Goal: Feedback & Contribution: Contribute content

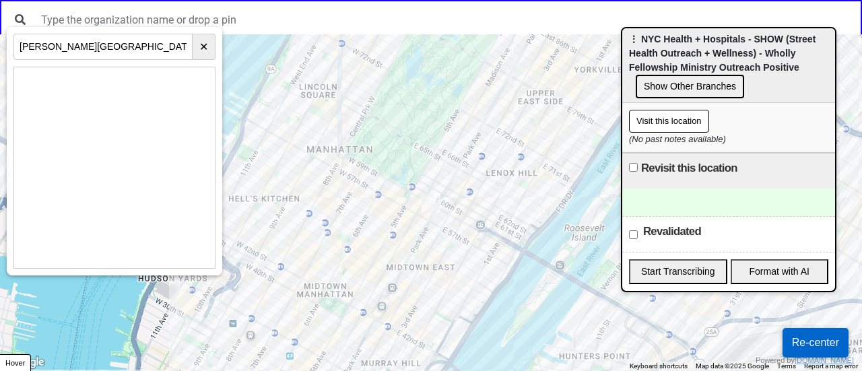
click at [123, 42] on input "Hart Playground (37th Ave between 65th Street and Broadway)" at bounding box center [102, 47] width 179 height 26
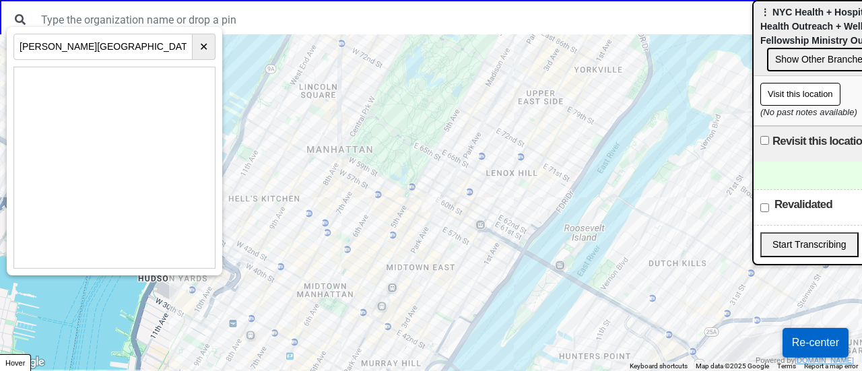
drag, startPoint x: 741, startPoint y: 53, endPoint x: 839, endPoint y: 48, distance: 98.5
click at [862, 20] on div "⋮ NYC Health + Hospitals - SHOW (Street Health Outreach + Wellness) - Wholly Fe…" at bounding box center [860, 38] width 213 height 75
drag, startPoint x: 676, startPoint y: 249, endPoint x: 221, endPoint y: 193, distance: 458.7
click at [350, 203] on div at bounding box center [431, 202] width 862 height 337
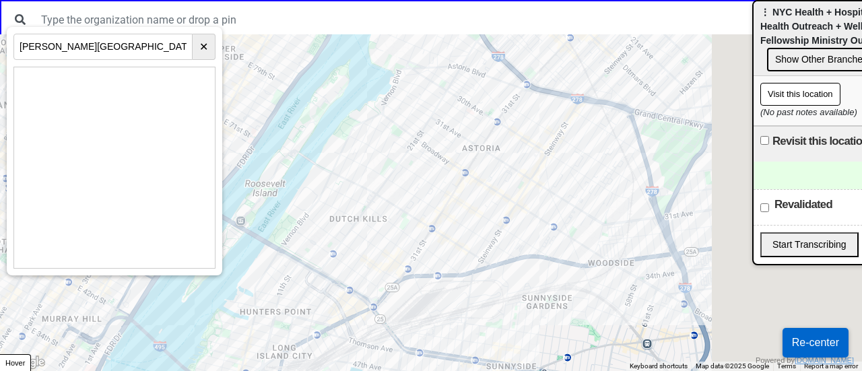
drag, startPoint x: 448, startPoint y: 179, endPoint x: 424, endPoint y: 172, distance: 24.5
click at [385, 158] on div at bounding box center [431, 202] width 862 height 337
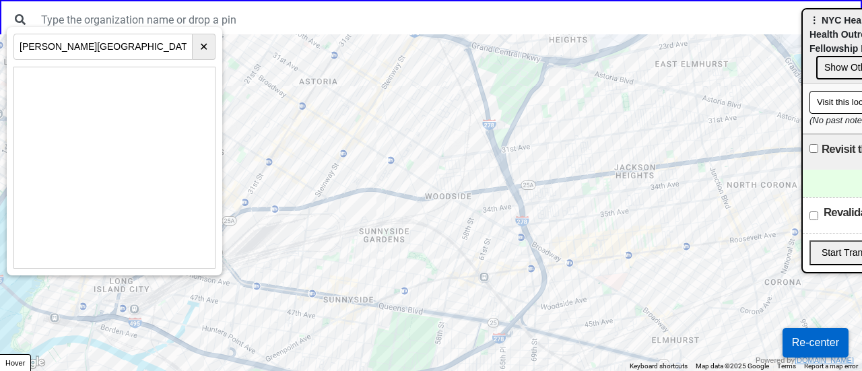
drag, startPoint x: 787, startPoint y: 22, endPoint x: 849, endPoint y: 32, distance: 62.1
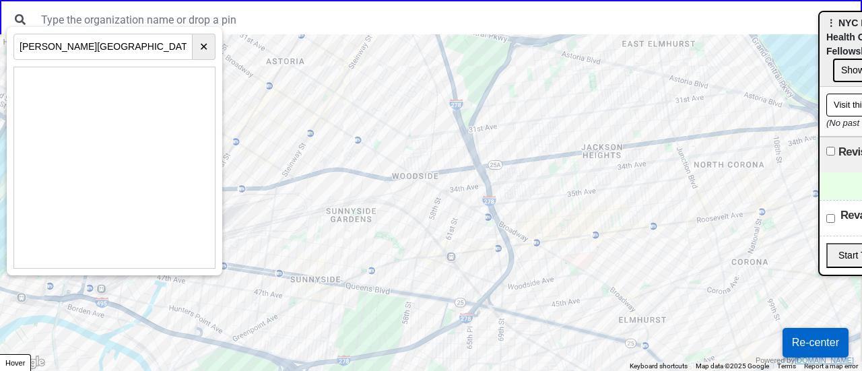
drag, startPoint x: 519, startPoint y: 210, endPoint x: 325, endPoint y: 189, distance: 194.5
click at [303, 193] on div at bounding box center [431, 202] width 862 height 337
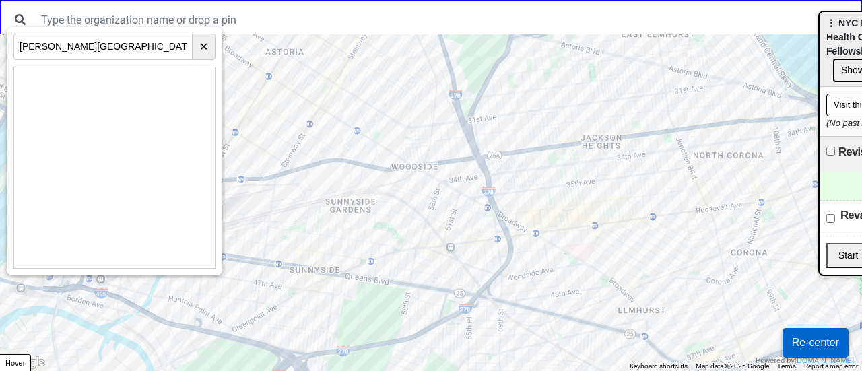
click at [489, 196] on div at bounding box center [431, 202] width 862 height 337
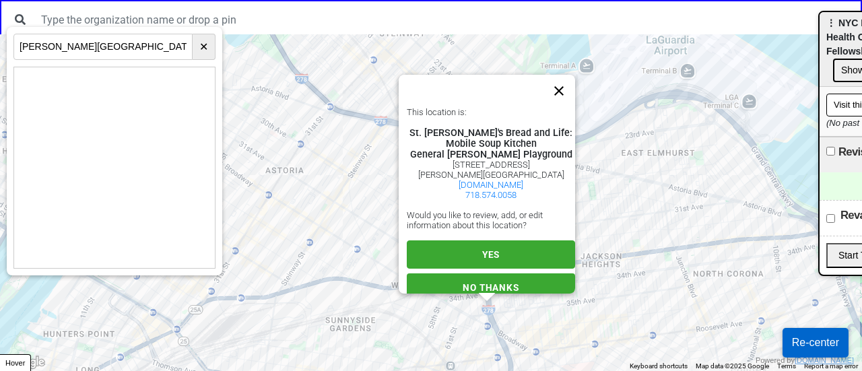
click at [567, 90] on button "Close" at bounding box center [559, 91] width 32 height 32
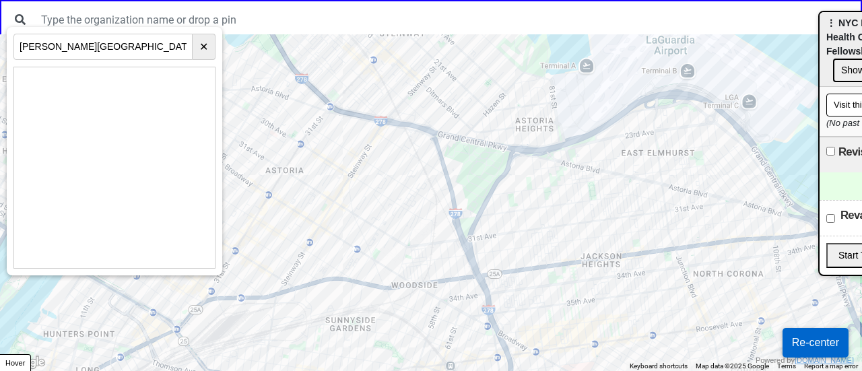
click at [489, 335] on div at bounding box center [431, 202] width 862 height 337
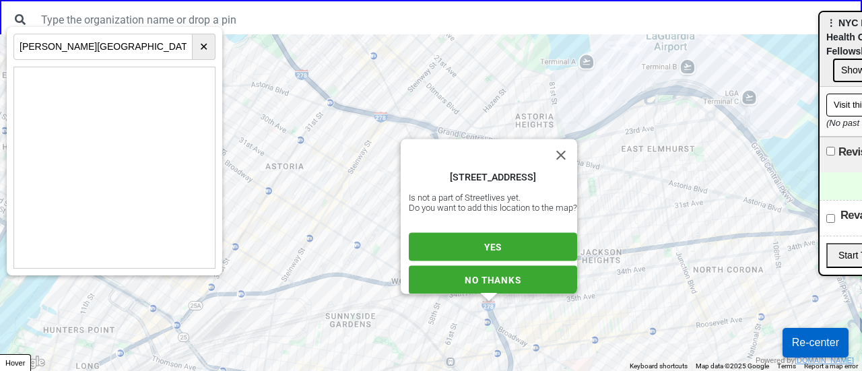
click at [490, 242] on span "YES" at bounding box center [493, 247] width 18 height 11
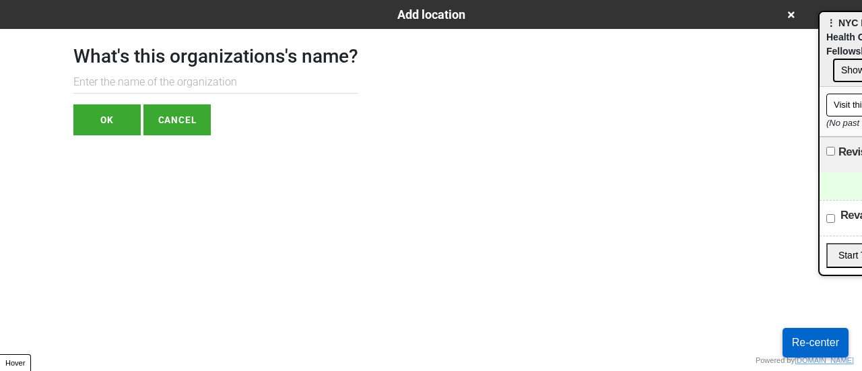
click at [276, 90] on input "text" at bounding box center [215, 82] width 285 height 22
click at [186, 80] on input "text" at bounding box center [215, 82] width 285 height 22
click at [249, 82] on input "text" at bounding box center [215, 82] width 285 height 22
click at [117, 76] on input "nyc hea" at bounding box center [215, 82] width 285 height 22
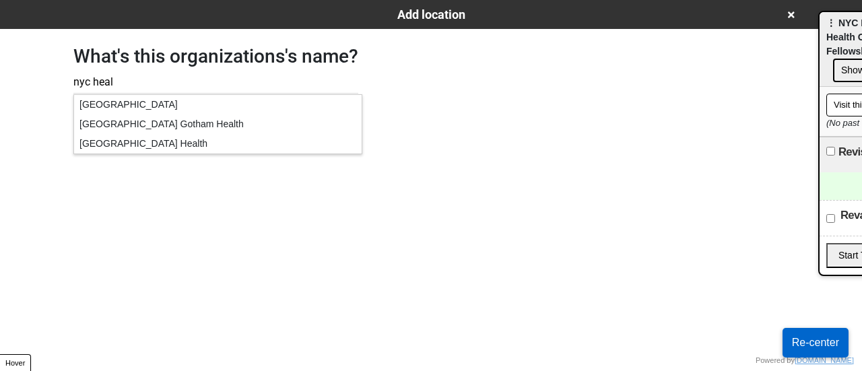
click at [209, 130] on div "NYC Health Hospitals Gotham Health" at bounding box center [218, 125] width 288 height 20
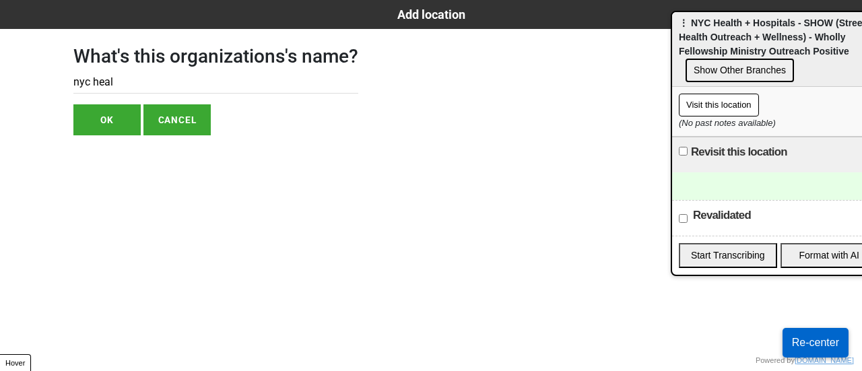
drag, startPoint x: 838, startPoint y: 34, endPoint x: 635, endPoint y: 45, distance: 203.8
click at [679, 45] on span "⋮ NYC Health + Hospitals - SHOW (Street Health Outreach + Wellness) - Wholly Fe…" at bounding box center [772, 37] width 187 height 39
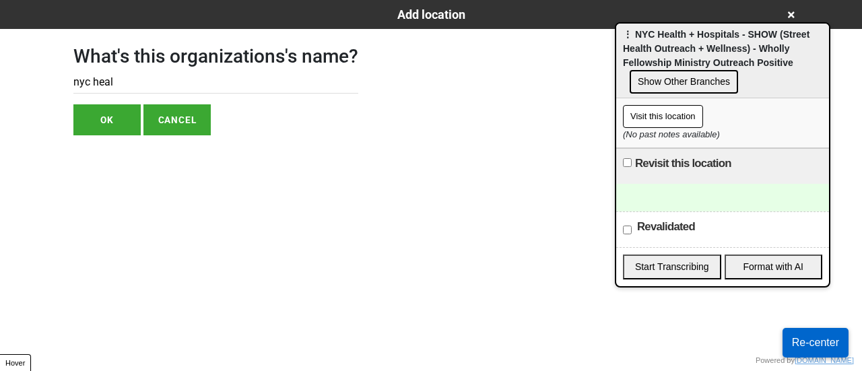
click at [654, 53] on span "⋮ NYC Health + Hospitals - SHOW (Street Health Outreach + Wellness) - Wholly Fe…" at bounding box center [716, 48] width 187 height 39
drag, startPoint x: 656, startPoint y: 51, endPoint x: 112, endPoint y: 79, distance: 545.0
click at [112, 79] on input "nyc heal" at bounding box center [215, 82] width 285 height 22
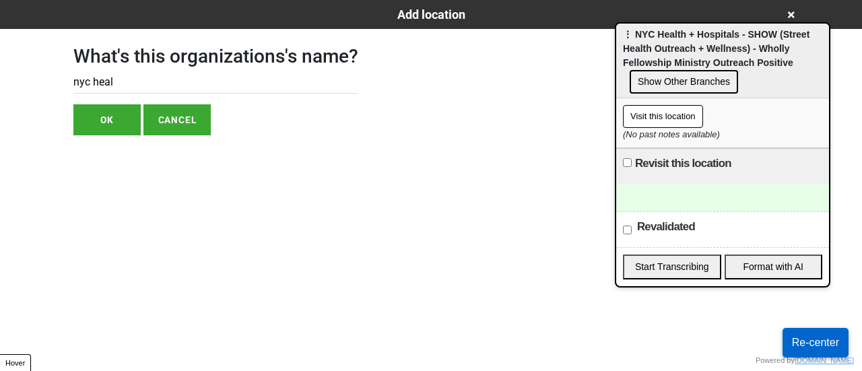
click at [112, 79] on input "nyc heal" at bounding box center [215, 82] width 285 height 22
paste input "+ Hospitals - SHOW (Street Health Outreach + Wellness) - Wholly Fellowship Mini…"
drag, startPoint x: 117, startPoint y: 76, endPoint x: 247, endPoint y: 84, distance: 129.5
click at [198, 78] on input "NYC Health + Hospitals - SHOW (Street Health Outreach + Wellness) - Wholly Fell…" at bounding box center [215, 82] width 285 height 22
click at [251, 84] on input "NYC Health + Hospitals - SHOW (Street Health Outreach + Wellness) - Wholly Fell…" at bounding box center [215, 82] width 285 height 22
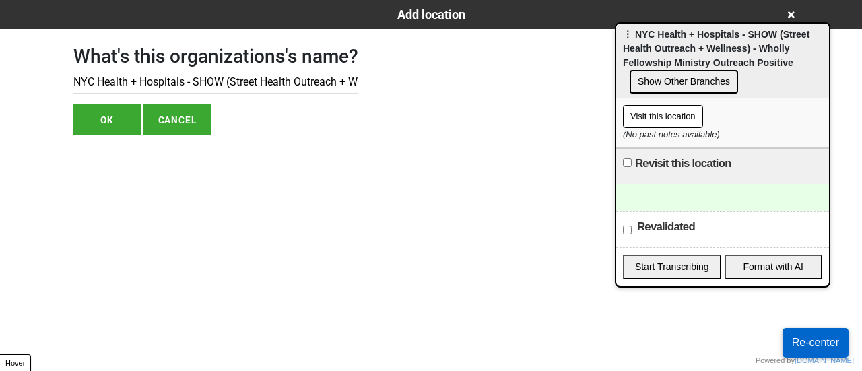
click at [240, 80] on input "NYC Health + Hospitals - SHOW (Street Health Outreach + Wellness) - Wholly Fell…" at bounding box center [215, 82] width 285 height 22
drag, startPoint x: 325, startPoint y: 88, endPoint x: 276, endPoint y: 95, distance: 49.1
click at [278, 96] on div "What's this organizations's name? NYC Health + Hospitals - SHOW (Street Health …" at bounding box center [215, 82] width 285 height 106
drag, startPoint x: 187, startPoint y: 84, endPoint x: 598, endPoint y: 90, distance: 411.0
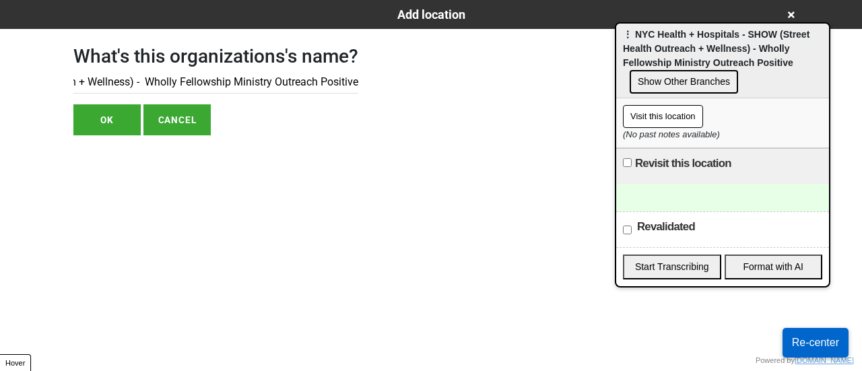
click at [598, 90] on div "What's this organizations's name? NYC Health + Hospitals - SHOW (Street Health …" at bounding box center [431, 82] width 748 height 106
type input "NYC Health + Hospitals"
click at [115, 117] on button "OK" at bounding box center [106, 119] width 67 height 31
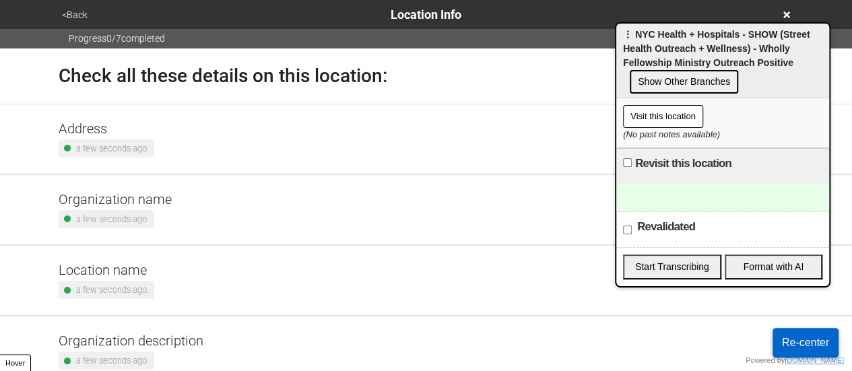
click at [147, 126] on h5 "Address" at bounding box center [107, 129] width 96 height 16
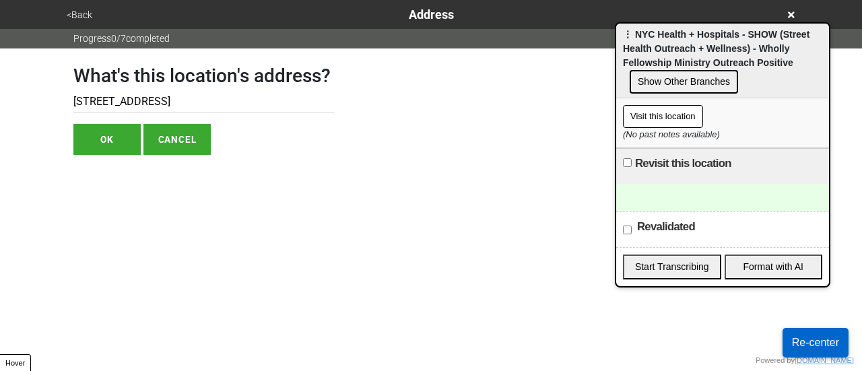
click at [113, 104] on input "68-02 37th Ave" at bounding box center [203, 102] width 261 height 22
click at [89, 13] on button "<Back" at bounding box center [80, 14] width 34 height 15
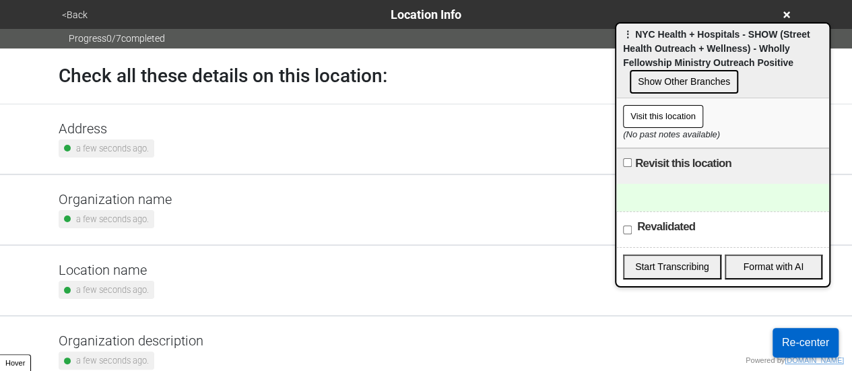
click at [144, 277] on h5 "Location name" at bounding box center [107, 270] width 96 height 16
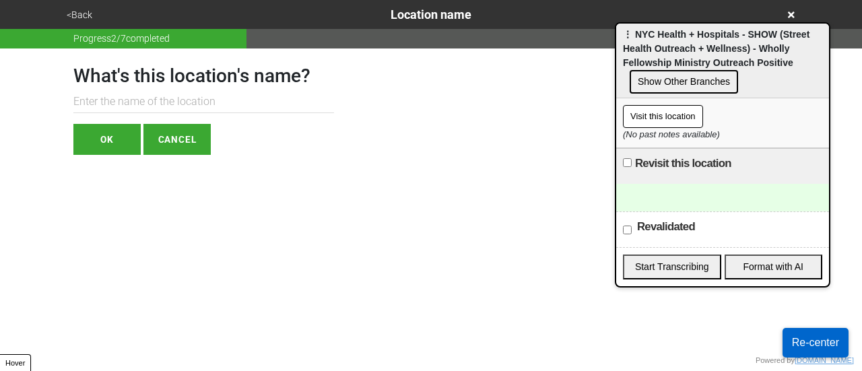
click at [178, 97] on input "text" at bounding box center [203, 102] width 261 height 22
paste input "Hart Playground"
click at [190, 104] on input "Hart Playground" at bounding box center [203, 102] width 261 height 22
click at [76, 103] on input "Hart Playground" at bounding box center [203, 102] width 261 height 22
click at [77, 104] on input "Hart Playground" at bounding box center [203, 102] width 261 height 22
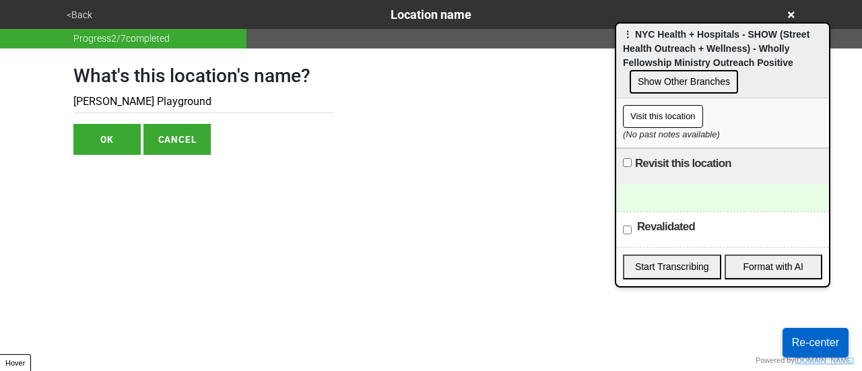
click at [81, 106] on input "Hart Playground" at bounding box center [203, 102] width 261 height 22
paste input "- SHOW (Street Health Outreach + Wellness) - Wholly Fellowship Ministry Outreac…"
drag, startPoint x: 315, startPoint y: 105, endPoint x: 92, endPoint y: 99, distance: 223.7
click at [100, 96] on input "- SHOW (Street Health Outreach + Wellness) - Wholly Fellowship Ministry Outreac…" at bounding box center [203, 102] width 261 height 22
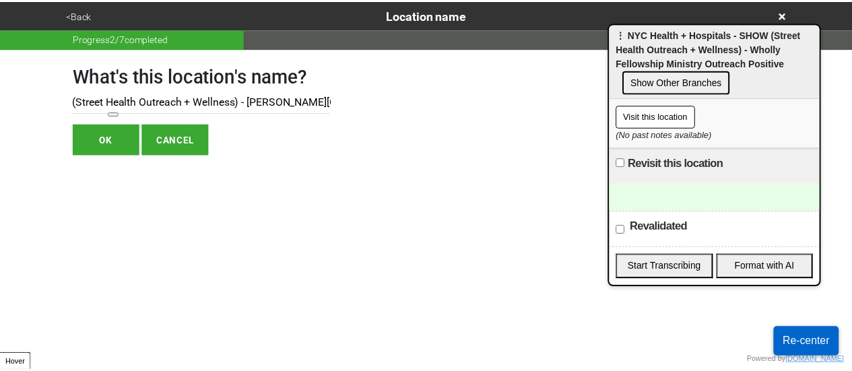
scroll to position [0, 0]
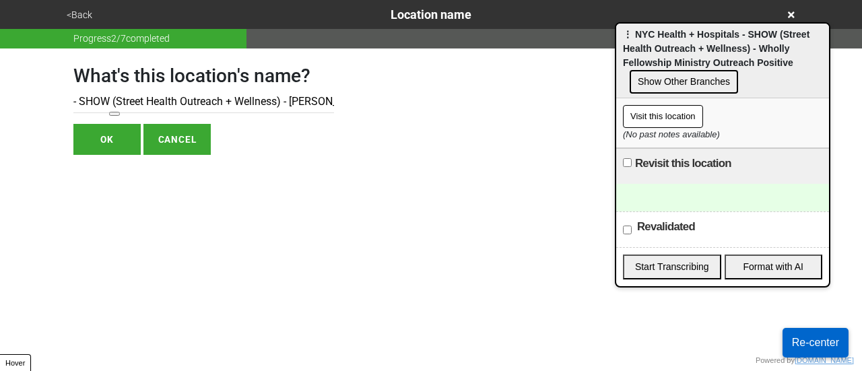
drag, startPoint x: 168, startPoint y: 102, endPoint x: 0, endPoint y: 99, distance: 168.4
click at [0, 99] on div "<Back Location name Progress 2 / 7 completed What's this location's name? - SHO…" at bounding box center [431, 77] width 862 height 155
click at [79, 104] on input "- SHOW (Street Health Outreach + Wellness) - Hart Playground" at bounding box center [203, 102] width 261 height 22
drag, startPoint x: 79, startPoint y: 103, endPoint x: 0, endPoint y: 30, distance: 107.8
click at [3, 53] on div "<Back Location name Progress 2 / 7 completed What's this location's name? - SHO…" at bounding box center [431, 77] width 862 height 155
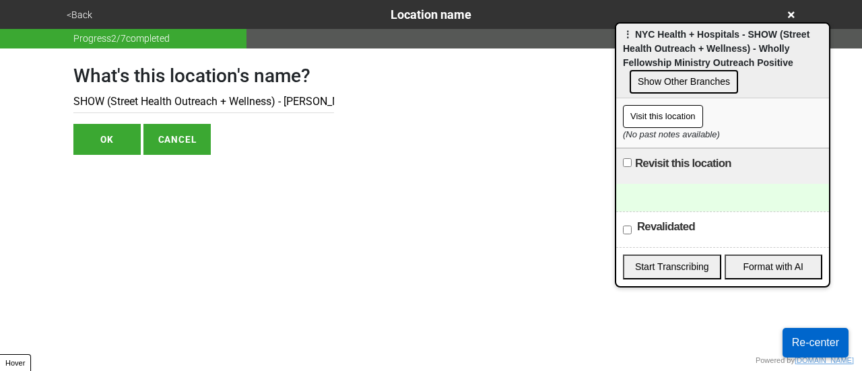
click at [129, 103] on input "SHOW (Street Health Outreach + Wellness) - Hart Playground" at bounding box center [203, 102] width 261 height 22
type input "SHOW (Street Health Outreach + Wellness) - Hart Playground"
click at [104, 148] on button "OK" at bounding box center [106, 139] width 67 height 31
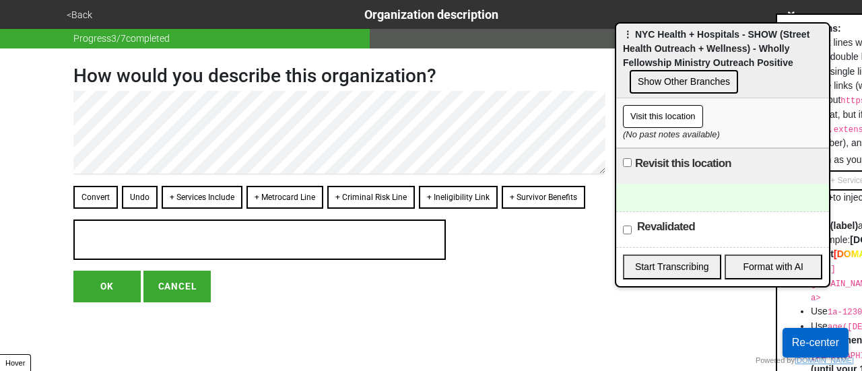
click at [82, 13] on button "<Back" at bounding box center [80, 14] width 34 height 15
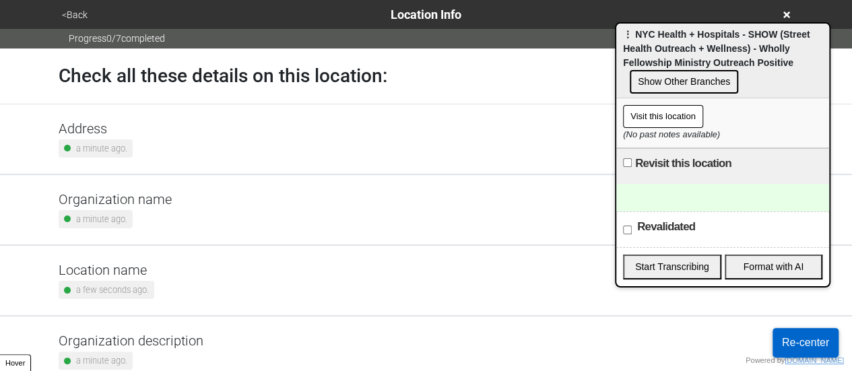
scroll to position [256, 0]
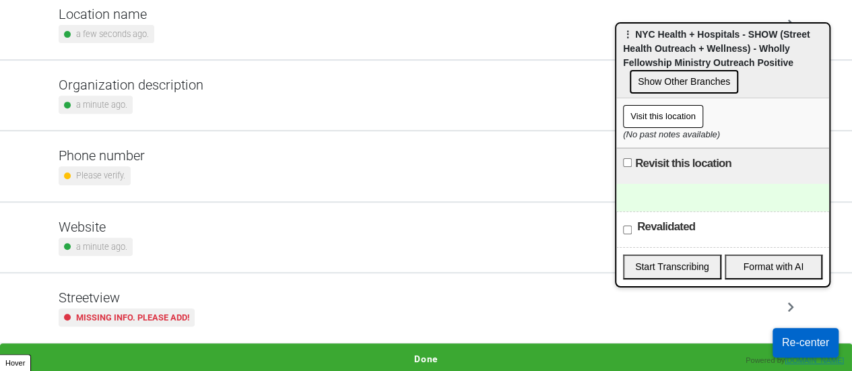
click at [112, 313] on small "Missing info. Please add!" at bounding box center [132, 317] width 113 height 13
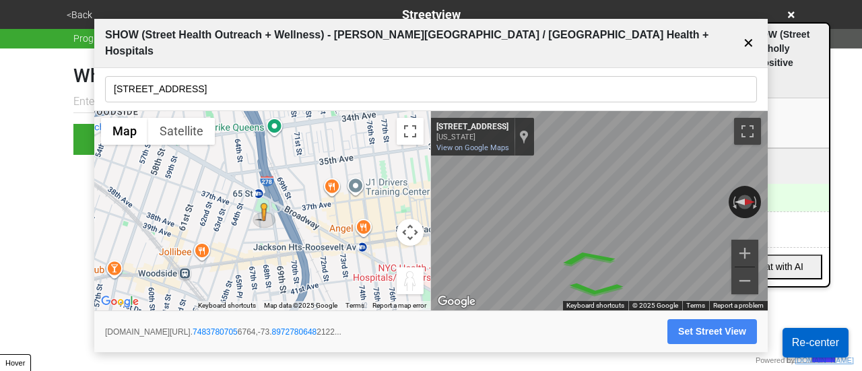
click at [416, 236] on button "Map camera controls" at bounding box center [410, 232] width 27 height 27
click at [383, 196] on button "Zoom in" at bounding box center [376, 198] width 27 height 27
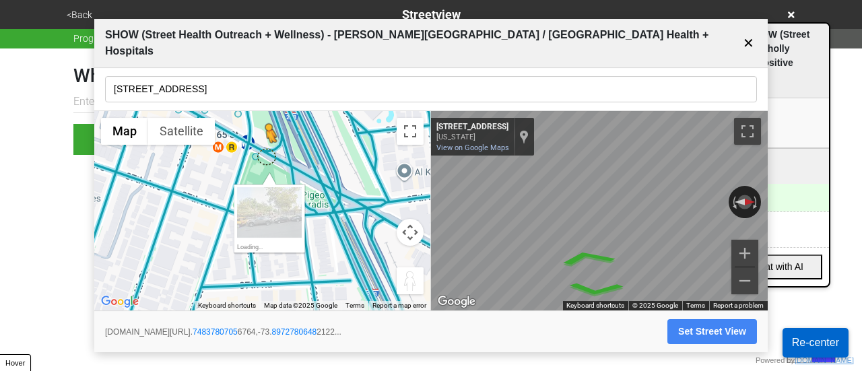
drag, startPoint x: 268, startPoint y: 213, endPoint x: 266, endPoint y: 148, distance: 64.7
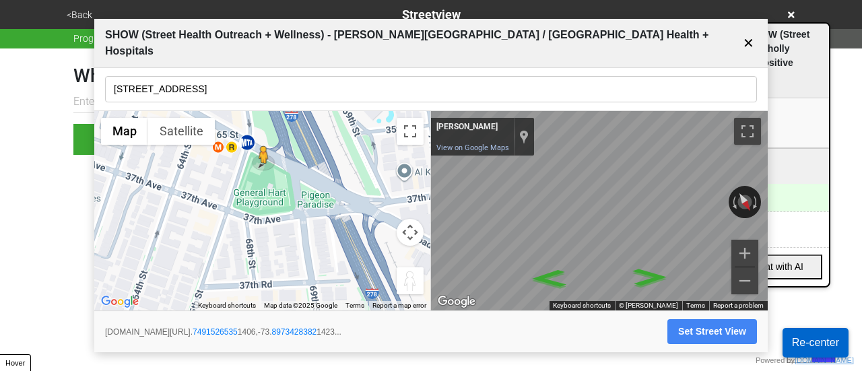
click at [695, 329] on button "Set Street View" at bounding box center [713, 331] width 90 height 25
type input "https://www.google.com/maps/@40.74915265351406,-73.89734283821423,3a,75y,211.60…"
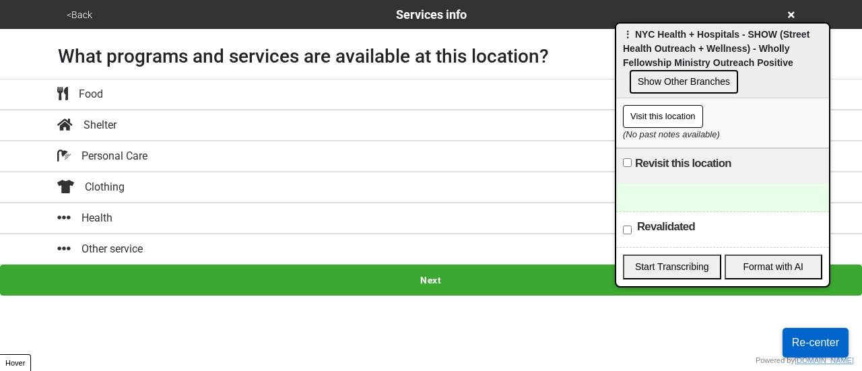
drag, startPoint x: 128, startPoint y: 209, endPoint x: 141, endPoint y: 224, distance: 19.5
click at [128, 210] on div "Health" at bounding box center [431, 218] width 768 height 16
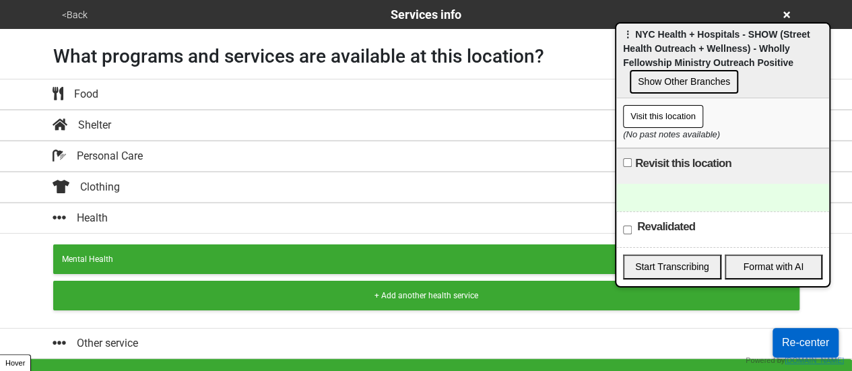
click at [170, 259] on div "Mental Health" at bounding box center [426, 259] width 729 height 12
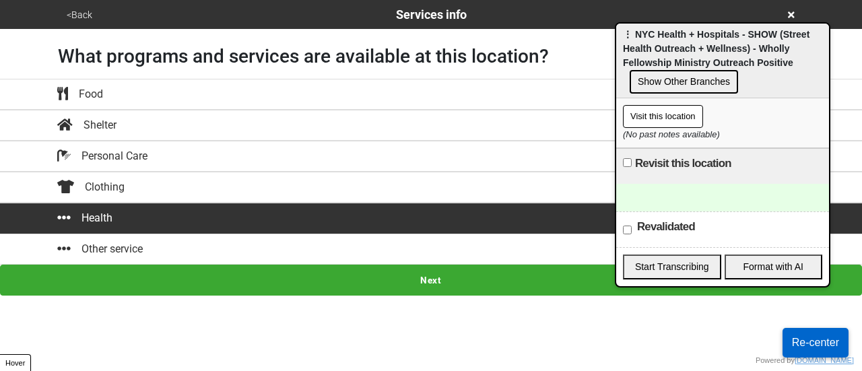
click at [348, 290] on button "Next" at bounding box center [431, 280] width 862 height 31
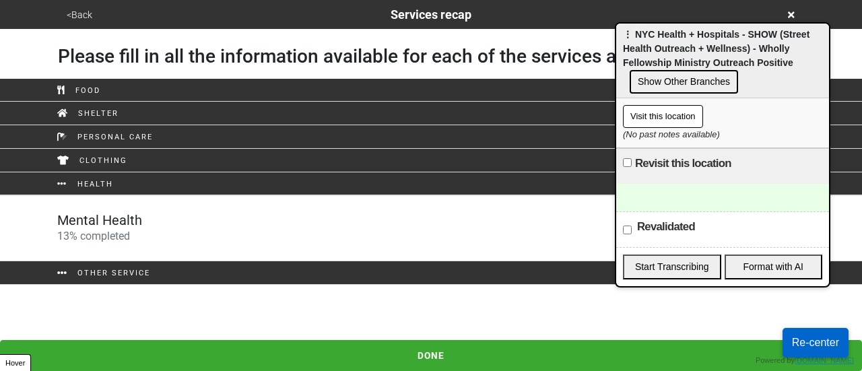
click at [174, 226] on div "Mental Health 13 % completed" at bounding box center [431, 228] width 768 height 32
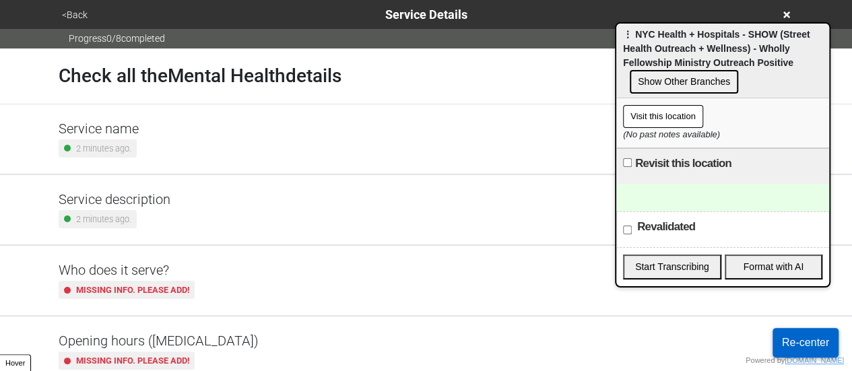
click at [129, 127] on h5 "Service name" at bounding box center [99, 129] width 80 height 16
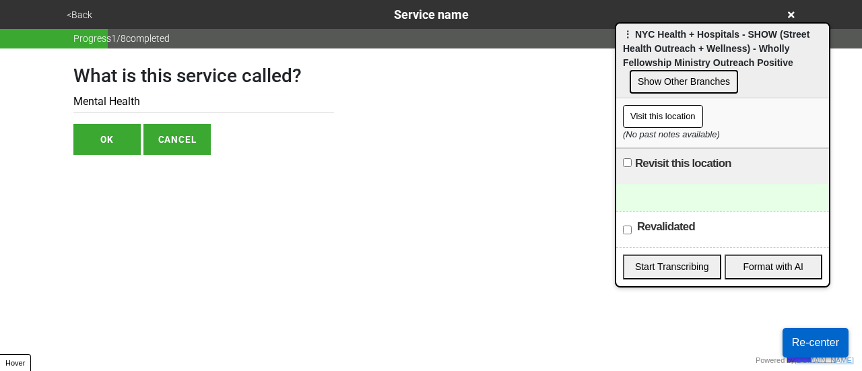
drag, startPoint x: 145, startPoint y: 152, endPoint x: 144, endPoint y: 108, distance: 43.1
click at [149, 111] on div "What is this service called? Mental Health OK CANCEL" at bounding box center [203, 102] width 261 height 106
click at [137, 107] on input "Mental Health" at bounding box center [203, 102] width 261 height 22
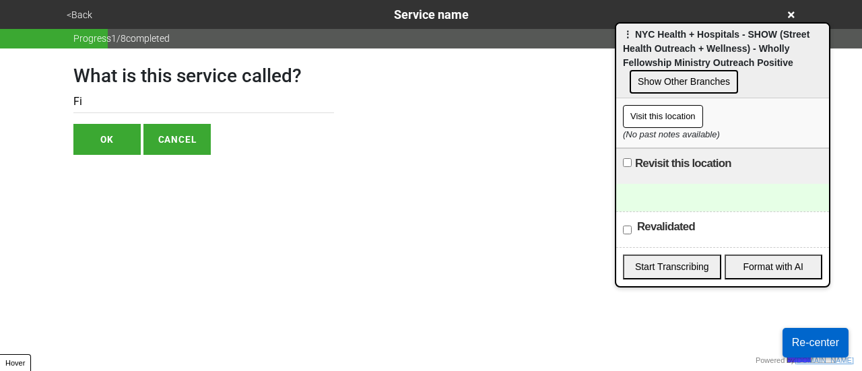
type input "F"
type input "Free First Aid"
click at [98, 143] on button "OK" at bounding box center [106, 139] width 67 height 31
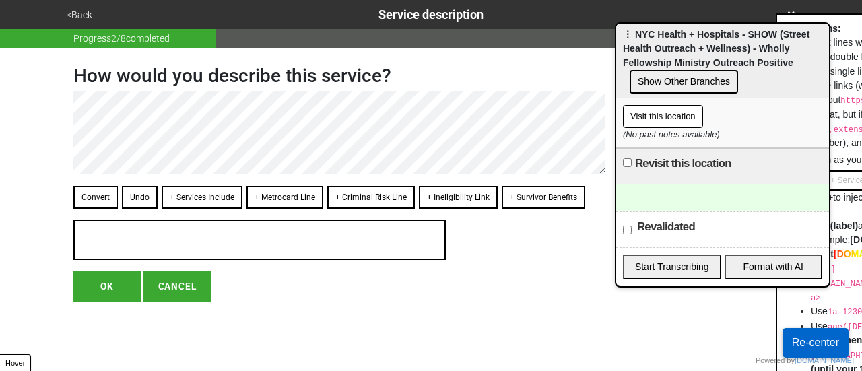
click at [75, 14] on button "<Back" at bounding box center [80, 14] width 34 height 15
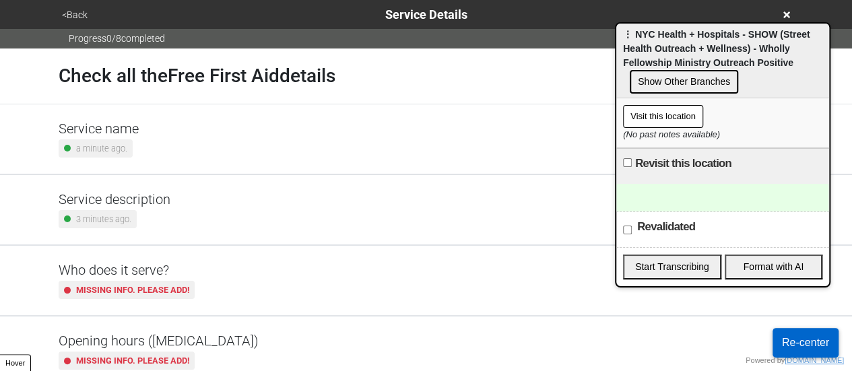
click at [129, 222] on small "3 minutes ago." at bounding box center [103, 219] width 55 height 13
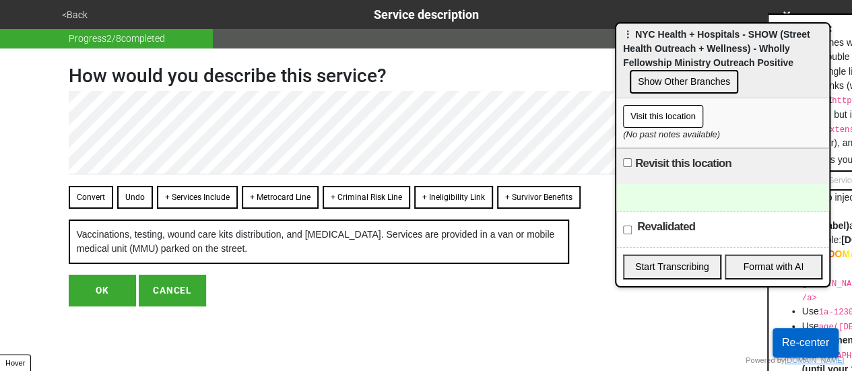
click at [106, 306] on button "OK" at bounding box center [102, 290] width 67 height 31
type textarea "x"
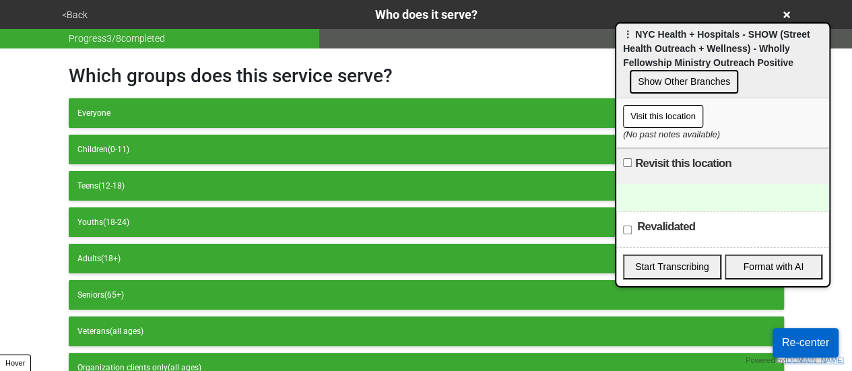
click at [69, 9] on button "<Back" at bounding box center [75, 14] width 34 height 15
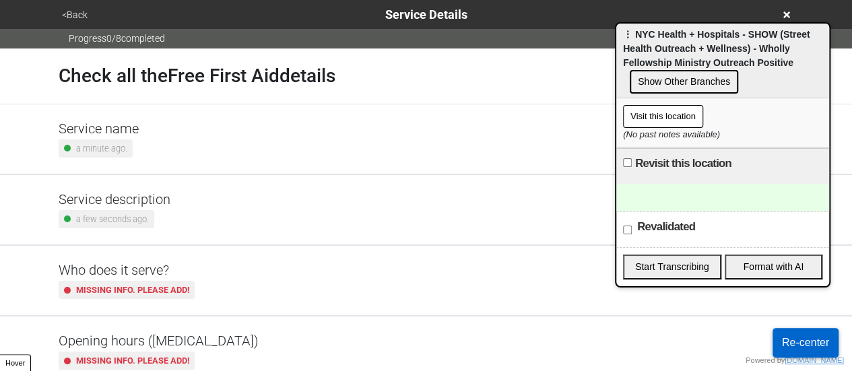
click at [159, 355] on small "Missing info. Please add!" at bounding box center [132, 360] width 113 height 13
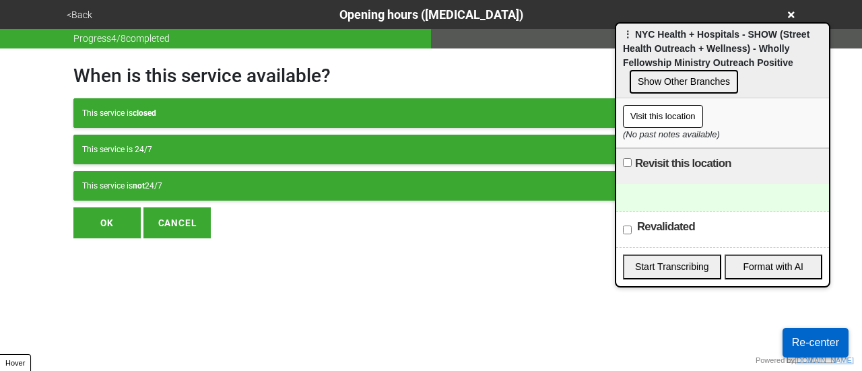
click at [202, 177] on button "This service is not 24/7" at bounding box center [430, 186] width 715 height 30
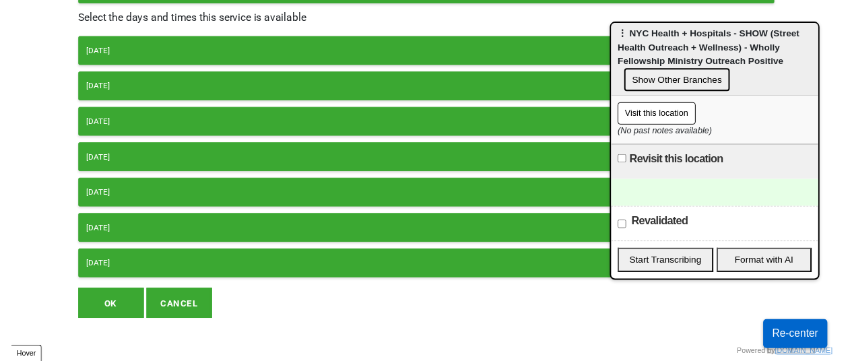
scroll to position [199, 0]
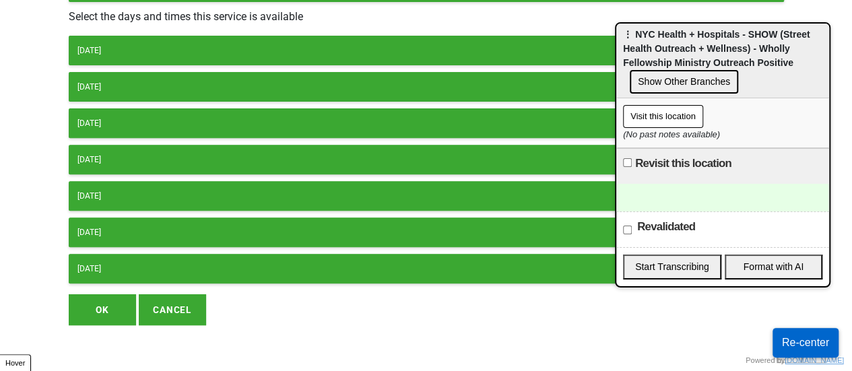
click at [162, 44] on div "Monday" at bounding box center [426, 50] width 698 height 12
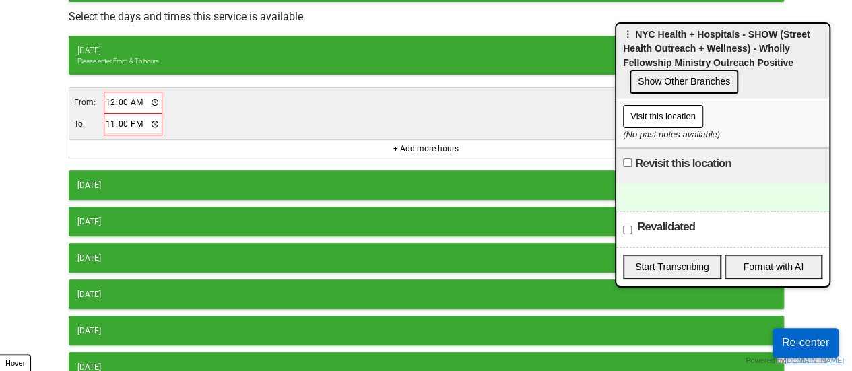
click at [106, 98] on input "00:00" at bounding box center [133, 103] width 57 height 20
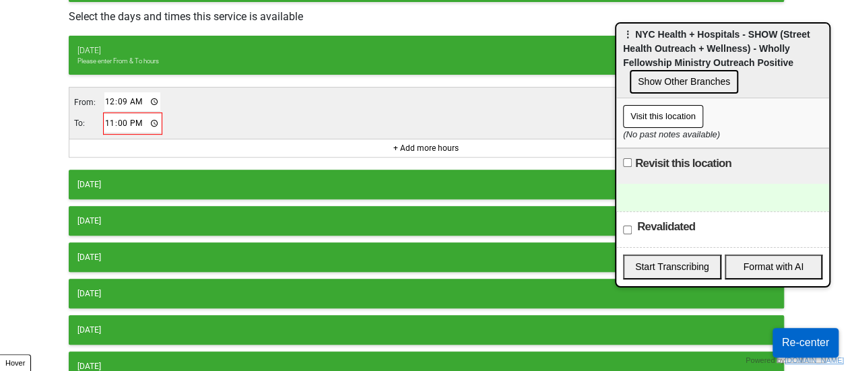
click at [106, 98] on input "00:09" at bounding box center [132, 102] width 57 height 20
type input "09:30"
click at [112, 122] on input "23:00" at bounding box center [132, 124] width 57 height 20
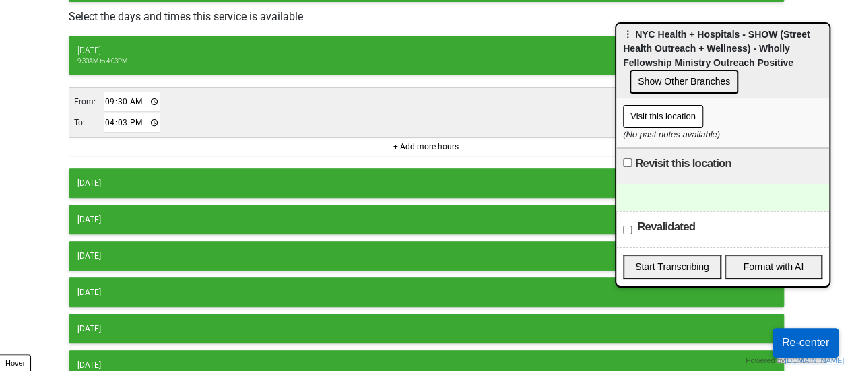
type input "16:30"
drag, startPoint x: 848, startPoint y: 205, endPoint x: 830, endPoint y: 306, distance: 102.7
click at [843, 302] on div "<Back Opening hours (coronavirus) Progress 4 / 8 completed When is this service…" at bounding box center [426, 111] width 852 height 620
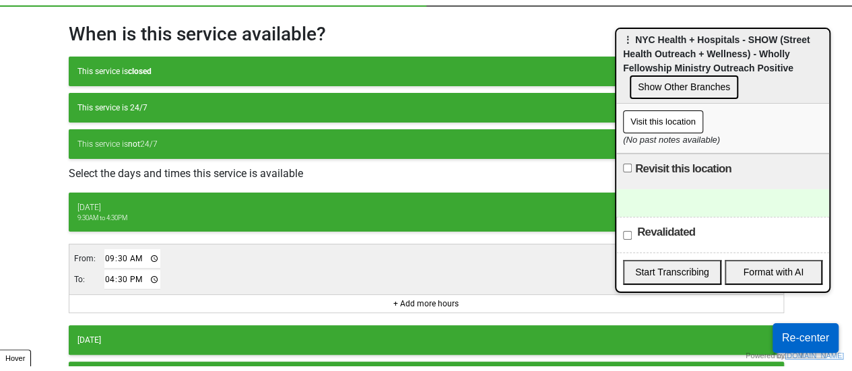
scroll to position [0, 0]
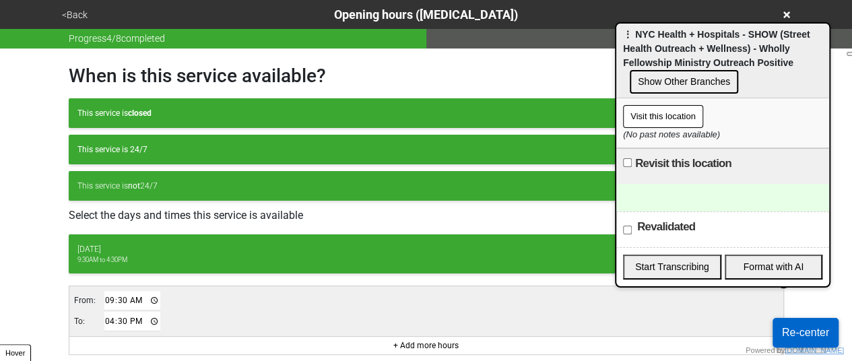
drag, startPoint x: 47, startPoint y: 5, endPoint x: 57, endPoint y: 7, distance: 10.3
click at [57, 7] on div "<Back Opening hours (coronavirus)" at bounding box center [426, 14] width 768 height 29
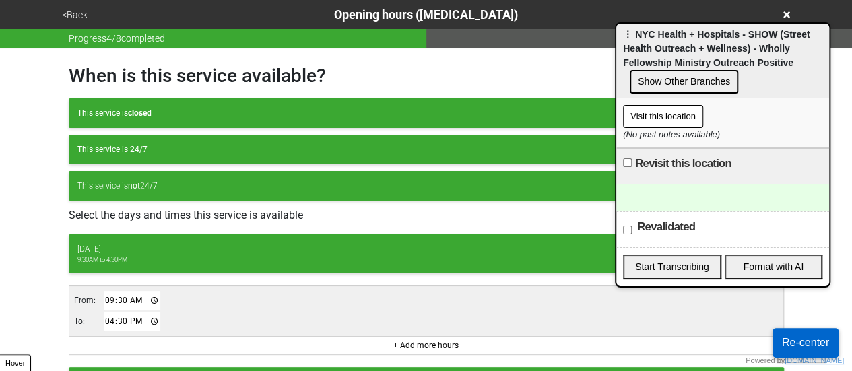
click at [66, 15] on button "<Back" at bounding box center [75, 14] width 34 height 15
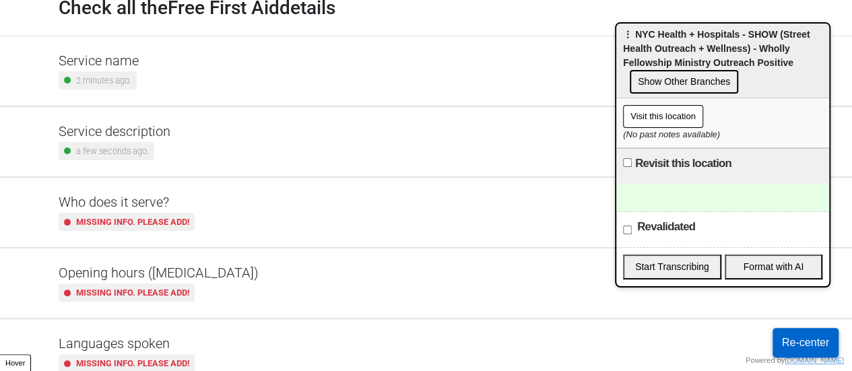
scroll to position [67, 0]
click at [172, 284] on div "Missing info. Please add!" at bounding box center [127, 293] width 136 height 18
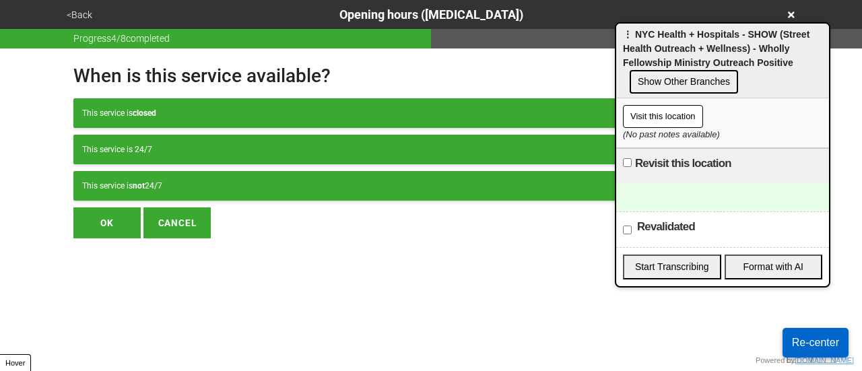
click at [187, 166] on div "This service is closed This service is 24/7 This service is not 24/7" at bounding box center [430, 149] width 715 height 102
drag, startPoint x: 182, startPoint y: 180, endPoint x: 174, endPoint y: 204, distance: 25.4
click at [182, 181] on div "This service is not 24/7" at bounding box center [431, 186] width 698 height 12
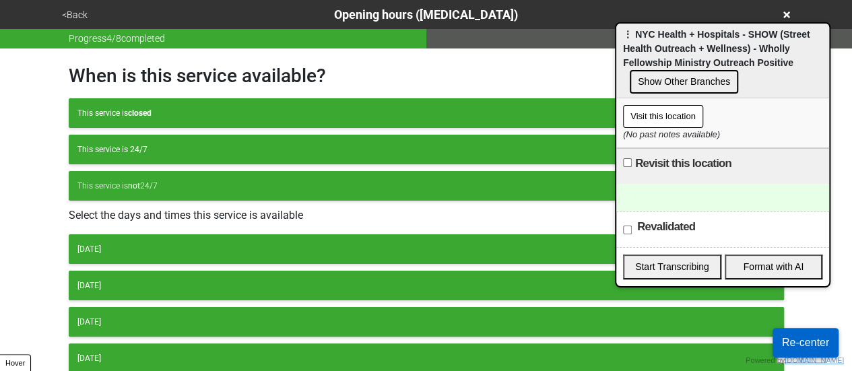
click at [129, 230] on div "Select the days and times this service is available Monday Tuesday Wednesday Th…" at bounding box center [426, 344] width 715 height 275
click at [124, 250] on div "Monday" at bounding box center [426, 249] width 698 height 12
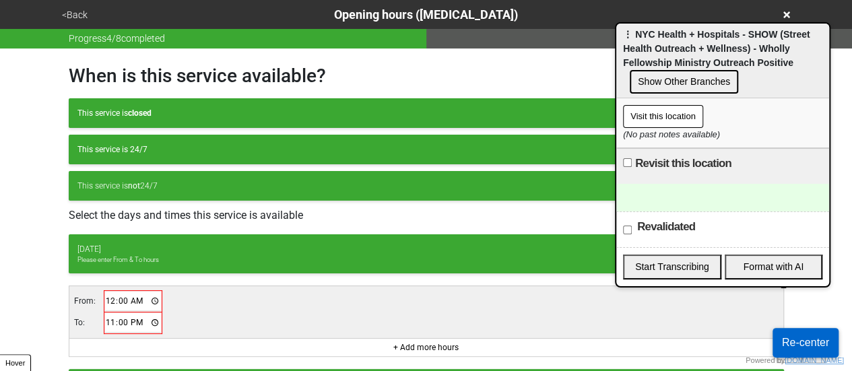
click at [105, 298] on input "00:00" at bounding box center [133, 302] width 57 height 20
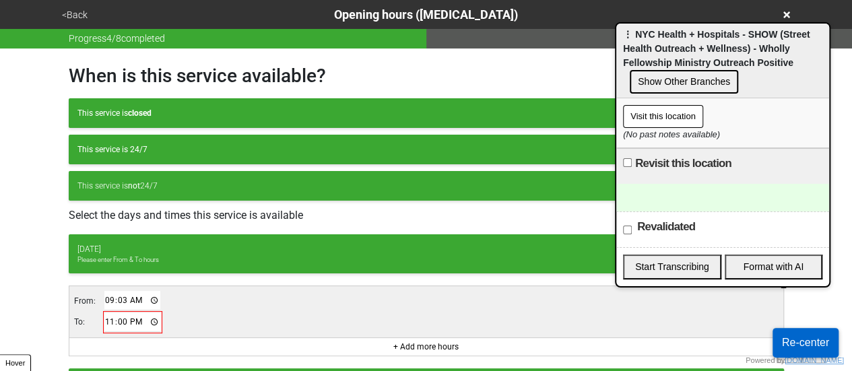
type input "09:30"
click at [106, 317] on input "23:00" at bounding box center [132, 323] width 57 height 20
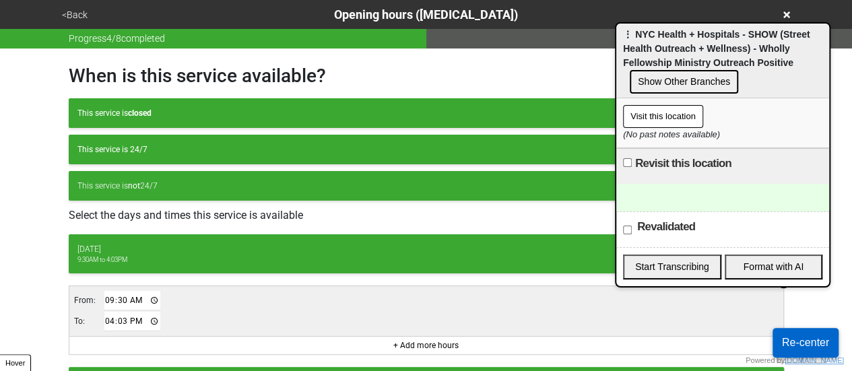
type input "16:30"
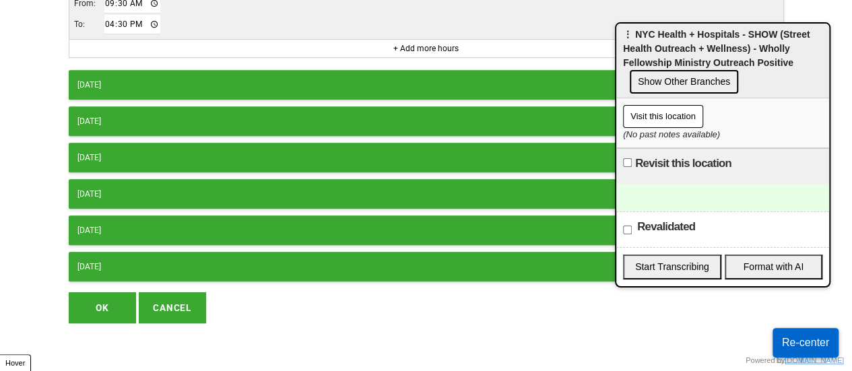
click at [95, 296] on button "OK" at bounding box center [102, 307] width 67 height 31
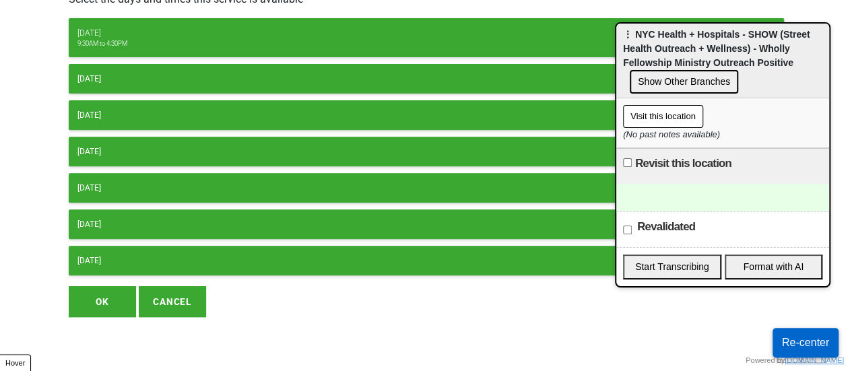
scroll to position [212, 0]
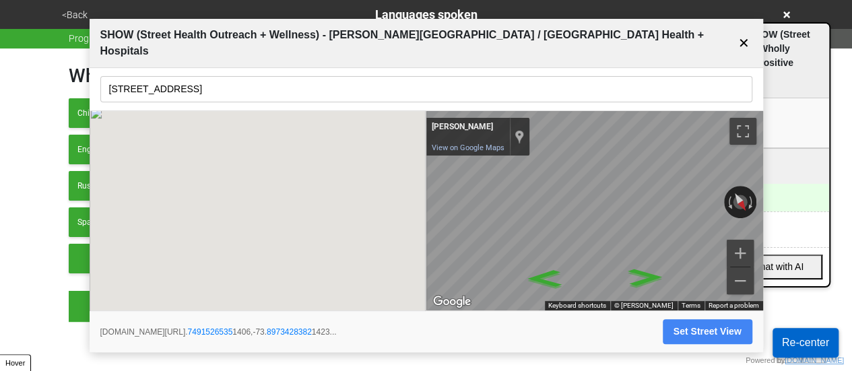
click at [69, 10] on button "<Back" at bounding box center [75, 14] width 34 height 15
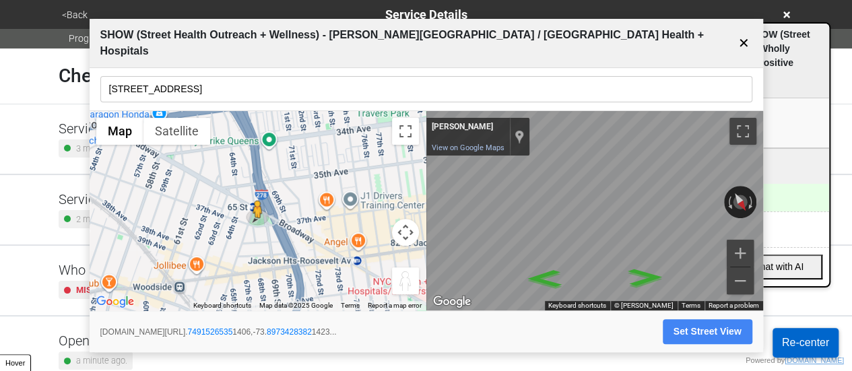
click at [746, 48] on button "✕" at bounding box center [744, 43] width 17 height 26
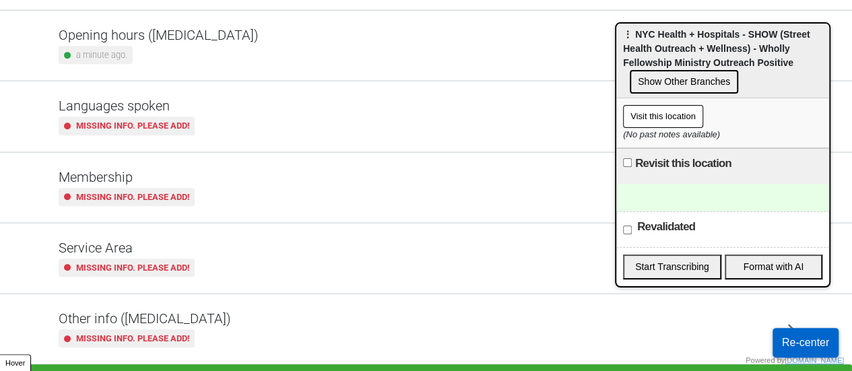
scroll to position [319, 0]
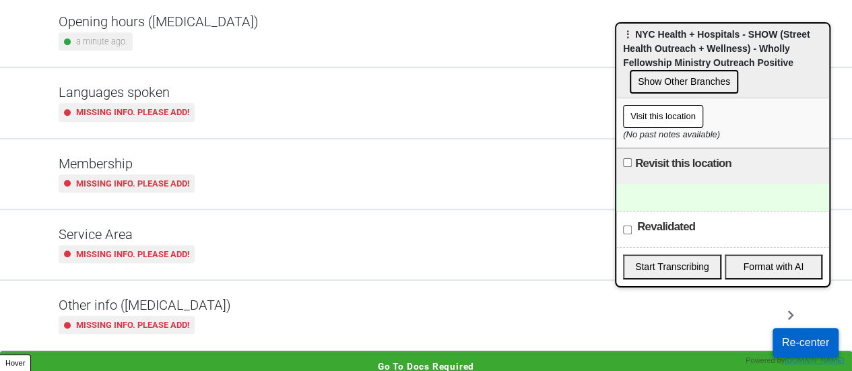
click at [164, 306] on h5 "Other info (coronavirus)" at bounding box center [145, 305] width 172 height 16
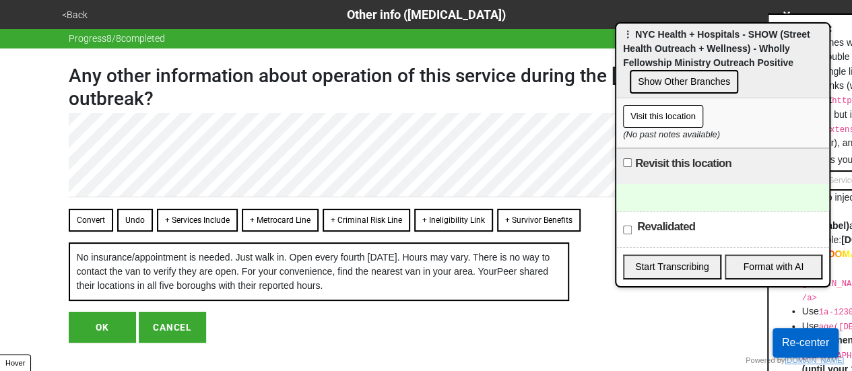
click at [99, 339] on button "OK" at bounding box center [102, 327] width 67 height 31
type textarea "x"
click at [112, 337] on button "OK" at bounding box center [102, 327] width 67 height 31
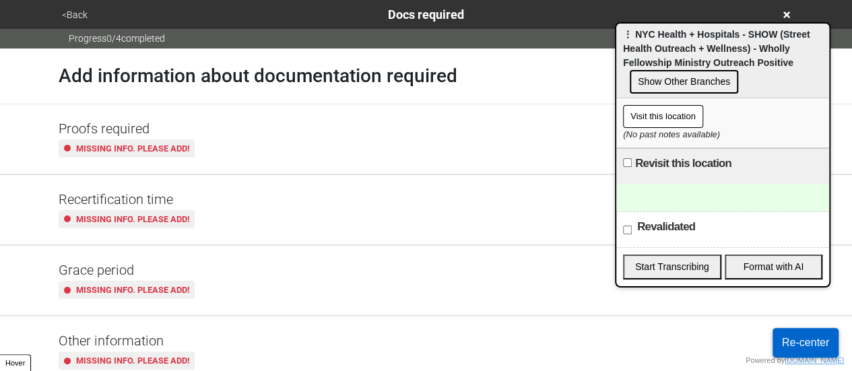
click at [78, 7] on button "<Back" at bounding box center [75, 14] width 34 height 15
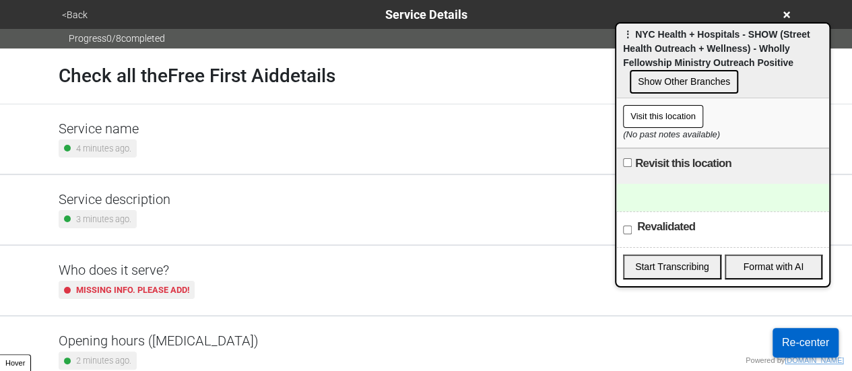
click at [79, 18] on button "<Back" at bounding box center [75, 14] width 34 height 15
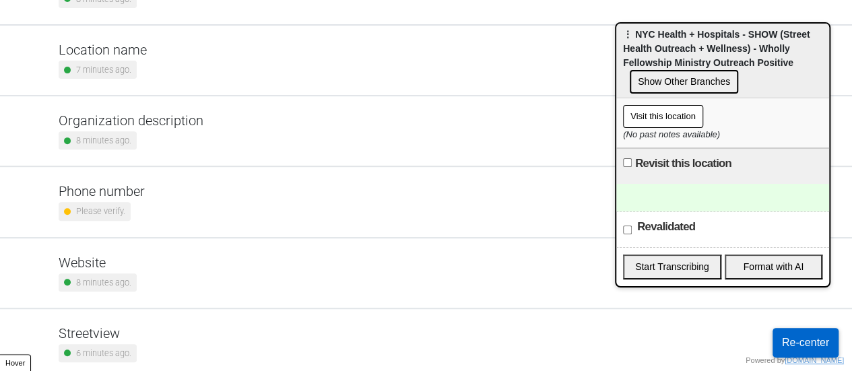
scroll to position [256, 0]
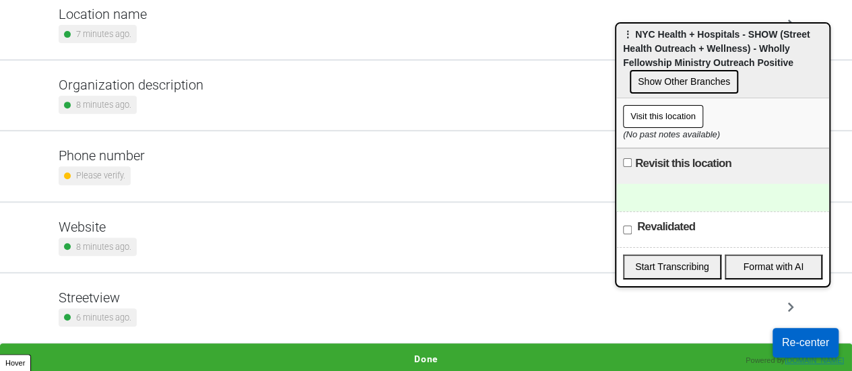
click at [106, 242] on small "8 minutes ago." at bounding box center [103, 246] width 55 height 13
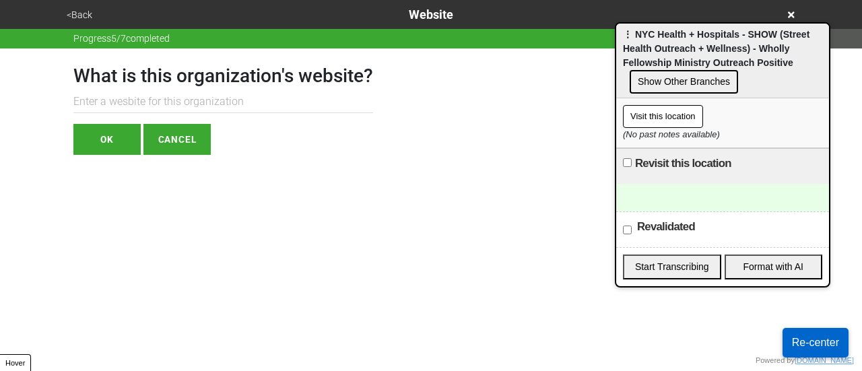
paste input "https://www.nychealthandhospitals.org/street-health-outreach-wellness-mobile-un…"
type input "https://www.nychealthandhospitals.org/street-health-outreach-wellness-mobile-un…"
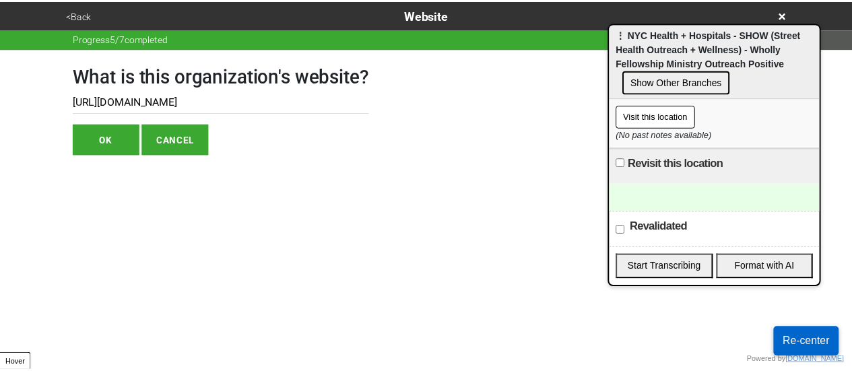
scroll to position [0, 0]
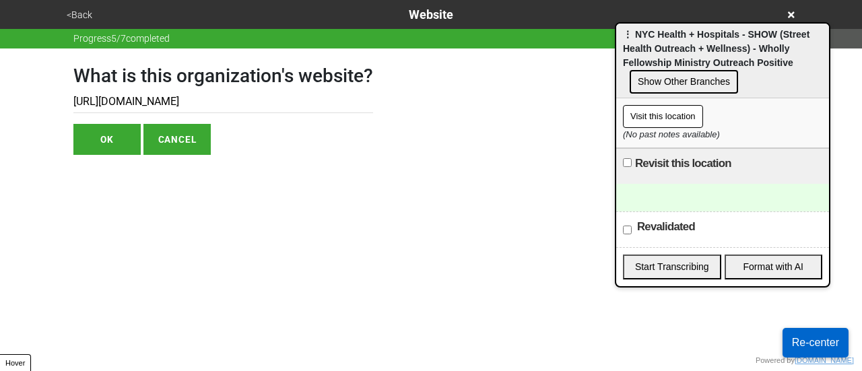
click at [130, 147] on button "OK" at bounding box center [106, 139] width 67 height 31
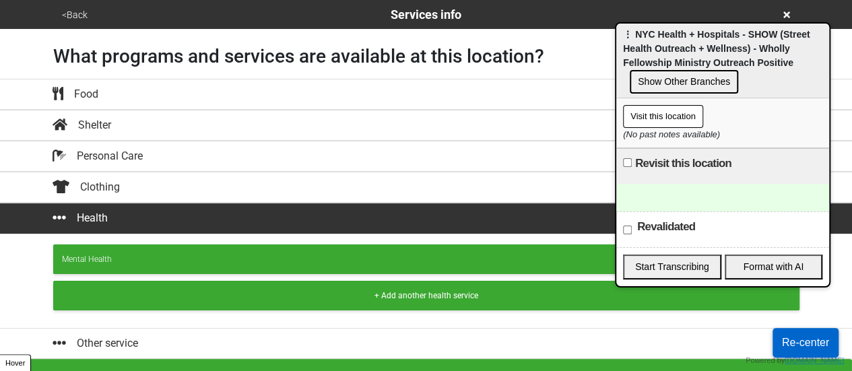
drag, startPoint x: 74, startPoint y: 7, endPoint x: 86, endPoint y: 11, distance: 12.4
click at [86, 11] on button "<Back" at bounding box center [75, 14] width 34 height 15
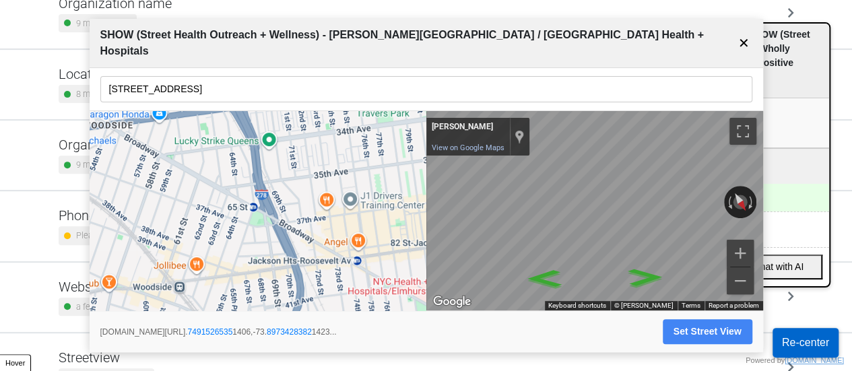
scroll to position [192, 0]
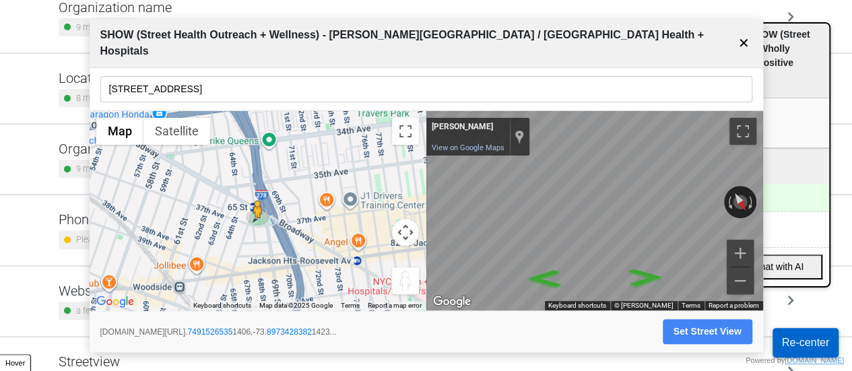
click at [740, 32] on button "✕" at bounding box center [744, 43] width 17 height 26
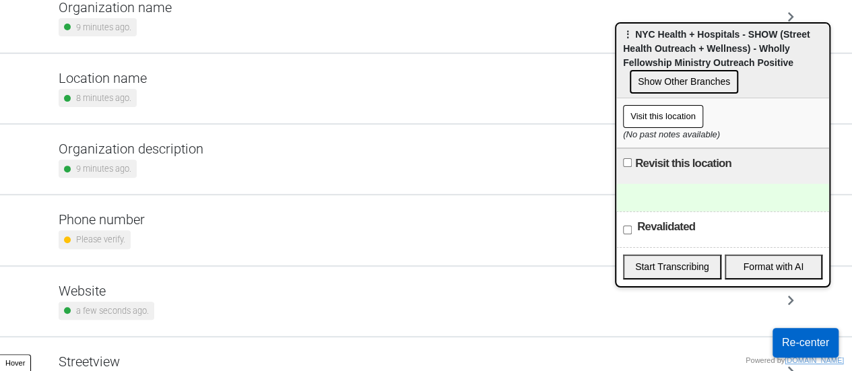
scroll to position [256, 0]
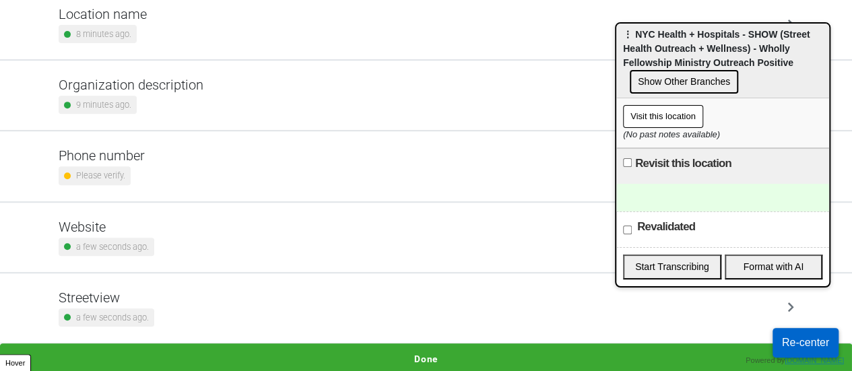
click at [346, 352] on button "Done" at bounding box center [426, 359] width 852 height 31
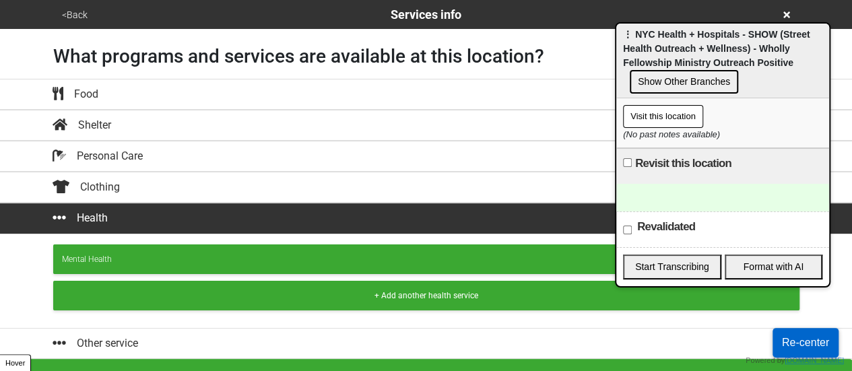
click at [422, 362] on button "Next" at bounding box center [426, 374] width 852 height 31
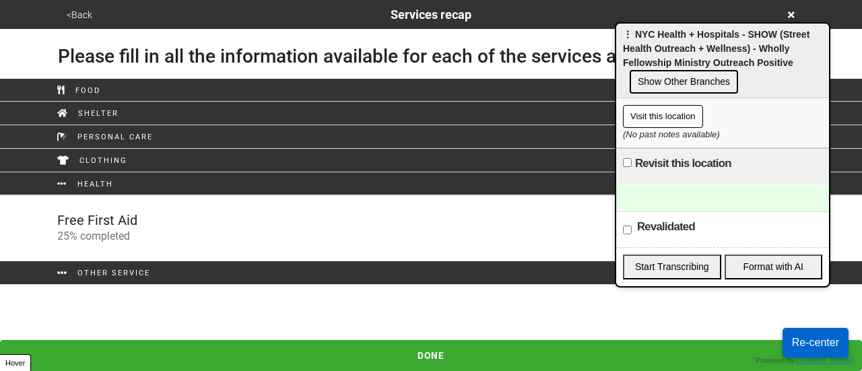
click at [214, 222] on div "Free First Aid 25 % completed" at bounding box center [431, 228] width 768 height 32
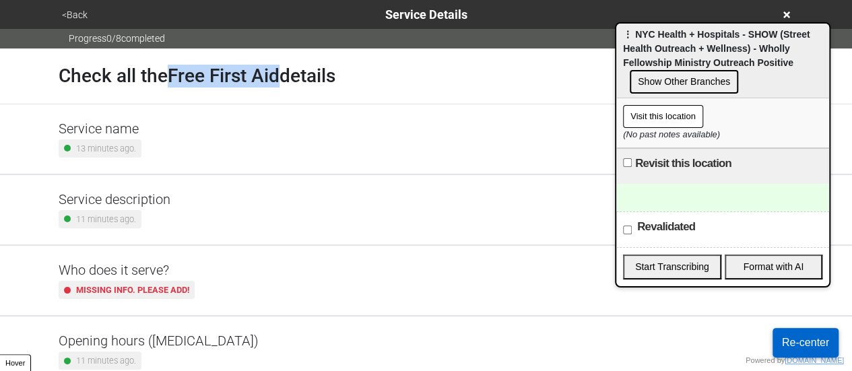
drag, startPoint x: 174, startPoint y: 78, endPoint x: 276, endPoint y: 76, distance: 101.7
click at [283, 71] on h1 "Check all the Free First Aid details" at bounding box center [197, 76] width 277 height 23
copy h1 "Free First Aid"
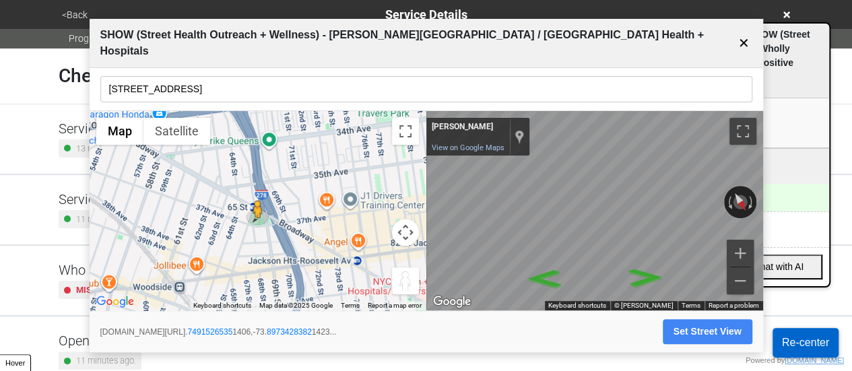
click at [742, 35] on button "✕" at bounding box center [744, 43] width 17 height 26
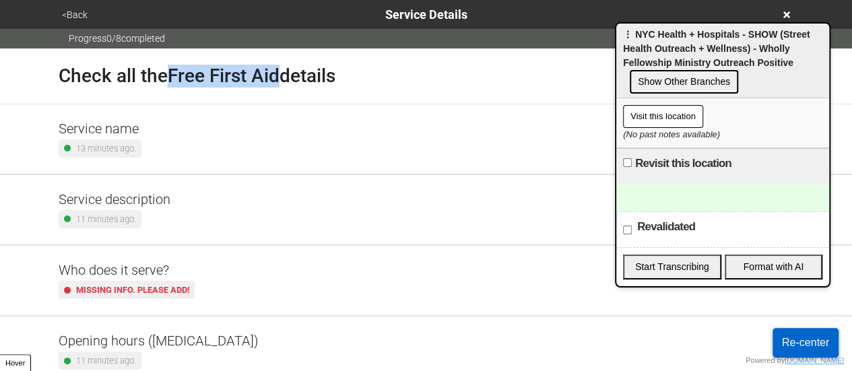
click at [785, 15] on icon at bounding box center [786, 14] width 7 height 7
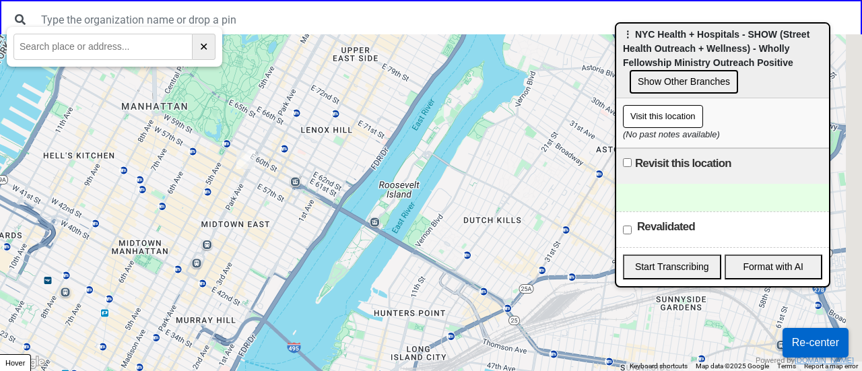
drag, startPoint x: 458, startPoint y: 304, endPoint x: 135, endPoint y: 211, distance: 336.4
click at [162, 230] on div at bounding box center [431, 202] width 862 height 337
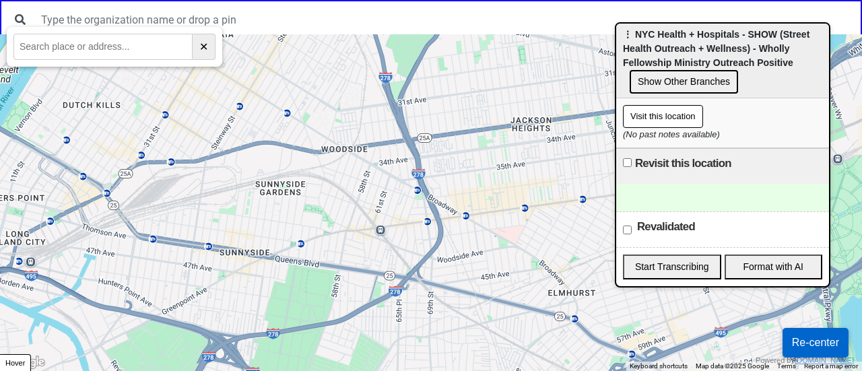
drag, startPoint x: 393, startPoint y: 250, endPoint x: 139, endPoint y: 130, distance: 281.4
click at [146, 139] on div at bounding box center [431, 202] width 862 height 337
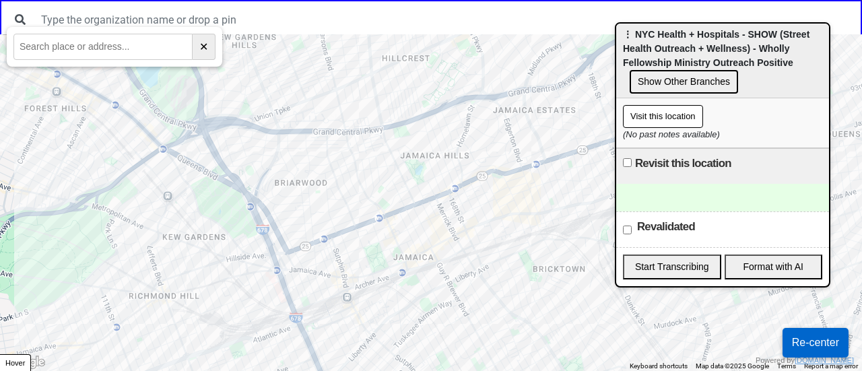
drag, startPoint x: 401, startPoint y: 280, endPoint x: 394, endPoint y: 231, distance: 49.1
click at [394, 231] on div at bounding box center [431, 202] width 862 height 337
click at [405, 266] on div at bounding box center [431, 202] width 862 height 337
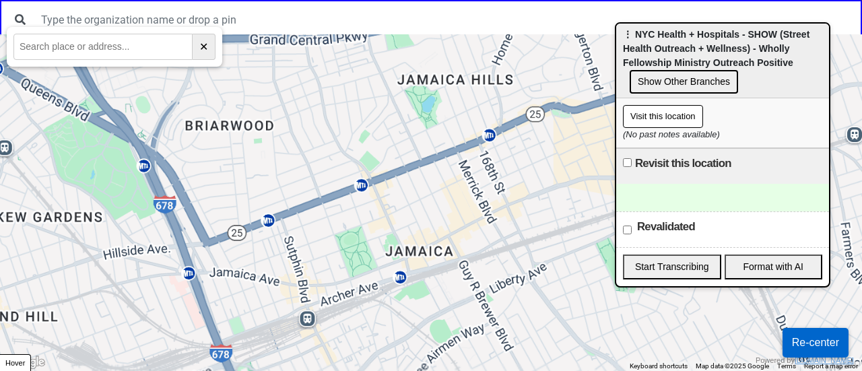
click at [405, 266] on div "92-26 Parsons Blvd, Jamaica, NY 11433, USA Is not a part of Streetlives yet. Do…" at bounding box center [431, 202] width 862 height 337
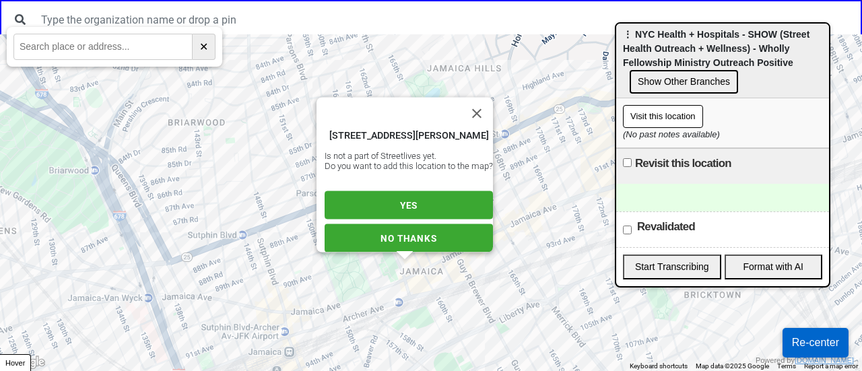
click at [481, 98] on button "Close" at bounding box center [477, 114] width 32 height 32
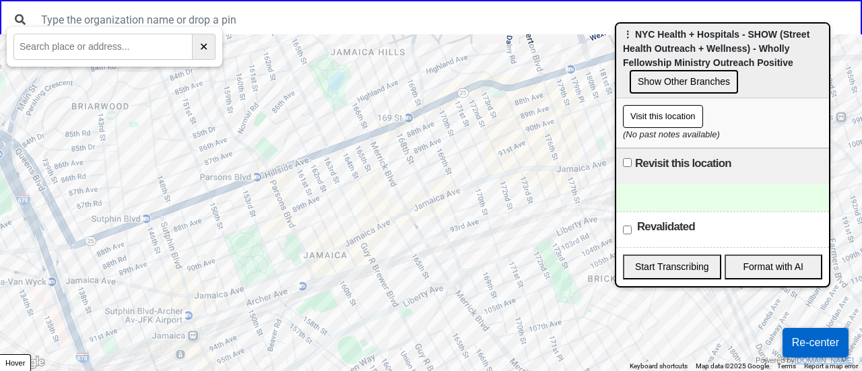
drag, startPoint x: 440, startPoint y: 180, endPoint x: 370, endPoint y: 160, distance: 72.3
click at [368, 160] on div at bounding box center [431, 202] width 862 height 337
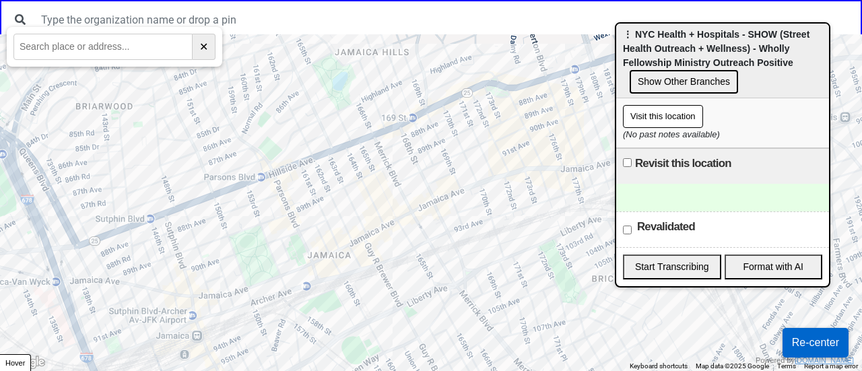
click at [338, 261] on div at bounding box center [431, 202] width 862 height 337
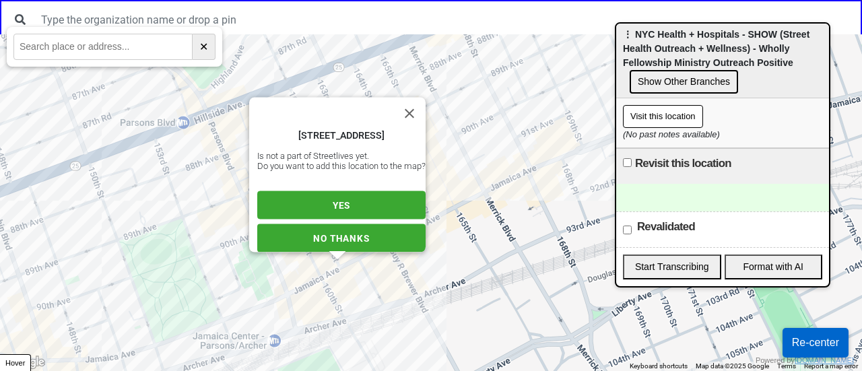
drag, startPoint x: 317, startPoint y: 273, endPoint x: 356, endPoint y: 270, distance: 38.5
click at [356, 270] on div "160-04 Jamaica Ave, Jamaica, NY 11432, USA Is not a part of Streetlives yet. Do…" at bounding box center [431, 202] width 862 height 337
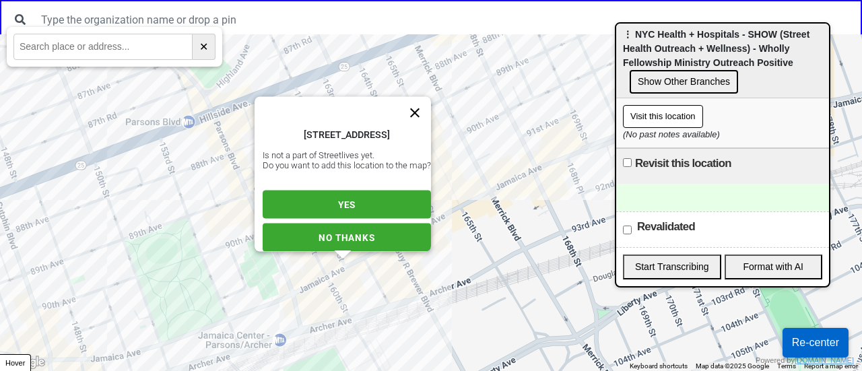
click at [423, 97] on button "Close" at bounding box center [415, 113] width 32 height 32
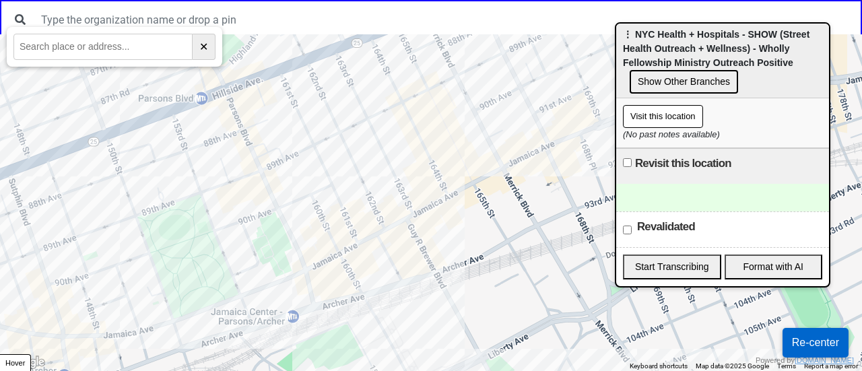
drag, startPoint x: 360, startPoint y: 294, endPoint x: 385, endPoint y: 258, distance: 44.5
click at [383, 265] on div at bounding box center [431, 202] width 862 height 337
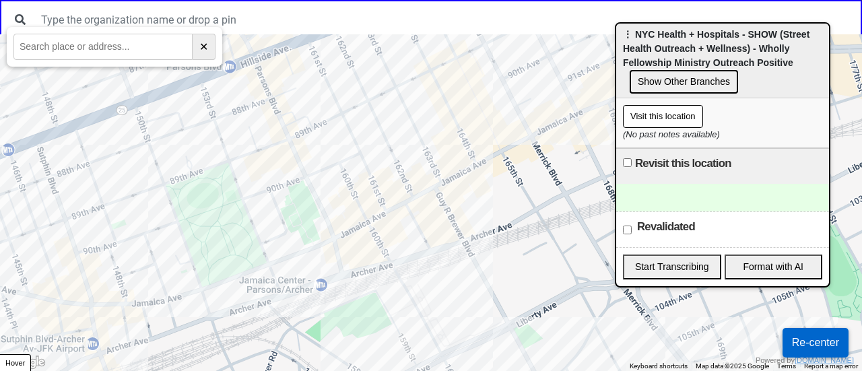
click at [437, 256] on div at bounding box center [431, 202] width 862 height 337
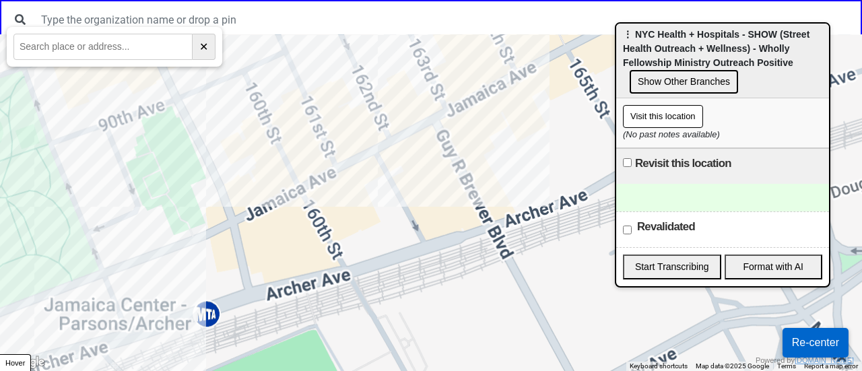
click at [437, 256] on div at bounding box center [431, 202] width 862 height 337
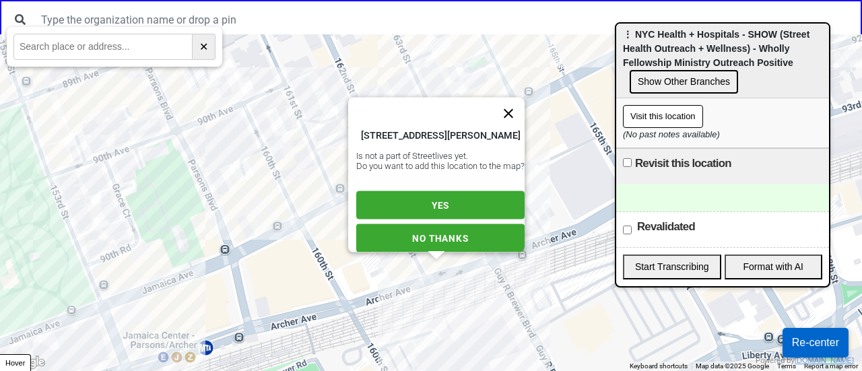
drag, startPoint x: 515, startPoint y: 90, endPoint x: 422, endPoint y: 250, distance: 185.3
click at [515, 98] on button "Close" at bounding box center [508, 114] width 32 height 32
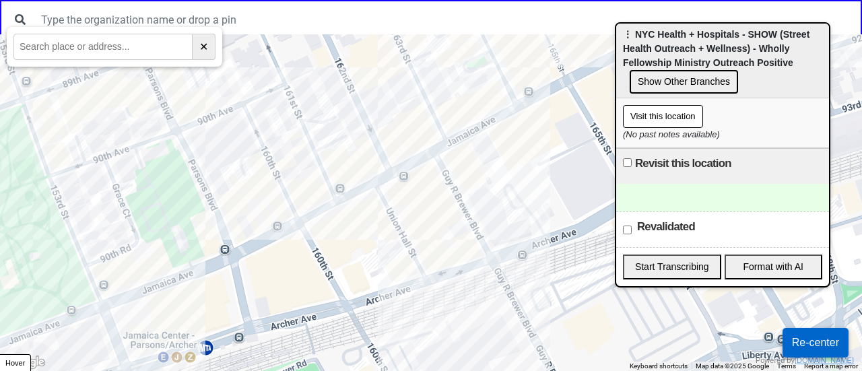
click at [410, 268] on div at bounding box center [431, 202] width 862 height 337
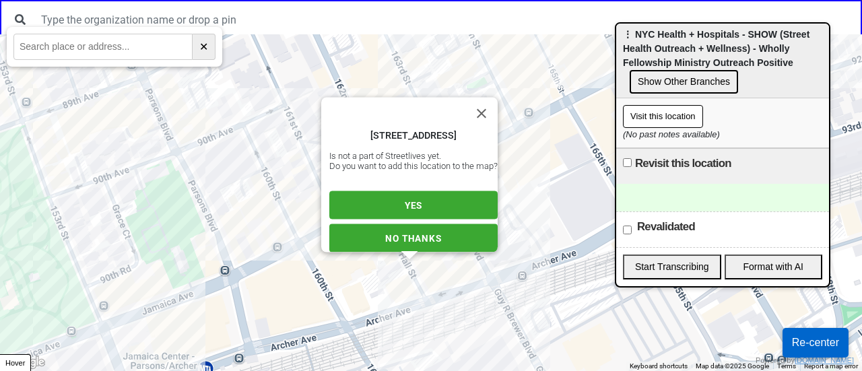
click at [432, 198] on button "YES" at bounding box center [413, 205] width 168 height 28
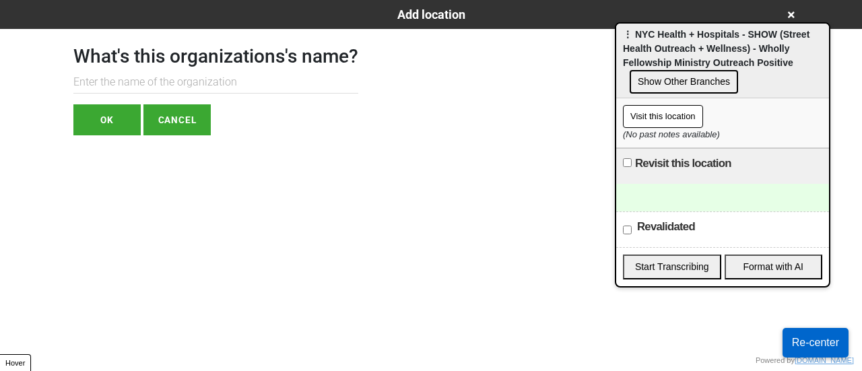
click at [220, 84] on input "text" at bounding box center [215, 82] width 285 height 22
paste input "NYC Health + Hospitals"
type input "NYC Health + Hospitals"
click at [104, 127] on button "OK" at bounding box center [106, 119] width 67 height 31
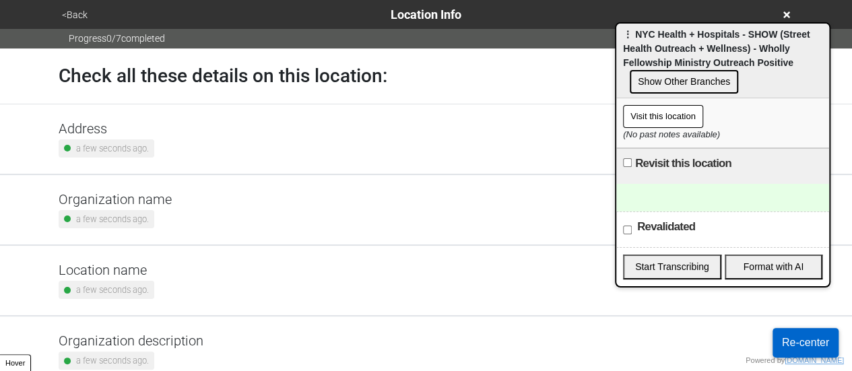
click at [112, 138] on div "Address a few seconds ago." at bounding box center [107, 139] width 96 height 37
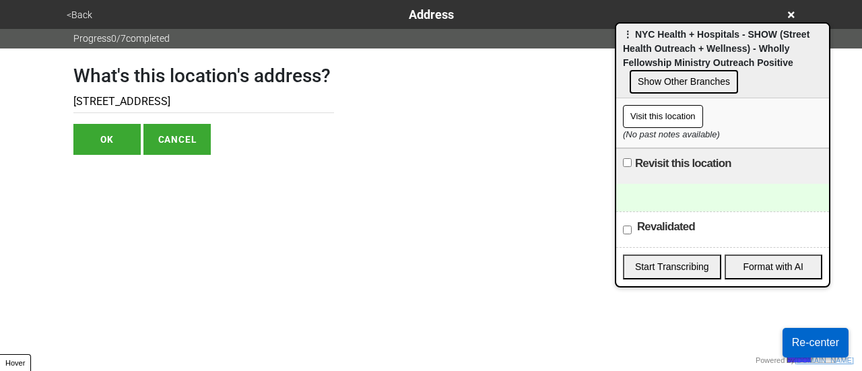
click at [84, 17] on button "<Back" at bounding box center [80, 14] width 34 height 15
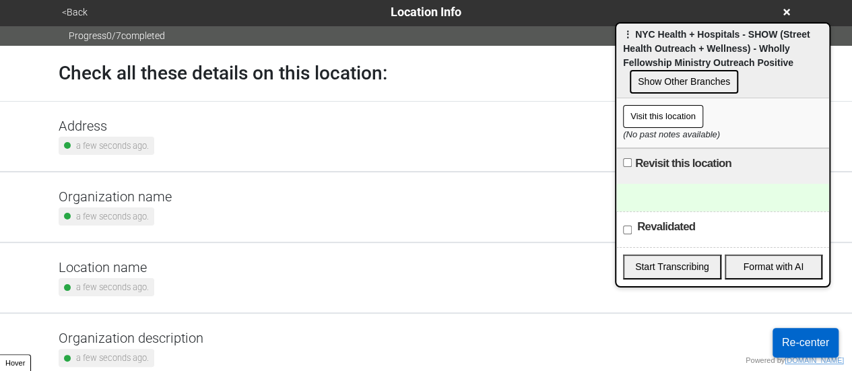
scroll to position [256, 0]
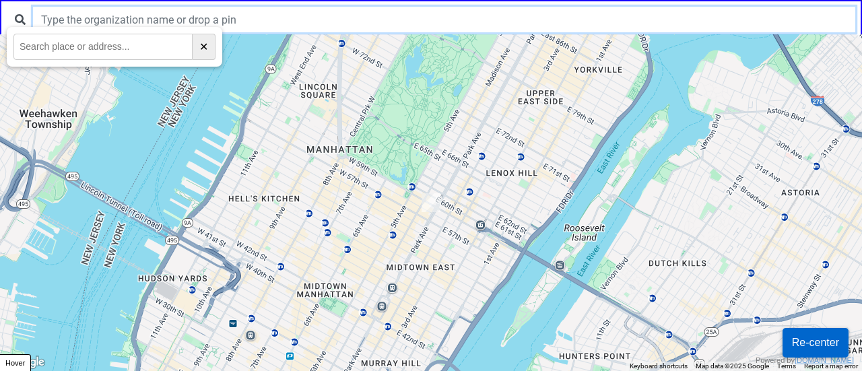
click at [306, 20] on input "text" at bounding box center [444, 20] width 822 height 26
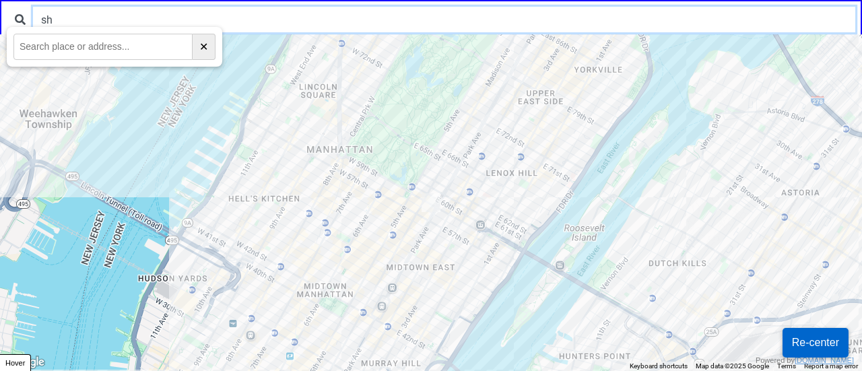
type input "s"
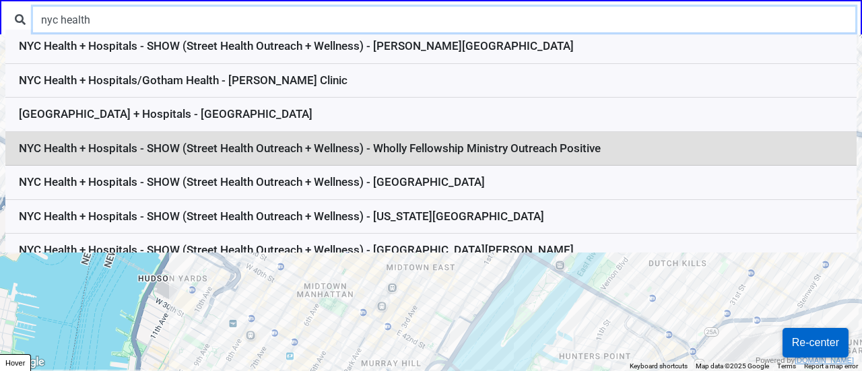
type input "nyc health"
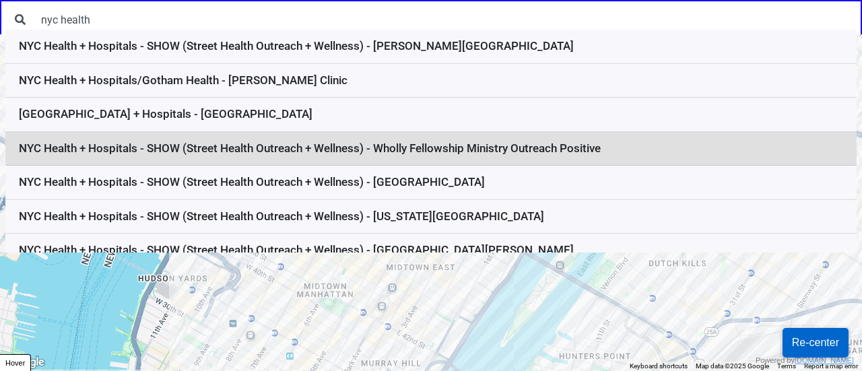
click at [340, 154] on li "NYC Health + Hospitals - SHOW (Street Health Outreach + Wellness) - Wholly Fell…" at bounding box center [430, 149] width 851 height 34
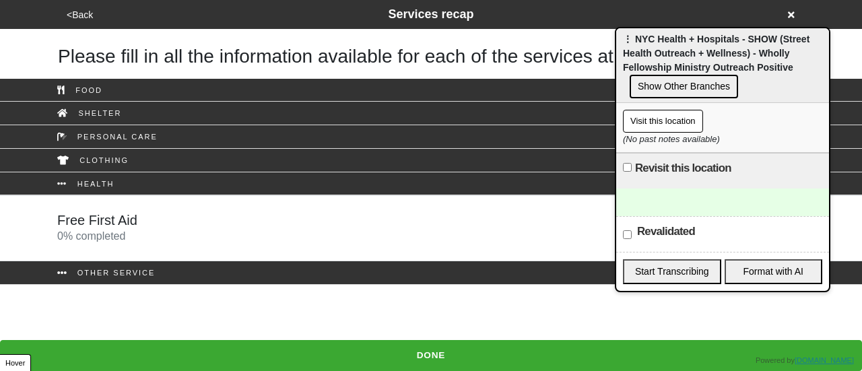
click at [210, 241] on div "Free First Aid 0 % completed" at bounding box center [431, 228] width 768 height 32
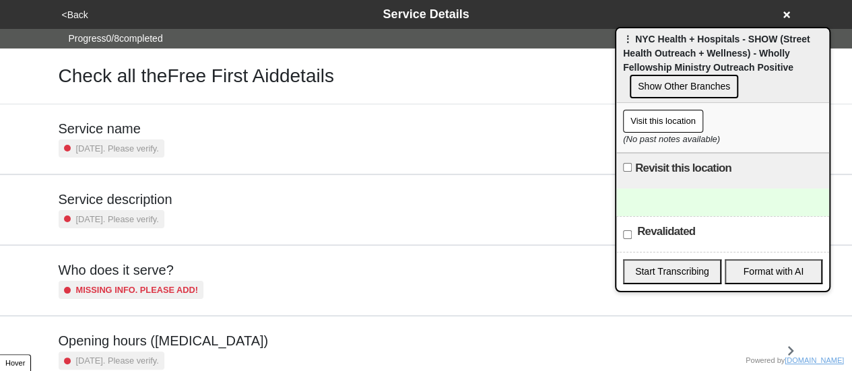
click at [208, 208] on div "Service description 2 years ago. Please verify." at bounding box center [427, 209] width 736 height 37
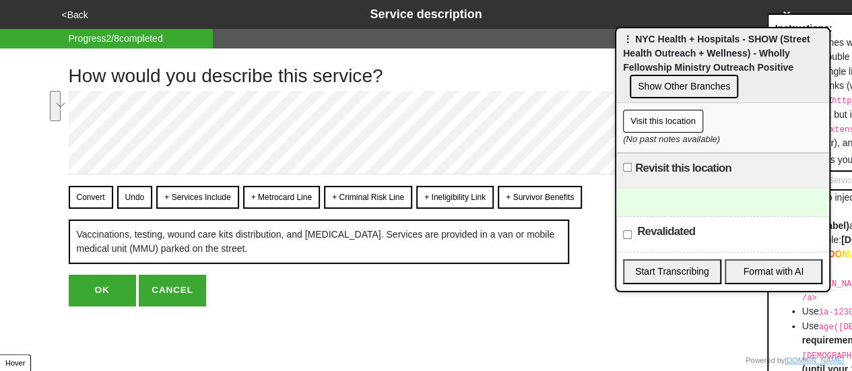
click at [82, 14] on button "<Back" at bounding box center [75, 14] width 34 height 15
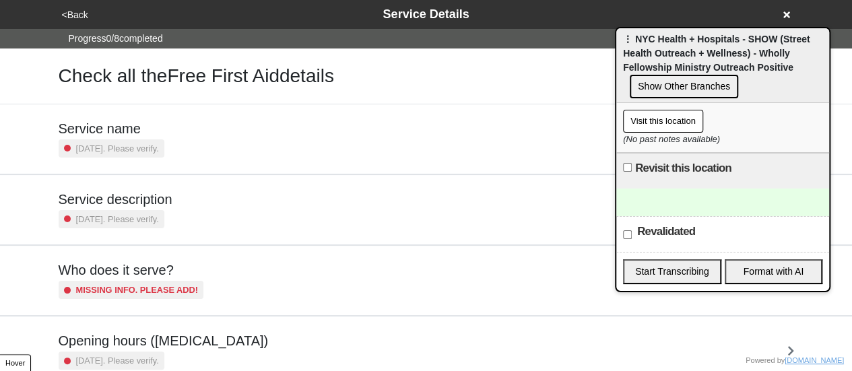
scroll to position [326, 0]
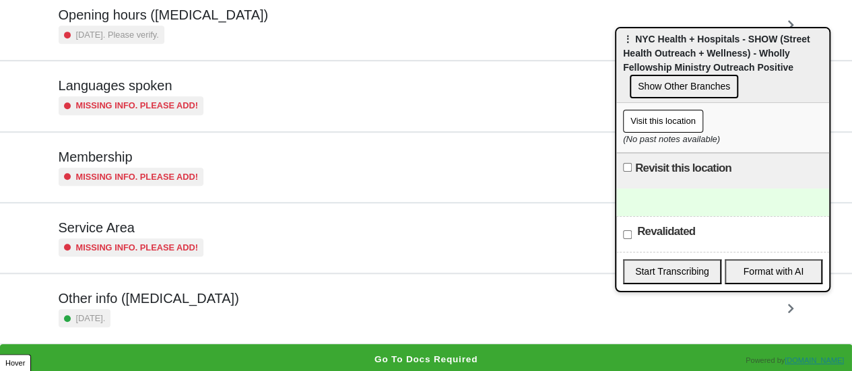
click at [213, 300] on div "Other info (coronavirus) 17 days ago." at bounding box center [427, 308] width 736 height 37
type textarea "x"
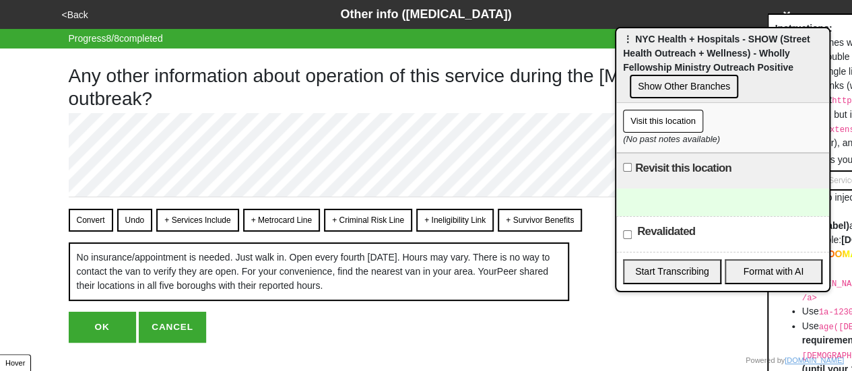
click at [206, 112] on div "Any other information about operation of this service during the [MEDICAL_DATA]…" at bounding box center [426, 196] width 715 height 294
click at [86, 15] on button "<Back" at bounding box center [75, 14] width 34 height 15
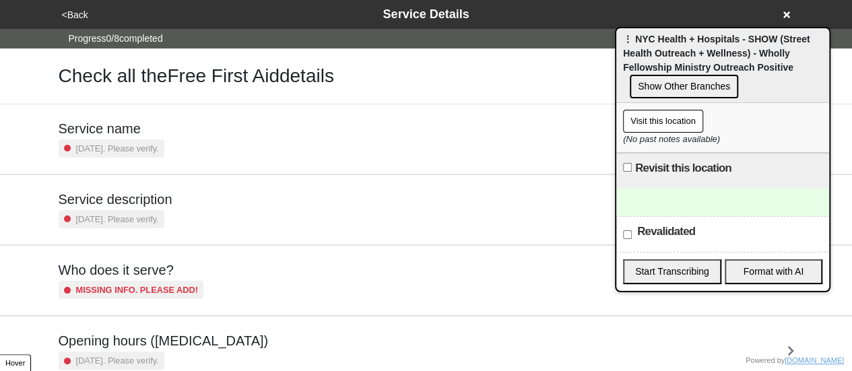
click at [84, 18] on button "<Back" at bounding box center [75, 14] width 34 height 15
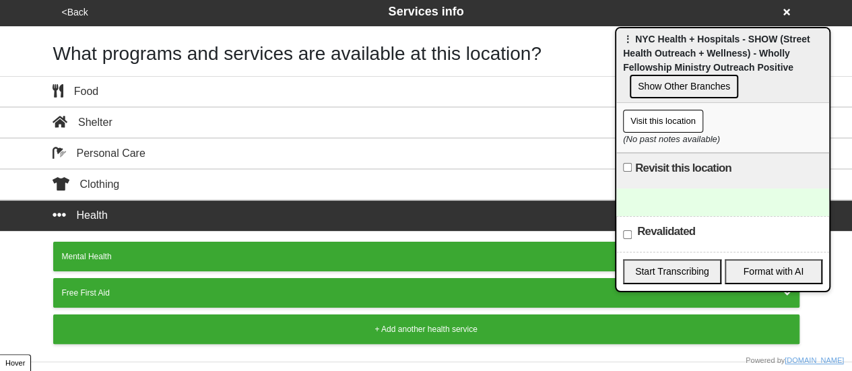
scroll to position [51, 0]
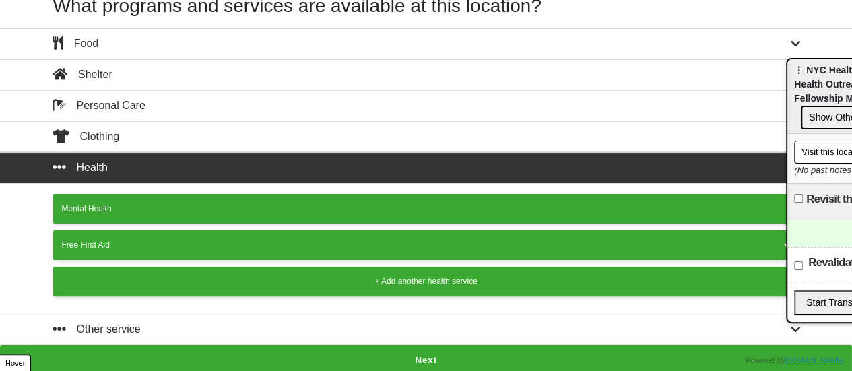
drag, startPoint x: 690, startPoint y: 48, endPoint x: 356, endPoint y: 191, distance: 363.6
click at [852, 77] on html "<Back Services info What programs and services are available at this location? …" at bounding box center [426, 162] width 852 height 426
click at [139, 245] on div "Free First Aid" at bounding box center [426, 245] width 729 height 12
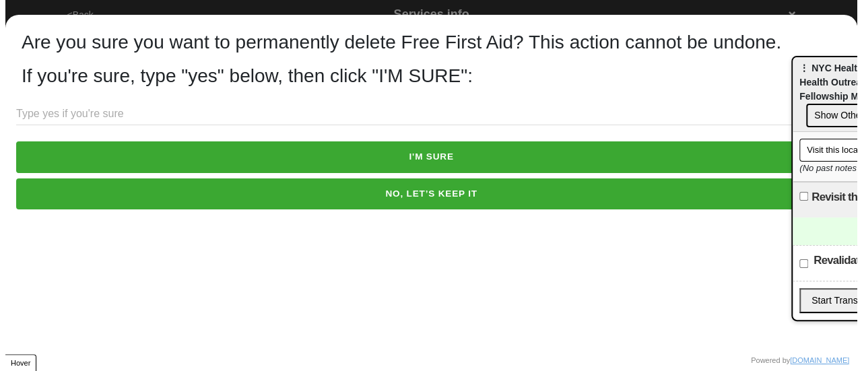
scroll to position [0, 0]
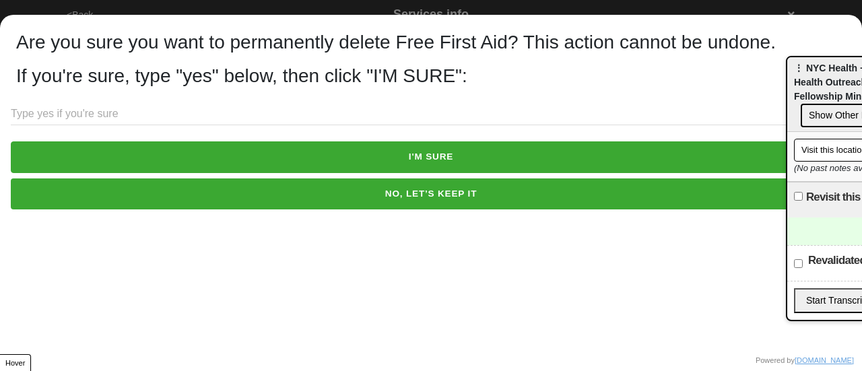
click at [187, 115] on input "text" at bounding box center [431, 114] width 841 height 22
type input "yes"
click at [354, 152] on button "I'M SURE" at bounding box center [431, 156] width 841 height 31
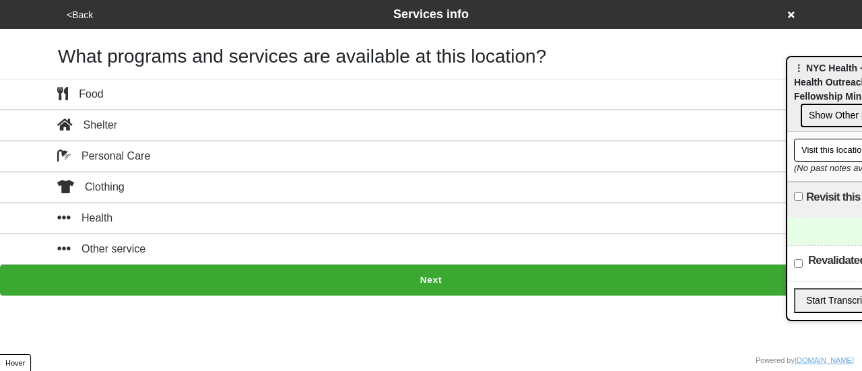
drag, startPoint x: 838, startPoint y: 75, endPoint x: 667, endPoint y: 53, distance: 172.5
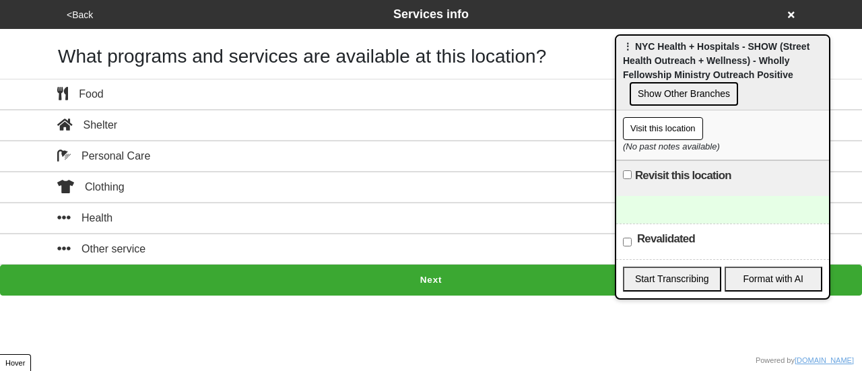
click at [670, 209] on div at bounding box center [722, 210] width 213 height 28
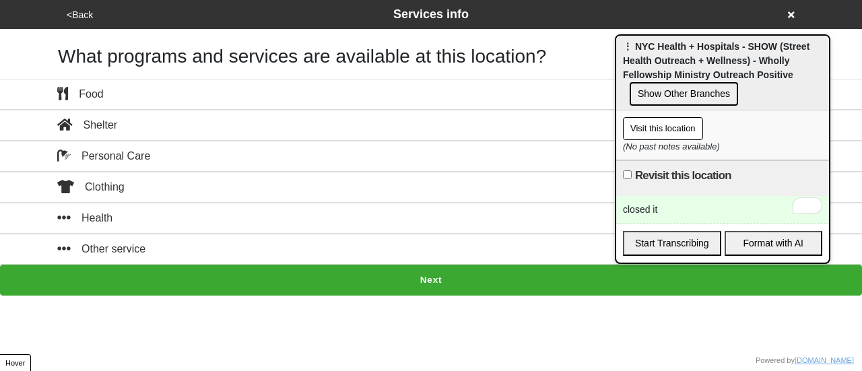
click at [82, 11] on button "<Back" at bounding box center [80, 14] width 34 height 15
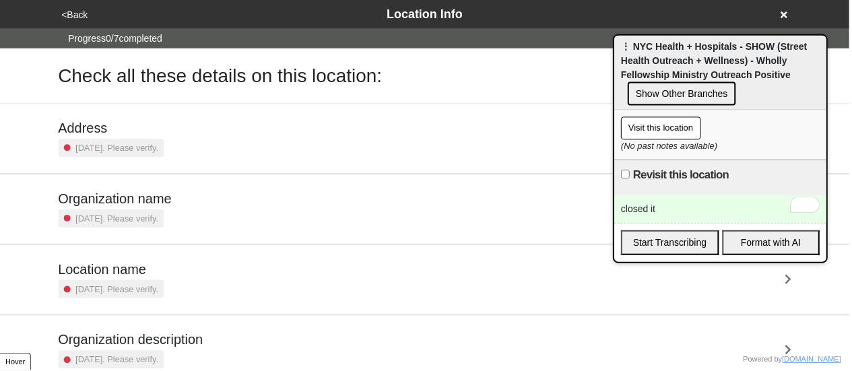
click at [82, 11] on button "<Back" at bounding box center [75, 14] width 34 height 15
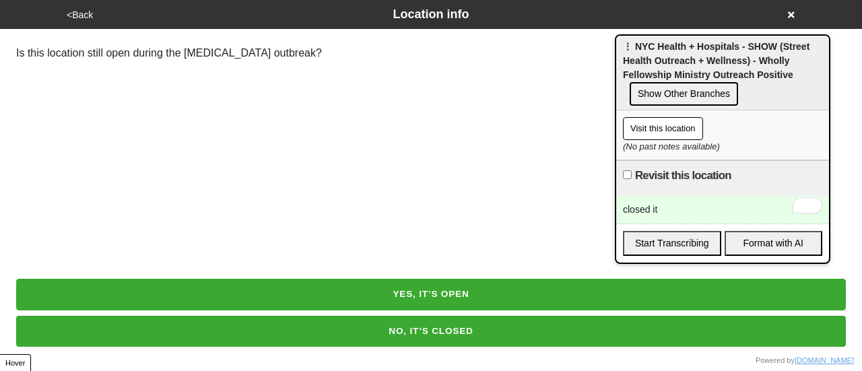
click at [789, 11] on icon at bounding box center [791, 14] width 7 height 9
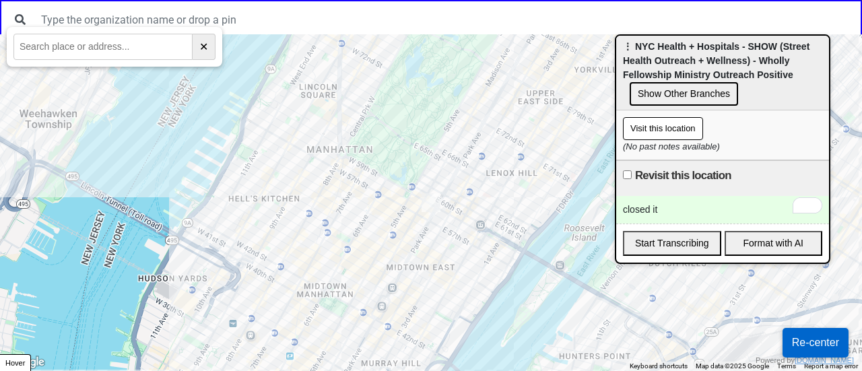
paste input "[PERSON_NAME][GEOGRAPHIC_DATA] ([GEOGRAPHIC_DATA])"
type input "[PERSON_NAME][GEOGRAPHIC_DATA] ([GEOGRAPHIC_DATA])"
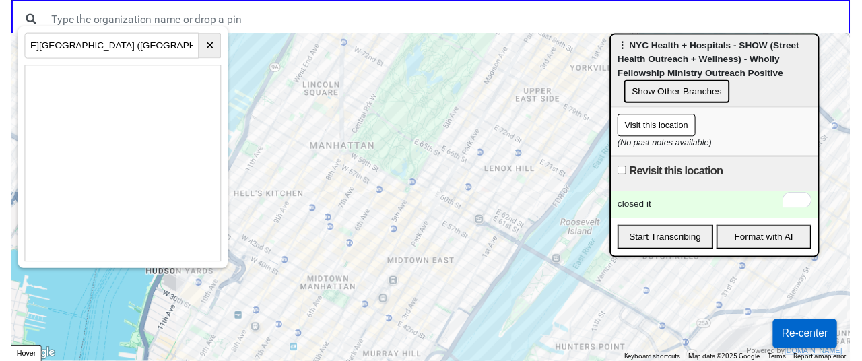
scroll to position [0, 0]
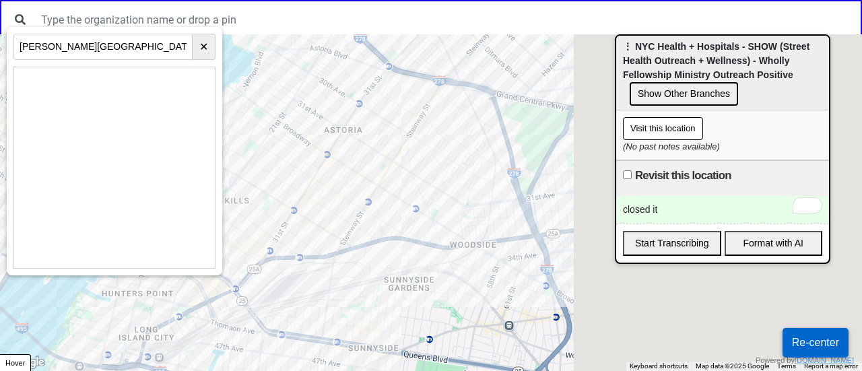
click at [285, 249] on div at bounding box center [431, 202] width 862 height 337
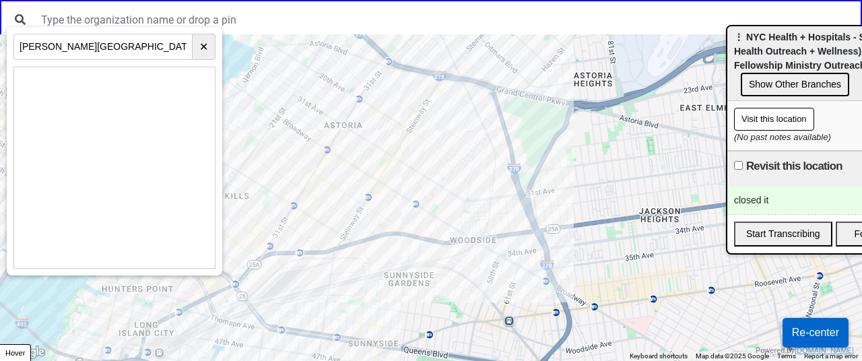
drag, startPoint x: 684, startPoint y: 55, endPoint x: 820, endPoint y: 42, distance: 136.6
click at [820, 42] on div "⋮ NYC Health + Hospitals - SHOW (Street Health Outreach + Wellness) - Wholly Fe…" at bounding box center [834, 63] width 213 height 75
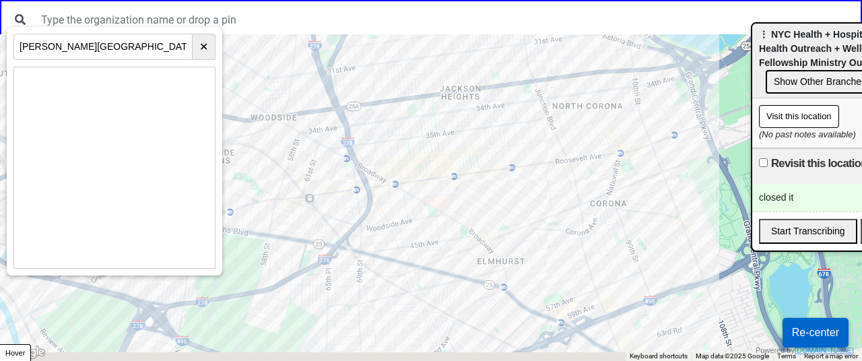
drag, startPoint x: 590, startPoint y: 243, endPoint x: 381, endPoint y: 115, distance: 245.5
click at [381, 115] on div at bounding box center [431, 197] width 862 height 327
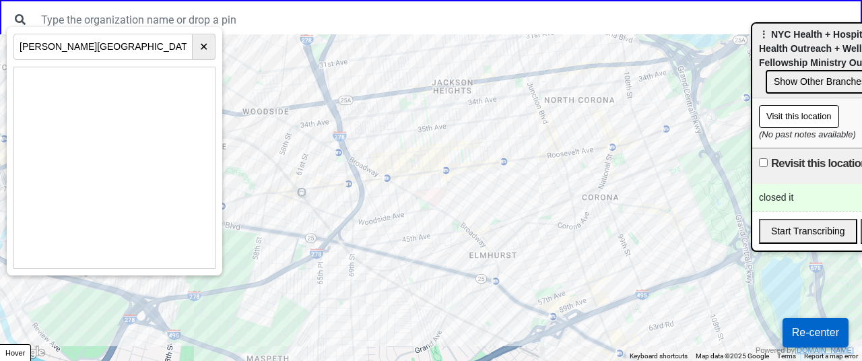
click at [457, 224] on div at bounding box center [431, 197] width 862 height 327
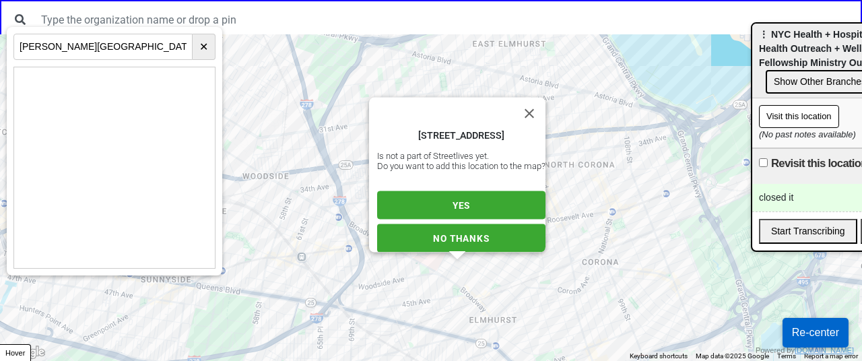
click at [474, 191] on button "YES" at bounding box center [461, 205] width 168 height 28
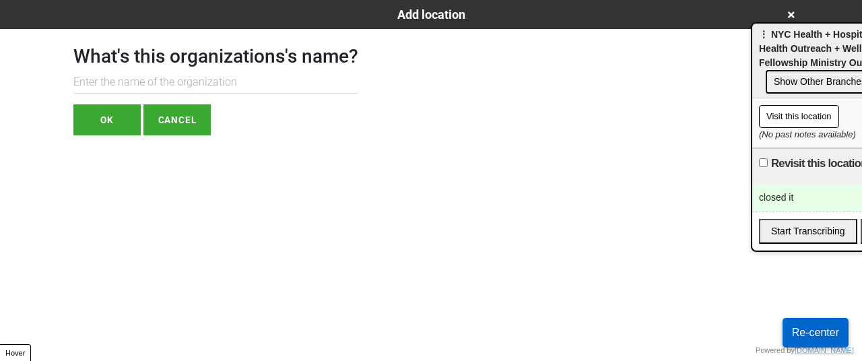
click at [206, 99] on div "What's this organizations's name? OK CANCEL" at bounding box center [215, 82] width 285 height 106
click at [210, 81] on input "text" at bounding box center [215, 82] width 285 height 22
paste input "SHOW (Street Health Outreach + Wellness) - Hart Playground"
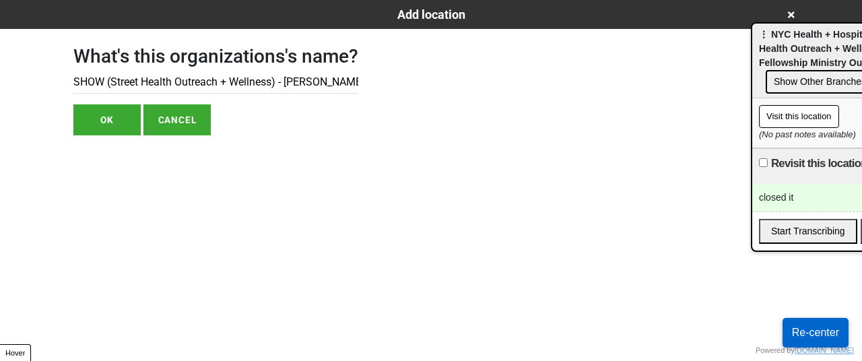
drag, startPoint x: 271, startPoint y: 82, endPoint x: 92, endPoint y: 87, distance: 178.6
click at [0, 90] on div "Add location What's this organizations's name? SHOW (Street Health Outreach + W…" at bounding box center [431, 67] width 862 height 135
paste input "NYC Health + Hospitals - SHOW (Street Health Outreach + Wellness) - Wholly Fell…"
drag, startPoint x: 115, startPoint y: 75, endPoint x: 174, endPoint y: 84, distance: 59.4
click at [174, 84] on input "NYC Health + Hospitals - SHOW (Street Health Outreach + Wellness) - Wholly Fell…" at bounding box center [215, 82] width 285 height 22
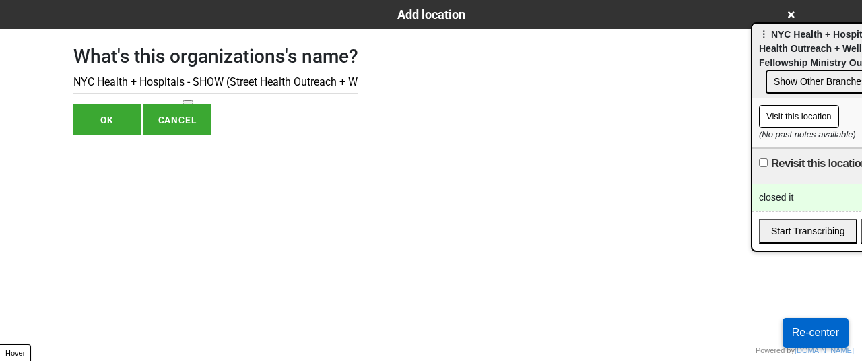
click at [188, 84] on input "NYC Health + Hospitals - SHOW (Street Health Outreach + Wellness) - Wholly Fell…" at bounding box center [215, 82] width 285 height 22
drag, startPoint x: 186, startPoint y: 84, endPoint x: 630, endPoint y: 108, distance: 444.5
click at [630, 108] on div "What's this organizations's name? NYC Health + Hospitals - SHOW (Street Health …" at bounding box center [431, 82] width 748 height 106
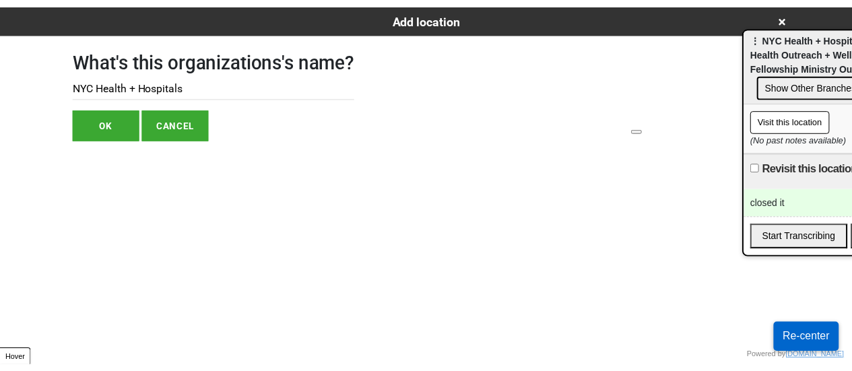
scroll to position [0, 0]
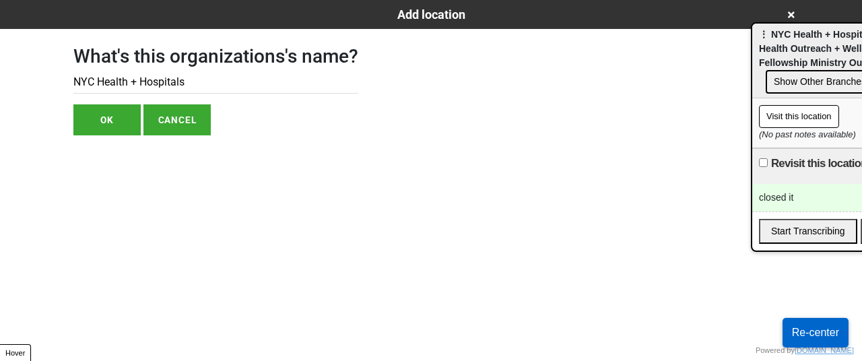
type input "NYC Health + Hospitals"
click at [113, 115] on button "OK" at bounding box center [106, 119] width 67 height 31
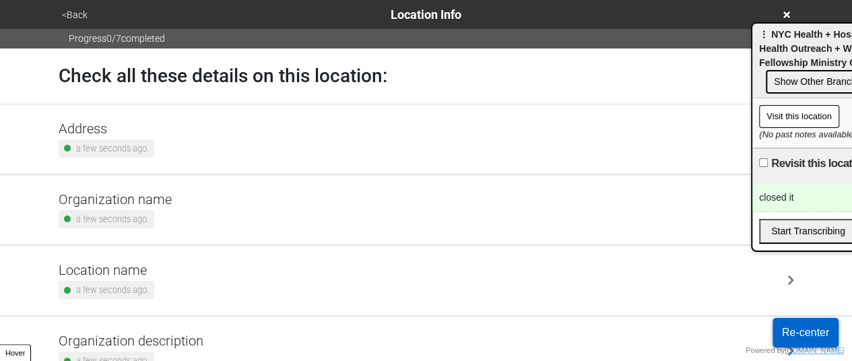
click at [141, 128] on h5 "Address" at bounding box center [107, 129] width 96 height 16
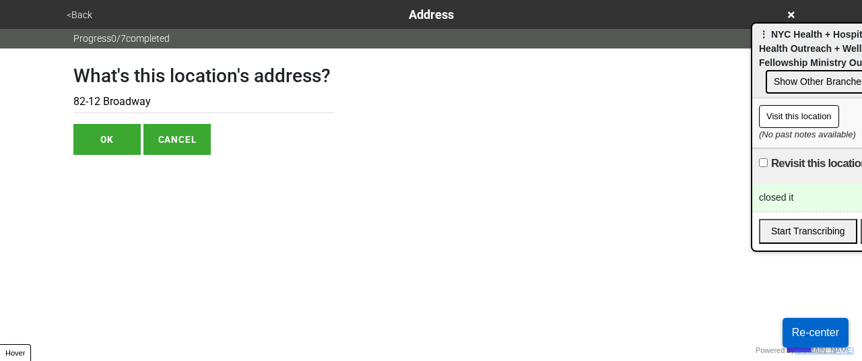
click at [78, 12] on button "<Back" at bounding box center [80, 14] width 34 height 15
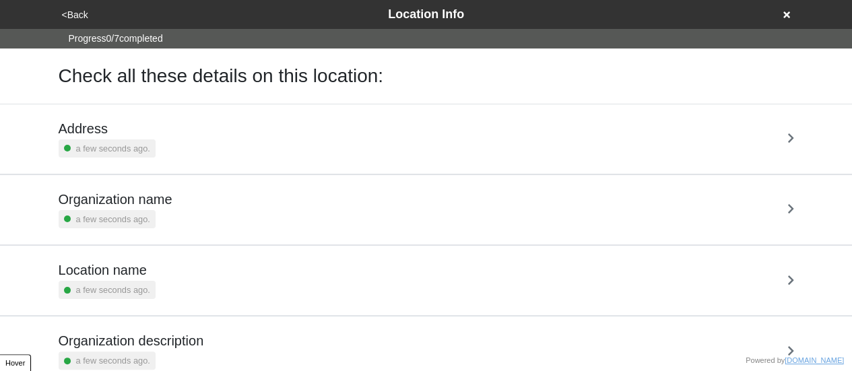
click at [134, 284] on small "a few seconds ago." at bounding box center [113, 290] width 74 height 13
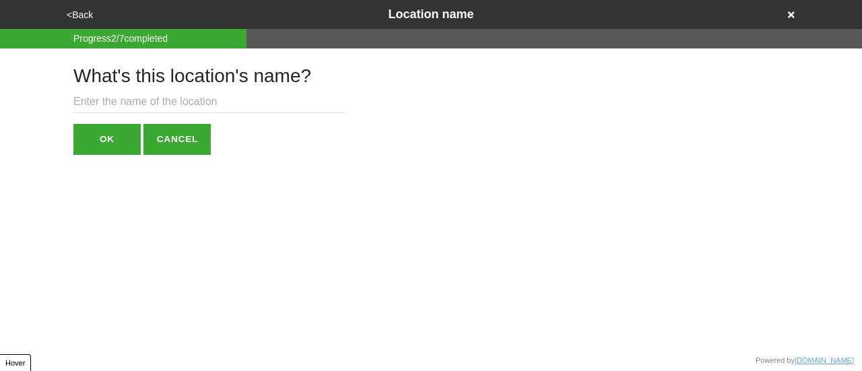
click at [164, 108] on input "text" at bounding box center [209, 102] width 272 height 22
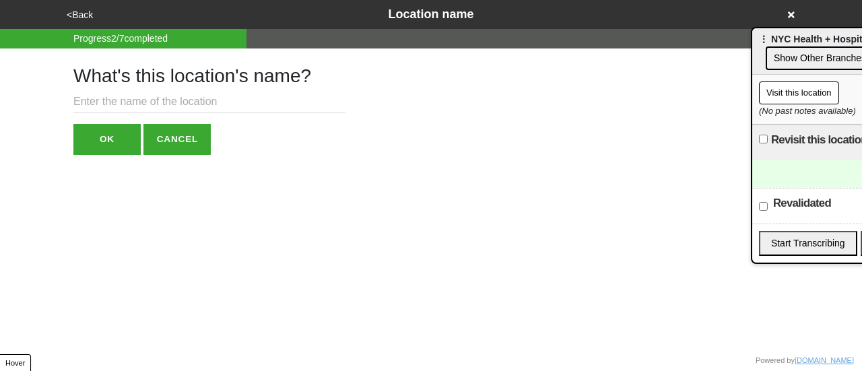
paste input "[PERSON_NAME][GEOGRAPHIC_DATA] ([GEOGRAPHIC_DATA])"
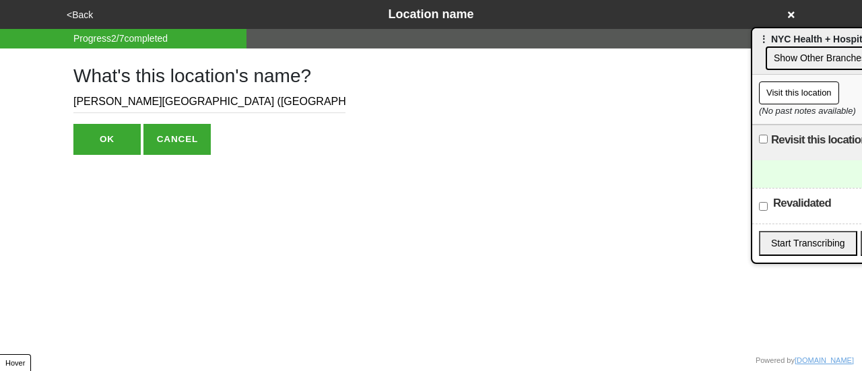
scroll to position [0, 8]
type input "[PERSON_NAME][GEOGRAPHIC_DATA] ([GEOGRAPHIC_DATA])"
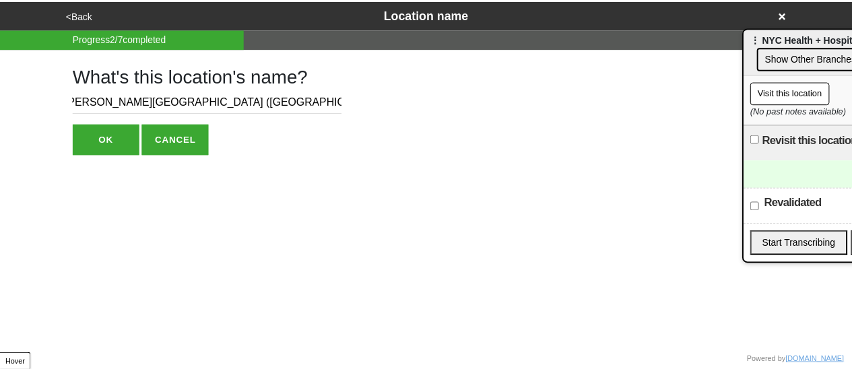
scroll to position [0, 0]
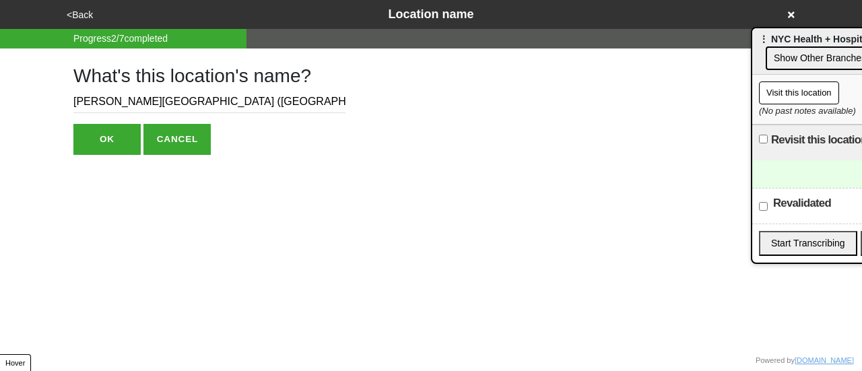
click at [86, 137] on button "OK" at bounding box center [106, 139] width 67 height 31
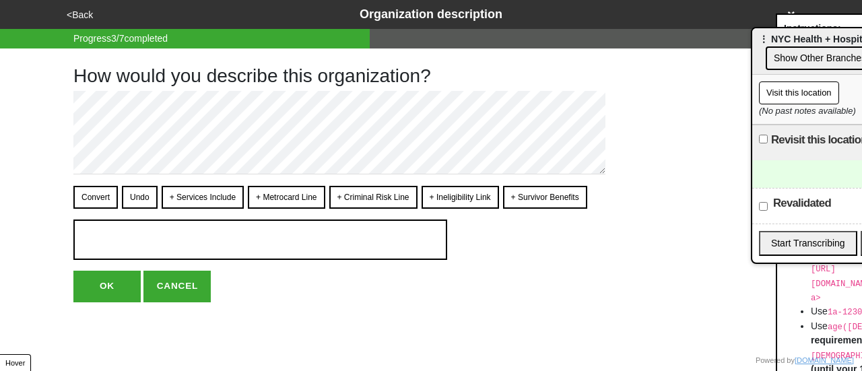
click at [79, 17] on button "<Back" at bounding box center [80, 14] width 34 height 15
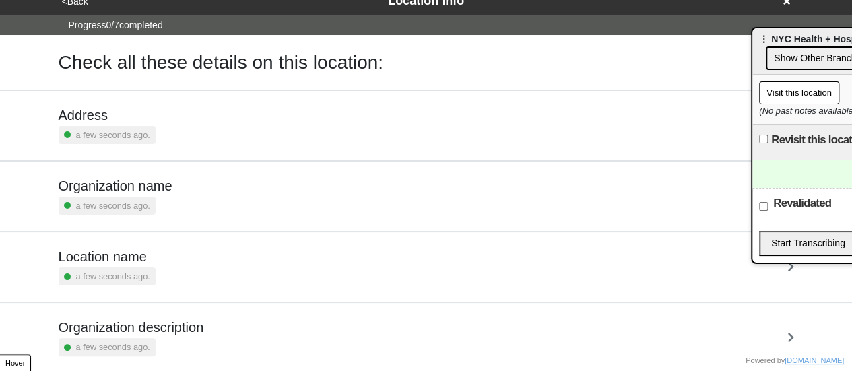
scroll to position [256, 0]
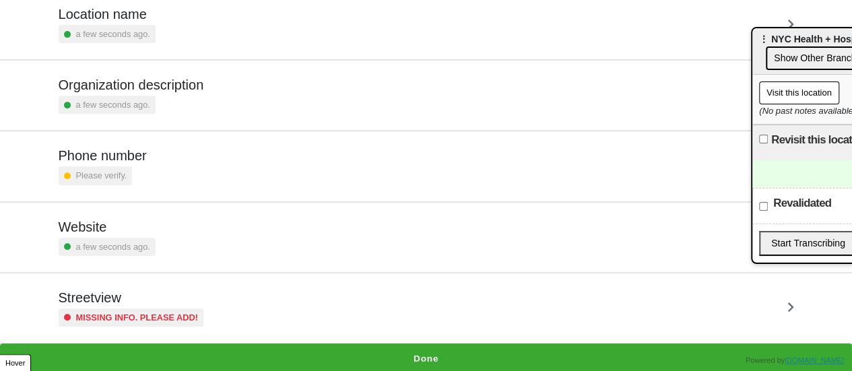
click at [158, 309] on div "Missing info. Please add!" at bounding box center [132, 318] width 146 height 18
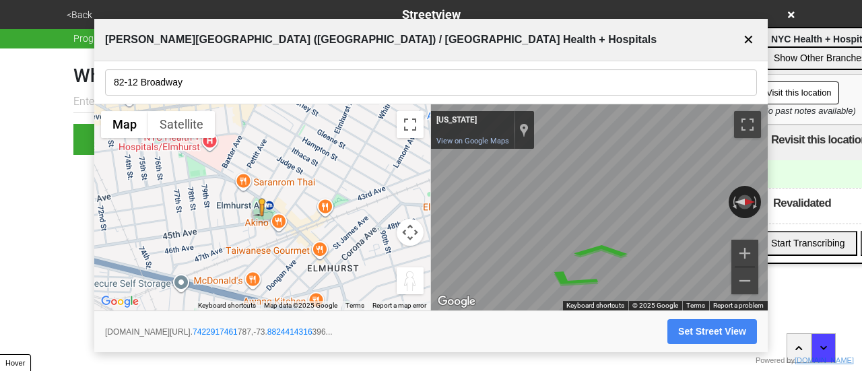
click at [729, 334] on button "Set Street View" at bounding box center [713, 331] width 90 height 25
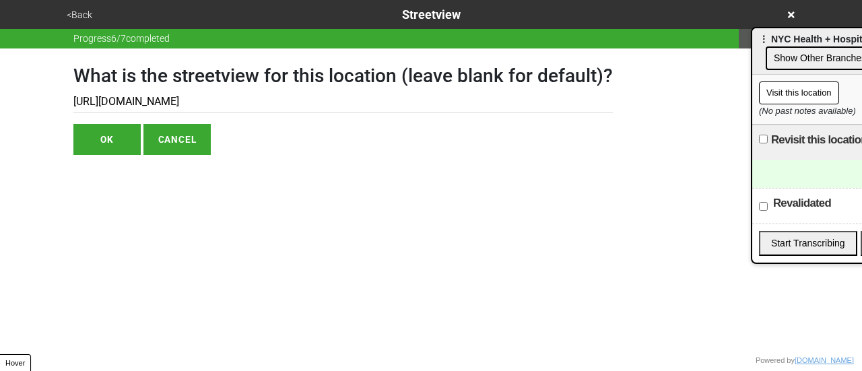
type input "https://www.google.com/maps/@40.7422917461787,-73.8824414316396,3a,75y,270h,0t/…"
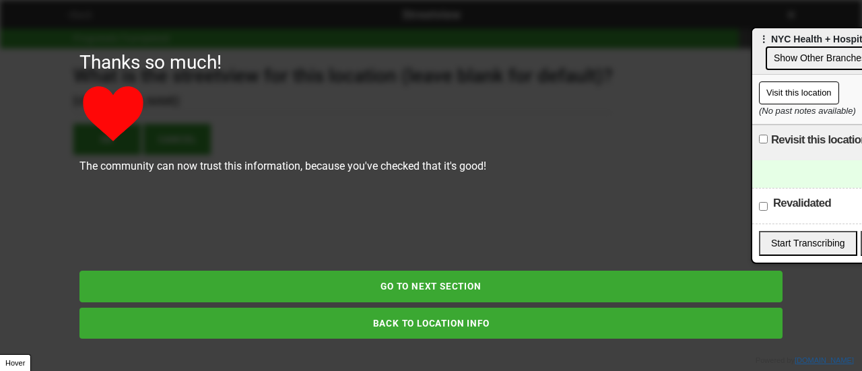
click at [78, 15] on div "Thanks so much! The community can now trust this information, because you've ch…" at bounding box center [431, 185] width 768 height 371
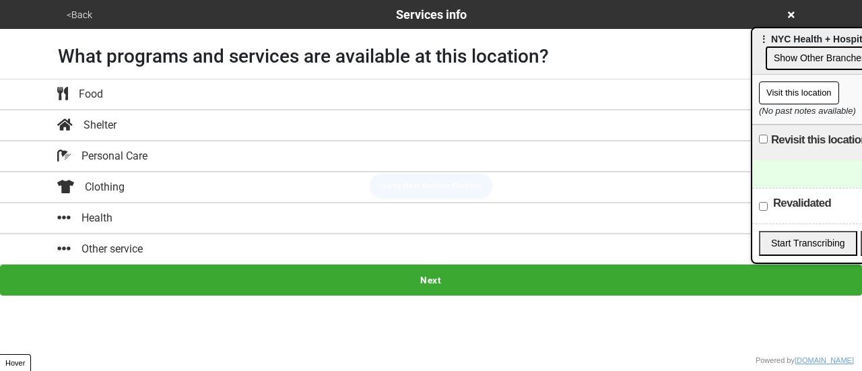
click at [346, 296] on html "<Back Services info What programs and services are available at this location? …" at bounding box center [431, 148] width 862 height 296
click at [85, 11] on button "<Back" at bounding box center [80, 14] width 34 height 15
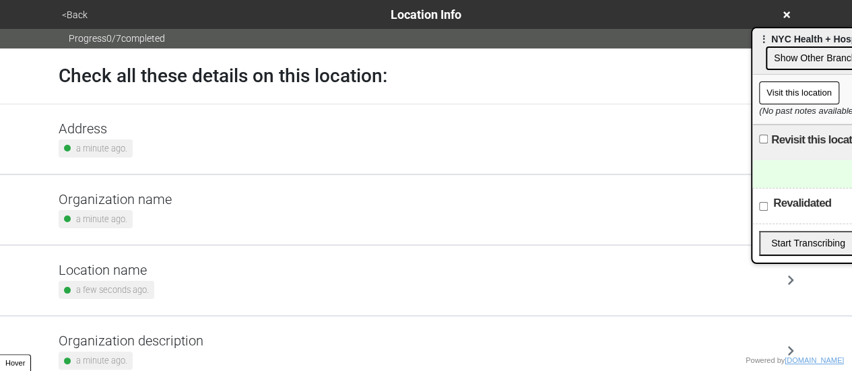
scroll to position [256, 0]
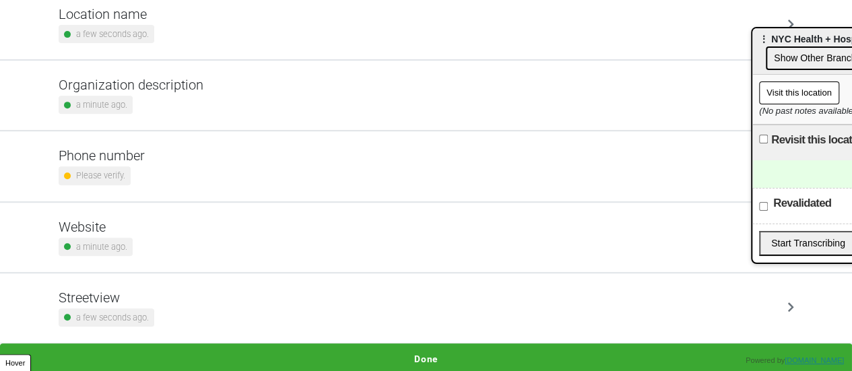
click at [127, 243] on div "a minute ago." at bounding box center [96, 247] width 74 height 18
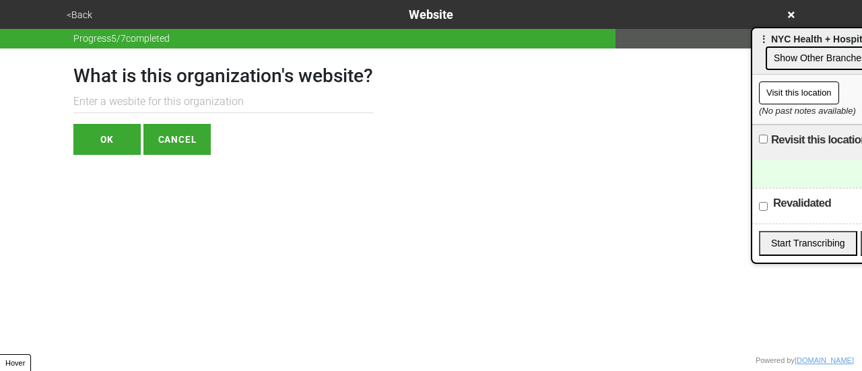
click at [151, 108] on input "text" at bounding box center [223, 102] width 300 height 22
paste input "[URL][DOMAIN_NAME]"
type input "[URL][DOMAIN_NAME]"
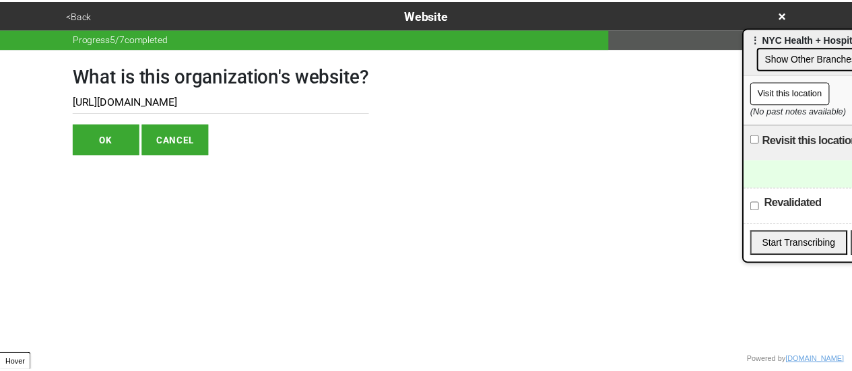
scroll to position [0, 0]
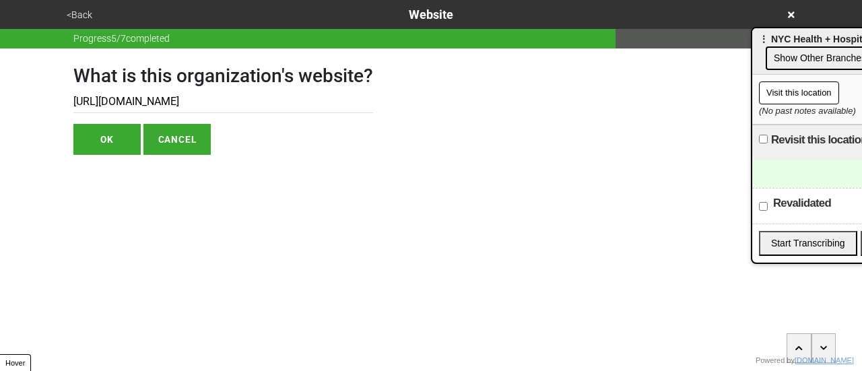
click at [127, 138] on button "OK" at bounding box center [106, 139] width 67 height 31
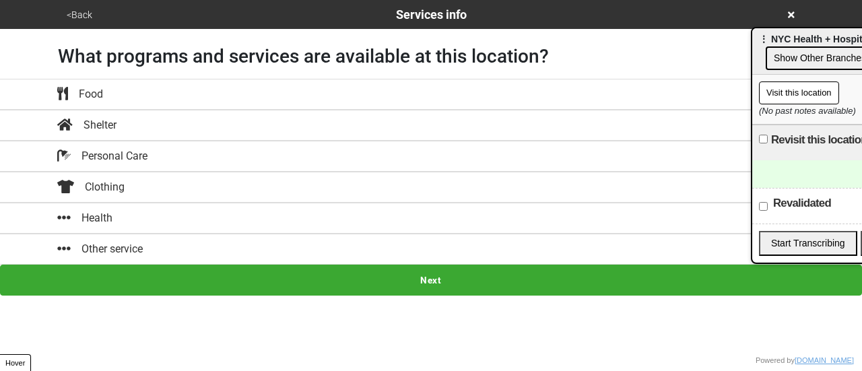
click at [79, 9] on button "<Back" at bounding box center [80, 14] width 34 height 15
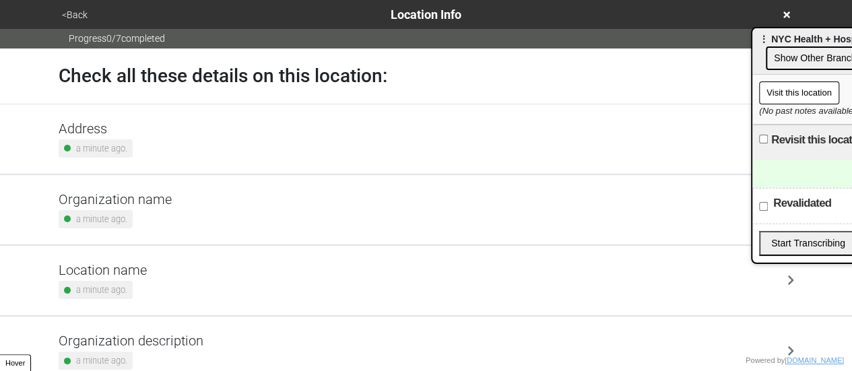
scroll to position [256, 0]
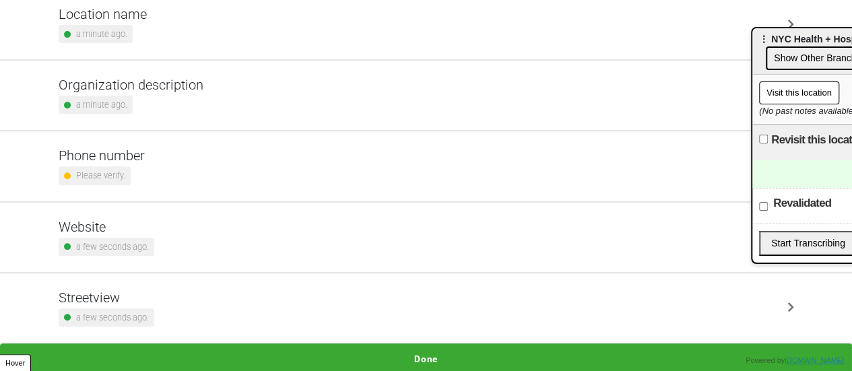
click at [420, 358] on button "Done" at bounding box center [426, 359] width 852 height 31
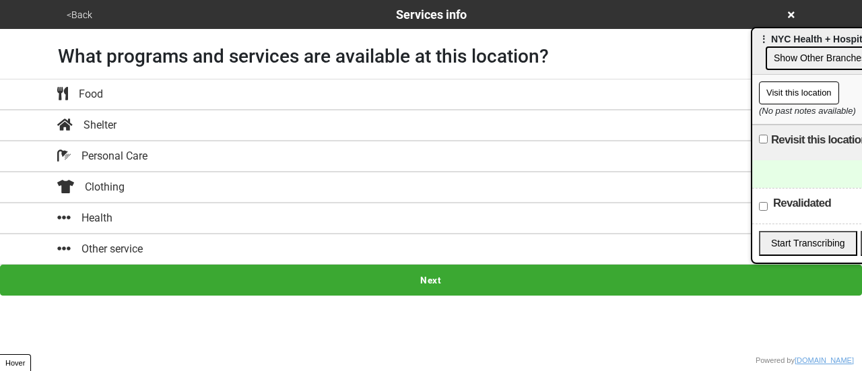
drag, startPoint x: 290, startPoint y: 212, endPoint x: 300, endPoint y: 217, distance: 11.8
click at [291, 212] on div "Health" at bounding box center [431, 218] width 768 height 16
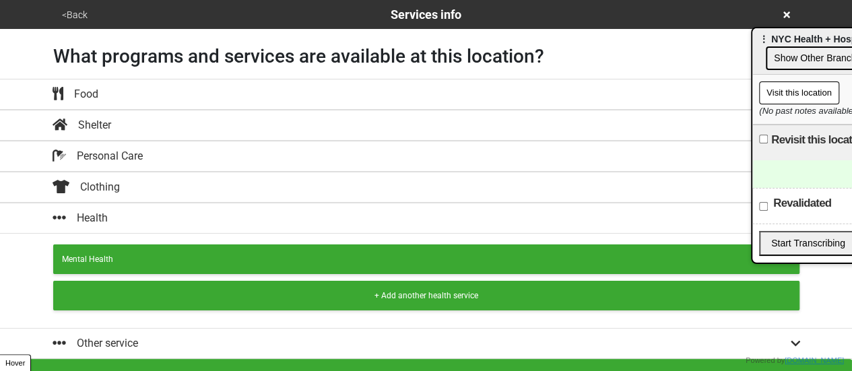
click at [222, 300] on button "+ Add another health service" at bounding box center [426, 296] width 746 height 30
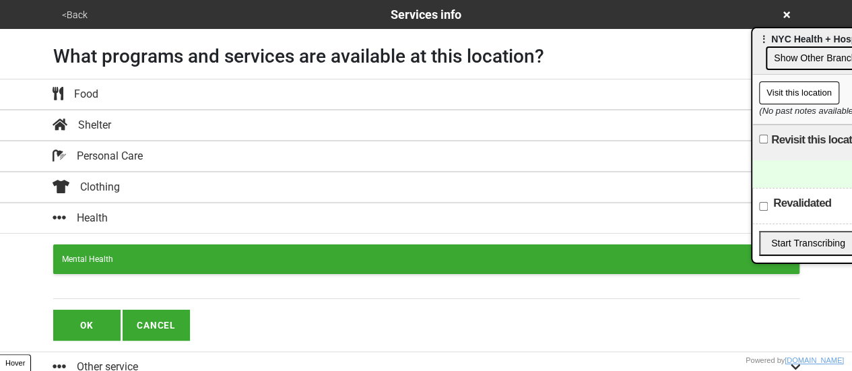
click at [225, 289] on input "text" at bounding box center [426, 290] width 746 height 18
click at [125, 290] on input "text" at bounding box center [426, 290] width 746 height 18
drag, startPoint x: 158, startPoint y: 277, endPoint x: 152, endPoint y: 284, distance: 9.2
paste input "Free First Aid"
type input "Free First Aid"
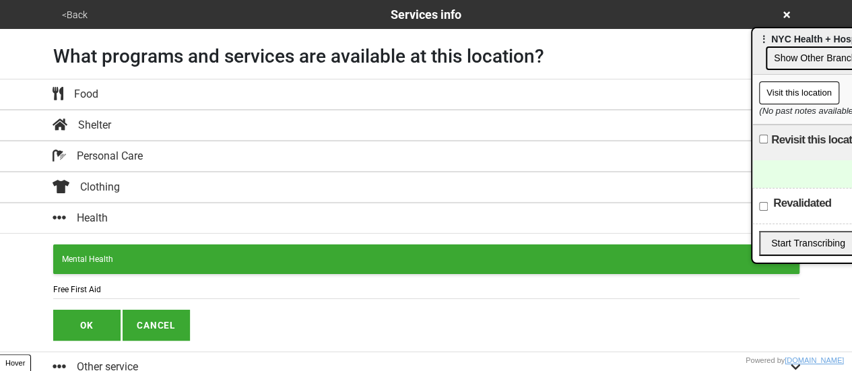
drag, startPoint x: 71, startPoint y: 332, endPoint x: 79, endPoint y: 331, distance: 8.2
click at [74, 332] on button "OK" at bounding box center [86, 325] width 67 height 31
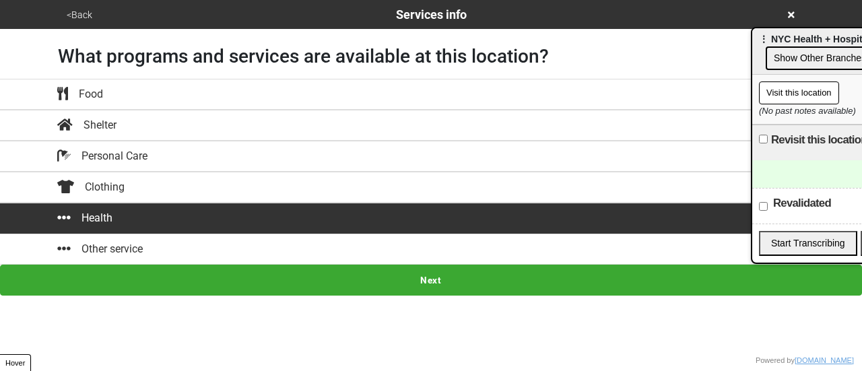
click at [397, 271] on button "Next" at bounding box center [431, 280] width 862 height 31
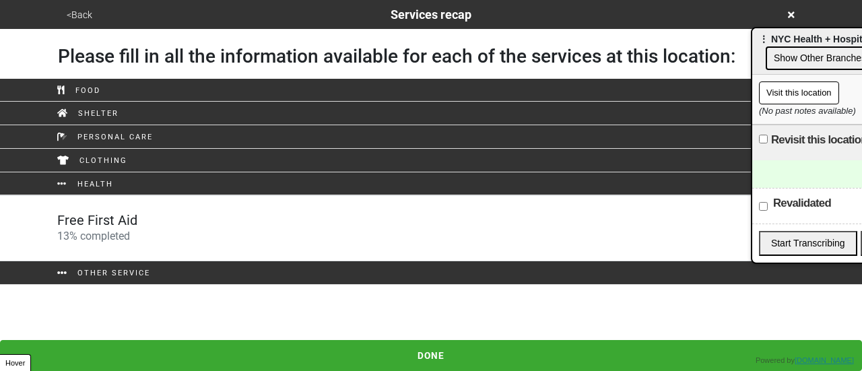
click at [240, 234] on div "Free First Aid 13 % completed" at bounding box center [431, 228] width 768 height 32
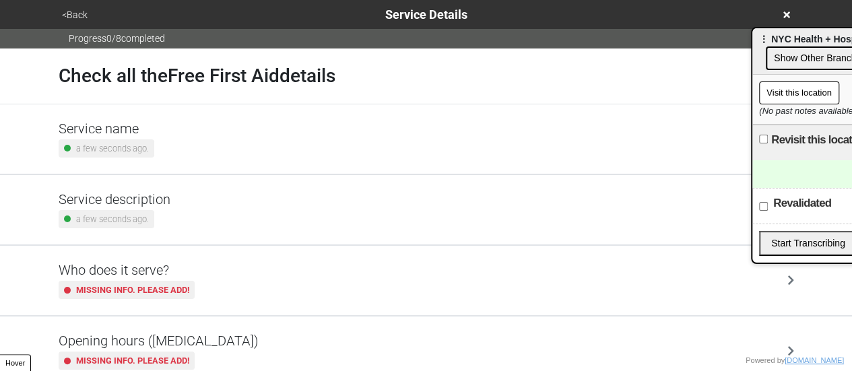
click at [236, 344] on div "Opening hours (coronavirus) Missing info. Please add!" at bounding box center [427, 351] width 736 height 37
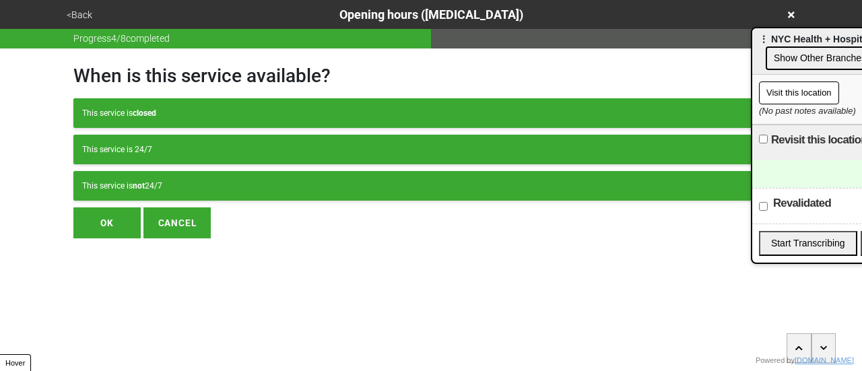
click at [218, 191] on button "This service is not 24/7" at bounding box center [430, 186] width 715 height 30
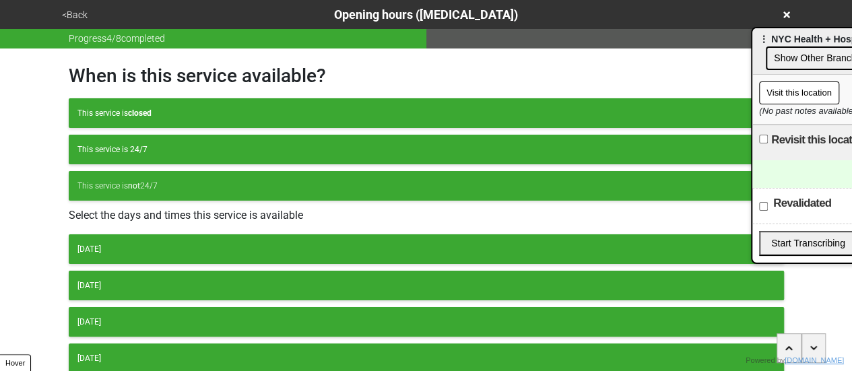
click at [164, 240] on button "Monday" at bounding box center [426, 249] width 715 height 30
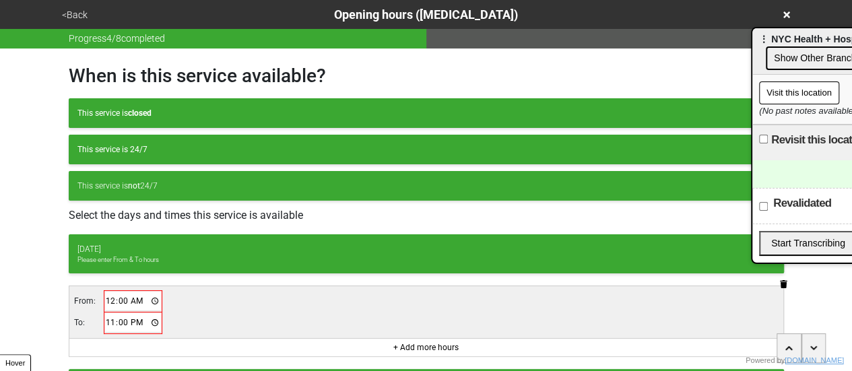
click at [792, 281] on div "When is this service available? This service is closed This service is 24/7 Thi…" at bounding box center [427, 342] width 748 height 587
click at [782, 281] on icon "button" at bounding box center [783, 284] width 7 height 8
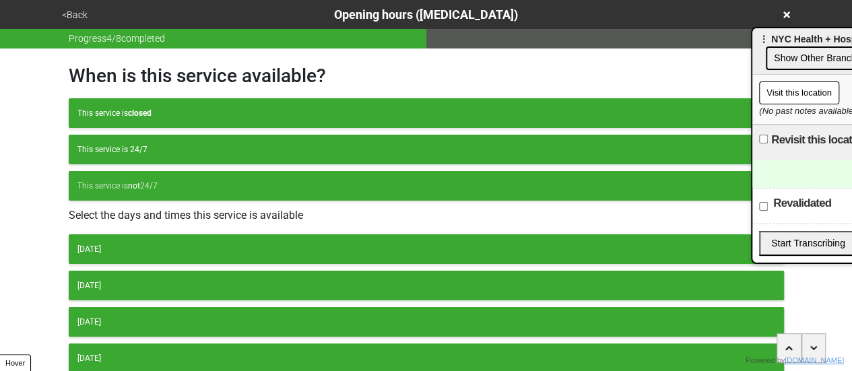
click at [288, 274] on button "Tuesday" at bounding box center [426, 286] width 715 height 30
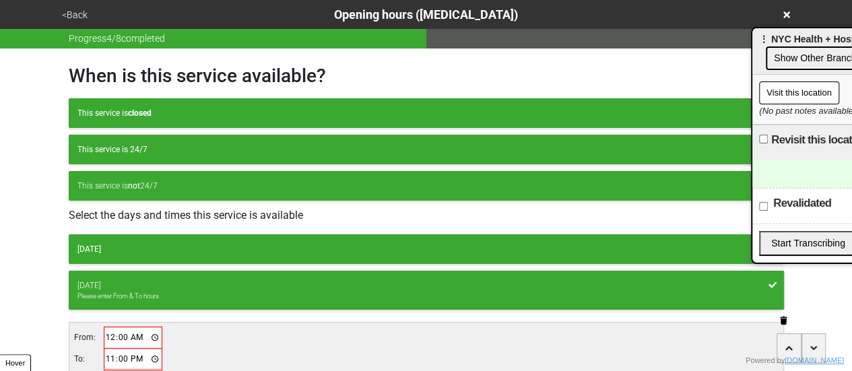
click at [111, 331] on input "00:00" at bounding box center [133, 338] width 57 height 20
type input "09:30"
click at [108, 349] on input "23:00" at bounding box center [132, 359] width 57 height 20
type input "16:30"
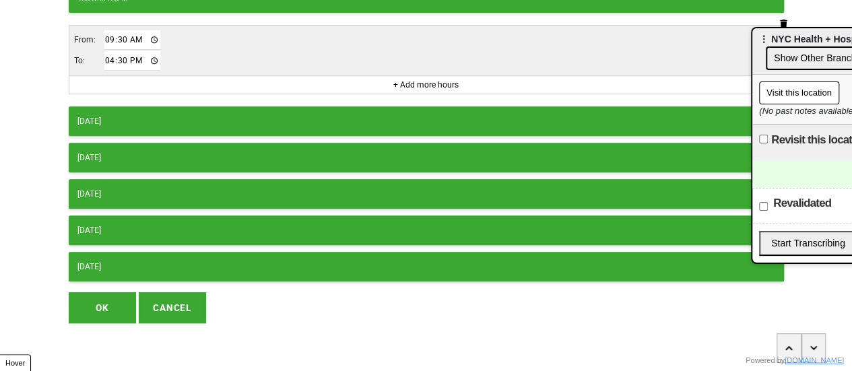
click at [101, 296] on button "OK" at bounding box center [102, 307] width 67 height 31
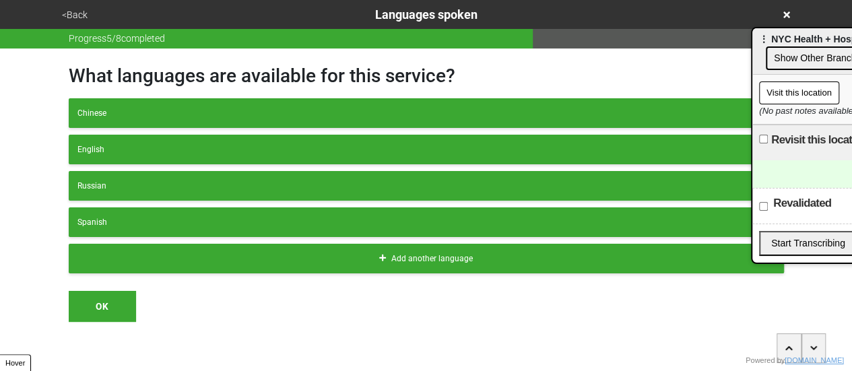
click at [78, 20] on button "<Back" at bounding box center [75, 14] width 34 height 15
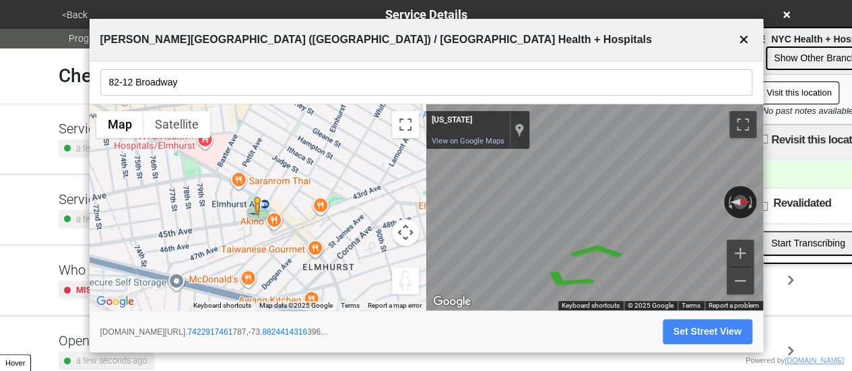
click at [748, 45] on button "✕" at bounding box center [744, 40] width 17 height 26
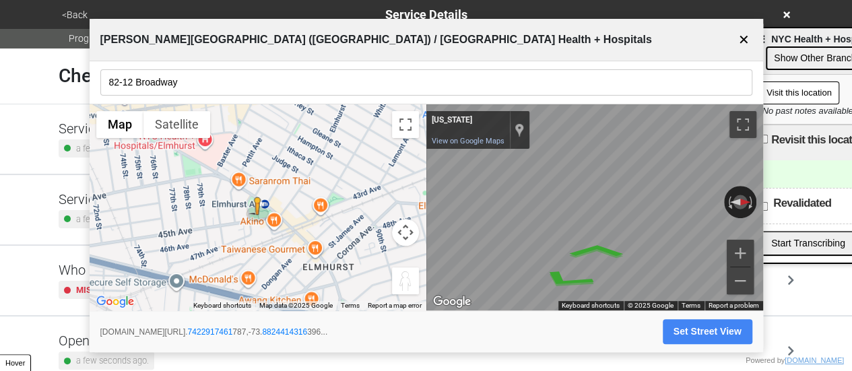
click at [745, 38] on button "✕" at bounding box center [744, 40] width 17 height 26
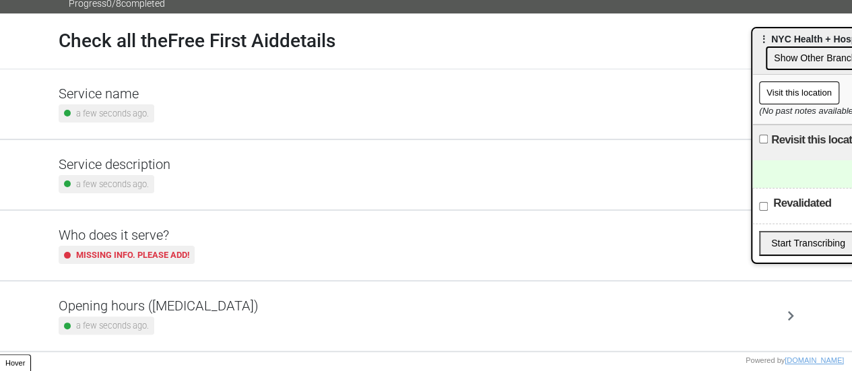
scroll to position [326, 0]
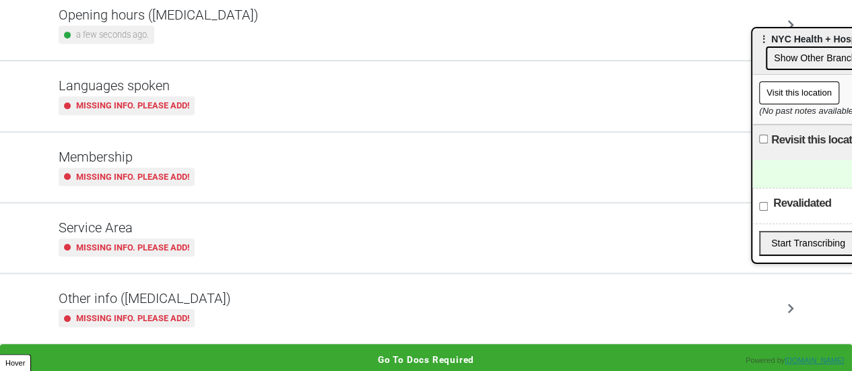
click at [213, 302] on div "Other info (coronavirus) Missing info. Please add!" at bounding box center [427, 308] width 736 height 37
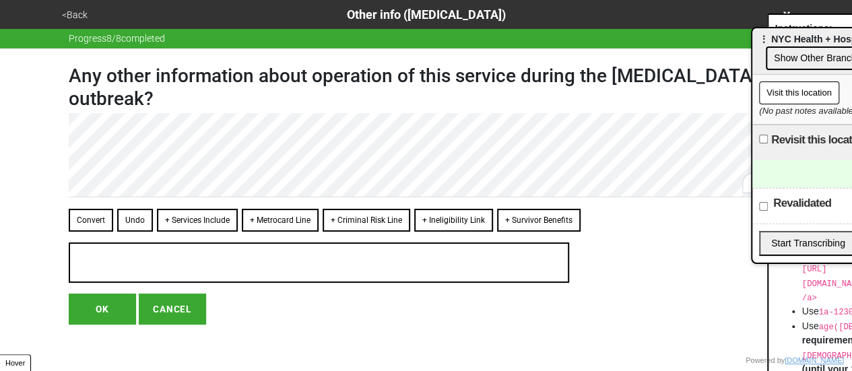
click at [75, 11] on button "<Back" at bounding box center [75, 14] width 34 height 15
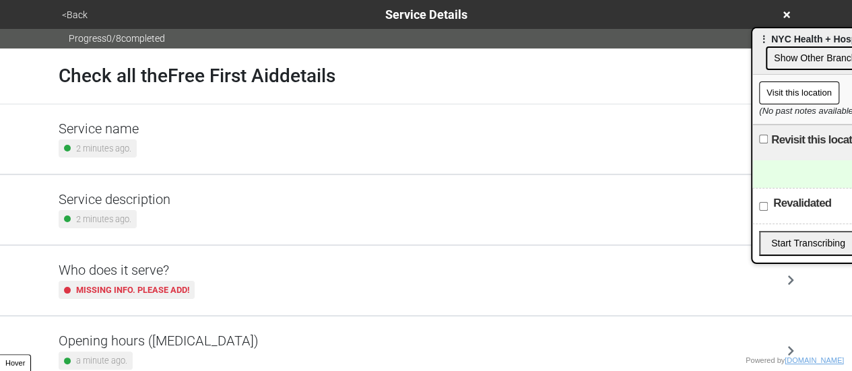
click at [174, 211] on div "Service description 2 minutes ago." at bounding box center [427, 209] width 736 height 37
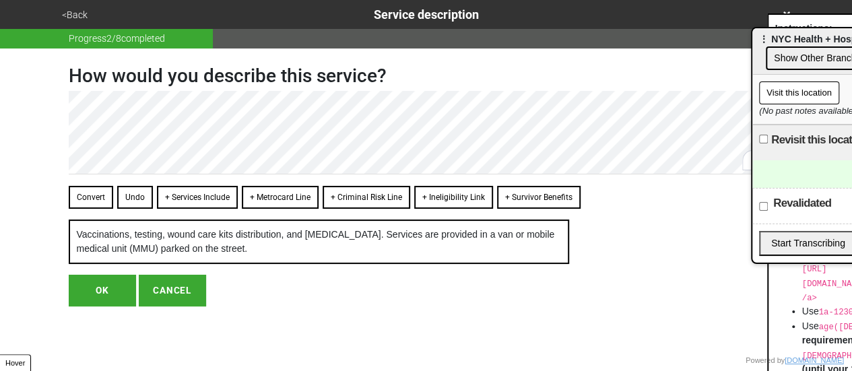
click at [86, 306] on button "OK" at bounding box center [102, 290] width 67 height 31
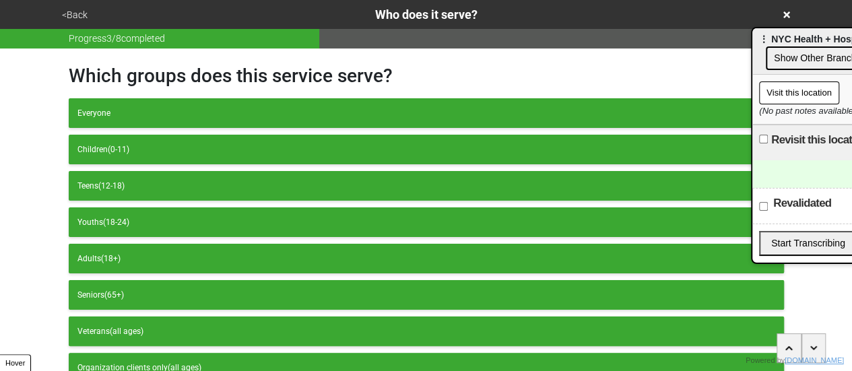
click at [73, 15] on button "<Back" at bounding box center [75, 14] width 34 height 15
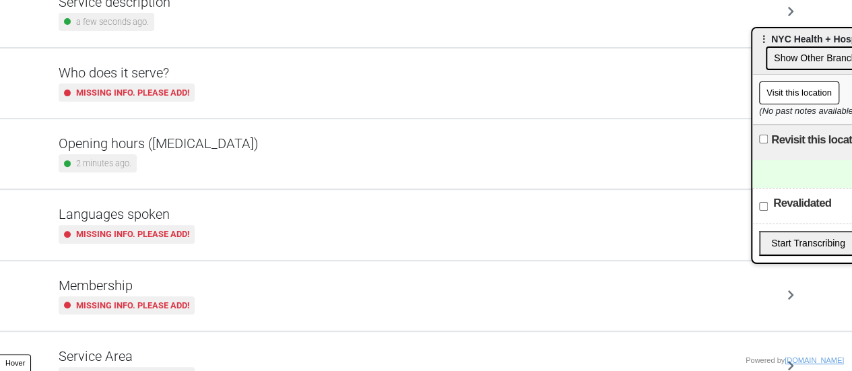
scroll to position [326, 0]
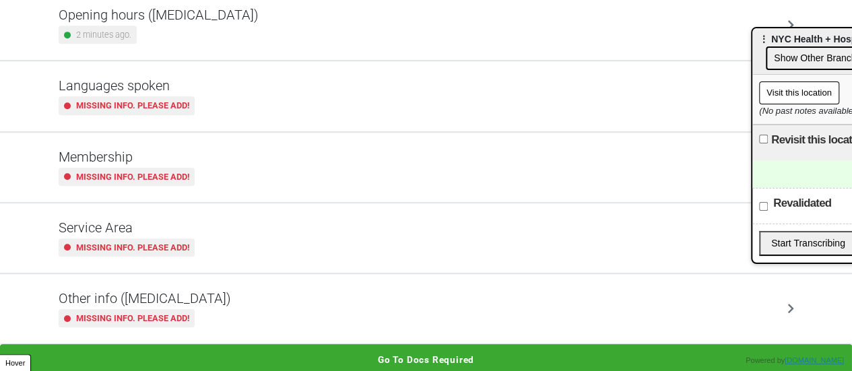
click at [237, 308] on div "Other info (coronavirus) Missing info. Please add!" at bounding box center [427, 308] width 736 height 37
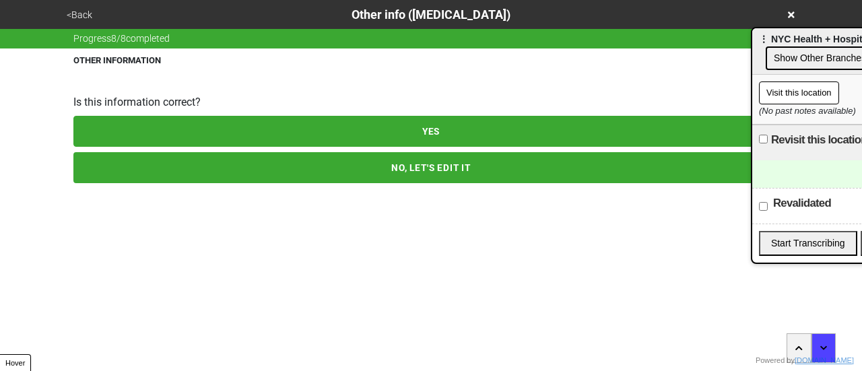
click at [210, 166] on button "NO, LET'S EDIT IT" at bounding box center [430, 167] width 715 height 31
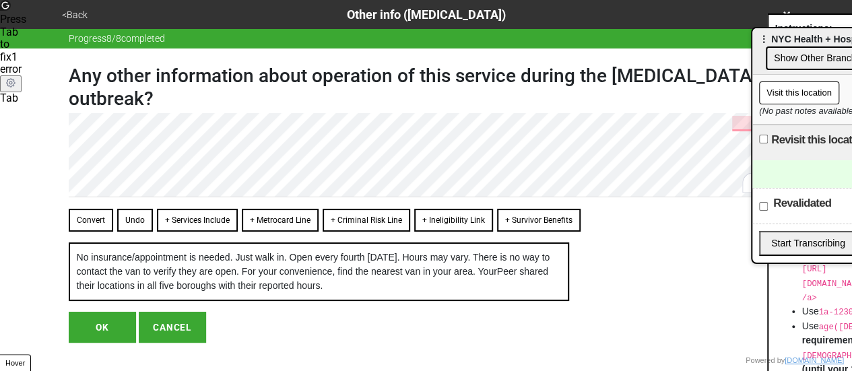
click at [242, 130] on div "Any other information about operation of this service during the coronavirus ou…" at bounding box center [426, 196] width 715 height 294
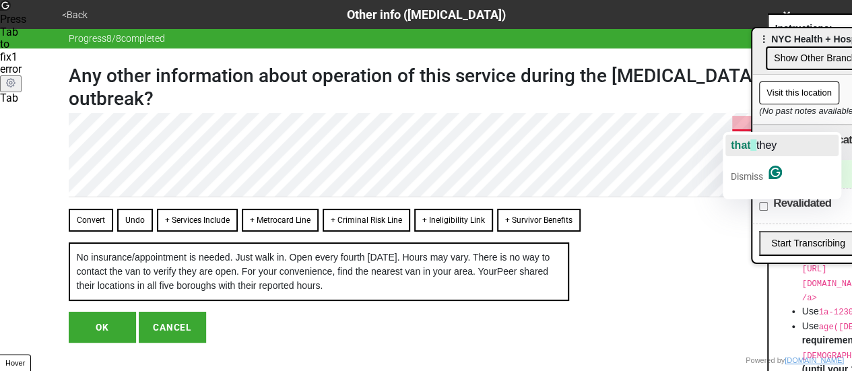
click at [740, 139] on span "that" at bounding box center [741, 144] width 20 height 11
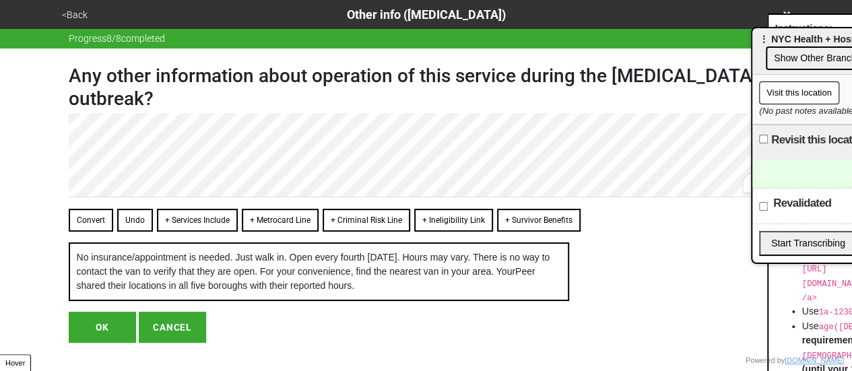
click at [101, 337] on button "OK" at bounding box center [102, 327] width 67 height 31
click at [106, 337] on button "OK" at bounding box center [102, 327] width 67 height 31
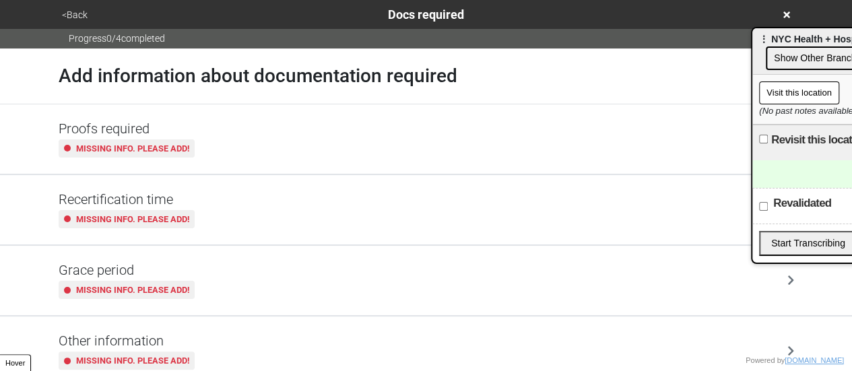
click at [70, 18] on button "<Back" at bounding box center [75, 14] width 34 height 15
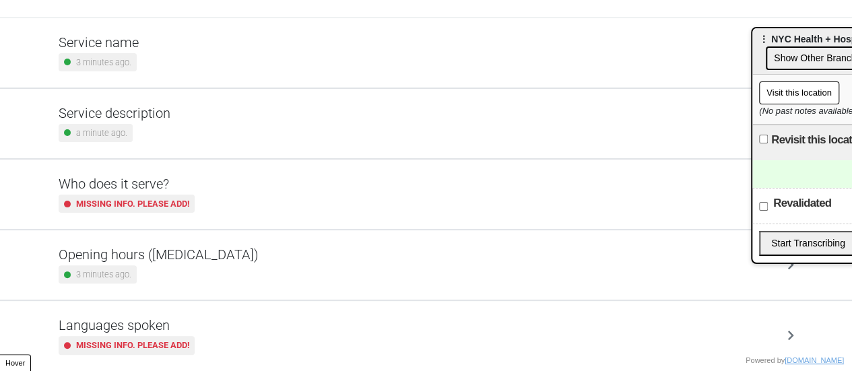
scroll to position [18, 0]
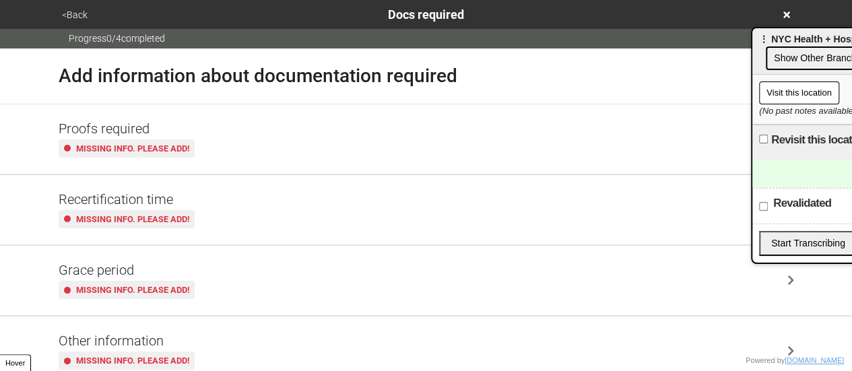
click at [73, 6] on div "<Back Docs required" at bounding box center [426, 14] width 737 height 18
click at [73, 11] on button "<Back" at bounding box center [75, 14] width 34 height 15
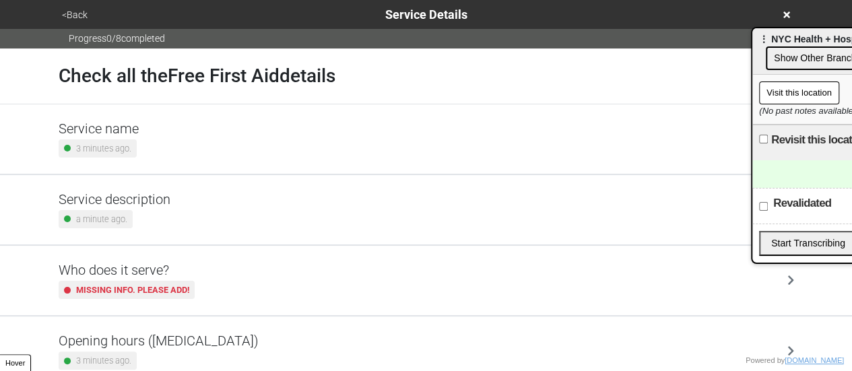
scroll to position [326, 0]
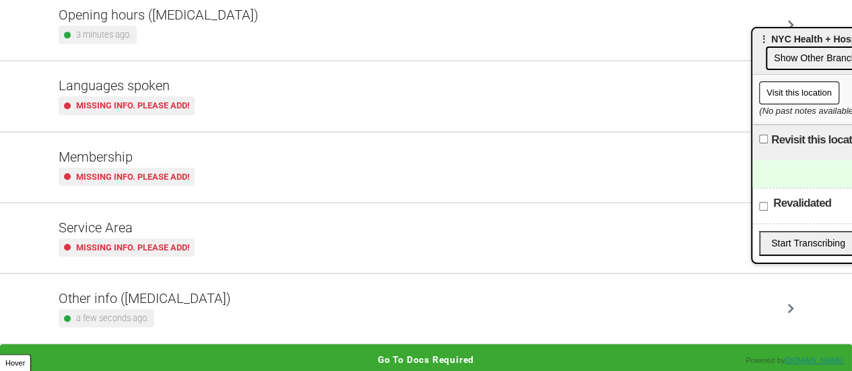
click at [255, 290] on div "Other info (coronavirus) a few seconds ago." at bounding box center [427, 308] width 736 height 37
type textarea "x"
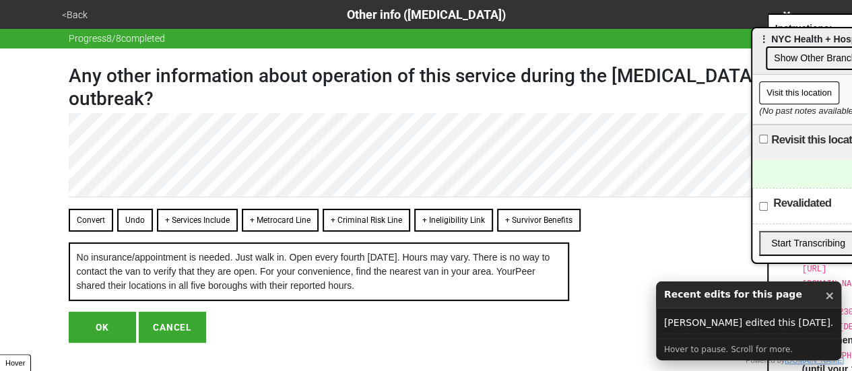
click at [75, 11] on button "<Back" at bounding box center [75, 14] width 34 height 15
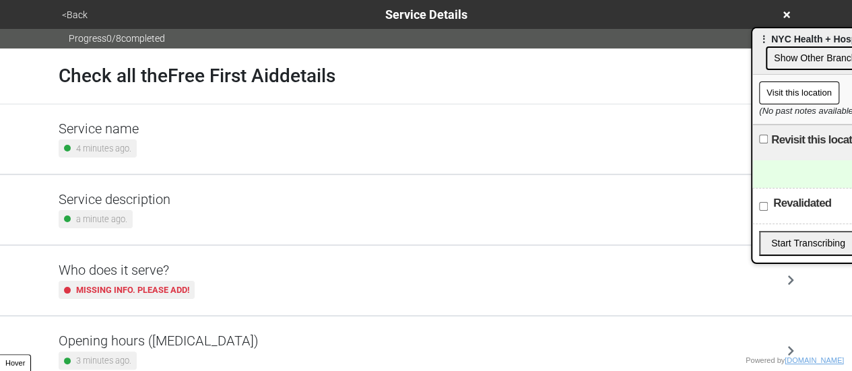
click at [73, 14] on button "<Back" at bounding box center [75, 14] width 34 height 15
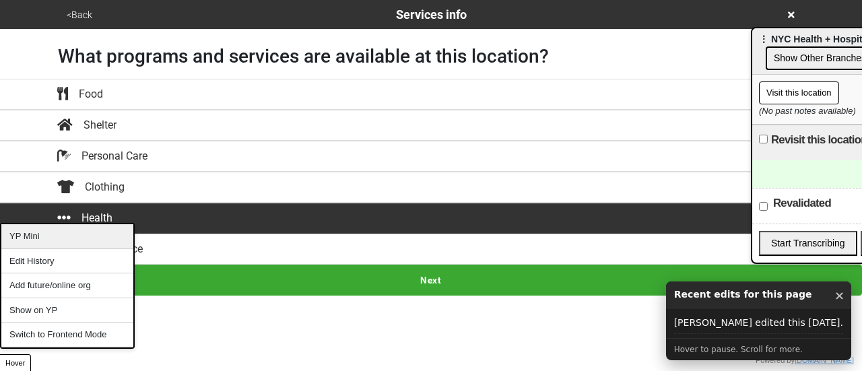
click at [44, 235] on div "YP Mini" at bounding box center [67, 236] width 132 height 25
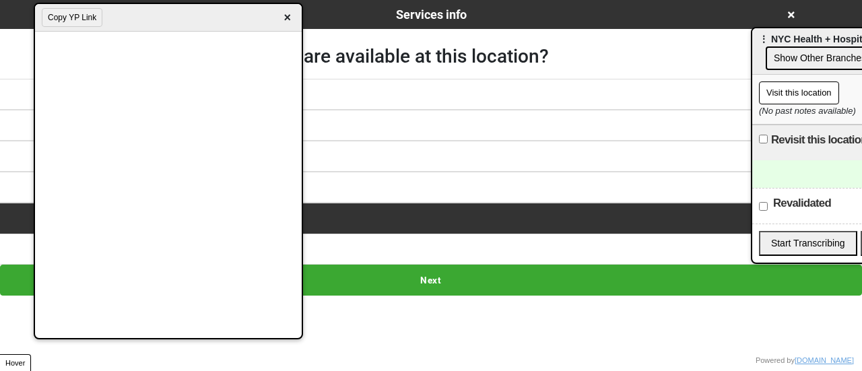
click at [409, 296] on html "<Back Services info What programs and services are available at this location? …" at bounding box center [431, 148] width 862 height 296
click at [287, 19] on span "×" at bounding box center [287, 18] width 15 height 18
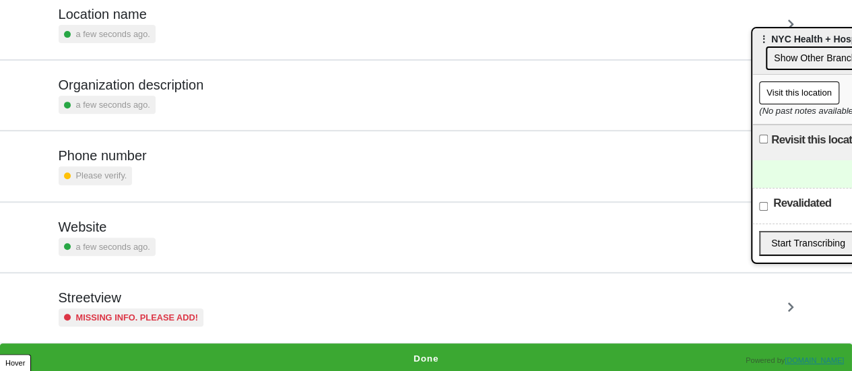
click at [117, 244] on small "a few seconds ago." at bounding box center [113, 246] width 74 height 13
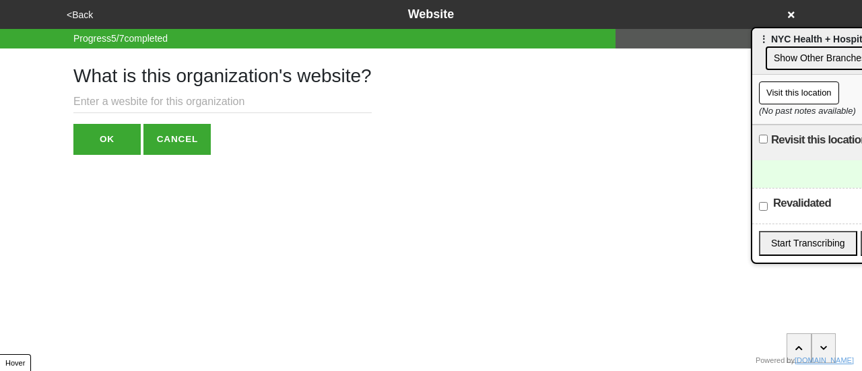
click at [148, 110] on input "text" at bounding box center [222, 102] width 298 height 22
paste input "[URL][DOMAIN_NAME]"
type input "[URL][DOMAIN_NAME]"
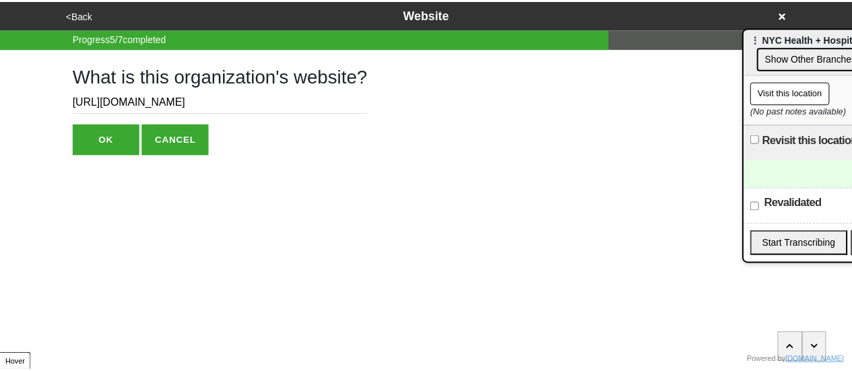
scroll to position [0, 0]
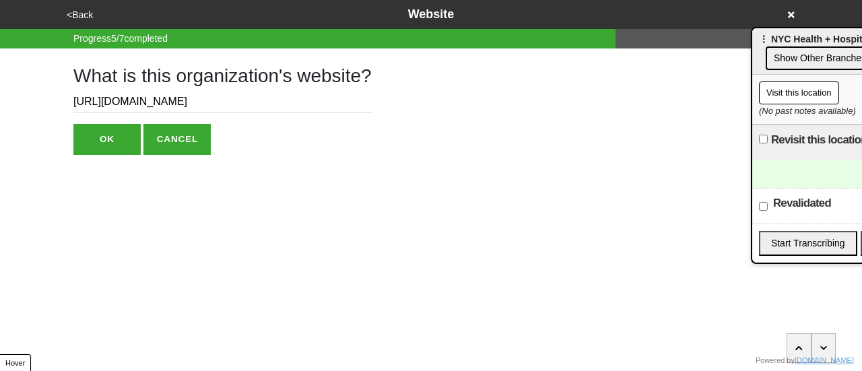
click at [86, 143] on button "OK" at bounding box center [106, 139] width 67 height 31
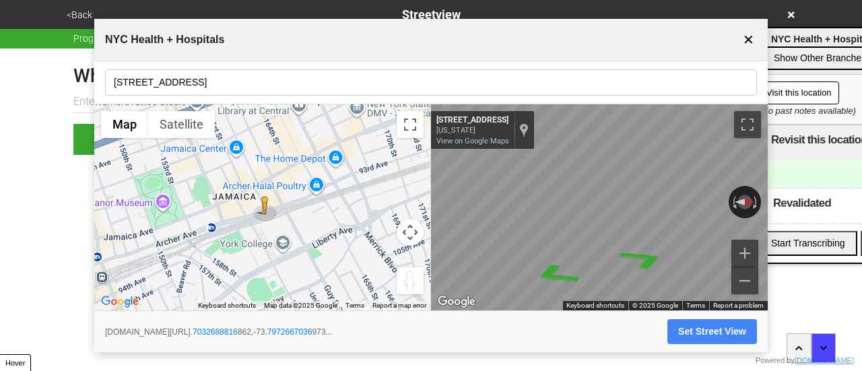
click at [412, 230] on button "Map camera controls" at bounding box center [410, 232] width 27 height 27
click at [379, 197] on button "Zoom in" at bounding box center [376, 198] width 27 height 27
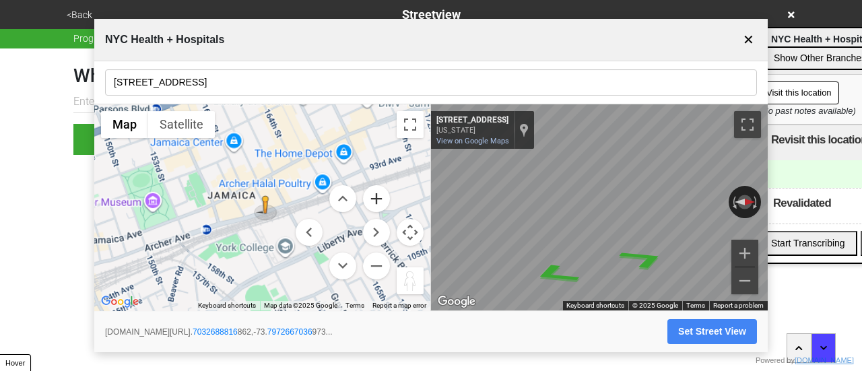
click at [379, 197] on button "Zoom in" at bounding box center [376, 198] width 27 height 27
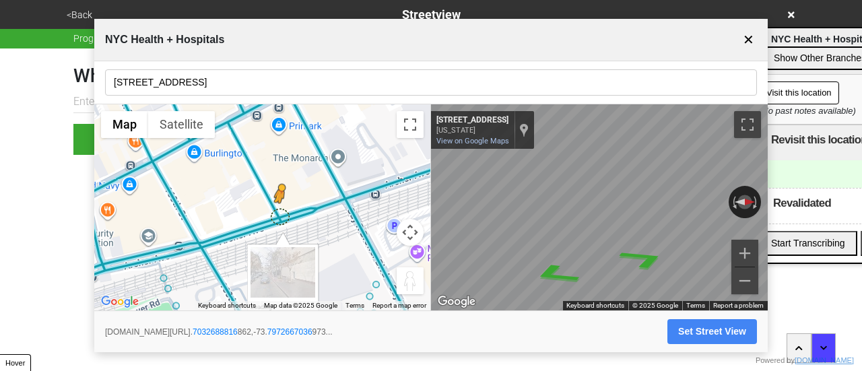
drag, startPoint x: 268, startPoint y: 198, endPoint x: 278, endPoint y: 212, distance: 17.0
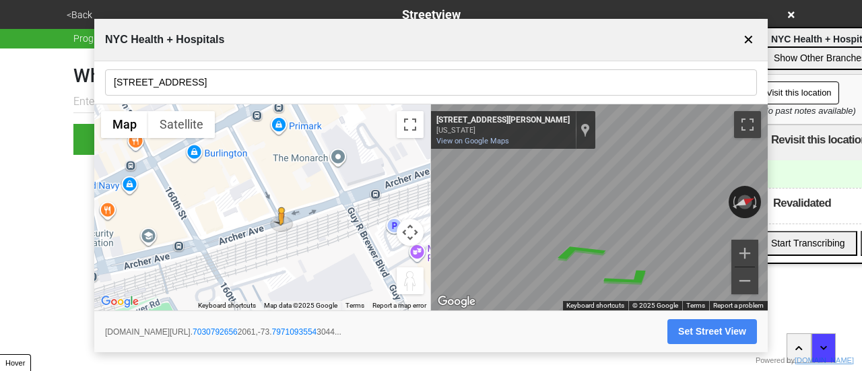
click at [701, 333] on button "Set Street View" at bounding box center [713, 331] width 90 height 25
type input "https://www.google.com/maps/@40.70307926562061,-73.79710935543044,3a,75y,291.23…"
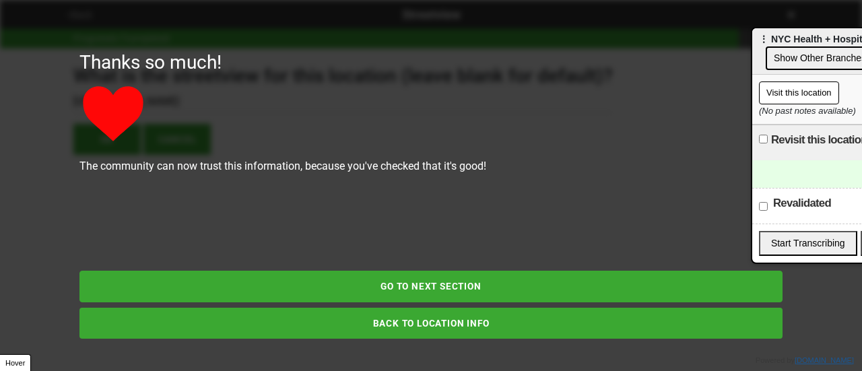
click at [481, 319] on button "BACK TO LOCATION INFO" at bounding box center [430, 323] width 703 height 31
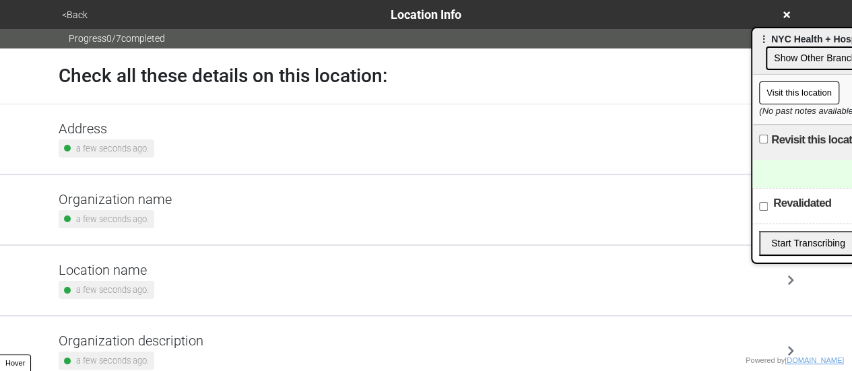
scroll to position [256, 0]
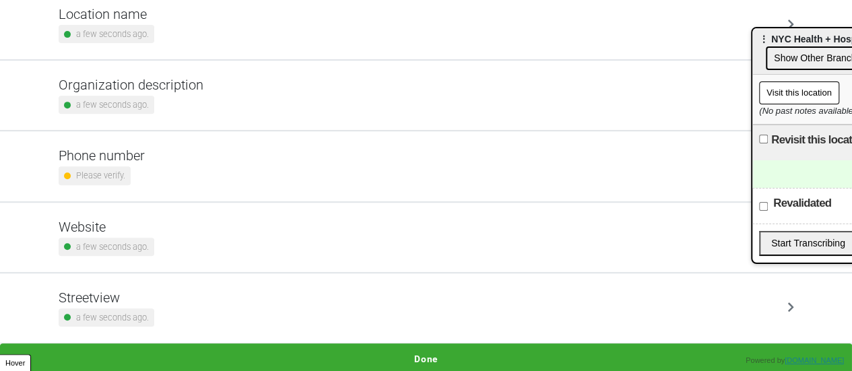
click at [419, 349] on button "Done" at bounding box center [426, 359] width 852 height 31
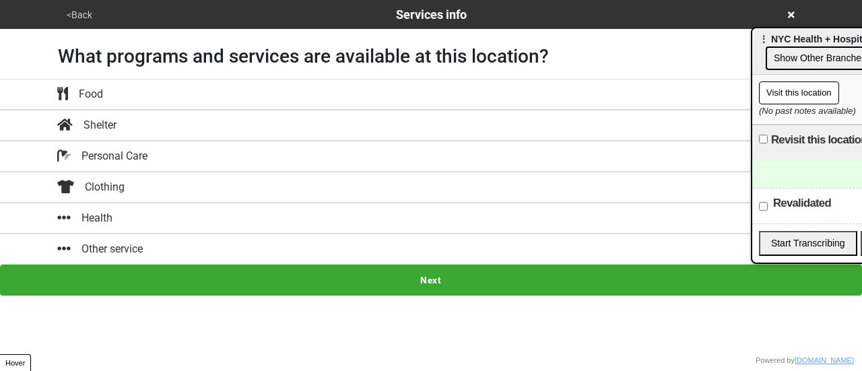
click at [327, 212] on div "Health" at bounding box center [431, 218] width 768 height 16
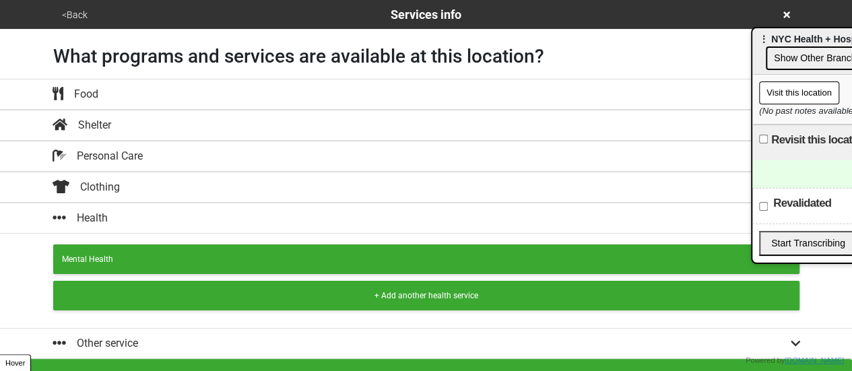
click at [278, 291] on div "+ Add another health service" at bounding box center [426, 296] width 729 height 12
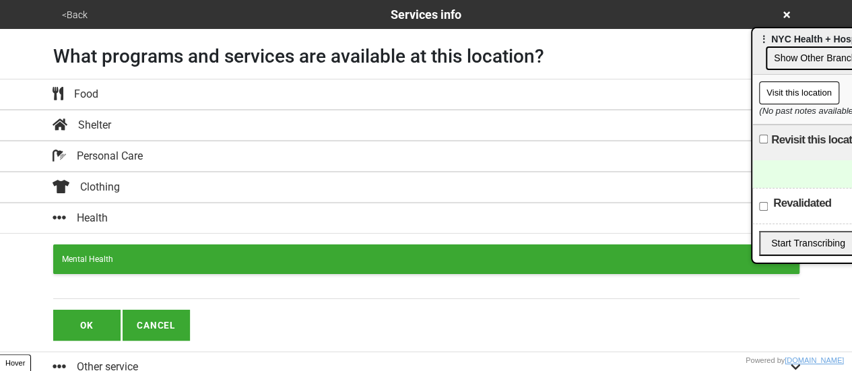
click at [262, 284] on input "text" at bounding box center [426, 290] width 746 height 18
paste input "Free First Aid"
type input "Free First Aid"
drag, startPoint x: 262, startPoint y: 284, endPoint x: 89, endPoint y: 327, distance: 178.2
click at [89, 327] on button "OK" at bounding box center [86, 325] width 67 height 31
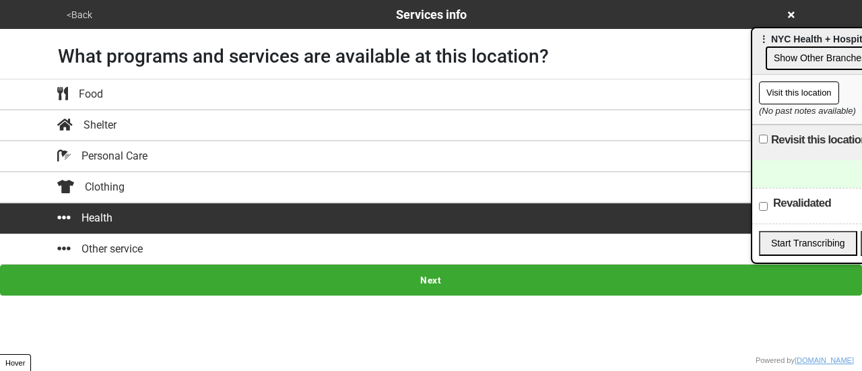
click at [483, 278] on button "Next" at bounding box center [431, 280] width 862 height 31
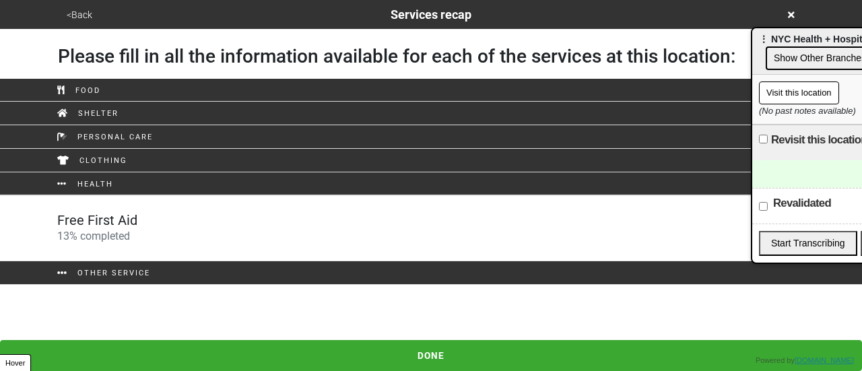
click at [191, 222] on div "Free First Aid 13 % completed" at bounding box center [431, 228] width 768 height 32
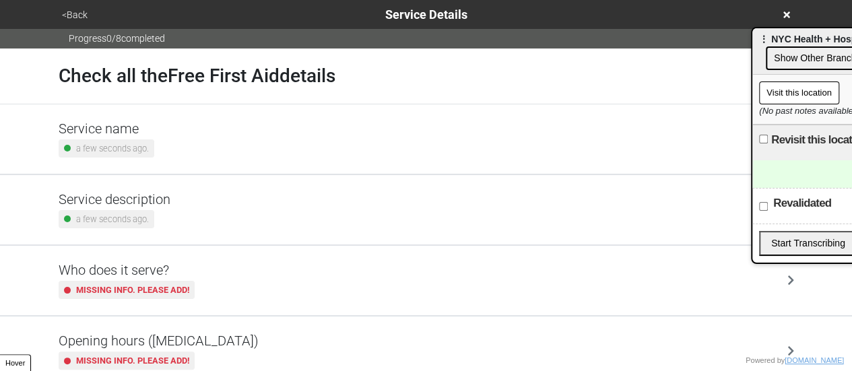
click at [234, 335] on div "Opening hours (coronavirus) Missing info. Please add!" at bounding box center [427, 351] width 736 height 37
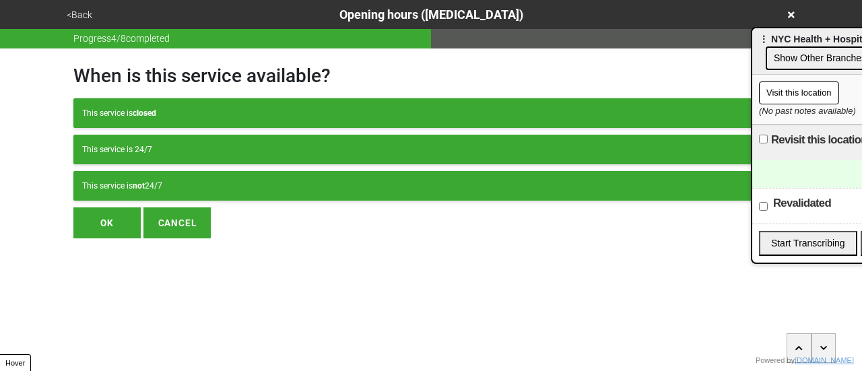
drag, startPoint x: 178, startPoint y: 180, endPoint x: 191, endPoint y: 197, distance: 22.1
click at [179, 181] on div "This service is not 24/7" at bounding box center [431, 186] width 698 height 12
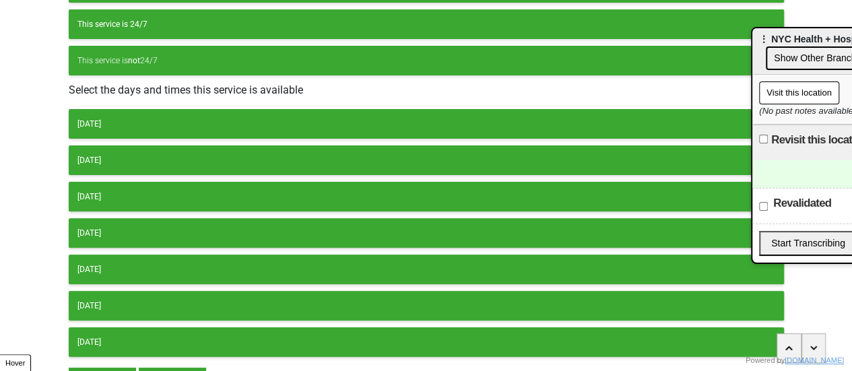
scroll to position [201, 0]
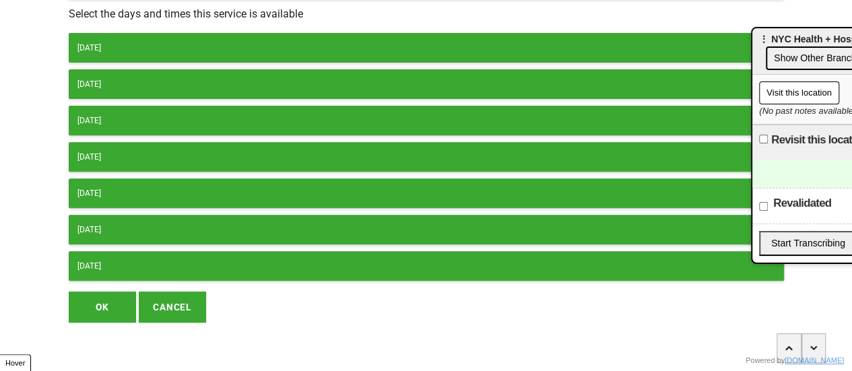
click at [133, 151] on div "Thursday" at bounding box center [426, 157] width 698 height 12
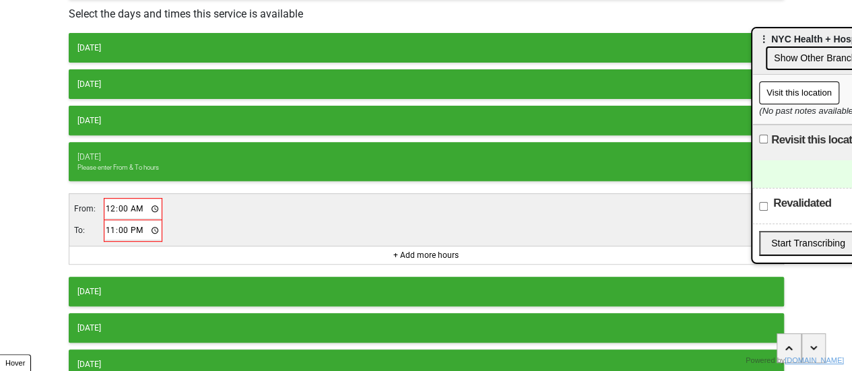
click at [105, 205] on input "00:00" at bounding box center [133, 209] width 57 height 20
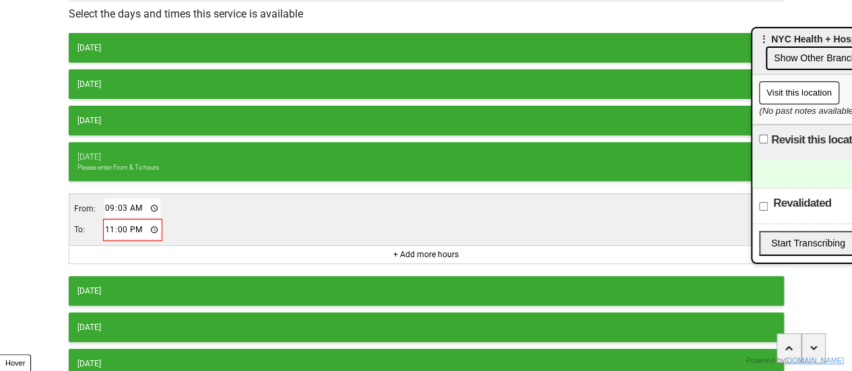
type input "09:30"
click at [108, 224] on input "23:00" at bounding box center [132, 230] width 57 height 20
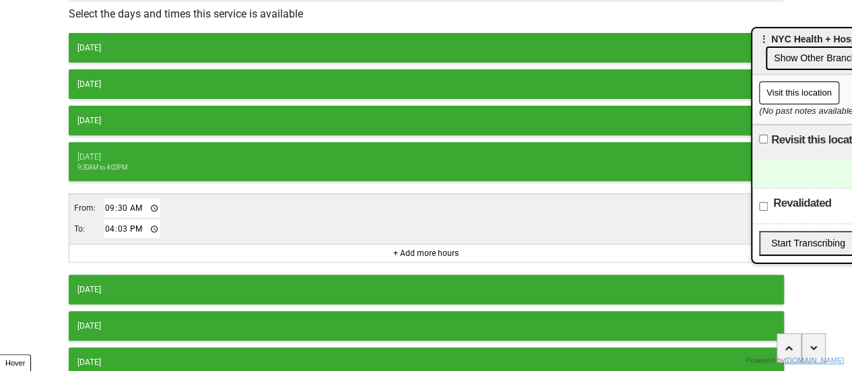
type input "16:30"
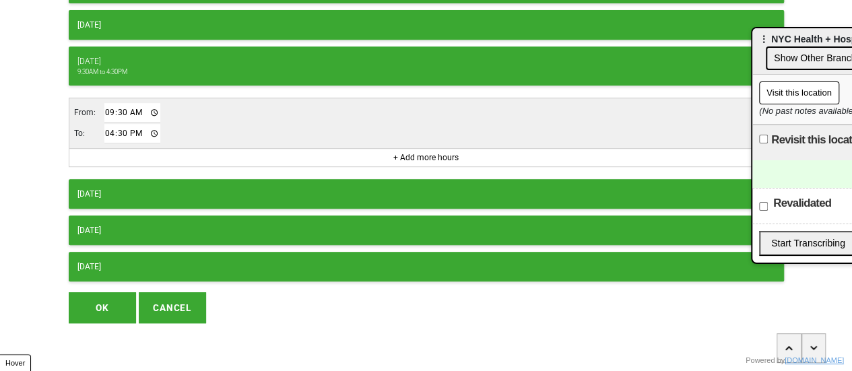
click at [106, 296] on button "OK" at bounding box center [102, 307] width 67 height 31
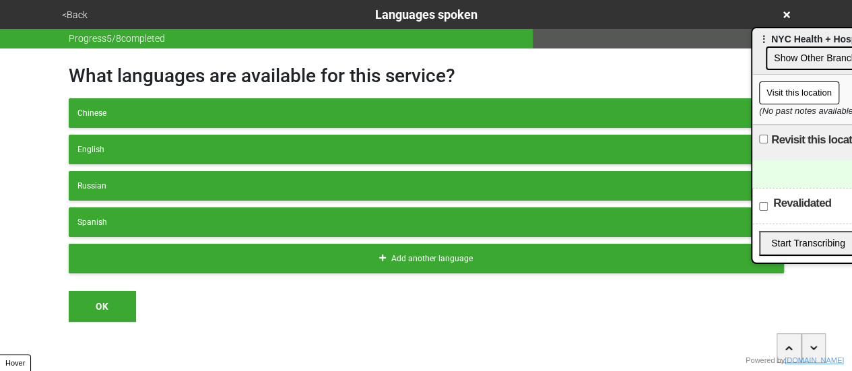
click at [73, 13] on button "<Back" at bounding box center [75, 14] width 34 height 15
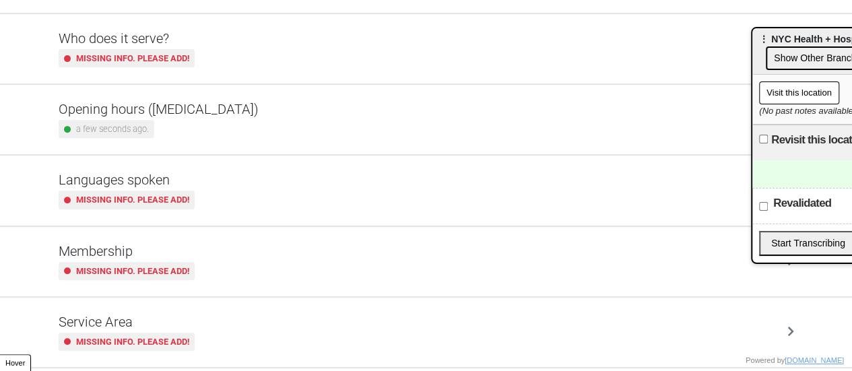
scroll to position [326, 0]
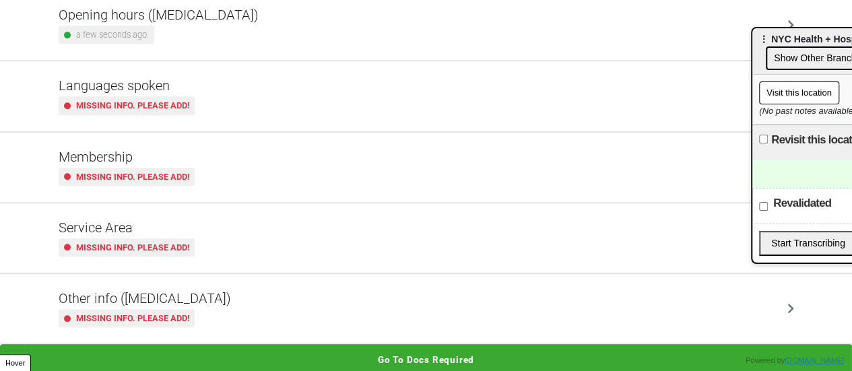
click at [202, 316] on div "Other info (coronavirus) Missing info. Please add!" at bounding box center [427, 308] width 736 height 37
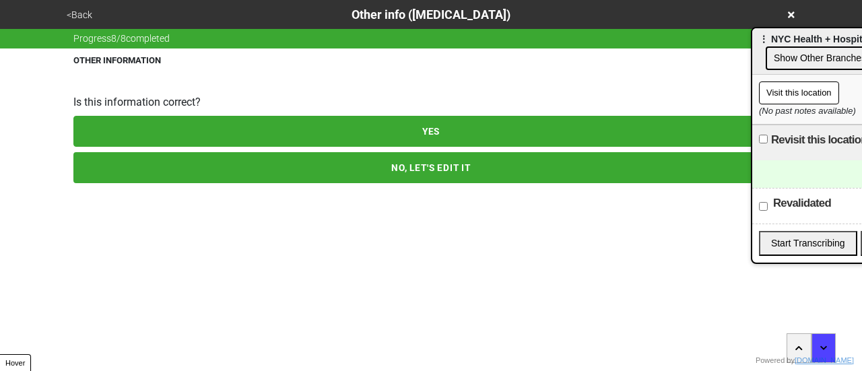
click at [211, 170] on button "NO, LET'S EDIT IT" at bounding box center [430, 167] width 715 height 31
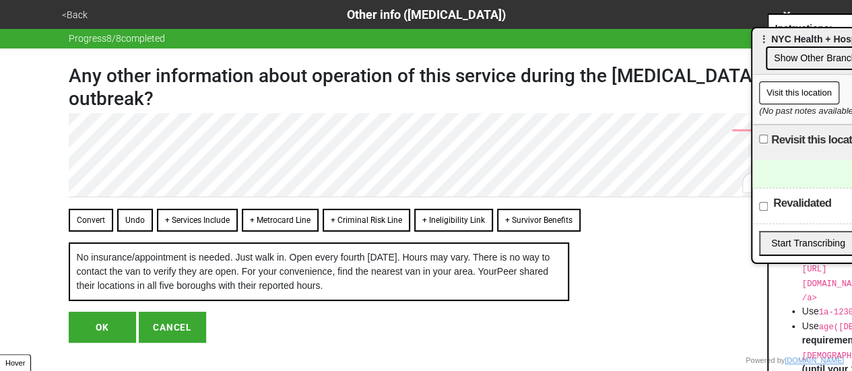
drag, startPoint x: 440, startPoint y: 102, endPoint x: 167, endPoint y: 212, distance: 294.1
click at [434, 104] on h1 "Any other information about operation of this service during the coronavirus ou…" at bounding box center [426, 87] width 715 height 45
click at [98, 331] on button "OK" at bounding box center [102, 327] width 67 height 31
click at [101, 333] on button "OK" at bounding box center [102, 327] width 67 height 31
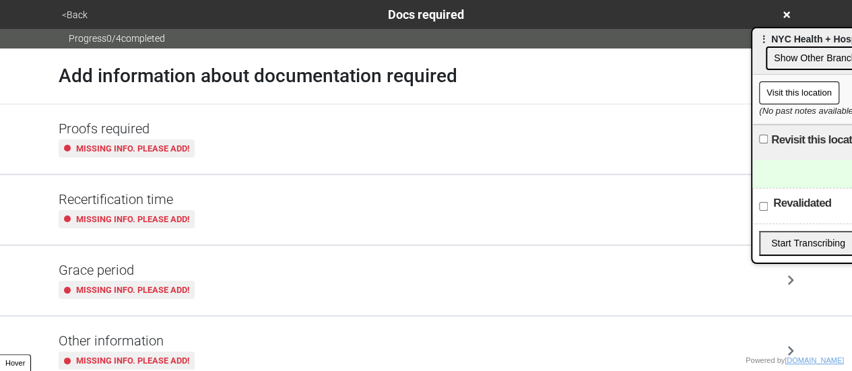
click at [82, 14] on button "<Back" at bounding box center [75, 14] width 34 height 15
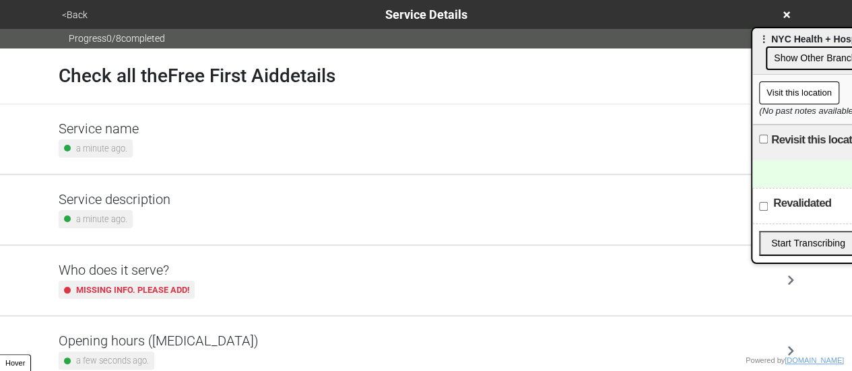
click at [104, 215] on small "a minute ago." at bounding box center [101, 219] width 51 height 13
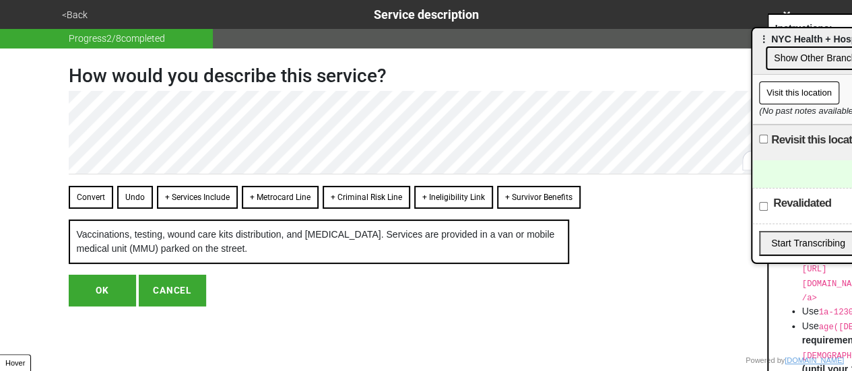
click at [96, 306] on button "OK" at bounding box center [102, 290] width 67 height 31
type textarea "x"
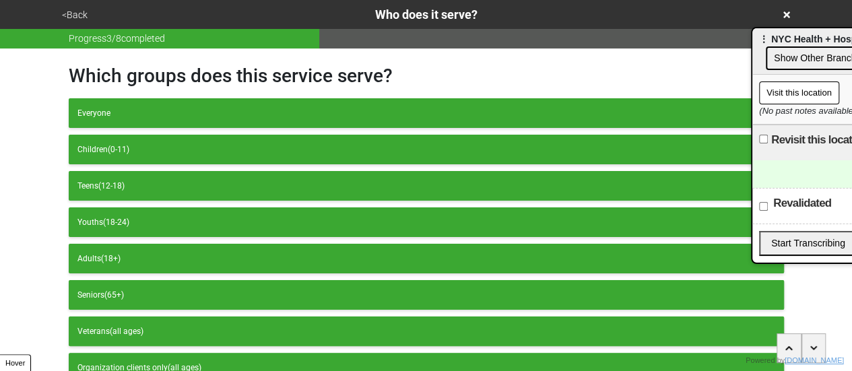
click at [75, 11] on button "<Back" at bounding box center [75, 14] width 34 height 15
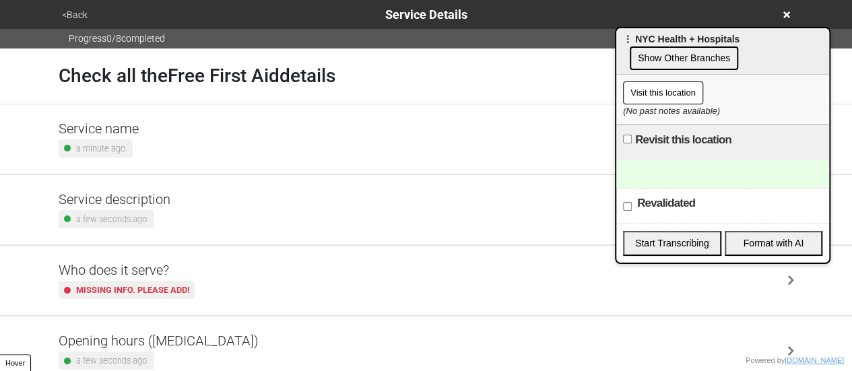
drag, startPoint x: 796, startPoint y: 40, endPoint x: 660, endPoint y: 40, distance: 136.1
click at [660, 40] on span "⋮ NYC Health + Hospitals" at bounding box center [681, 39] width 117 height 11
click at [74, 13] on button "<Back" at bounding box center [75, 14] width 34 height 15
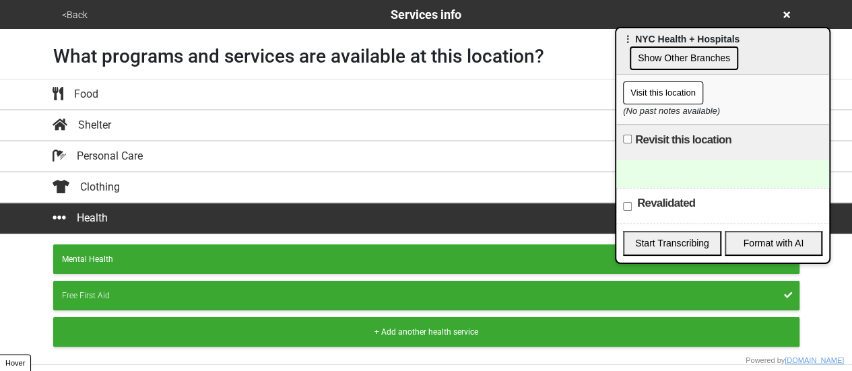
click at [74, 13] on button "<Back" at bounding box center [75, 14] width 34 height 15
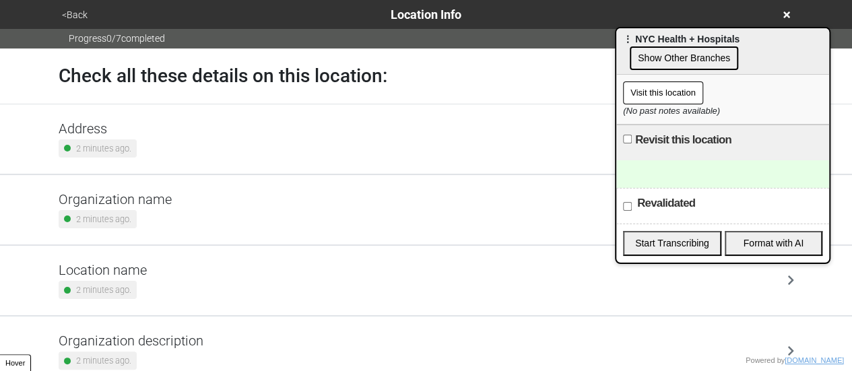
click at [135, 282] on div "2 minutes ago." at bounding box center [103, 290] width 88 height 18
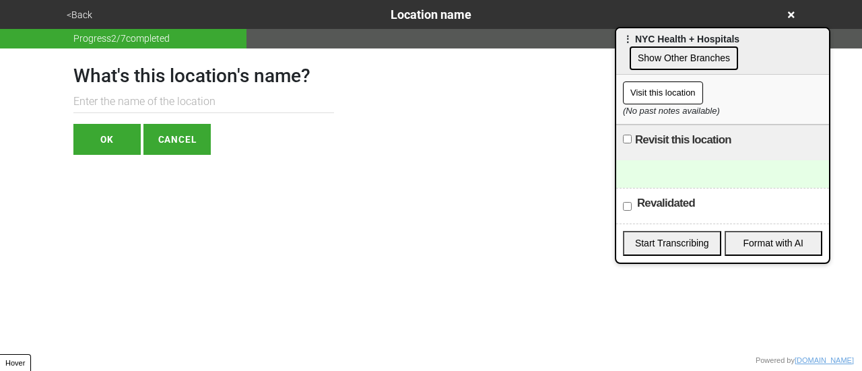
click at [162, 94] on input "text" at bounding box center [203, 102] width 261 height 22
paste input "Moore Homestead Playground (Broadway and 45th Ave)"
type input "Moore Homestead Playground (Broadway and 45th Ave)"
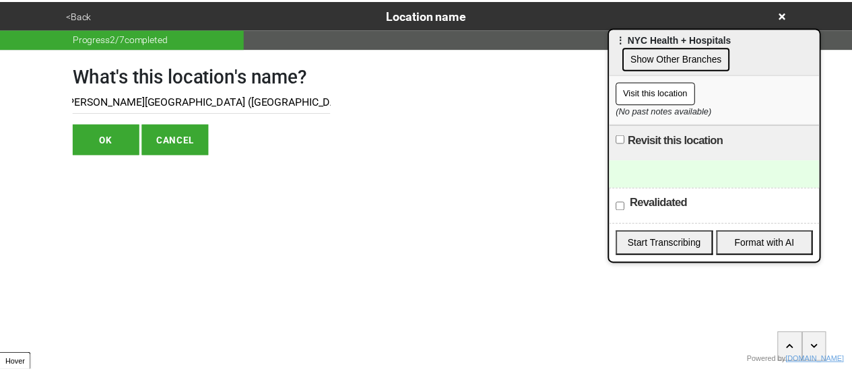
scroll to position [0, 0]
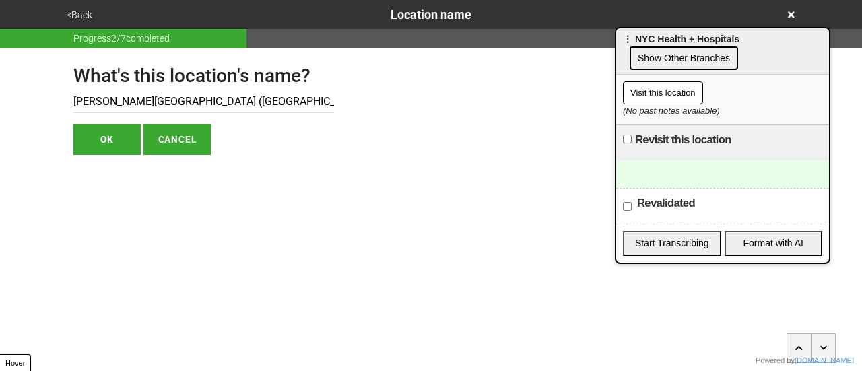
click at [0, 172] on html "<Back Location name Progress 2 / 7 completed What's this location's name? Moore…" at bounding box center [431, 104] width 862 height 209
click at [92, 147] on button "OK" at bounding box center [106, 139] width 67 height 31
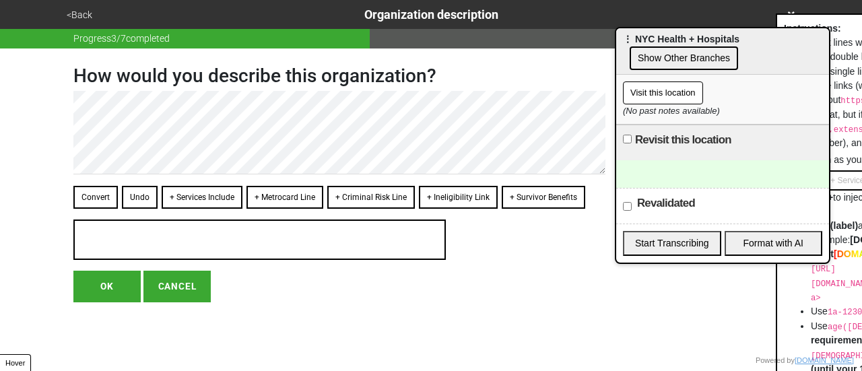
click at [85, 11] on button "<Back" at bounding box center [80, 14] width 34 height 15
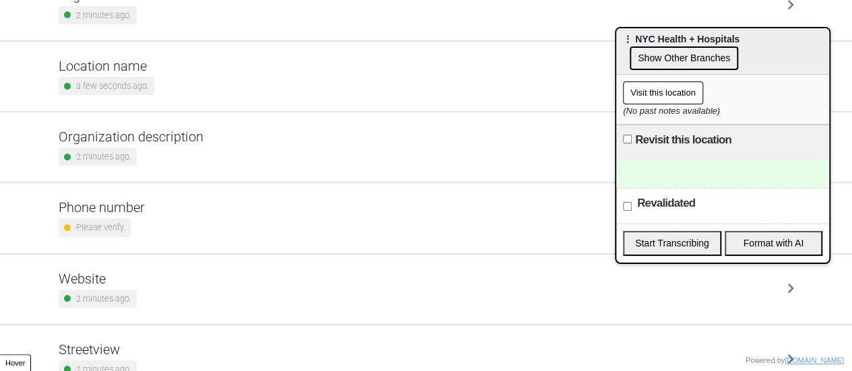
scroll to position [256, 0]
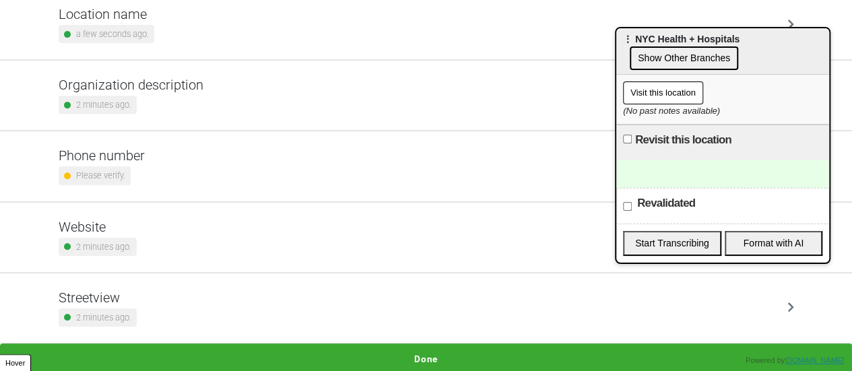
click at [416, 358] on button "Done" at bounding box center [426, 359] width 852 height 31
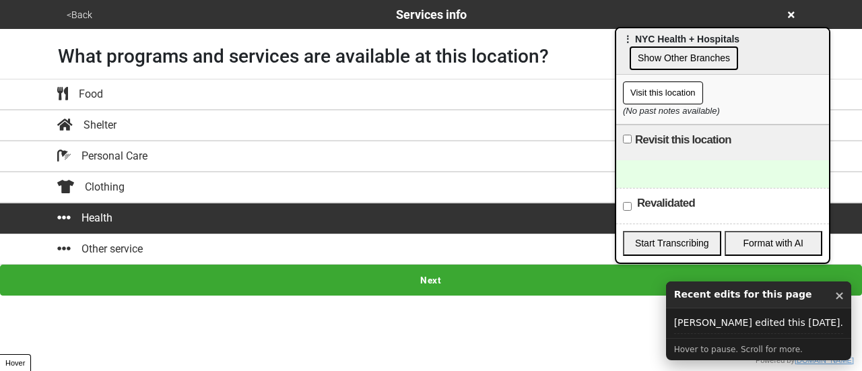
click at [465, 269] on button "Next" at bounding box center [431, 280] width 862 height 31
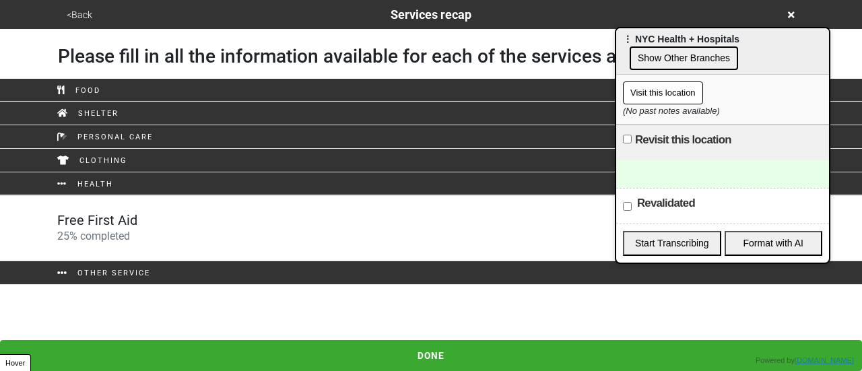
click at [149, 228] on div "Free First Aid 25 % completed" at bounding box center [431, 228] width 768 height 32
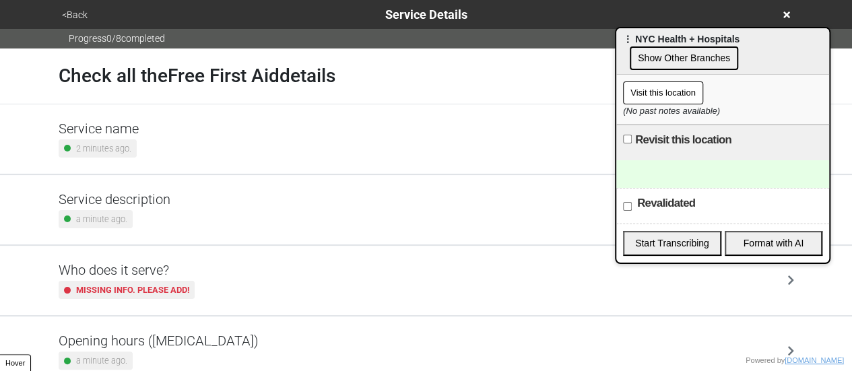
click at [156, 197] on h5 "Service description" at bounding box center [115, 199] width 112 height 16
type textarea "x"
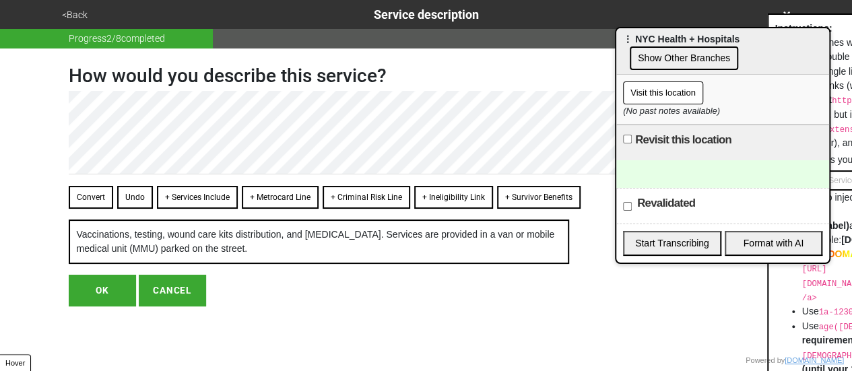
click at [75, 14] on button "<Back" at bounding box center [75, 14] width 34 height 15
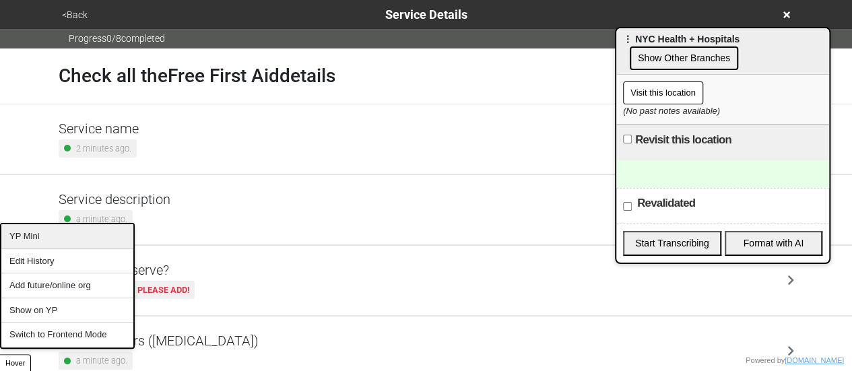
click at [55, 236] on div "YP Mini" at bounding box center [67, 236] width 132 height 25
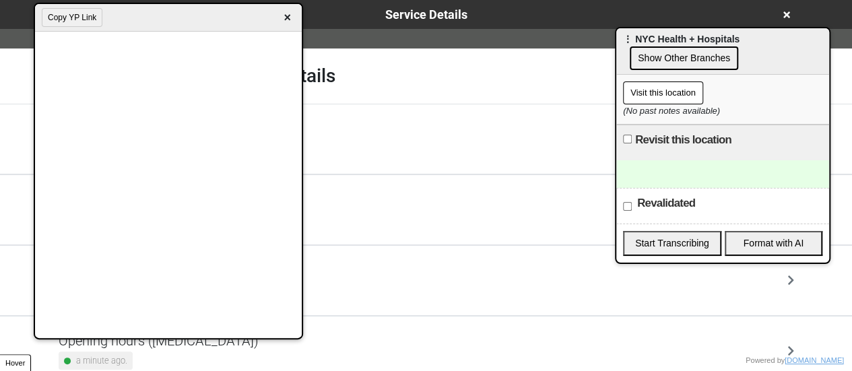
click at [785, 16] on icon at bounding box center [786, 14] width 7 height 7
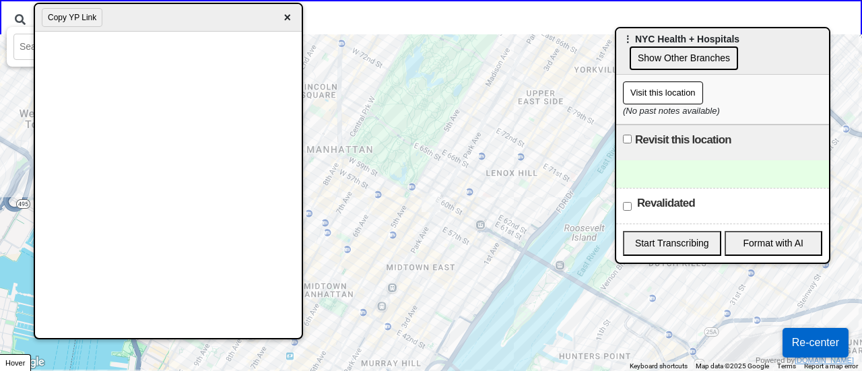
click at [292, 15] on span "×" at bounding box center [287, 18] width 15 height 18
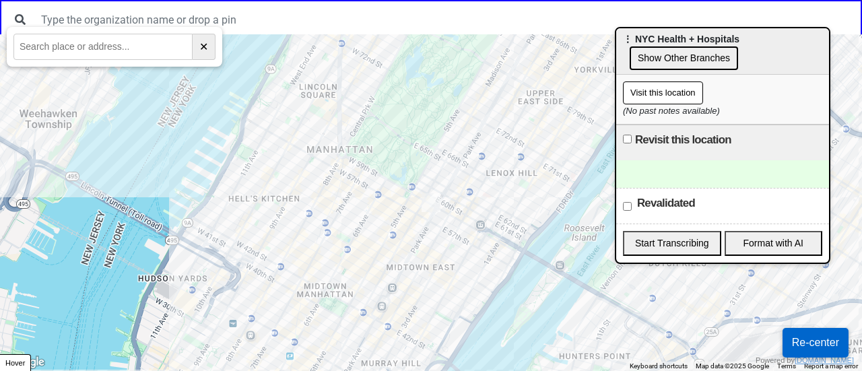
paste input "[GEOGRAPHIC_DATA][PERSON_NAME]"
type input "[GEOGRAPHIC_DATA][PERSON_NAME]"
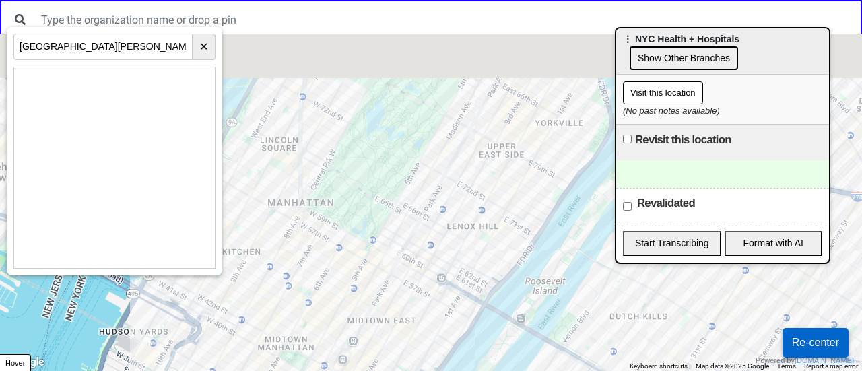
drag, startPoint x: 509, startPoint y: 147, endPoint x: 431, endPoint y: 253, distance: 131.5
click at [356, 301] on div at bounding box center [431, 202] width 862 height 337
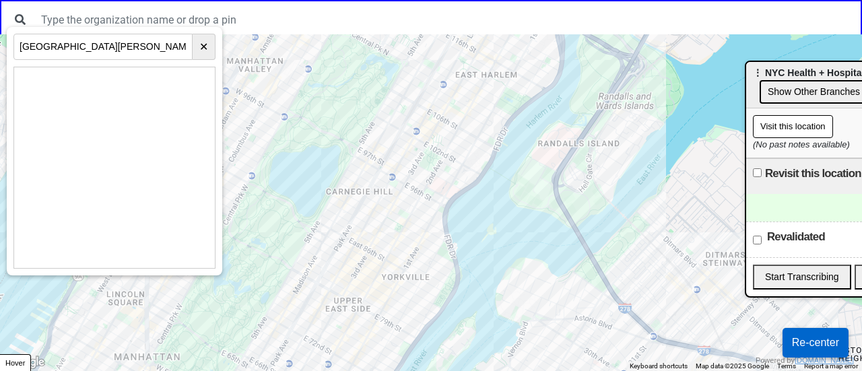
drag, startPoint x: 665, startPoint y: 41, endPoint x: 811, endPoint y: 78, distance: 150.8
click at [808, 78] on span "⋮ NYC Health + Hospitals" at bounding box center [811, 72] width 117 height 11
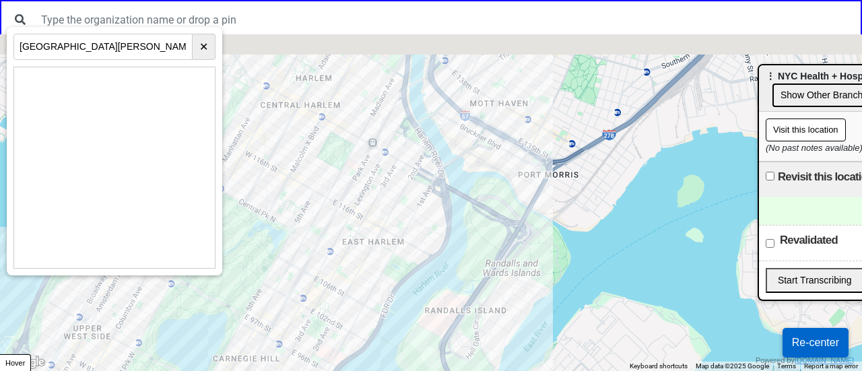
drag, startPoint x: 680, startPoint y: 73, endPoint x: 484, endPoint y: 355, distance: 343.3
click at [493, 354] on div at bounding box center [431, 202] width 862 height 337
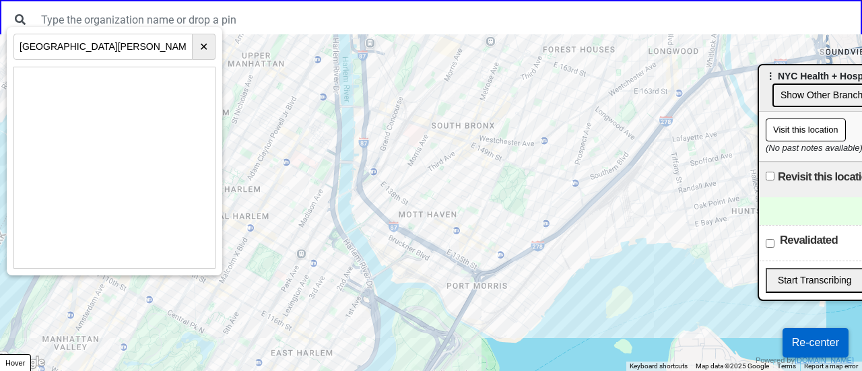
click at [483, 166] on div at bounding box center [431, 202] width 862 height 337
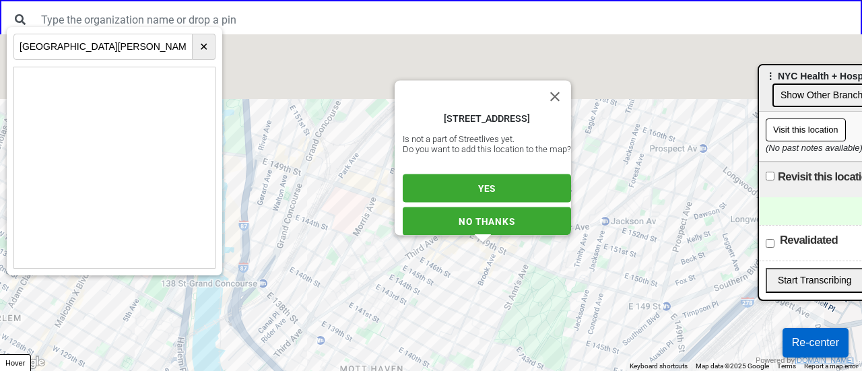
click at [449, 174] on button "YES" at bounding box center [487, 188] width 168 height 28
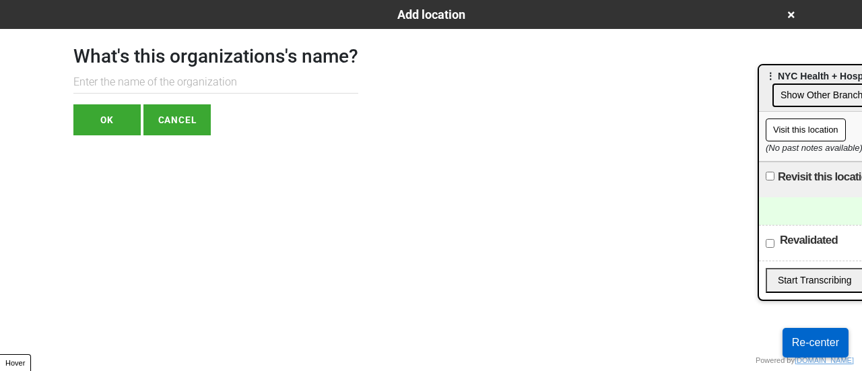
click at [449, 173] on html "Add location What's this organizations's name? OK CANCEL Powered by doobneek.or…" at bounding box center [431, 94] width 862 height 189
click at [791, 12] on icon at bounding box center [791, 14] width 7 height 9
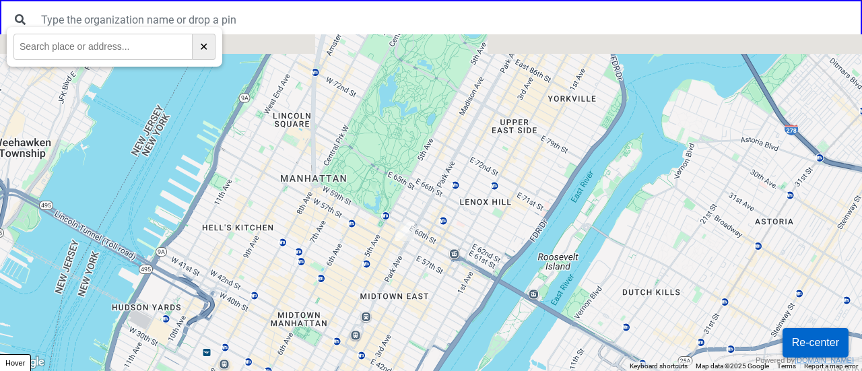
drag, startPoint x: 614, startPoint y: 119, endPoint x: 425, endPoint y: 397, distance: 337.1
click at [425, 0] on html "← Move left → Move right ↑ Move up ↓ Move down + Zoom in - Zoom out Home Jump l…" at bounding box center [431, 0] width 862 height 0
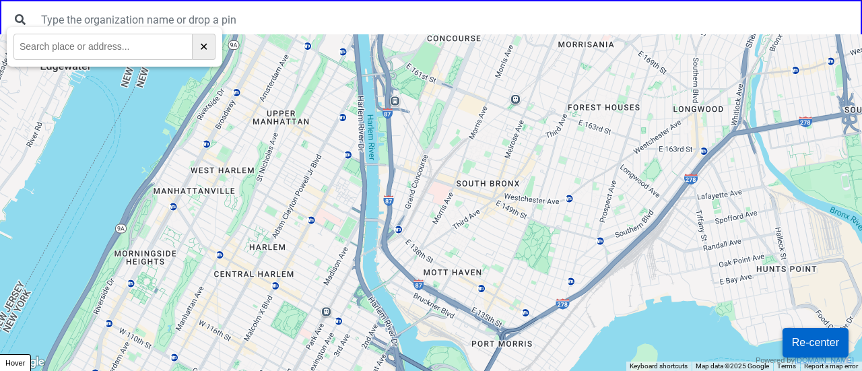
click at [473, 228] on div at bounding box center [431, 202] width 862 height 337
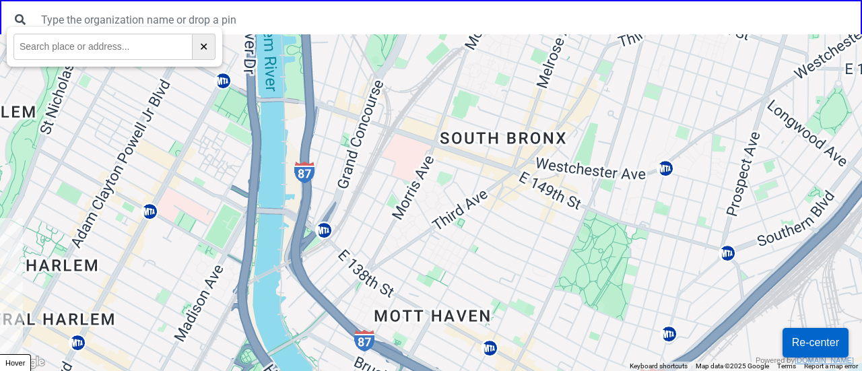
click at [473, 228] on div at bounding box center [431, 202] width 862 height 337
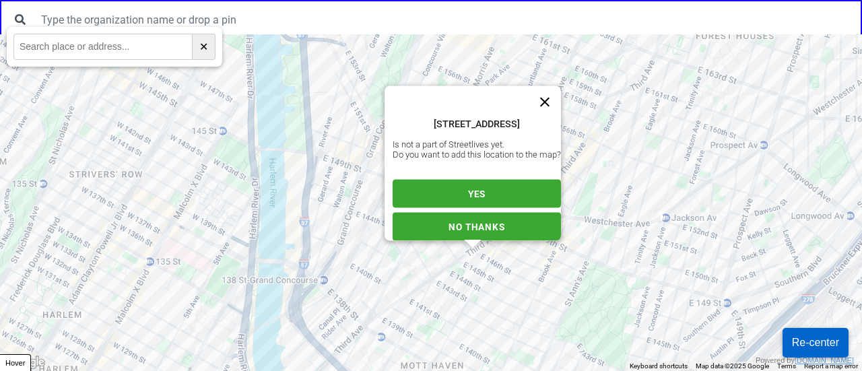
click at [552, 89] on button "Close" at bounding box center [545, 102] width 32 height 32
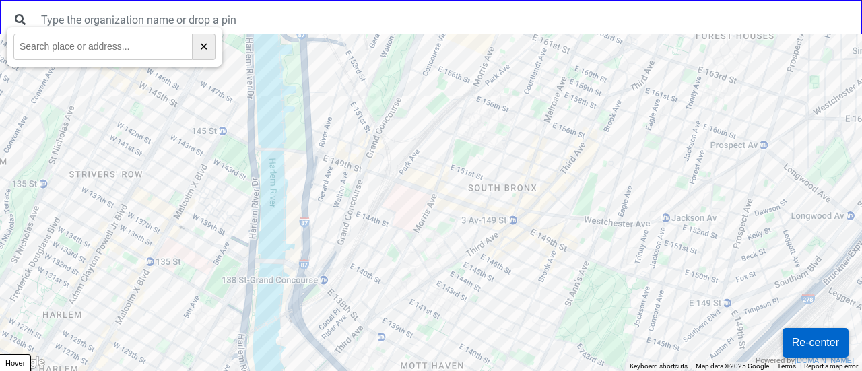
click at [515, 286] on div at bounding box center [431, 202] width 862 height 337
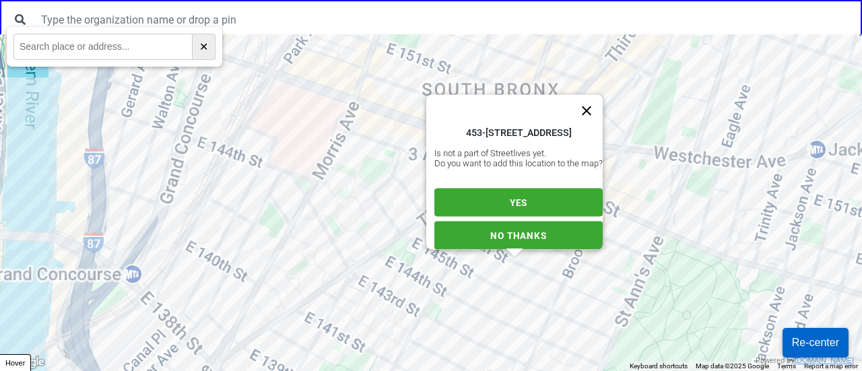
click at [593, 95] on button "Close" at bounding box center [587, 111] width 32 height 32
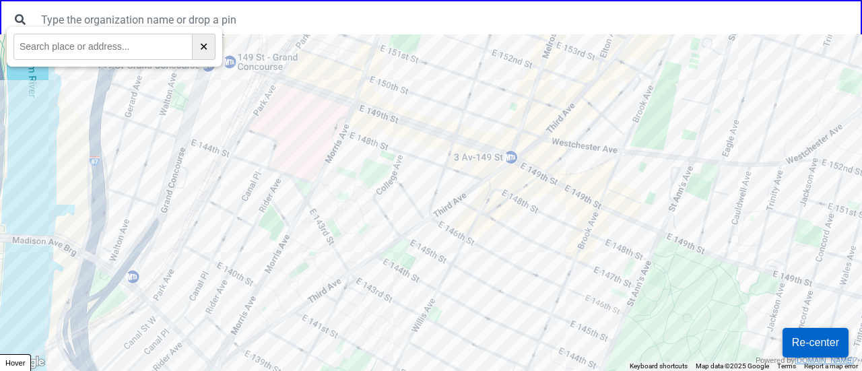
click at [100, 49] on input "text" at bounding box center [102, 47] width 179 height 26
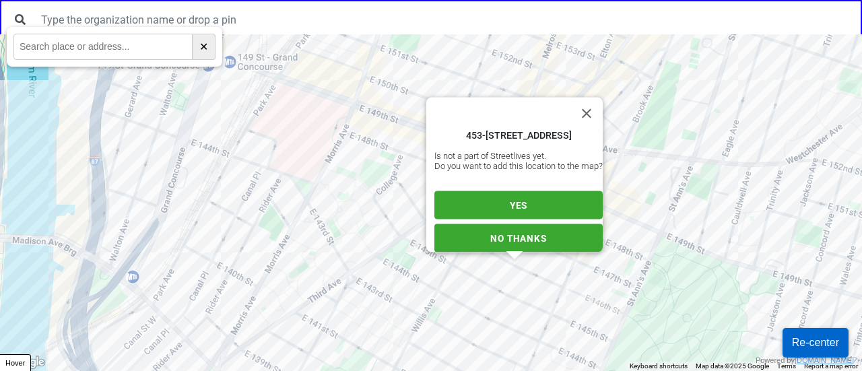
click at [98, 57] on input "text" at bounding box center [102, 47] width 179 height 26
paste input "147th St & Willis Ave"
type input "147th St & Willis Ave"
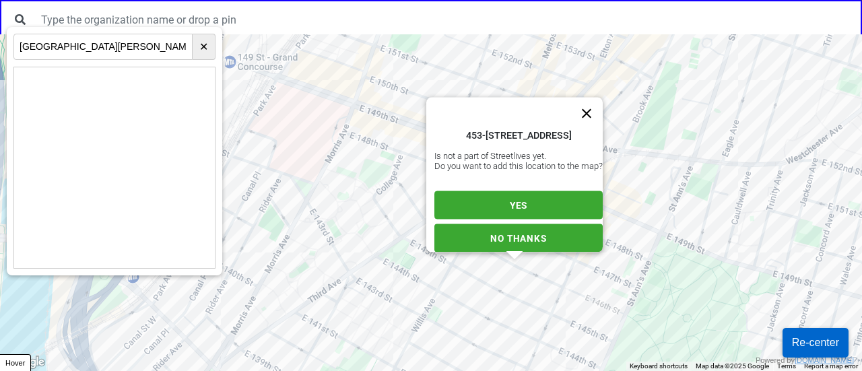
click at [593, 98] on button "Close" at bounding box center [587, 114] width 32 height 32
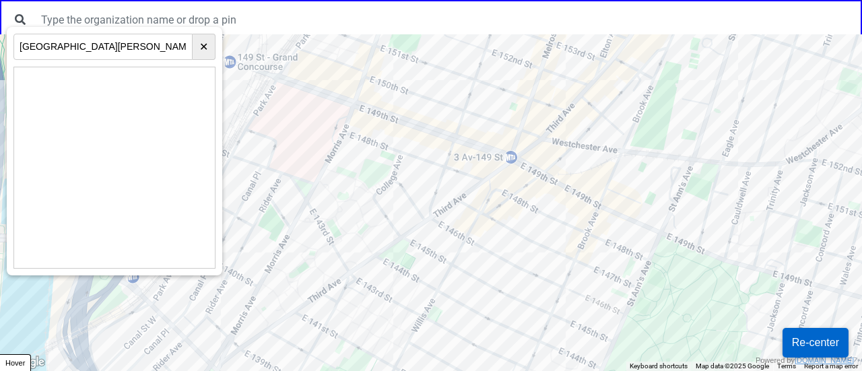
click at [479, 214] on div at bounding box center [431, 202] width 862 height 337
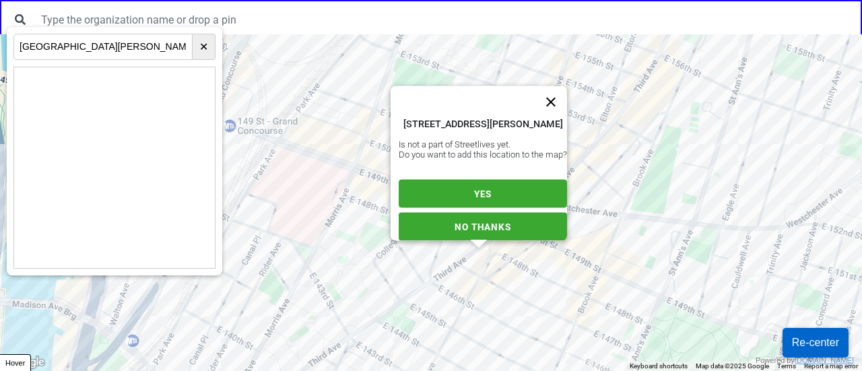
click at [562, 86] on button "Close" at bounding box center [551, 102] width 32 height 32
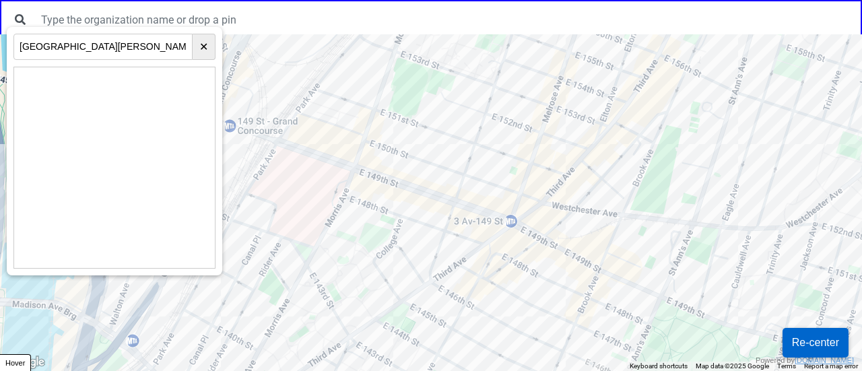
click at [484, 265] on div at bounding box center [431, 202] width 862 height 337
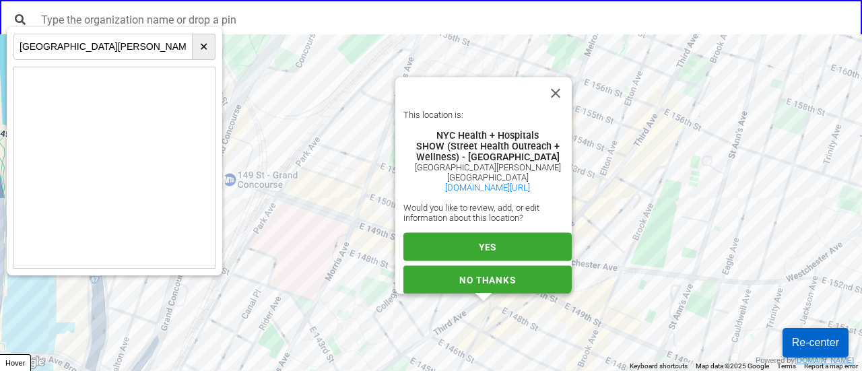
scroll to position [23, 0]
click at [501, 233] on button "YES" at bounding box center [488, 247] width 168 height 28
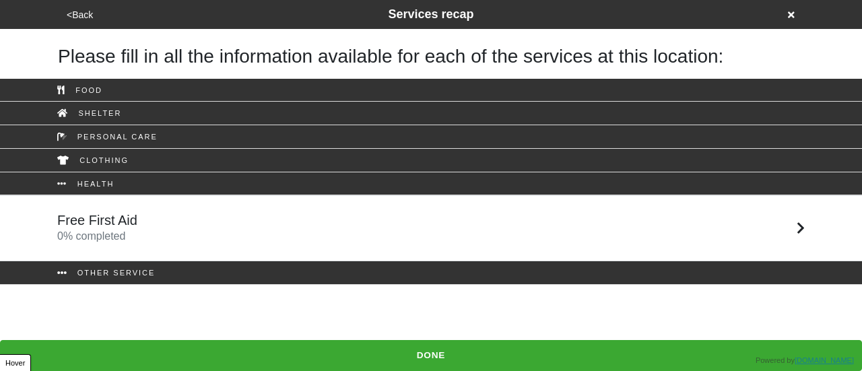
click at [282, 217] on div "Free First Aid 0 % completed" at bounding box center [431, 228] width 768 height 32
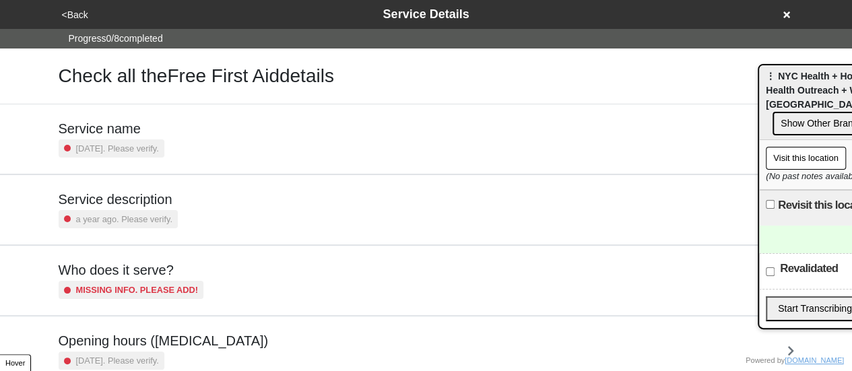
click at [170, 212] on div "Service description a year ago. Please verify." at bounding box center [427, 209] width 736 height 37
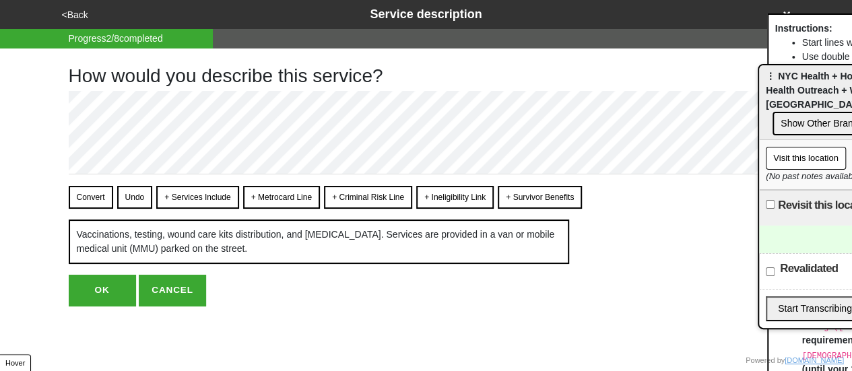
click at [100, 306] on button "OK" at bounding box center [102, 290] width 67 height 31
type textarea "x"
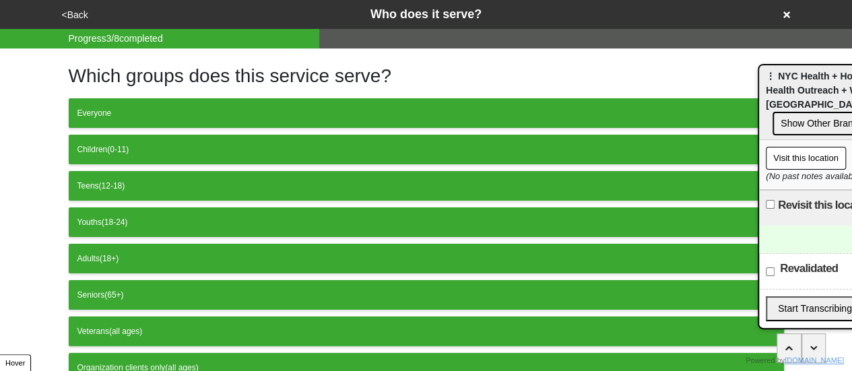
click at [80, 13] on button "<Back" at bounding box center [75, 14] width 34 height 15
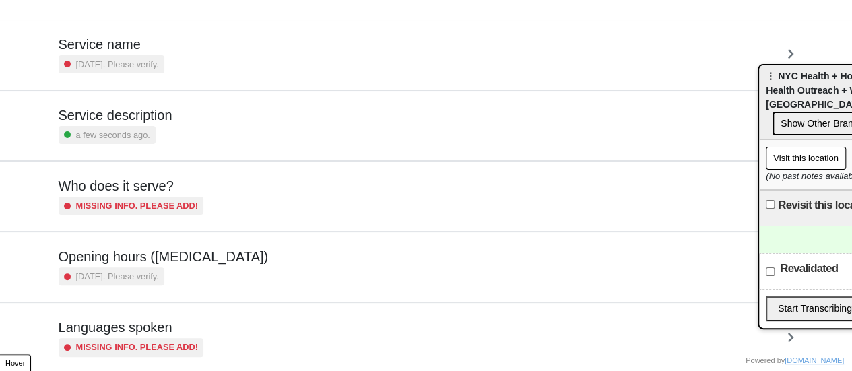
scroll to position [326, 0]
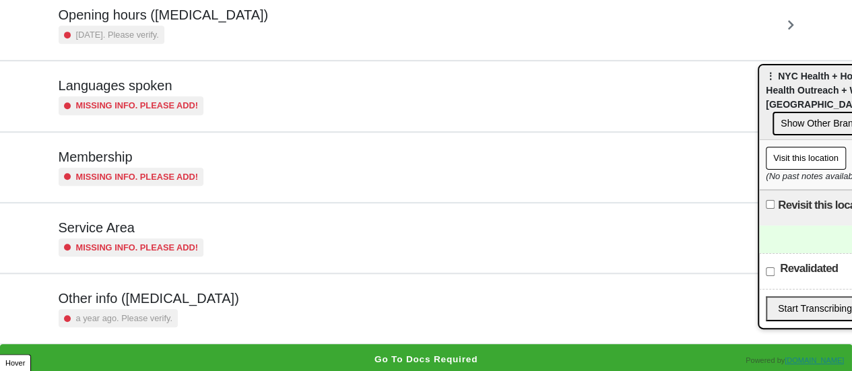
click at [119, 298] on h5 "Other info ([MEDICAL_DATA])" at bounding box center [149, 298] width 181 height 16
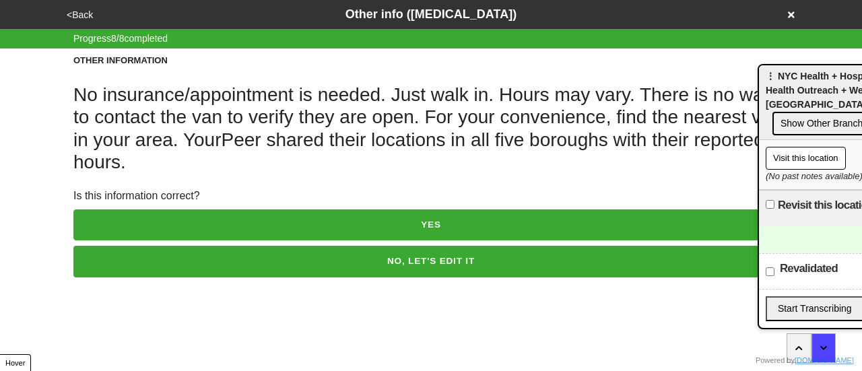
click at [286, 225] on button "YES" at bounding box center [430, 224] width 715 height 31
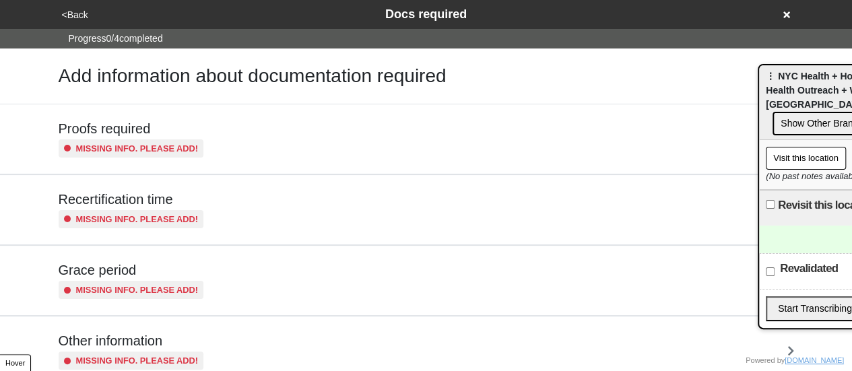
click at [789, 13] on div "<Back Docs required" at bounding box center [426, 14] width 737 height 18
click at [779, 11] on div "<Back Docs required" at bounding box center [426, 14] width 737 height 18
click at [785, 14] on icon at bounding box center [786, 14] width 7 height 9
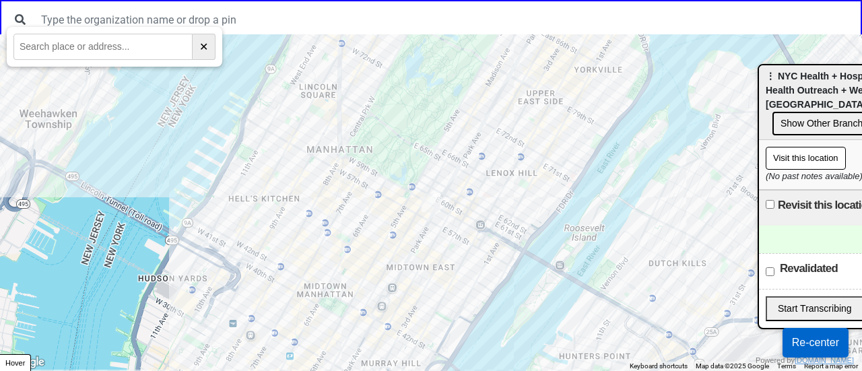
click at [483, 349] on div at bounding box center [431, 202] width 862 height 337
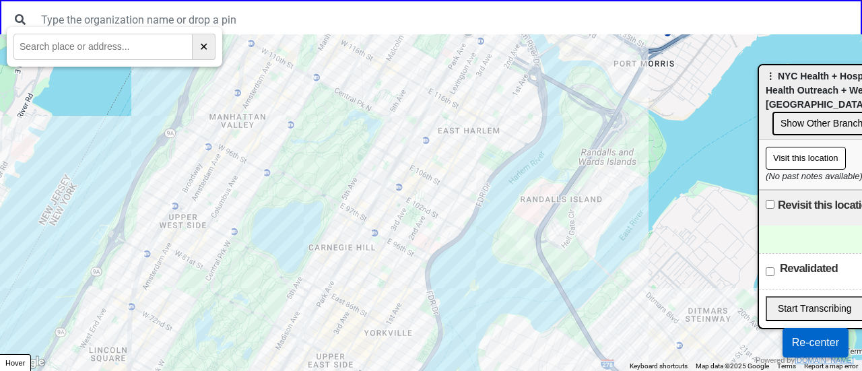
drag, startPoint x: 639, startPoint y: 92, endPoint x: 548, endPoint y: 349, distance: 272.9
click at [549, 348] on div at bounding box center [431, 202] width 862 height 337
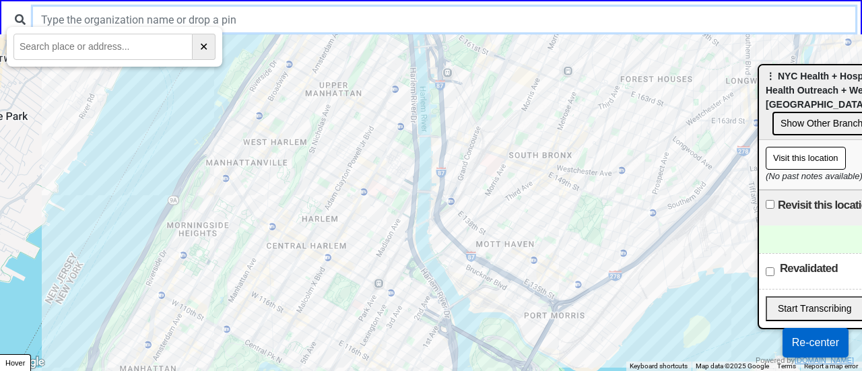
click at [408, 11] on input "text" at bounding box center [444, 20] width 822 height 26
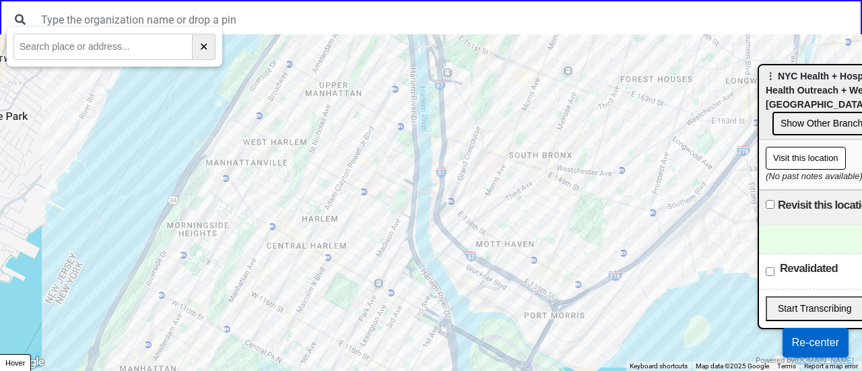
click at [540, 190] on div at bounding box center [431, 202] width 862 height 337
drag, startPoint x: 549, startPoint y: 97, endPoint x: 498, endPoint y: 214, distance: 127.6
click at [498, 214] on div at bounding box center [431, 202] width 862 height 337
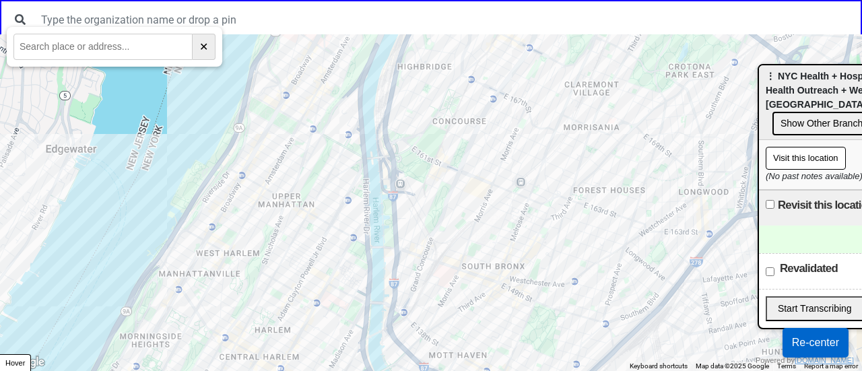
click at [485, 224] on div at bounding box center [431, 202] width 862 height 337
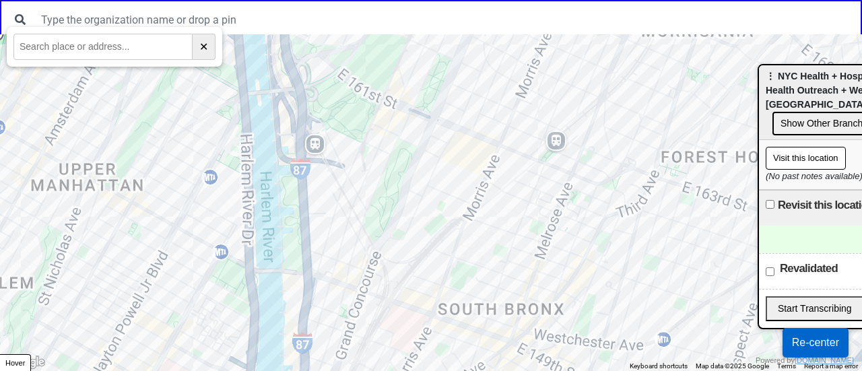
drag, startPoint x: 471, startPoint y: 226, endPoint x: 478, endPoint y: 201, distance: 26.0
click at [478, 201] on div at bounding box center [431, 202] width 862 height 337
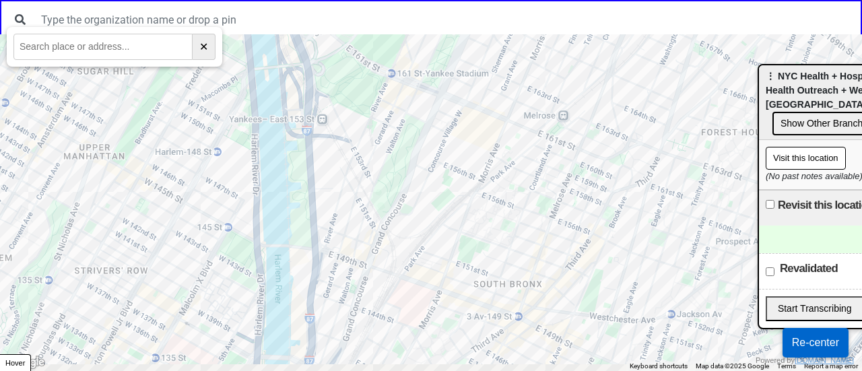
click at [395, 308] on div at bounding box center [431, 202] width 862 height 337
click at [395, 306] on div at bounding box center [431, 202] width 862 height 337
click at [424, 309] on div at bounding box center [431, 202] width 862 height 337
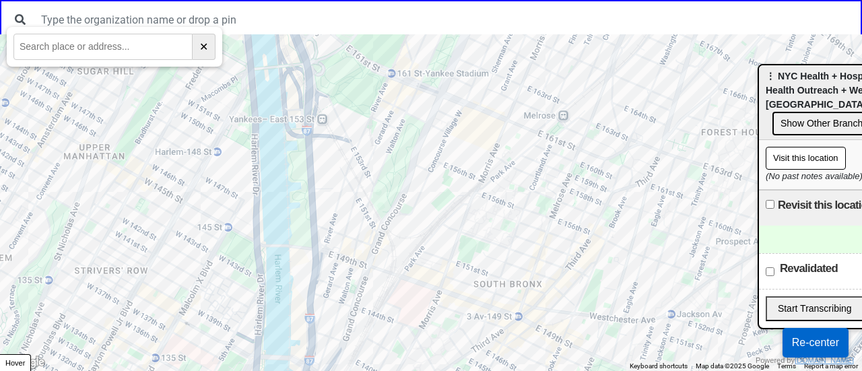
click at [424, 309] on div at bounding box center [431, 202] width 862 height 337
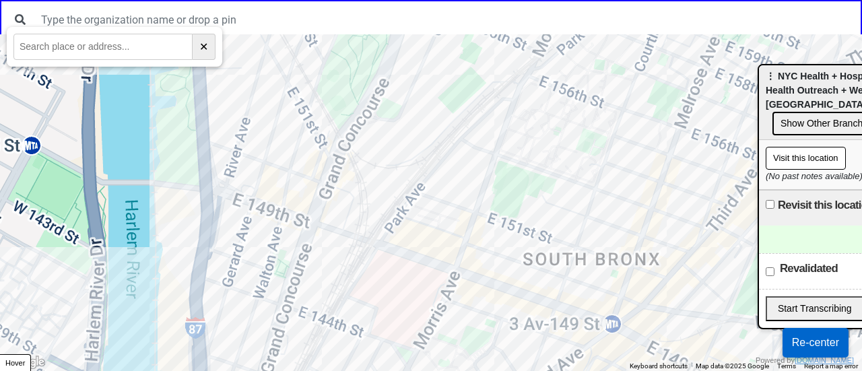
click at [365, 321] on div at bounding box center [431, 202] width 862 height 337
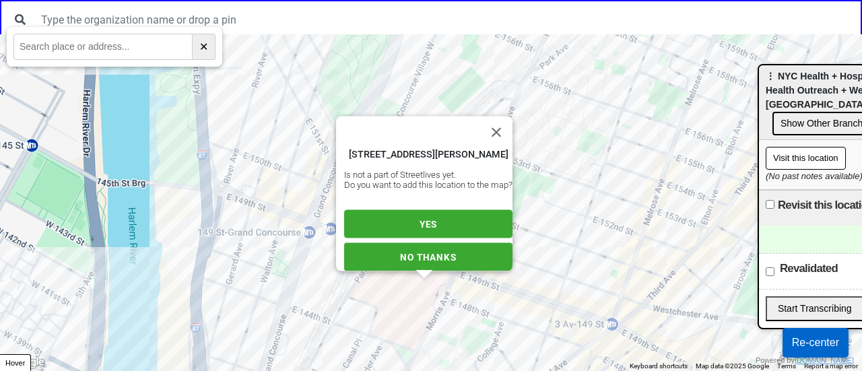
click at [379, 339] on div "445 Morris Ave, Springfield, NJ 07091, USA Is not a part of Streetlives yet. Do…" at bounding box center [431, 202] width 862 height 337
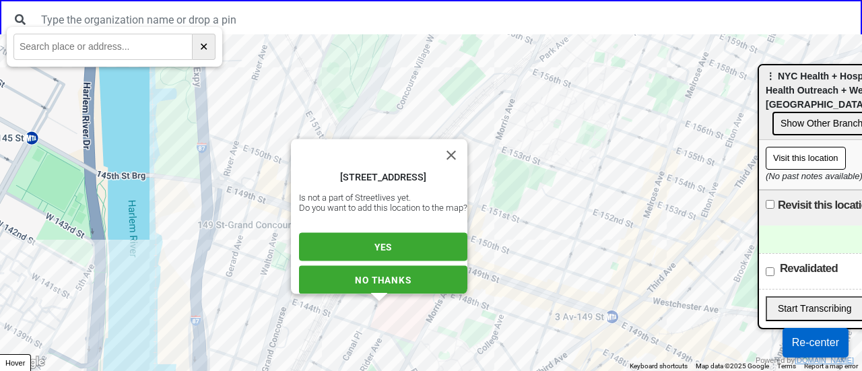
click at [383, 233] on button "YES" at bounding box center [383, 247] width 168 height 28
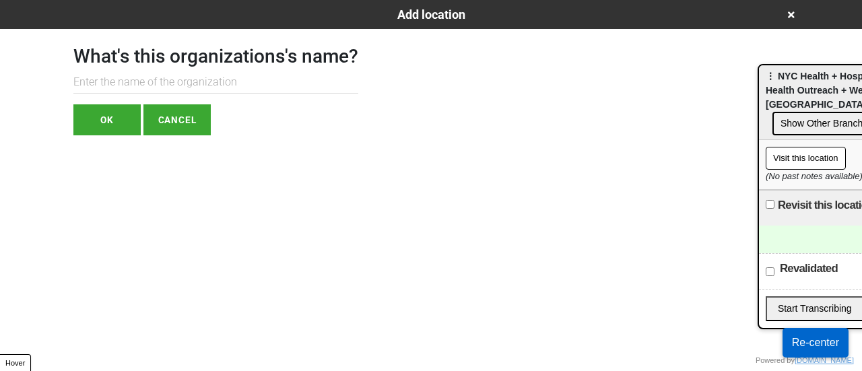
click at [253, 71] on input "text" at bounding box center [215, 82] width 285 height 22
paste input "NYC Health + Hospitals - SHOW (Street Health Outreach + Wellness) - Wholly Fell…"
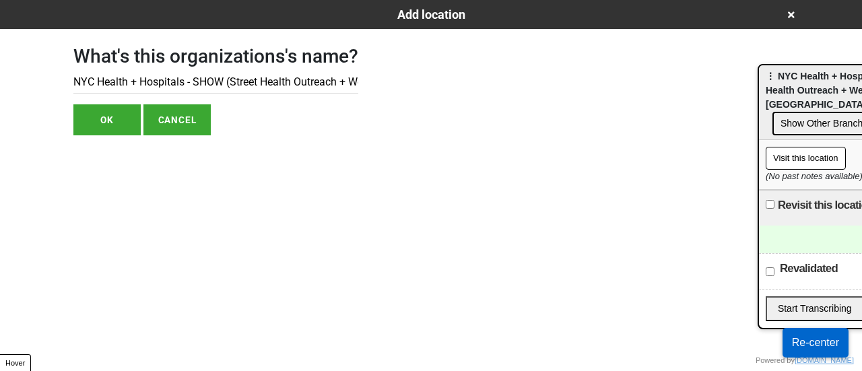
scroll to position [0, 263]
drag, startPoint x: 174, startPoint y: 87, endPoint x: 679, endPoint y: 96, distance: 504.6
click at [678, 97] on div "What's this organizations's name? NYC Health + Hospitals - SHOW (Street Health …" at bounding box center [431, 82] width 748 height 106
drag, startPoint x: 189, startPoint y: 83, endPoint x: 550, endPoint y: 73, distance: 361.9
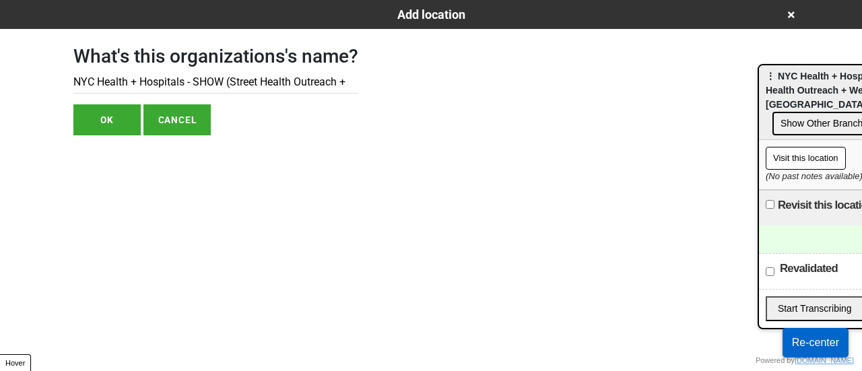
click at [551, 74] on div "What's this organizations's name? NYC Health + Hospitals - SHOW (Street Health …" at bounding box center [431, 82] width 748 height 106
type input "NYC Health + Hospitals"
click at [117, 121] on button "OK" at bounding box center [106, 119] width 67 height 31
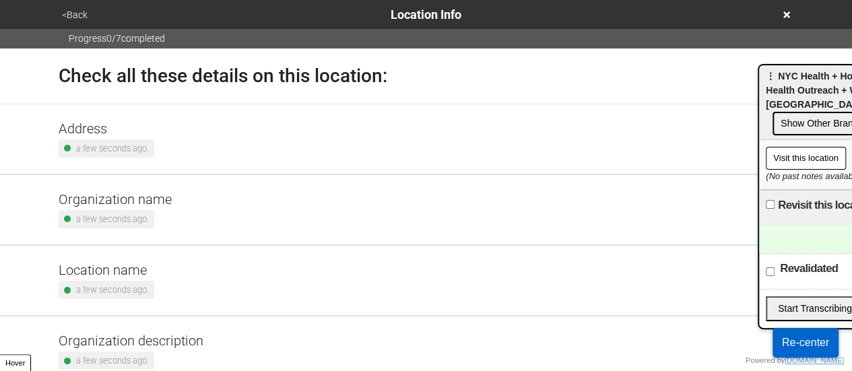
click at [119, 126] on h5 "Address" at bounding box center [107, 129] width 96 height 16
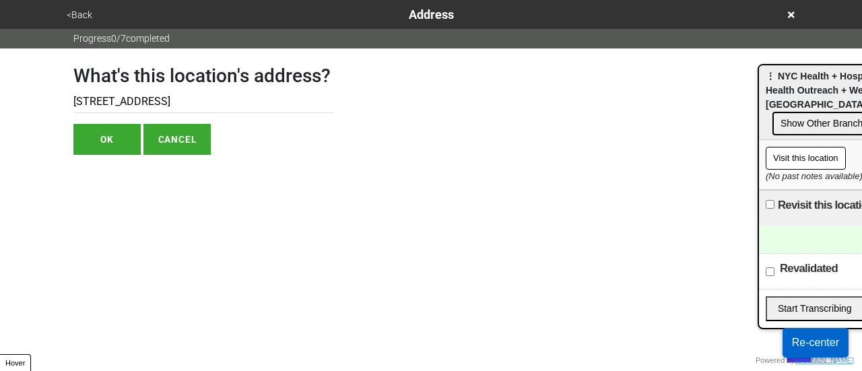
click at [83, 15] on button "<Back" at bounding box center [80, 14] width 34 height 15
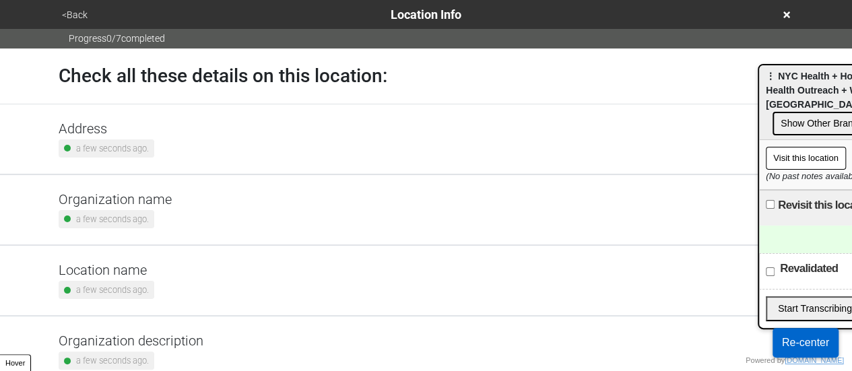
click at [131, 288] on small "a few seconds ago." at bounding box center [112, 290] width 73 height 13
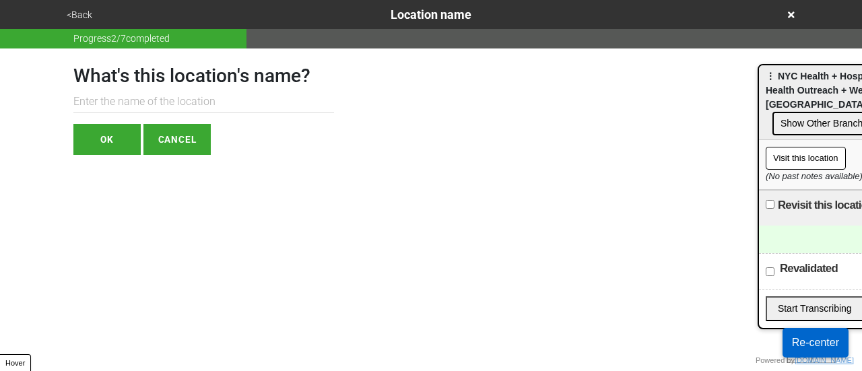
click at [170, 110] on input "text" at bounding box center [203, 102] width 261 height 22
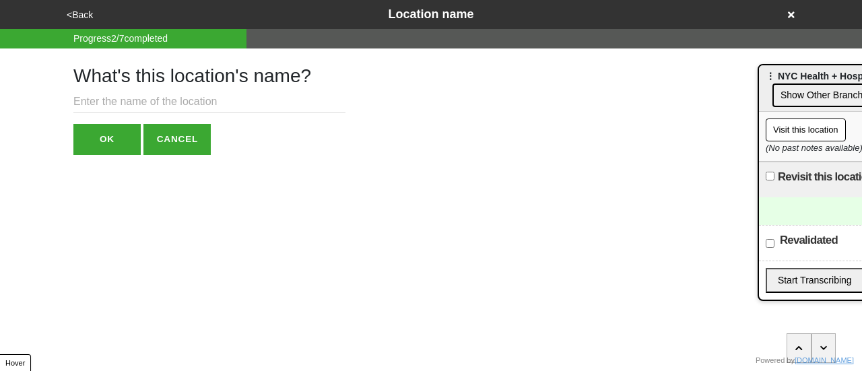
click at [255, 103] on input "text" at bounding box center [209, 102] width 272 height 22
paste input "[STREET_ADDRESS] (outside BOOM! Health)"
drag, startPoint x: 104, startPoint y: 138, endPoint x: 136, endPoint y: 110, distance: 42.5
click at [132, 112] on div "What's this location's name? [STREET_ADDRESS] (outside BOOM! Health) OK CANCEL" at bounding box center [209, 102] width 272 height 106
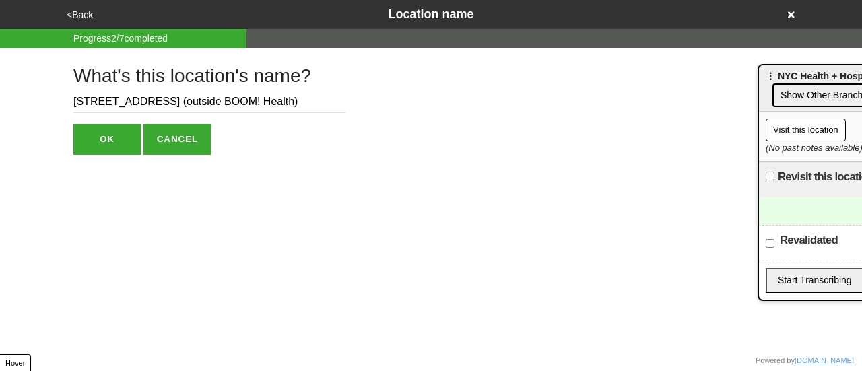
drag, startPoint x: 152, startPoint y: 103, endPoint x: 39, endPoint y: 68, distance: 118.5
click at [39, 68] on div "<Back Location name Progress 2 / 7 completed What's this location's name? [STRE…" at bounding box center [431, 77] width 862 height 155
drag, startPoint x: 181, startPoint y: 103, endPoint x: 220, endPoint y: 103, distance: 39.7
click at [220, 103] on input "outside BOOM! Health)" at bounding box center [209, 102] width 272 height 22
drag, startPoint x: 81, startPoint y: 104, endPoint x: 66, endPoint y: 101, distance: 15.2
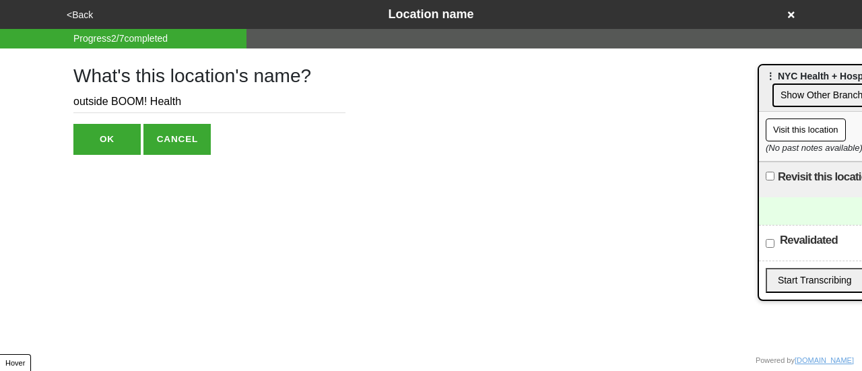
click at [67, 102] on div "What's this location's name? outside BOOM! Health OK CANCEL" at bounding box center [431, 102] width 748 height 106
type input "Outside BOOM! Health"
click at [133, 146] on button "OK" at bounding box center [106, 139] width 67 height 31
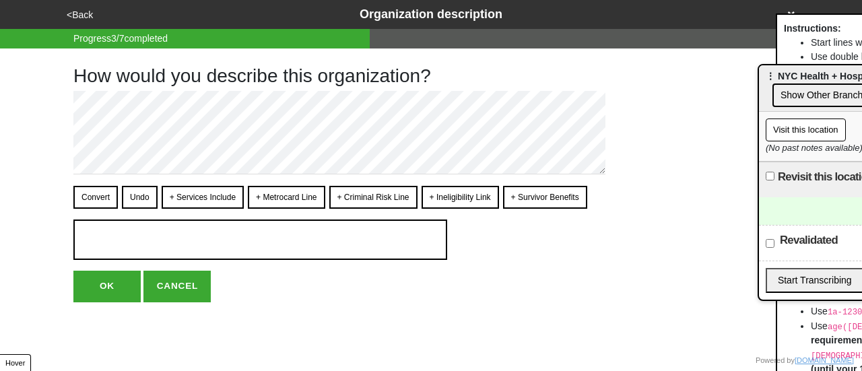
click at [80, 11] on button "<Back" at bounding box center [80, 14] width 34 height 15
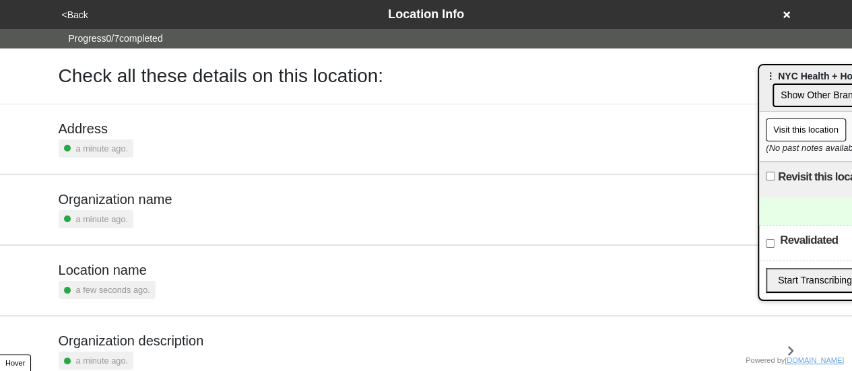
click at [121, 135] on h5 "Address" at bounding box center [96, 129] width 75 height 16
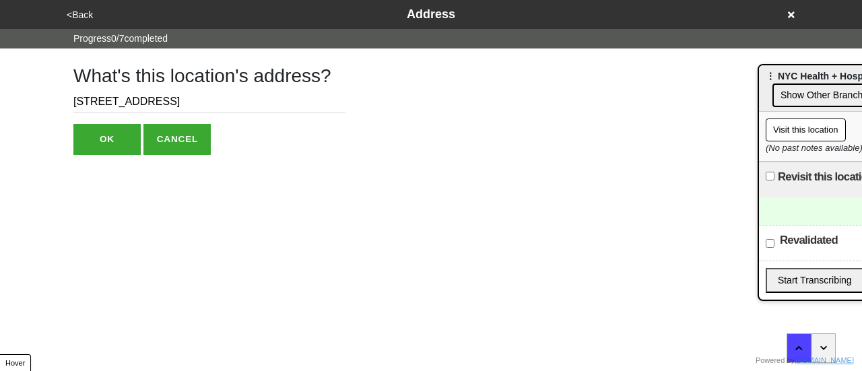
click at [141, 102] on input "232 E 144th St" at bounding box center [209, 102] width 272 height 22
paste input "26 E 144th St. (outside BOOM! Health)"
click at [143, 102] on input "226 E 144th St. (outside BOOM! Health)" at bounding box center [209, 102] width 272 height 22
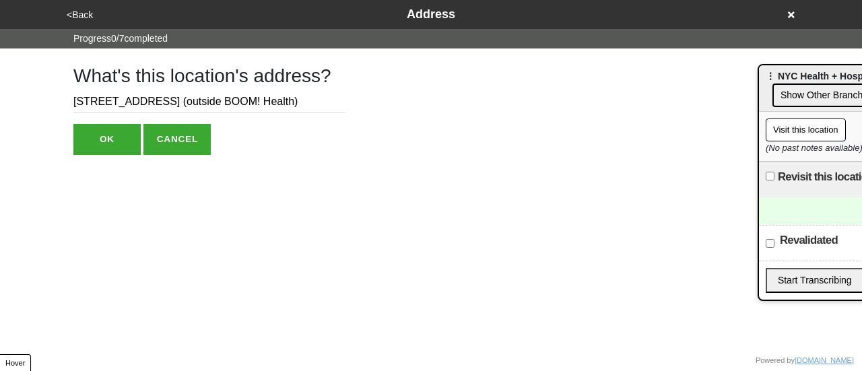
drag, startPoint x: 139, startPoint y: 103, endPoint x: 263, endPoint y: 104, distance: 123.3
click at [263, 104] on input "226 E 144th St. (outside BOOM! Health)" at bounding box center [209, 102] width 272 height 22
type input "226 E 144th St"
click at [122, 135] on button "OK" at bounding box center [106, 139] width 67 height 31
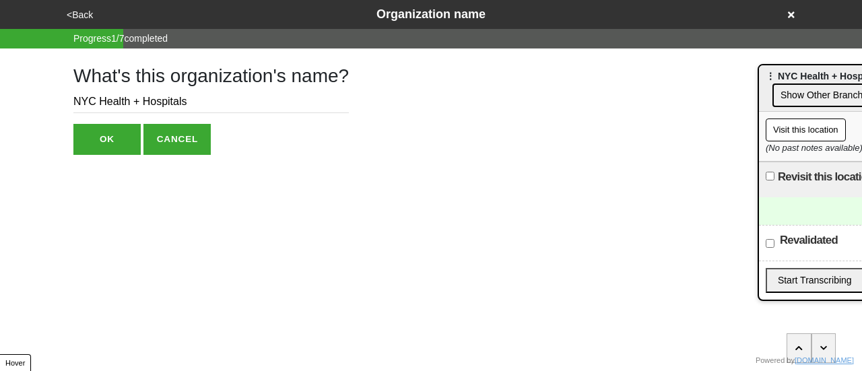
drag, startPoint x: 74, startPoint y: 13, endPoint x: 82, endPoint y: 22, distance: 12.0
click at [82, 22] on button "<Back" at bounding box center [80, 14] width 34 height 15
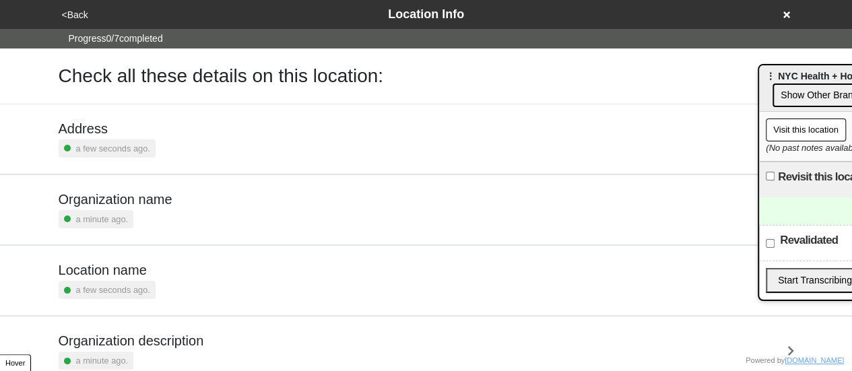
scroll to position [256, 0]
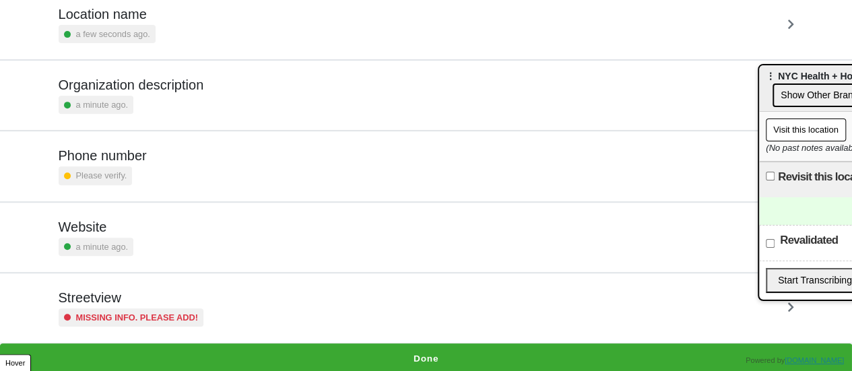
click at [125, 227] on h5 "Website" at bounding box center [96, 227] width 75 height 16
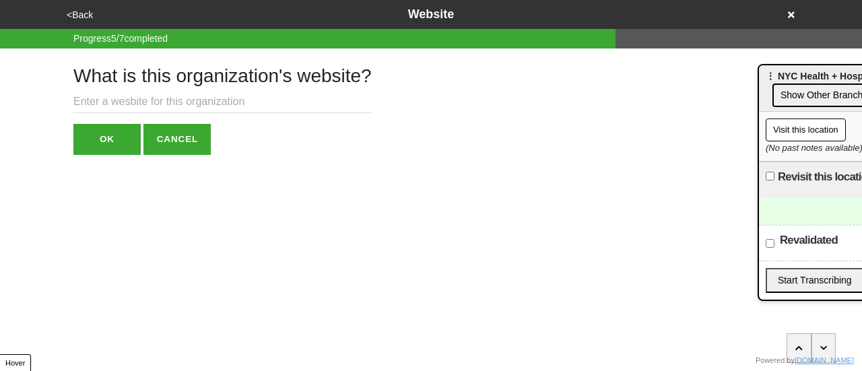
click at [143, 99] on input "text" at bounding box center [222, 102] width 298 height 22
paste input "www.nychealthandhospitals.org/street-health-outreach-wellness-mobile-units/"
type input "www.nychealthandhospitals.org/street-health-outreach-wellness-mobile-units/"
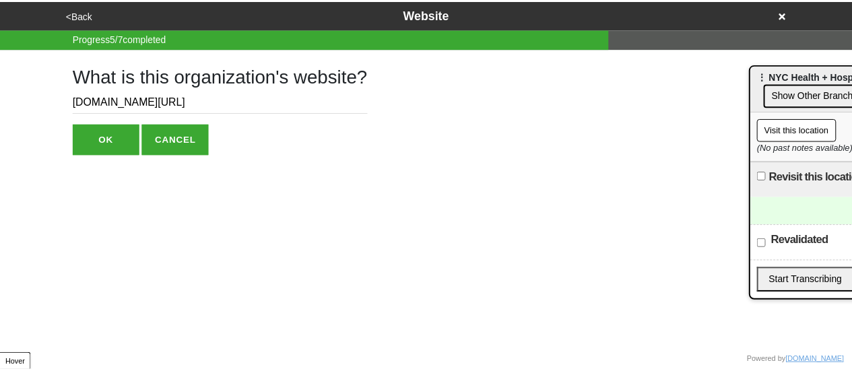
scroll to position [0, 0]
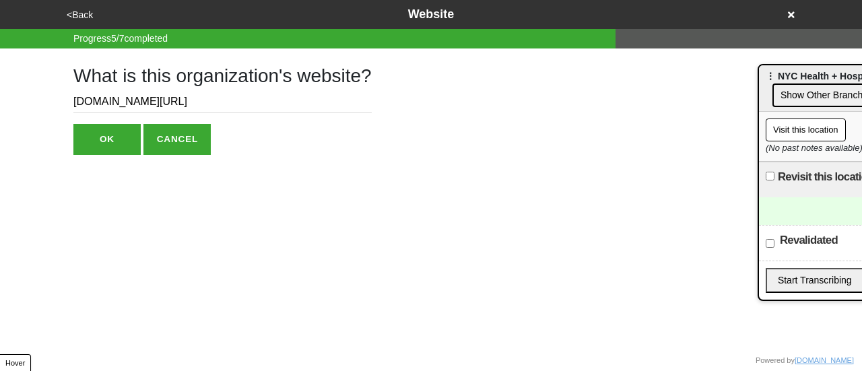
click at [104, 137] on button "OK" at bounding box center [106, 139] width 67 height 31
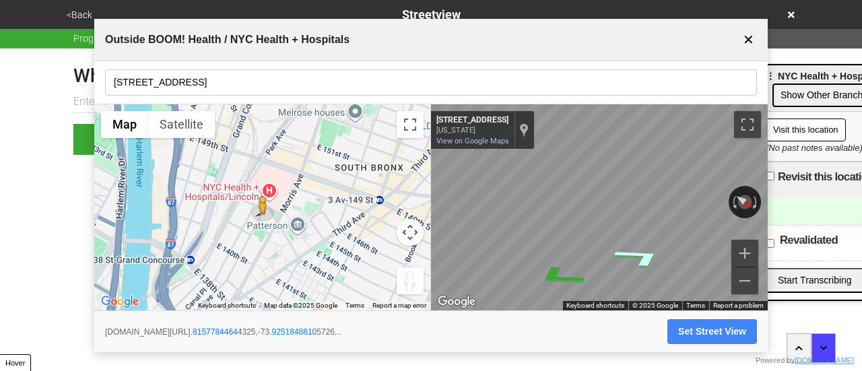
click at [644, 251] on icon "Go West, E 144th St" at bounding box center [639, 256] width 97 height 32
click at [705, 337] on button "Set Street View" at bounding box center [713, 331] width 90 height 25
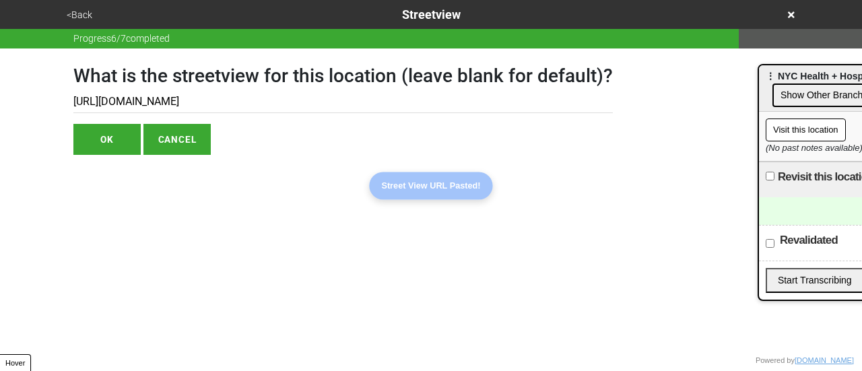
type input "https://www.google.com/maps/@40.81580957169575,-73.92529602056433,3a,75y,233.36…"
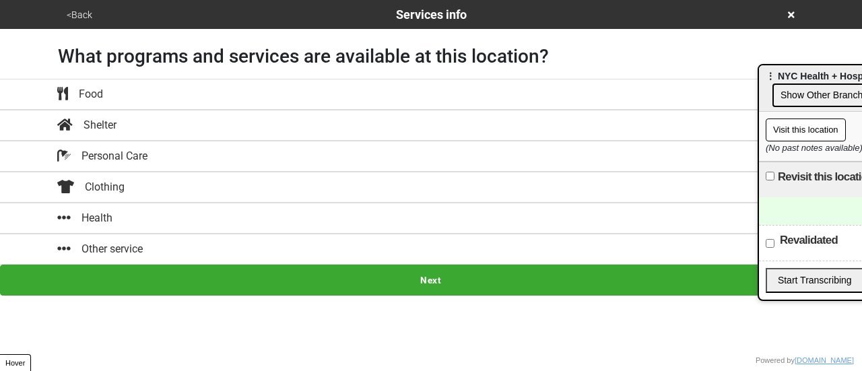
click at [75, 10] on button "<Back" at bounding box center [80, 14] width 34 height 15
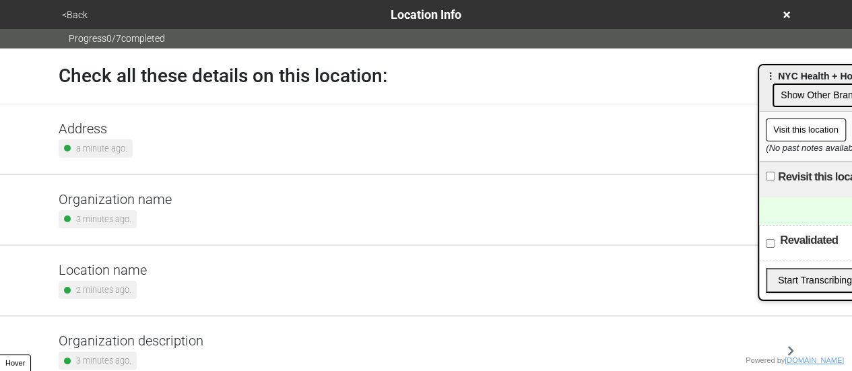
scroll to position [256, 0]
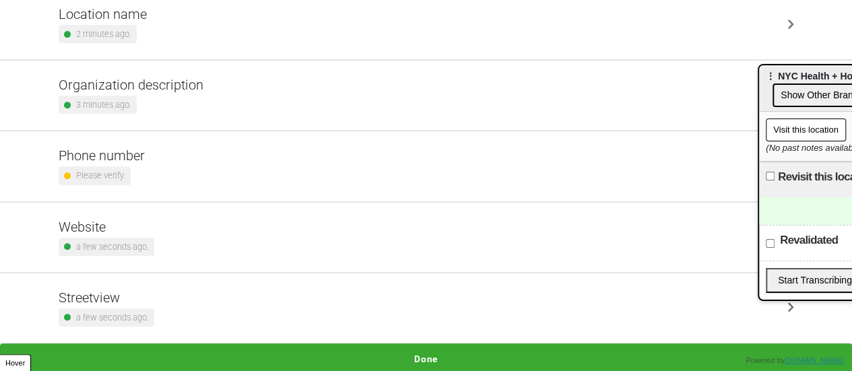
click at [508, 346] on button "Done" at bounding box center [426, 359] width 852 height 31
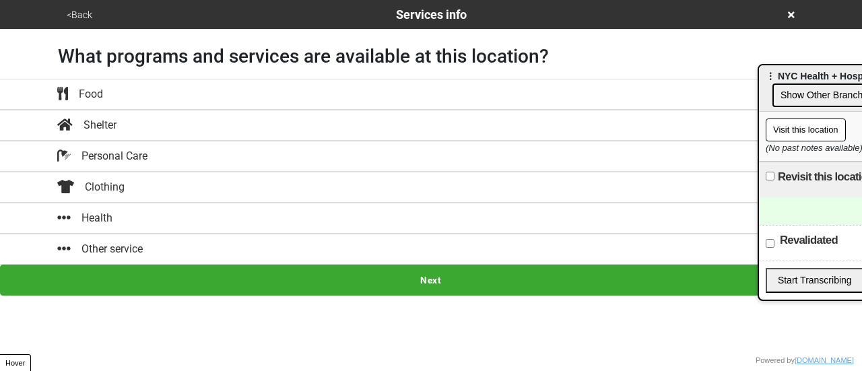
drag, startPoint x: 253, startPoint y: 218, endPoint x: 255, endPoint y: 251, distance: 33.1
click at [253, 219] on div "Health" at bounding box center [431, 218] width 768 height 16
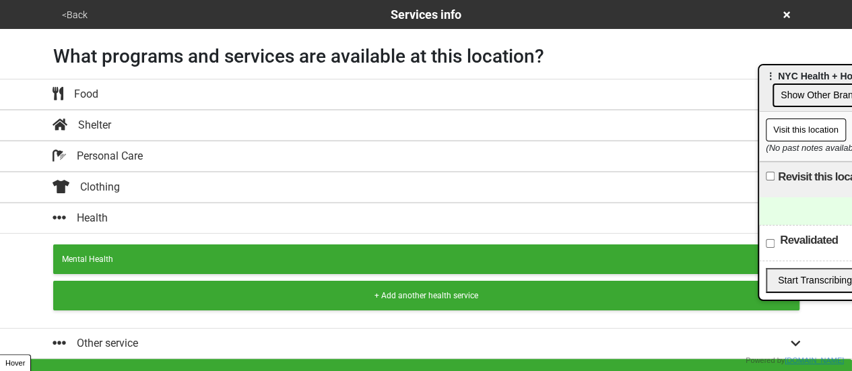
click at [251, 290] on div "+ Add another health service" at bounding box center [426, 296] width 729 height 12
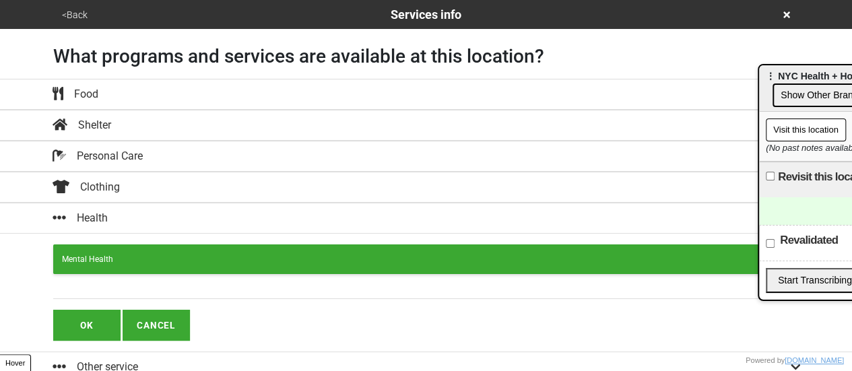
click at [233, 281] on input "text" at bounding box center [426, 290] width 746 height 18
paste input "Free First Aid"
type input "Free First Aid"
click at [96, 325] on button "OK" at bounding box center [86, 325] width 67 height 31
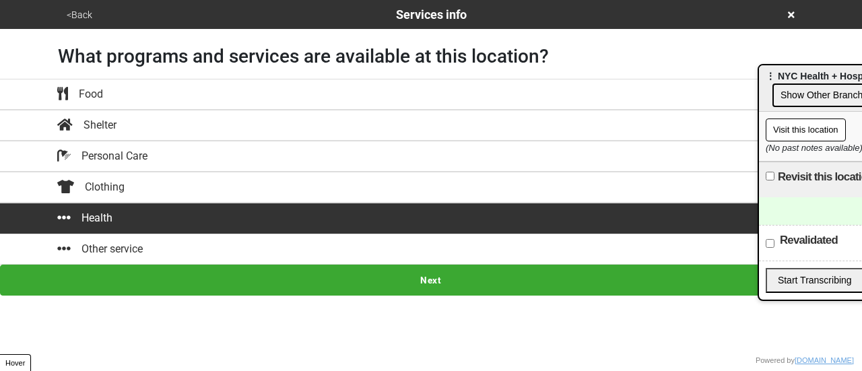
click at [449, 280] on button "Next" at bounding box center [431, 280] width 862 height 31
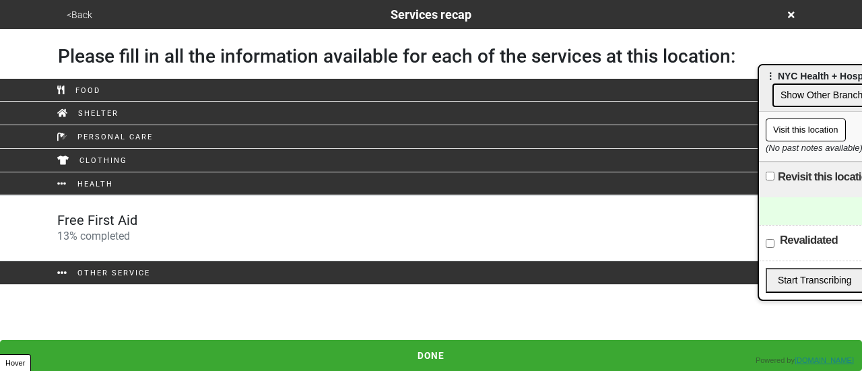
click at [278, 212] on div "Free First Aid 13 % completed" at bounding box center [431, 228] width 768 height 32
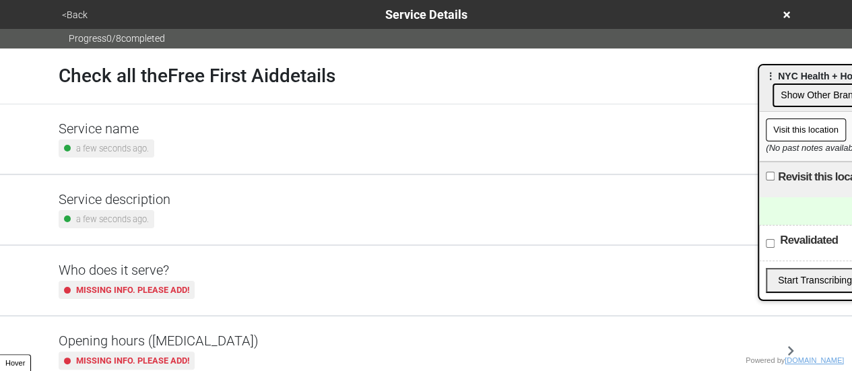
click at [229, 351] on div "Opening hours (coronavirus) Missing info. Please add!" at bounding box center [427, 351] width 736 height 37
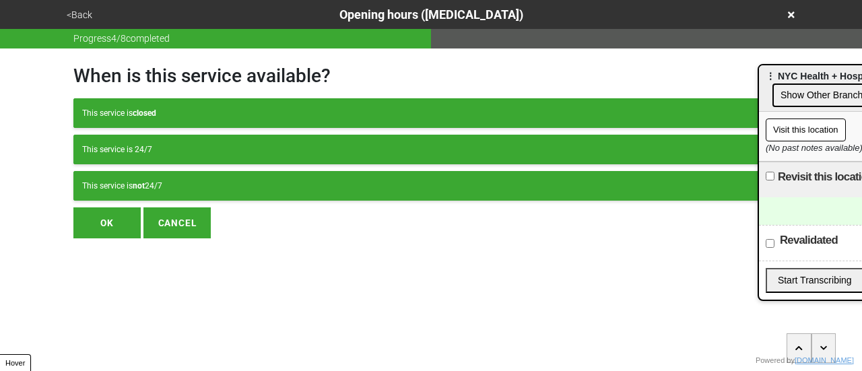
drag, startPoint x: 229, startPoint y: 189, endPoint x: 240, endPoint y: 189, distance: 10.8
click at [229, 190] on div "This service is not 24/7" at bounding box center [431, 186] width 698 height 12
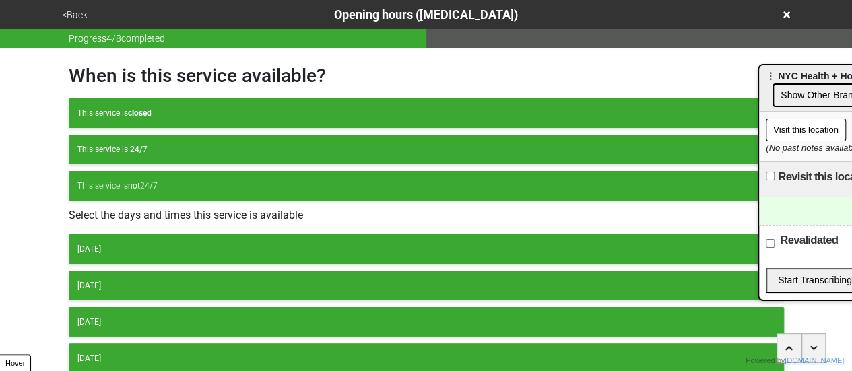
click at [158, 321] on div "Wednesday" at bounding box center [426, 322] width 698 height 12
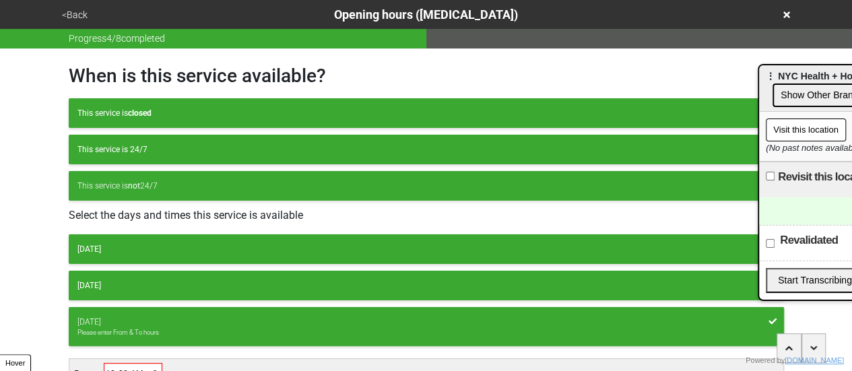
click at [121, 366] on input "00:00" at bounding box center [133, 374] width 57 height 20
click at [108, 368] on input "00:00" at bounding box center [133, 374] width 57 height 20
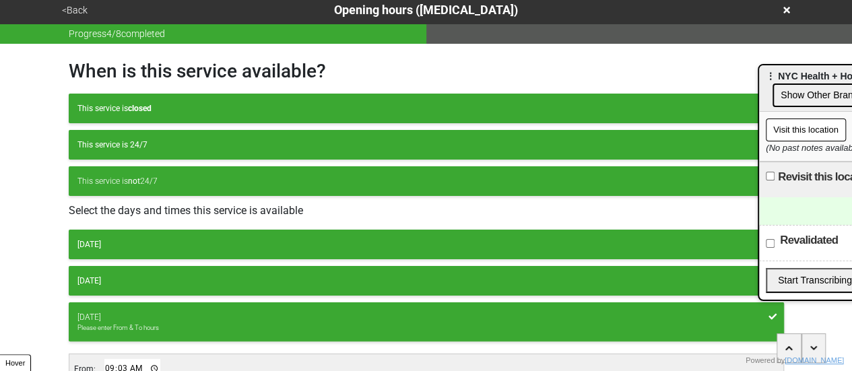
type input "09:30"
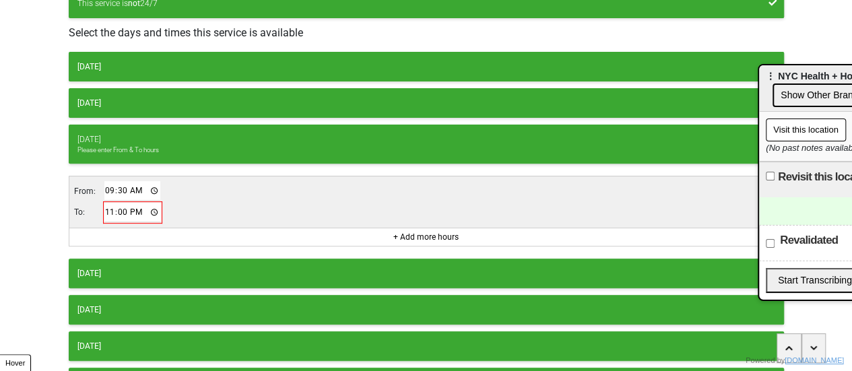
scroll to position [185, 0]
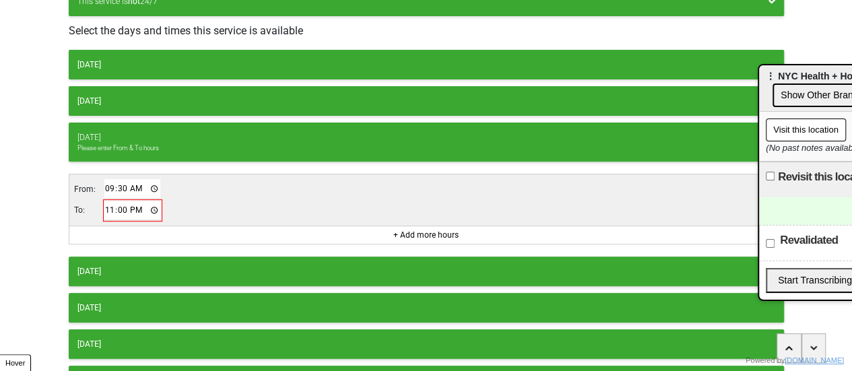
click at [104, 203] on input "23:00" at bounding box center [132, 211] width 57 height 20
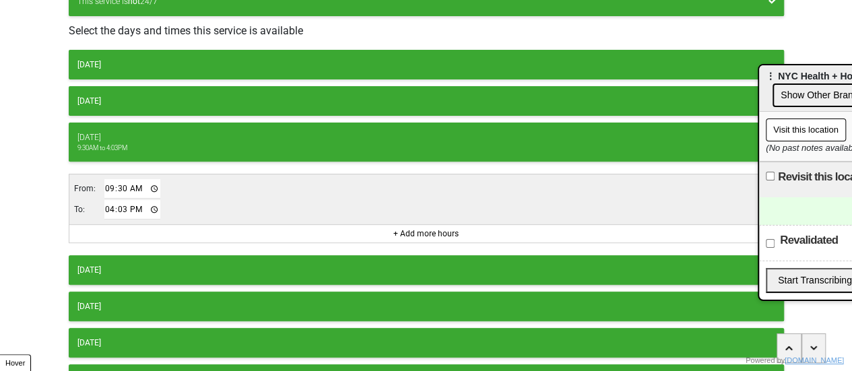
type input "16:30"
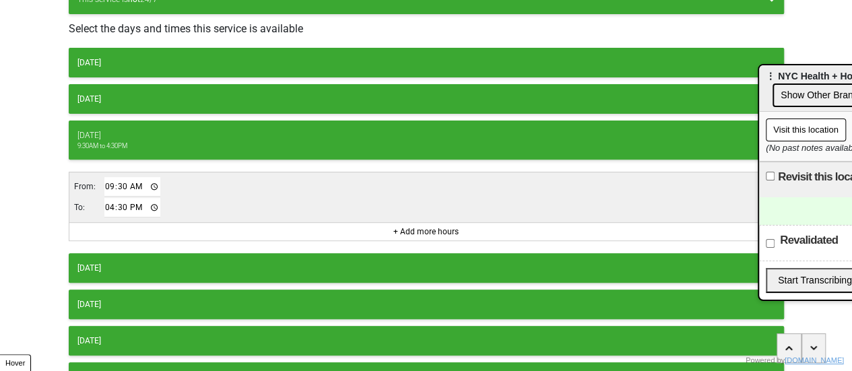
scroll to position [297, 0]
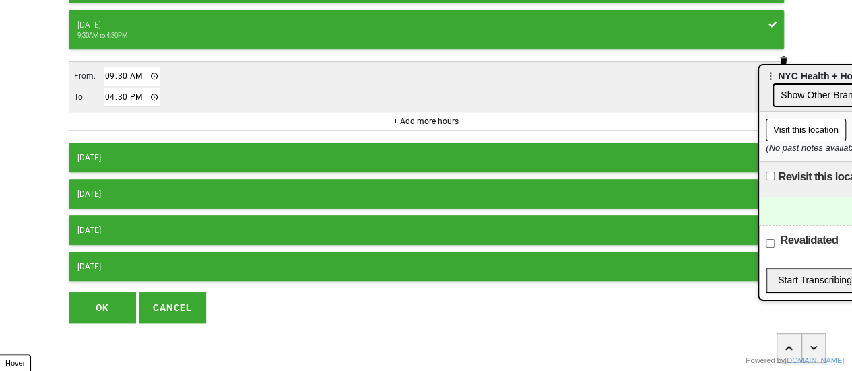
click at [120, 316] on button "OK" at bounding box center [102, 307] width 67 height 31
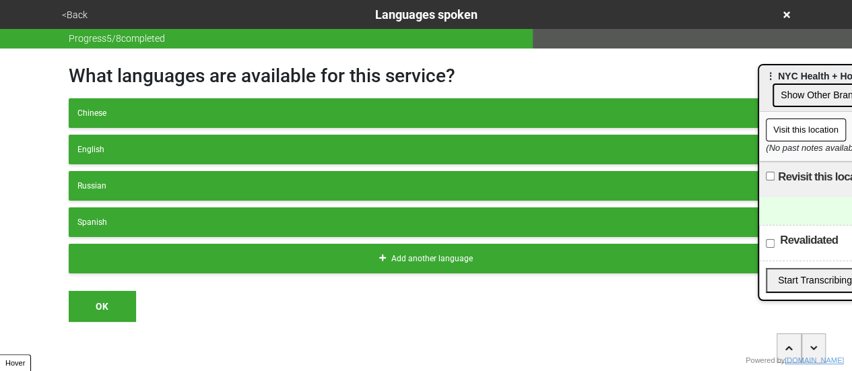
click at [73, 13] on button "<Back" at bounding box center [75, 14] width 34 height 15
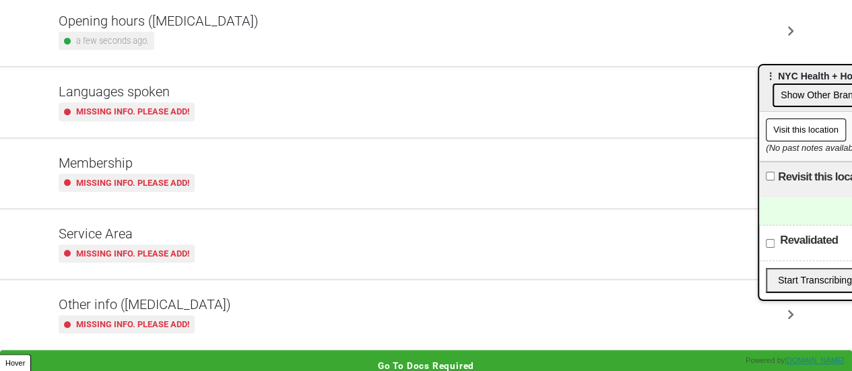
scroll to position [326, 0]
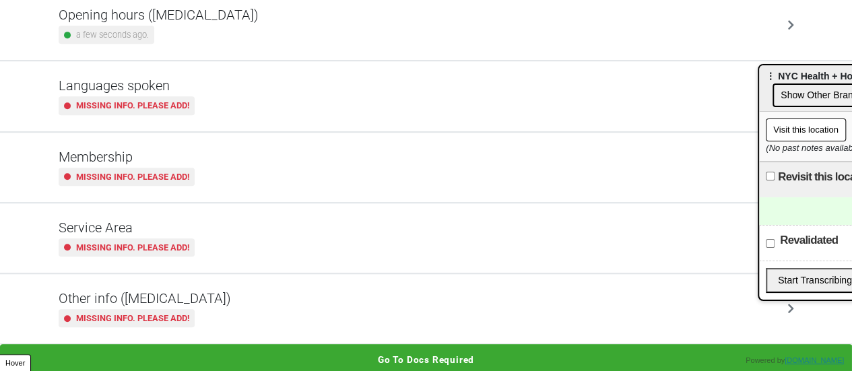
click at [178, 309] on div "Missing info. Please add!" at bounding box center [127, 318] width 136 height 18
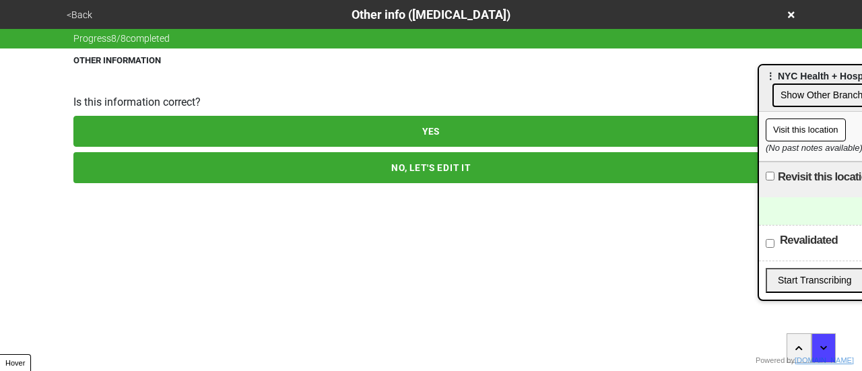
click at [197, 172] on button "NO, LET'S EDIT IT" at bounding box center [430, 167] width 715 height 31
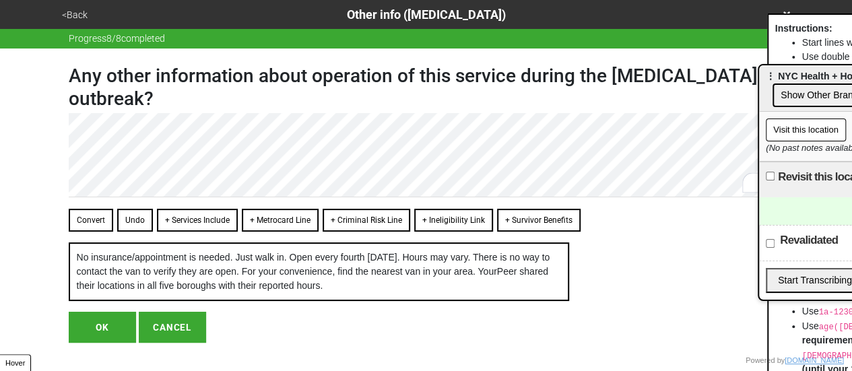
click at [94, 341] on button "OK" at bounding box center [102, 327] width 67 height 31
click at [103, 333] on button "OK" at bounding box center [102, 327] width 67 height 31
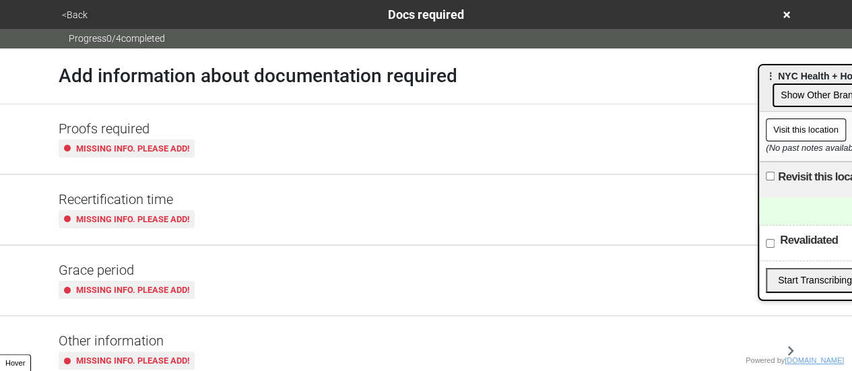
click at [72, 3] on div "<Back Docs required" at bounding box center [427, 14] width 748 height 29
click at [73, 11] on button "<Back" at bounding box center [75, 14] width 34 height 15
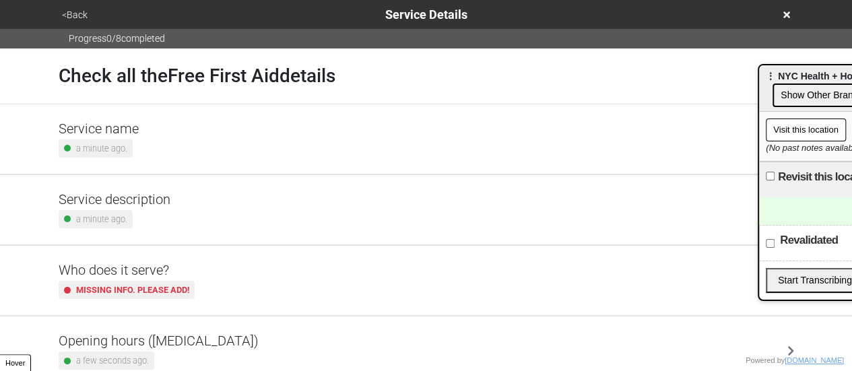
click at [88, 207] on h5 "Service description" at bounding box center [115, 199] width 112 height 16
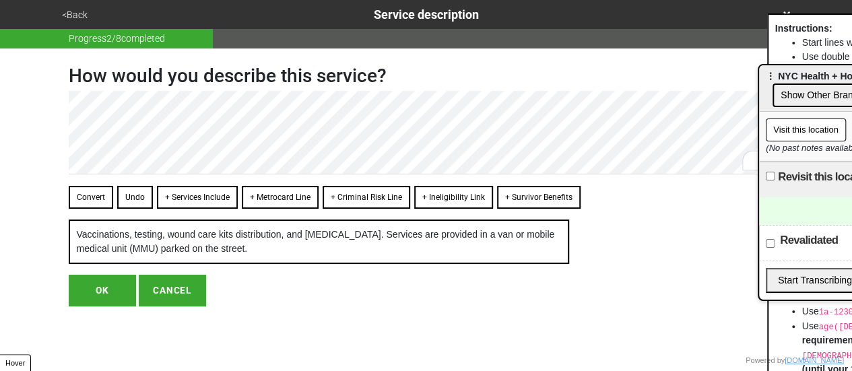
click at [84, 306] on button "OK" at bounding box center [102, 290] width 67 height 31
type textarea "x"
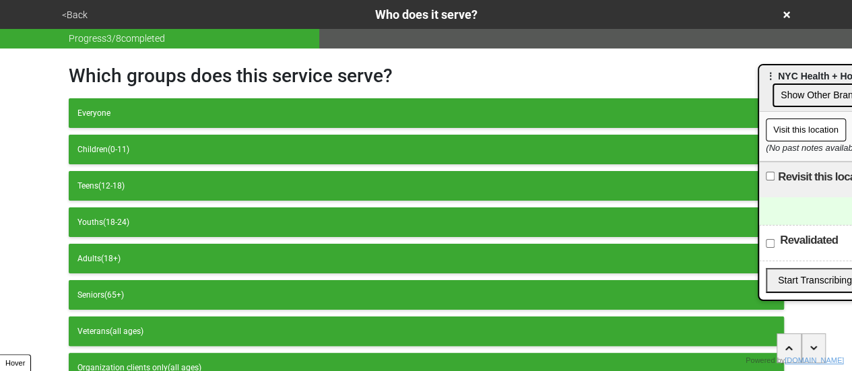
click at [80, 7] on button "<Back" at bounding box center [75, 14] width 34 height 15
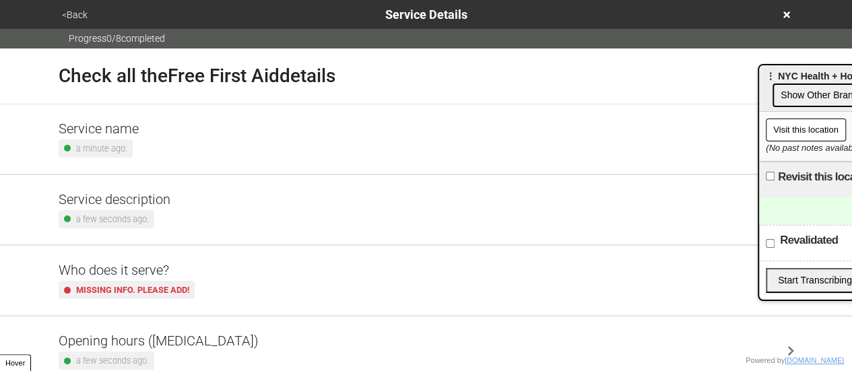
drag, startPoint x: 789, startPoint y: 13, endPoint x: 787, endPoint y: 5, distance: 8.5
click at [789, 11] on div "<Back Service Details" at bounding box center [426, 14] width 737 height 18
click at [785, 15] on icon at bounding box center [786, 14] width 7 height 7
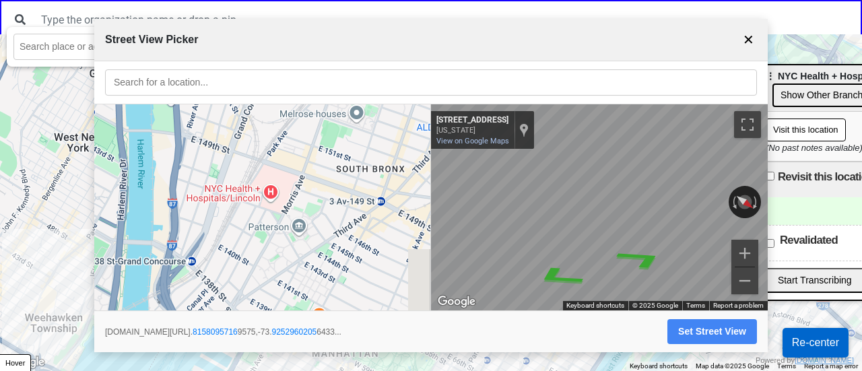
click at [748, 42] on button "✕" at bounding box center [748, 40] width 17 height 26
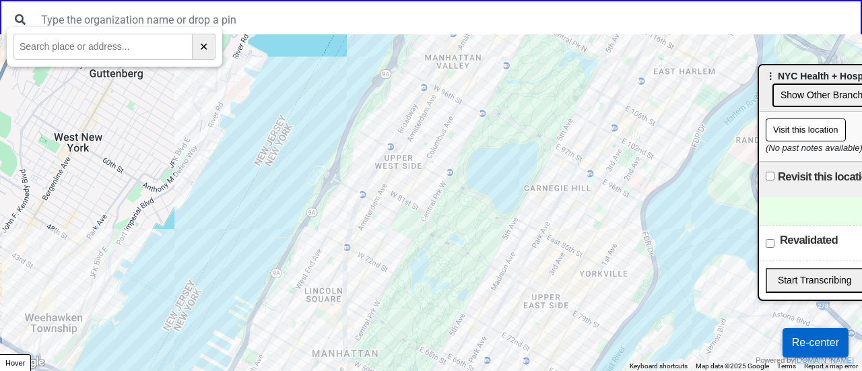
drag, startPoint x: 460, startPoint y: 117, endPoint x: 474, endPoint y: 92, distance: 28.1
click at [480, 70] on div at bounding box center [431, 202] width 862 height 337
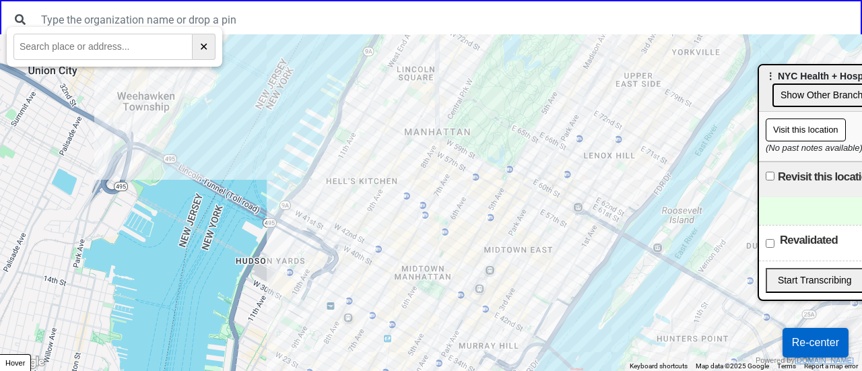
drag, startPoint x: 427, startPoint y: 197, endPoint x: 474, endPoint y: 77, distance: 128.8
click at [474, 77] on div at bounding box center [431, 202] width 862 height 337
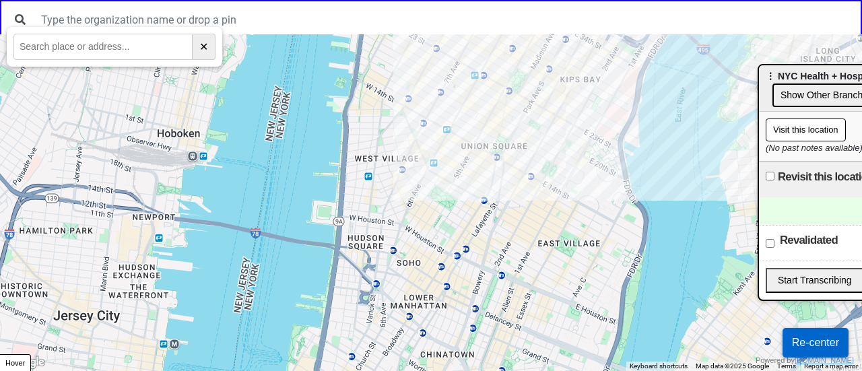
drag, startPoint x: 465, startPoint y: 277, endPoint x: 496, endPoint y: 298, distance: 37.4
click at [503, 174] on div at bounding box center [431, 202] width 862 height 337
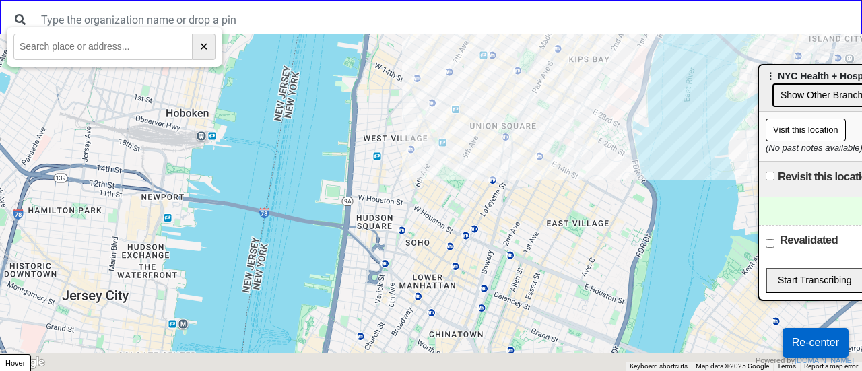
click at [496, 298] on div at bounding box center [431, 202] width 862 height 337
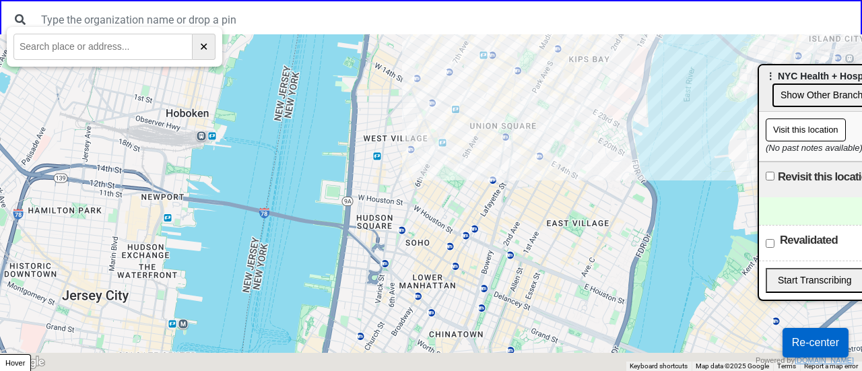
click at [496, 298] on div at bounding box center [431, 202] width 862 height 337
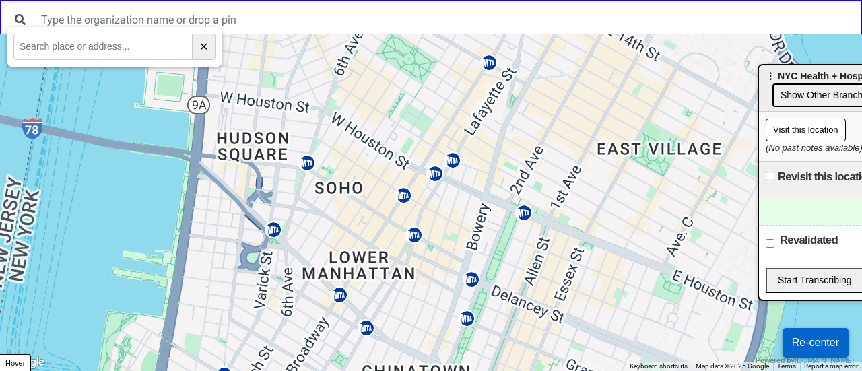
click at [496, 298] on div at bounding box center [431, 202] width 862 height 337
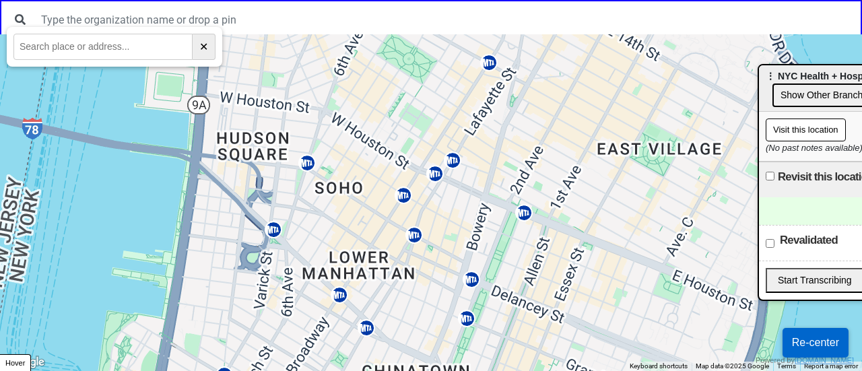
click at [496, 298] on div at bounding box center [431, 202] width 862 height 337
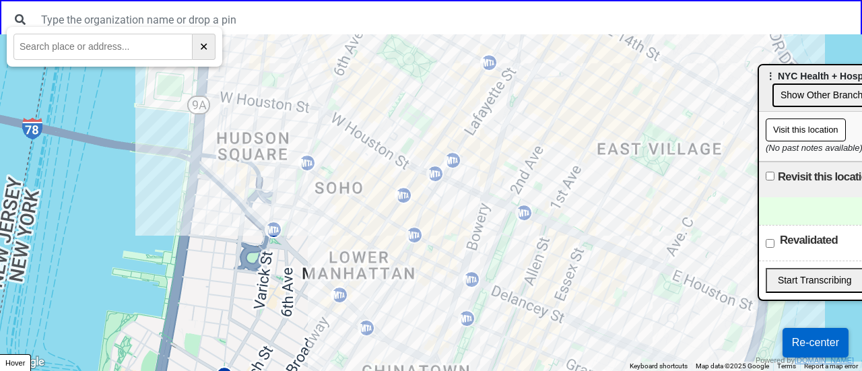
click at [496, 298] on div at bounding box center [431, 202] width 862 height 337
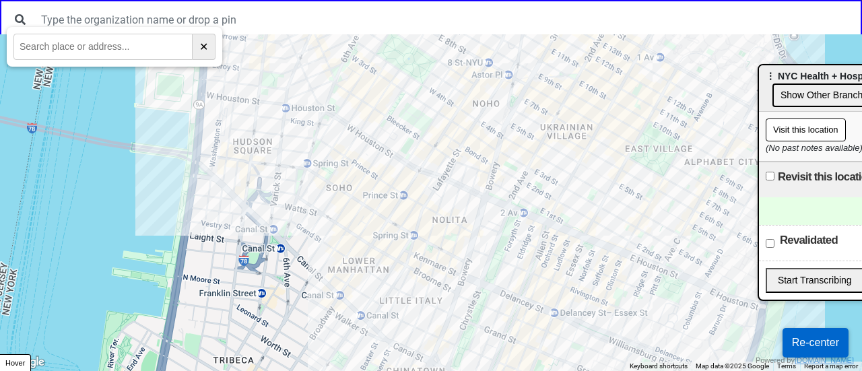
click at [496, 298] on div at bounding box center [431, 202] width 862 height 337
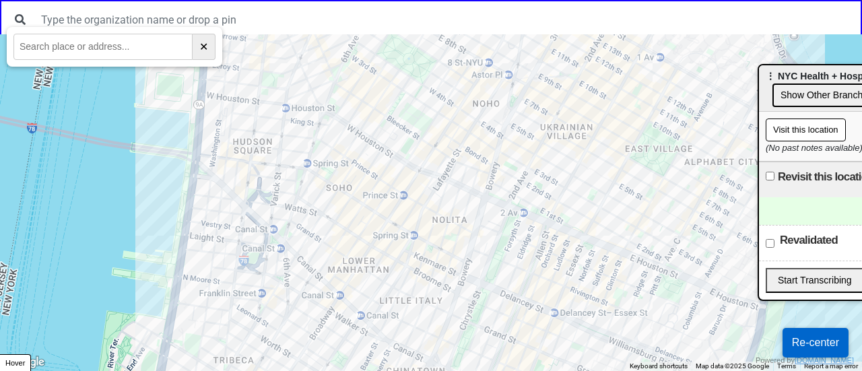
click at [496, 290] on div at bounding box center [431, 202] width 862 height 337
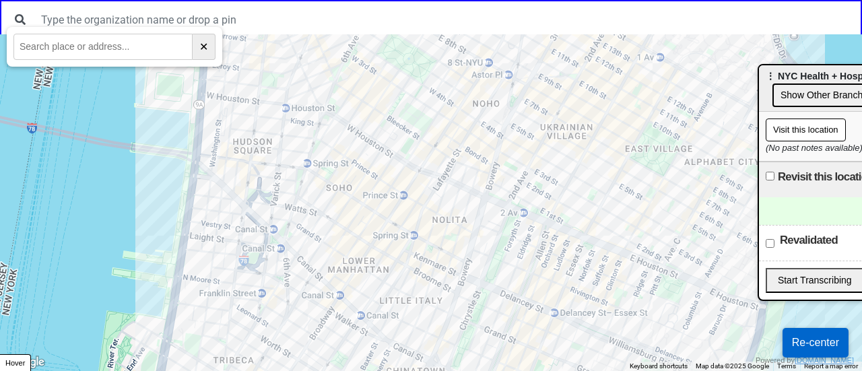
click at [496, 290] on div at bounding box center [431, 202] width 862 height 337
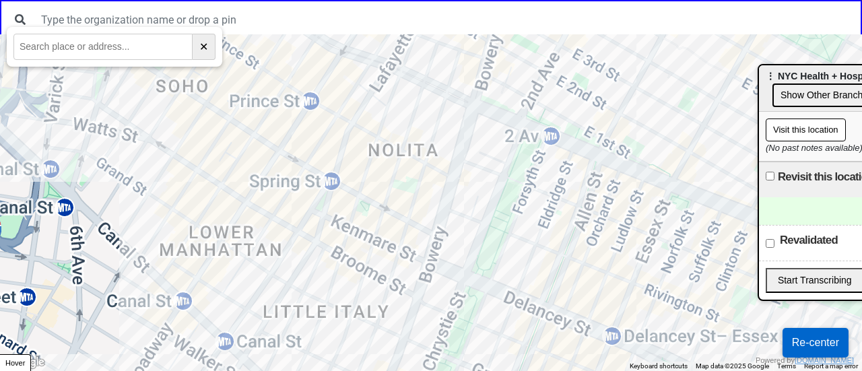
click at [496, 290] on div at bounding box center [431, 202] width 862 height 337
click at [494, 286] on div at bounding box center [431, 202] width 862 height 337
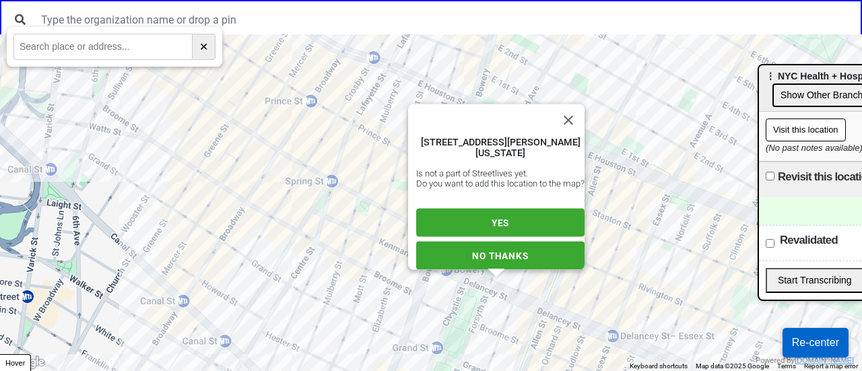
click at [579, 108] on button "Close" at bounding box center [568, 120] width 32 height 32
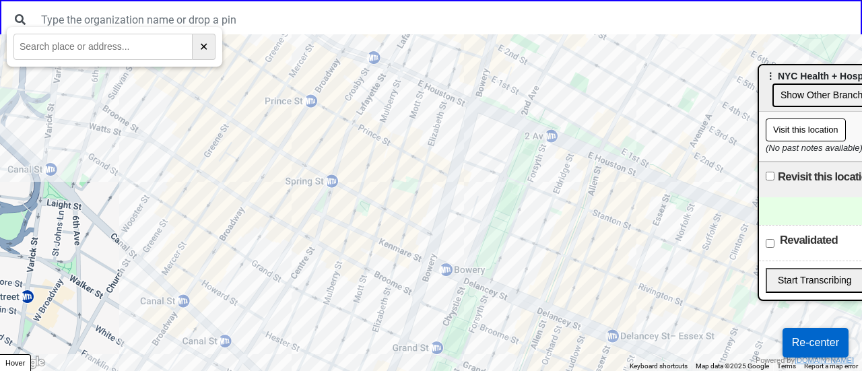
click at [494, 286] on div at bounding box center [431, 202] width 862 height 337
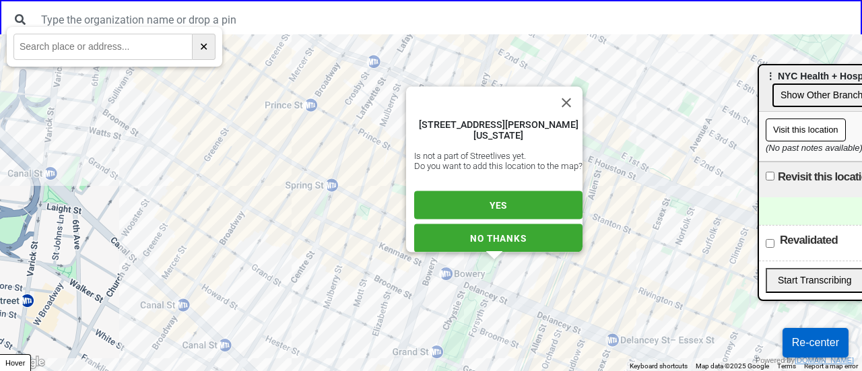
drag, startPoint x: 569, startPoint y: 90, endPoint x: 608, endPoint y: 93, distance: 39.9
click at [608, 93] on div "38 Delancey St, New York, NY 10002, USA Is not a part of Streetlives yet. Do yo…" at bounding box center [431, 202] width 862 height 337
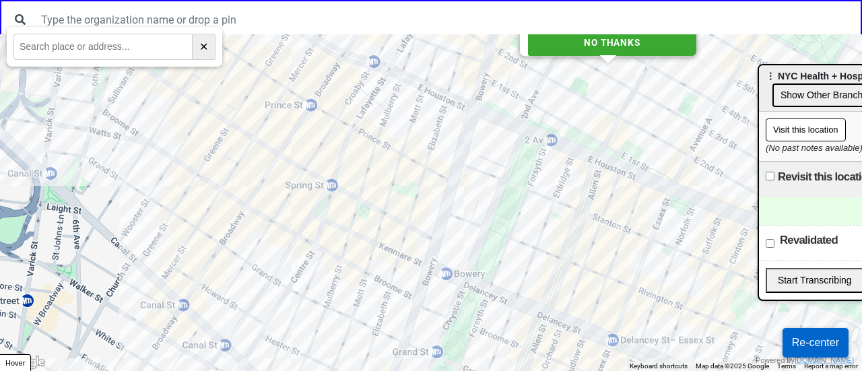
click at [575, 88] on div "86 E 3rd St, New York, NY 10003, USA Is not a part of Streetlives yet. Do you w…" at bounding box center [431, 202] width 862 height 337
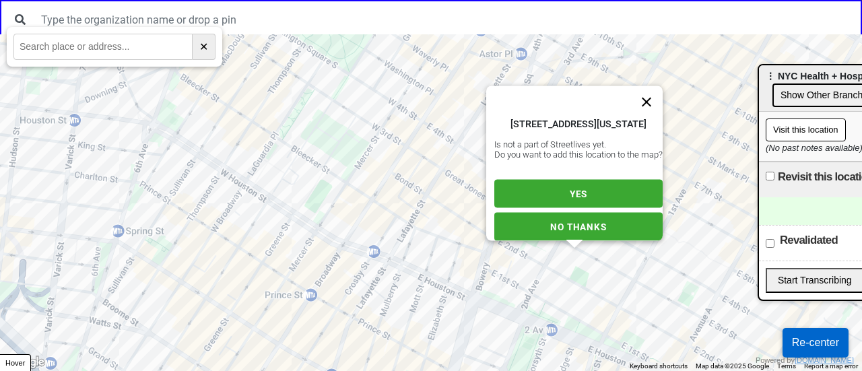
click at [656, 94] on button "Close" at bounding box center [647, 102] width 32 height 32
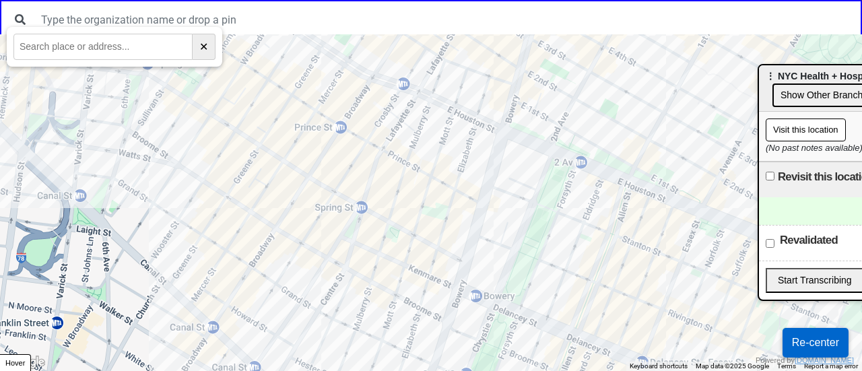
drag, startPoint x: 620, startPoint y: 286, endPoint x: 651, endPoint y: 108, distance: 180.5
click at [651, 108] on div at bounding box center [431, 202] width 862 height 337
click at [551, 232] on div at bounding box center [431, 202] width 862 height 337
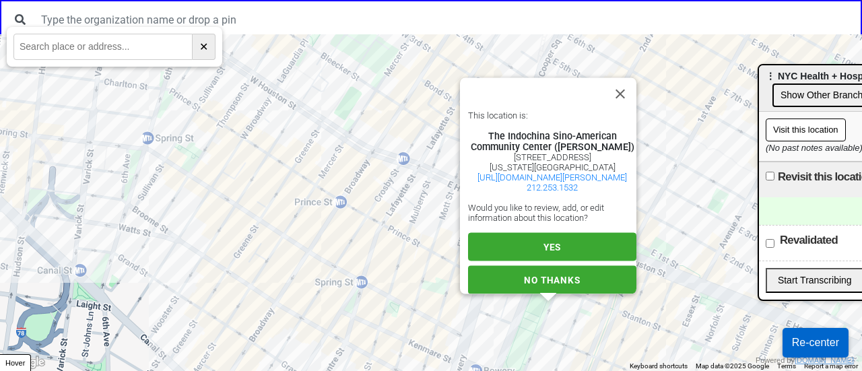
drag, startPoint x: 626, startPoint y: 87, endPoint x: 568, endPoint y: 233, distance: 157.5
click at [626, 87] on button "Close" at bounding box center [620, 94] width 32 height 32
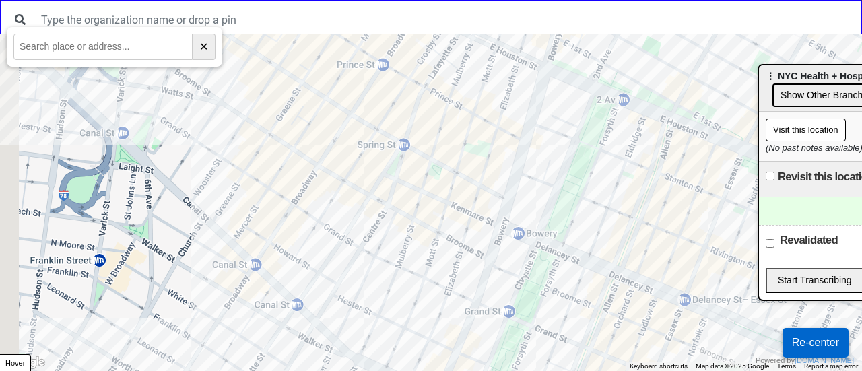
click at [591, 177] on div at bounding box center [431, 202] width 862 height 337
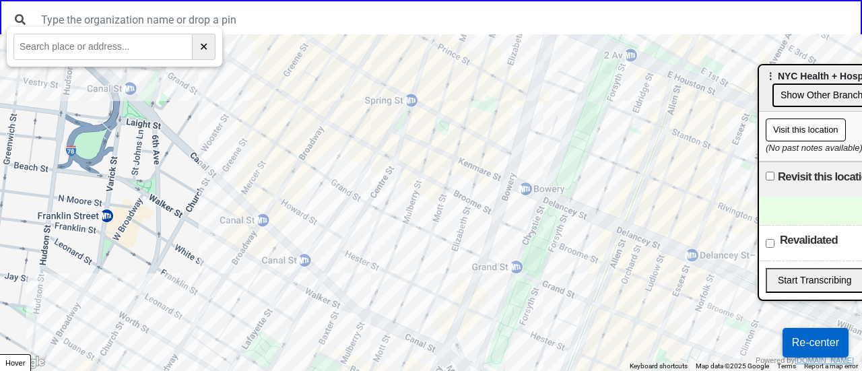
click at [567, 216] on div at bounding box center [431, 202] width 862 height 337
click at [523, 257] on div at bounding box center [431, 202] width 862 height 337
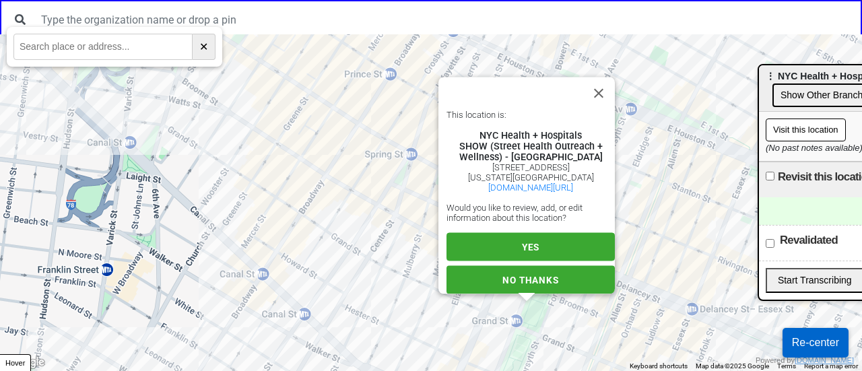
scroll to position [23, 0]
click at [528, 242] on span "YES" at bounding box center [531, 247] width 18 height 11
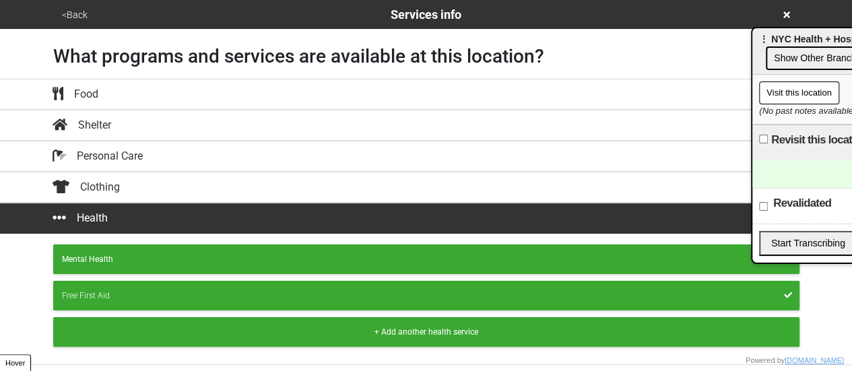
click at [788, 17] on icon at bounding box center [786, 14] width 7 height 7
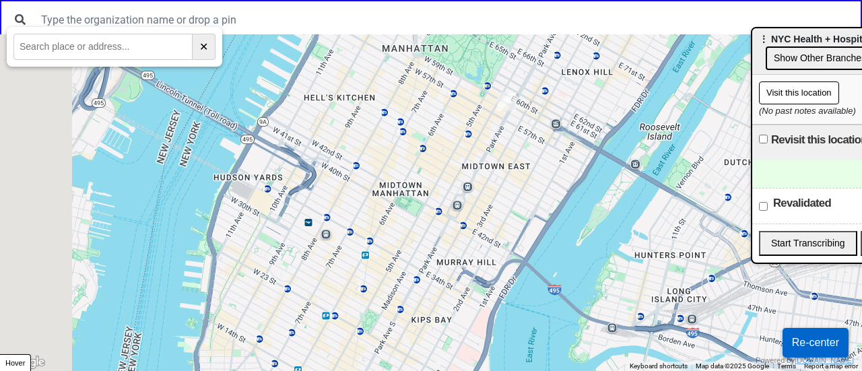
drag, startPoint x: 435, startPoint y: 249, endPoint x: 527, endPoint y: 106, distance: 169.1
click at [525, 110] on div at bounding box center [431, 202] width 862 height 337
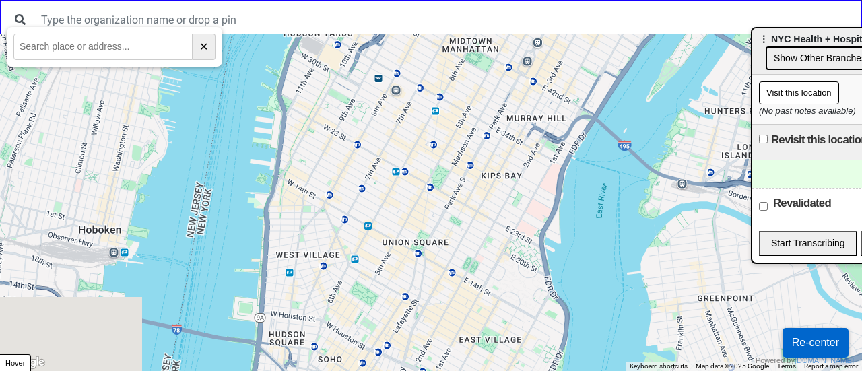
drag, startPoint x: 465, startPoint y: 259, endPoint x: 479, endPoint y: 255, distance: 14.7
click at [518, 121] on div at bounding box center [431, 202] width 862 height 337
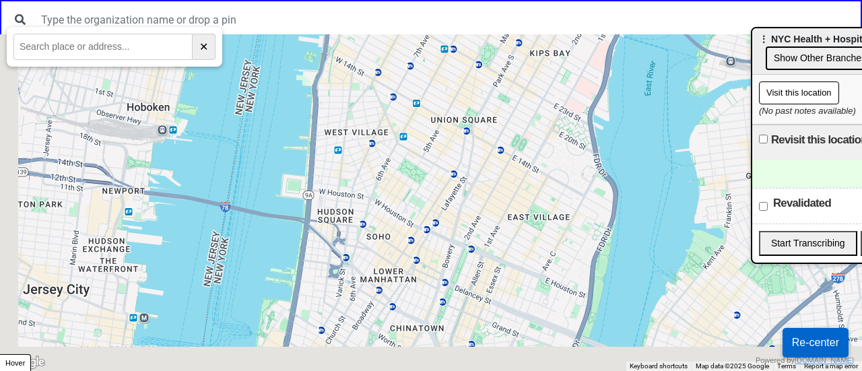
click at [484, 286] on div at bounding box center [431, 202] width 862 height 337
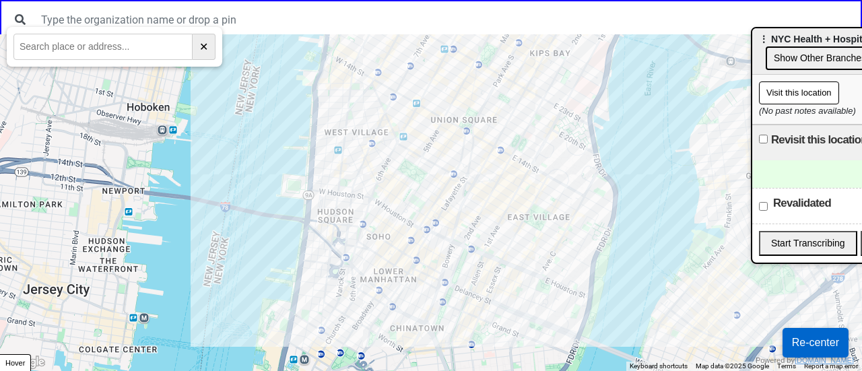
click at [484, 286] on div at bounding box center [431, 202] width 862 height 337
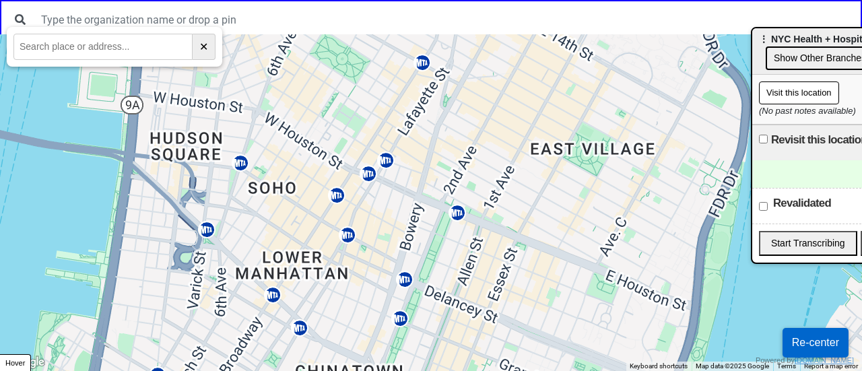
click at [484, 286] on div at bounding box center [431, 202] width 862 height 337
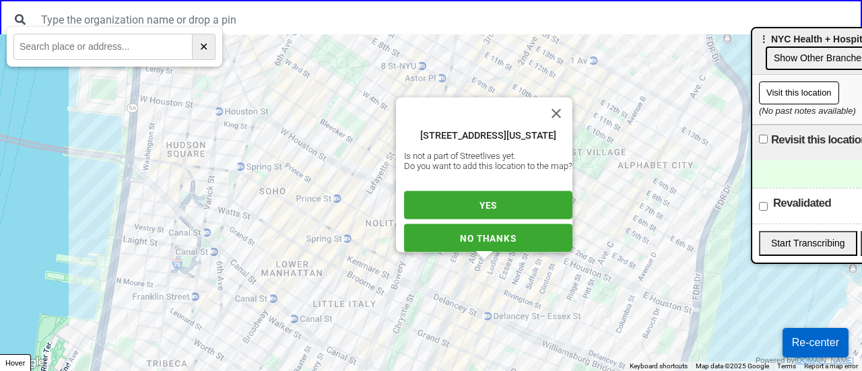
drag, startPoint x: 564, startPoint y: 90, endPoint x: 493, endPoint y: 247, distance: 171.8
click at [565, 98] on button "Close" at bounding box center [556, 114] width 32 height 32
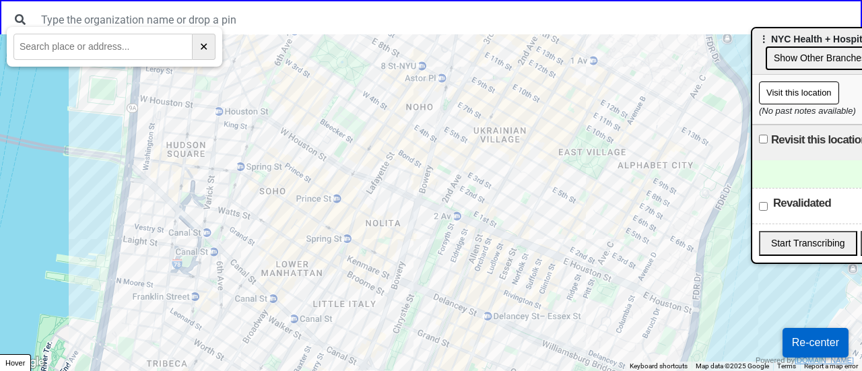
click at [422, 255] on div at bounding box center [431, 202] width 862 height 337
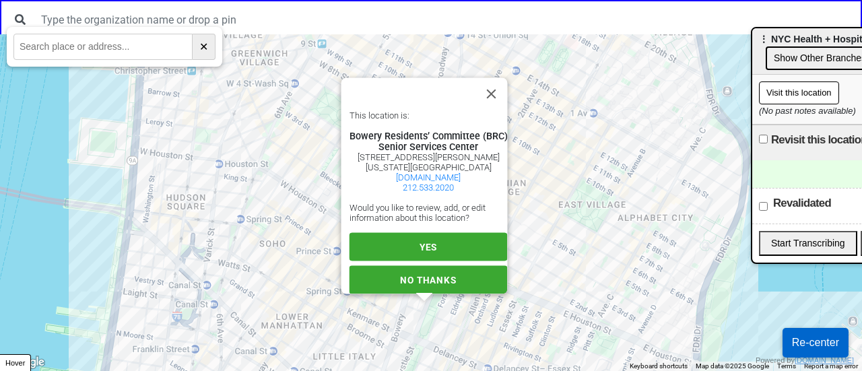
click at [433, 348] on div "This location is: Bowery Residents’ Committee (BRC) Senior Services Center 30 D…" at bounding box center [431, 202] width 862 height 337
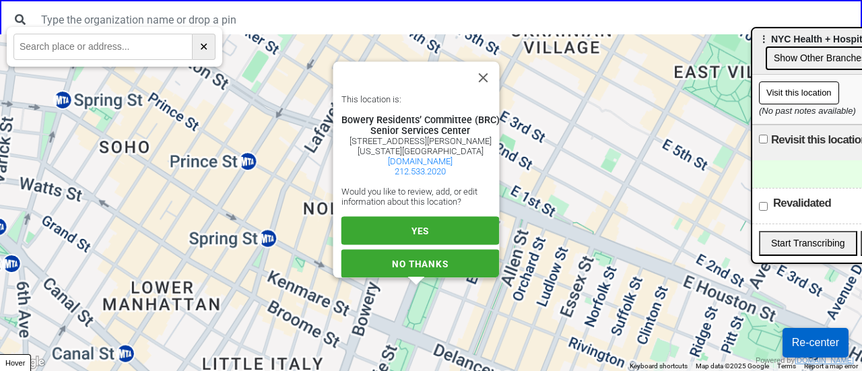
click at [433, 348] on div "This location is: Bowery Residents’ Committee (BRC) Senior Services Center 30 D…" at bounding box center [431, 202] width 862 height 337
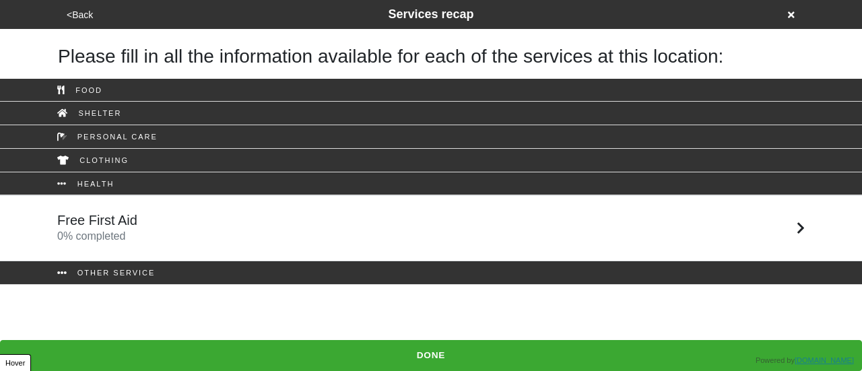
click at [68, 5] on div "<Back Services recap" at bounding box center [431, 14] width 737 height 18
click at [75, 17] on button "<Back" at bounding box center [80, 14] width 34 height 15
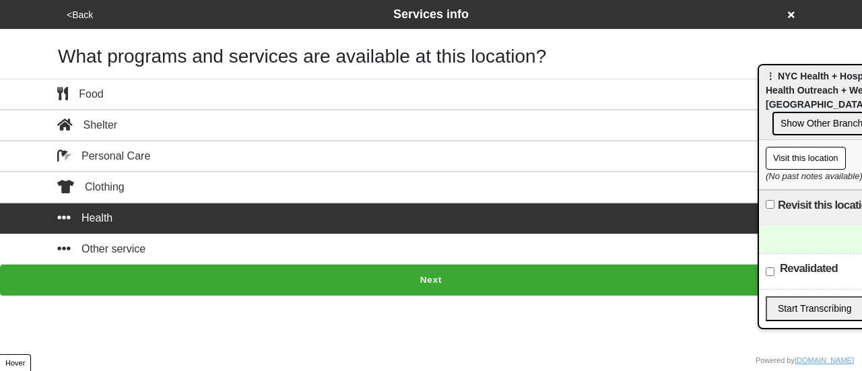
click at [75, 18] on button "<Back" at bounding box center [80, 14] width 34 height 15
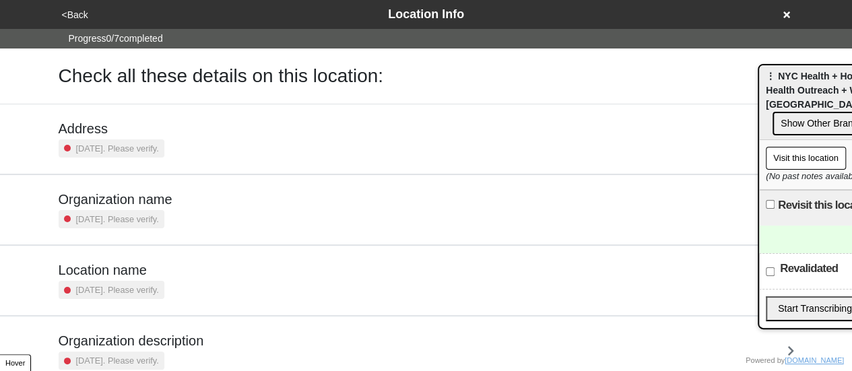
drag, startPoint x: 150, startPoint y: 284, endPoint x: 160, endPoint y: 257, distance: 29.6
click at [150, 284] on small "[DATE]. Please verify." at bounding box center [117, 290] width 83 height 13
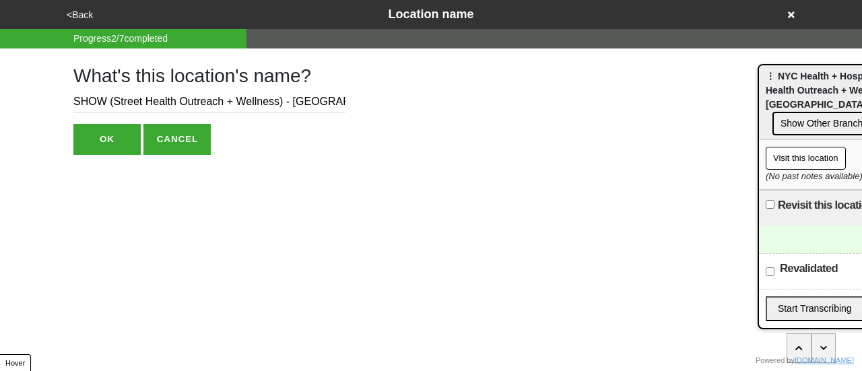
click at [74, 102] on input "SHOW (Street Health Outreach + Wellness) - [GEOGRAPHIC_DATA]" at bounding box center [209, 102] width 272 height 22
type input "Closed SHOW (Street Health Outreach + Wellness) - [GEOGRAPHIC_DATA]"
click at [110, 156] on html "<Back Location name Progress 2 / 7 completed What's this location's name? Close…" at bounding box center [431, 104] width 862 height 209
click at [111, 148] on button "OK" at bounding box center [106, 139] width 67 height 31
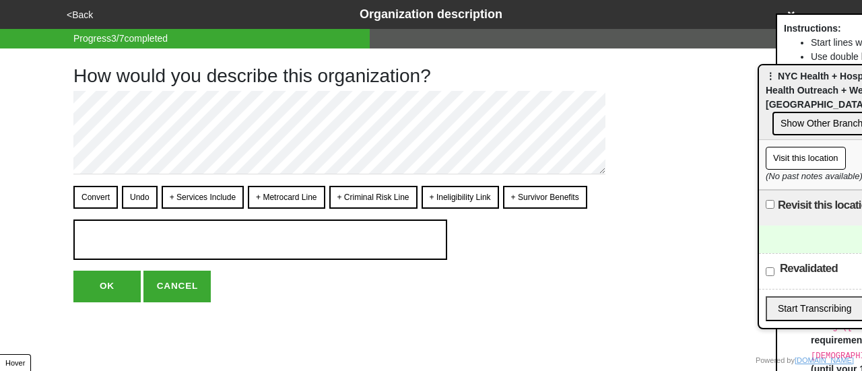
click at [82, 10] on button "<Back" at bounding box center [80, 14] width 34 height 15
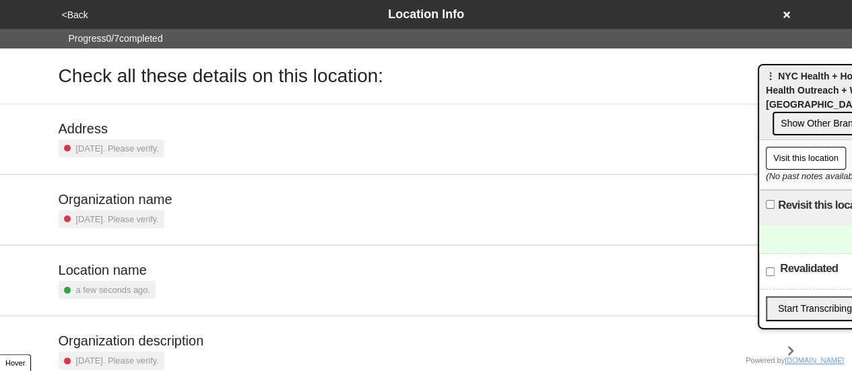
scroll to position [256, 0]
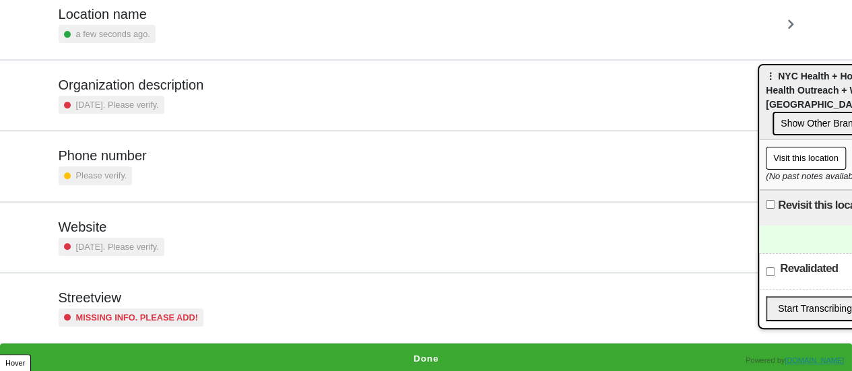
click at [467, 352] on button "Done" at bounding box center [426, 359] width 852 height 31
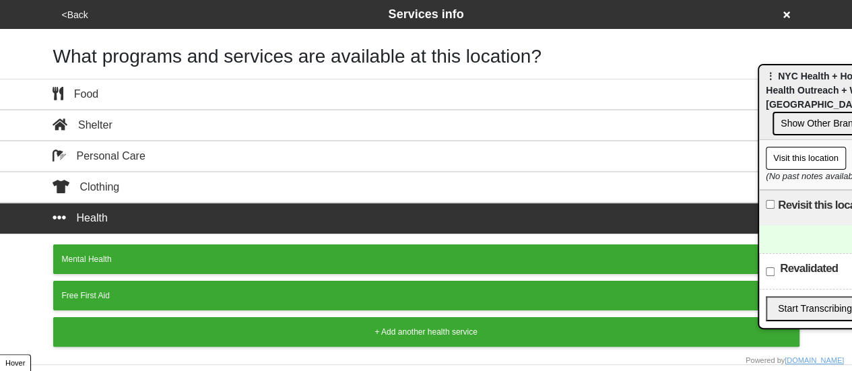
click at [292, 284] on button "Free First Aid" at bounding box center [426, 296] width 746 height 30
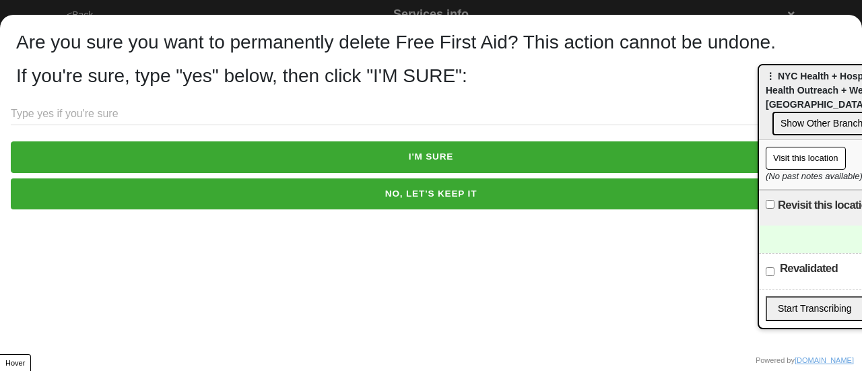
click at [132, 112] on input "text" at bounding box center [431, 114] width 841 height 22
type input "yes"
click at [209, 149] on button "I'M SURE" at bounding box center [431, 156] width 841 height 31
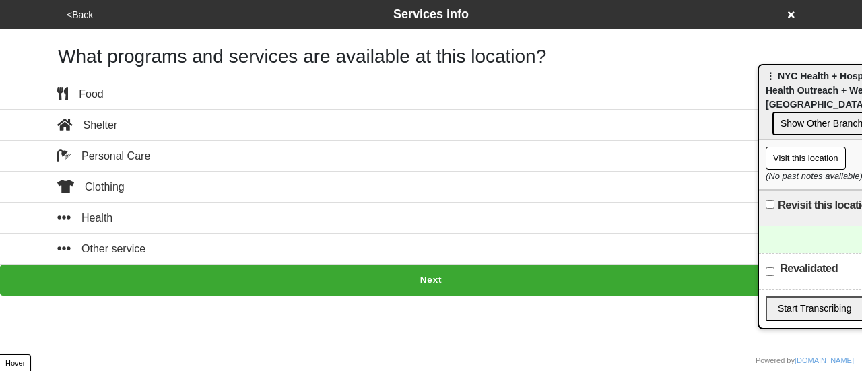
click at [434, 261] on button "Other service" at bounding box center [431, 249] width 862 height 31
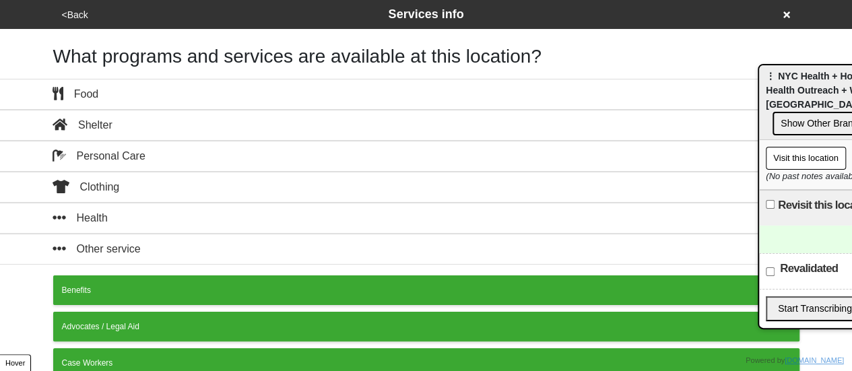
click at [795, 6] on div "<Back Services info" at bounding box center [427, 14] width 748 height 29
click at [783, 15] on div "<Back Services info" at bounding box center [426, 14] width 737 height 18
click at [786, 14] on icon at bounding box center [786, 14] width 7 height 7
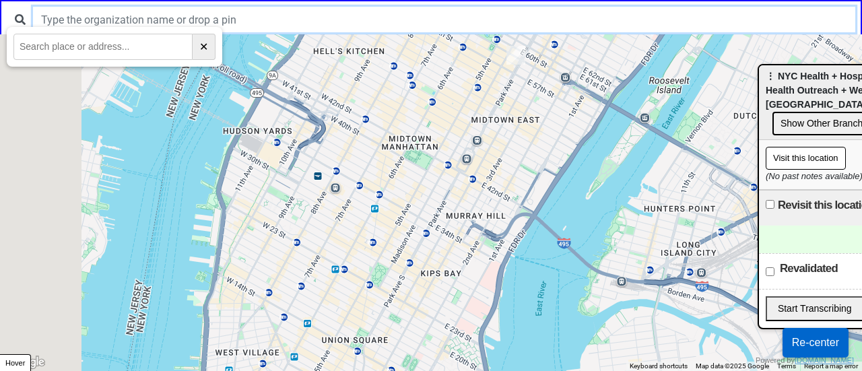
drag, startPoint x: 484, startPoint y: 251, endPoint x: 629, endPoint y: 9, distance: 282.2
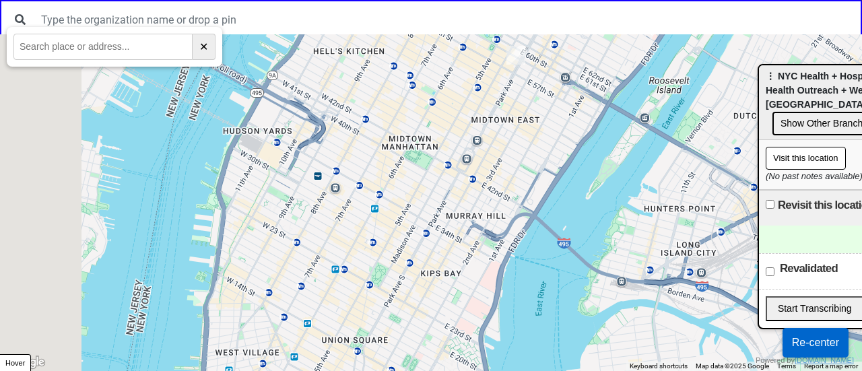
click at [628, 0] on div "← Move left → Move right ↑ Move up ↓ Move down + Zoom in - Zoom out Home Jump l…" at bounding box center [431, 0] width 862 height 0
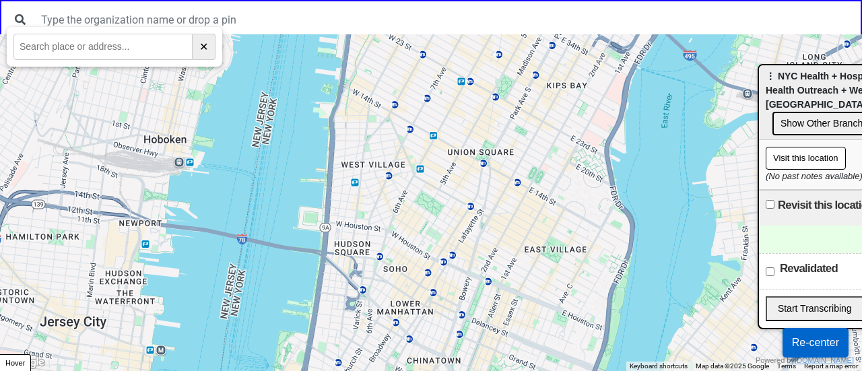
click at [474, 318] on div at bounding box center [431, 202] width 862 height 337
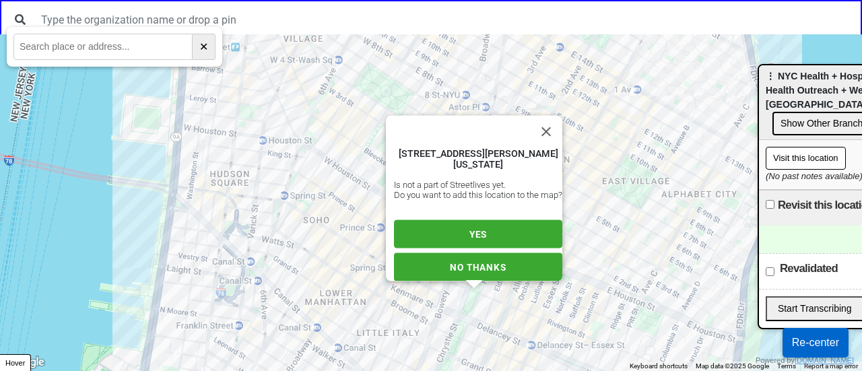
click at [476, 325] on div "38 Delancey St, New York, NY 10002, USA Is not a part of Streetlives yet. Do yo…" at bounding box center [431, 202] width 862 height 337
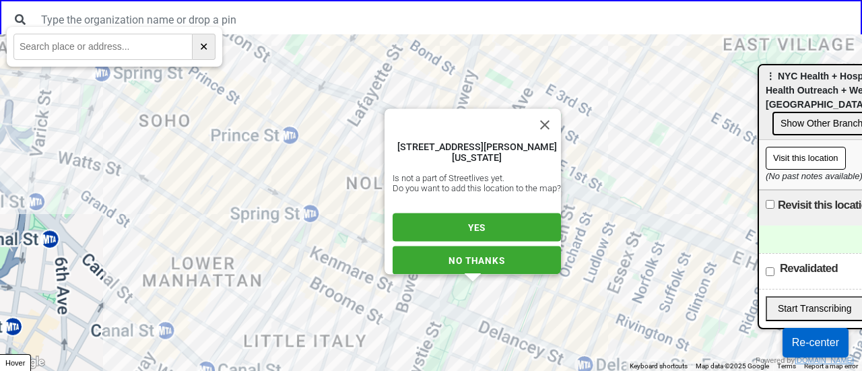
click at [476, 325] on div "38 Delancey St, New York, NY 10002, USA Is not a part of Streetlives yet. Do yo…" at bounding box center [431, 202] width 862 height 337
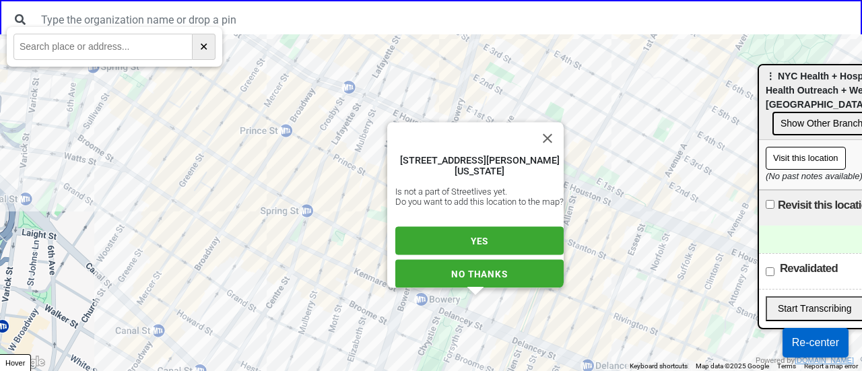
click at [479, 236] on span "YES" at bounding box center [480, 241] width 18 height 11
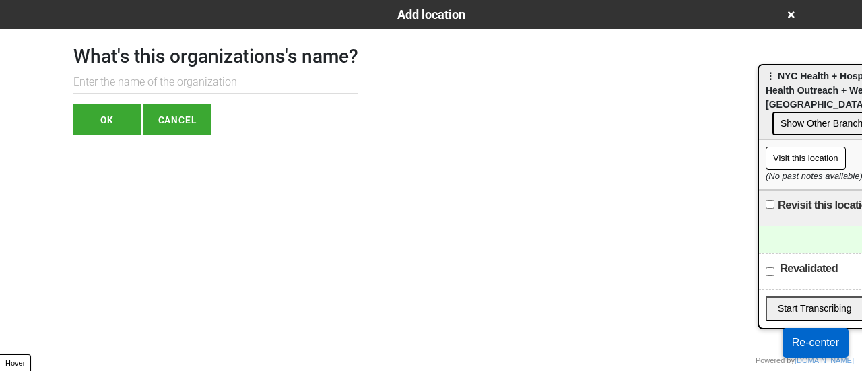
click at [212, 85] on input "text" at bounding box center [215, 82] width 285 height 22
paste input "NYC Health + Hospitals"
type input "NYC Health + Hospitals"
click at [122, 129] on button "OK" at bounding box center [106, 119] width 67 height 31
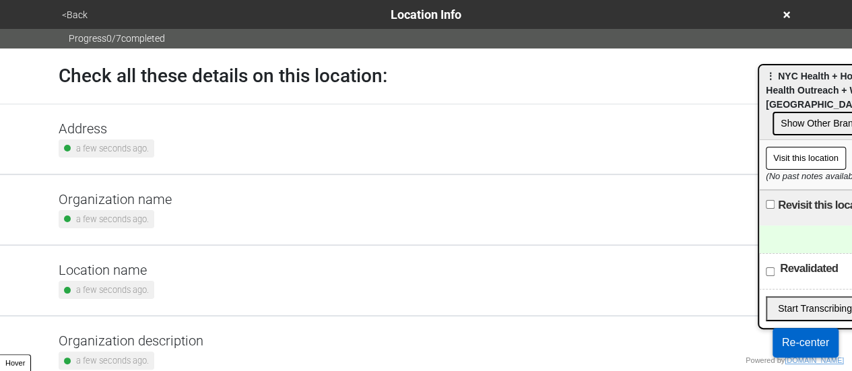
click at [123, 137] on div "Address a few seconds ago." at bounding box center [107, 139] width 96 height 37
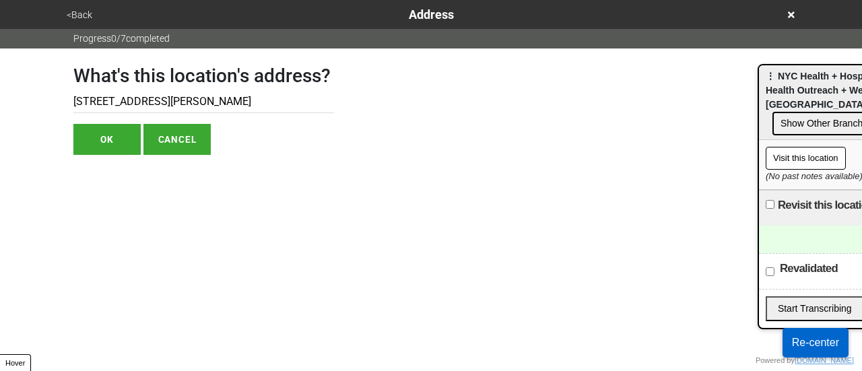
click at [109, 102] on input "25 Delancey St" at bounding box center [203, 102] width 261 height 22
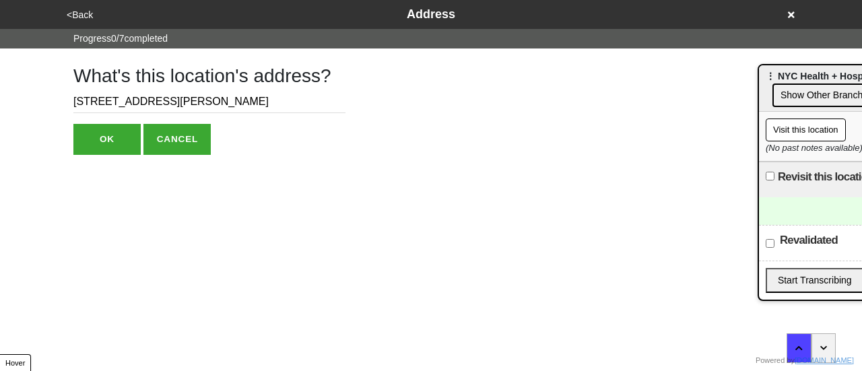
click at [82, 11] on button "<Back" at bounding box center [80, 14] width 34 height 15
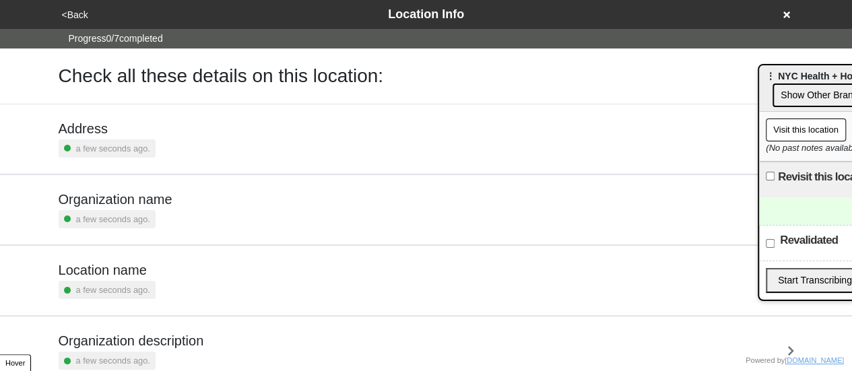
click at [141, 279] on div "Location name a few seconds ago." at bounding box center [107, 280] width 97 height 37
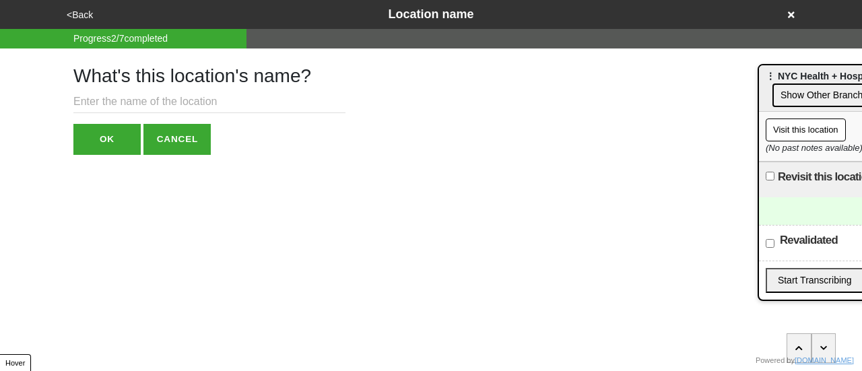
click at [170, 104] on input "text" at bounding box center [209, 102] width 272 height 22
paste input "[PERSON_NAME] Street b/w [GEOGRAPHIC_DATA]."
click at [299, 115] on div "What's this location's name? [PERSON_NAME] Street b/w [GEOGRAPHIC_DATA] OK CANC…" at bounding box center [209, 102] width 272 height 106
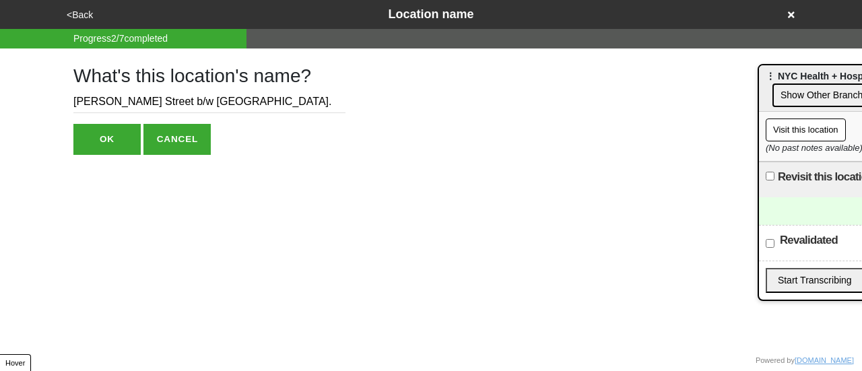
click at [295, 102] on input "[PERSON_NAME] Street b/w [GEOGRAPHIC_DATA]." at bounding box center [209, 102] width 272 height 22
drag, startPoint x: 218, startPoint y: 100, endPoint x: 205, endPoint y: 94, distance: 14.8
click at [221, 96] on input "[PERSON_NAME] Street b/w [GEOGRAPHIC_DATA]" at bounding box center [209, 102] width 272 height 22
click at [225, 98] on input "[PERSON_NAME] Street b/w [GEOGRAPHIC_DATA]" at bounding box center [209, 102] width 272 height 22
click at [161, 102] on input "[PERSON_NAME] Street b/w [GEOGRAPHIC_DATA]" at bounding box center [209, 102] width 272 height 22
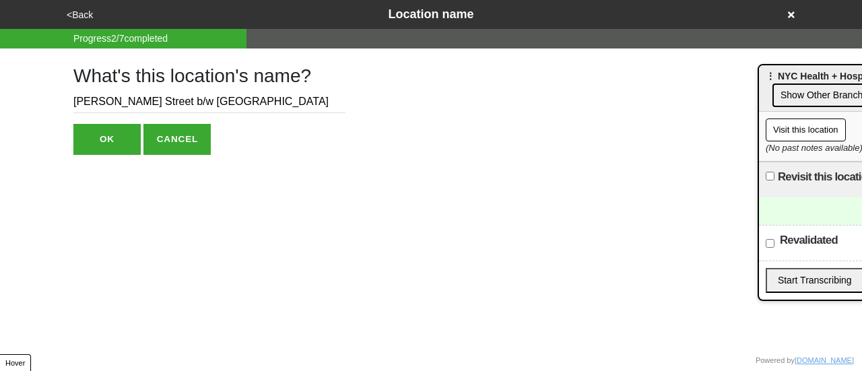
click at [161, 102] on input "[PERSON_NAME] Street b/w [GEOGRAPHIC_DATA]" at bounding box center [209, 102] width 272 height 22
click at [165, 102] on input "[PERSON_NAME] Street b/w [GEOGRAPHIC_DATA]" at bounding box center [209, 102] width 272 height 22
drag, startPoint x: 171, startPoint y: 103, endPoint x: 152, endPoint y: 104, distance: 19.6
click at [152, 104] on input "[PERSON_NAME] Street b/w [GEOGRAPHIC_DATA]" at bounding box center [209, 102] width 272 height 22
type input "[PERSON_NAME] Street between [GEOGRAPHIC_DATA]"
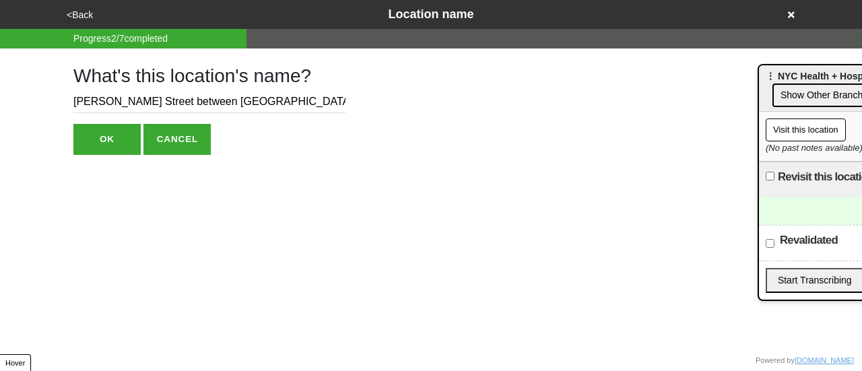
click at [116, 135] on button "OK" at bounding box center [106, 139] width 67 height 31
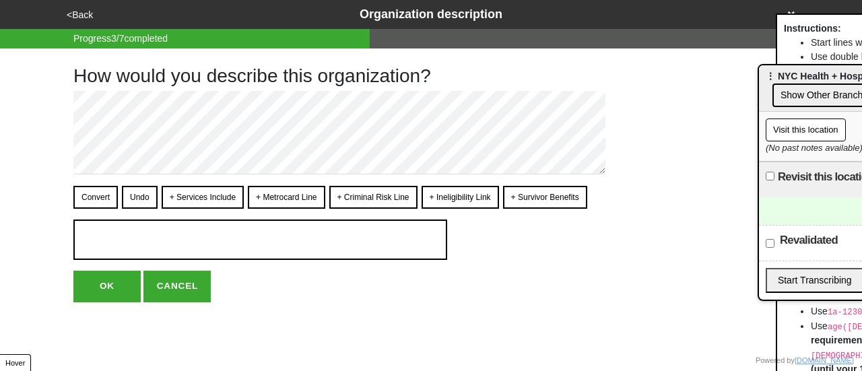
click at [73, 9] on button "<Back" at bounding box center [80, 14] width 34 height 15
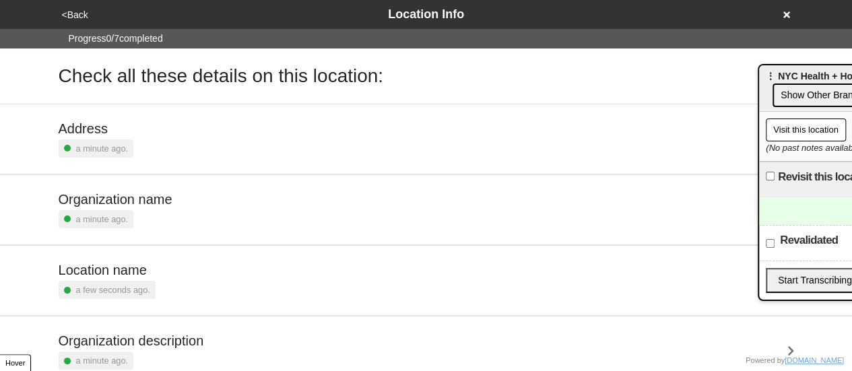
click at [183, 212] on div "Organization name a minute ago." at bounding box center [427, 209] width 736 height 37
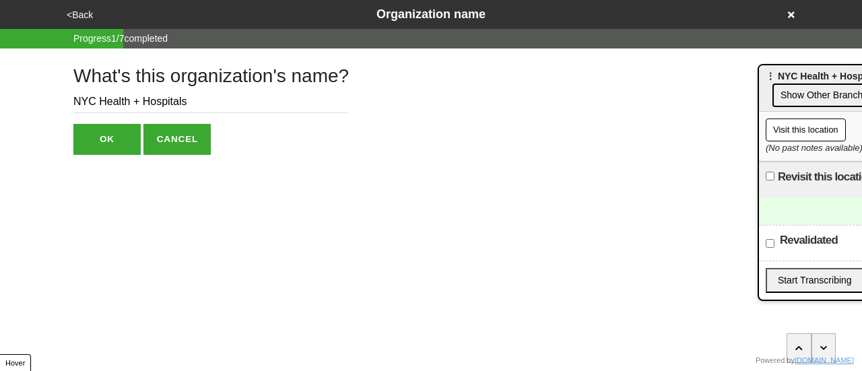
click at [84, 13] on button "<Back" at bounding box center [80, 14] width 34 height 15
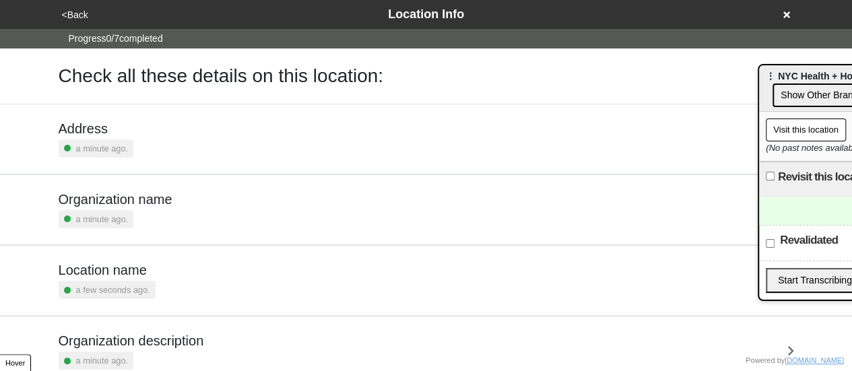
scroll to position [256, 0]
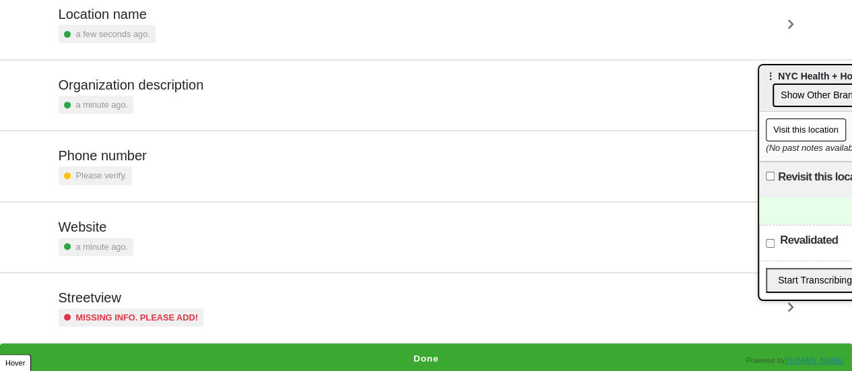
click at [185, 312] on small "Missing info. Please add!" at bounding box center [137, 317] width 123 height 13
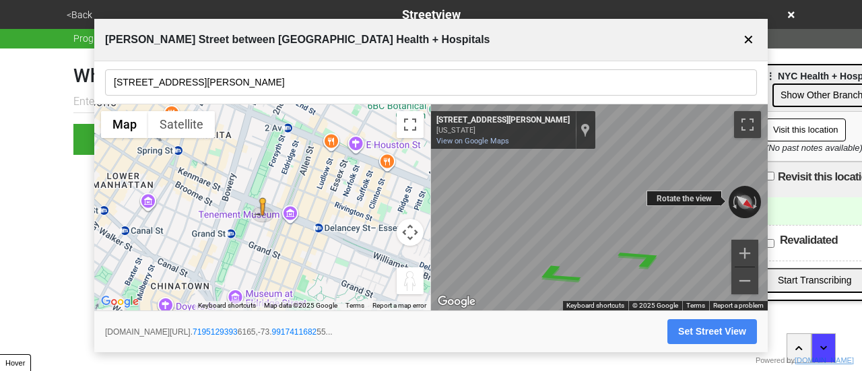
click at [746, 215] on div "← Move left → Move right ↑ Move up ↓ Move down + Zoom in - Zoom out [STREET_ADD…" at bounding box center [599, 207] width 337 height 207
click at [697, 197] on div "← Move left → Move right ↑ Move up ↓ Move down + Zoom in - Zoom out [STREET_ADD…" at bounding box center [599, 207] width 337 height 207
click at [636, 235] on icon "Go East, Delancey St" at bounding box center [636, 240] width 99 height 35
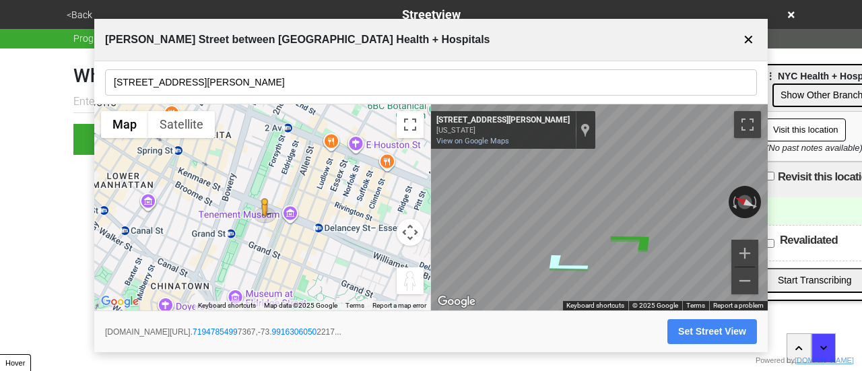
click at [558, 263] on icon "Go Northwest, Delancey St" at bounding box center [562, 264] width 99 height 35
click at [558, 263] on icon "Go West, Delancey St" at bounding box center [563, 264] width 100 height 35
click at [558, 263] on icon "Go Northwest, Delancey St" at bounding box center [562, 264] width 99 height 35
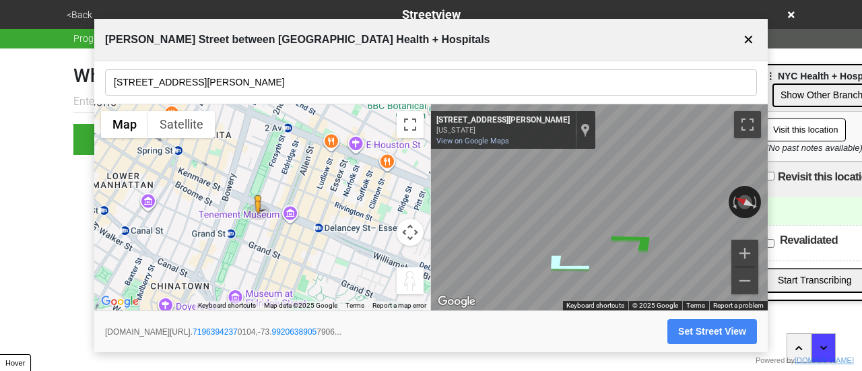
click at [558, 263] on icon "Go West, Delancey St" at bounding box center [563, 264] width 100 height 35
click at [698, 331] on button "Set Street View" at bounding box center [713, 331] width 90 height 25
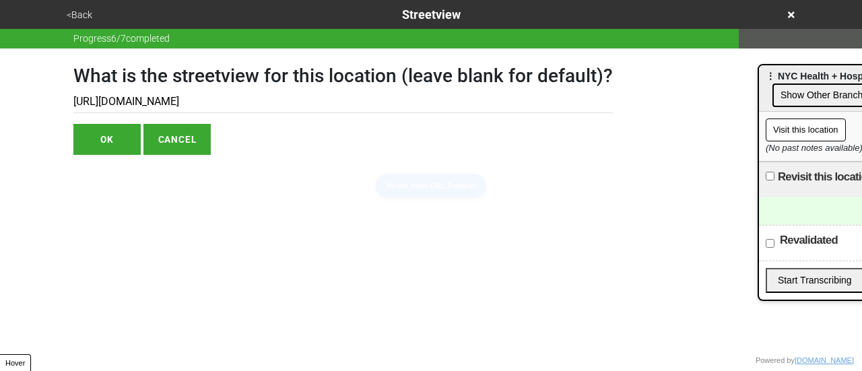
type input "[URL][DOMAIN_NAME]"
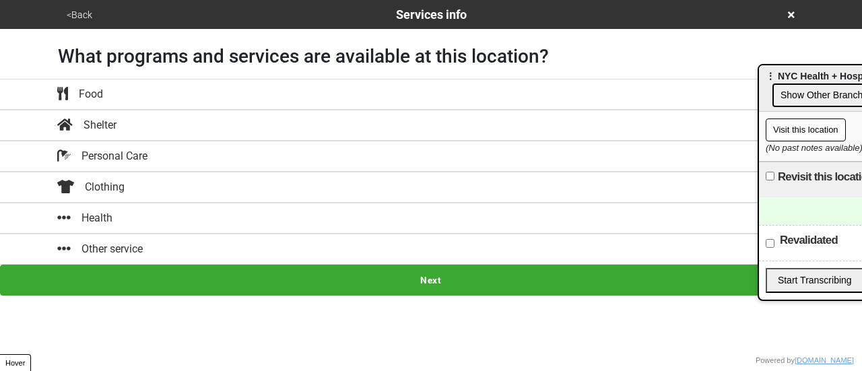
click at [94, 11] on button "<Back" at bounding box center [80, 14] width 34 height 15
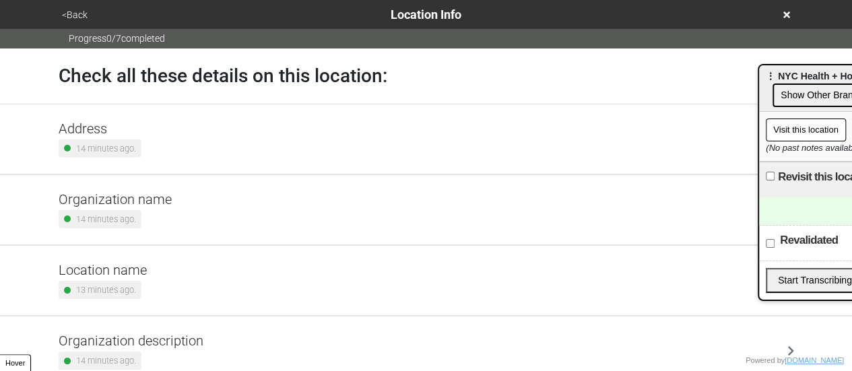
click at [154, 280] on div "Location name 13 minutes ago." at bounding box center [427, 280] width 736 height 37
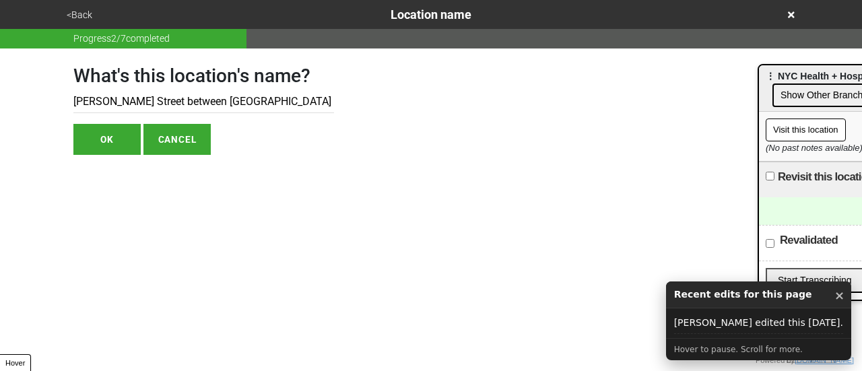
click at [85, 11] on button "<Back" at bounding box center [80, 14] width 34 height 15
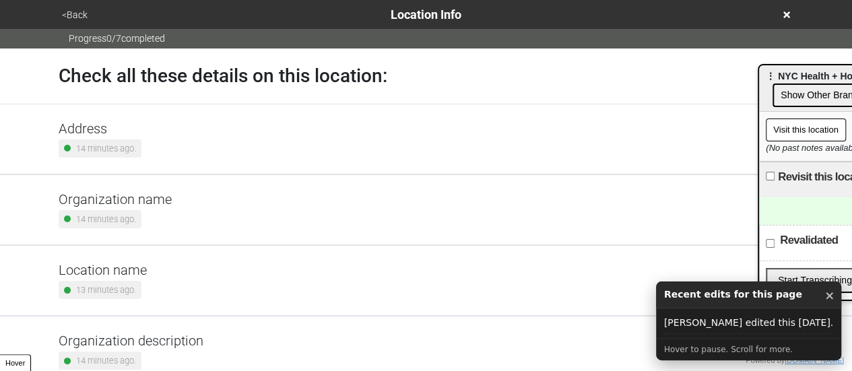
scroll to position [251, 0]
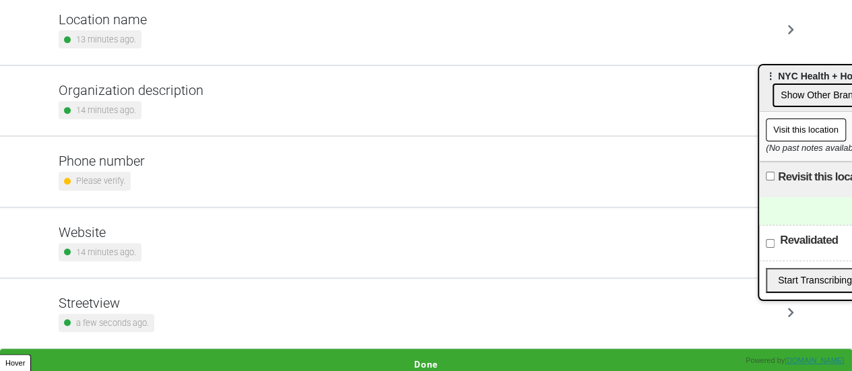
click at [173, 253] on div "Website 14 minutes ago." at bounding box center [427, 242] width 736 height 37
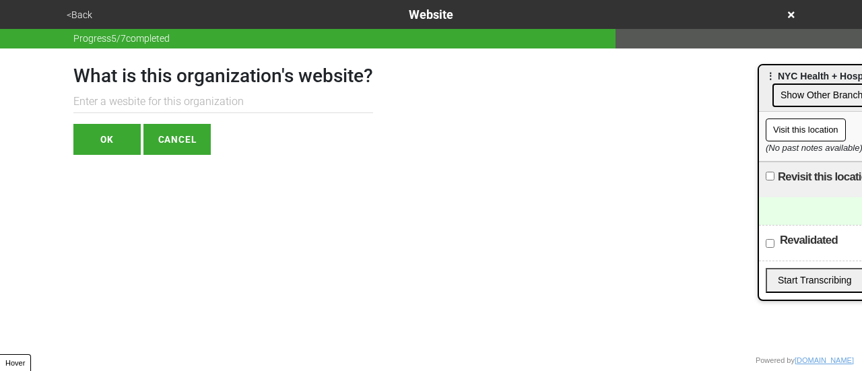
paste input "[URL][DOMAIN_NAME]"
type input "[URL][DOMAIN_NAME]"
click at [115, 137] on button "OK" at bounding box center [106, 139] width 67 height 31
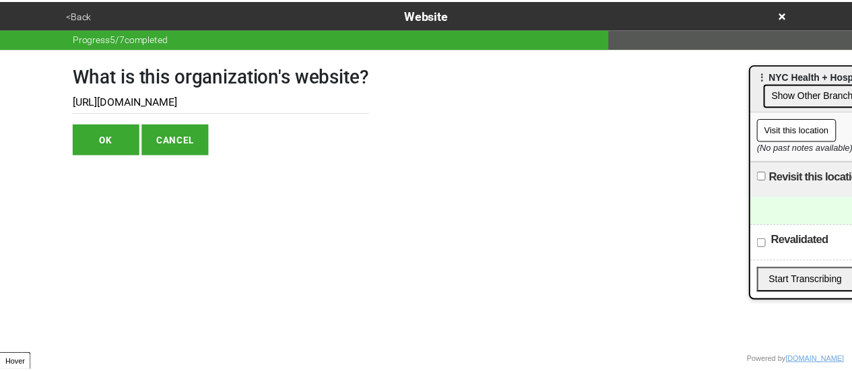
scroll to position [0, 0]
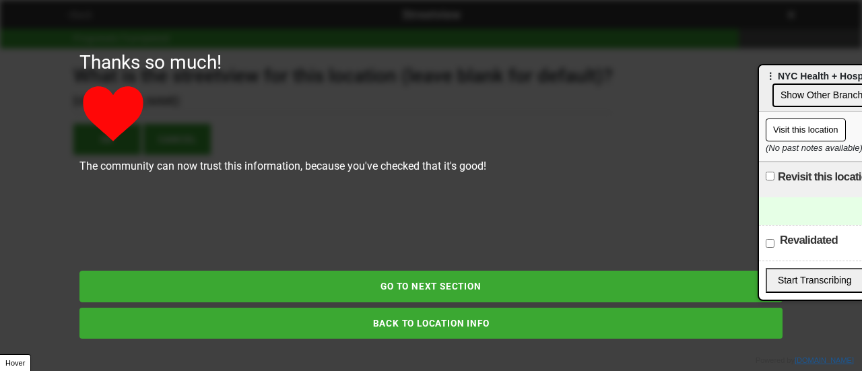
click at [73, 10] on div "Thanks so much! The community can now trust this information, because you've ch…" at bounding box center [431, 185] width 768 height 371
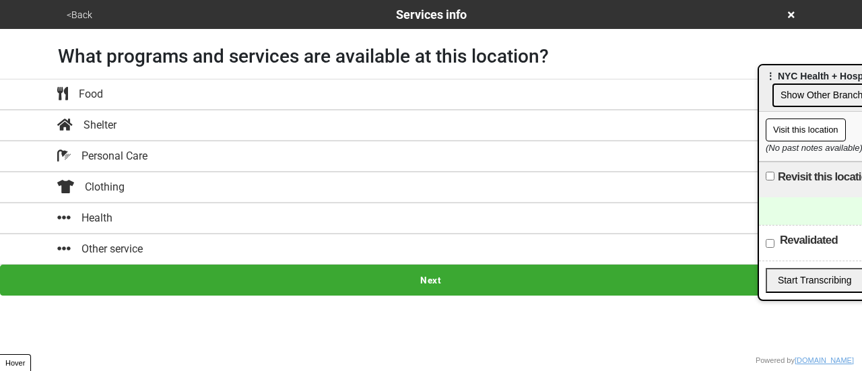
click at [80, 15] on button "<Back" at bounding box center [80, 14] width 34 height 15
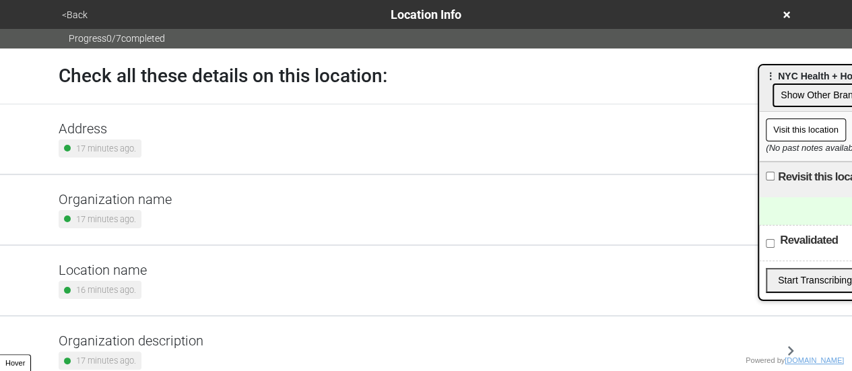
scroll to position [256, 0]
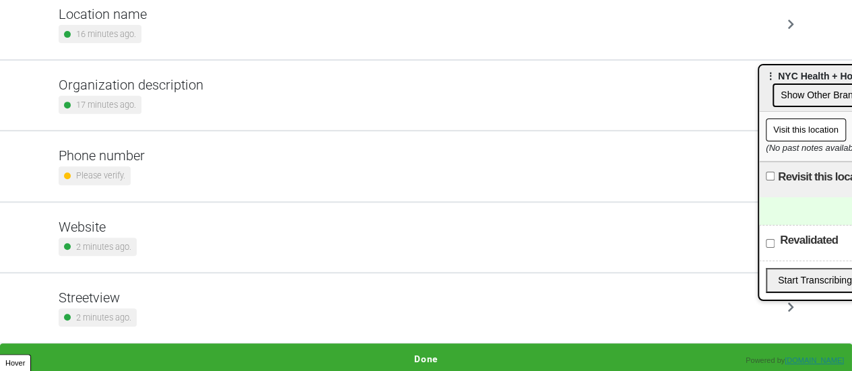
click at [407, 350] on button "Done" at bounding box center [426, 359] width 852 height 31
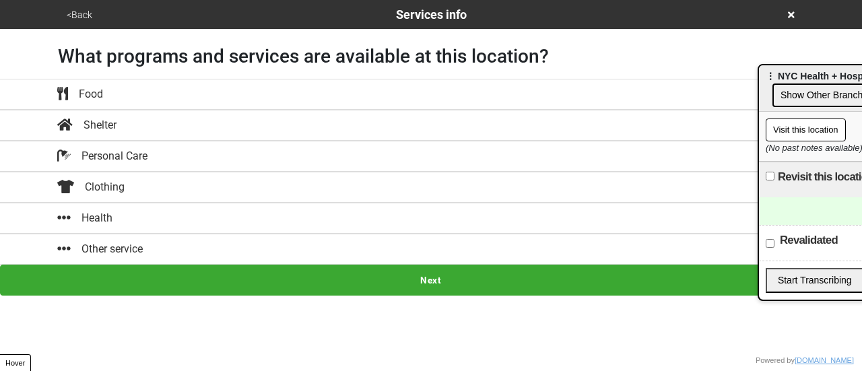
click at [182, 221] on div "Health" at bounding box center [431, 218] width 768 height 16
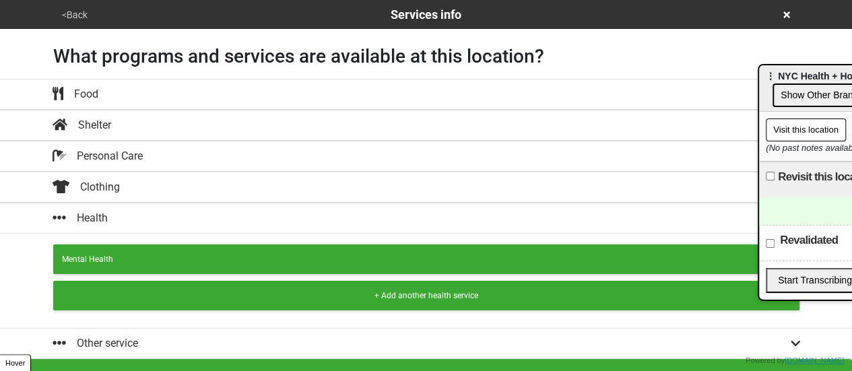
click at [175, 286] on button "+ Add another health service" at bounding box center [426, 296] width 746 height 30
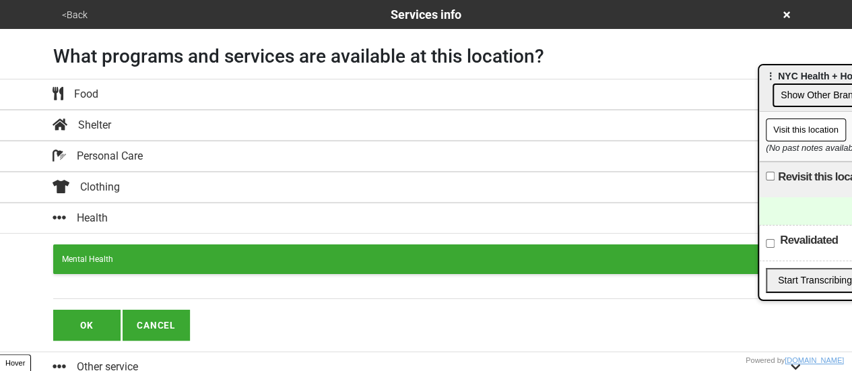
click at [172, 297] on div "OK CANCEL" at bounding box center [426, 311] width 746 height 60
click at [172, 286] on input "text" at bounding box center [426, 290] width 746 height 18
paste input "Free First Aid"
type input "Free First Aid"
click at [81, 327] on button "OK" at bounding box center [86, 325] width 67 height 31
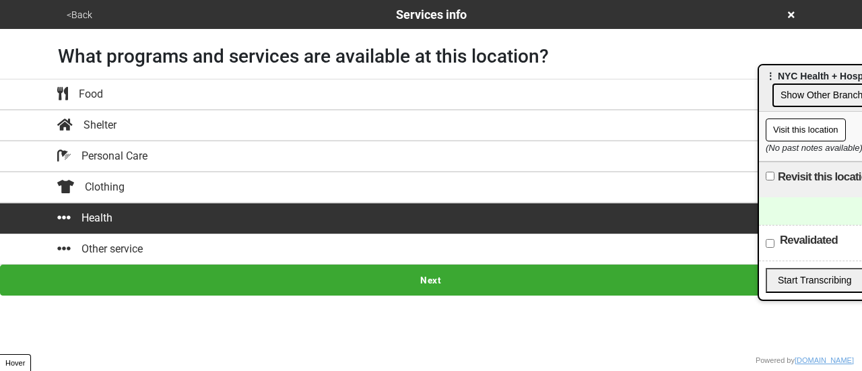
click at [185, 286] on button "Next" at bounding box center [431, 280] width 862 height 31
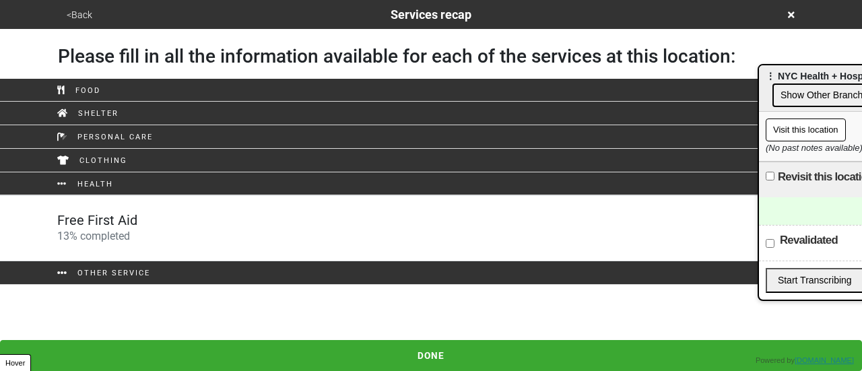
click at [187, 234] on div "Free First Aid 13 % completed" at bounding box center [431, 228] width 768 height 32
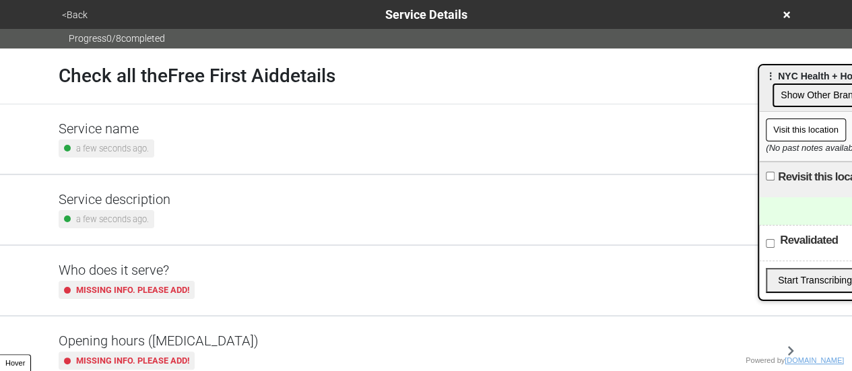
click at [202, 333] on h5 "Opening hours ([MEDICAL_DATA])" at bounding box center [159, 341] width 200 height 16
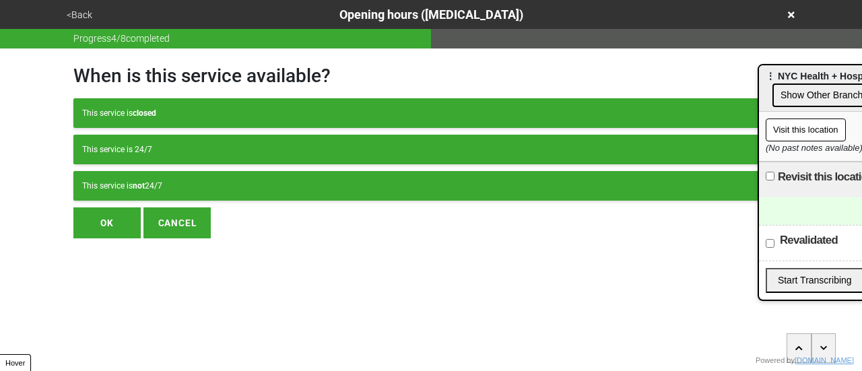
click at [170, 180] on div "This service is not 24/7" at bounding box center [431, 186] width 698 height 12
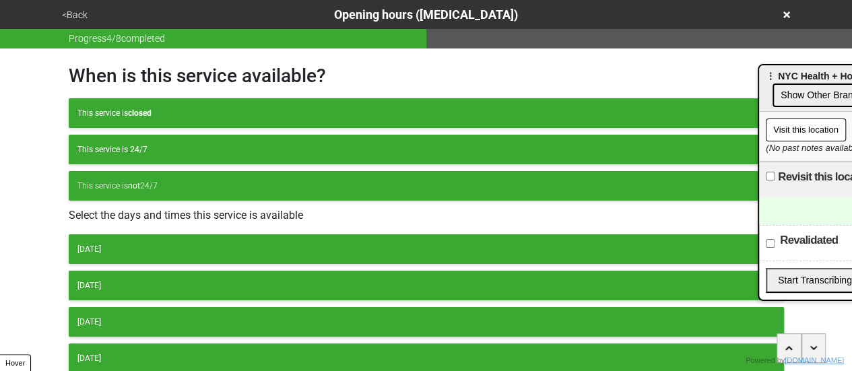
click at [141, 259] on button "[DATE]" at bounding box center [426, 249] width 715 height 30
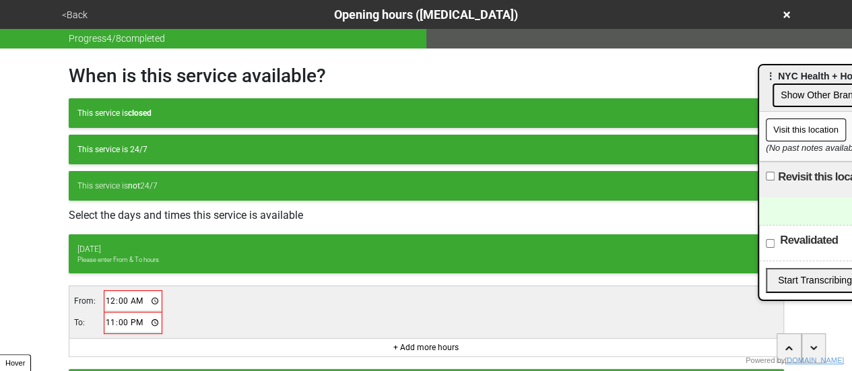
drag, startPoint x: 96, startPoint y: 298, endPoint x: 104, endPoint y: 300, distance: 8.3
click at [98, 300] on td "From:" at bounding box center [88, 301] width 31 height 22
click at [106, 300] on input "00:00" at bounding box center [133, 302] width 57 height 20
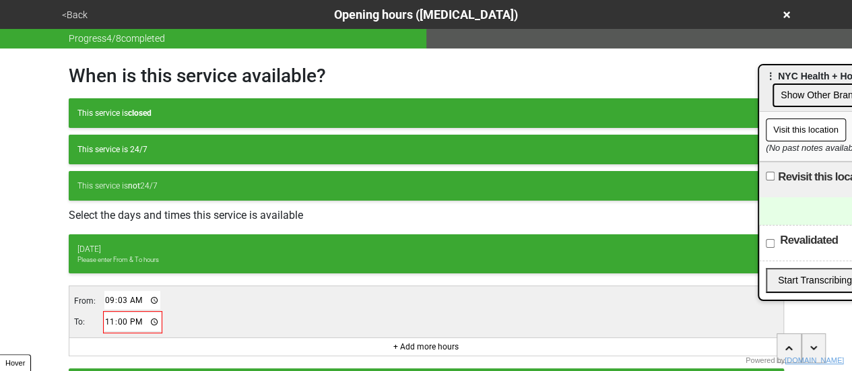
type input "09:30"
click at [106, 321] on input "23:00" at bounding box center [132, 323] width 57 height 20
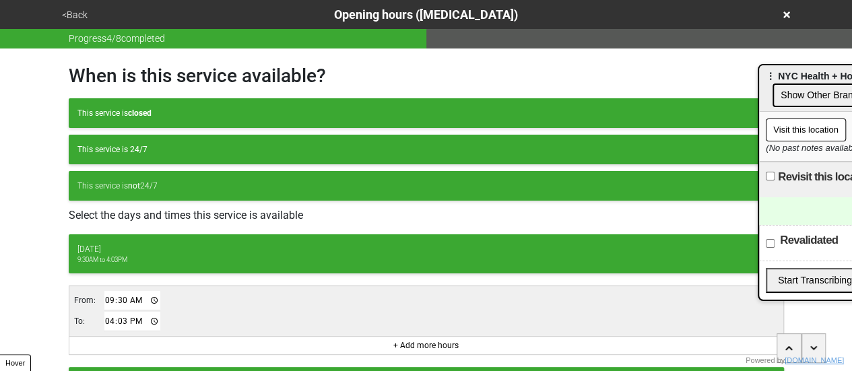
type input "16:30"
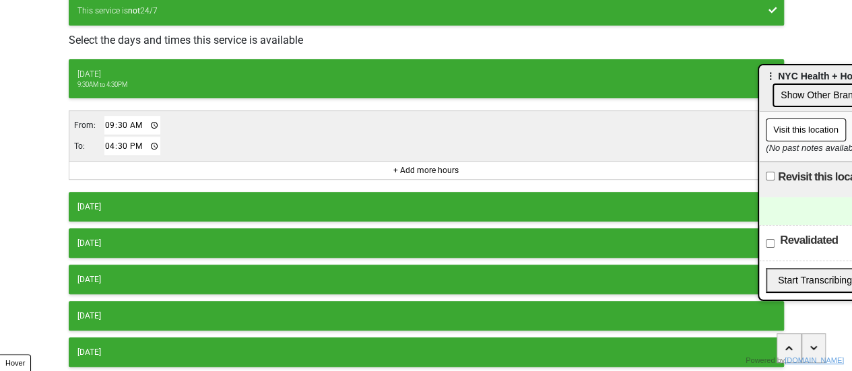
click at [197, 201] on div "Tuesday" at bounding box center [426, 207] width 698 height 12
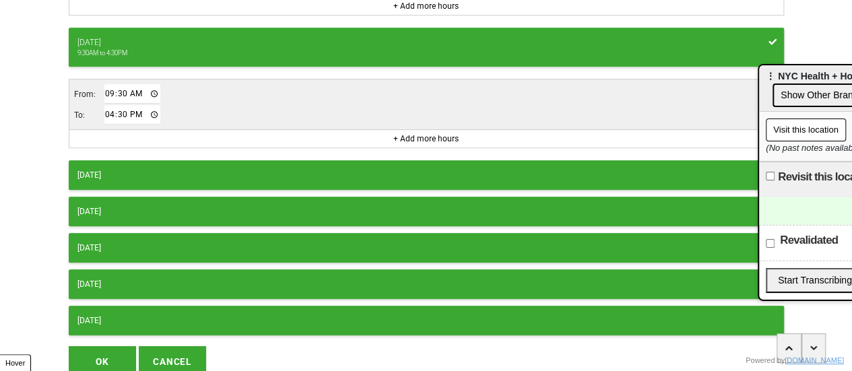
scroll to position [392, 0]
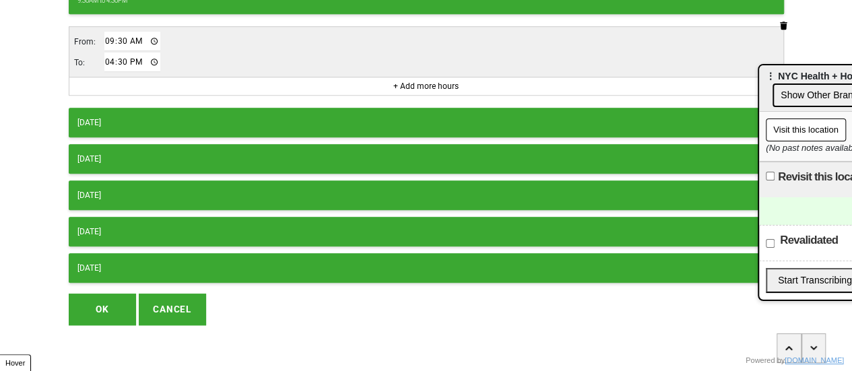
click at [255, 118] on div "Wednesday" at bounding box center [426, 123] width 698 height 12
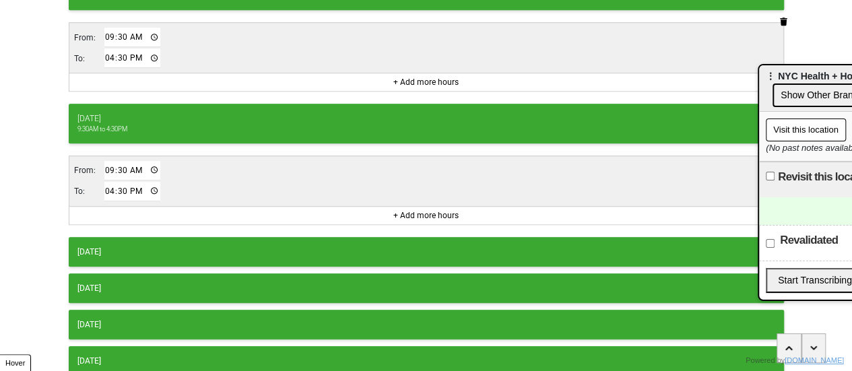
scroll to position [432, 0]
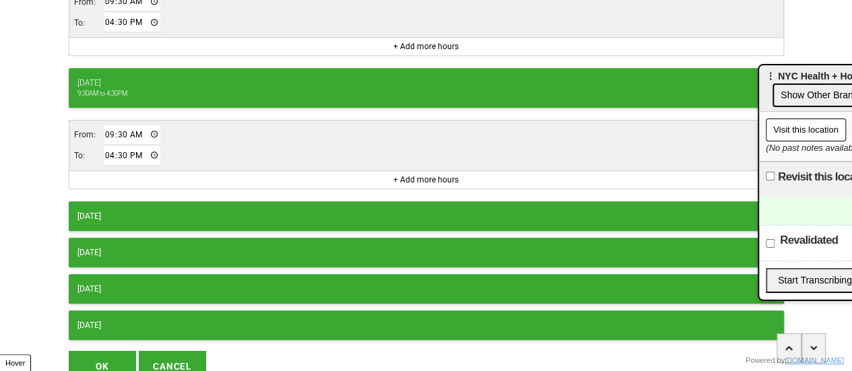
click at [183, 210] on div "Thursday" at bounding box center [426, 216] width 698 height 12
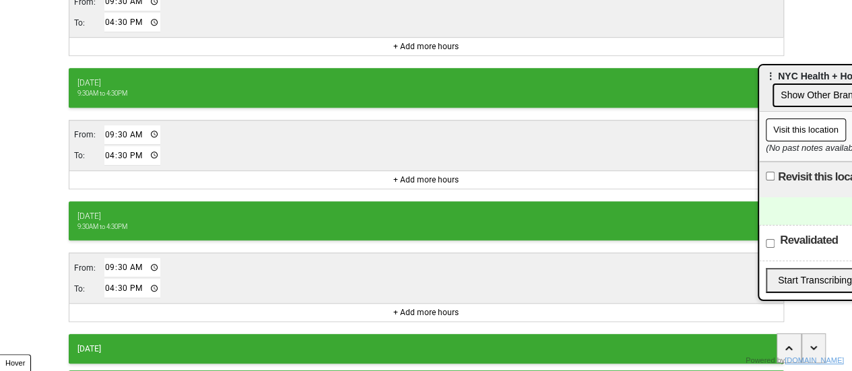
click at [148, 350] on button "Friday" at bounding box center [426, 349] width 715 height 30
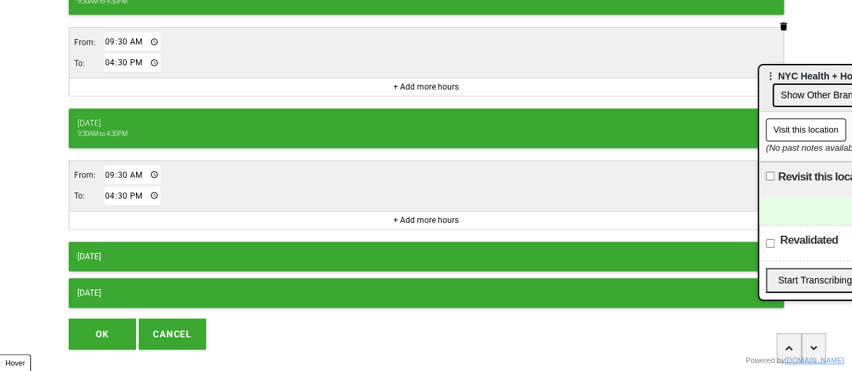
scroll to position [679, 0]
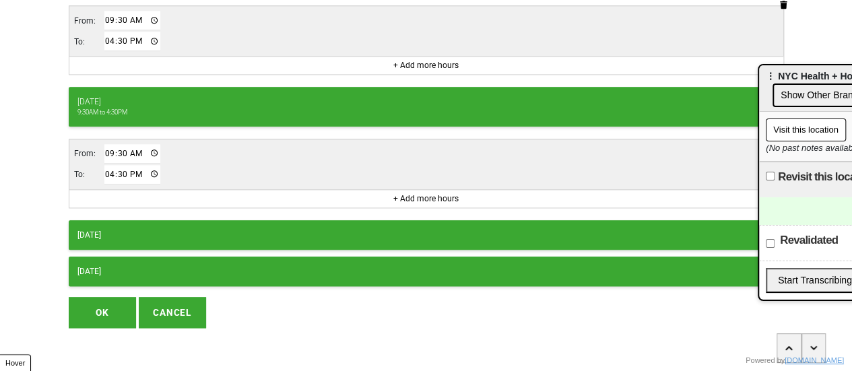
click at [94, 310] on button "OK" at bounding box center [102, 312] width 67 height 31
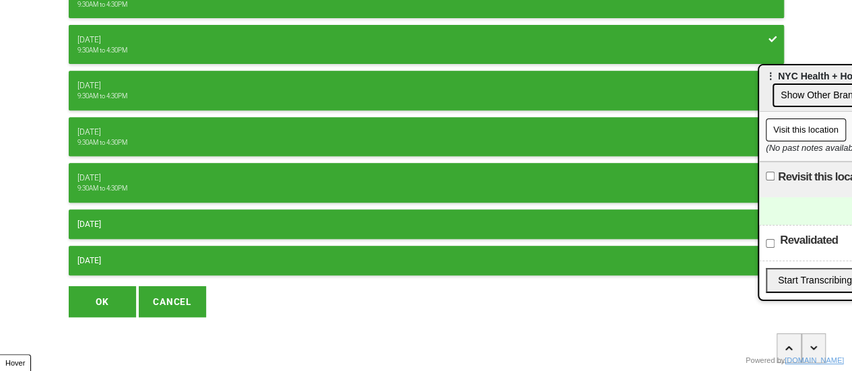
scroll to position [250, 0]
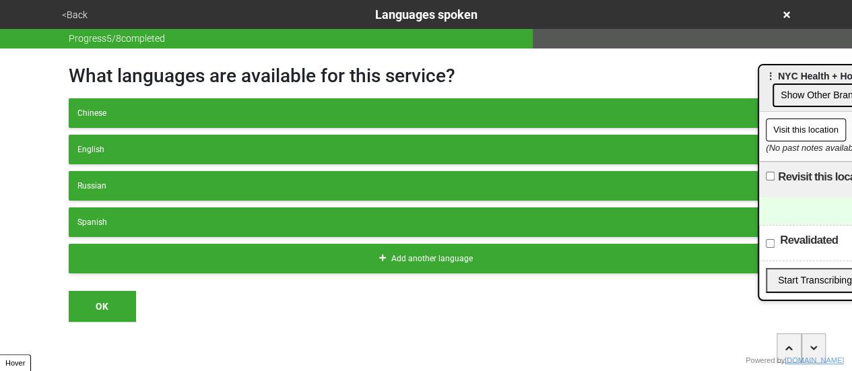
click at [73, 11] on button "<Back" at bounding box center [75, 14] width 34 height 15
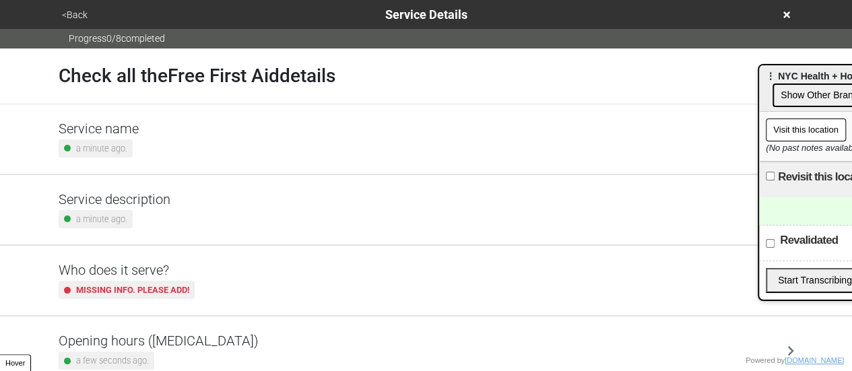
click at [154, 179] on div "Service description a minute ago." at bounding box center [426, 209] width 768 height 69
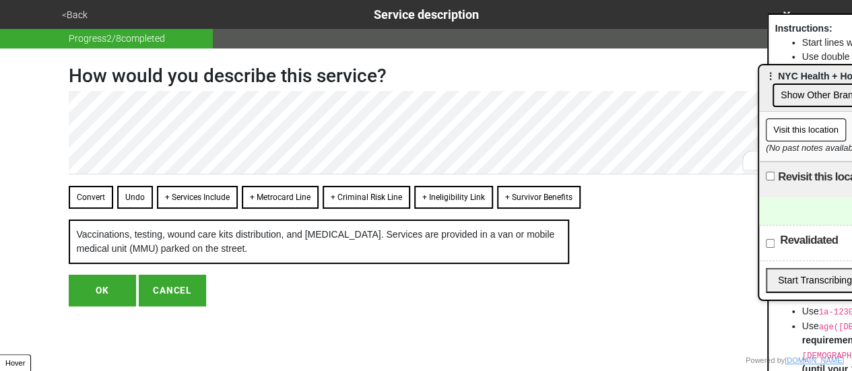
click at [93, 301] on button "OK" at bounding box center [102, 290] width 67 height 31
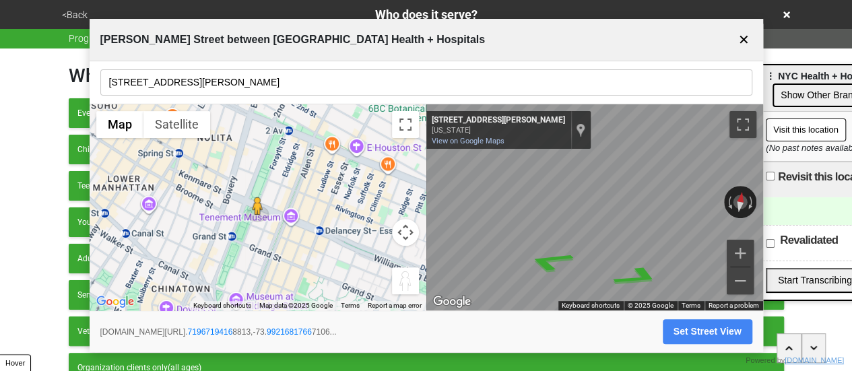
click at [810, 237] on body "<Back Who does it serve? Progress 3 / 8 completed Which groups does this servic…" at bounding box center [426, 228] width 852 height 457
click at [740, 219] on div "← Move left → Move right ↑ Move up ↓ Move down + Zoom in - Zoom out 39 Delancey…" at bounding box center [594, 207] width 337 height 207
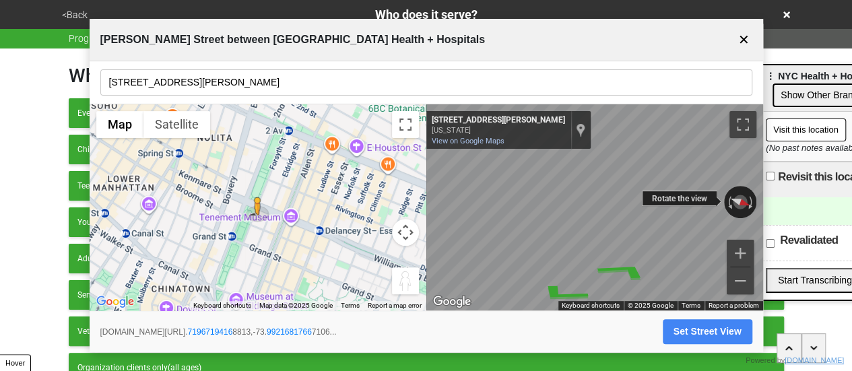
click at [657, 207] on div "← Move left → Move right ↑ Move up ↓ Move down + Zoom in - Zoom out 39 Delancey…" at bounding box center [594, 207] width 337 height 207
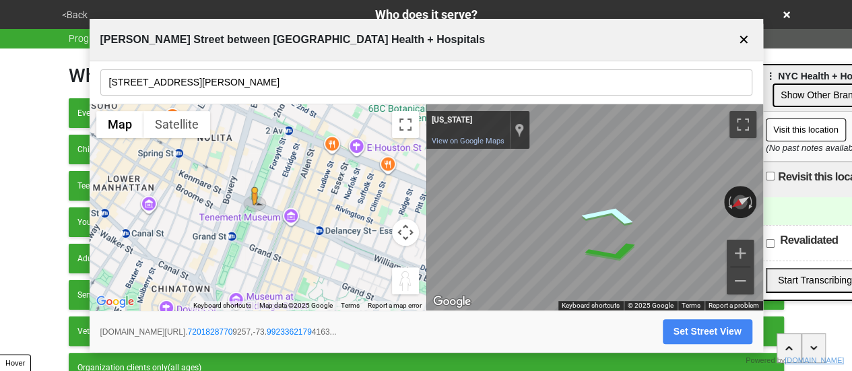
click at [614, 219] on icon "Go Southeast" at bounding box center [610, 214] width 96 height 32
click at [648, 221] on icon "Go South" at bounding box center [643, 228] width 82 height 38
click at [652, 224] on icon "Go South, Delancey St" at bounding box center [640, 224] width 90 height 39
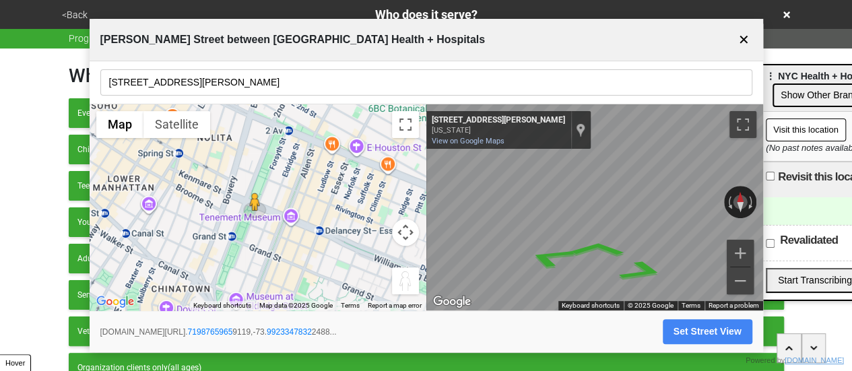
click at [692, 331] on button "Set Street View" at bounding box center [708, 331] width 90 height 25
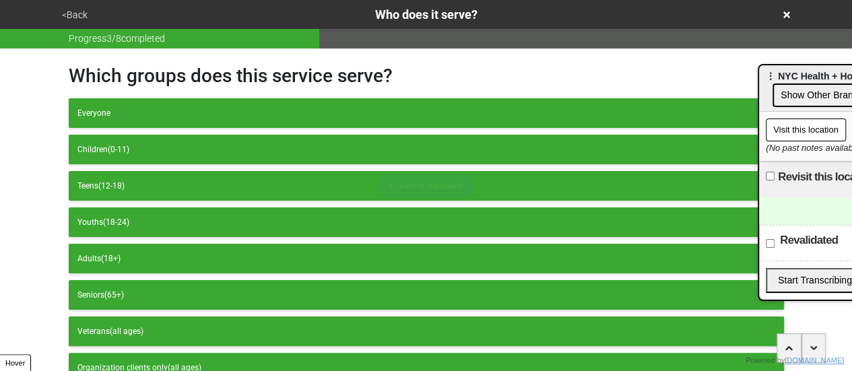
click at [87, 10] on button "<Back" at bounding box center [75, 14] width 34 height 15
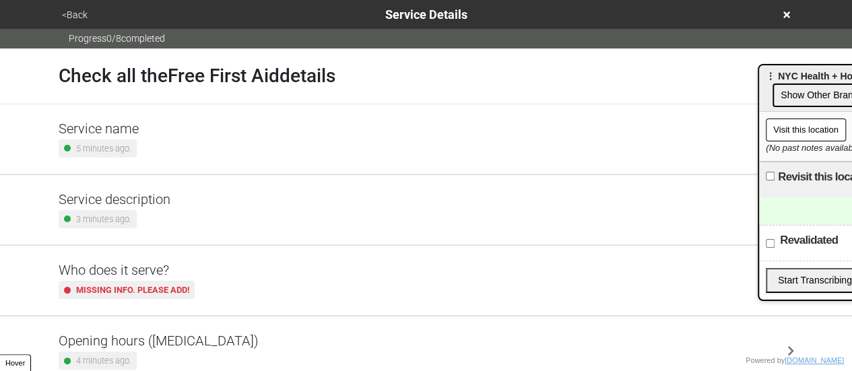
scroll to position [326, 0]
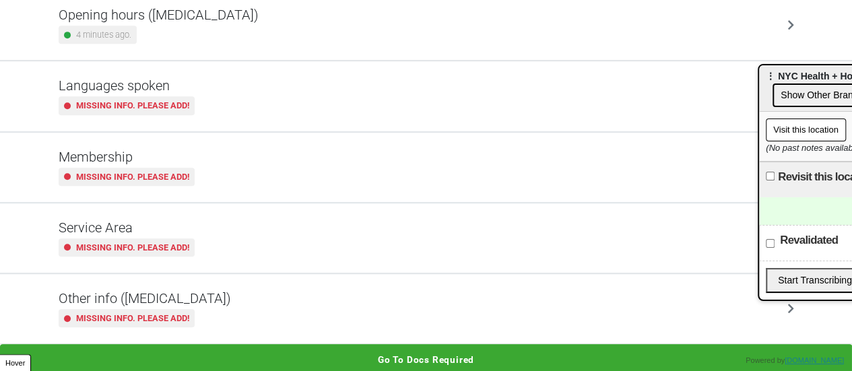
click at [111, 300] on h5 "Other info (coronavirus)" at bounding box center [145, 298] width 172 height 16
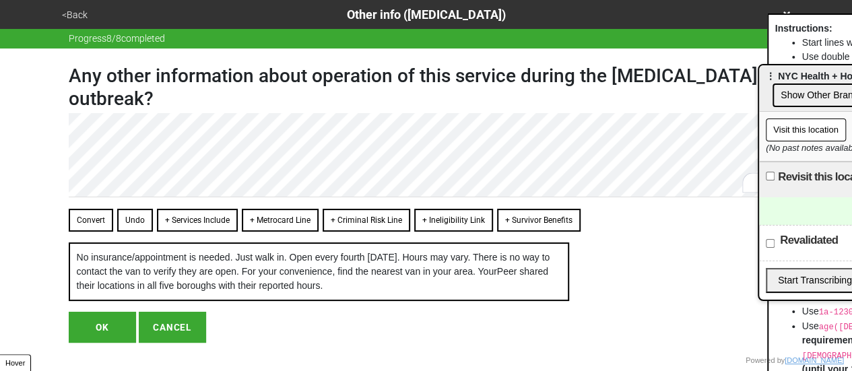
click at [98, 337] on button "OK" at bounding box center [102, 327] width 67 height 31
click at [96, 343] on button "OK" at bounding box center [102, 327] width 67 height 31
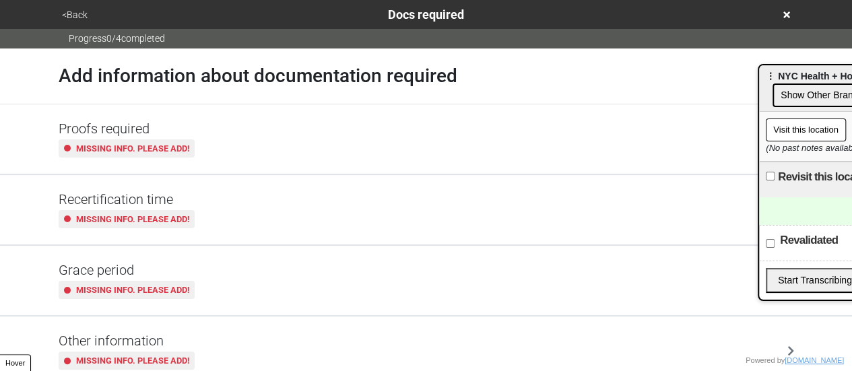
click at [67, 15] on button "<Back" at bounding box center [75, 14] width 34 height 15
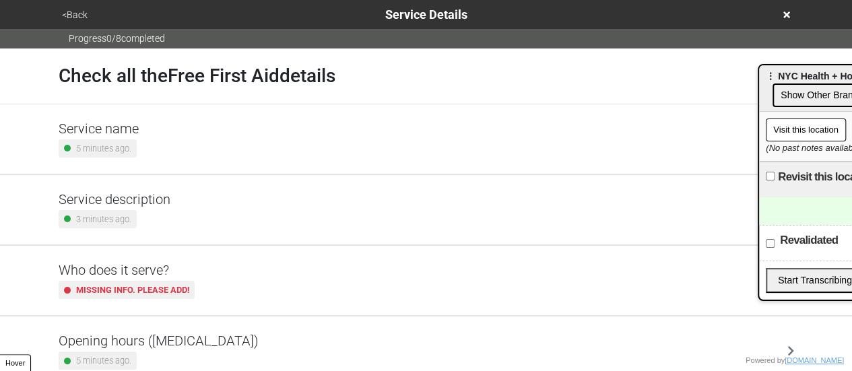
click at [104, 192] on h5 "Service description" at bounding box center [115, 199] width 112 height 16
type textarea "x"
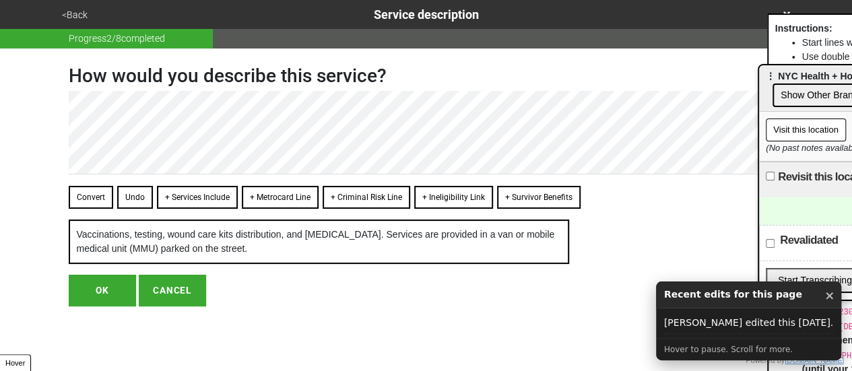
click at [69, 17] on button "<Back" at bounding box center [75, 14] width 34 height 15
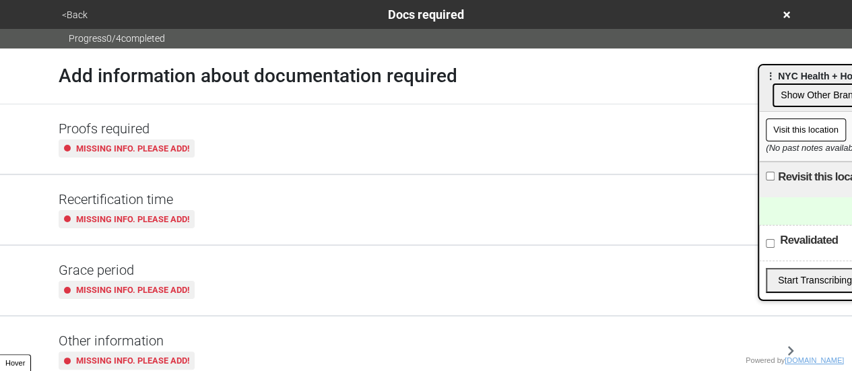
click at [84, 20] on button "<Back" at bounding box center [75, 14] width 34 height 15
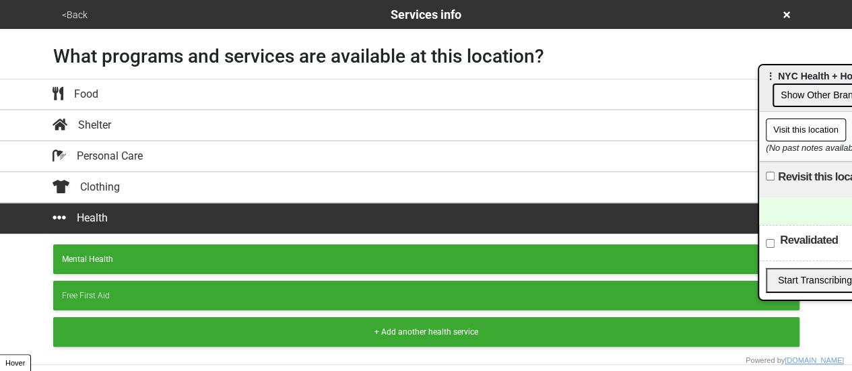
scroll to position [51, 0]
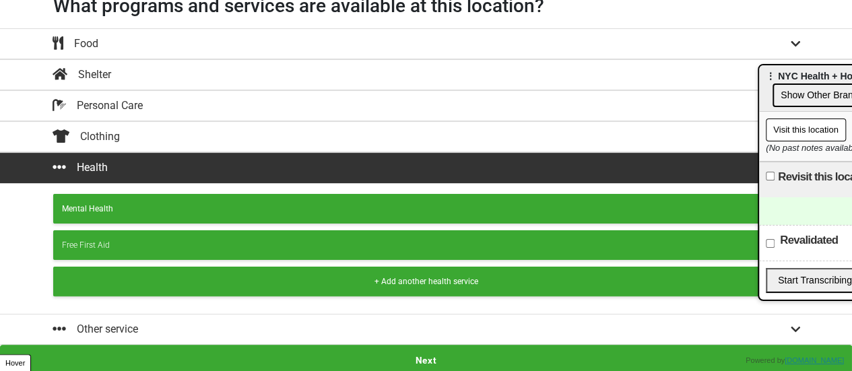
click at [424, 352] on button "Next" at bounding box center [426, 360] width 852 height 31
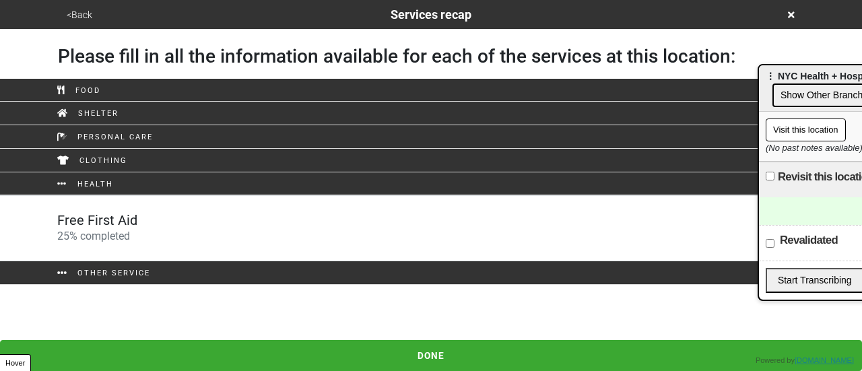
click at [269, 203] on link "Free First Aid 25 % completed" at bounding box center [431, 228] width 862 height 66
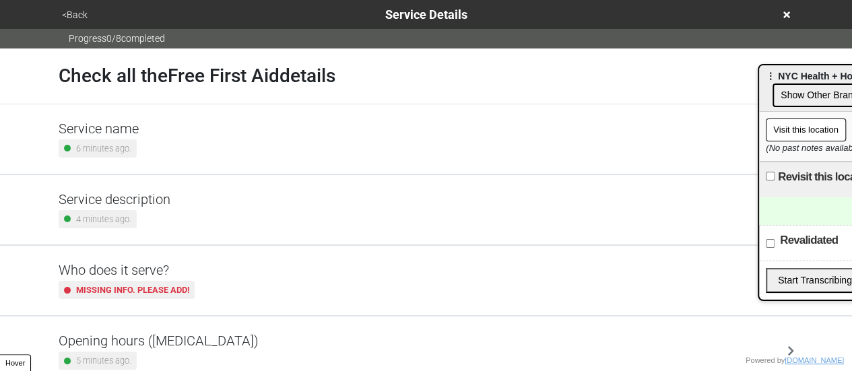
click at [223, 340] on div "Opening hours (coronavirus) 5 minutes ago." at bounding box center [427, 351] width 736 height 37
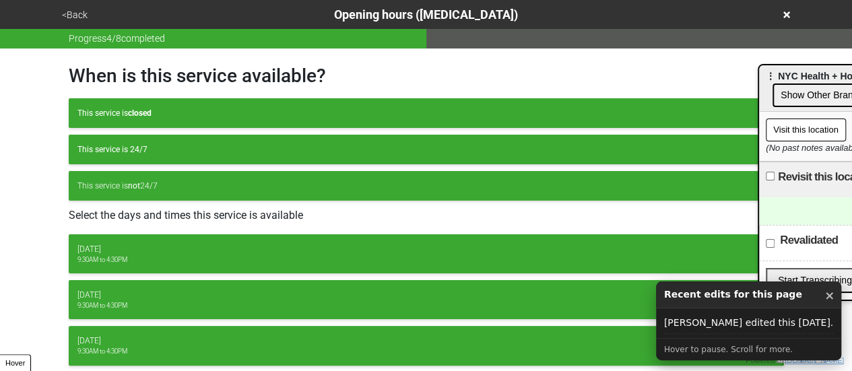
click at [784, 18] on icon at bounding box center [786, 14] width 7 height 9
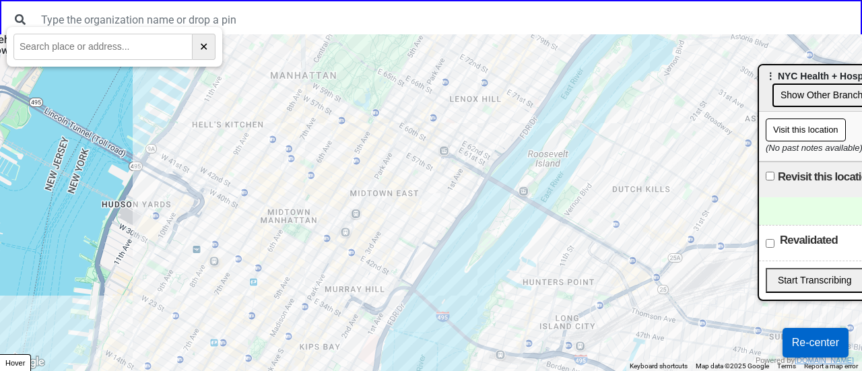
paste input "Beaver Street between Fayette Street and Ellery Street"
type input "Beaver Street between Fayette Street and Ellery Street"
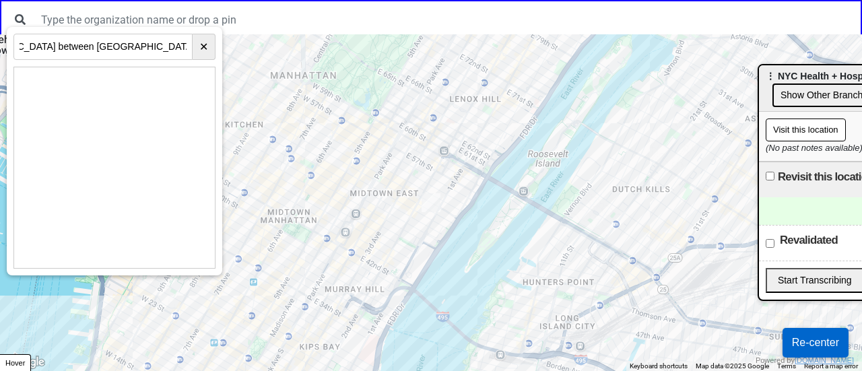
click at [352, 0] on html "← Move left → Move right ↑ Move up ↓ Move down + Zoom in - Zoom out Home Jump l…" at bounding box center [431, 0] width 862 height 0
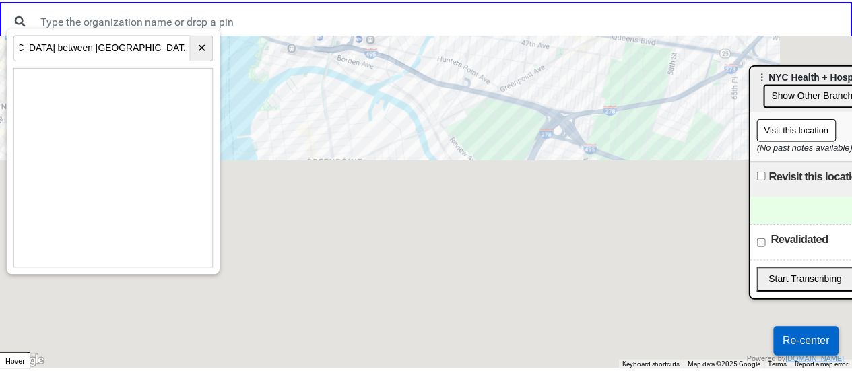
scroll to position [0, 0]
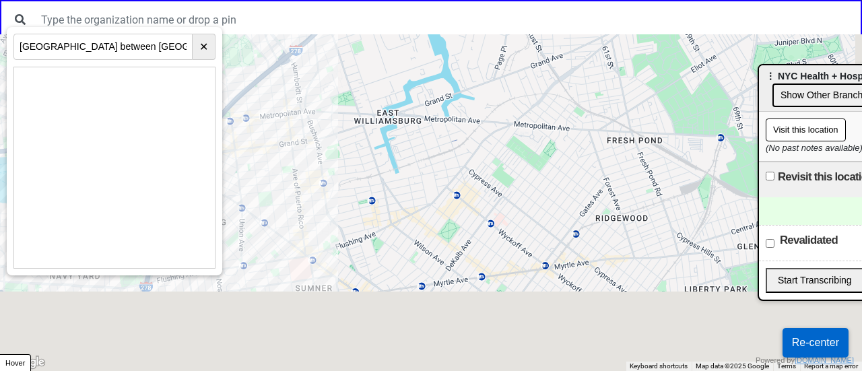
drag, startPoint x: 396, startPoint y: 169, endPoint x: 381, endPoint y: 112, distance: 59.3
click at [379, 112] on div at bounding box center [431, 202] width 862 height 337
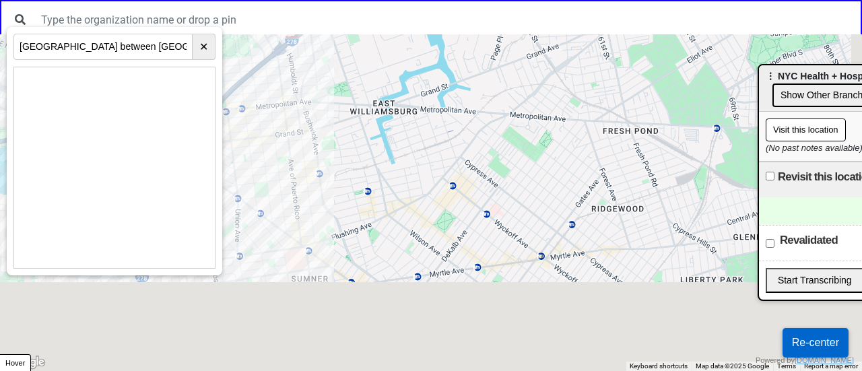
click at [314, 237] on div at bounding box center [431, 202] width 862 height 337
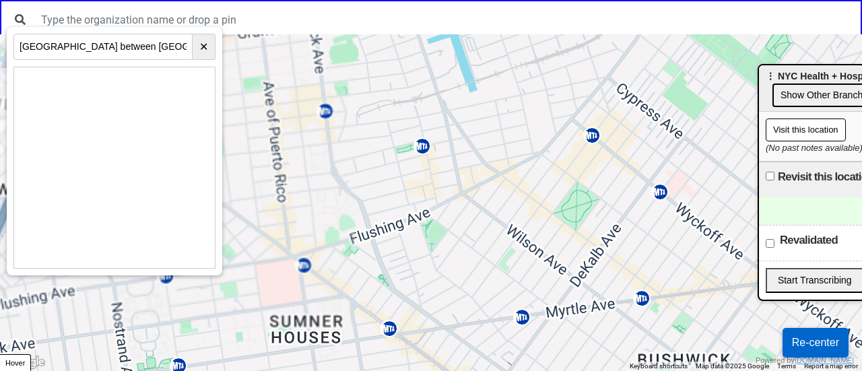
click at [314, 237] on div at bounding box center [431, 202] width 862 height 337
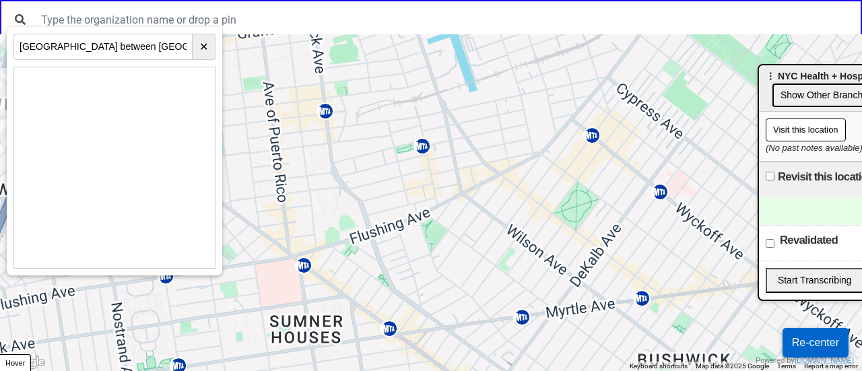
click at [314, 237] on div at bounding box center [431, 202] width 862 height 337
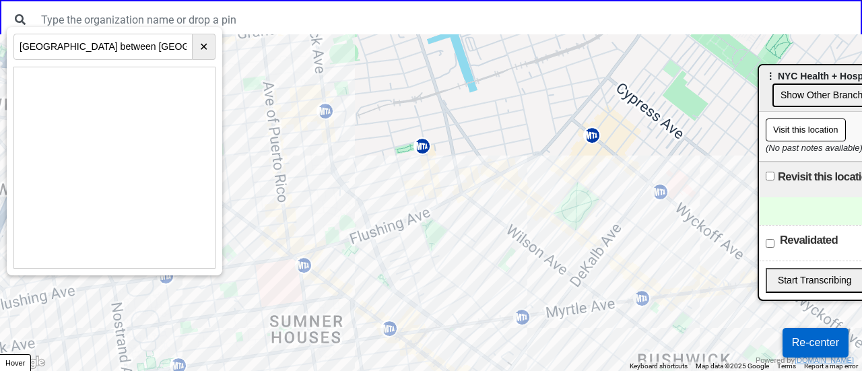
click at [314, 237] on div at bounding box center [431, 202] width 862 height 337
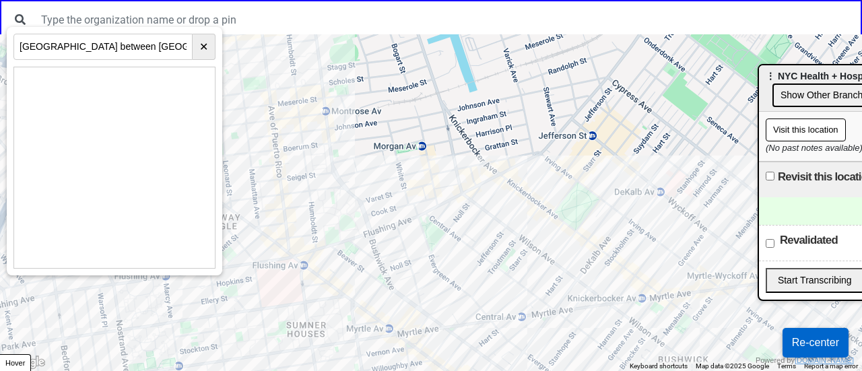
click at [314, 237] on div at bounding box center [431, 202] width 862 height 337
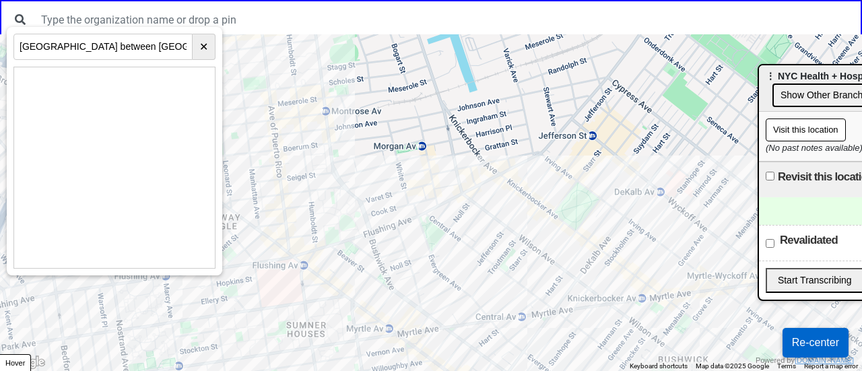
click at [314, 237] on div at bounding box center [431, 202] width 862 height 337
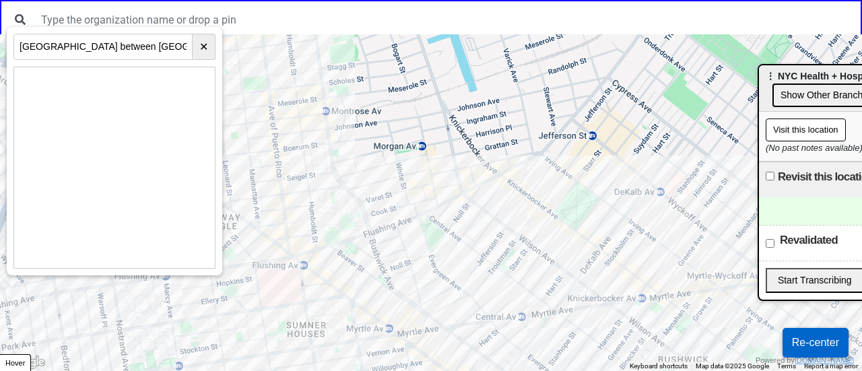
click at [314, 237] on div at bounding box center [431, 202] width 862 height 337
click at [331, 240] on div at bounding box center [431, 202] width 862 height 337
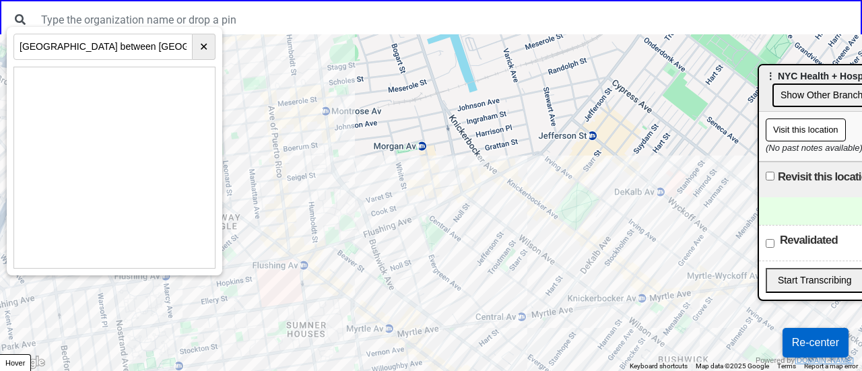
click at [331, 240] on div at bounding box center [431, 202] width 862 height 337
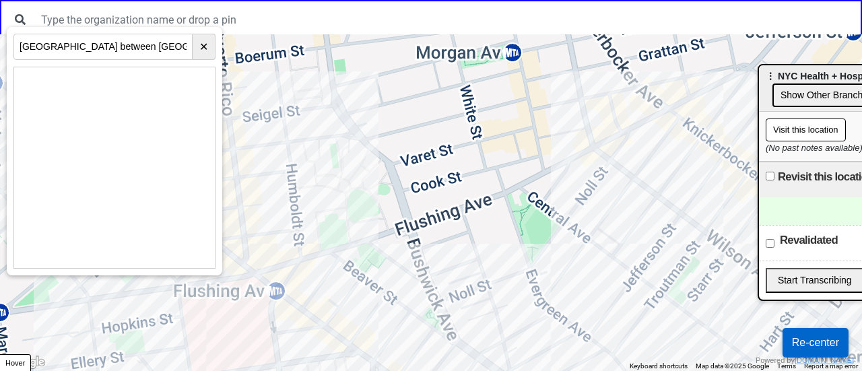
click at [331, 240] on div at bounding box center [431, 202] width 862 height 337
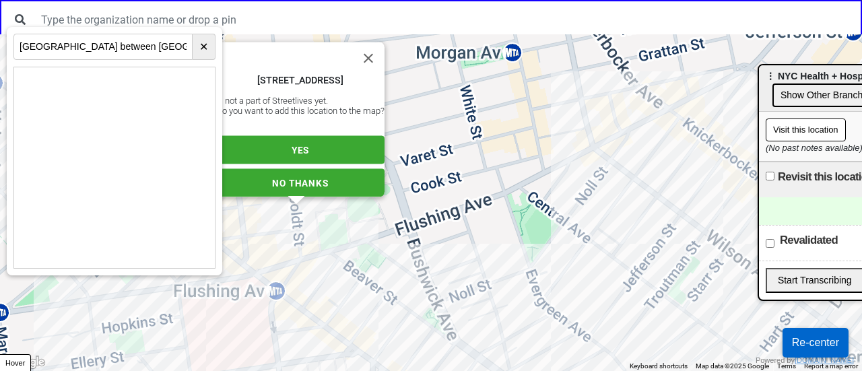
click at [331, 240] on div "19 Humboldt St, Brooklyn, NY 11206, USA Is not a part of Streetlives yet. Do yo…" at bounding box center [431, 202] width 862 height 337
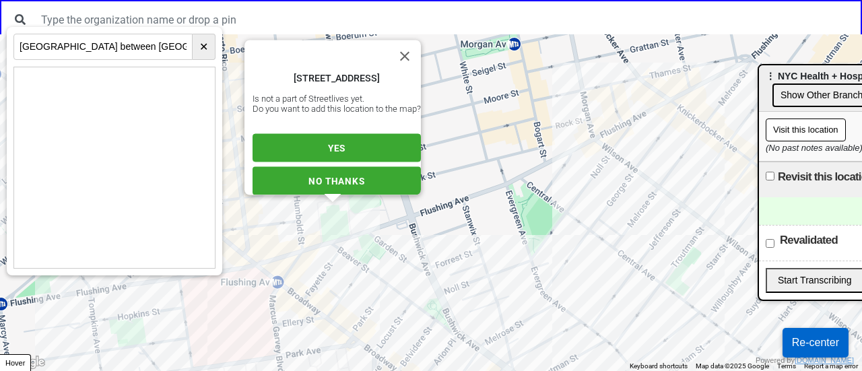
drag, startPoint x: 334, startPoint y: 298, endPoint x: 332, endPoint y: 239, distance: 59.3
click at [335, 226] on div "817 Flushing Ave, Brooklyn, NY 11206, USA Is not a part of Streetlives yet. Do …" at bounding box center [431, 202] width 862 height 337
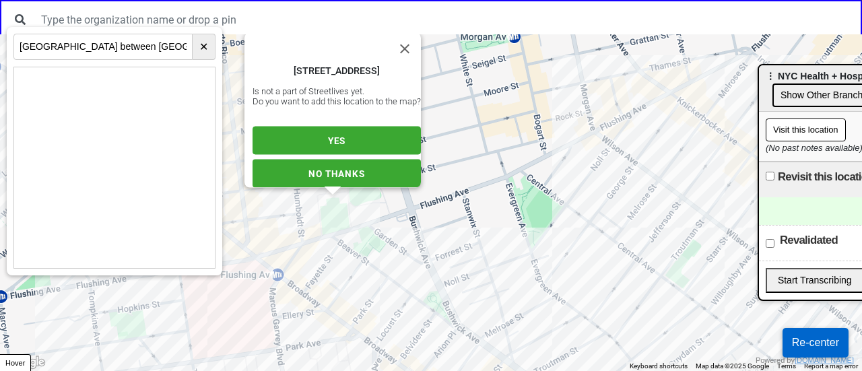
click at [330, 242] on div "817 Flushing Ave, Brooklyn, NY 11206, USA Is not a part of Streetlives yet. Do …" at bounding box center [431, 202] width 862 height 337
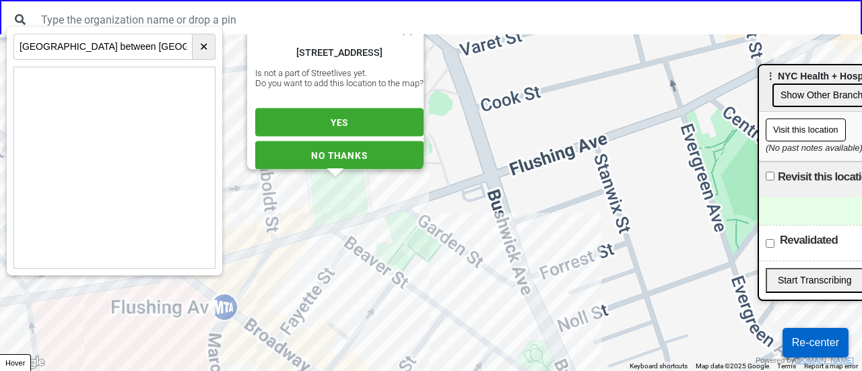
click at [330, 242] on div "817 Flushing Ave, Brooklyn, NY 11206, USA Is not a part of Streetlives yet. Do …" at bounding box center [431, 202] width 862 height 337
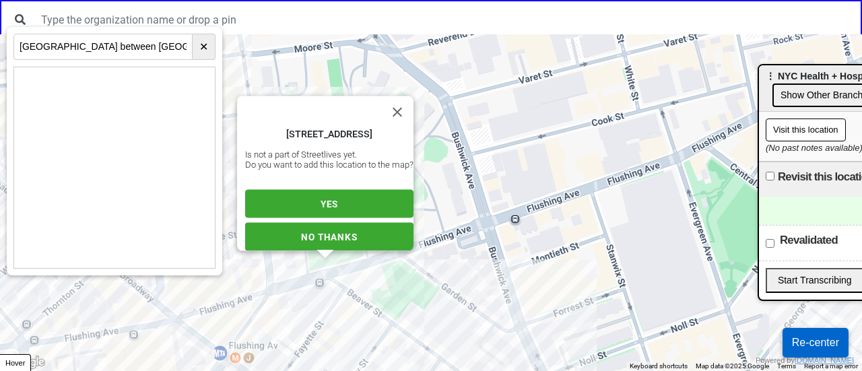
drag, startPoint x: 346, startPoint y: 292, endPoint x: 344, endPoint y: 258, distance: 33.8
click at [344, 258] on div "816 Flushing Ave, Brooklyn, NY 11206, USA Is not a part of Streetlives yet. Do …" at bounding box center [431, 202] width 862 height 337
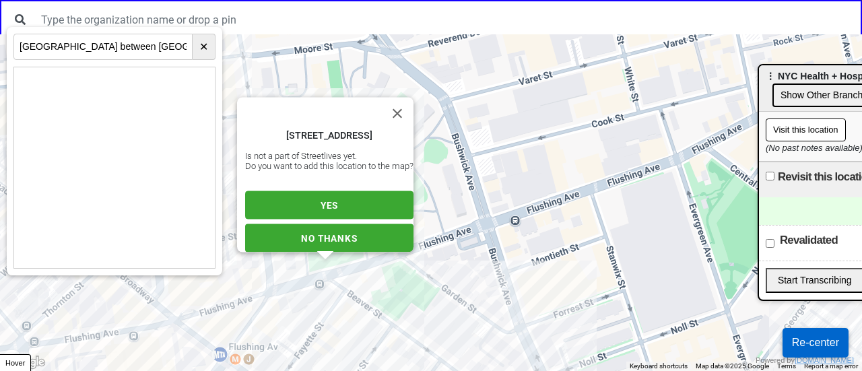
click at [347, 301] on div "816 Flushing Ave, Brooklyn, NY 11206, USA Is not a part of Streetlives yet. Do …" at bounding box center [431, 202] width 862 height 337
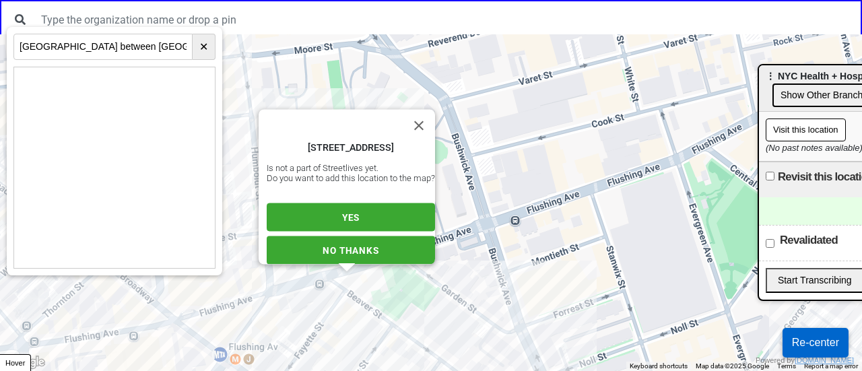
click at [353, 203] on button "YES" at bounding box center [351, 217] width 168 height 28
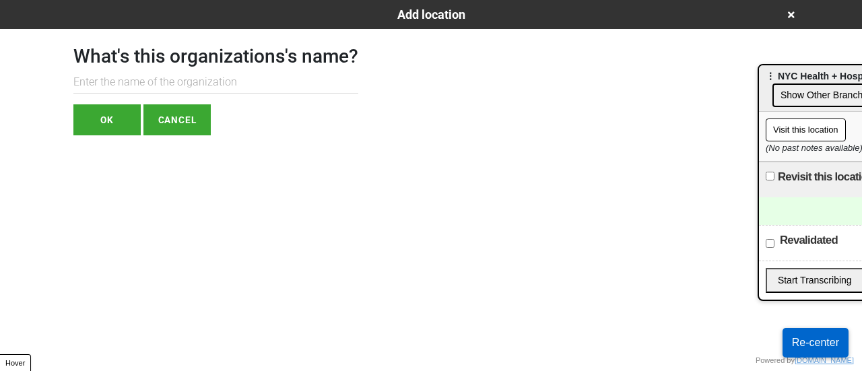
click at [216, 83] on input "text" at bounding box center [215, 82] width 285 height 22
paste input "NYC Health + Hospitals"
type input "NYC Health + Hospitals"
click at [75, 123] on button "OK" at bounding box center [106, 119] width 67 height 31
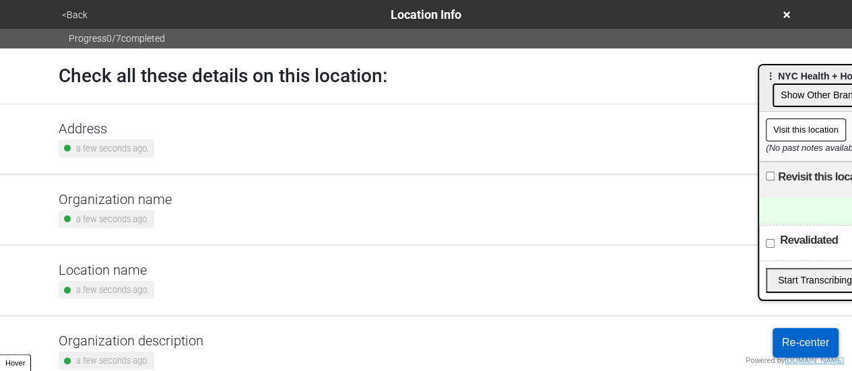
click at [110, 129] on h5 "Address" at bounding box center [107, 129] width 96 height 16
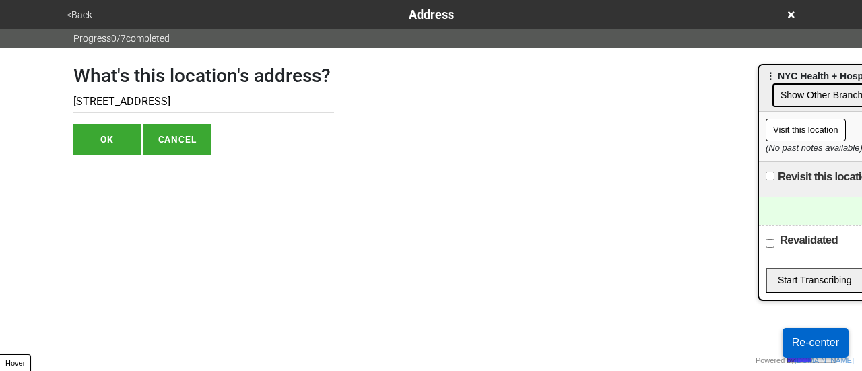
click at [82, 14] on button "<Back" at bounding box center [80, 14] width 34 height 15
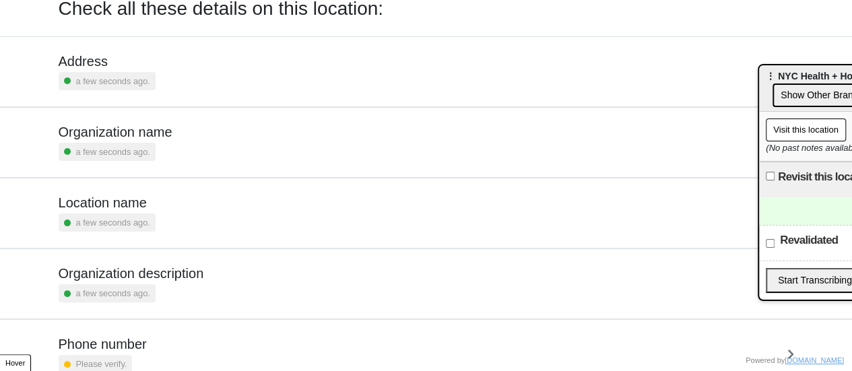
scroll to position [256, 0]
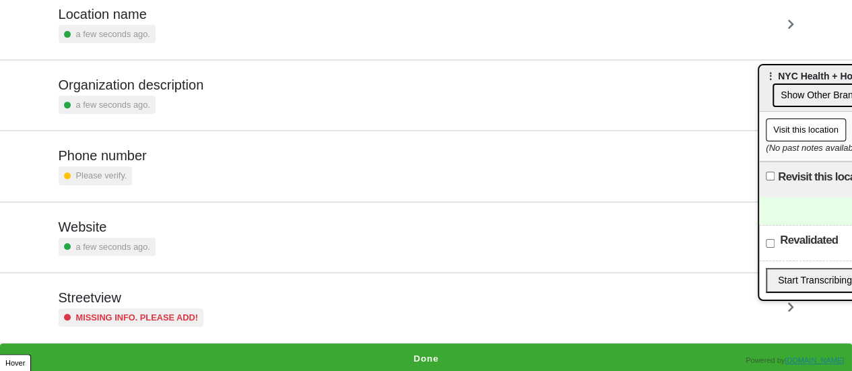
click at [125, 240] on small "a few seconds ago." at bounding box center [113, 246] width 74 height 13
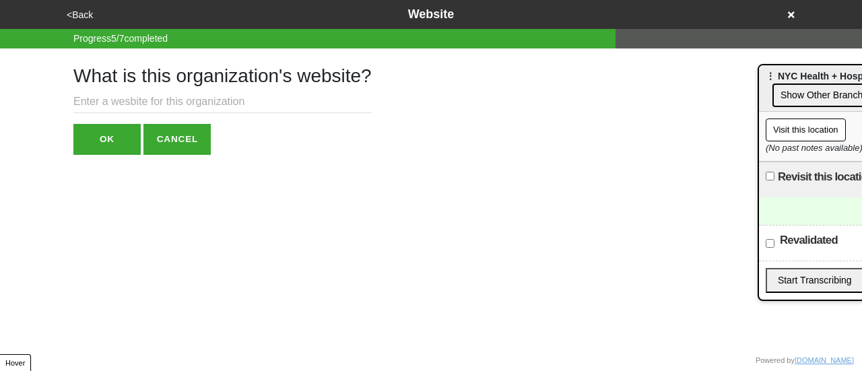
click at [137, 100] on input "text" at bounding box center [222, 102] width 298 height 22
paste input "[URL][DOMAIN_NAME]"
type input "[URL][DOMAIN_NAME]"
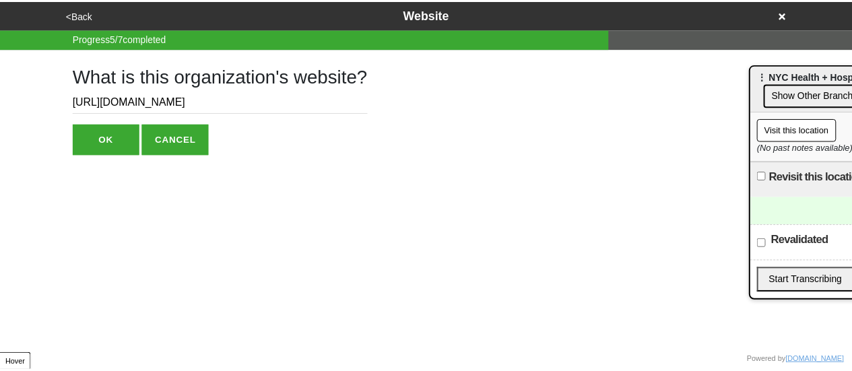
scroll to position [0, 0]
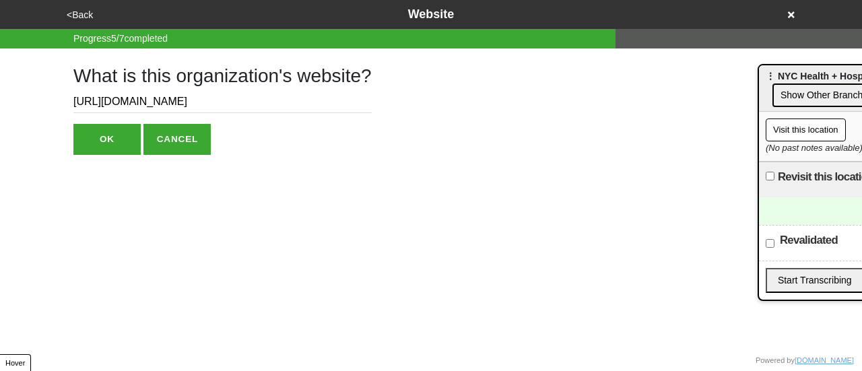
click at [100, 141] on button "OK" at bounding box center [106, 139] width 67 height 31
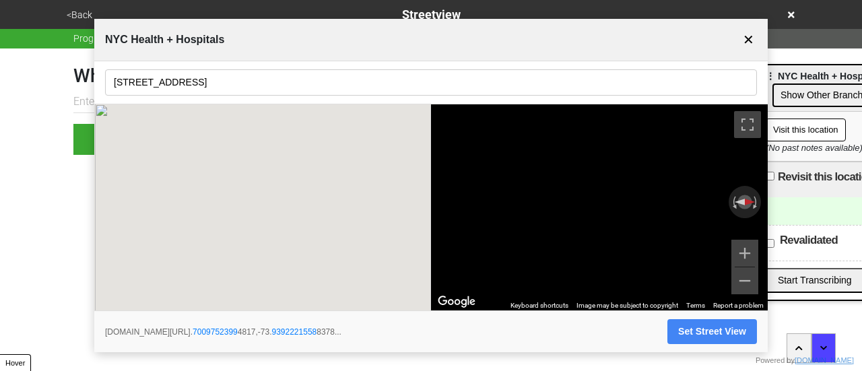
drag, startPoint x: 749, startPoint y: 42, endPoint x: 583, endPoint y: 39, distance: 166.4
click at [746, 42] on button "✕" at bounding box center [748, 40] width 17 height 26
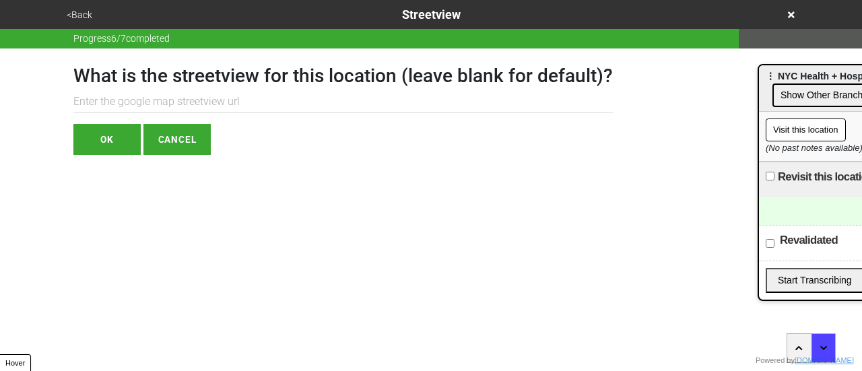
click at [71, 9] on button "<Back" at bounding box center [80, 14] width 34 height 15
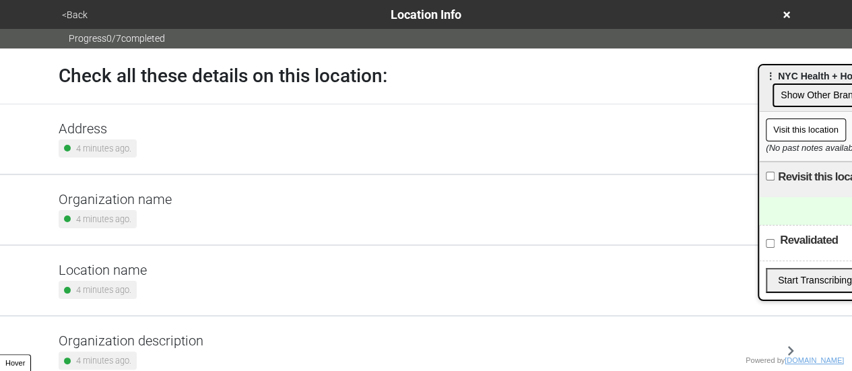
scroll to position [256, 0]
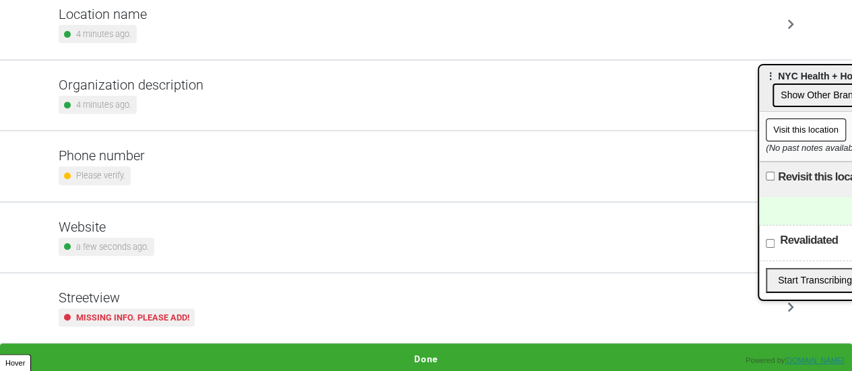
click at [441, 350] on button "Done" at bounding box center [426, 359] width 852 height 31
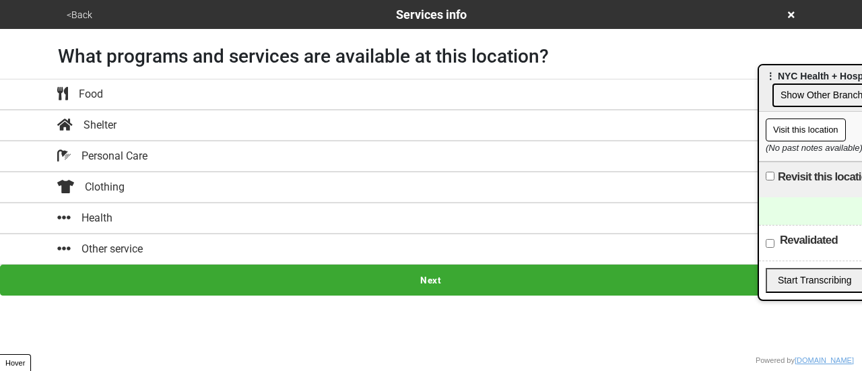
click at [247, 228] on button "Health" at bounding box center [431, 218] width 862 height 31
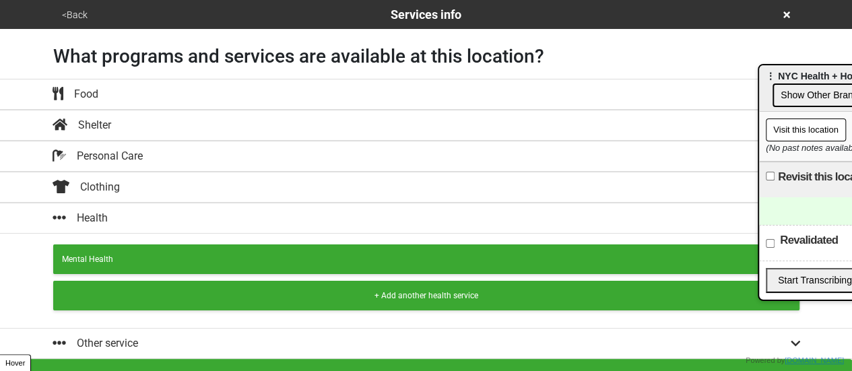
click at [234, 286] on button "+ Add another health service" at bounding box center [426, 296] width 746 height 30
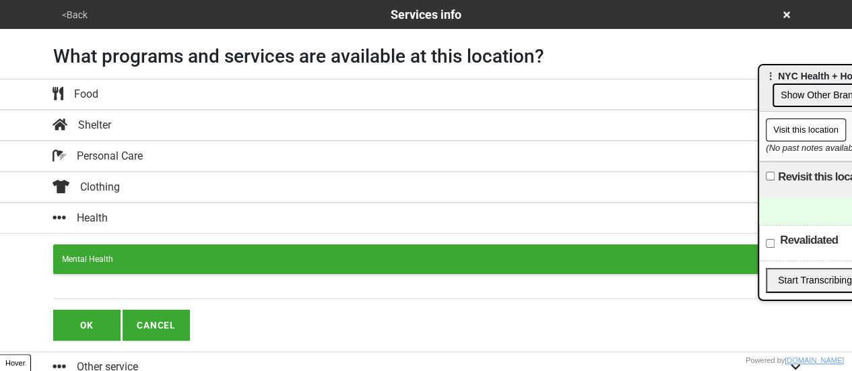
drag, startPoint x: 185, startPoint y: 305, endPoint x: 187, endPoint y: 296, distance: 9.8
click at [185, 305] on div "OK CANCEL" at bounding box center [426, 311] width 746 height 60
click at [188, 292] on input "text" at bounding box center [426, 290] width 746 height 18
paste input "Free First Aid"
type input "Free First Aid"
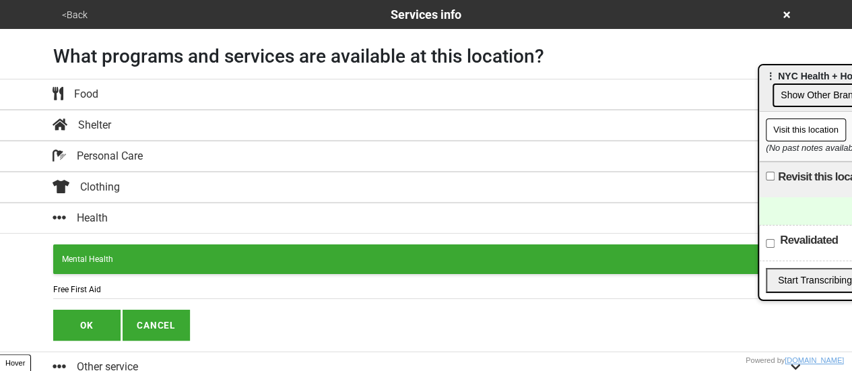
click at [85, 319] on button "OK" at bounding box center [86, 325] width 67 height 31
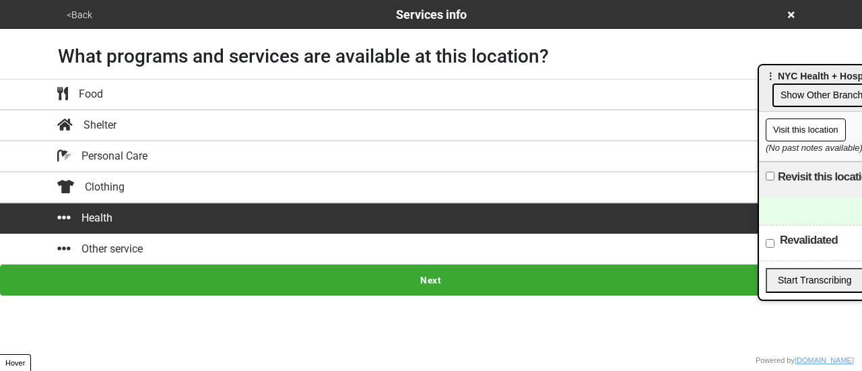
click at [217, 282] on button "Next" at bounding box center [431, 280] width 862 height 31
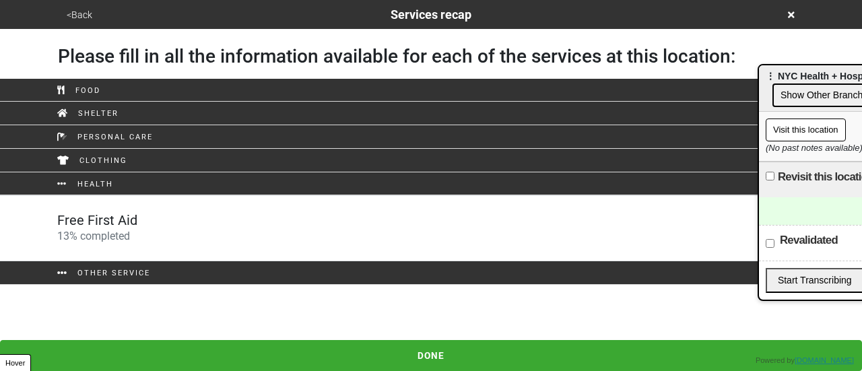
click at [170, 221] on div "Free First Aid 13 % completed" at bounding box center [431, 228] width 768 height 32
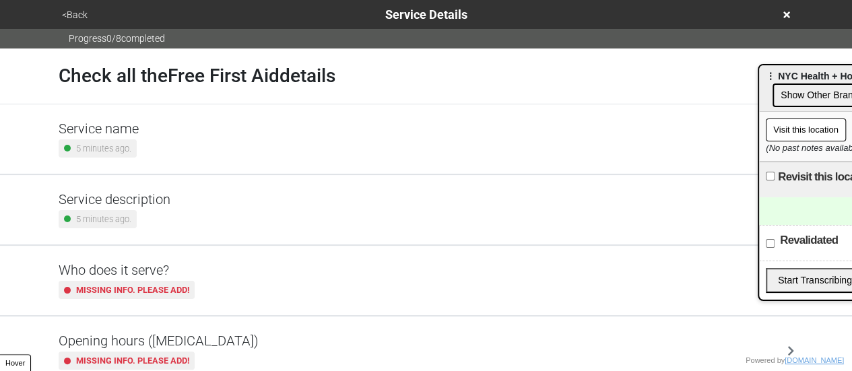
click at [179, 224] on div "Service description 5 minutes ago." at bounding box center [427, 209] width 736 height 37
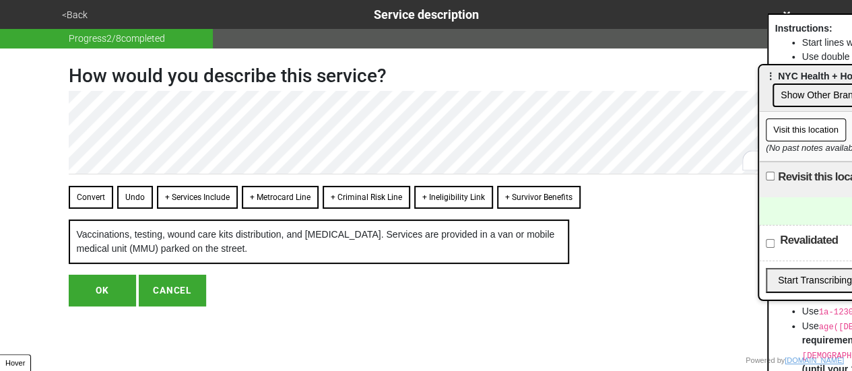
click at [110, 292] on button "OK" at bounding box center [102, 290] width 67 height 31
type textarea "x"
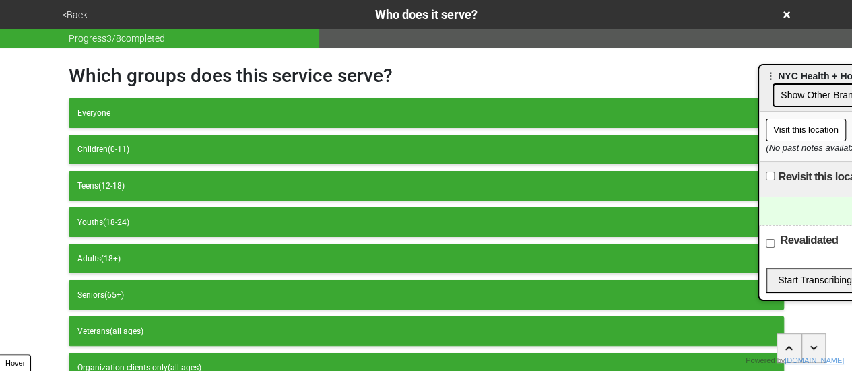
click at [87, 14] on button "<Back" at bounding box center [75, 14] width 34 height 15
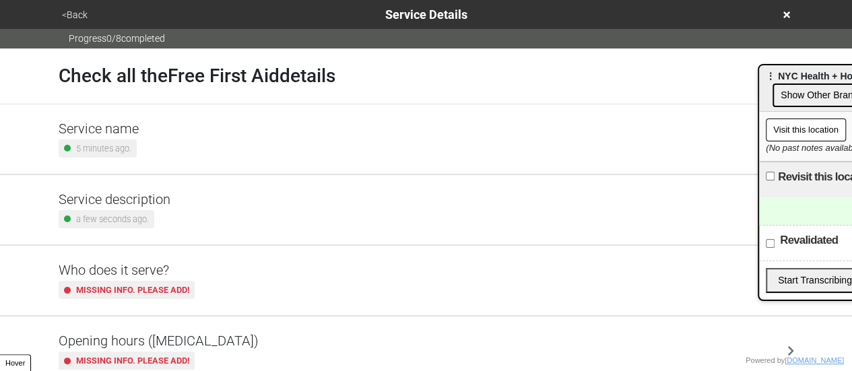
click at [143, 342] on h5 "Opening hours (coronavirus)" at bounding box center [159, 341] width 200 height 16
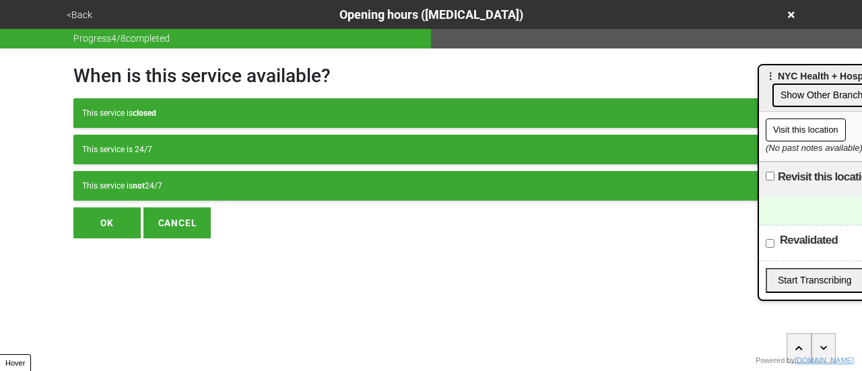
click at [152, 159] on button "This service is 24/7" at bounding box center [430, 150] width 715 height 30
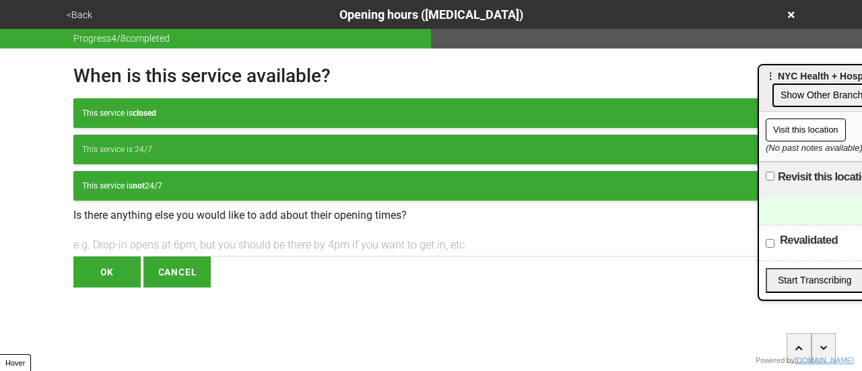
click at [150, 180] on div "This service is not 24/7" at bounding box center [431, 186] width 698 height 12
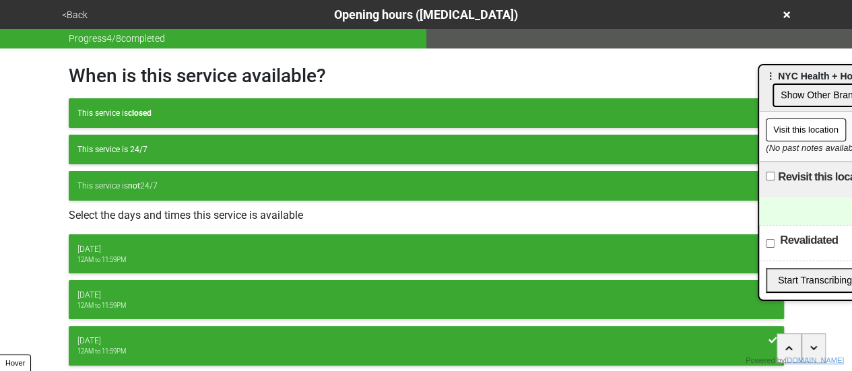
click at [166, 103] on button "This service is closed" at bounding box center [426, 113] width 715 height 30
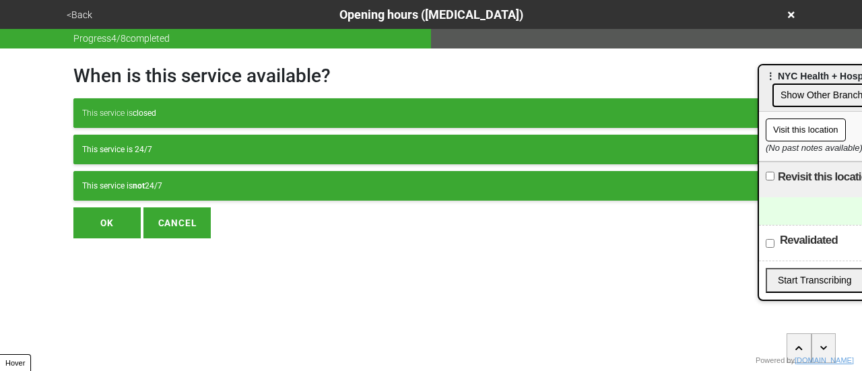
click at [144, 180] on div "This service is not 24/7" at bounding box center [431, 186] width 698 height 12
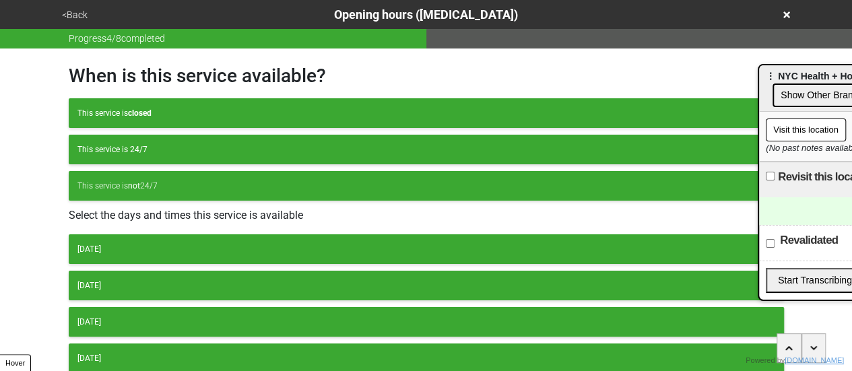
click at [115, 321] on div "Wednesday" at bounding box center [426, 322] width 698 height 12
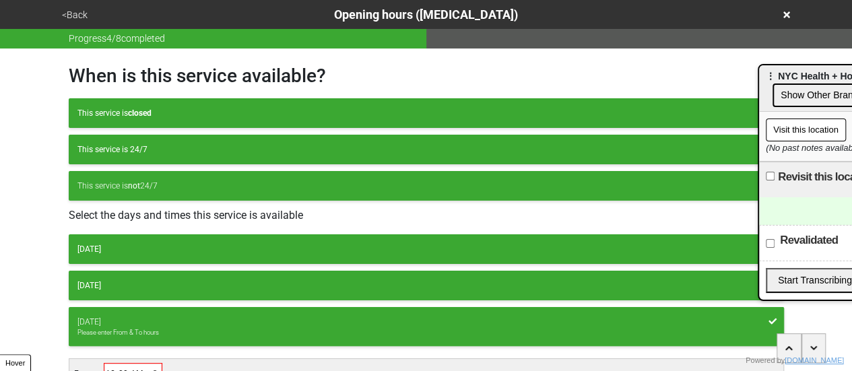
click at [108, 364] on input "00:00" at bounding box center [133, 374] width 57 height 20
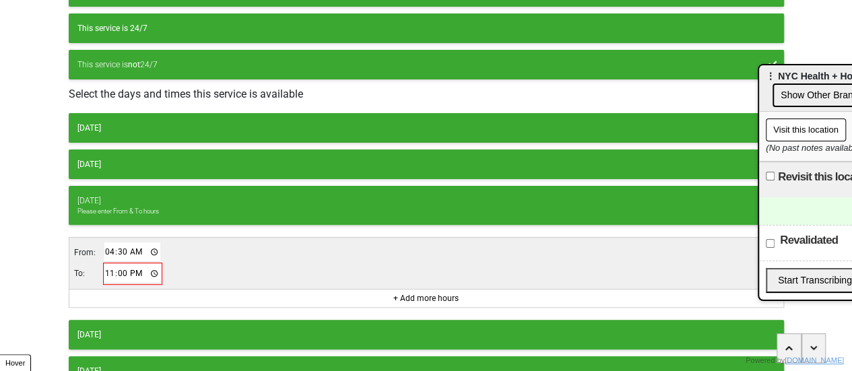
scroll to position [199, 0]
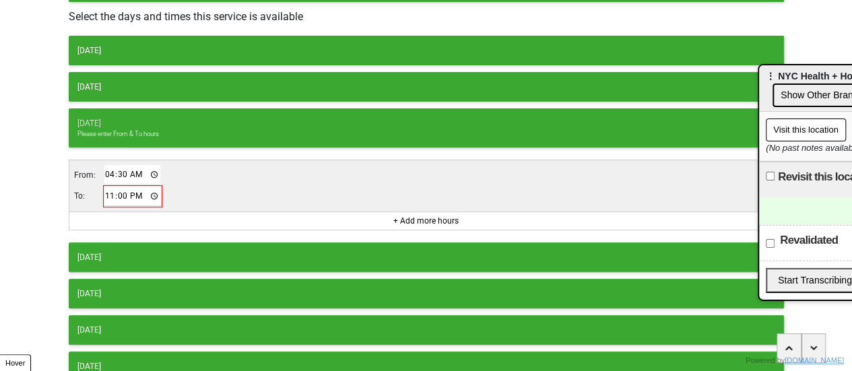
click at [108, 203] on div "From: 04:30 To: 23:00" at bounding box center [426, 185] width 714 height 51
click at [112, 191] on input "23:00" at bounding box center [132, 197] width 57 height 20
drag, startPoint x: 106, startPoint y: 172, endPoint x: 93, endPoint y: 170, distance: 13.5
click at [107, 172] on input "04:30" at bounding box center [132, 175] width 57 height 20
type input "08:30"
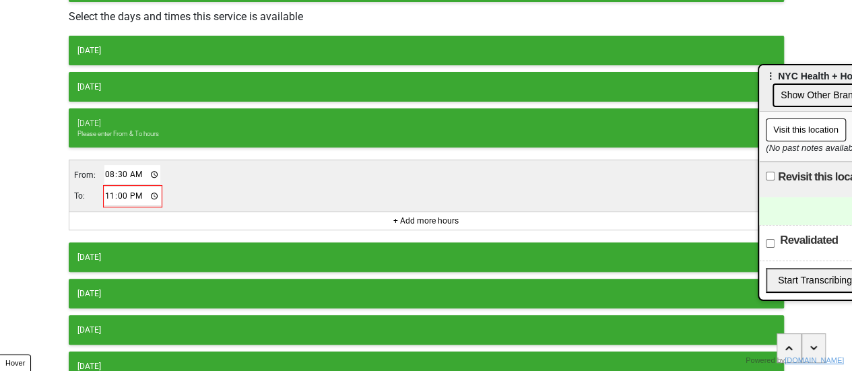
click at [111, 191] on input "23:00" at bounding box center [132, 197] width 57 height 20
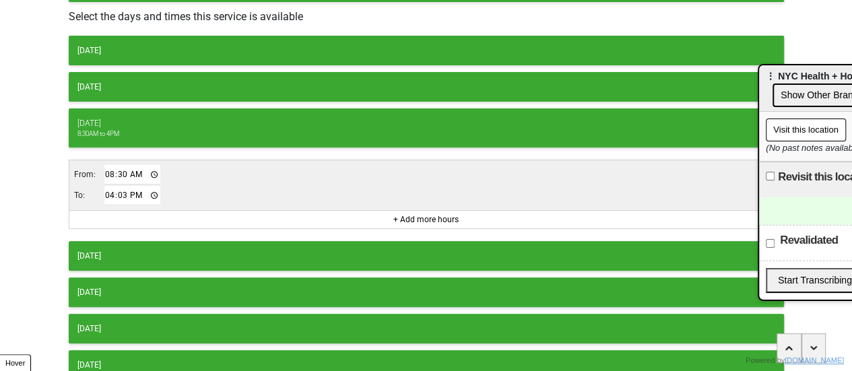
type input "16:30"
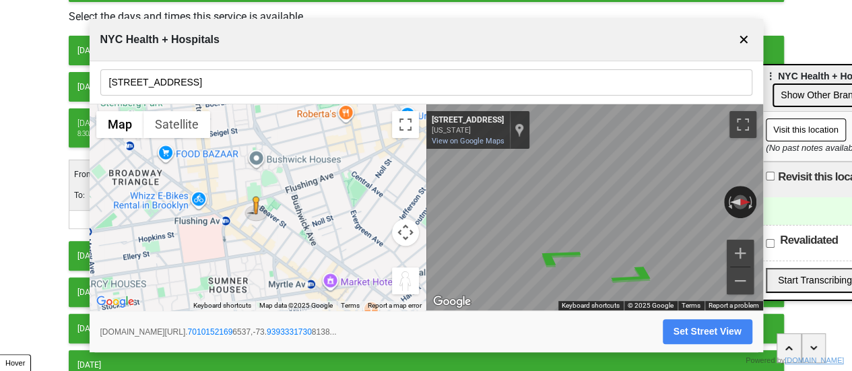
click at [748, 36] on button "✕" at bounding box center [744, 40] width 17 height 26
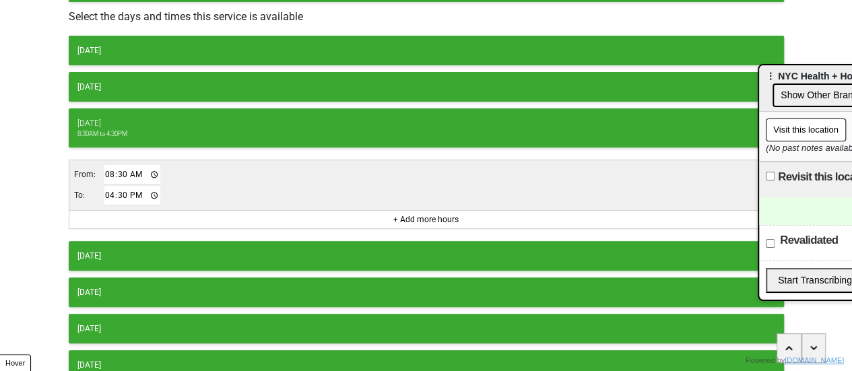
click at [152, 288] on div "Friday" at bounding box center [426, 292] width 698 height 12
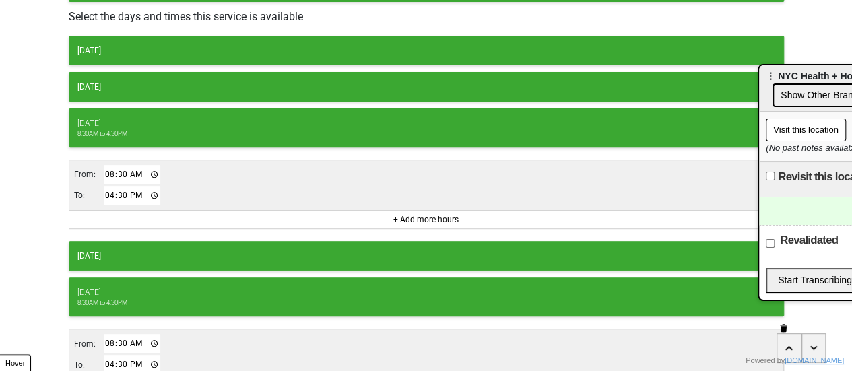
scroll to position [392, 0]
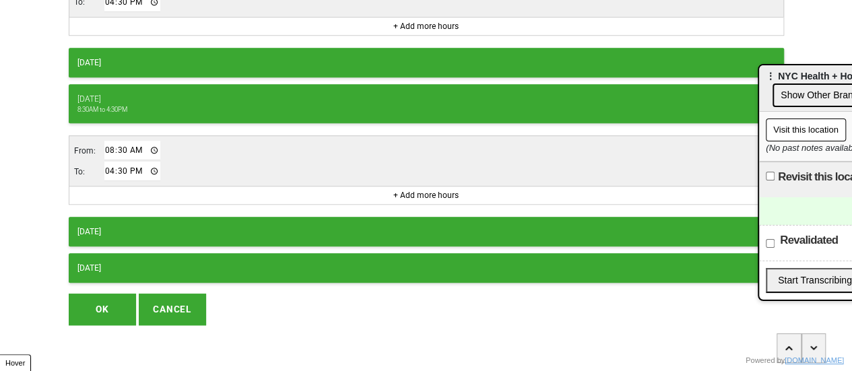
click at [104, 296] on button "OK" at bounding box center [102, 309] width 67 height 31
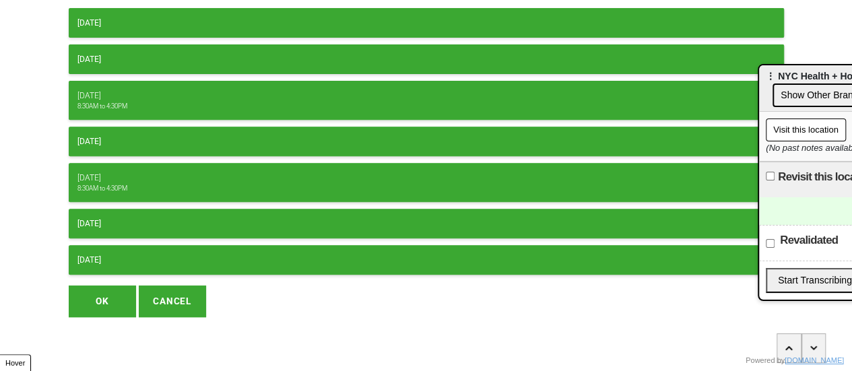
scroll to position [221, 0]
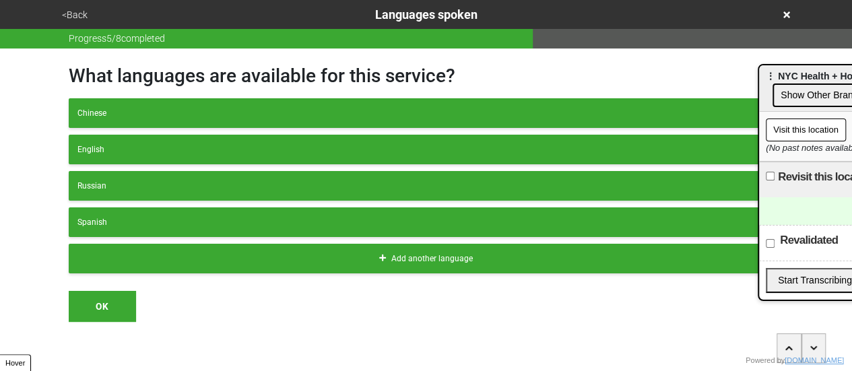
click at [78, 18] on button "<Back" at bounding box center [75, 14] width 34 height 15
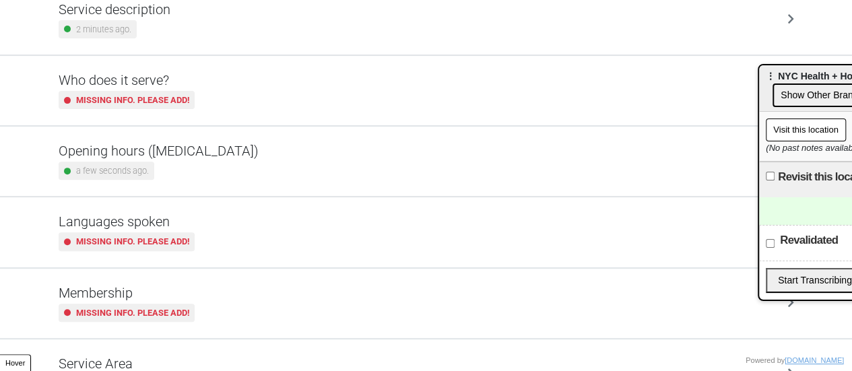
scroll to position [326, 0]
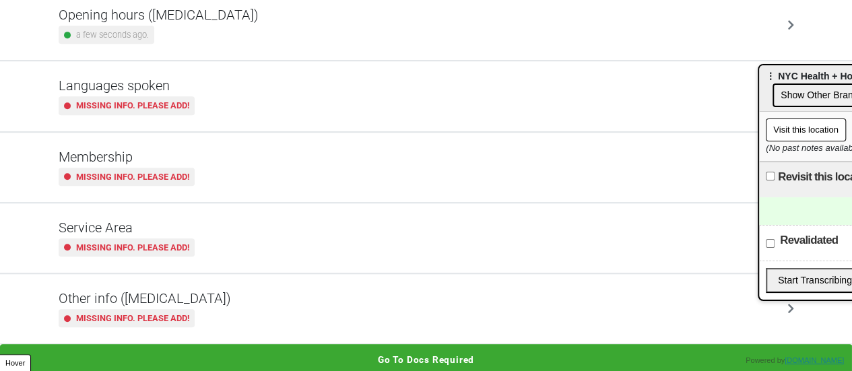
click at [249, 305] on div "Other info (coronavirus) Missing info. Please add!" at bounding box center [427, 308] width 736 height 37
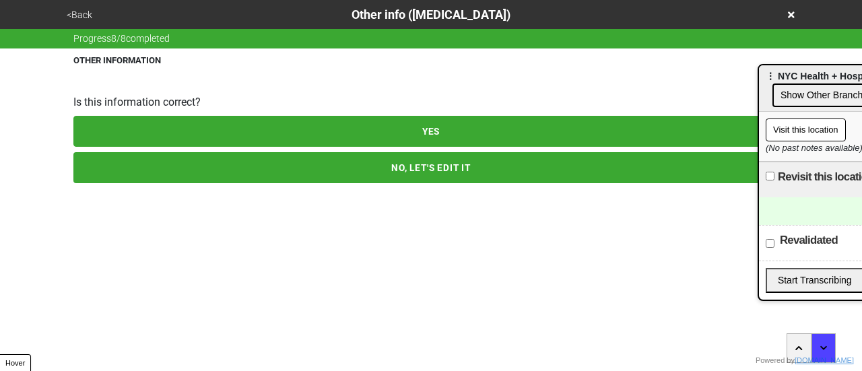
click at [232, 162] on button "NO, LET'S EDIT IT" at bounding box center [430, 167] width 715 height 31
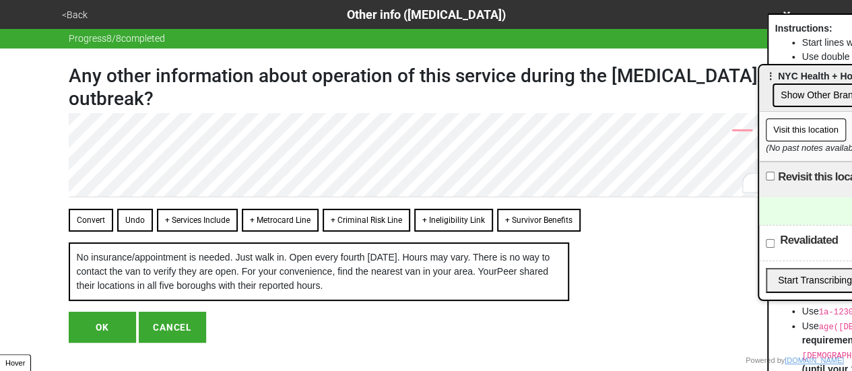
click at [100, 343] on button "OK" at bounding box center [102, 327] width 67 height 31
type textarea "x"
click at [102, 343] on button "OK" at bounding box center [102, 327] width 67 height 31
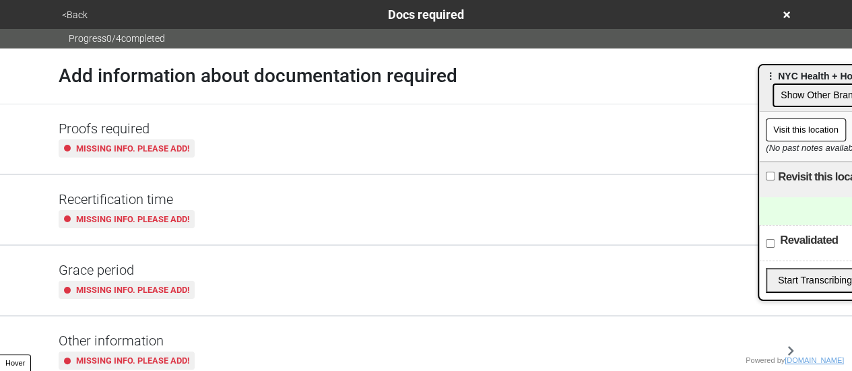
click at [79, 7] on button "<Back" at bounding box center [75, 14] width 34 height 15
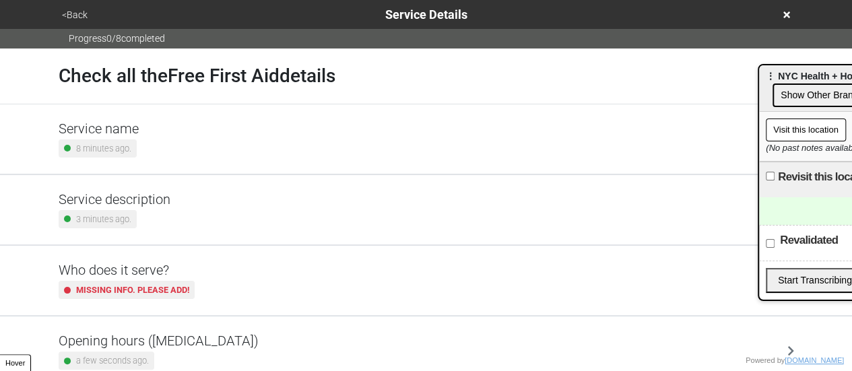
click at [79, 7] on button "<Back" at bounding box center [75, 14] width 34 height 15
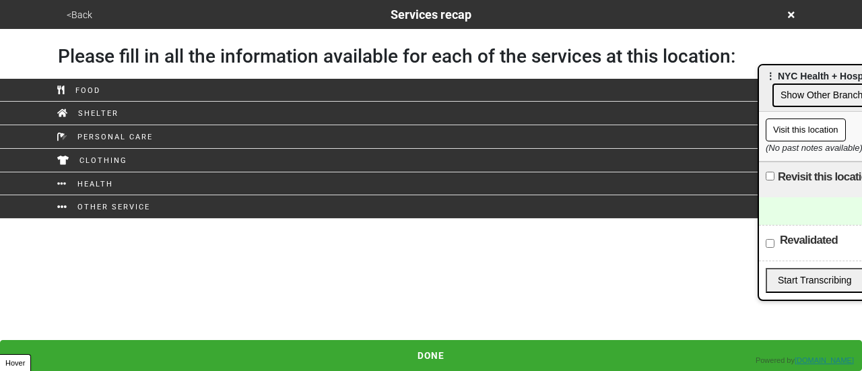
click at [788, 12] on icon at bounding box center [791, 14] width 7 height 9
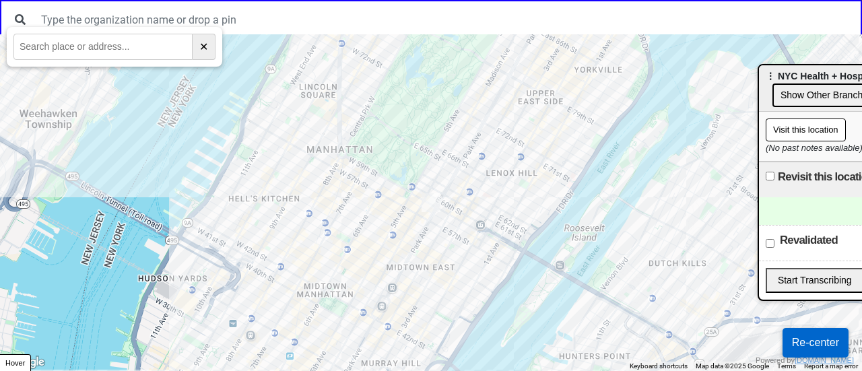
paste input "Myrtle Ave between Marcus Garvey Blvd and Throop Ave"
type input "Myrtle Ave between Marcus Garvey Blvd and Throop Ave"
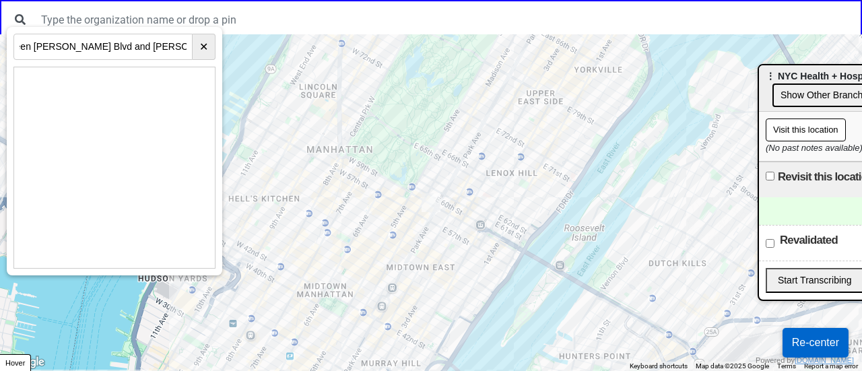
click at [564, 103] on div at bounding box center [431, 202] width 862 height 337
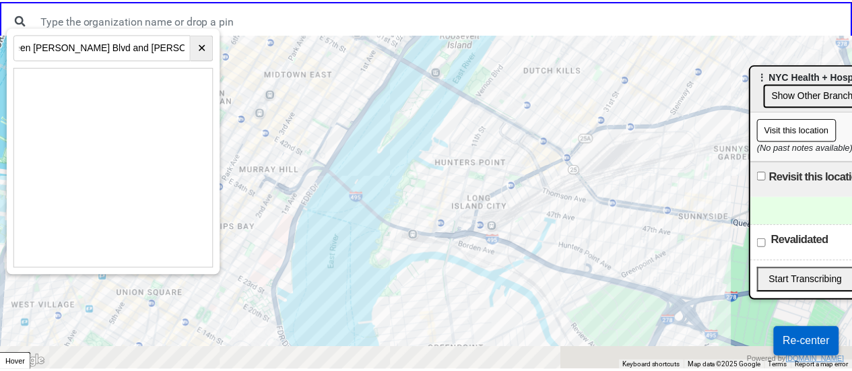
scroll to position [0, 0]
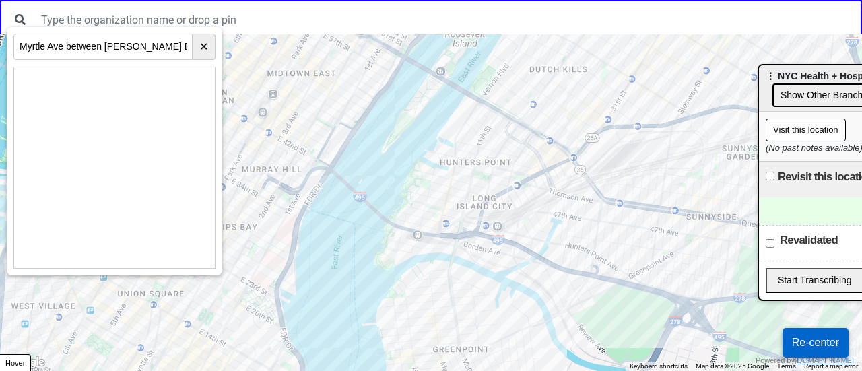
click at [536, 280] on div at bounding box center [431, 202] width 862 height 337
click at [479, 53] on div at bounding box center [431, 202] width 862 height 337
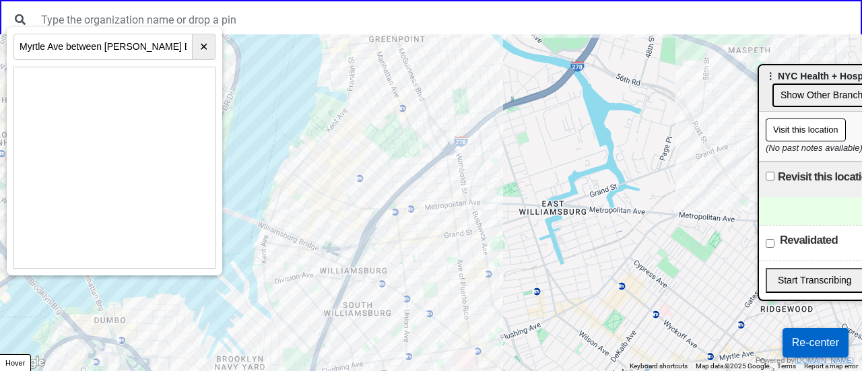
click at [500, 162] on div at bounding box center [431, 202] width 862 height 337
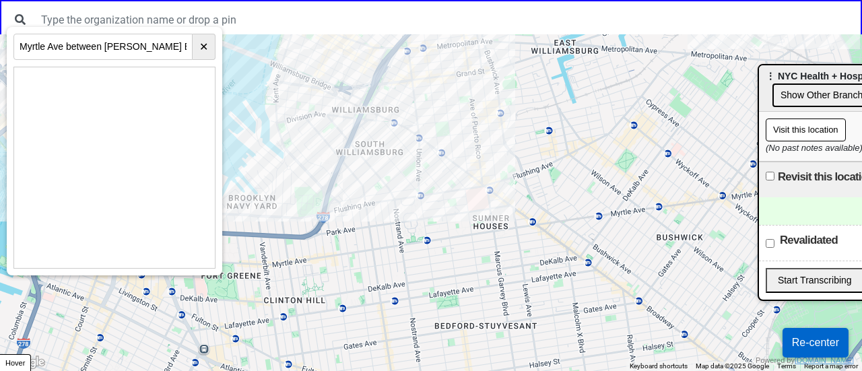
drag, startPoint x: 460, startPoint y: 251, endPoint x: 461, endPoint y: 221, distance: 29.6
click at [459, 218] on div at bounding box center [431, 202] width 862 height 337
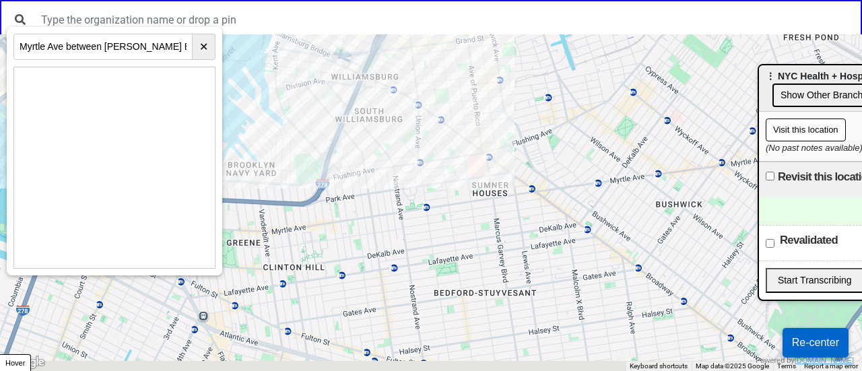
click at [448, 215] on div at bounding box center [431, 202] width 862 height 337
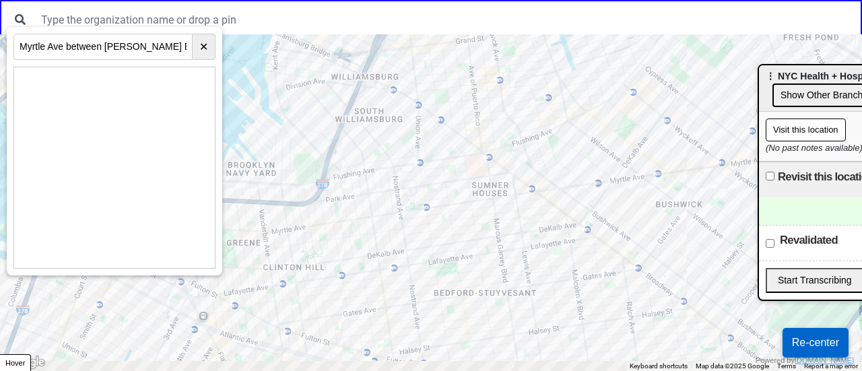
click at [448, 215] on div at bounding box center [431, 202] width 862 height 337
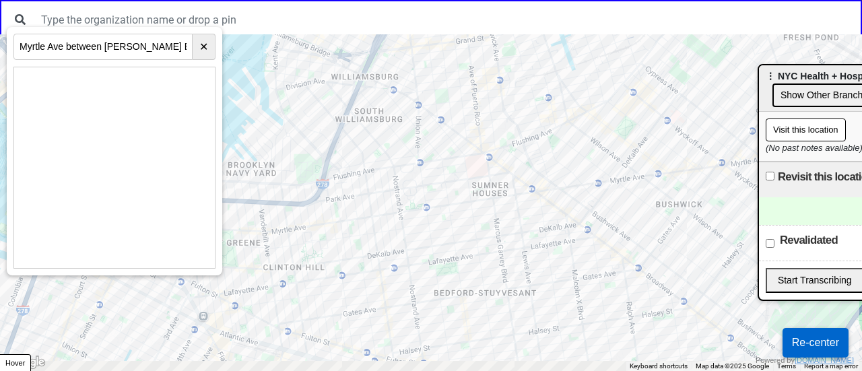
click at [448, 215] on div at bounding box center [431, 202] width 862 height 337
click at [428, 218] on div at bounding box center [431, 202] width 862 height 337
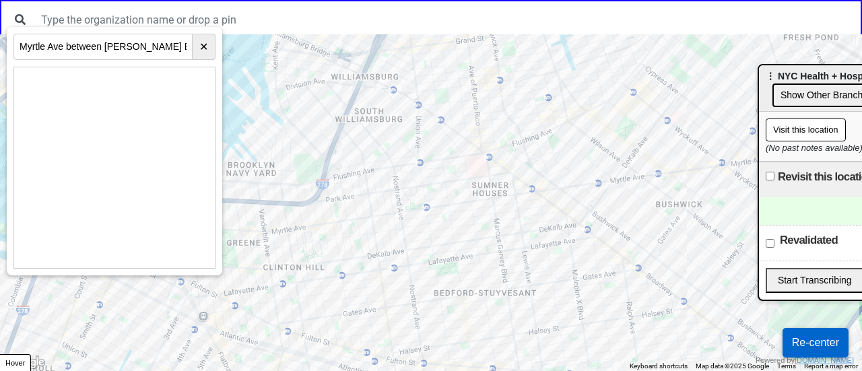
click at [428, 218] on div at bounding box center [431, 202] width 862 height 337
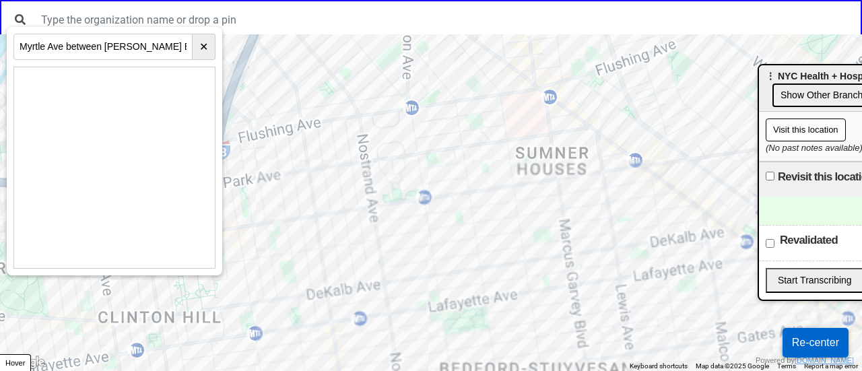
click at [428, 218] on div at bounding box center [431, 202] width 862 height 337
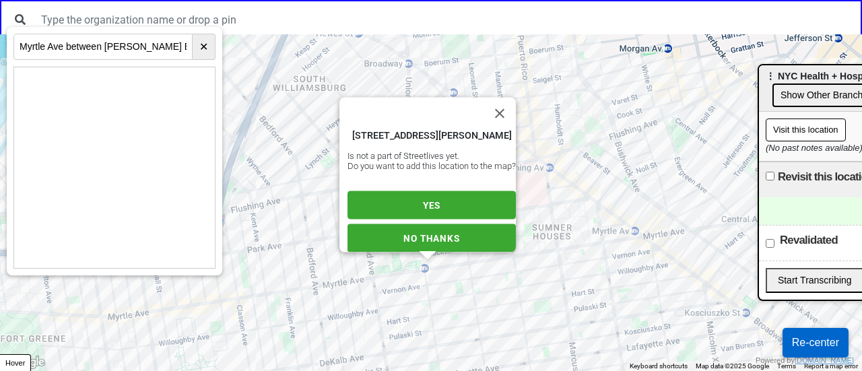
click at [548, 253] on div "592 Marcy Ave, Brooklyn, NY 11206, USA Is not a part of Streetlives yet. Do you…" at bounding box center [431, 202] width 862 height 337
click at [547, 253] on div "592 Marcy Ave, Brooklyn, NY 11206, USA Is not a part of Streetlives yet. Do you…" at bounding box center [431, 202] width 862 height 337
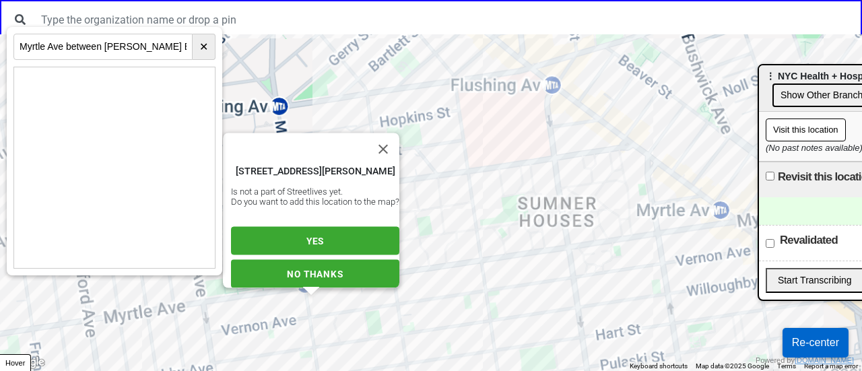
click at [546, 253] on div "592 Marcy Ave, Brooklyn, NY 11206, USA Is not a part of Streetlives yet. Do you…" at bounding box center [431, 202] width 862 height 337
click at [544, 253] on div "592 Marcy Ave, Brooklyn, NY 11206, USA Is not a part of Streetlives yet. Do you…" at bounding box center [431, 202] width 862 height 337
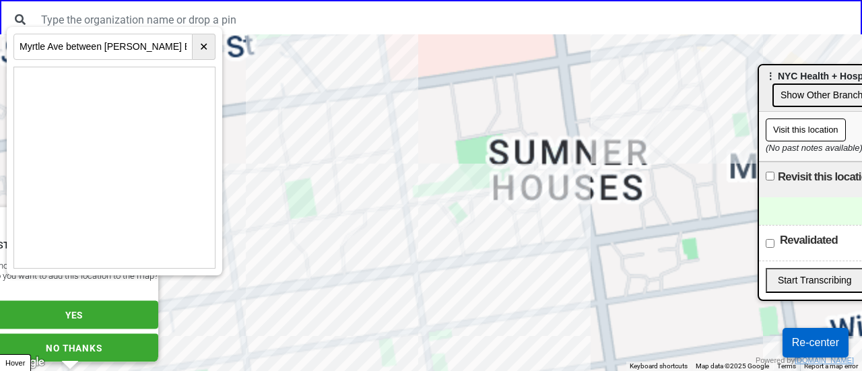
click at [544, 253] on div "592 Marcy Ave, Brooklyn, NY 11206, USA Is not a part of Streetlives yet. Do you…" at bounding box center [431, 202] width 862 height 337
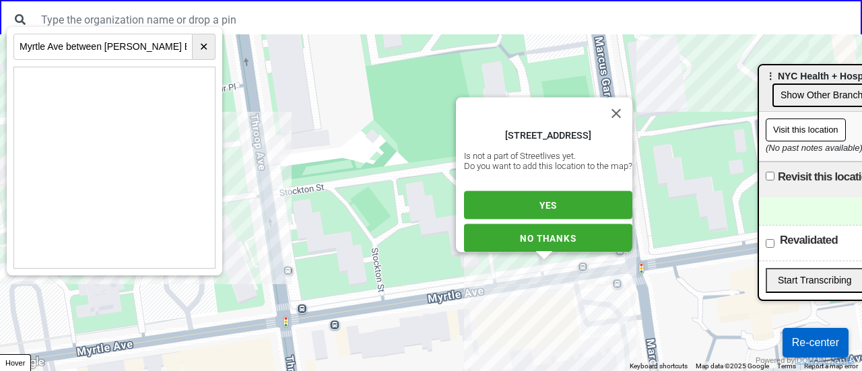
click at [451, 291] on div "998 Myrtle Ave, Brooklyn, NY 11206, USA Is not a part of Streetlives yet. Do yo…" at bounding box center [431, 202] width 862 height 337
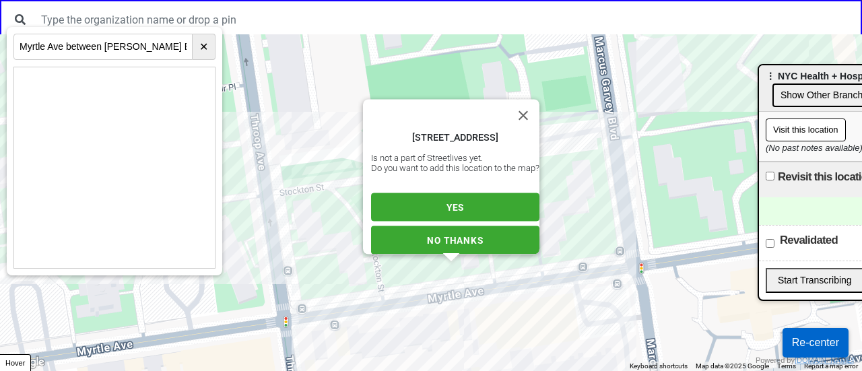
click at [457, 202] on span "YES" at bounding box center [456, 207] width 18 height 11
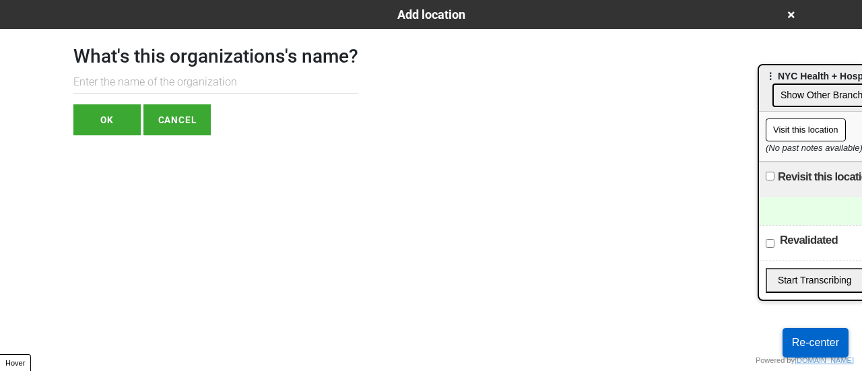
click at [163, 91] on input "text" at bounding box center [215, 82] width 285 height 22
click at [160, 82] on input "text" at bounding box center [215, 82] width 285 height 22
paste input "NYC Health + Hospitals"
type input "NYC Health + Hospitals"
click at [113, 129] on button "OK" at bounding box center [106, 119] width 67 height 31
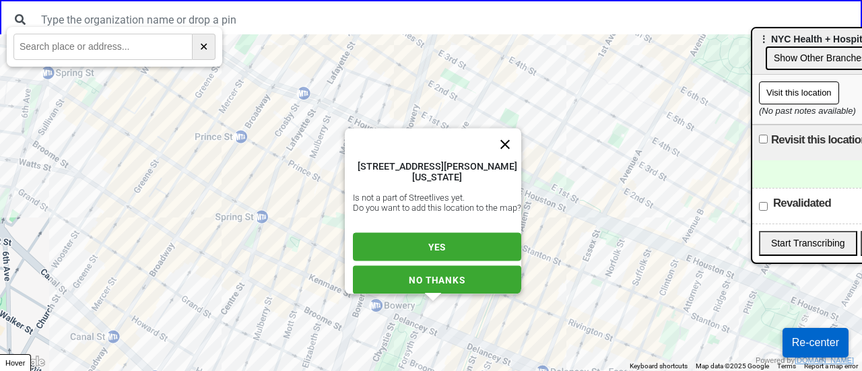
click at [513, 129] on button "Close" at bounding box center [505, 145] width 32 height 32
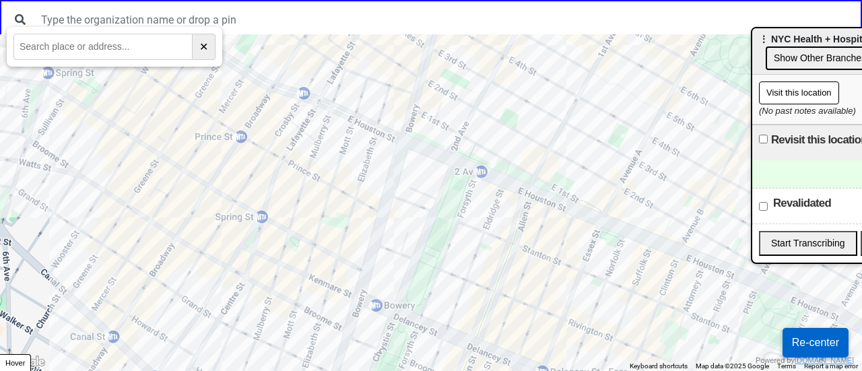
click at [453, 245] on div at bounding box center [431, 202] width 862 height 337
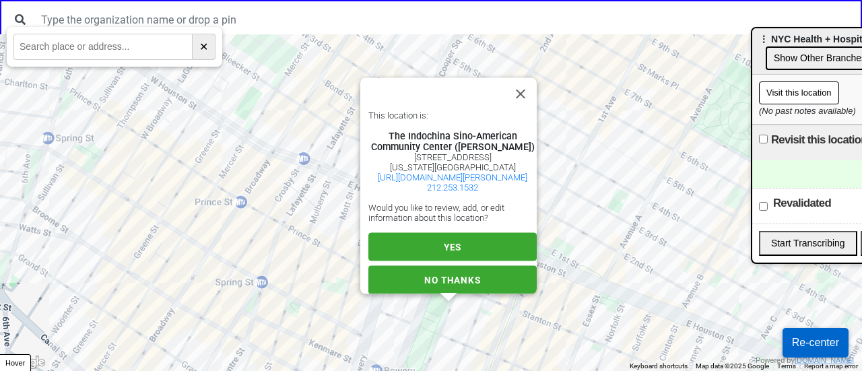
drag, startPoint x: 528, startPoint y: 94, endPoint x: 351, endPoint y: 7, distance: 197.3
click at [528, 94] on button "Close" at bounding box center [521, 94] width 32 height 32
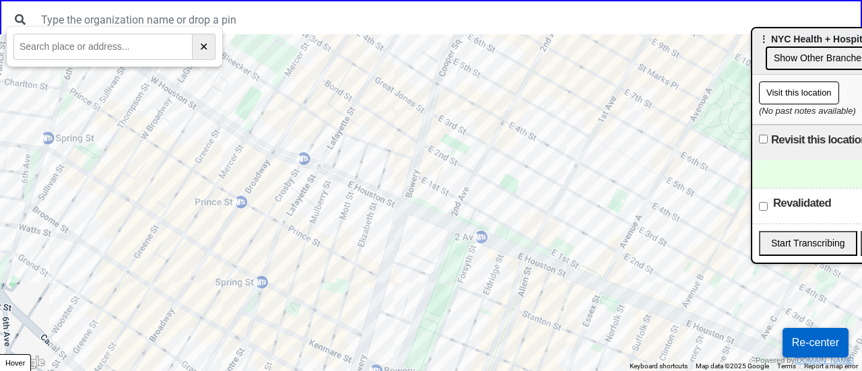
click at [228, 0] on html "← Move left → Move right ↑ Move up ↓ Move down + Zoom in - Zoom out Home Jump l…" at bounding box center [431, 0] width 862 height 0
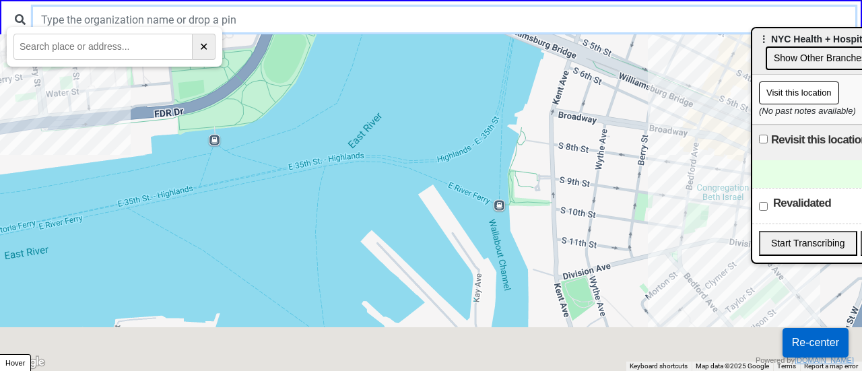
drag, startPoint x: 576, startPoint y: 94, endPoint x: 578, endPoint y: 26, distance: 68.1
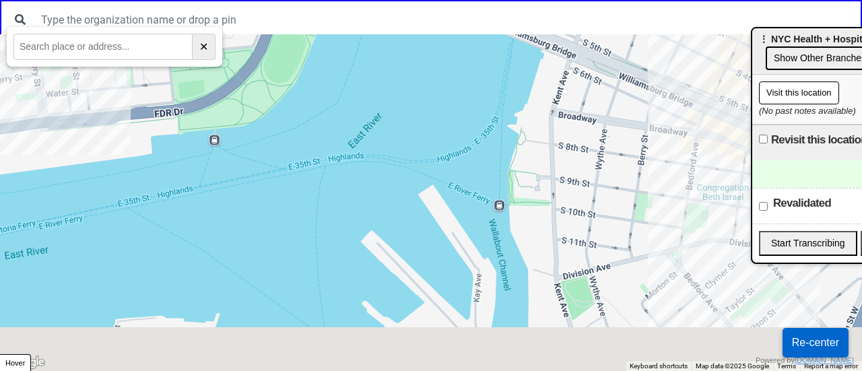
click at [571, 0] on div "← Move left → Move right ↑ Move up ↓ Move down + Zoom in - Zoom out Home Jump l…" at bounding box center [431, 0] width 862 height 0
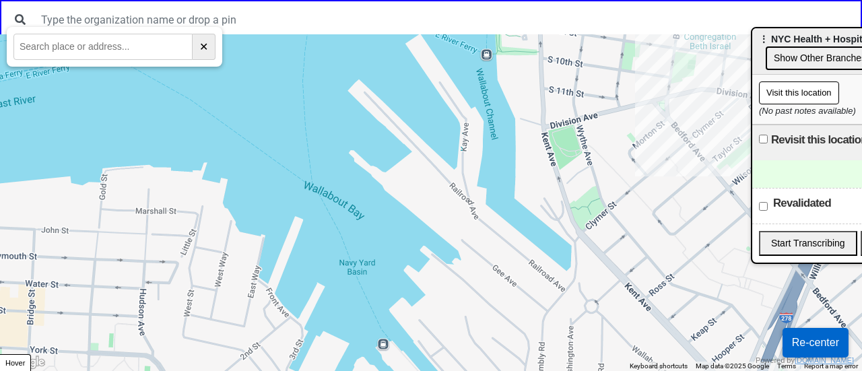
drag, startPoint x: 628, startPoint y: 231, endPoint x: 548, endPoint y: -1, distance: 245.8
click at [548, 0] on html "← Move left → Move right ↑ Move up ↓ Move down + Zoom in - Zoom out Home Jump l…" at bounding box center [431, 0] width 862 height 0
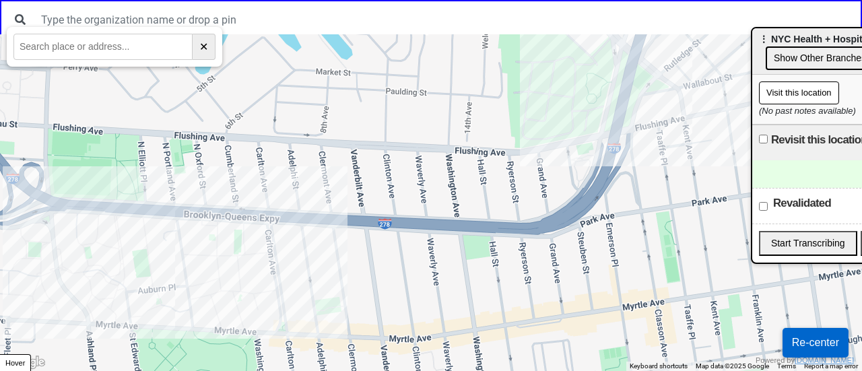
drag, startPoint x: 587, startPoint y: 215, endPoint x: 491, endPoint y: 33, distance: 205.8
click at [491, 0] on div "← Move left → Move right ↑ Move up ↓ Move down + Zoom in - Zoom out Home Jump l…" at bounding box center [431, 0] width 862 height 0
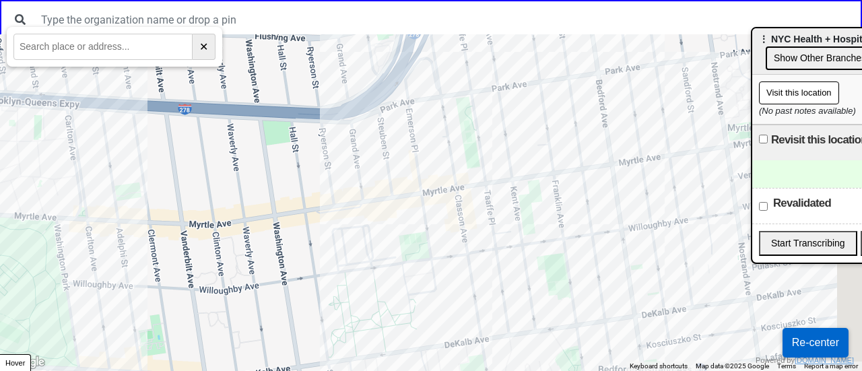
drag, startPoint x: 570, startPoint y: 187, endPoint x: 514, endPoint y: 310, distance: 135.4
click at [512, 313] on div at bounding box center [431, 202] width 862 height 337
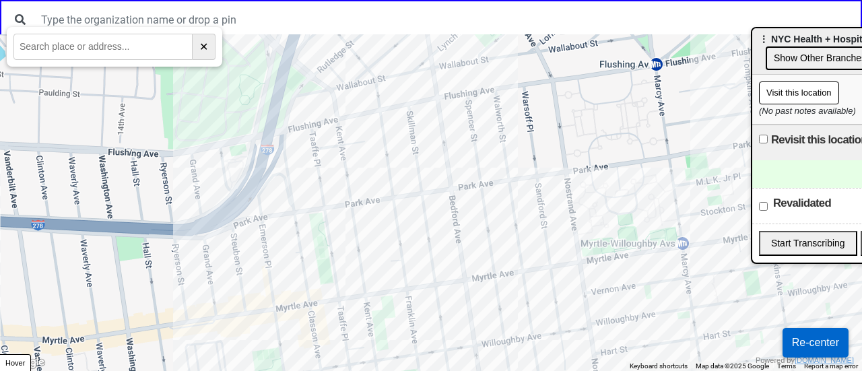
drag, startPoint x: 484, startPoint y: 328, endPoint x: 352, endPoint y: 282, distance: 140.4
click at [340, 282] on div at bounding box center [431, 202] width 862 height 337
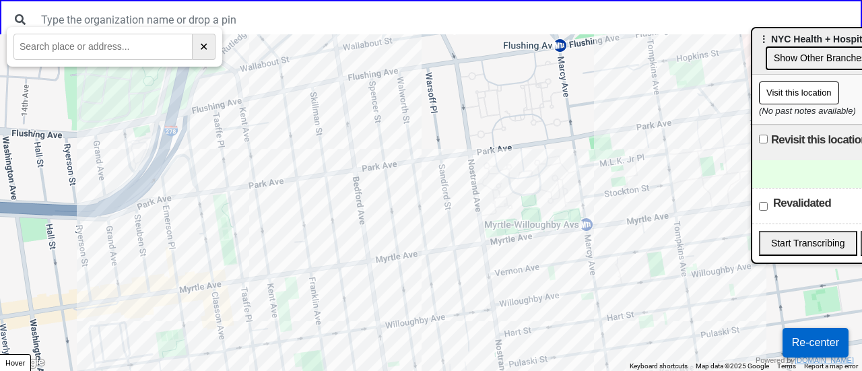
click at [535, 235] on div at bounding box center [431, 202] width 862 height 337
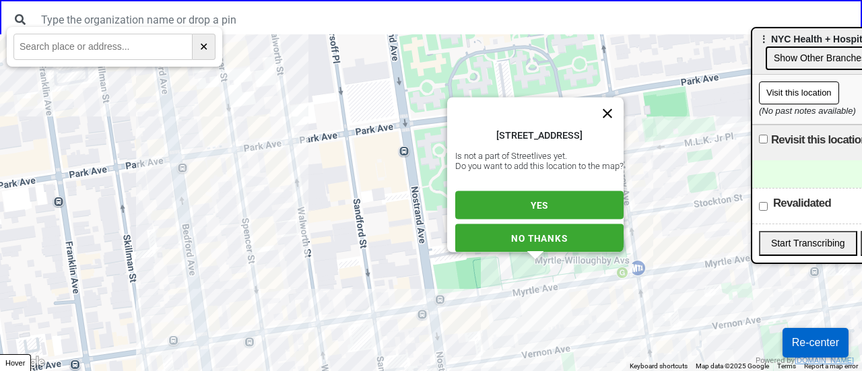
click at [616, 98] on button "Close" at bounding box center [607, 114] width 32 height 32
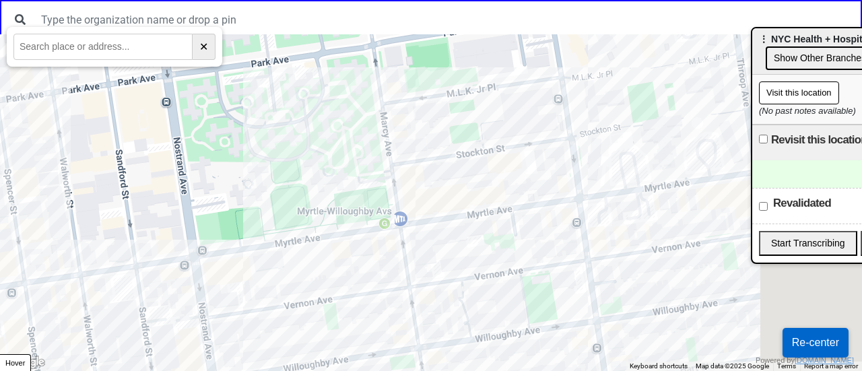
drag, startPoint x: 503, startPoint y: 219, endPoint x: 387, endPoint y: 191, distance: 118.5
click at [369, 189] on div at bounding box center [431, 202] width 862 height 337
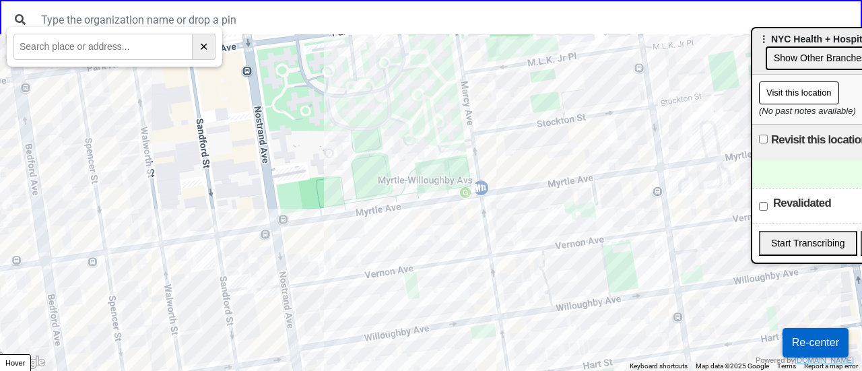
drag, startPoint x: 404, startPoint y: 200, endPoint x: 490, endPoint y: 177, distance: 88.6
click at [488, 176] on div at bounding box center [431, 202] width 862 height 337
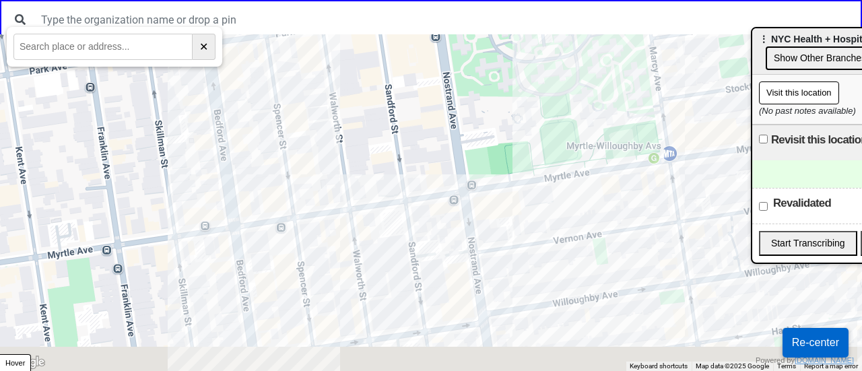
drag, startPoint x: 465, startPoint y: 187, endPoint x: 507, endPoint y: 184, distance: 41.2
click at [511, 184] on div at bounding box center [431, 202] width 862 height 337
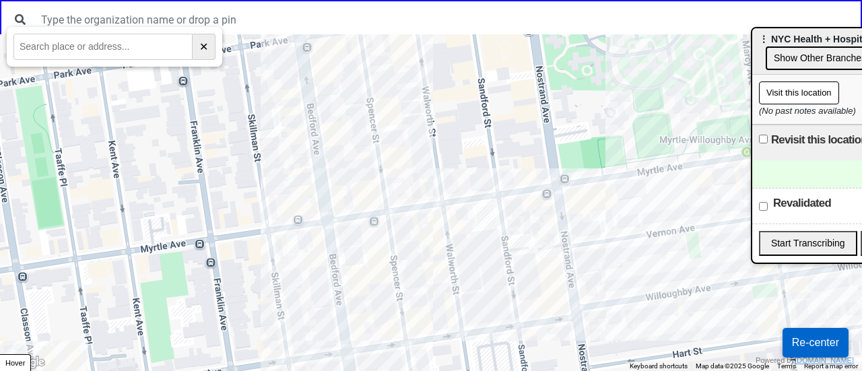
click at [472, 177] on div at bounding box center [431, 202] width 862 height 337
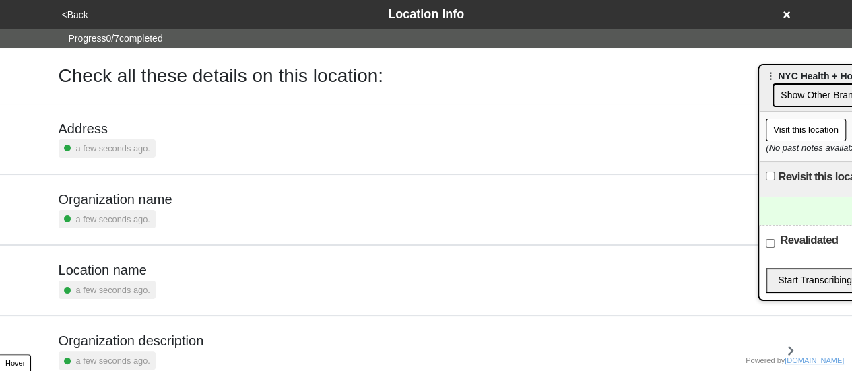
scroll to position [256, 0]
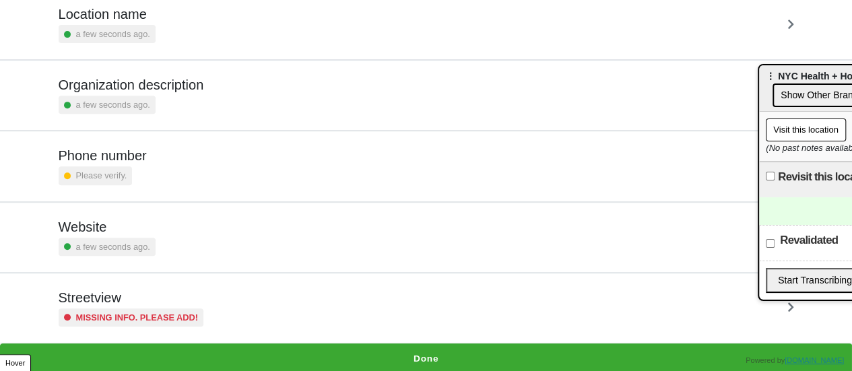
click at [180, 226] on div "Website a few seconds ago." at bounding box center [427, 237] width 736 height 37
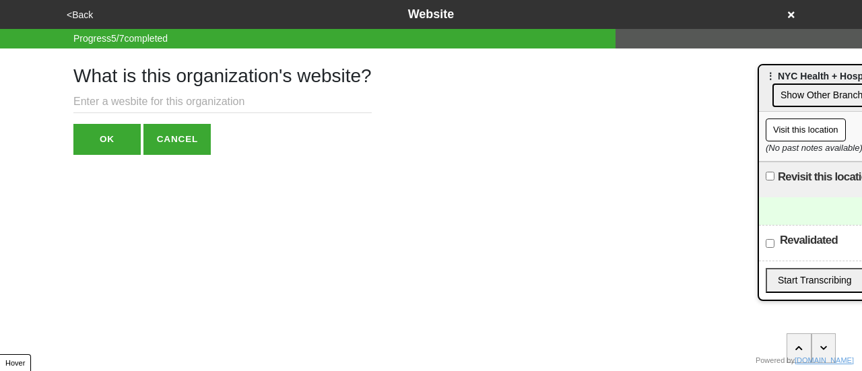
click at [141, 110] on input "text" at bounding box center [222, 102] width 298 height 22
paste input "[URL][DOMAIN_NAME]"
type input "[URL][DOMAIN_NAME]"
click at [97, 148] on button "OK" at bounding box center [106, 139] width 67 height 31
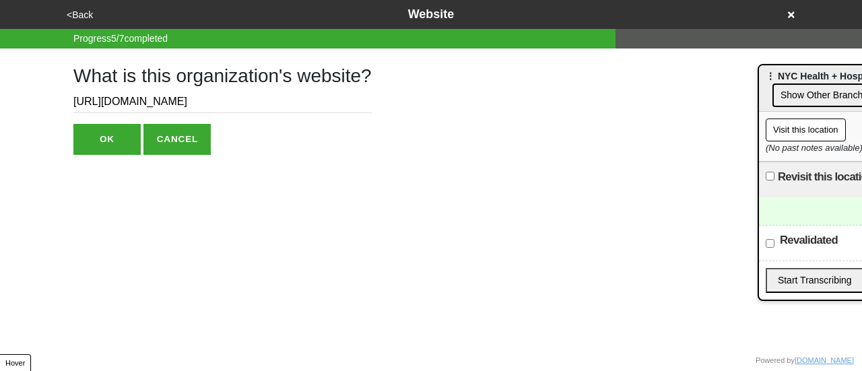
scroll to position [0, 0]
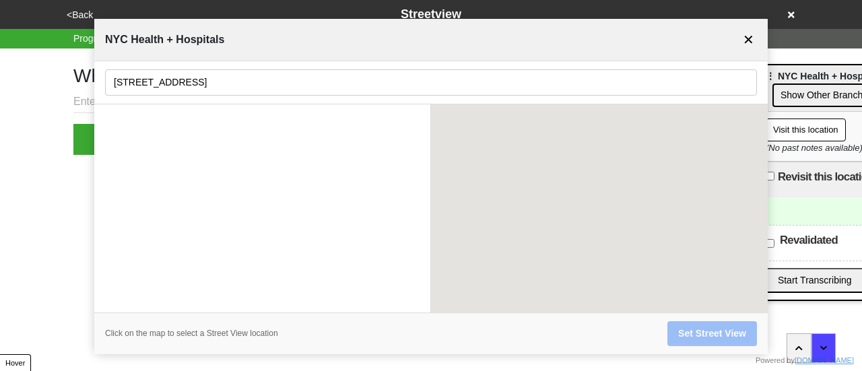
click at [79, 15] on button "<Back" at bounding box center [80, 14] width 34 height 15
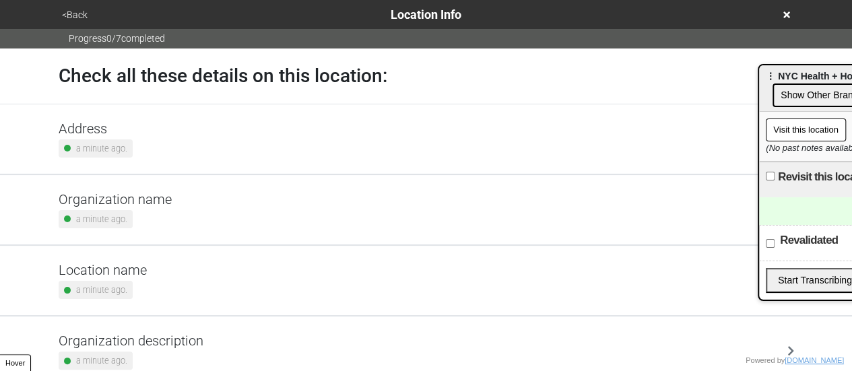
click at [137, 286] on div "a minute ago." at bounding box center [103, 290] width 88 height 18
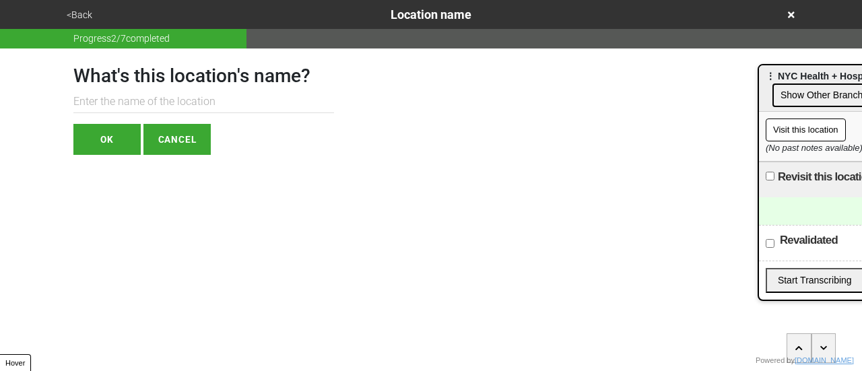
click at [189, 94] on input "text" at bounding box center [203, 102] width 261 height 22
paste input "Myrtle Ave between Marcus Garvey Blvd and Throop Ave"
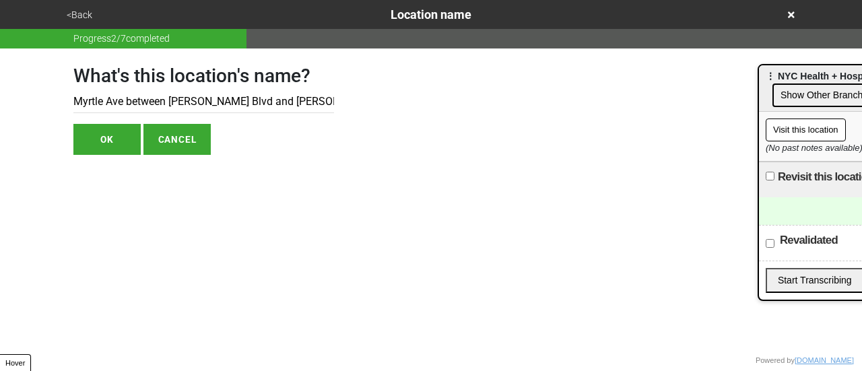
scroll to position [0, 9]
type input "Myrtle Ave between Marcus Garvey Blvd and Throop Ave"
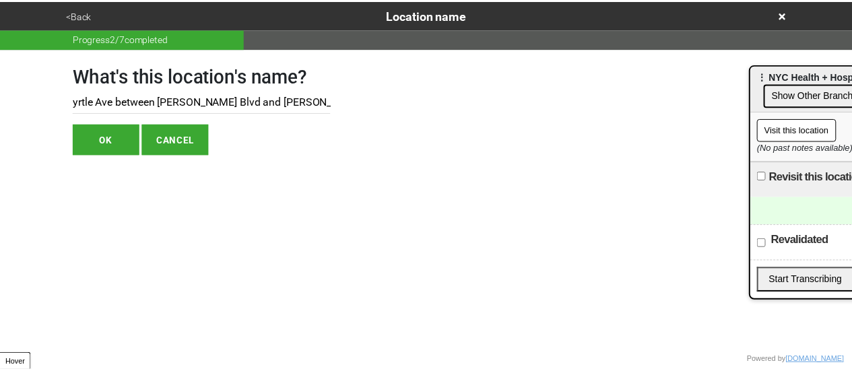
scroll to position [0, 0]
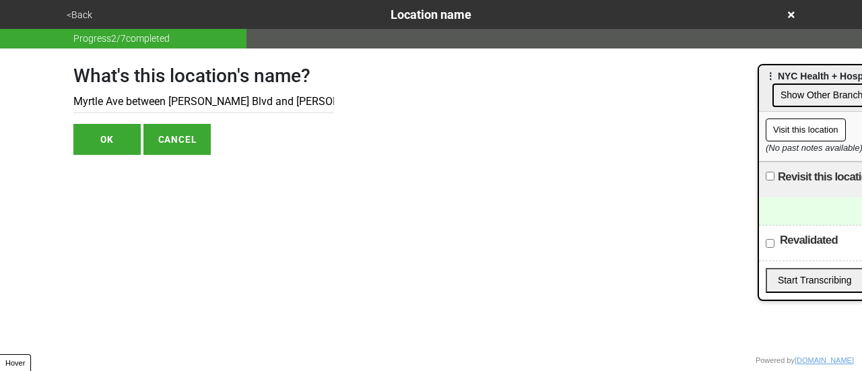
click at [110, 140] on button "OK" at bounding box center [106, 139] width 67 height 31
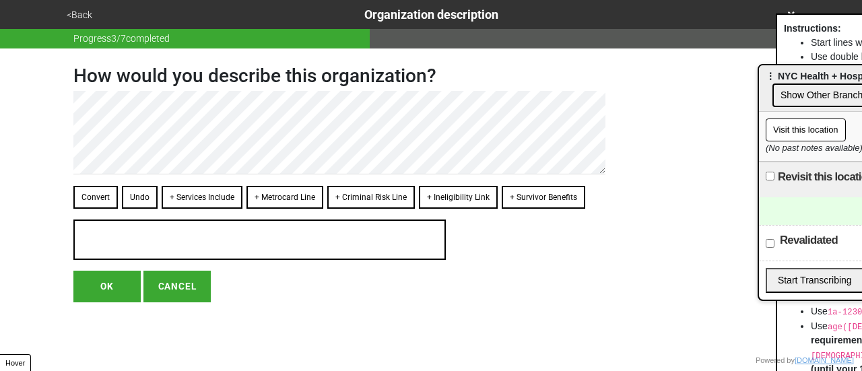
click at [90, 7] on button "<Back" at bounding box center [80, 14] width 34 height 15
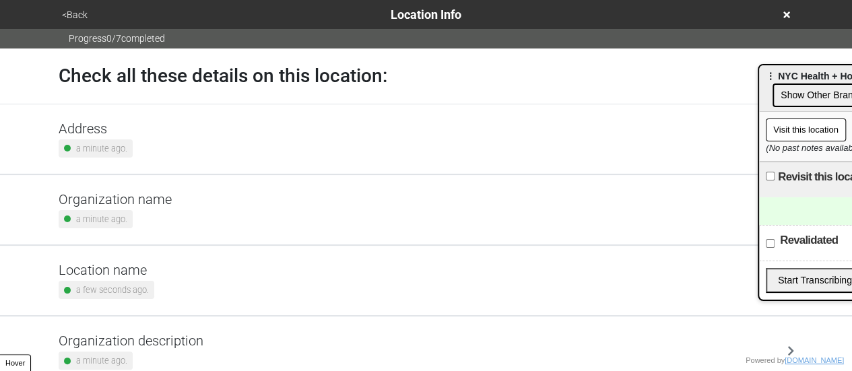
click at [132, 142] on div "Address a minute ago." at bounding box center [427, 139] width 736 height 37
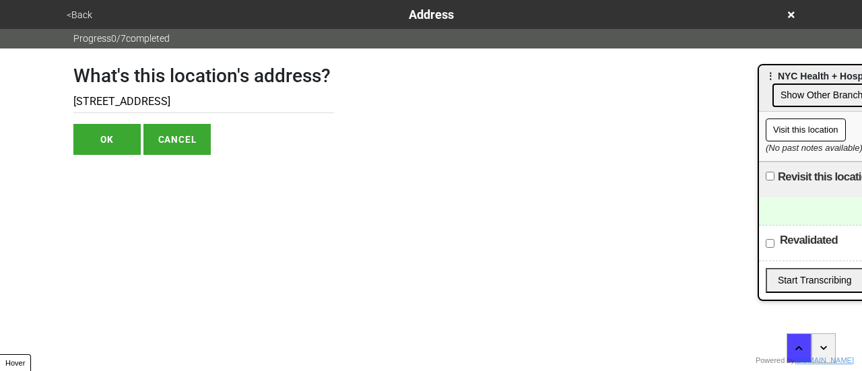
click at [74, 22] on button "<Back" at bounding box center [80, 14] width 34 height 15
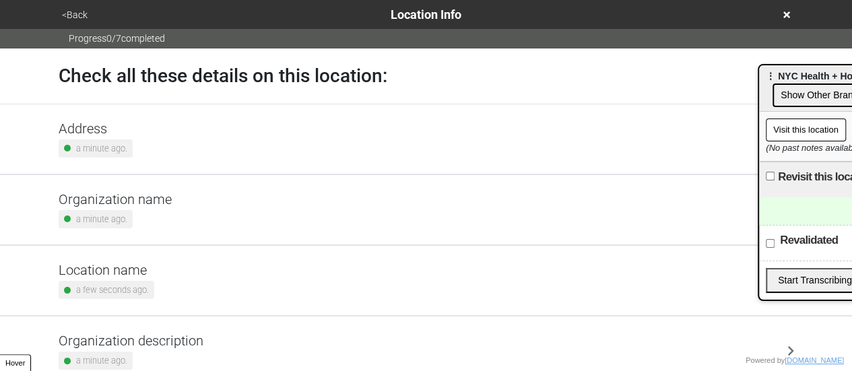
scroll to position [256, 0]
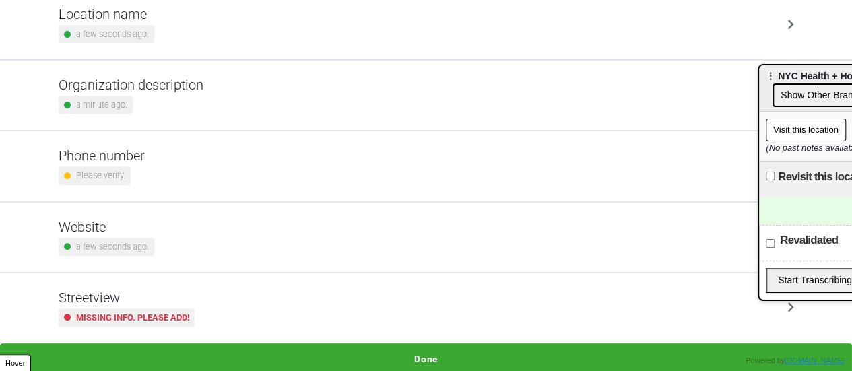
click at [414, 352] on button "Done" at bounding box center [426, 359] width 852 height 31
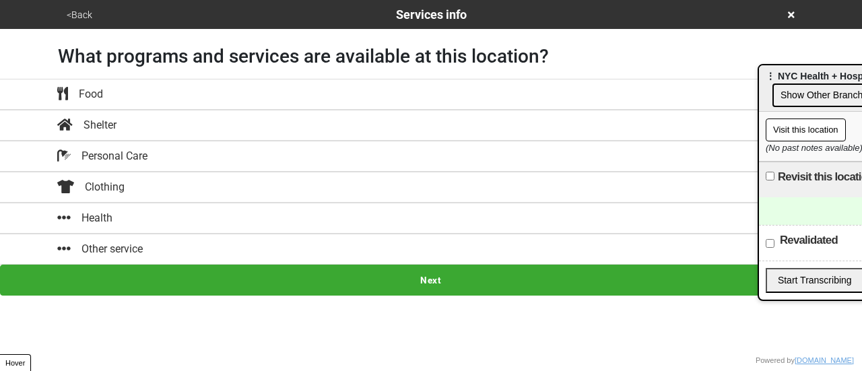
click at [220, 206] on button "Health" at bounding box center [431, 218] width 862 height 31
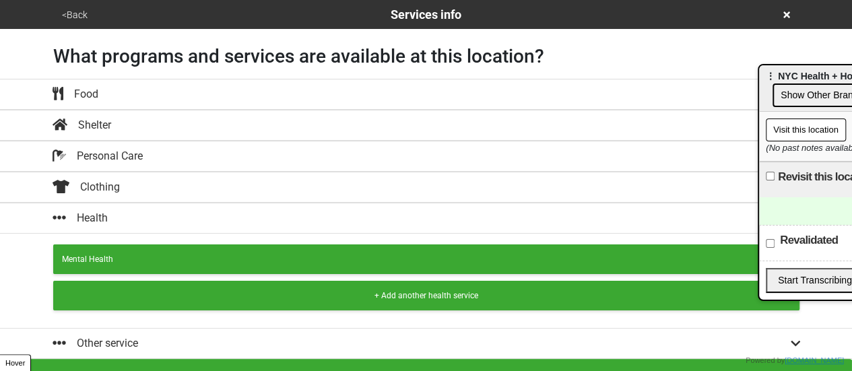
click at [164, 284] on button "+ Add another health service" at bounding box center [426, 296] width 746 height 30
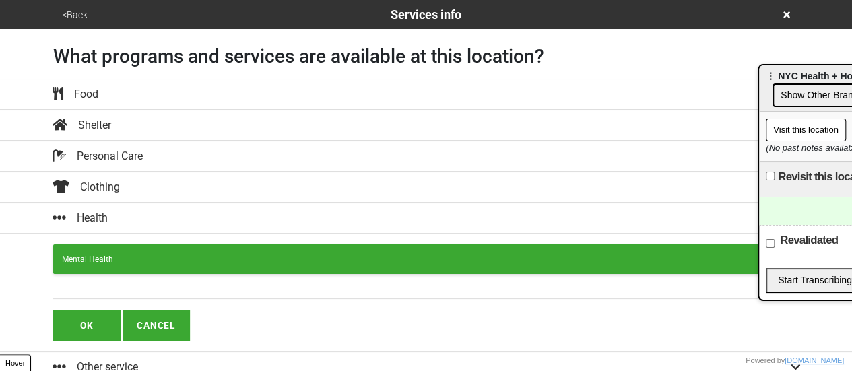
click at [160, 282] on input "text" at bounding box center [426, 290] width 746 height 18
paste input "Free First Aid"
type input "Free First Aid"
click at [90, 328] on button "OK" at bounding box center [86, 325] width 67 height 31
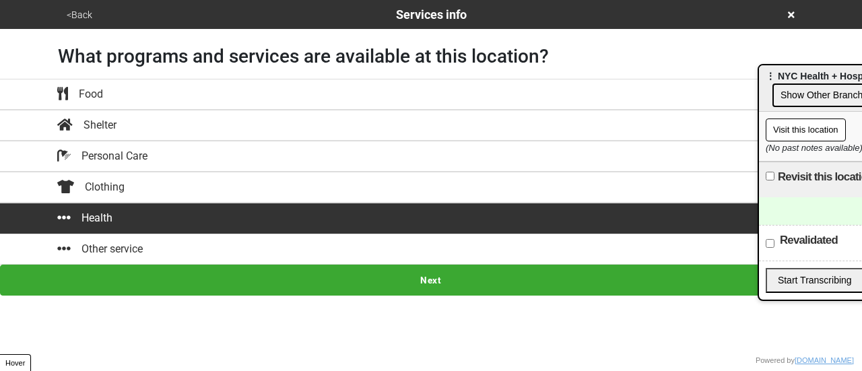
click at [397, 276] on button "Next" at bounding box center [431, 280] width 862 height 31
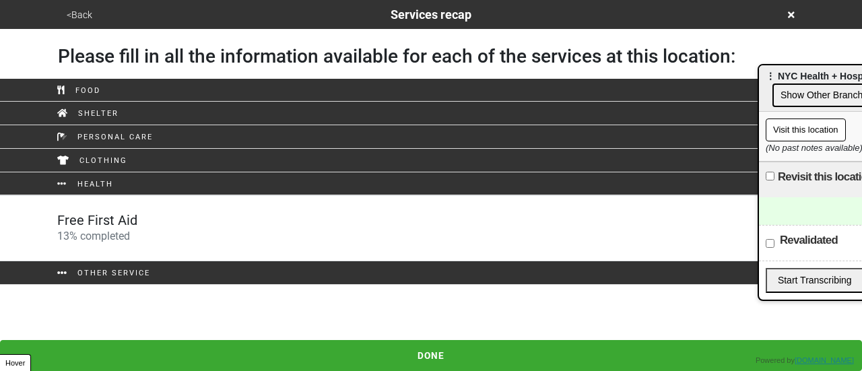
click at [298, 205] on link "Free First Aid 13 % completed" at bounding box center [431, 228] width 862 height 66
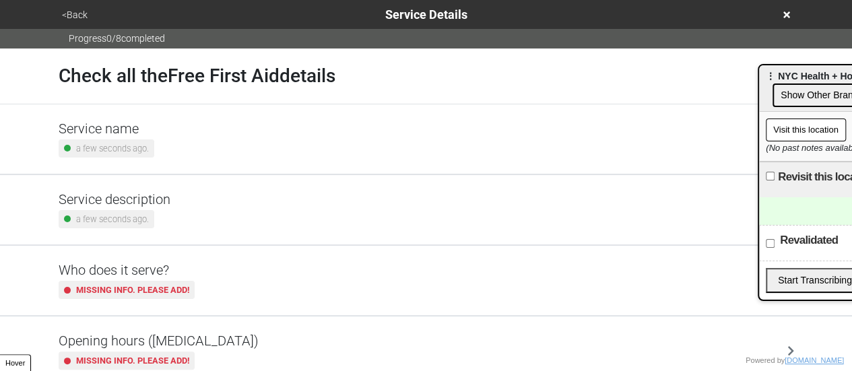
click at [220, 342] on div "Opening hours (coronavirus) Missing info. Please add!" at bounding box center [427, 351] width 736 height 37
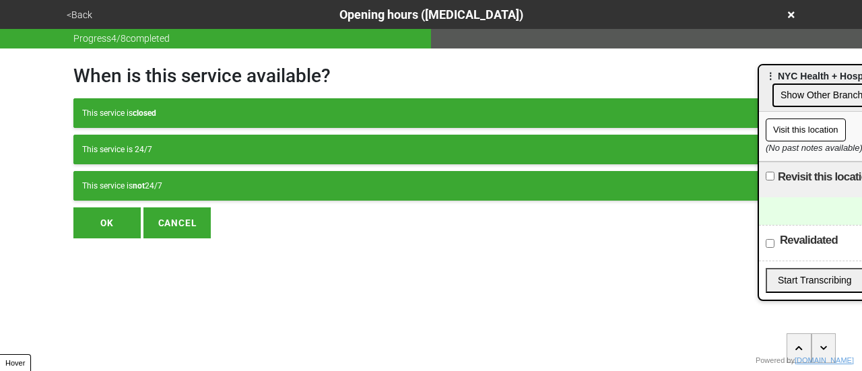
click at [234, 197] on button "This service is not 24/7" at bounding box center [430, 186] width 715 height 30
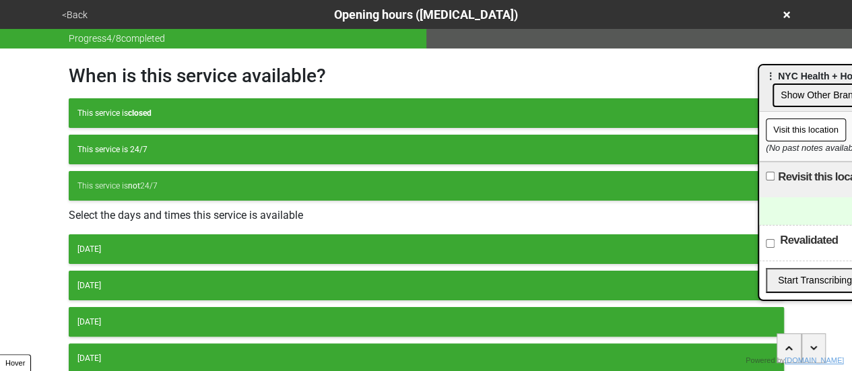
click at [150, 246] on div "Monday" at bounding box center [426, 249] width 698 height 12
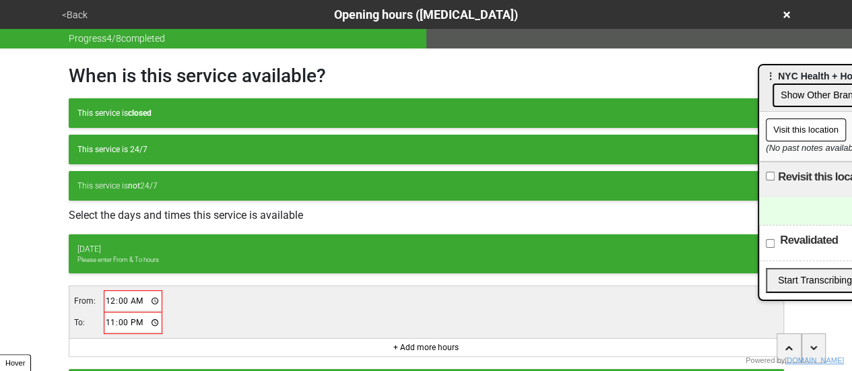
click at [112, 298] on input "00:00" at bounding box center [133, 302] width 57 height 20
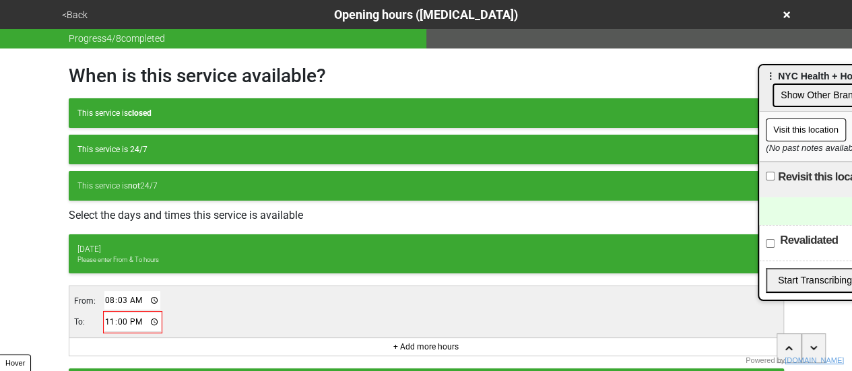
type input "08:30"
click at [112, 316] on input "23:00" at bounding box center [132, 323] width 57 height 20
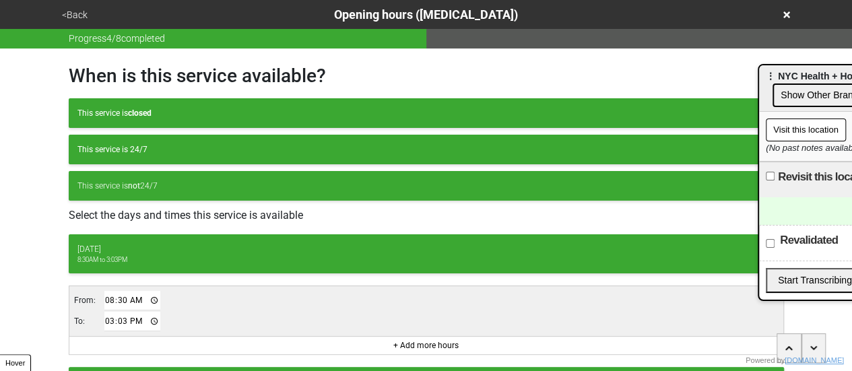
type input "15:30"
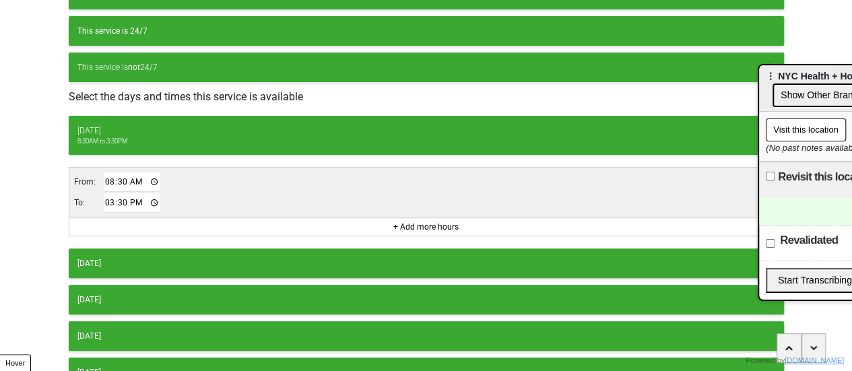
scroll to position [297, 0]
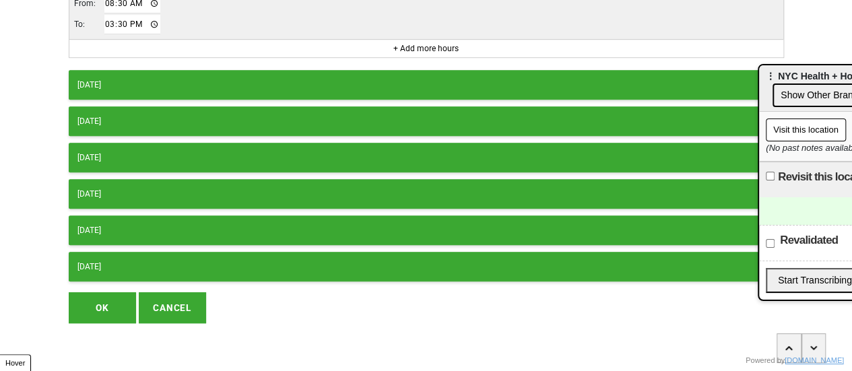
click at [102, 292] on button "OK" at bounding box center [102, 307] width 67 height 31
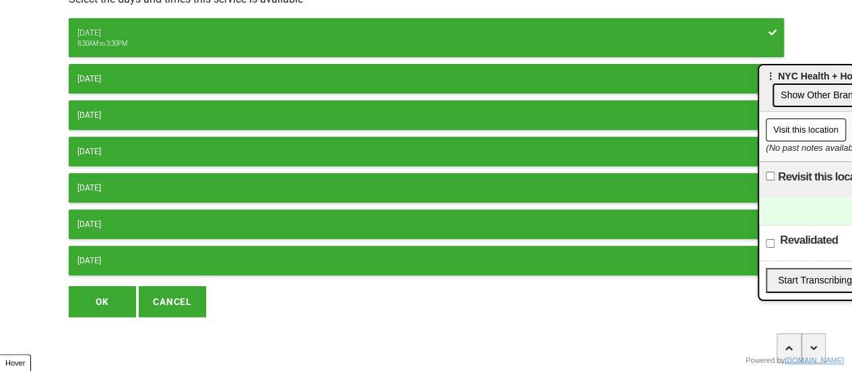
scroll to position [212, 0]
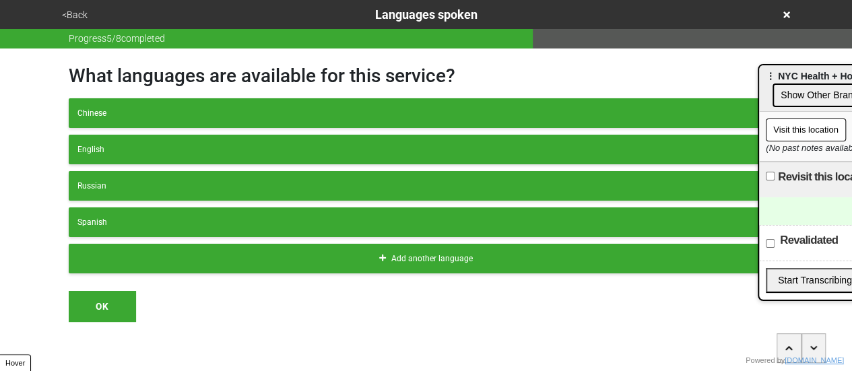
click at [69, 12] on button "<Back" at bounding box center [75, 14] width 34 height 15
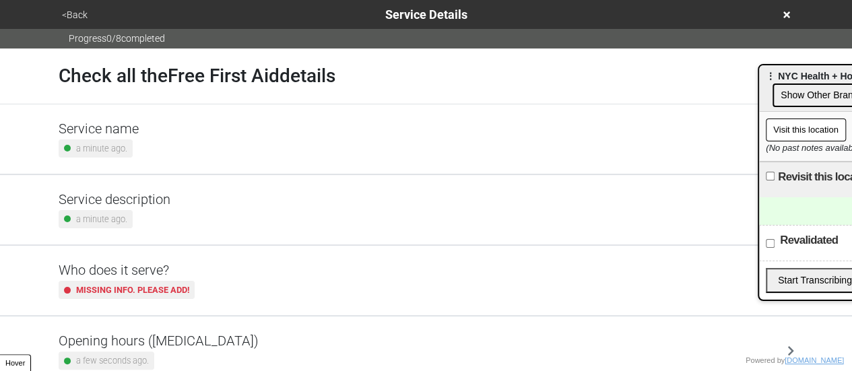
click at [168, 333] on h5 "Opening hours ([MEDICAL_DATA])" at bounding box center [159, 341] width 200 height 16
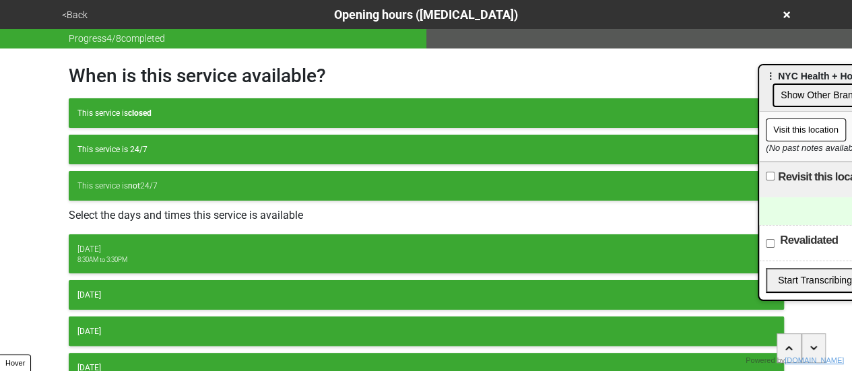
click at [87, 14] on button "<Back" at bounding box center [75, 14] width 34 height 15
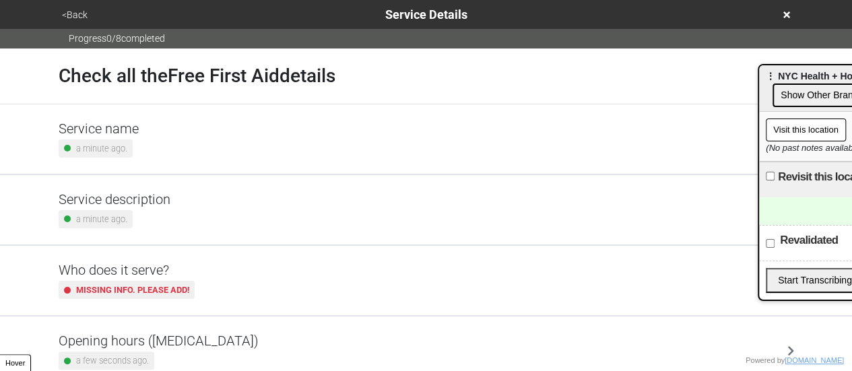
click at [181, 206] on div "Service description a minute ago." at bounding box center [427, 209] width 736 height 37
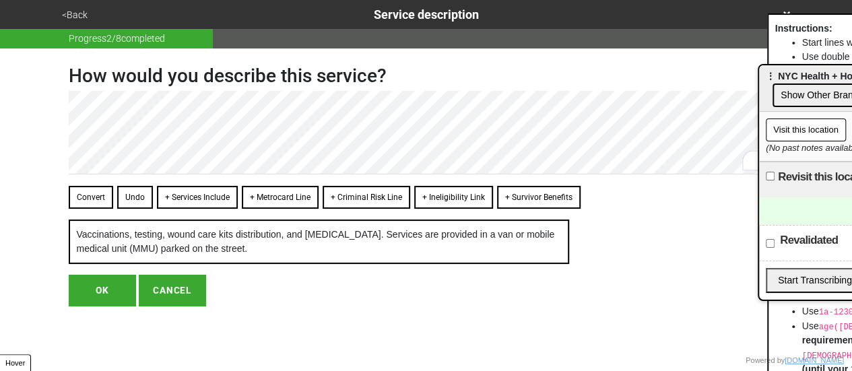
click at [109, 304] on button "OK" at bounding box center [102, 290] width 67 height 31
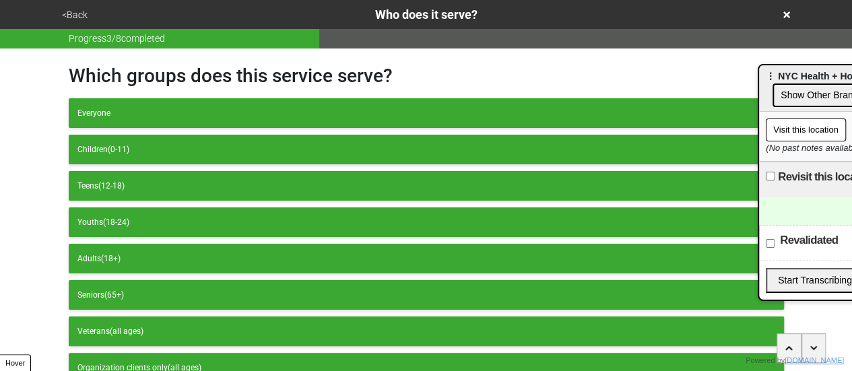
click at [66, 24] on div "<Back Who does it serve?" at bounding box center [427, 14] width 748 height 29
click at [71, 18] on button "<Back" at bounding box center [75, 14] width 34 height 15
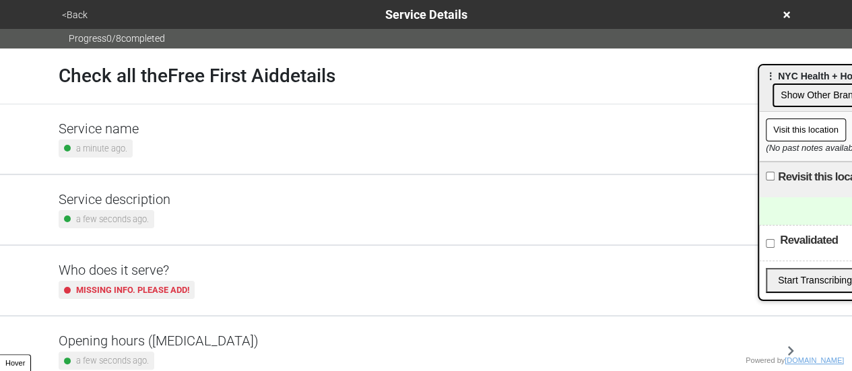
scroll to position [326, 0]
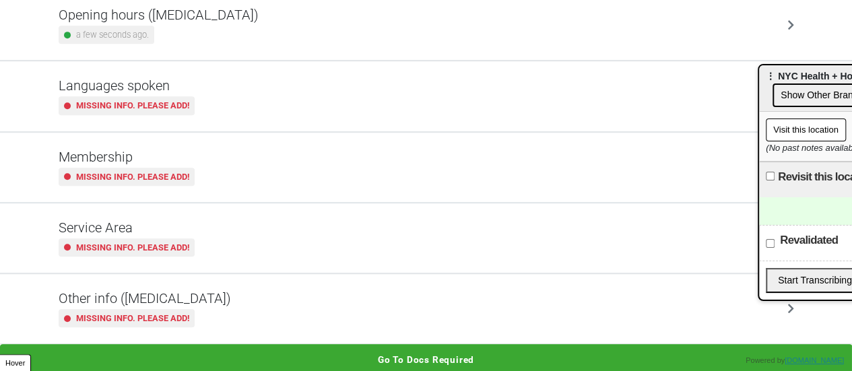
click at [252, 320] on div "Other info (coronavirus) Missing info. Please add!" at bounding box center [427, 308] width 736 height 37
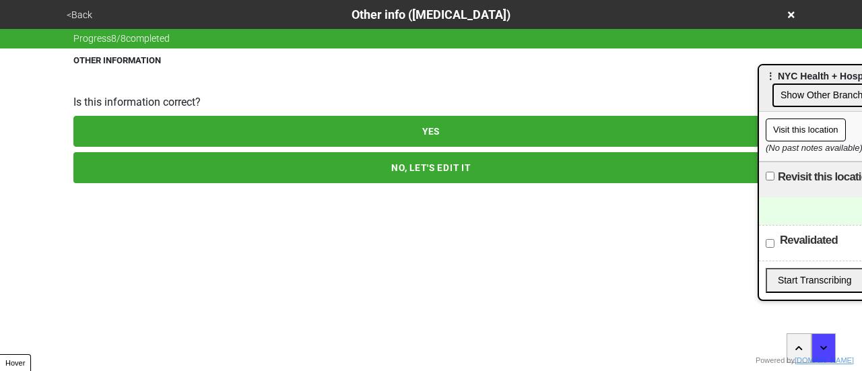
click at [218, 174] on button "NO, LET'S EDIT IT" at bounding box center [430, 167] width 715 height 31
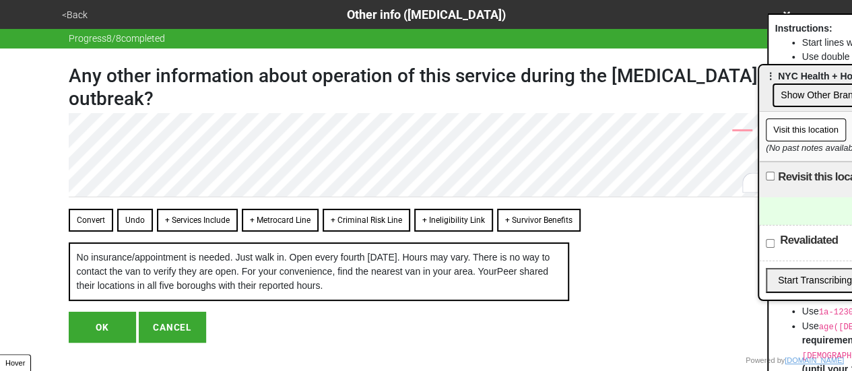
click at [108, 333] on button "OK" at bounding box center [102, 327] width 67 height 31
type textarea "x"
click at [111, 334] on button "OK" at bounding box center [102, 327] width 67 height 31
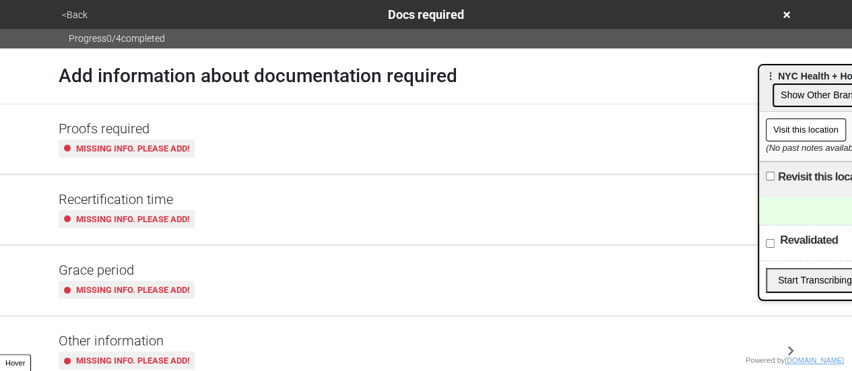
click at [781, 13] on div "<Back Docs required" at bounding box center [426, 14] width 737 height 18
click at [785, 14] on icon at bounding box center [786, 14] width 7 height 7
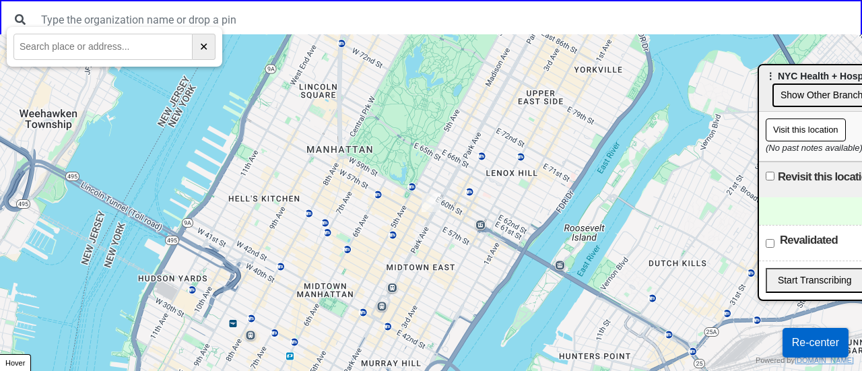
drag, startPoint x: 671, startPoint y: 313, endPoint x: 476, endPoint y: 95, distance: 292.9
click at [522, 154] on div at bounding box center [431, 202] width 862 height 337
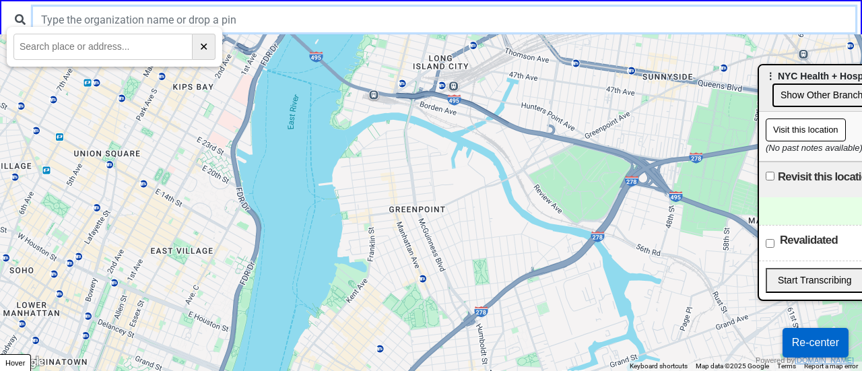
drag, startPoint x: 518, startPoint y: 279, endPoint x: 567, endPoint y: 240, distance: 62.4
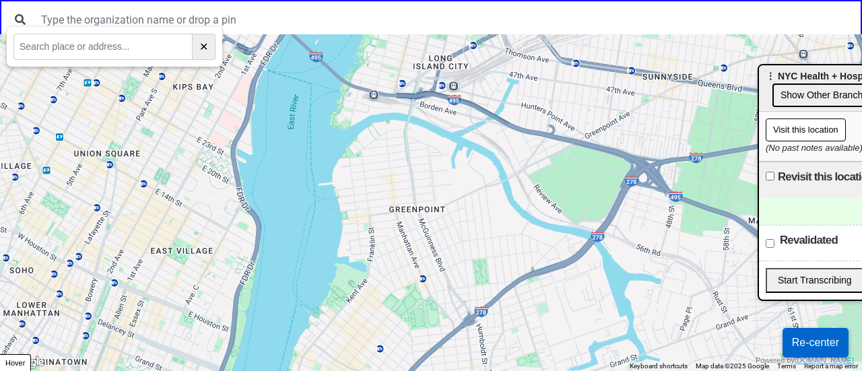
click at [472, 0] on div "← Move left → Move right ↑ Move up ↓ Move down + Zoom in - Zoom out Home Jump l…" at bounding box center [431, 0] width 862 height 0
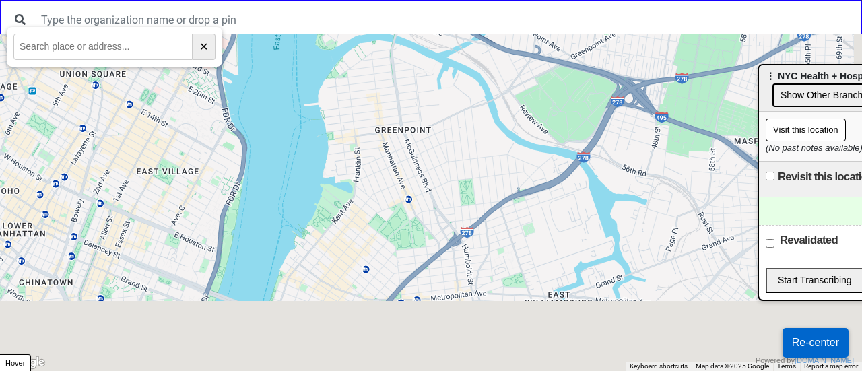
click at [569, 100] on div at bounding box center [431, 202] width 862 height 337
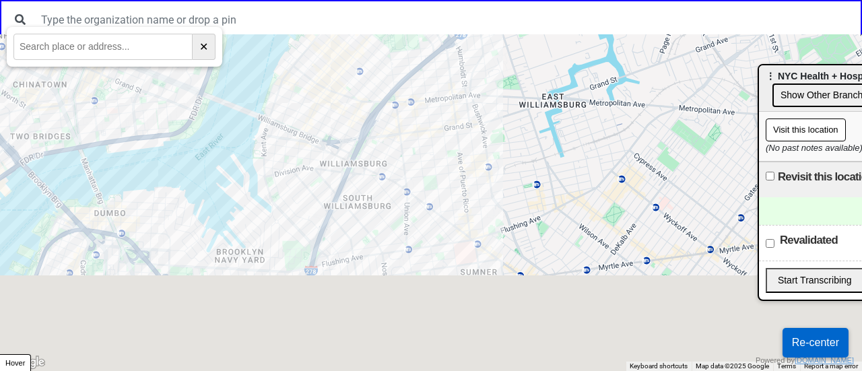
drag, startPoint x: 493, startPoint y: 339, endPoint x: 447, endPoint y: 57, distance: 285.3
click at [447, 52] on div at bounding box center [431, 202] width 862 height 337
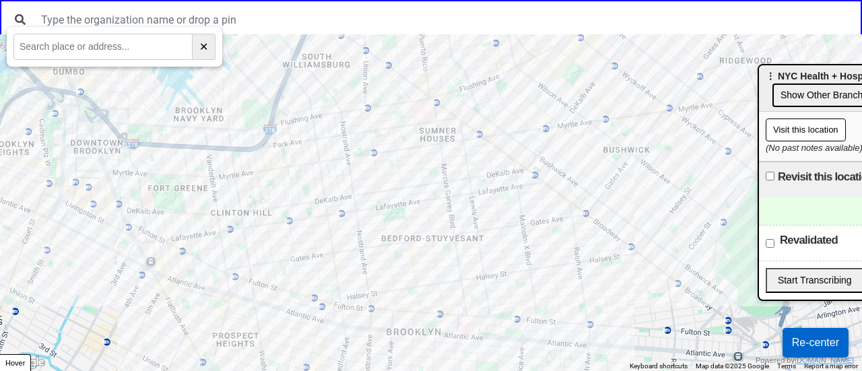
click at [524, 159] on div at bounding box center [431, 202] width 862 height 337
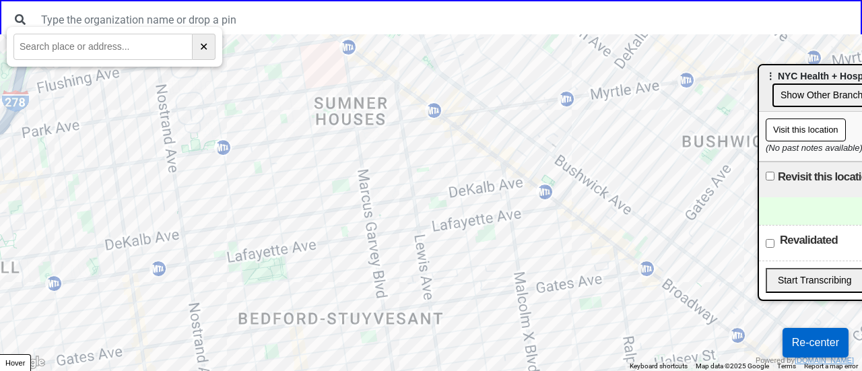
click at [524, 159] on div at bounding box center [431, 202] width 862 height 337
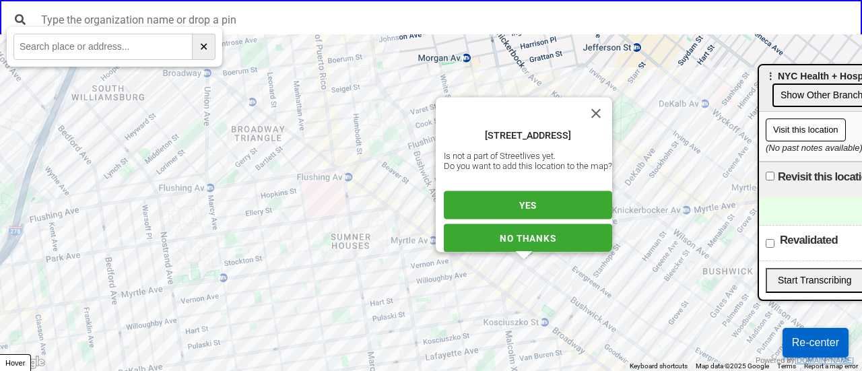
click at [465, 292] on div "21 Dodworth St, Brooklyn, NY 11221, USA Is not a part of Streetlives yet. Do yo…" at bounding box center [431, 202] width 862 height 337
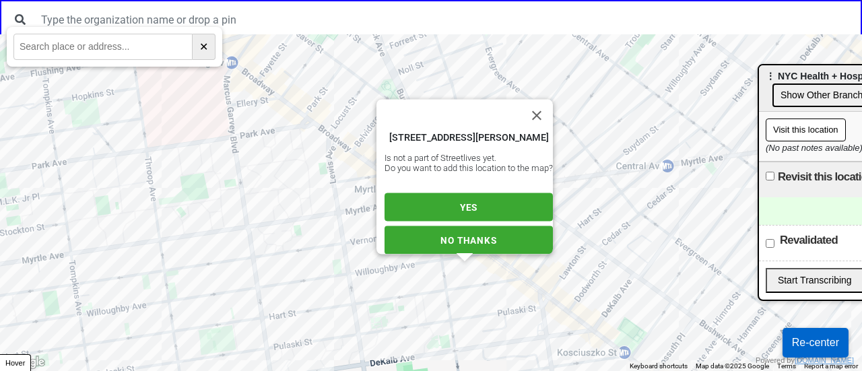
click at [485, 261] on div "424A Hart St, Brooklyn, NY 11221, USA Is not a part of Streetlives yet. Do you …" at bounding box center [431, 202] width 862 height 337
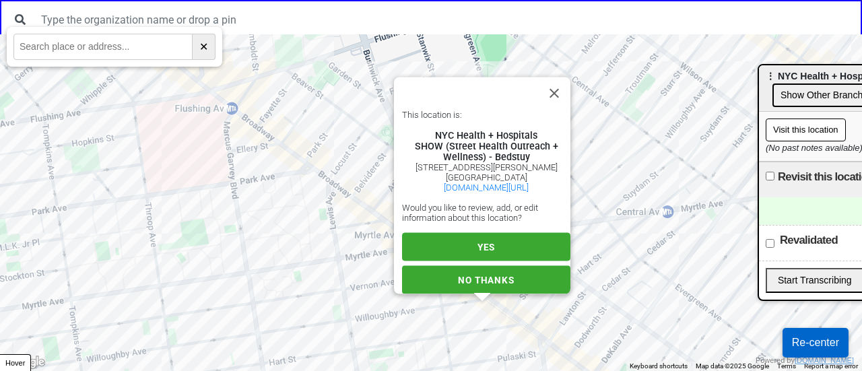
scroll to position [23, 0]
click at [514, 238] on button "YES" at bounding box center [486, 247] width 168 height 28
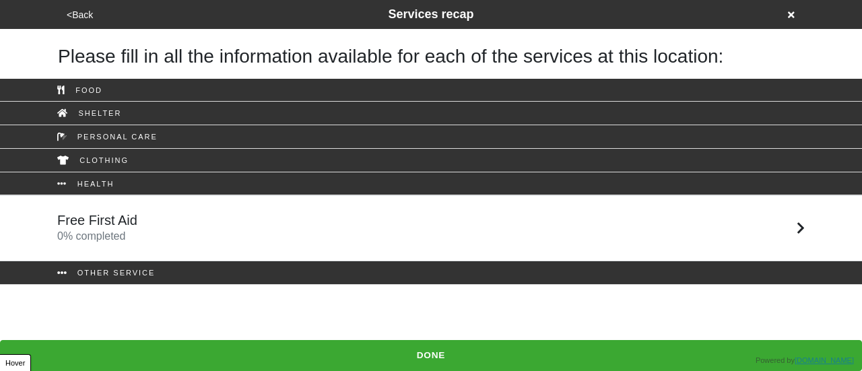
click at [227, 228] on div "Free First Aid 0 % completed" at bounding box center [431, 228] width 768 height 32
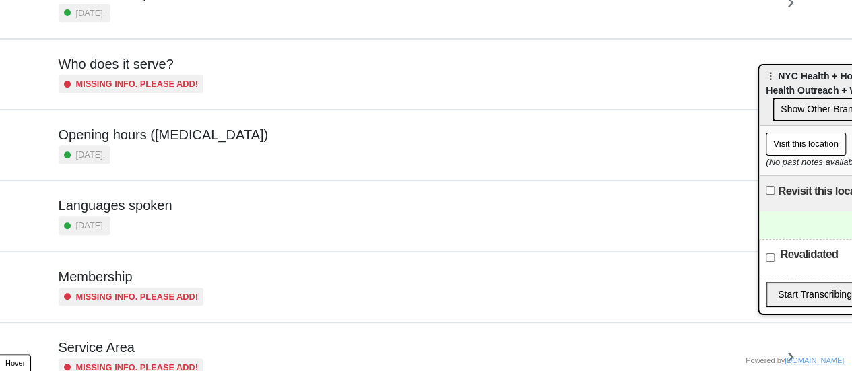
scroll to position [326, 0]
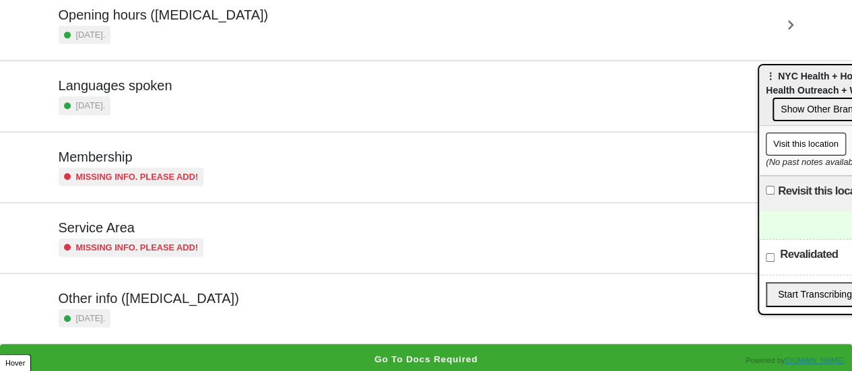
click at [227, 320] on div "Other info ([MEDICAL_DATA]) [DATE]." at bounding box center [427, 308] width 736 height 37
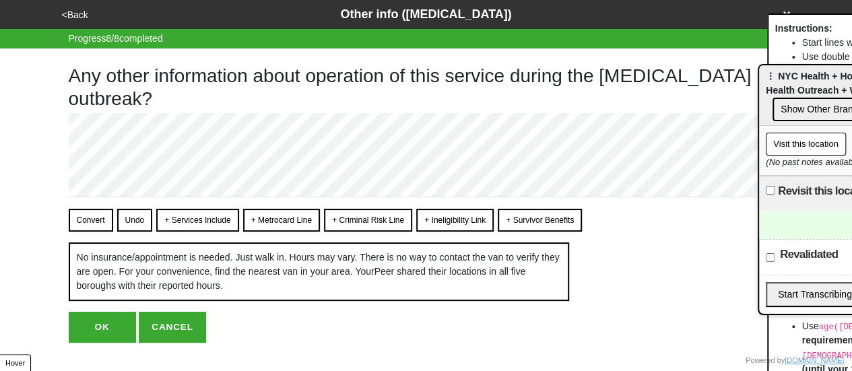
click at [106, 339] on button "OK" at bounding box center [102, 327] width 67 height 31
type textarea "x"
click at [108, 335] on button "OK" at bounding box center [102, 327] width 67 height 31
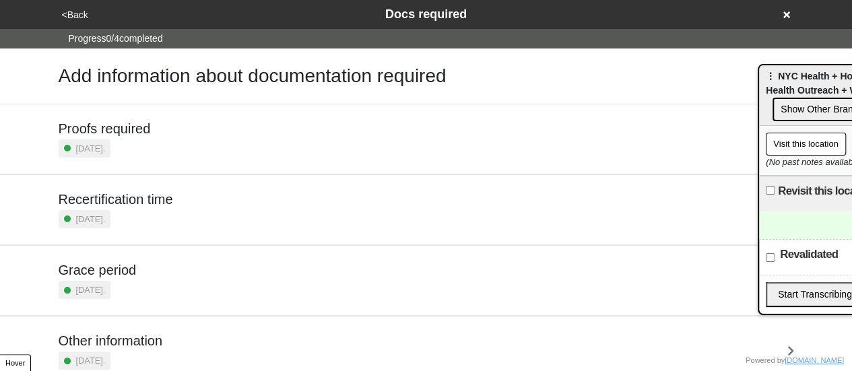
click at [789, 13] on icon at bounding box center [786, 14] width 7 height 7
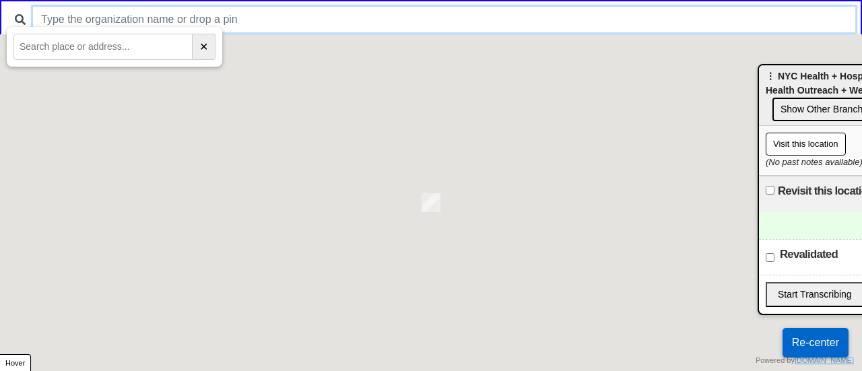
click at [237, 21] on input "text" at bounding box center [444, 20] width 822 height 26
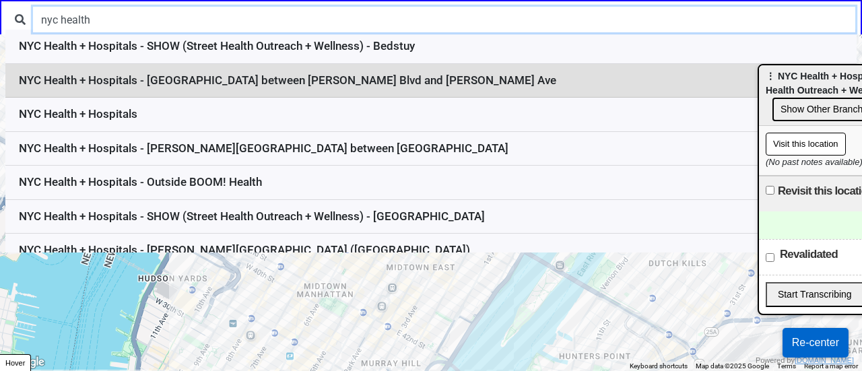
type input "nyc health"
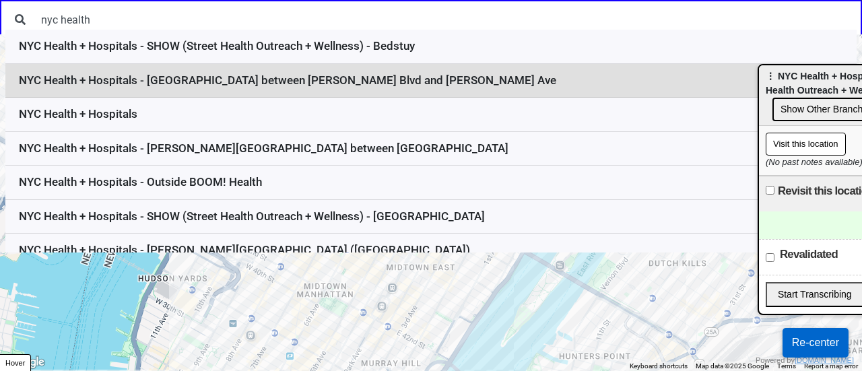
click at [398, 87] on li "NYC Health + Hospitals - [GEOGRAPHIC_DATA] between [PERSON_NAME] Blvd and [PERS…" at bounding box center [430, 81] width 851 height 34
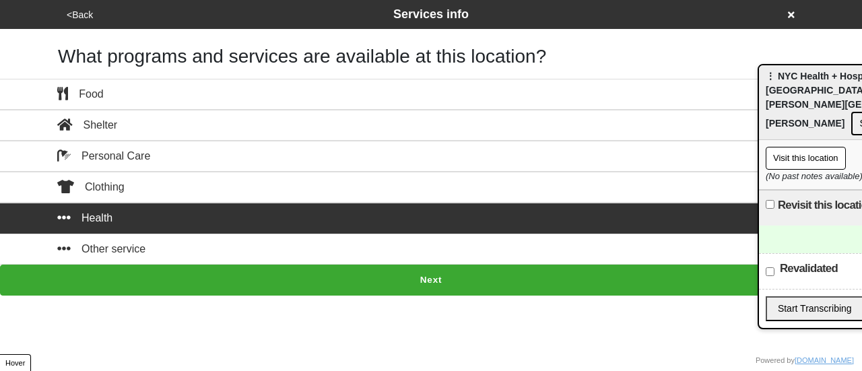
click at [504, 275] on button "Next" at bounding box center [431, 280] width 862 height 31
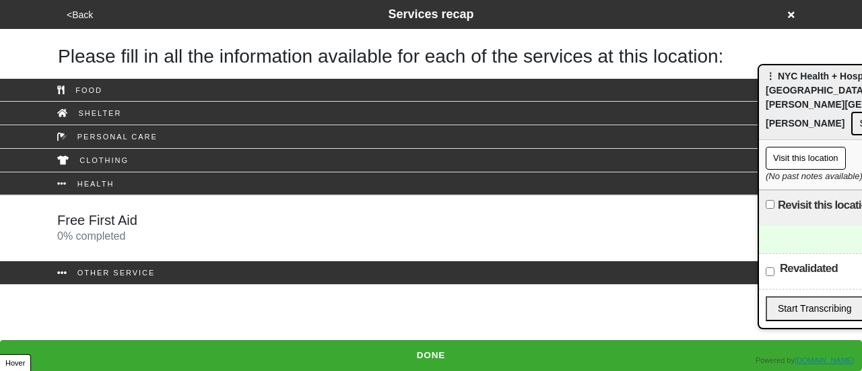
click at [132, 216] on h5 "Free First Aid" at bounding box center [97, 220] width 80 height 16
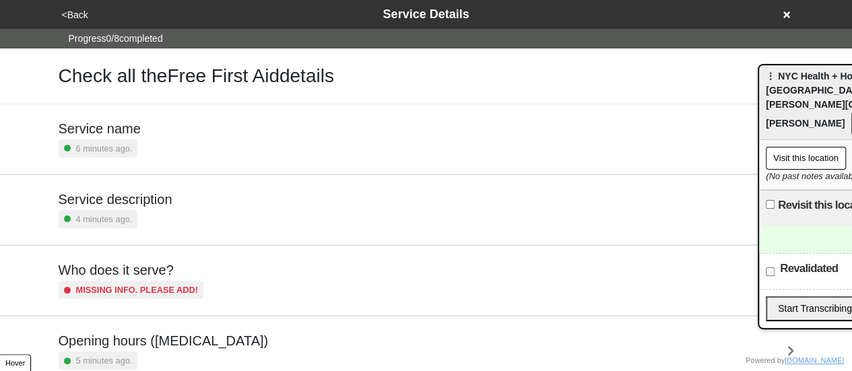
click at [137, 193] on h5 "Service description" at bounding box center [116, 199] width 114 height 16
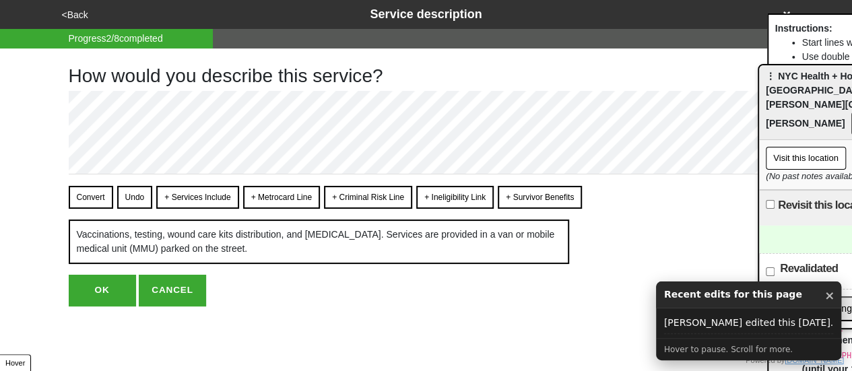
click at [73, 8] on button "<Back" at bounding box center [75, 14] width 34 height 15
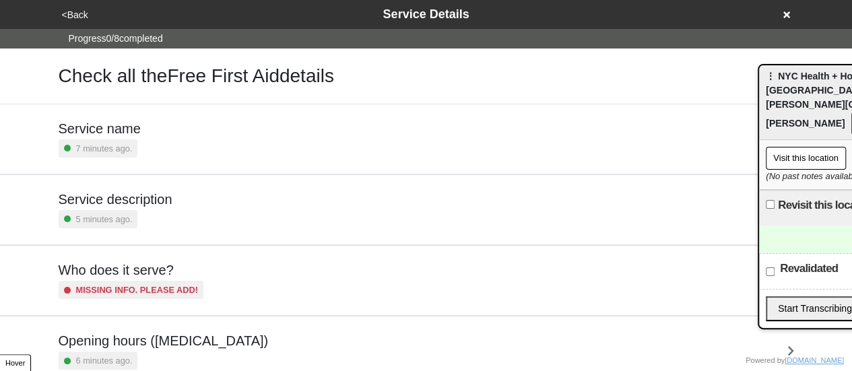
click at [73, 12] on button "<Back" at bounding box center [75, 14] width 34 height 15
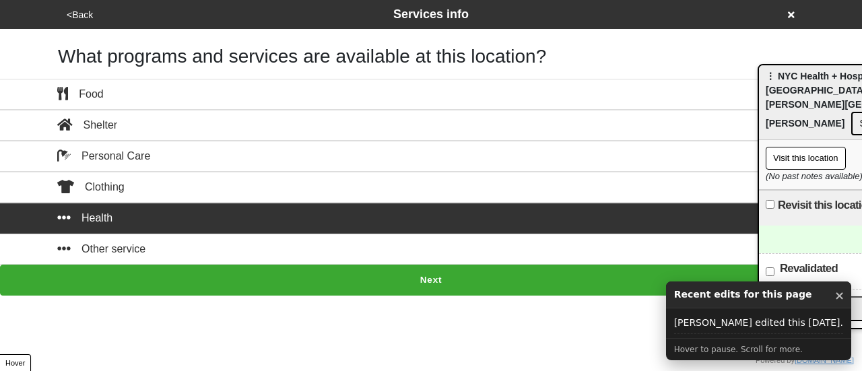
click at [73, 12] on button "<Back" at bounding box center [80, 14] width 34 height 15
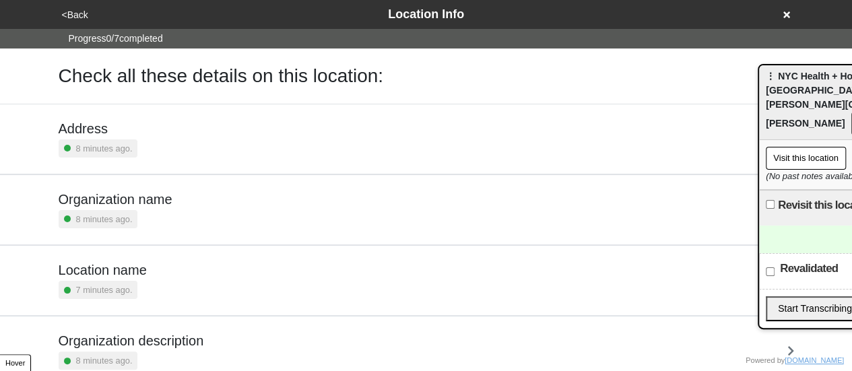
click at [124, 210] on div "8 minutes ago." at bounding box center [98, 219] width 79 height 18
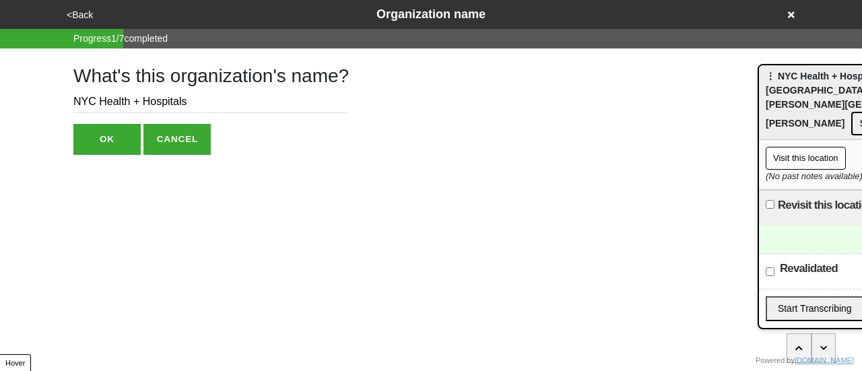
click at [106, 137] on button "OK" at bounding box center [106, 139] width 67 height 31
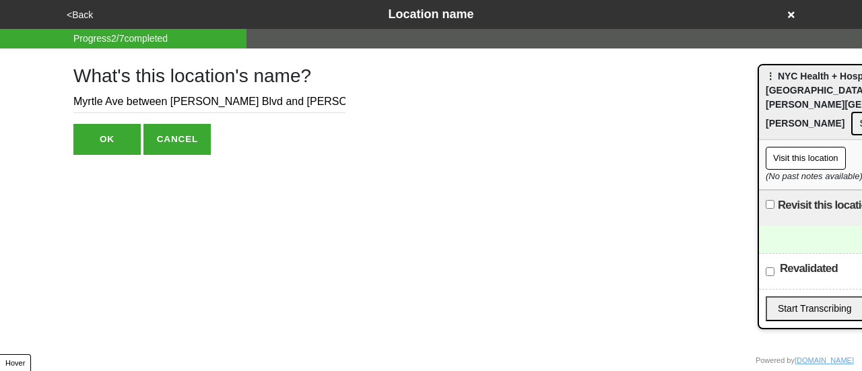
click at [75, 108] on input "Myrtle Ave between [PERSON_NAME] Blvd and [PERSON_NAME] Ave" at bounding box center [209, 102] width 272 height 22
paste input "- SHOW (Street Health Outreach + Wellness) - Wholly Fellowship Ministry Outreac…"
drag, startPoint x: 331, startPoint y: 105, endPoint x: 144, endPoint y: 104, distance: 186.6
click at [127, 102] on input "- SHOW (Street Health Outreach + Wellness) - Wholly Fellowship Ministry Outreac…" at bounding box center [209, 102] width 272 height 22
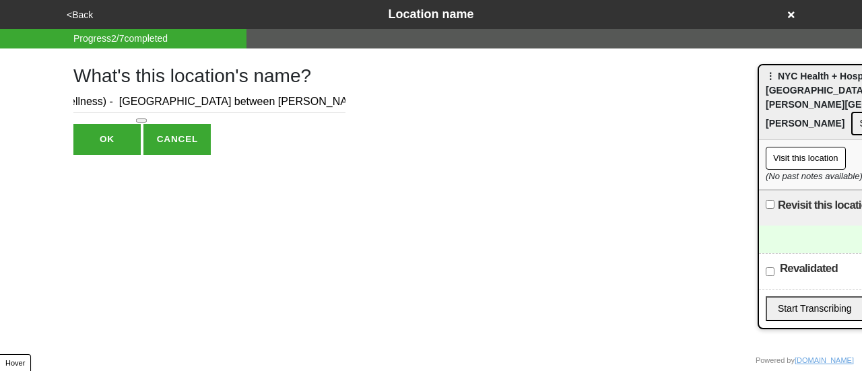
type input "- SHOW (Street Health Outreach + Wellness) - [GEOGRAPHIC_DATA] between [PERSON_…"
click at [114, 153] on button "OK" at bounding box center [106, 139] width 67 height 31
type textarea "x"
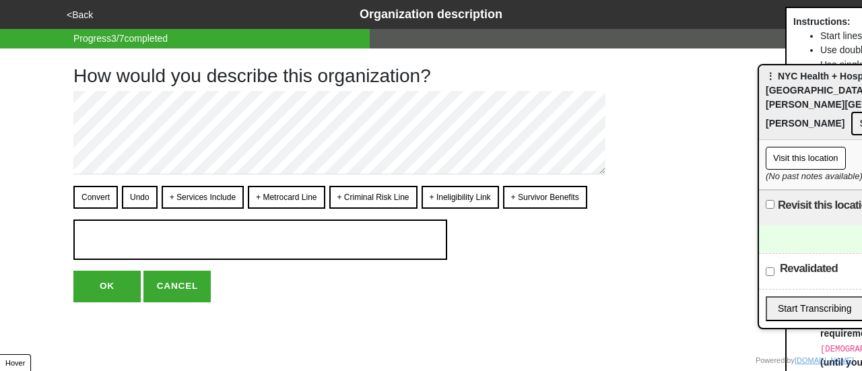
drag, startPoint x: 813, startPoint y: 29, endPoint x: 829, endPoint y: 64, distance: 38.3
click at [834, 79] on body "<Back Organization description Progress 3 / 7 completed How would you describe …" at bounding box center [431, 151] width 862 height 302
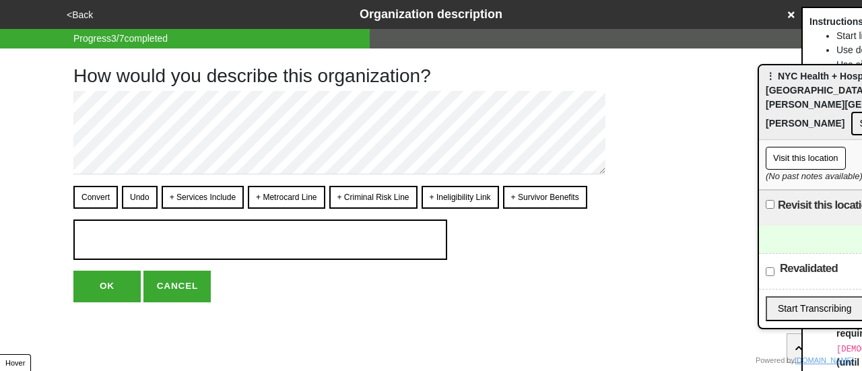
click at [789, 17] on icon at bounding box center [791, 14] width 7 height 7
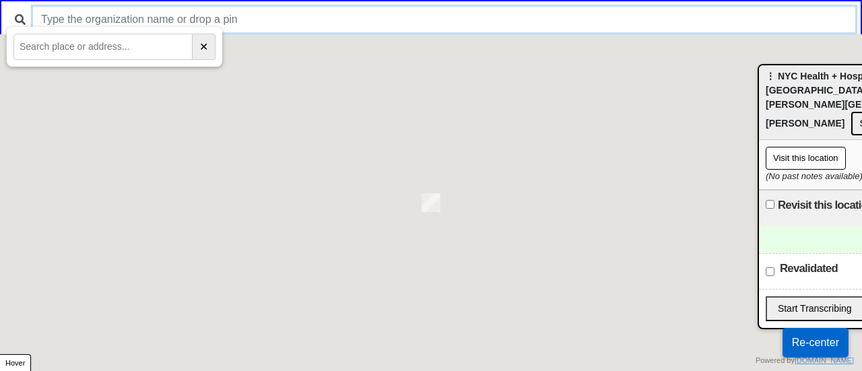
click at [431, 10] on input "text" at bounding box center [444, 20] width 822 height 26
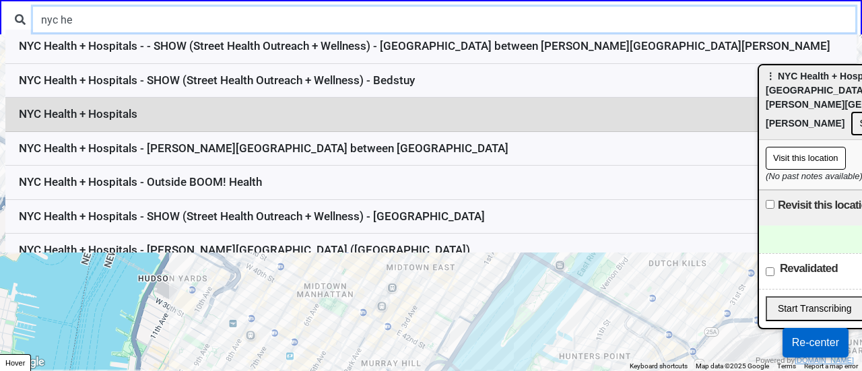
type input "nyc he"
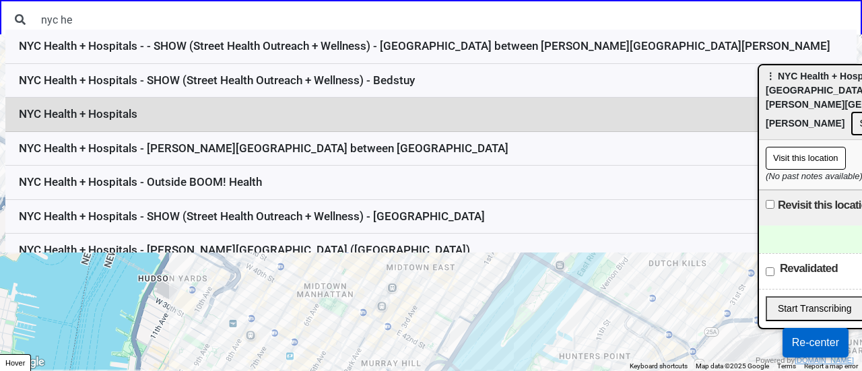
click at [211, 117] on li "NYC Health + Hospitals" at bounding box center [430, 115] width 851 height 34
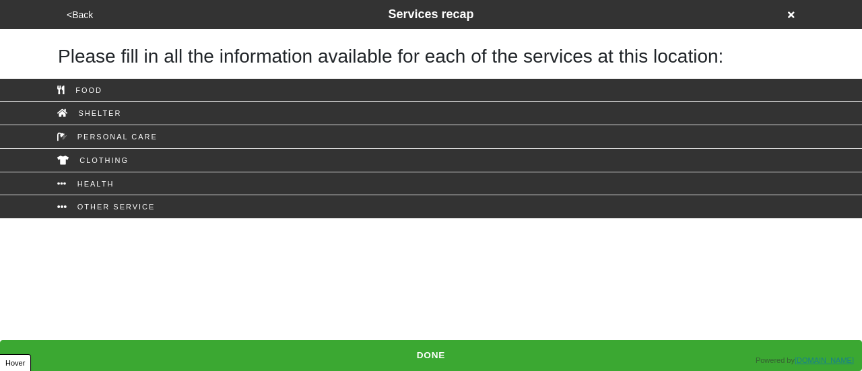
click at [77, 15] on button "<Back" at bounding box center [80, 14] width 34 height 15
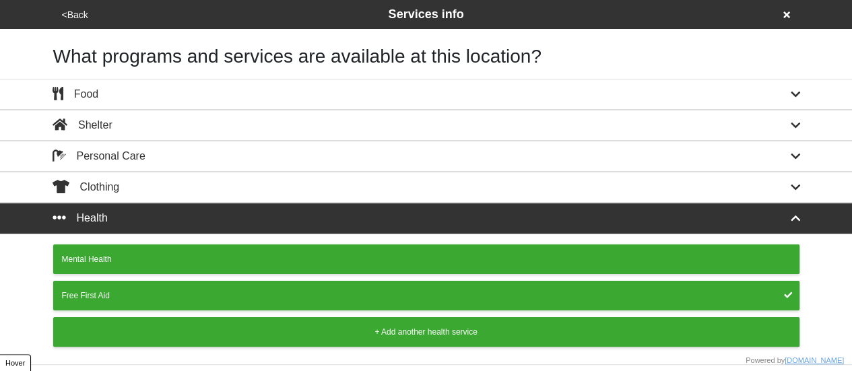
click at [76, 15] on button "<Back" at bounding box center [75, 14] width 34 height 15
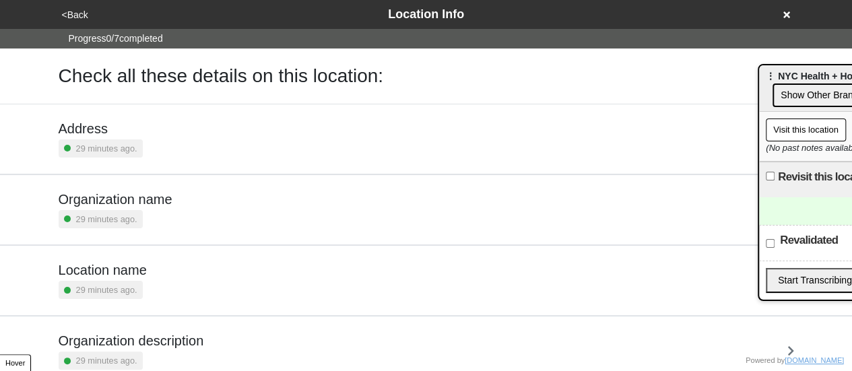
scroll to position [256, 0]
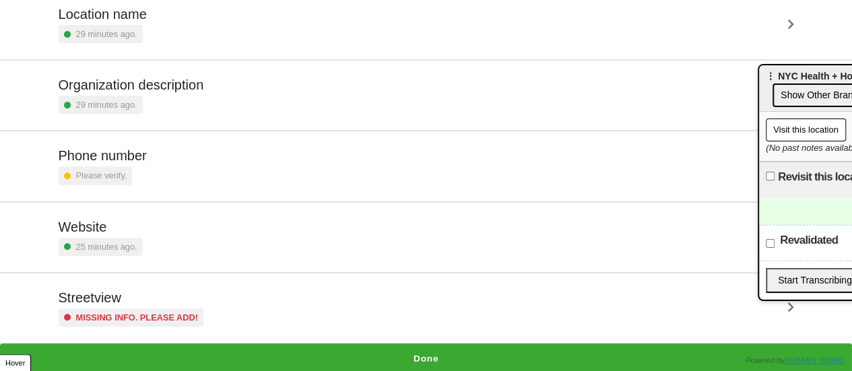
click at [154, 87] on h5 "Organization description" at bounding box center [132, 85] width 146 height 16
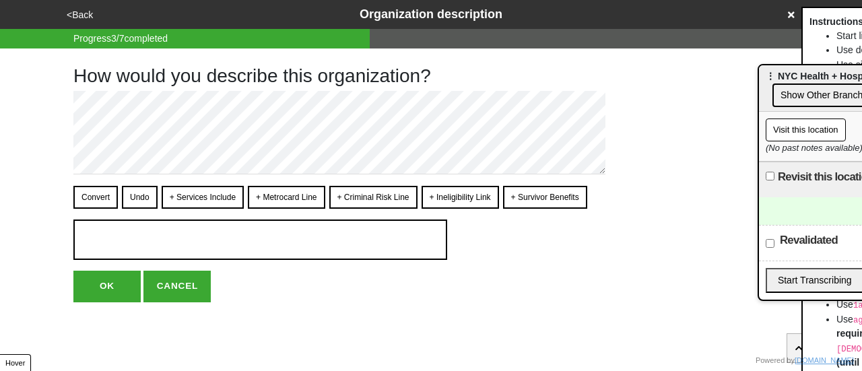
click at [83, 7] on button "<Back" at bounding box center [80, 14] width 34 height 15
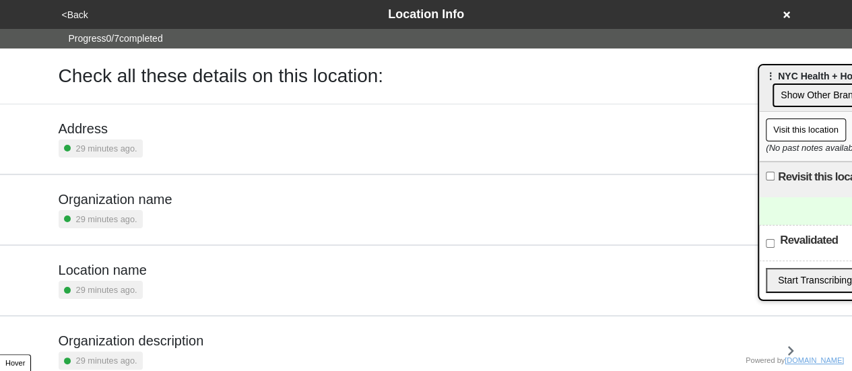
click at [140, 284] on div "29 minutes ago." at bounding box center [103, 290] width 88 height 18
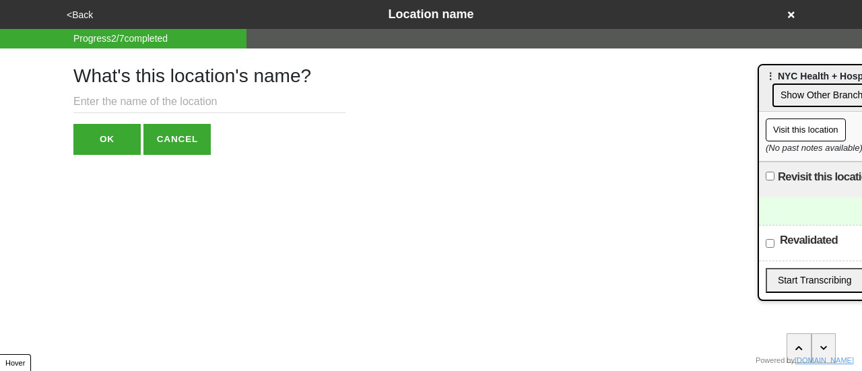
click at [147, 102] on input "text" at bounding box center [209, 102] width 272 height 22
click at [86, 6] on div "<Back Location name" at bounding box center [431, 14] width 748 height 29
click at [84, 17] on button "<Back" at bounding box center [80, 14] width 34 height 15
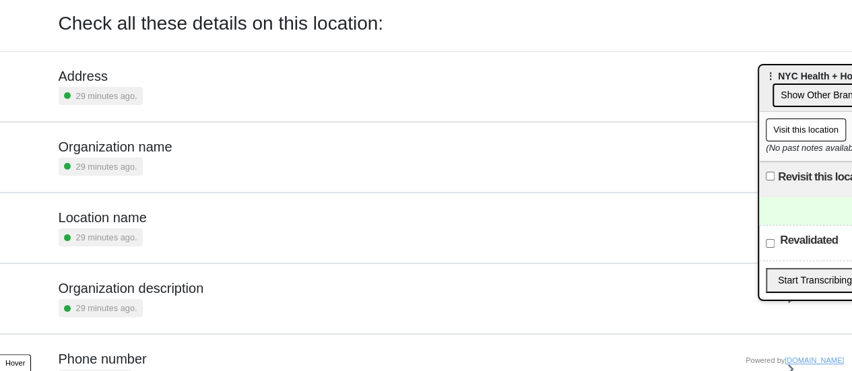
scroll to position [256, 0]
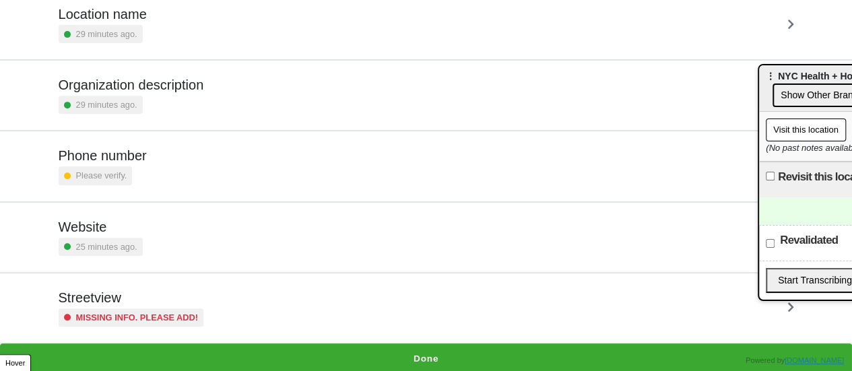
click at [179, 311] on small "Missing info. Please add!" at bounding box center [137, 317] width 123 height 13
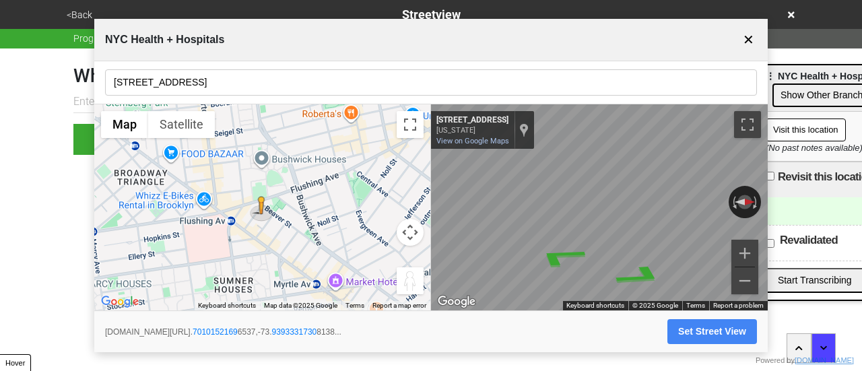
click at [411, 232] on button "Map camera controls" at bounding box center [410, 232] width 27 height 27
click at [377, 207] on button "Zoom in" at bounding box center [376, 198] width 27 height 27
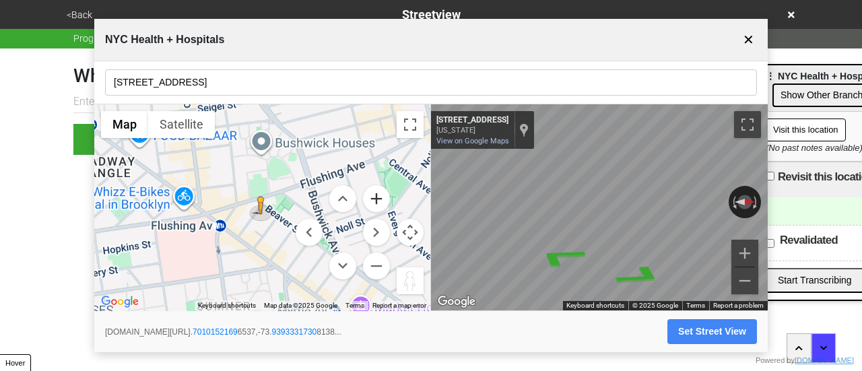
click at [377, 207] on button "Zoom in" at bounding box center [376, 198] width 27 height 27
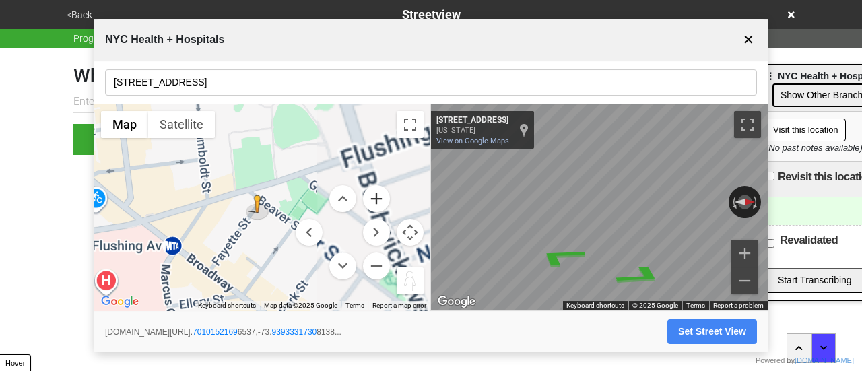
click at [377, 207] on button "Zoom in" at bounding box center [376, 198] width 27 height 27
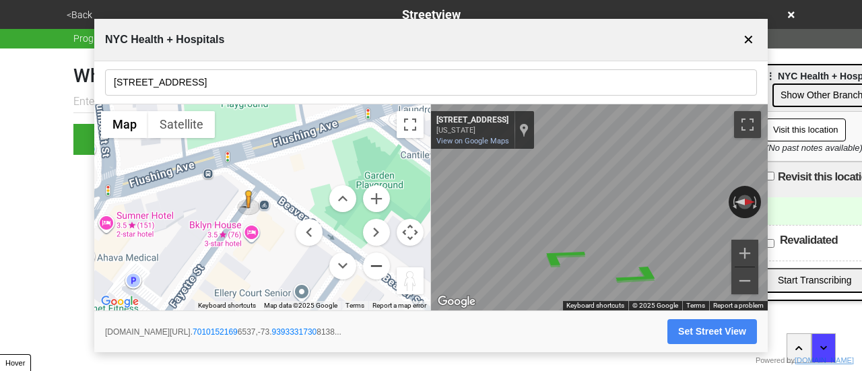
click at [377, 266] on button "Zoom out" at bounding box center [376, 266] width 27 height 27
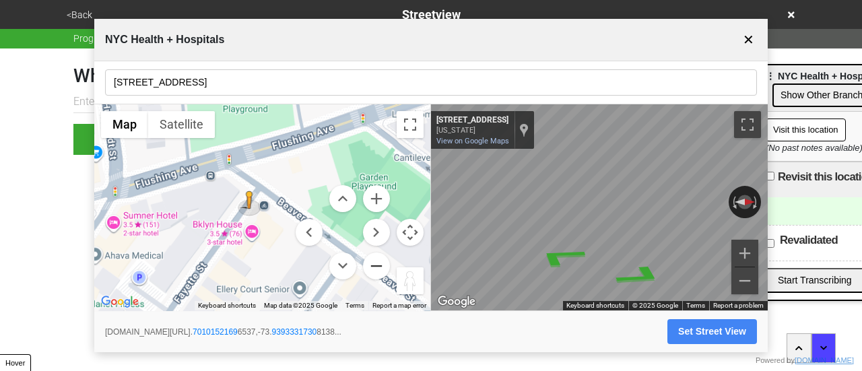
click at [377, 266] on button "Zoom out" at bounding box center [376, 266] width 27 height 27
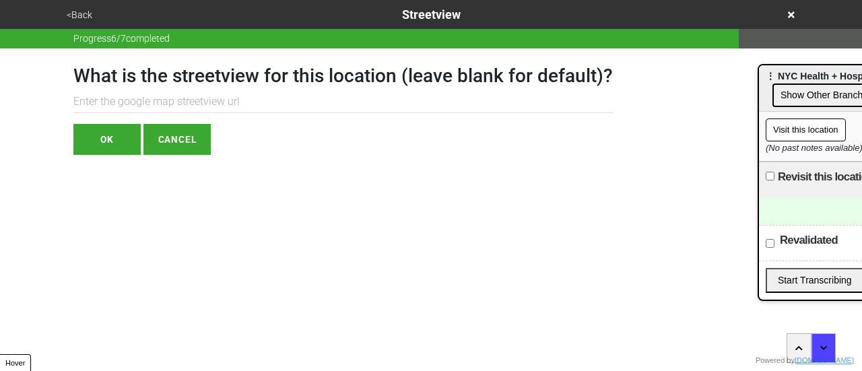
click at [75, 15] on button "<Back" at bounding box center [80, 14] width 34 height 15
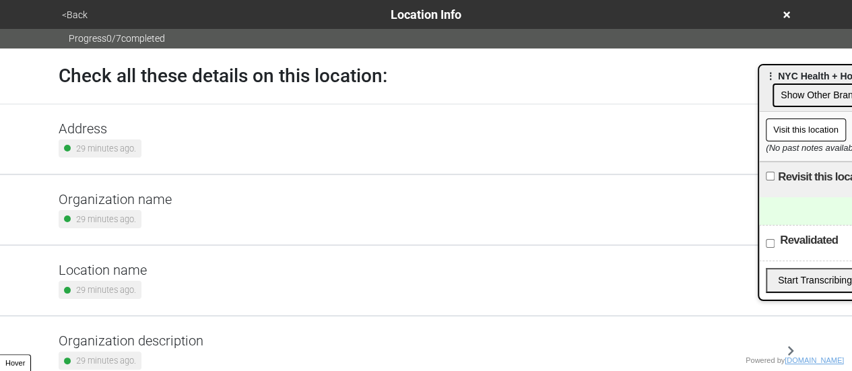
click at [127, 293] on small "29 minutes ago." at bounding box center [106, 290] width 60 height 13
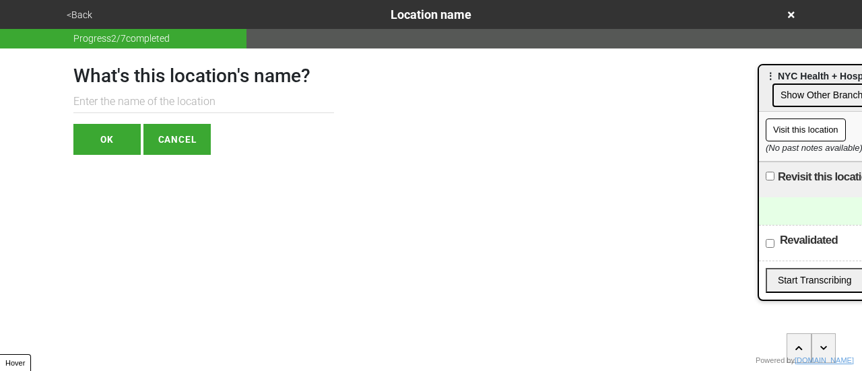
click at [159, 96] on input "text" at bounding box center [203, 102] width 261 height 22
paste input "Beaver Street between Fayette Street and Ellery Street"
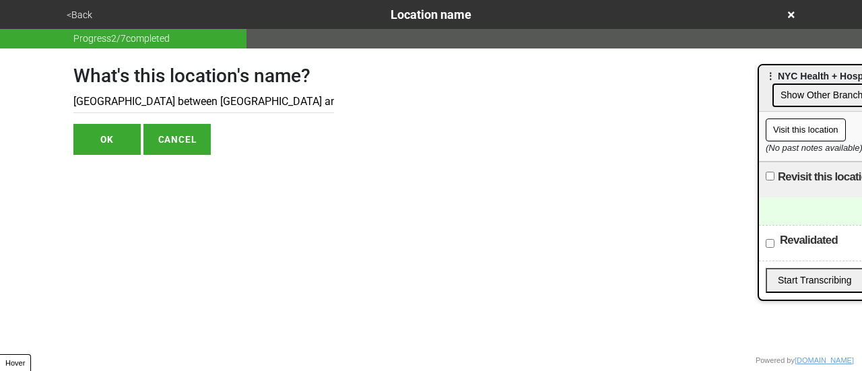
drag, startPoint x: 125, startPoint y: 98, endPoint x: 0, endPoint y: 96, distance: 125.3
click at [0, 96] on div "<Back Location name Progress 2 / 7 completed What's this location's name? Beave…" at bounding box center [431, 77] width 862 height 155
paste input "SHOW (Street Health Outreach + Wellness) - Hart Playground"
drag, startPoint x: 327, startPoint y: 102, endPoint x: 242, endPoint y: 109, distance: 85.8
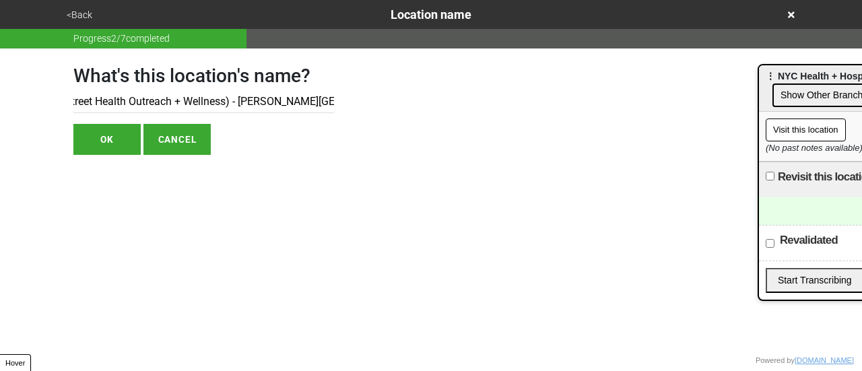
click at [242, 109] on input "SHOW (Street Health Outreach + Wellness) - Hart PlaygroundBeaver Street between…" at bounding box center [203, 102] width 261 height 22
type input "SHOW (Street Health Outreach + Wellness) - Beaver Street between Fayette Street…"
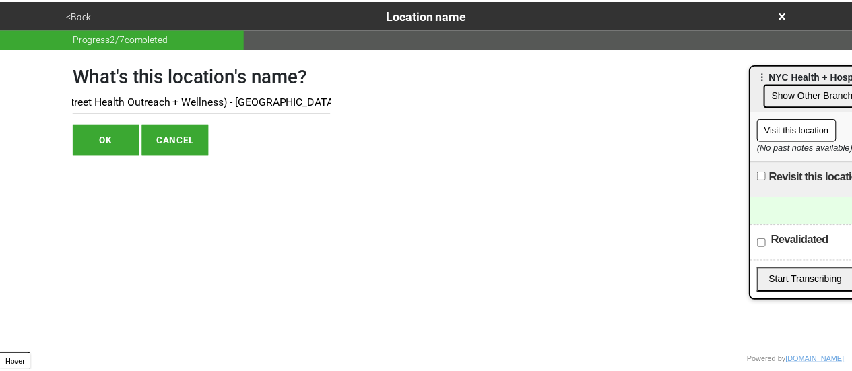
scroll to position [0, 0]
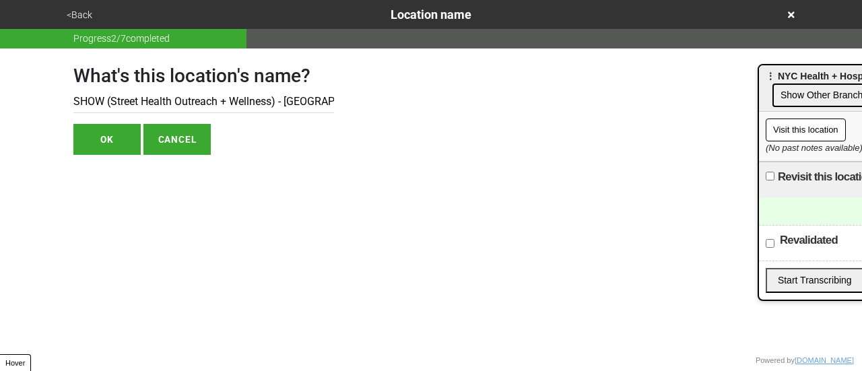
click at [97, 139] on button "OK" at bounding box center [106, 139] width 67 height 31
type textarea "x"
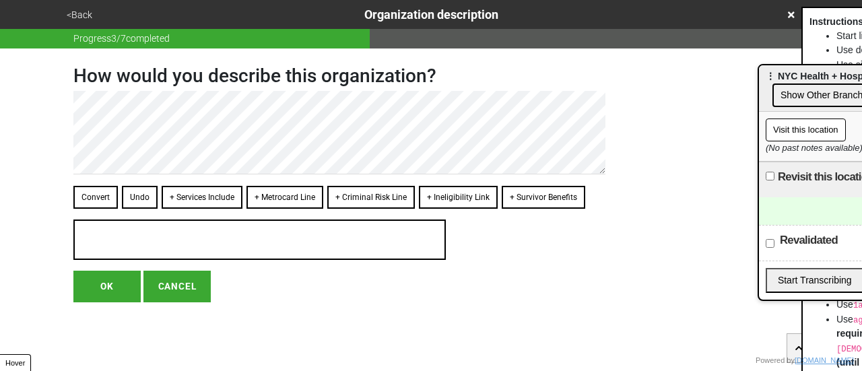
click at [74, 21] on button "<Back" at bounding box center [80, 14] width 34 height 15
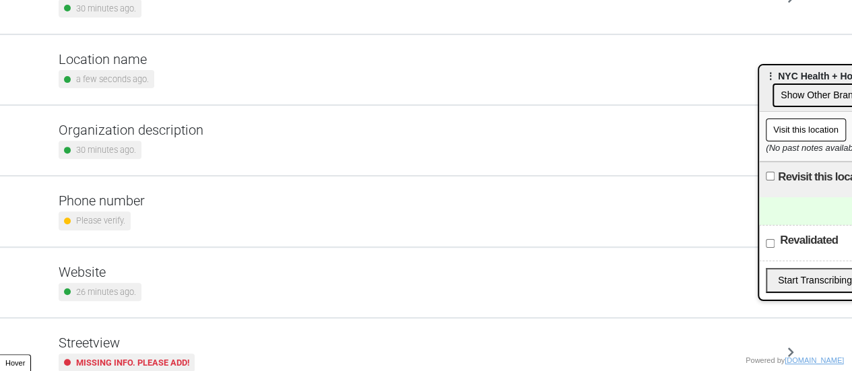
scroll to position [256, 0]
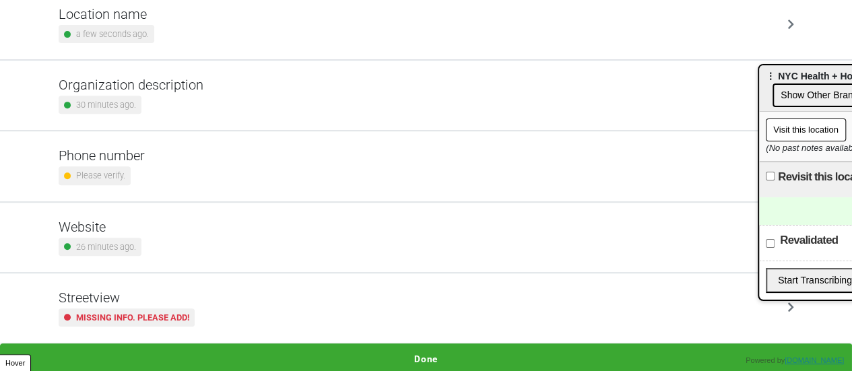
click at [247, 236] on div "Website 26 minutes ago." at bounding box center [427, 237] width 736 height 37
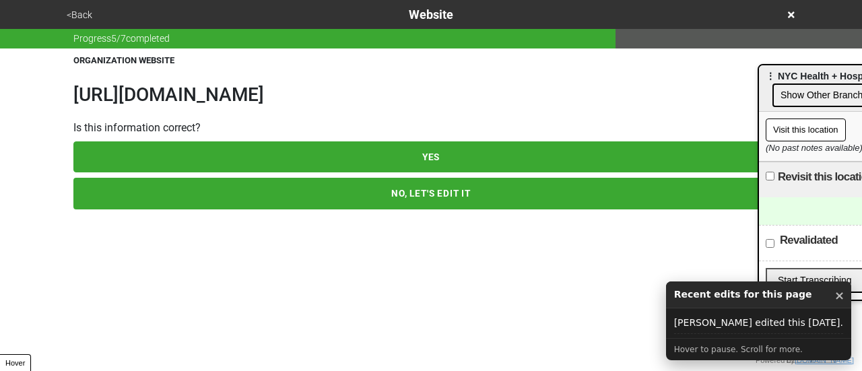
click at [788, 10] on icon at bounding box center [791, 14] width 7 height 9
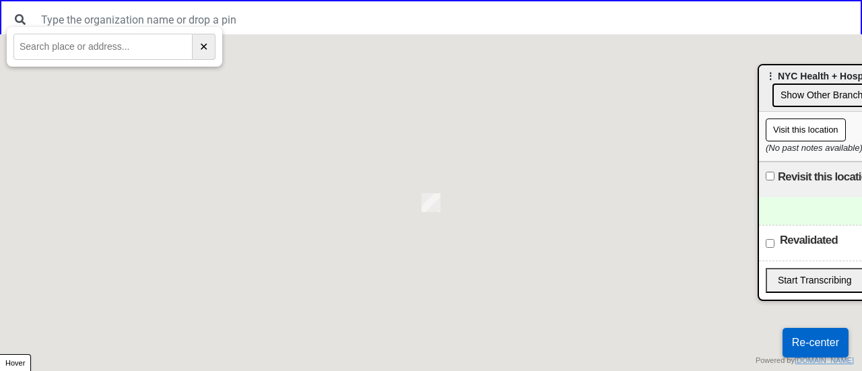
click at [521, 5] on div at bounding box center [431, 19] width 862 height 39
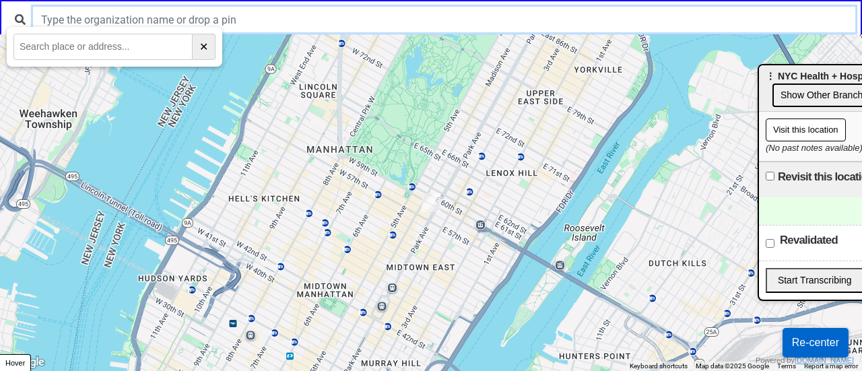
click at [480, 7] on input "text" at bounding box center [444, 20] width 822 height 26
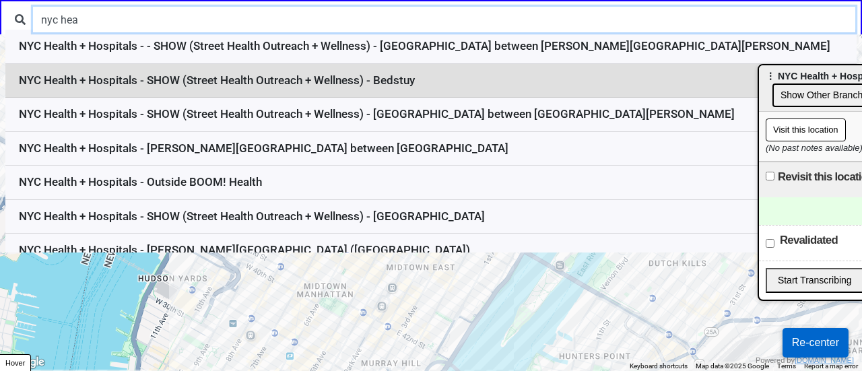
type input "nyc hea"
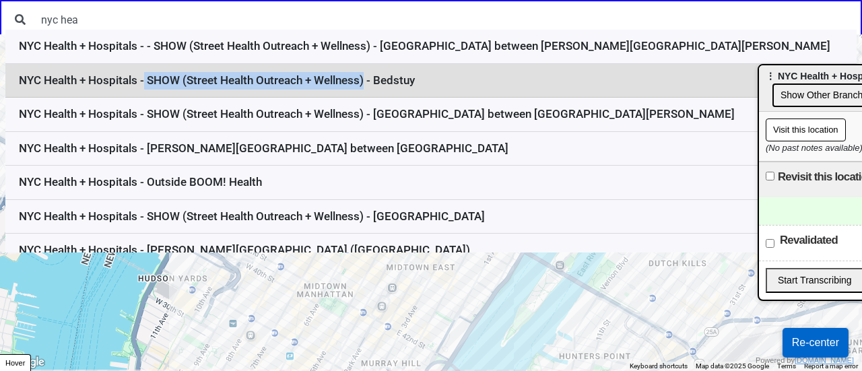
drag, startPoint x: 372, startPoint y: 80, endPoint x: 150, endPoint y: 80, distance: 222.3
click at [150, 80] on li "NYC Health + Hospitals - SHOW (Street Health Outreach + Wellness) - Bedstuy" at bounding box center [430, 81] width 851 height 34
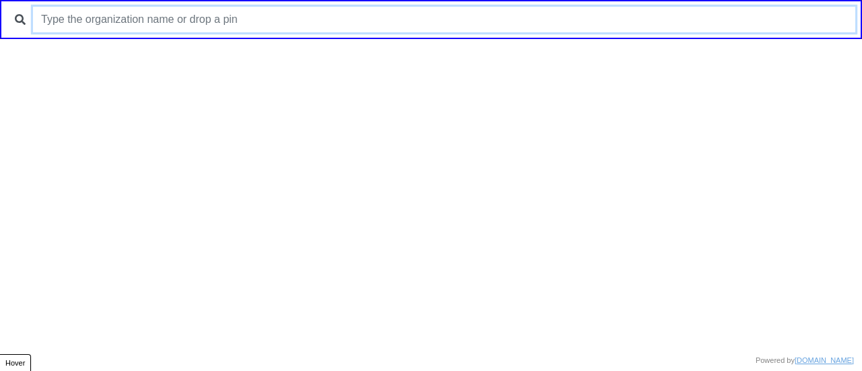
click at [371, 18] on input "text" at bounding box center [444, 20] width 822 height 26
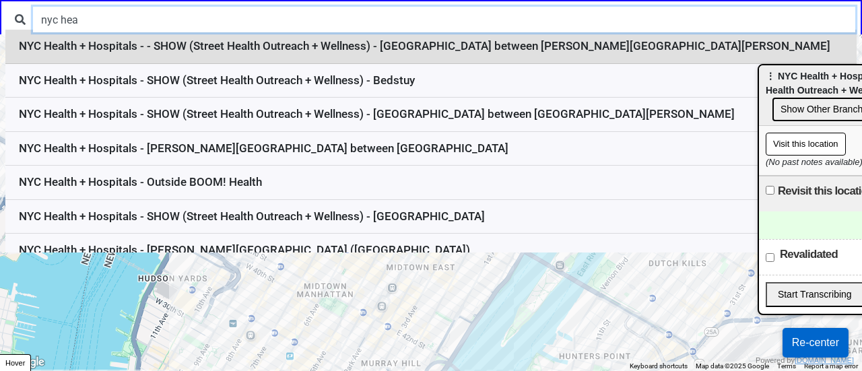
type input "nyc hea"
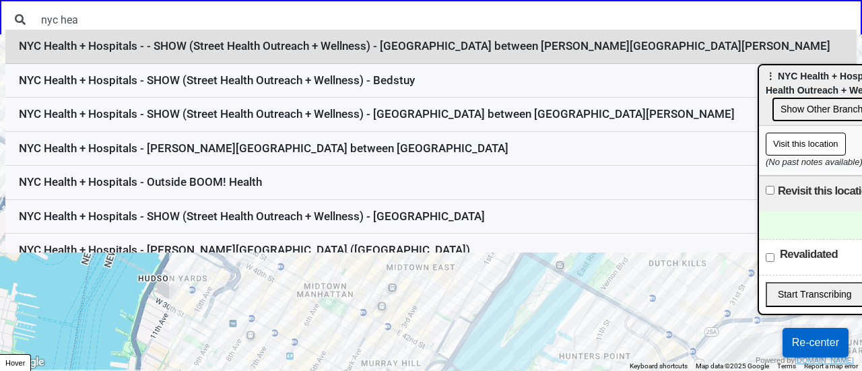
click at [175, 42] on li "NYC Health + Hospitals - - SHOW (Street Health Outreach + Wellness) - [GEOGRAPH…" at bounding box center [430, 47] width 851 height 34
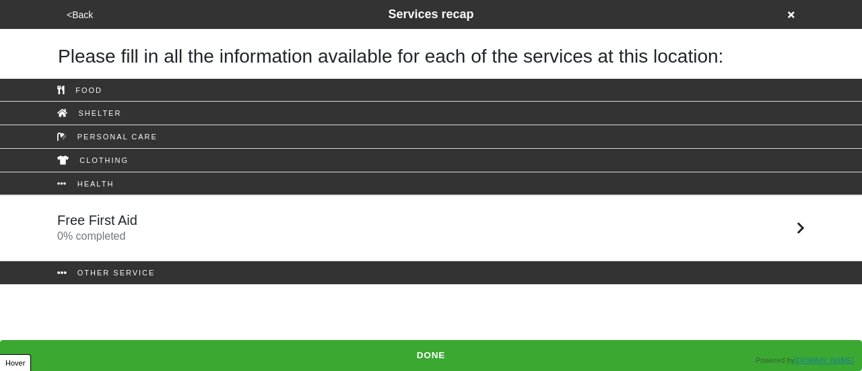
click at [74, 15] on button "<Back" at bounding box center [80, 14] width 34 height 15
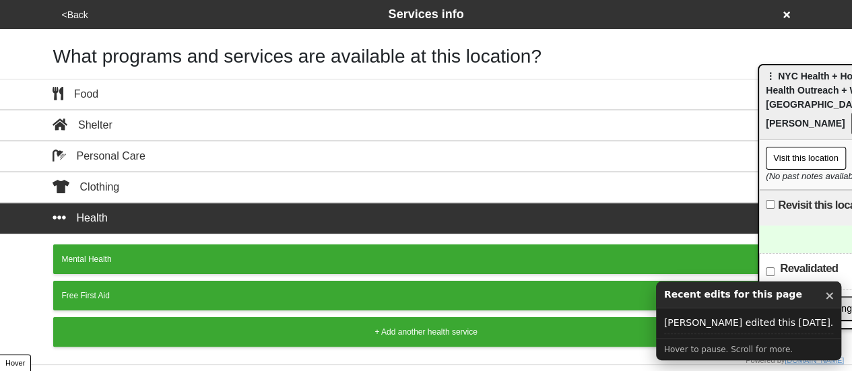
click at [81, 16] on button "<Back" at bounding box center [75, 14] width 34 height 15
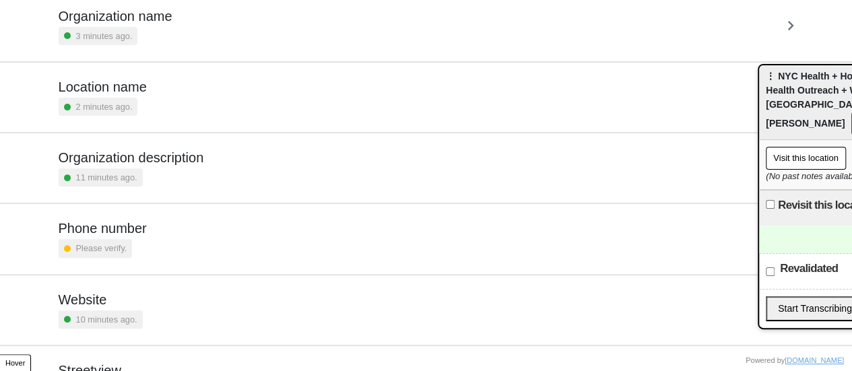
scroll to position [256, 0]
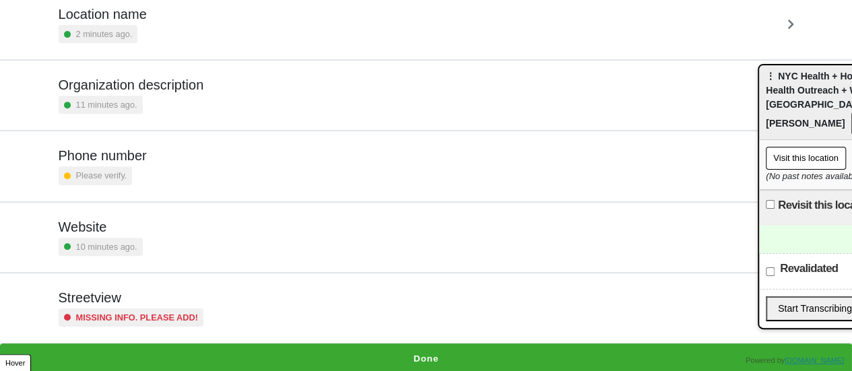
click at [135, 41] on div "2 minutes ago." at bounding box center [103, 34] width 88 height 18
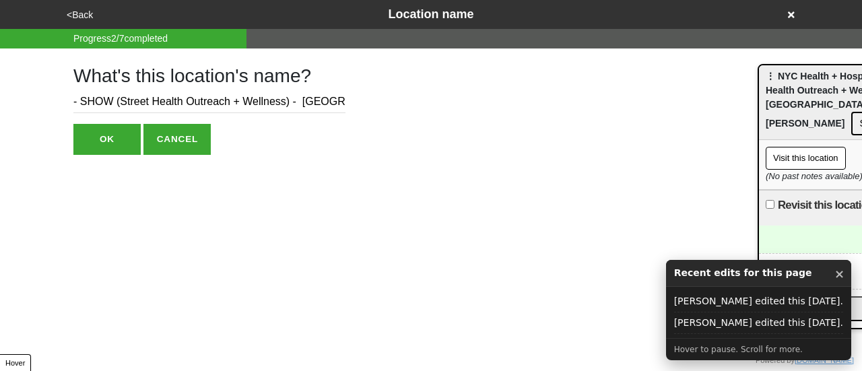
drag, startPoint x: 79, startPoint y: 99, endPoint x: 0, endPoint y: 63, distance: 87.4
click at [0, 64] on div "<Back Location name Progress 2 / 7 completed What's this location's name? - SHO…" at bounding box center [431, 77] width 862 height 155
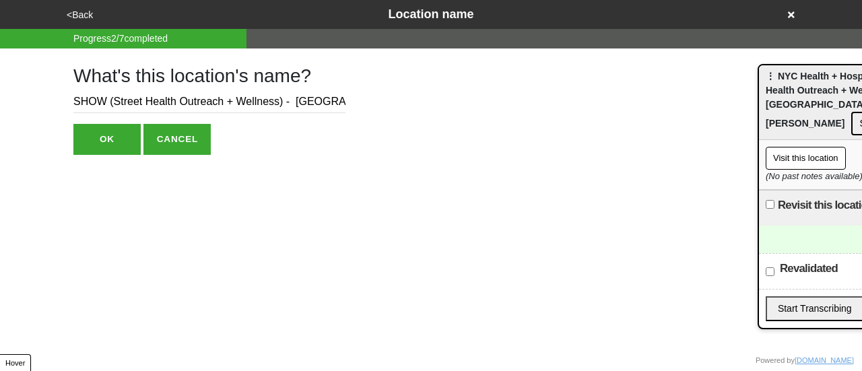
drag, startPoint x: 289, startPoint y: 100, endPoint x: 285, endPoint y: 115, distance: 15.4
click at [291, 102] on input "SHOW (Street Health Outreach + Wellness) - Myrtle Ave between Marcus Garvey Blv…" at bounding box center [209, 102] width 272 height 22
drag, startPoint x: 277, startPoint y: 102, endPoint x: 0, endPoint y: 102, distance: 276.9
click at [0, 102] on div "<Back Location name Progress 2 / 7 completed What's this location's name? SHOW …" at bounding box center [431, 77] width 862 height 155
type input "SHOW (Street Health Outreach + Wellness) - Myrtle Ave between Marcus Garvey Blv…"
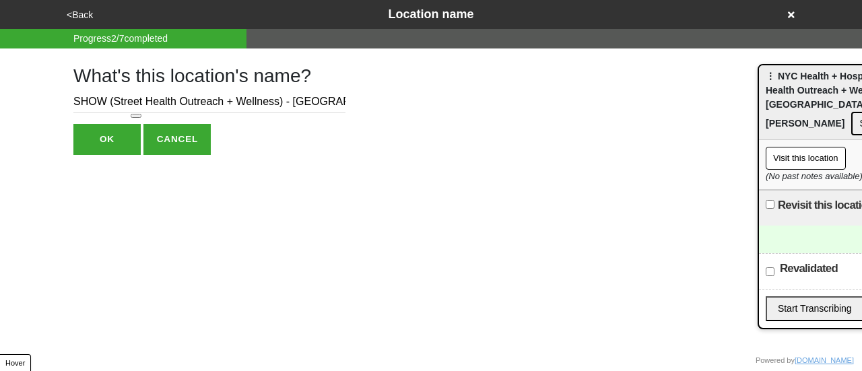
click at [111, 135] on button "OK" at bounding box center [106, 139] width 67 height 31
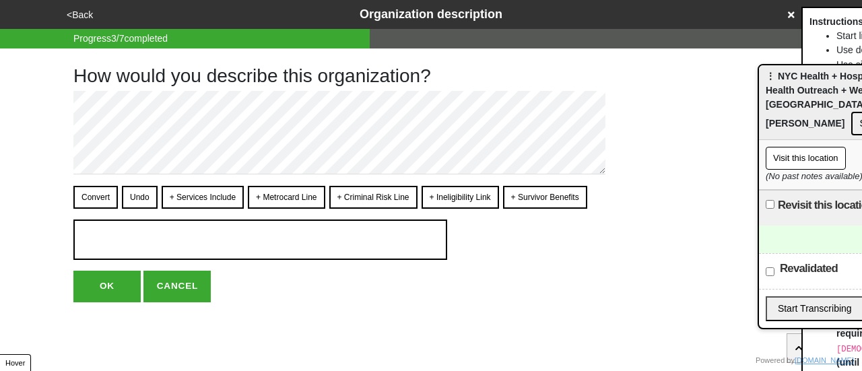
click at [794, 18] on icon at bounding box center [791, 14] width 7 height 9
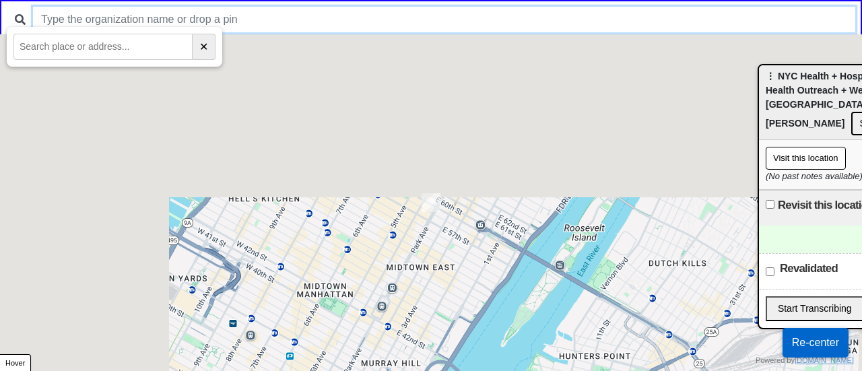
click at [484, 13] on input "text" at bounding box center [444, 20] width 822 height 26
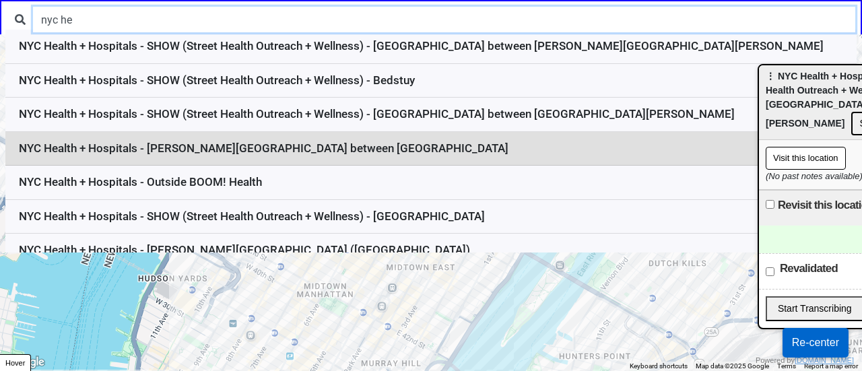
type input "nyc he"
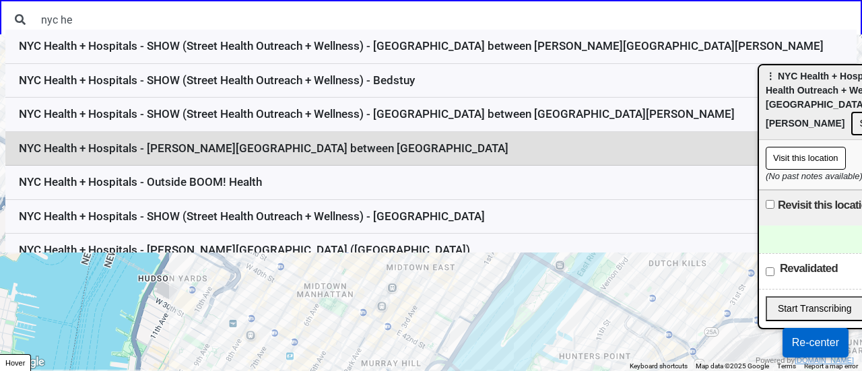
click at [201, 148] on li "NYC Health + Hospitals - Delancey Street between Forsyth St and Chrystie St" at bounding box center [430, 149] width 851 height 34
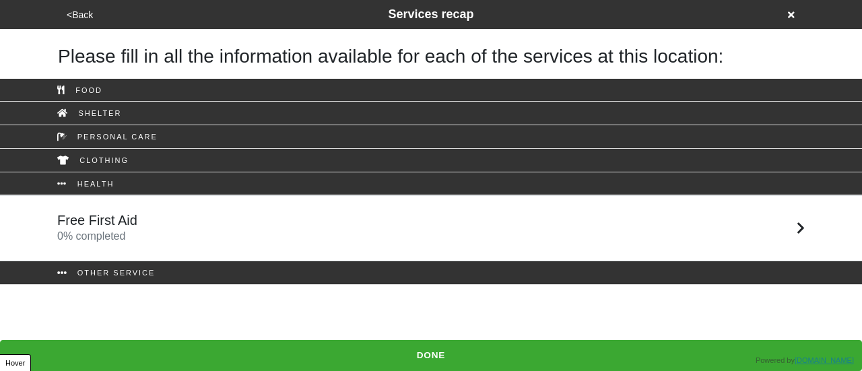
click at [82, 18] on button "<Back" at bounding box center [80, 14] width 34 height 15
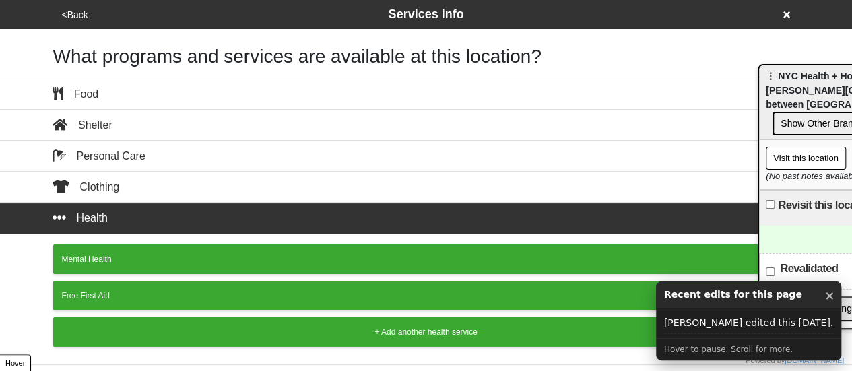
click at [71, 21] on button "<Back" at bounding box center [75, 14] width 34 height 15
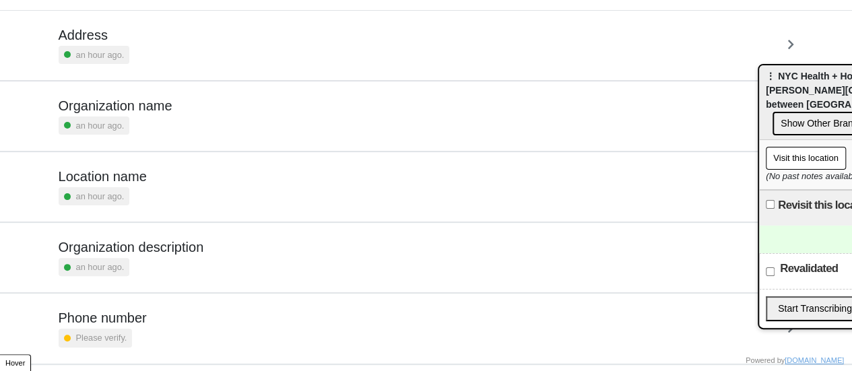
scroll to position [172, 0]
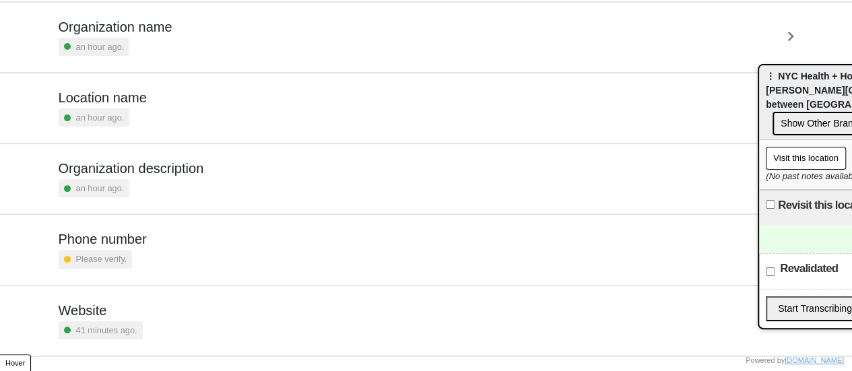
click at [127, 123] on div "an hour ago." at bounding box center [94, 117] width 71 height 18
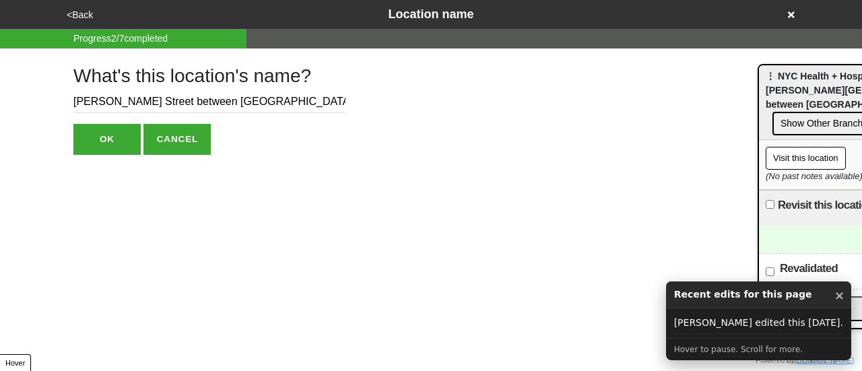
click at [77, 100] on input "[PERSON_NAME] Street between [GEOGRAPHIC_DATA]" at bounding box center [209, 102] width 272 height 22
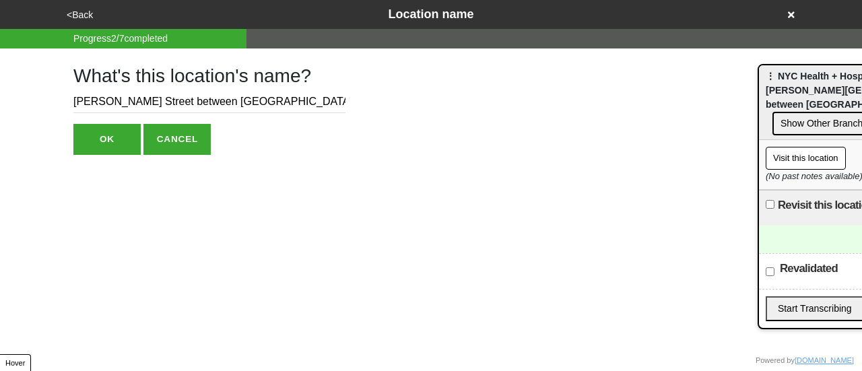
paste input "SHOW (Street Health Outreach + Wellness)"
type input "SHOW (Street Health Outreach + Wellness) - [PERSON_NAME][GEOGRAPHIC_DATA] betwe…"
click at [95, 147] on button "OK" at bounding box center [106, 139] width 67 height 31
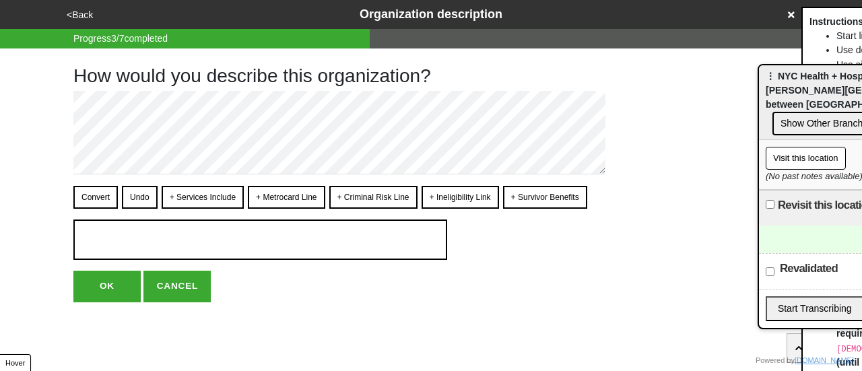
click at [790, 15] on icon at bounding box center [791, 14] width 7 height 7
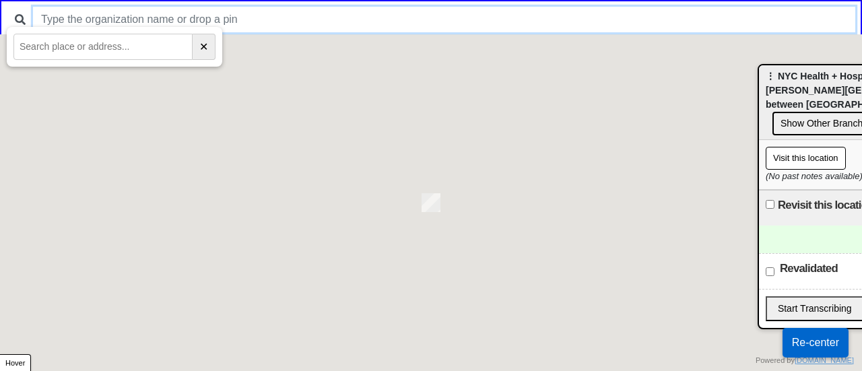
click at [422, 11] on input "text" at bounding box center [444, 20] width 822 height 26
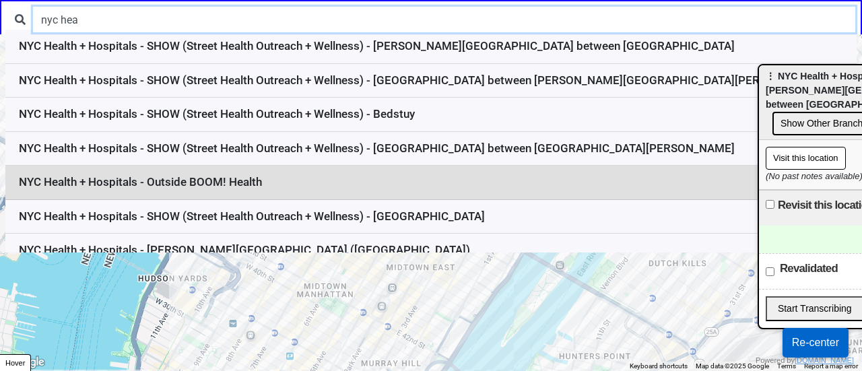
type input "nyc hea"
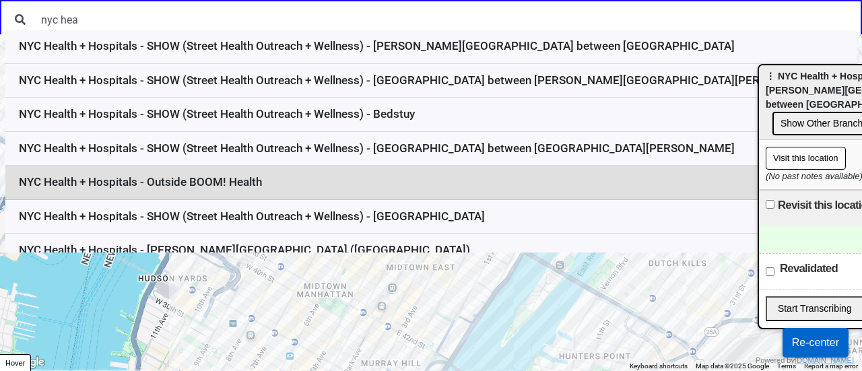
click at [313, 181] on li "NYC Health + Hospitals - Outside BOOM! Health" at bounding box center [430, 183] width 851 height 34
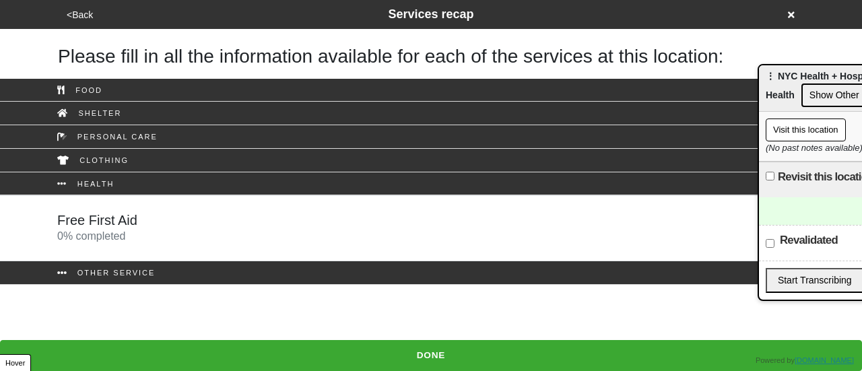
click at [300, 218] on div "Free First Aid 0 % completed" at bounding box center [431, 228] width 768 height 32
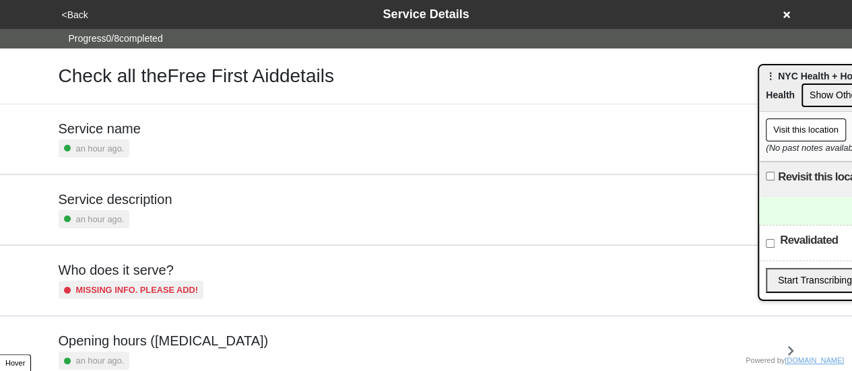
click at [178, 205] on div "Service description an hour ago." at bounding box center [427, 209] width 736 height 37
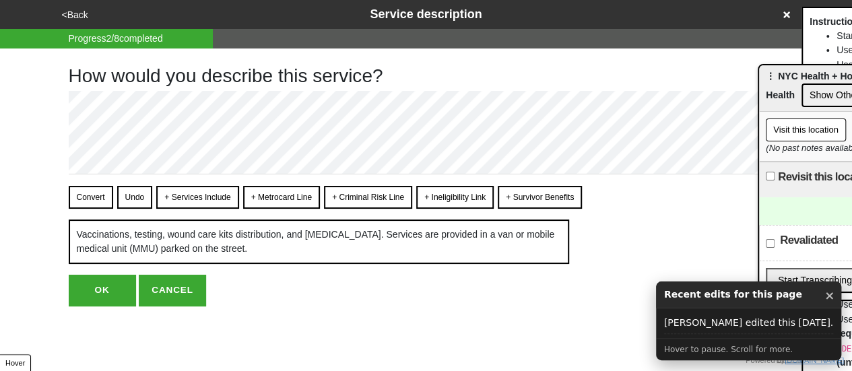
click at [86, 19] on button "<Back" at bounding box center [75, 14] width 34 height 15
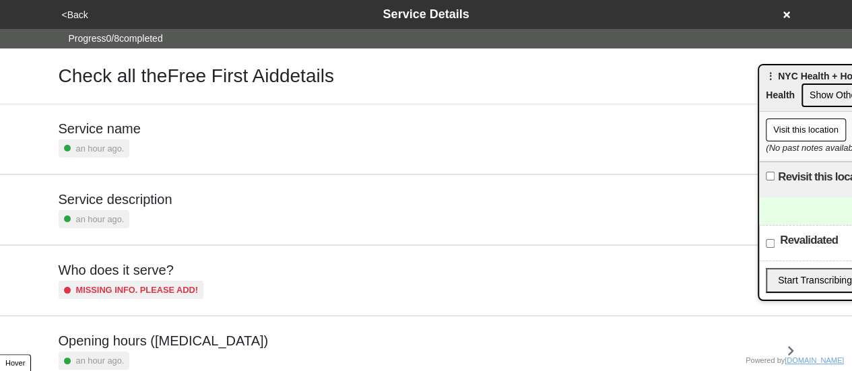
click at [89, 13] on button "<Back" at bounding box center [75, 14] width 34 height 15
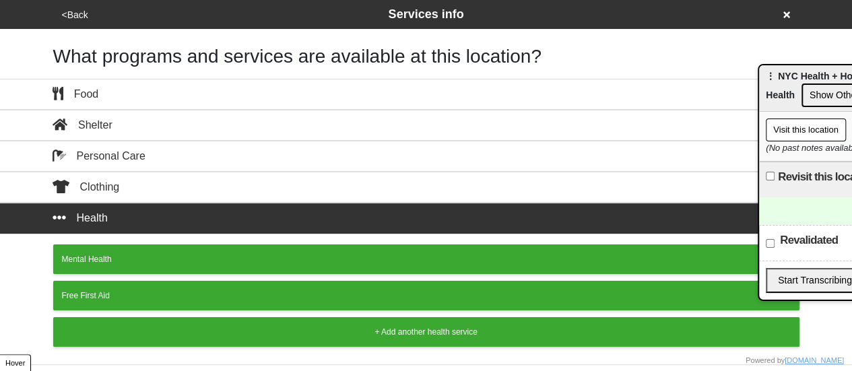
click at [89, 13] on button "<Back" at bounding box center [75, 14] width 34 height 15
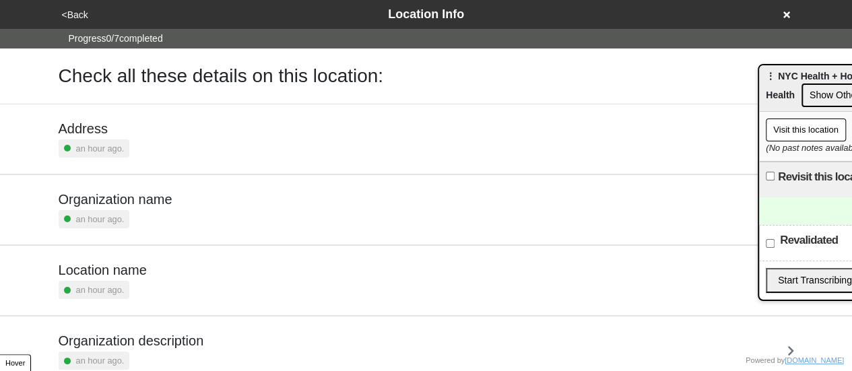
click at [112, 290] on small "an hour ago." at bounding box center [100, 290] width 49 height 13
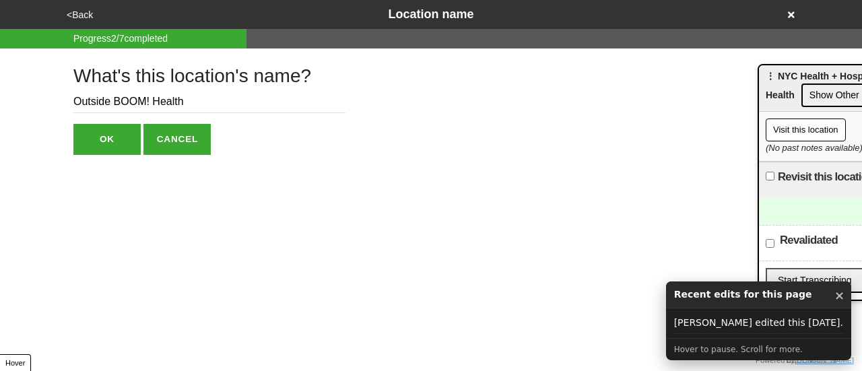
click at [73, 102] on input "Outside BOOM! Health" at bounding box center [209, 102] width 272 height 22
click at [74, 102] on input "Outside BOOM! Health" at bounding box center [209, 102] width 272 height 22
paste input "SHOW (Street Health Outreach + Wellness)"
type input "SHOW (Street Health Outreach + Wellness) - Outside BOOM! Health"
click at [100, 148] on button "OK" at bounding box center [106, 139] width 67 height 31
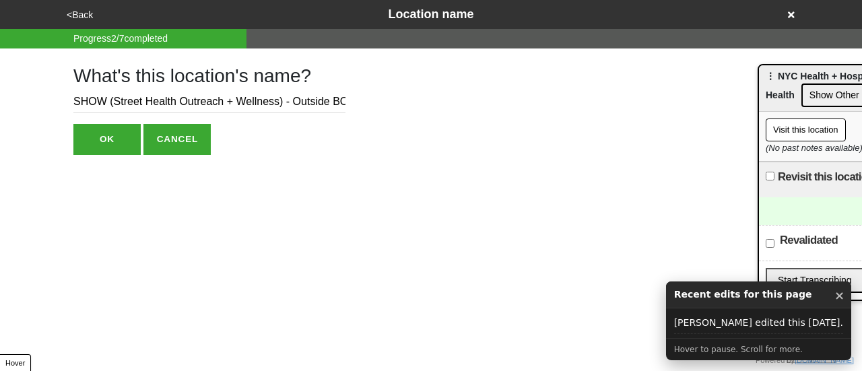
type textarea "x"
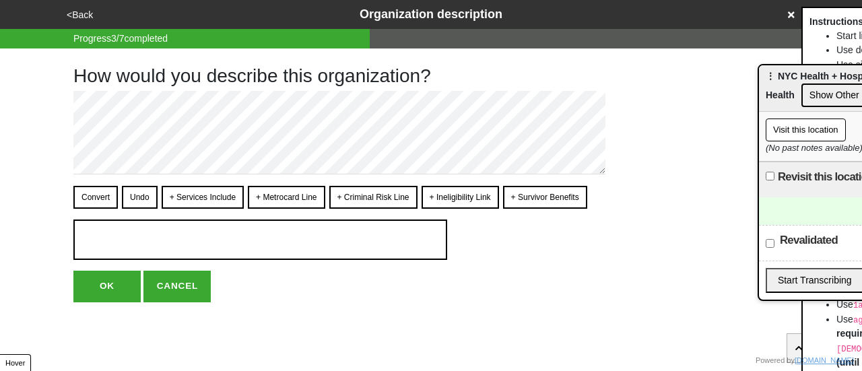
click at [789, 17] on icon at bounding box center [791, 14] width 7 height 7
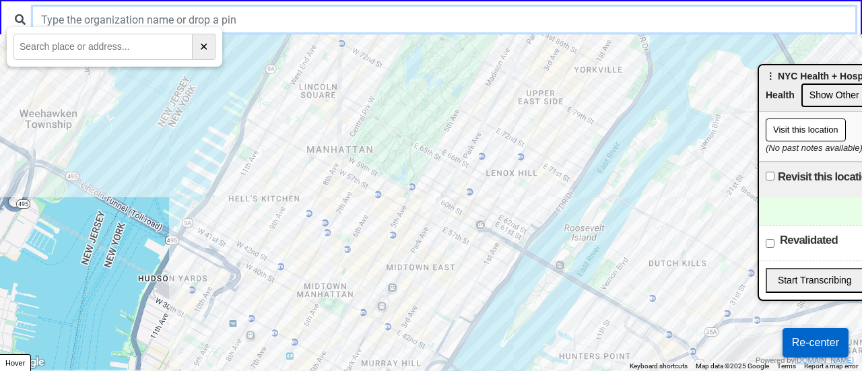
click at [472, 13] on input "text" at bounding box center [444, 20] width 822 height 26
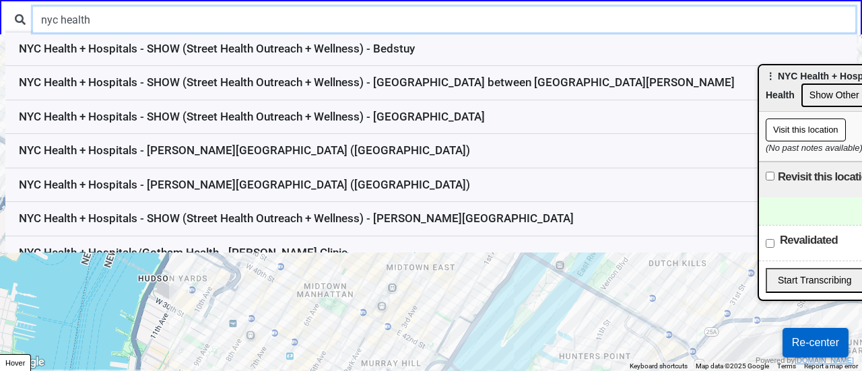
scroll to position [105, 0]
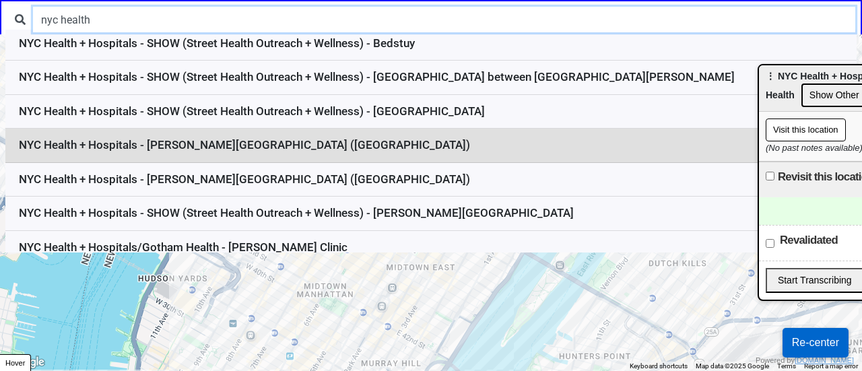
type input "nyc health"
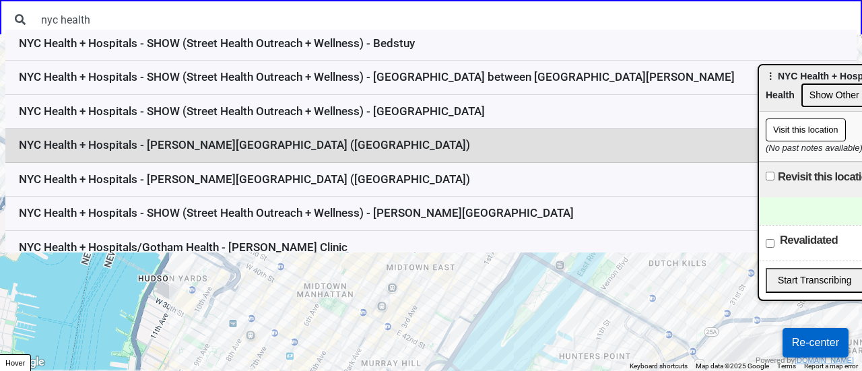
click at [278, 148] on li "NYC Health + Hospitals - Moore Homestead Playground (Broadway and 45th Ave)" at bounding box center [430, 146] width 851 height 34
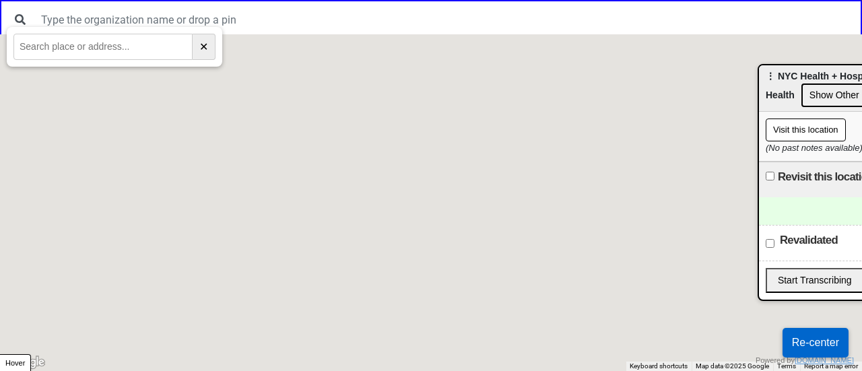
scroll to position [0, 0]
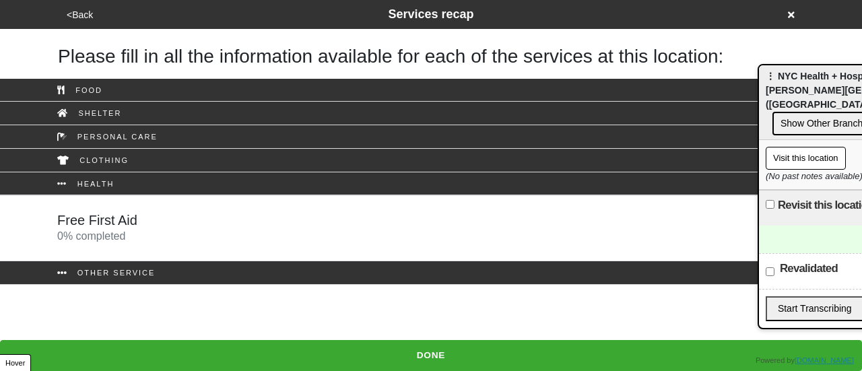
click at [133, 220] on h5 "Free First Aid" at bounding box center [97, 220] width 80 height 16
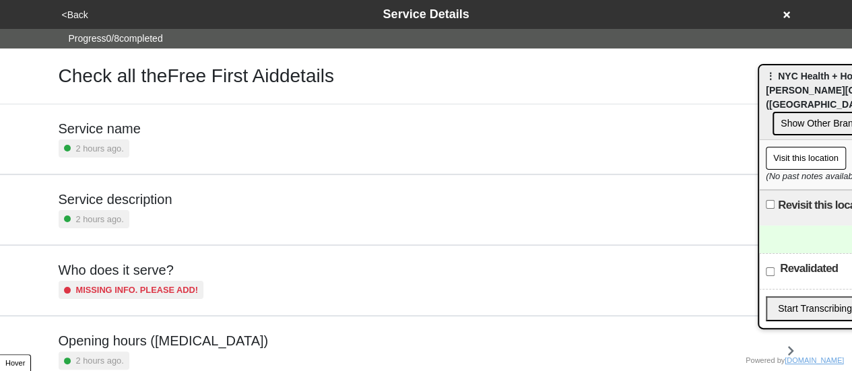
click at [784, 15] on icon at bounding box center [786, 14] width 7 height 9
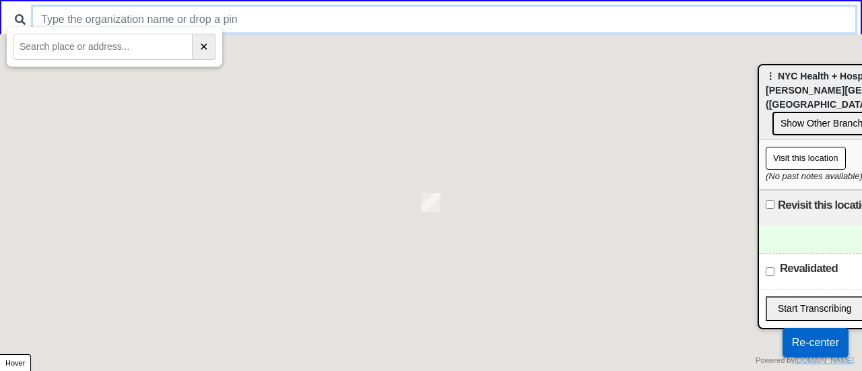
click at [476, 15] on input "text" at bounding box center [444, 20] width 822 height 26
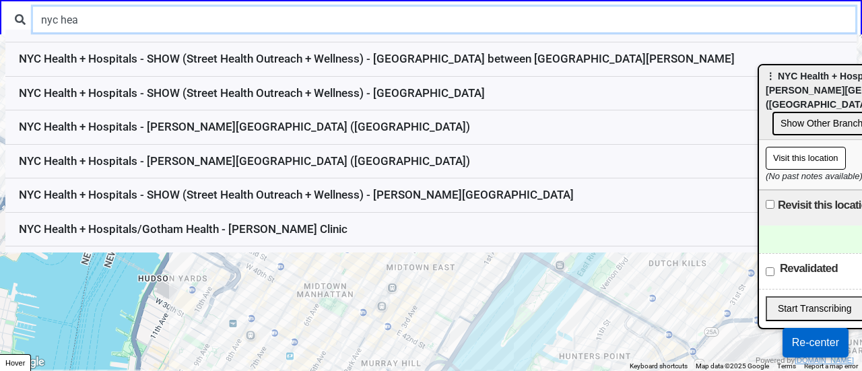
scroll to position [133, 0]
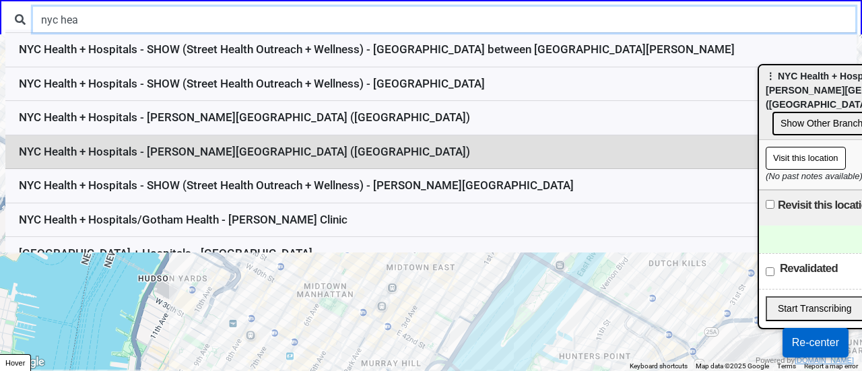
type input "nyc hea"
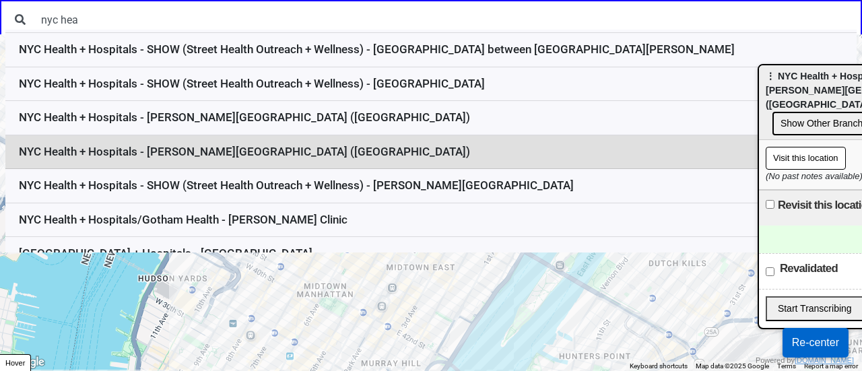
click at [354, 146] on li "NYC Health + Hospitals - [PERSON_NAME][GEOGRAPHIC_DATA] ([GEOGRAPHIC_DATA])" at bounding box center [430, 152] width 851 height 34
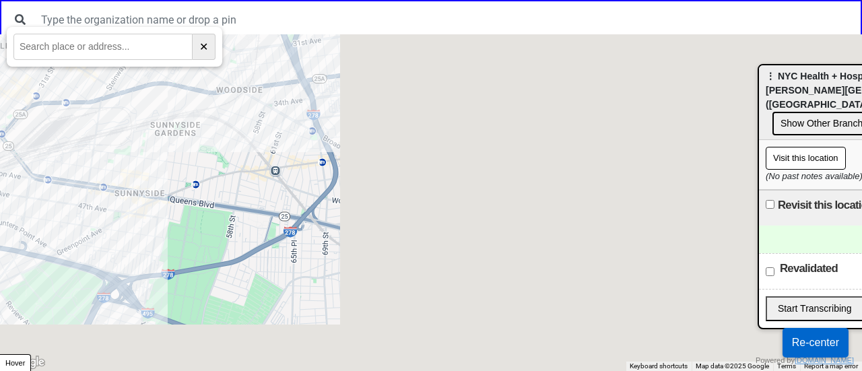
scroll to position [0, 0]
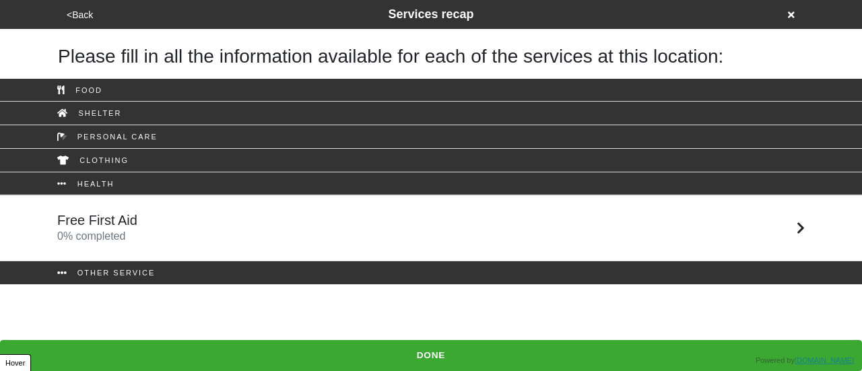
click at [179, 250] on link "Free First Aid 0 % completed" at bounding box center [431, 228] width 862 height 66
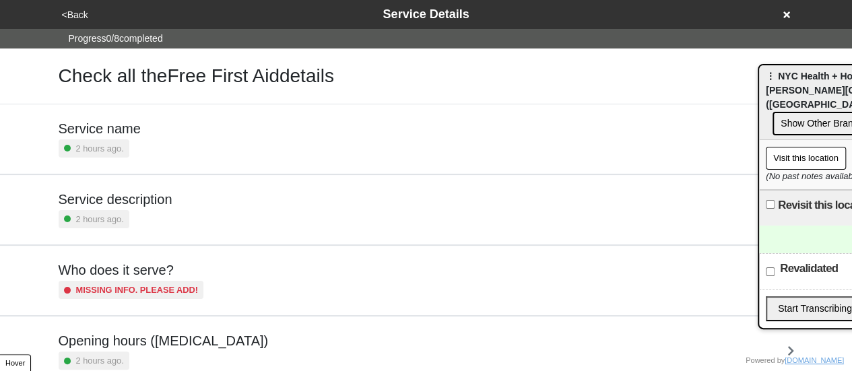
click at [79, 13] on button "<Back" at bounding box center [75, 14] width 34 height 15
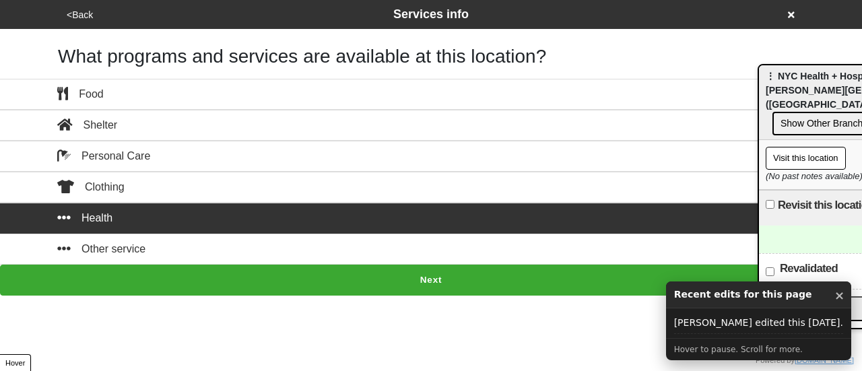
drag, startPoint x: 205, startPoint y: 203, endPoint x: 201, endPoint y: 219, distance: 15.9
click at [205, 204] on button "Health" at bounding box center [431, 218] width 862 height 31
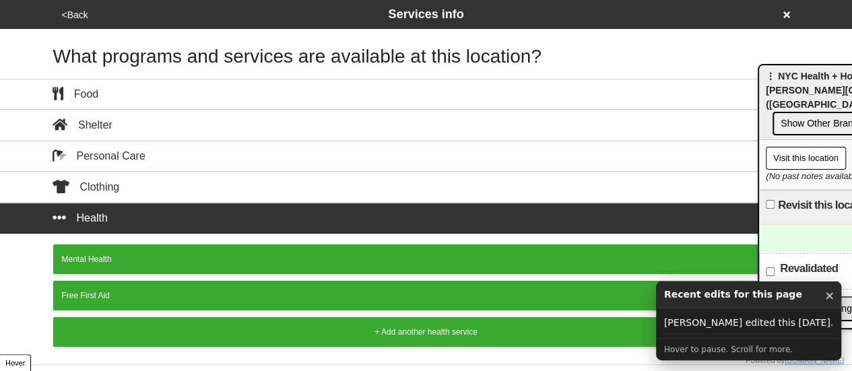
click at [151, 290] on div "Free First Aid" at bounding box center [426, 296] width 729 height 12
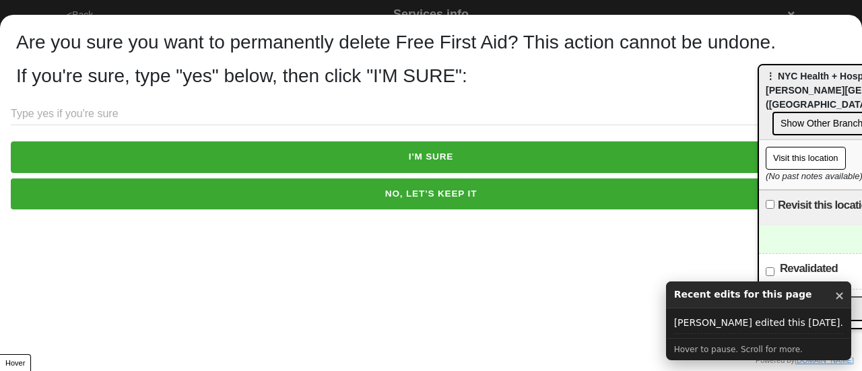
click at [125, 115] on input "text" at bounding box center [431, 114] width 841 height 22
type input "u"
type input "yes"
click at [145, 153] on button "I'M SURE" at bounding box center [431, 156] width 841 height 31
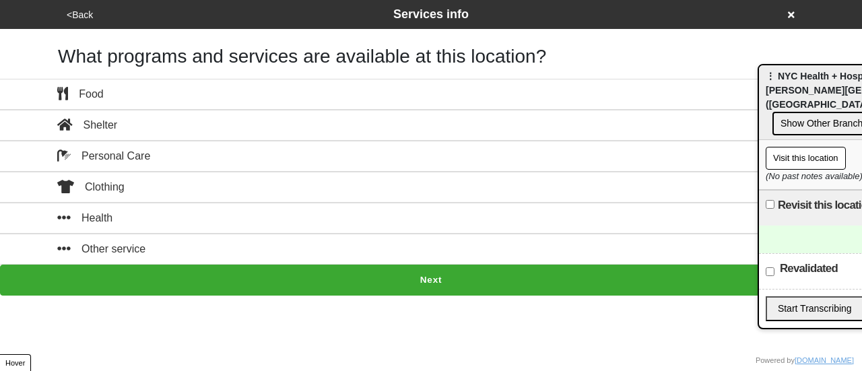
click at [83, 24] on div "<Back Services info" at bounding box center [431, 14] width 748 height 29
click at [82, 15] on button "<Back" at bounding box center [80, 14] width 34 height 15
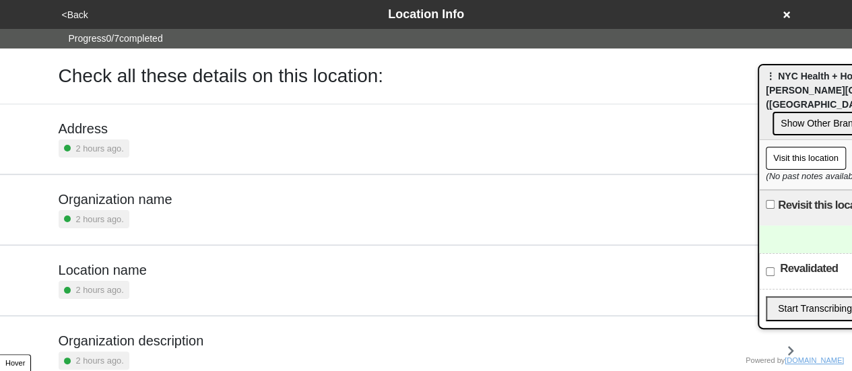
click at [82, 15] on button "<Back" at bounding box center [75, 14] width 34 height 15
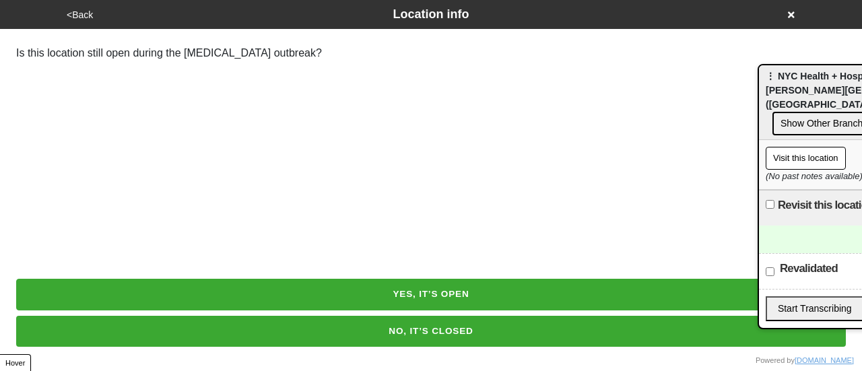
click at [397, 302] on button "YES, IT’S OPEN" at bounding box center [431, 294] width 830 height 31
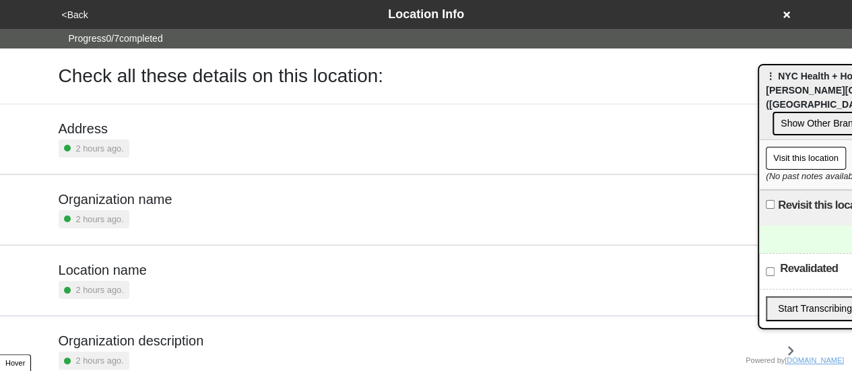
click at [156, 282] on div "Location name 2 hours ago." at bounding box center [427, 280] width 736 height 37
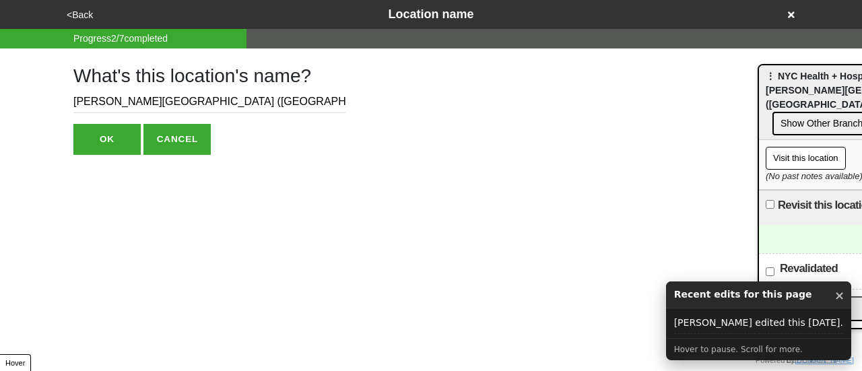
click at [75, 100] on input "Moore Homestead Playground (Broadway and 45th Ave)" at bounding box center [209, 102] width 272 height 22
type input "Duplicate Moore Homestead Playground (Broadway and 45th Ave)"
click at [98, 150] on button "OK" at bounding box center [106, 139] width 67 height 31
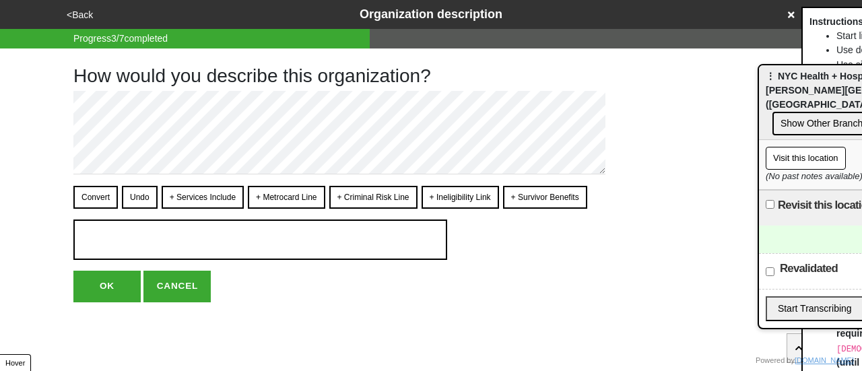
click at [794, 15] on icon at bounding box center [791, 14] width 7 height 7
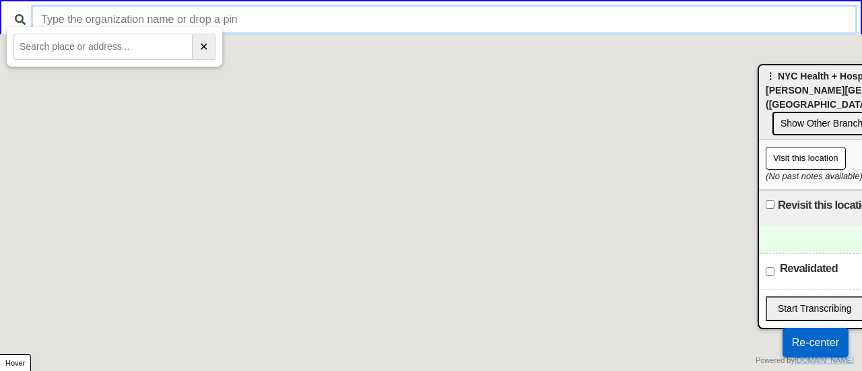
click at [184, 13] on input "text" at bounding box center [444, 20] width 822 height 26
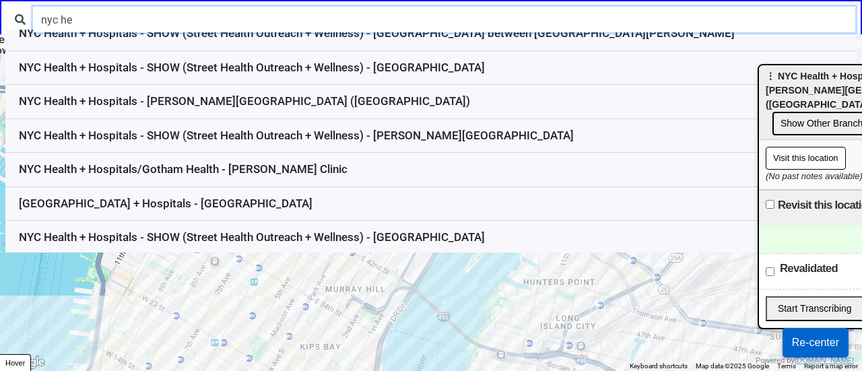
scroll to position [158, 0]
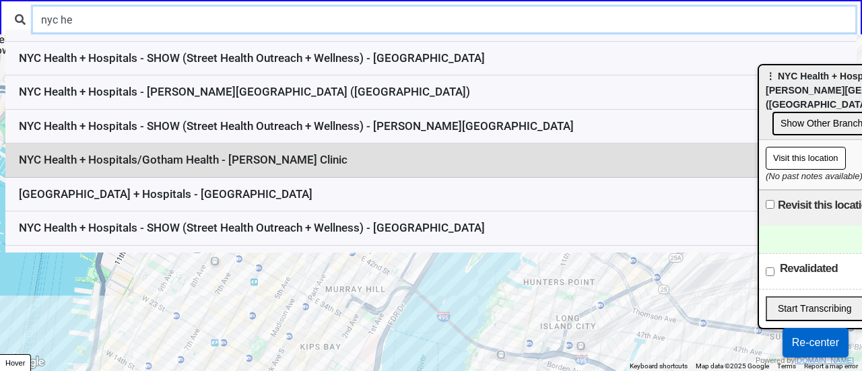
type input "nyc he"
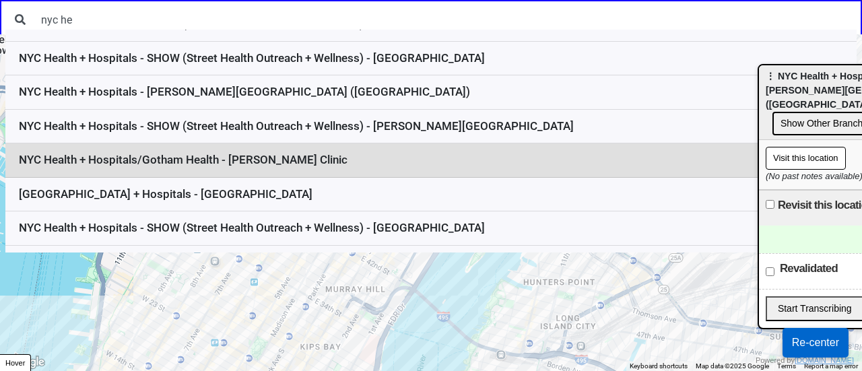
click at [273, 162] on li "NYC Health + Hospitals/Gotham Health - [PERSON_NAME] Clinic" at bounding box center [430, 160] width 851 height 34
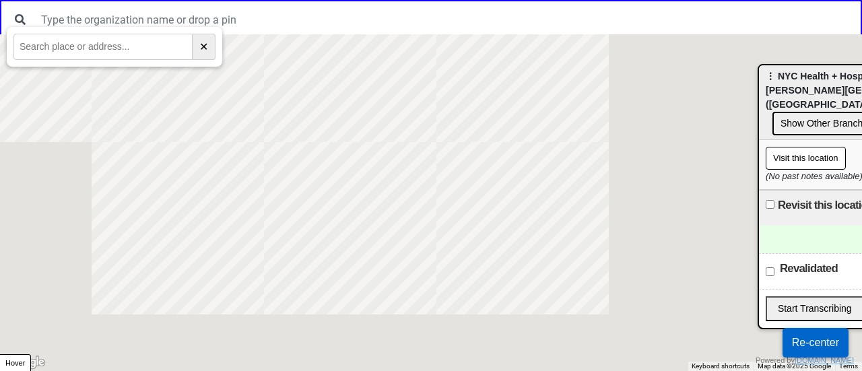
scroll to position [0, 0]
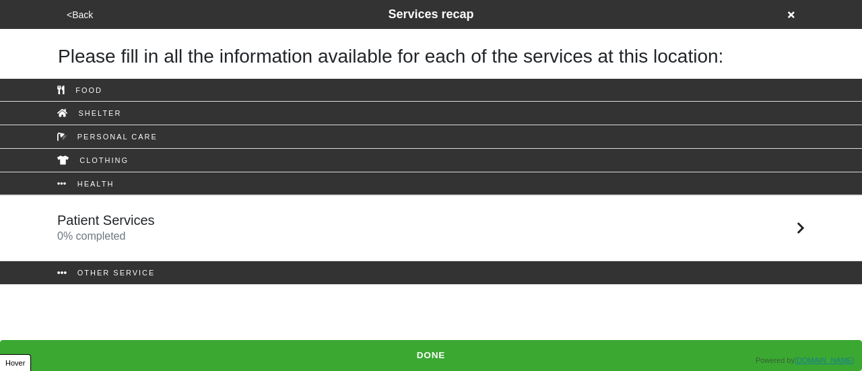
click at [84, 9] on button "<Back" at bounding box center [80, 14] width 34 height 15
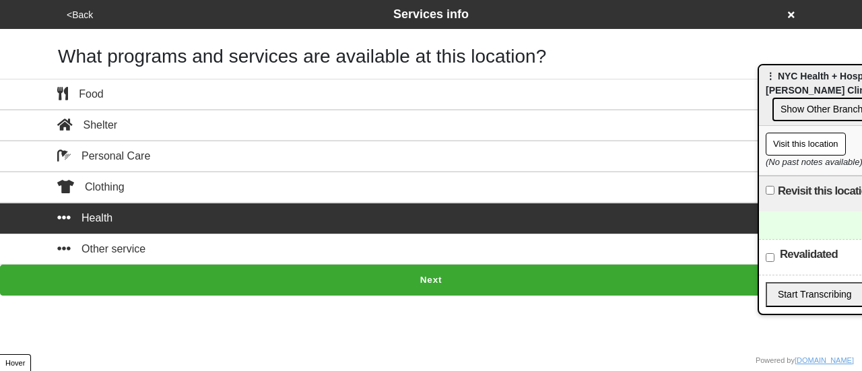
click at [84, 9] on button "<Back" at bounding box center [80, 14] width 34 height 15
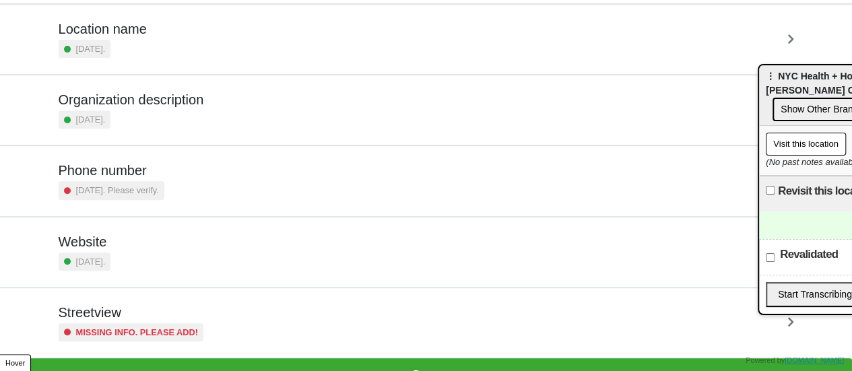
scroll to position [256, 0]
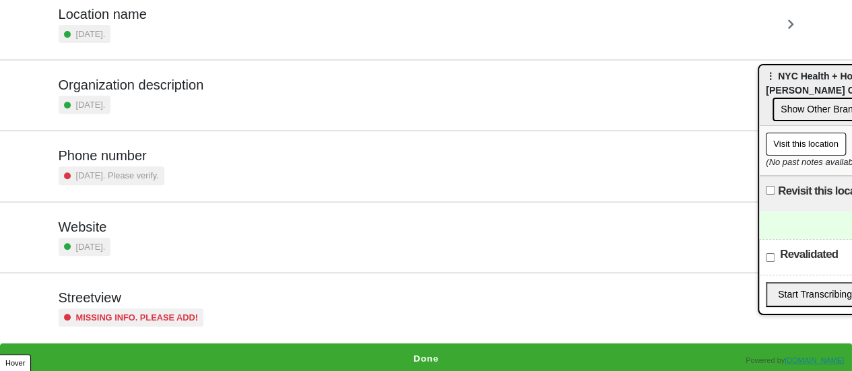
click at [393, 344] on button "Done" at bounding box center [426, 359] width 852 height 31
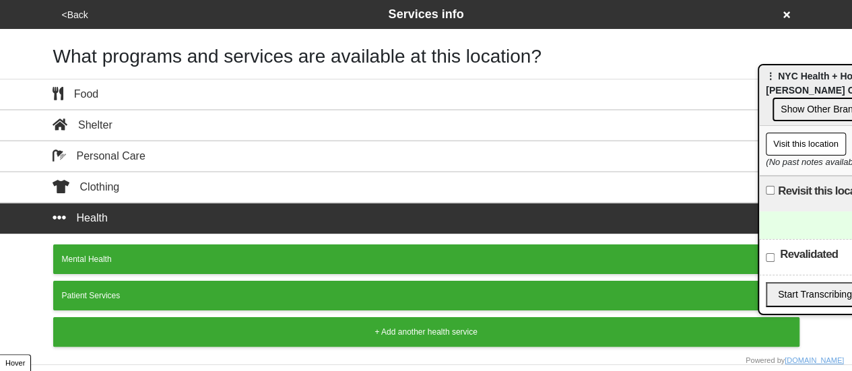
scroll to position [51, 0]
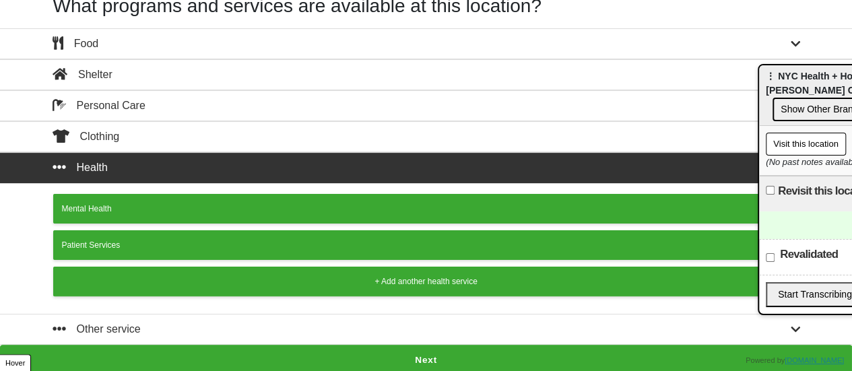
click at [409, 354] on button "Next" at bounding box center [426, 360] width 852 height 31
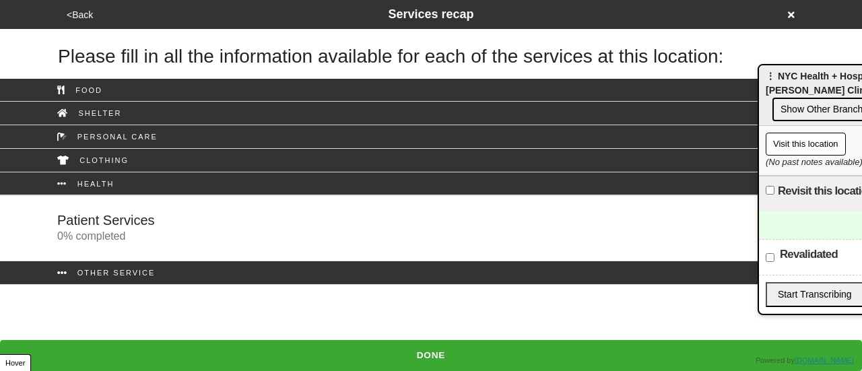
click at [256, 226] on div "Patient Services 0 % completed" at bounding box center [431, 228] width 768 height 32
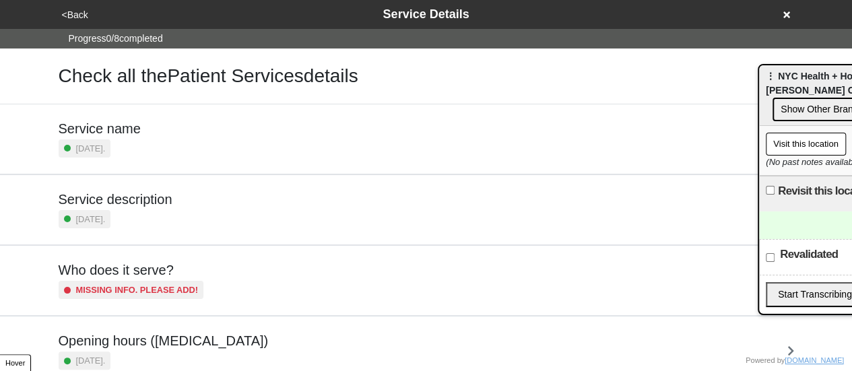
click at [787, 18] on icon at bounding box center [786, 14] width 7 height 9
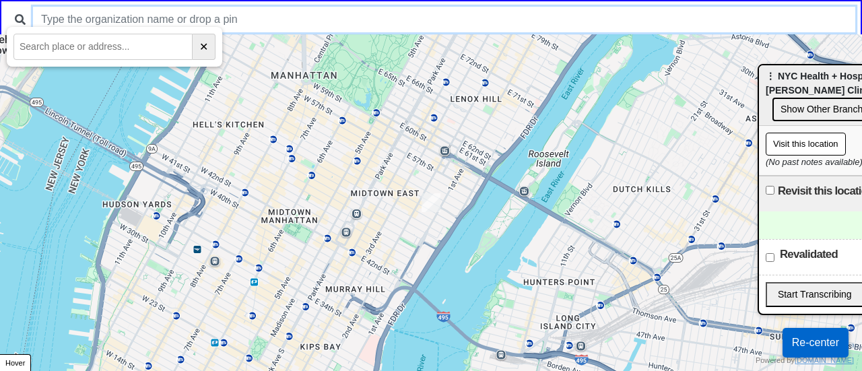
click at [493, 11] on input "text" at bounding box center [444, 20] width 822 height 26
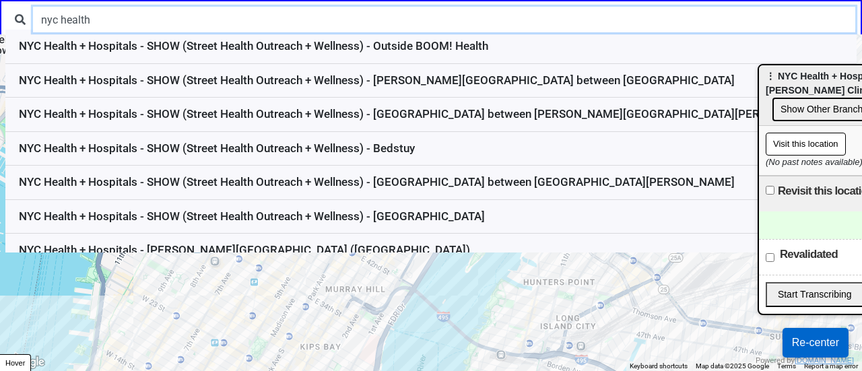
scroll to position [140, 0]
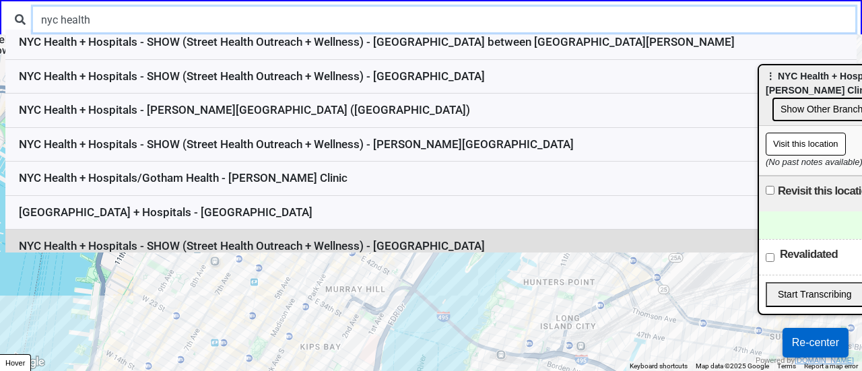
type input "nyc health"
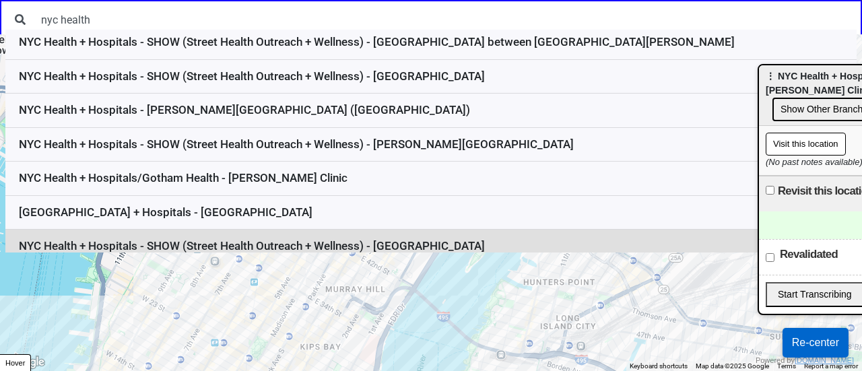
click at [393, 249] on li "NYC Health + Hospitals - SHOW (Street Health Outreach + Wellness) - [GEOGRAPHIC…" at bounding box center [430, 247] width 851 height 34
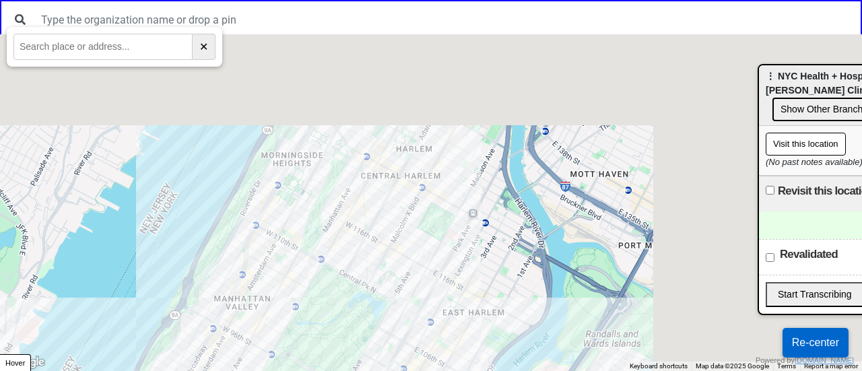
scroll to position [0, 0]
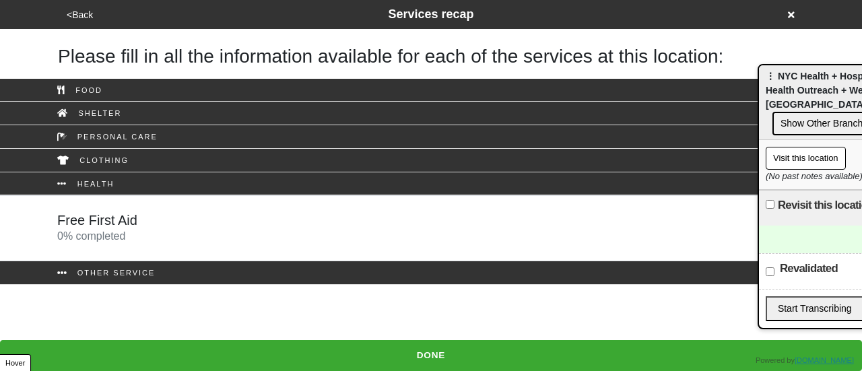
click at [403, 230] on div "Free First Aid 0 % completed" at bounding box center [431, 228] width 768 height 32
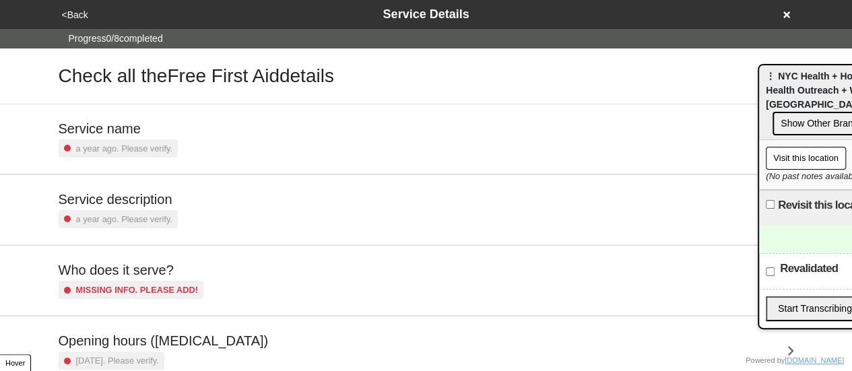
click at [73, 11] on button "<Back" at bounding box center [75, 14] width 34 height 15
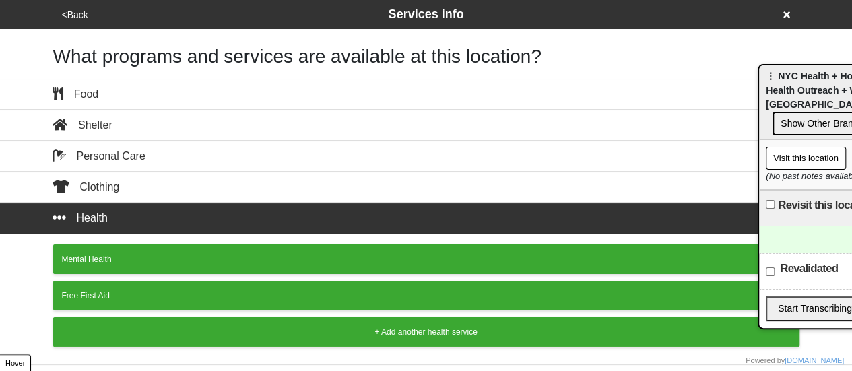
click at [73, 11] on button "<Back" at bounding box center [75, 14] width 34 height 15
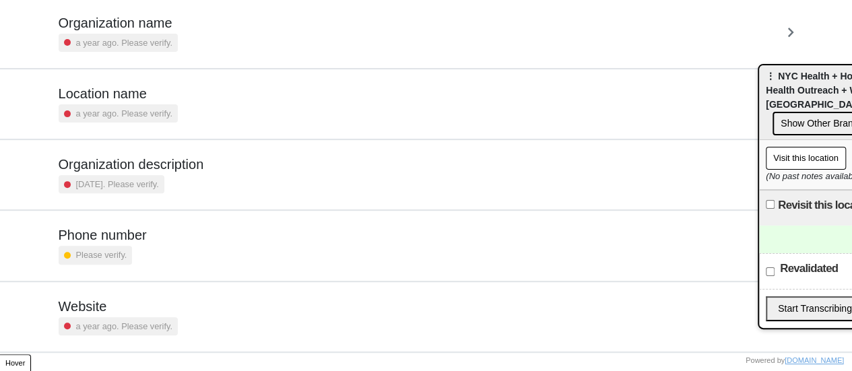
scroll to position [256, 0]
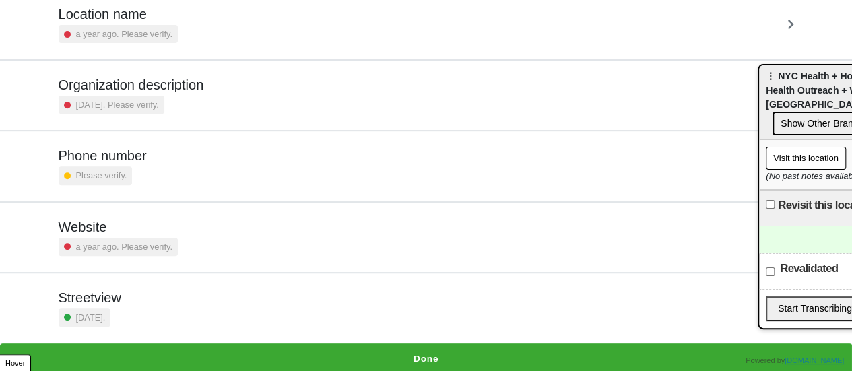
click at [199, 291] on div "[GEOGRAPHIC_DATA] [DATE]." at bounding box center [427, 308] width 736 height 37
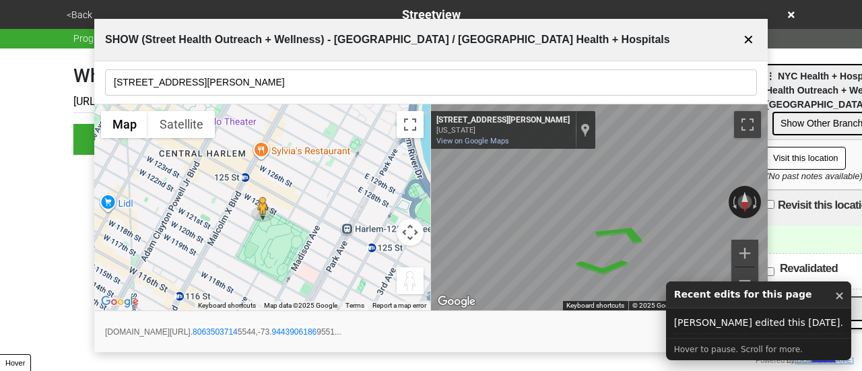
click at [752, 34] on button "✕" at bounding box center [748, 40] width 17 height 26
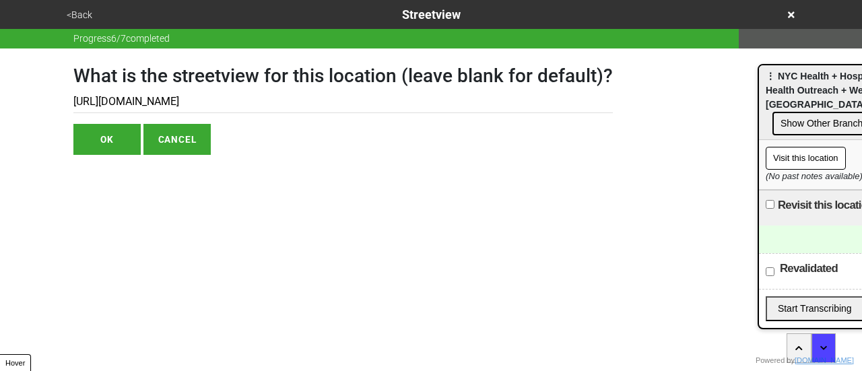
click at [75, 18] on button "<Back" at bounding box center [80, 14] width 34 height 15
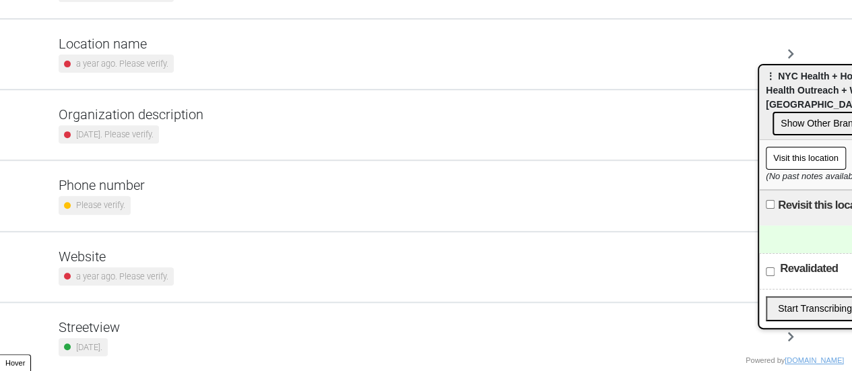
scroll to position [256, 0]
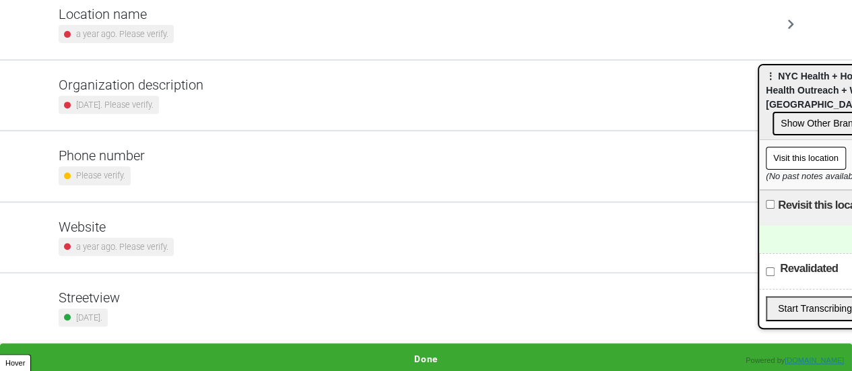
click at [158, 227] on h5 "Website" at bounding box center [116, 227] width 115 height 16
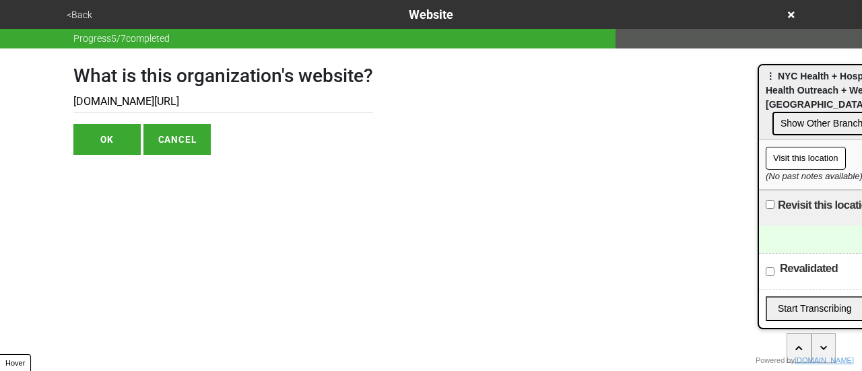
click at [125, 134] on button "OK" at bounding box center [106, 139] width 67 height 31
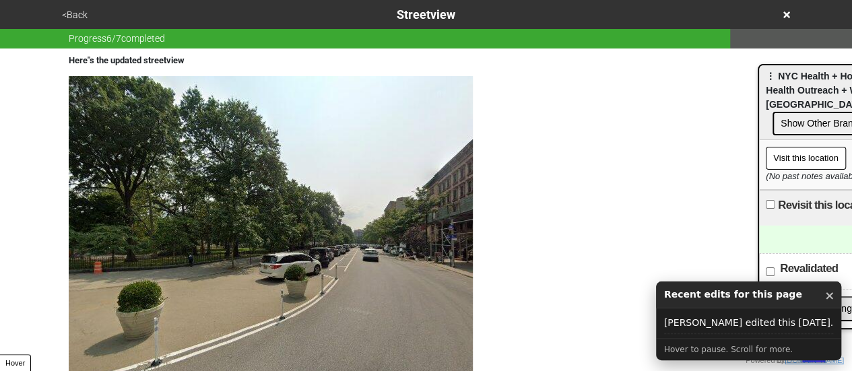
click at [78, 6] on div "<Back Streetview" at bounding box center [426, 14] width 737 height 18
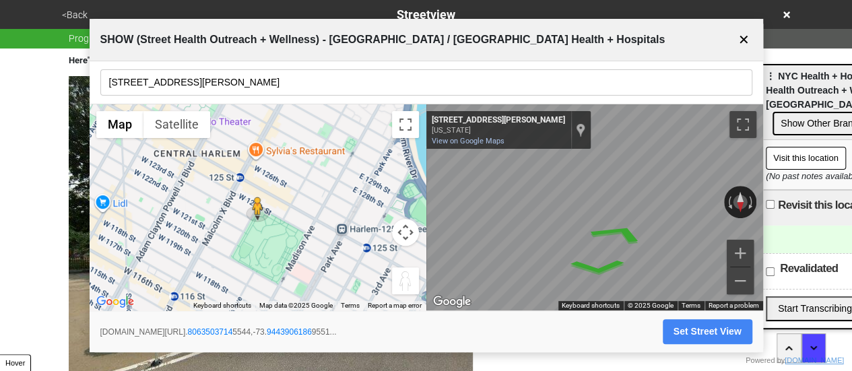
click at [744, 35] on button "✕" at bounding box center [744, 40] width 17 height 26
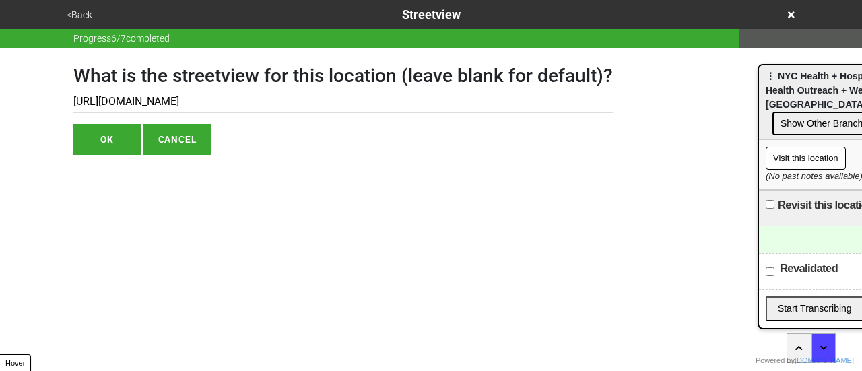
click at [791, 18] on icon at bounding box center [791, 14] width 7 height 9
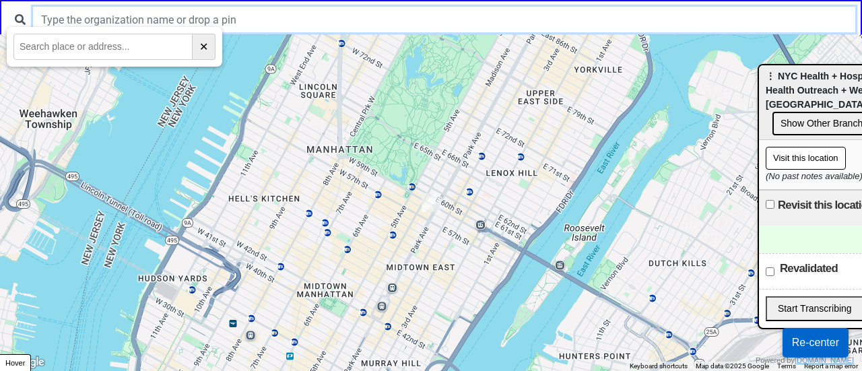
click at [443, 26] on input "text" at bounding box center [444, 20] width 822 height 26
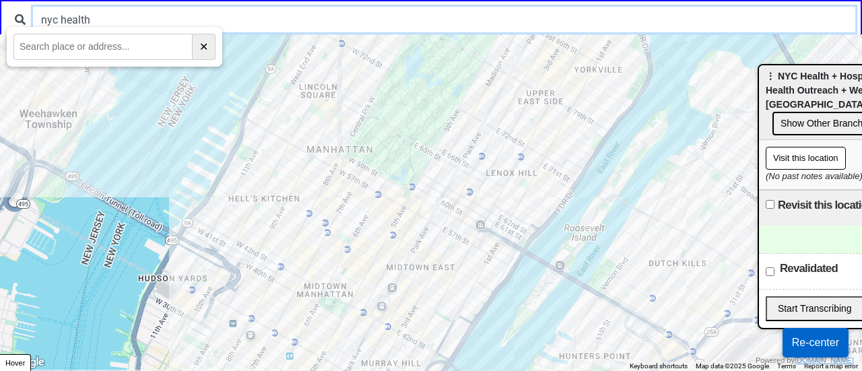
type input "nyc health"
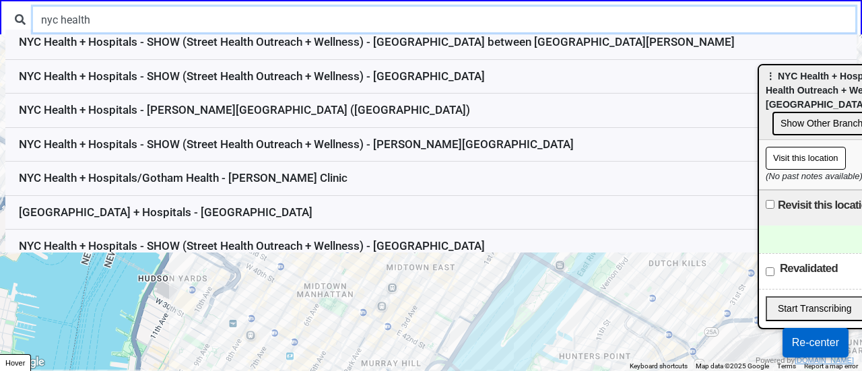
scroll to position [158, 0]
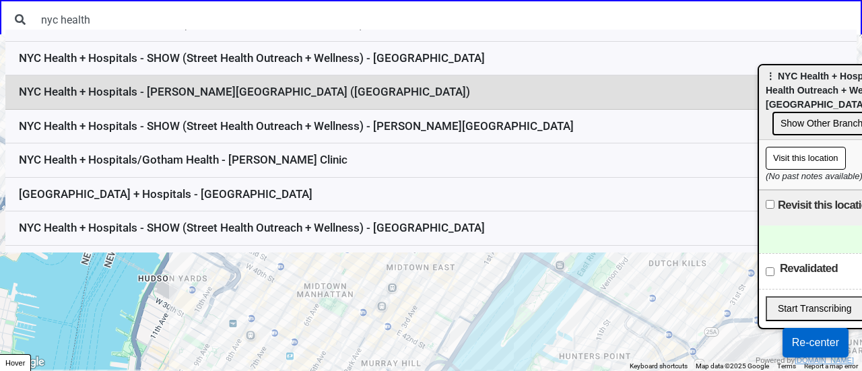
click at [322, 94] on li "NYC Health + Hospitals - Moore Homestead Playground (Broadway and 45th Ave)" at bounding box center [430, 92] width 851 height 34
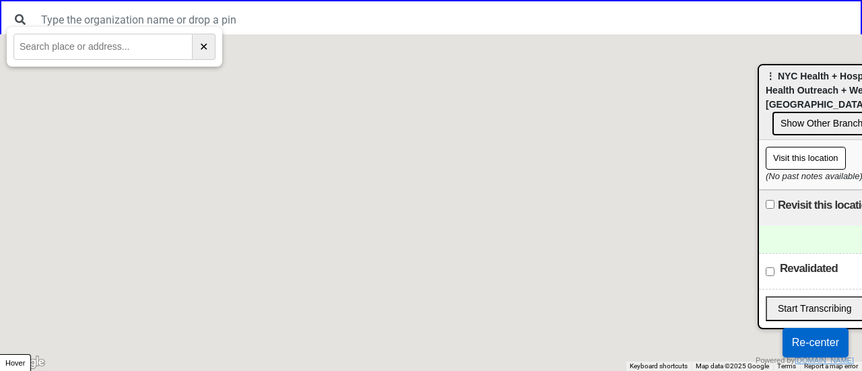
scroll to position [0, 0]
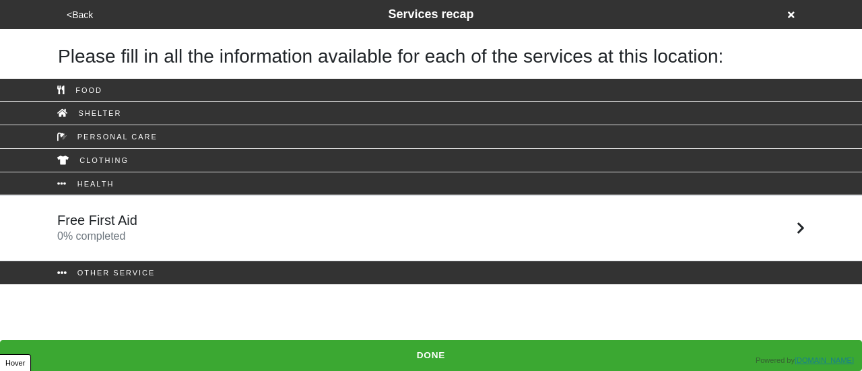
click at [144, 230] on div "Free First Aid 0 % completed" at bounding box center [431, 228] width 768 height 32
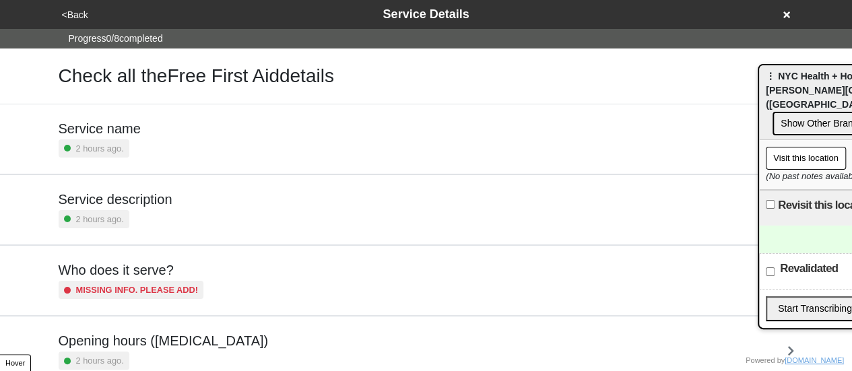
click at [74, 15] on button "<Back" at bounding box center [75, 14] width 34 height 15
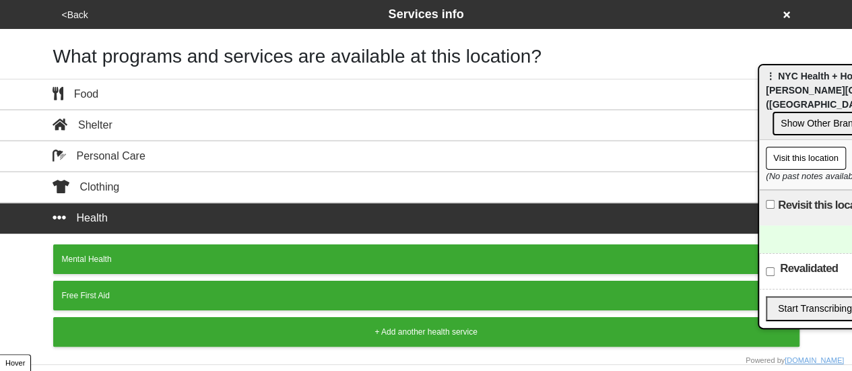
click at [74, 15] on button "<Back" at bounding box center [75, 14] width 34 height 15
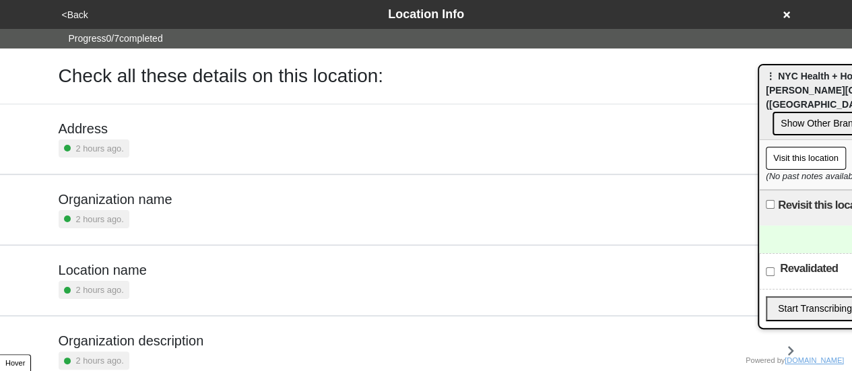
click at [123, 262] on h5 "Location name" at bounding box center [103, 270] width 88 height 16
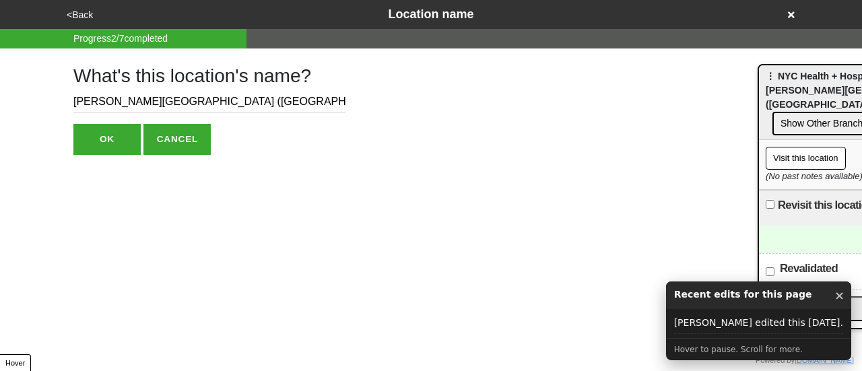
click at [73, 106] on input "[PERSON_NAME][GEOGRAPHIC_DATA] ([GEOGRAPHIC_DATA])" at bounding box center [209, 102] width 272 height 22
paste input "SHOW (Street Health Outreach + Wellness)"
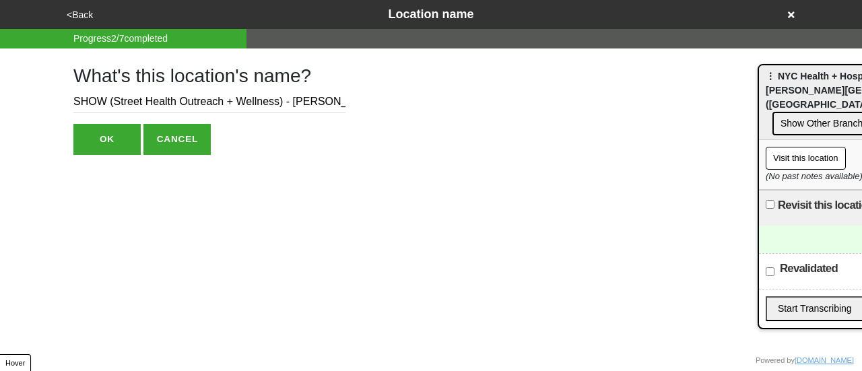
type input "SHOW (Street Health Outreach + Wellness) - [PERSON_NAME][GEOGRAPHIC_DATA] ([GEO…"
click at [116, 129] on button "OK" at bounding box center [106, 139] width 67 height 31
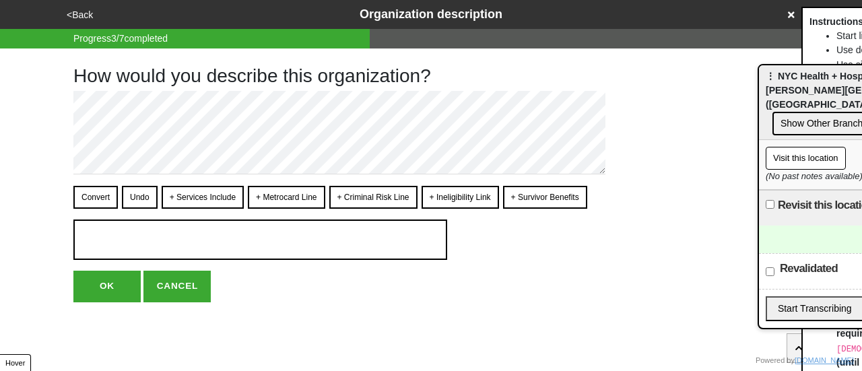
click at [792, 20] on div "<Back Organization description" at bounding box center [431, 14] width 737 height 18
click at [792, 14] on icon at bounding box center [791, 14] width 7 height 7
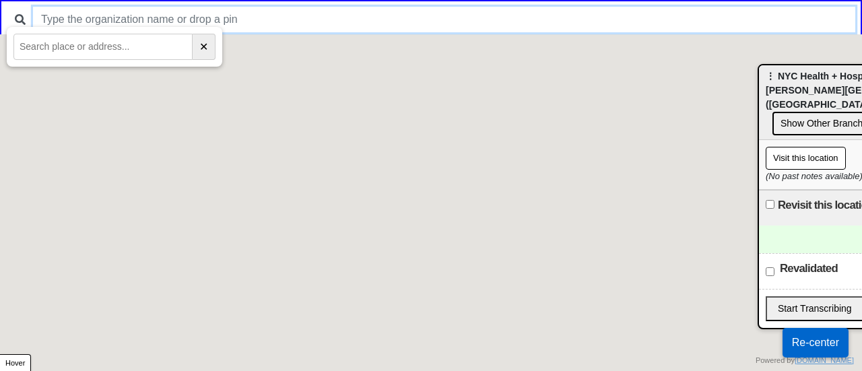
click at [625, 12] on input "text" at bounding box center [444, 20] width 822 height 26
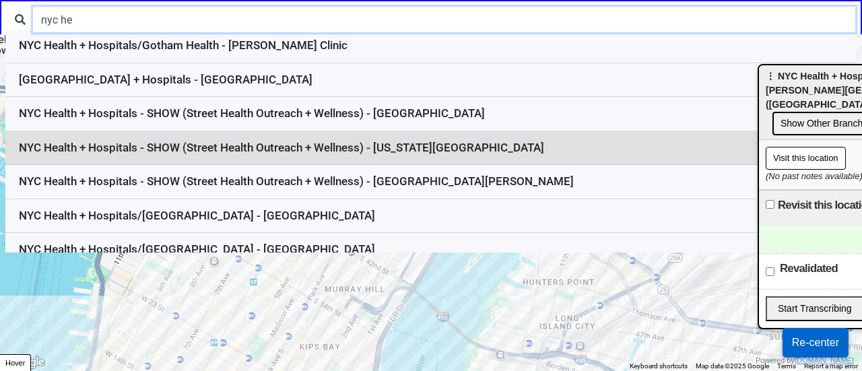
scroll to position [282, 0]
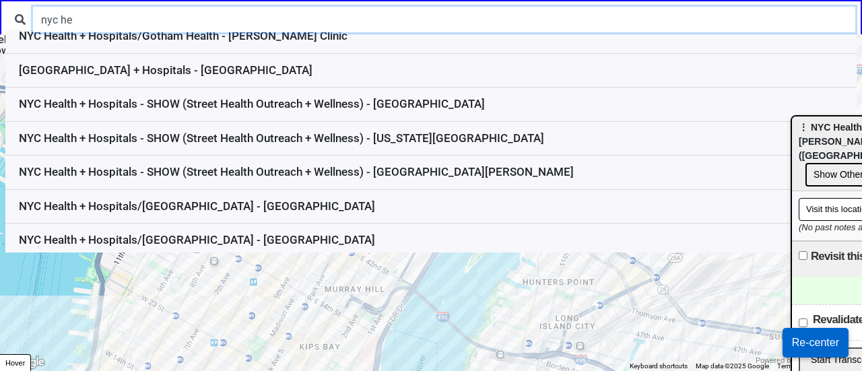
drag, startPoint x: 809, startPoint y: 90, endPoint x: 862, endPoint y: 259, distance: 177.7
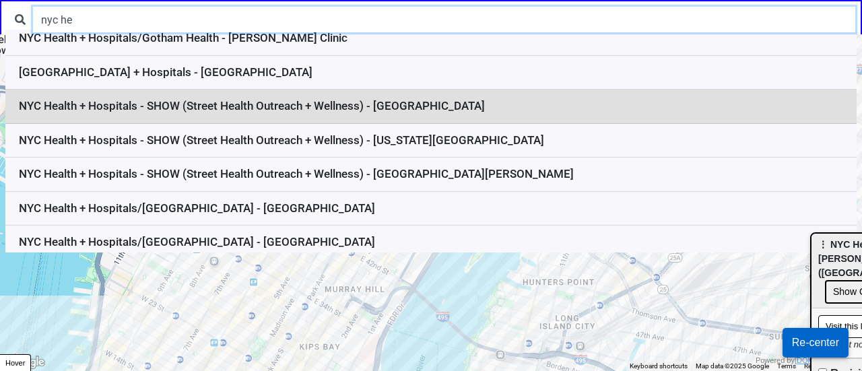
scroll to position [294, 0]
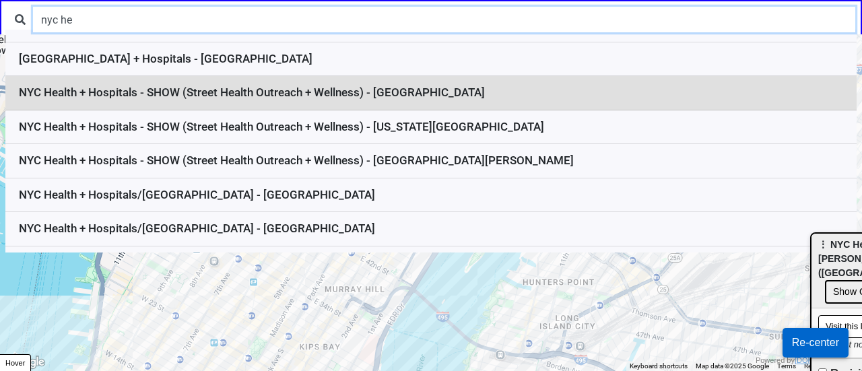
type input "nyc he"
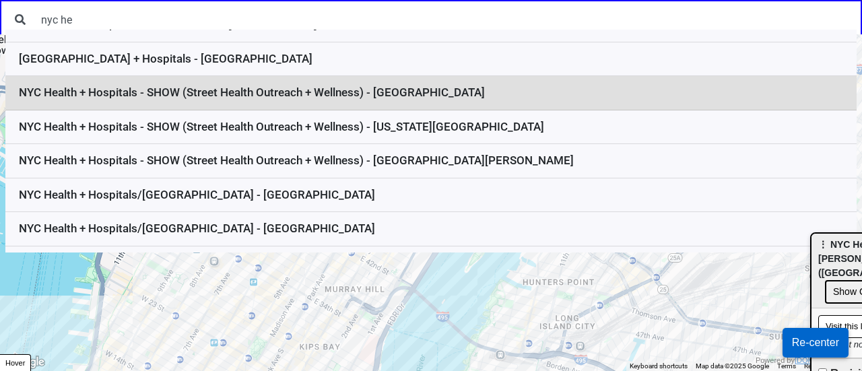
click at [462, 100] on li "NYC Health + Hospitals - SHOW (Street Health Outreach + Wellness) - [GEOGRAPHIC…" at bounding box center [430, 93] width 851 height 34
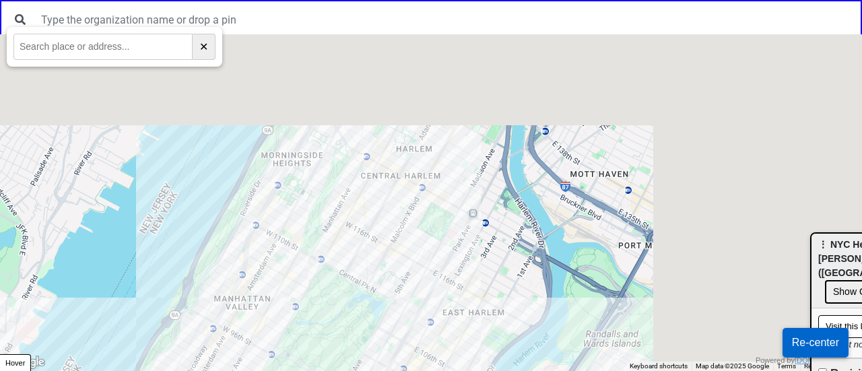
scroll to position [0, 0]
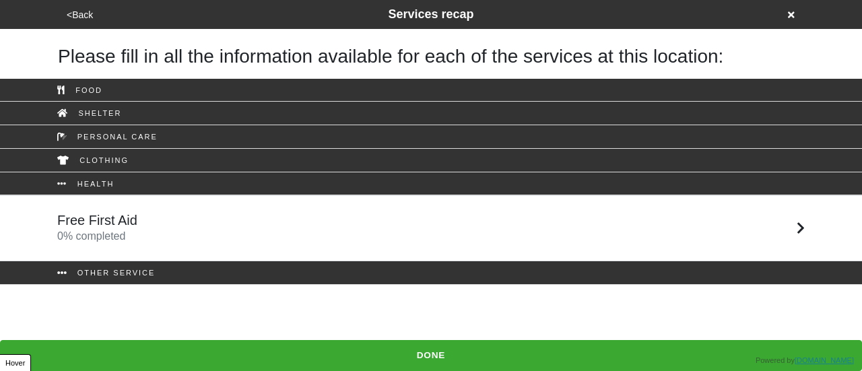
click at [76, 14] on button "<Back" at bounding box center [80, 14] width 34 height 15
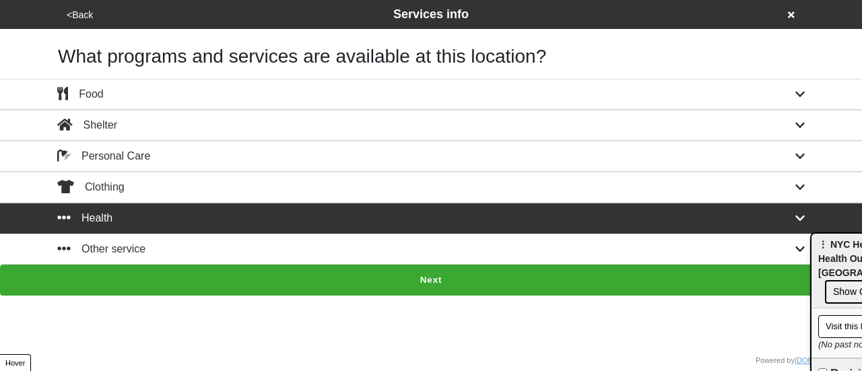
click at [80, 16] on button "<Back" at bounding box center [80, 14] width 34 height 15
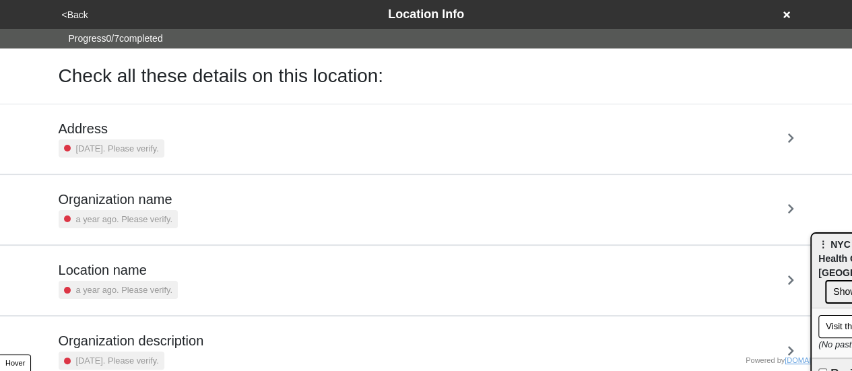
click at [125, 208] on div "Organization name a year ago. Please verify." at bounding box center [118, 209] width 119 height 37
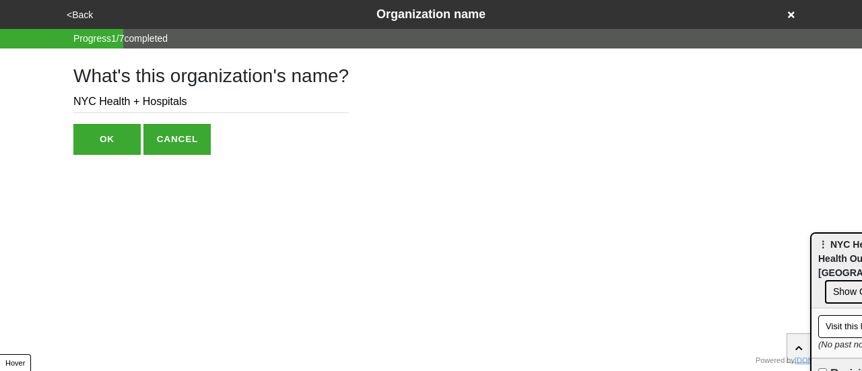
click at [123, 137] on button "OK" at bounding box center [106, 139] width 67 height 31
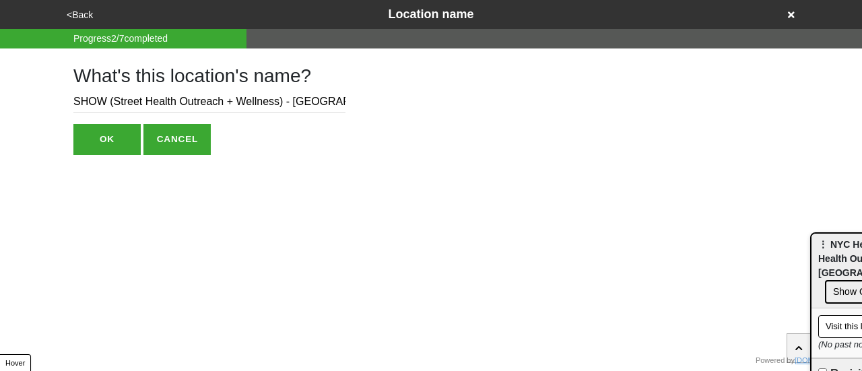
click at [123, 137] on button "OK" at bounding box center [106, 139] width 67 height 31
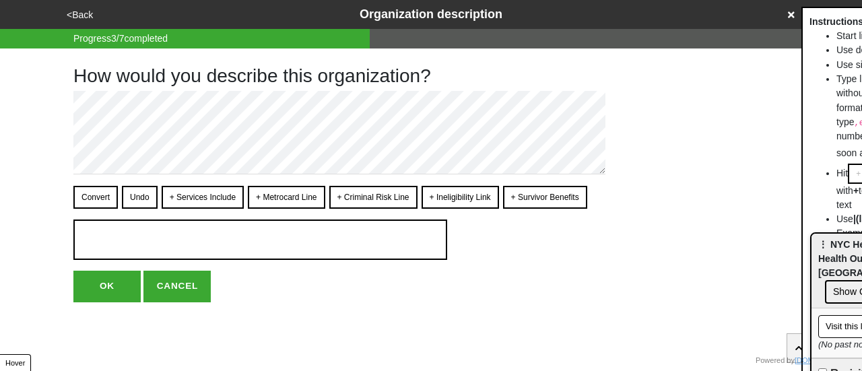
click at [791, 13] on icon at bounding box center [791, 14] width 7 height 7
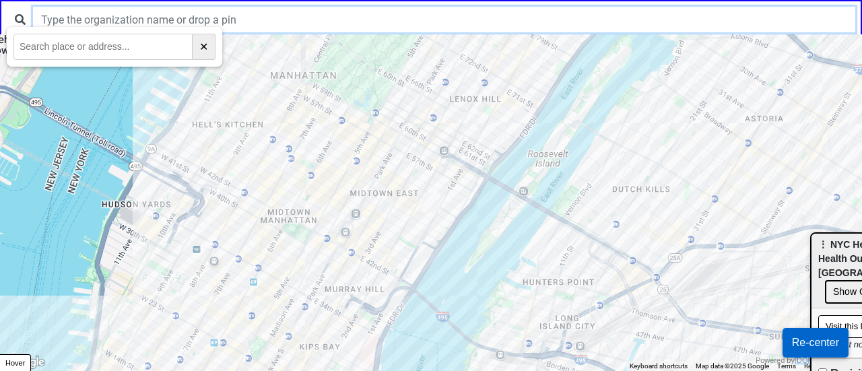
click at [288, 14] on input "text" at bounding box center [444, 20] width 822 height 26
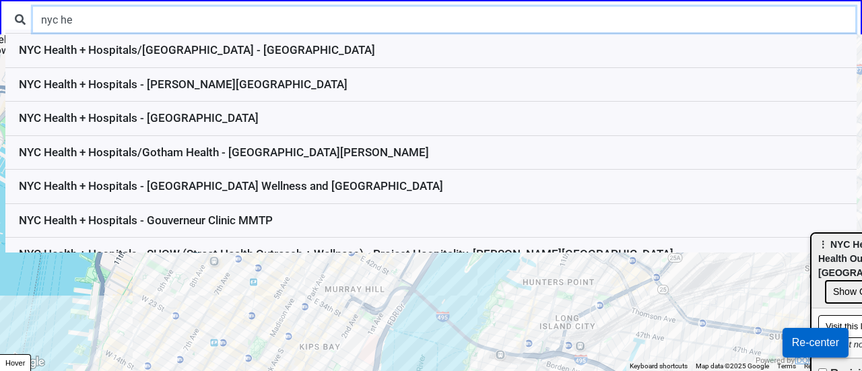
scroll to position [1804, 0]
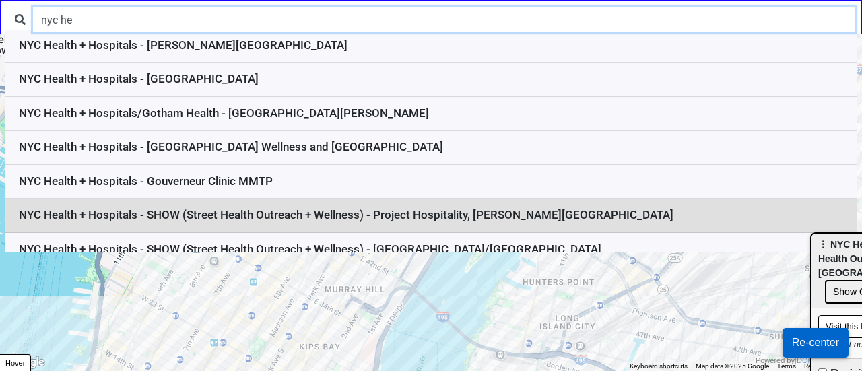
type input "nyc he"
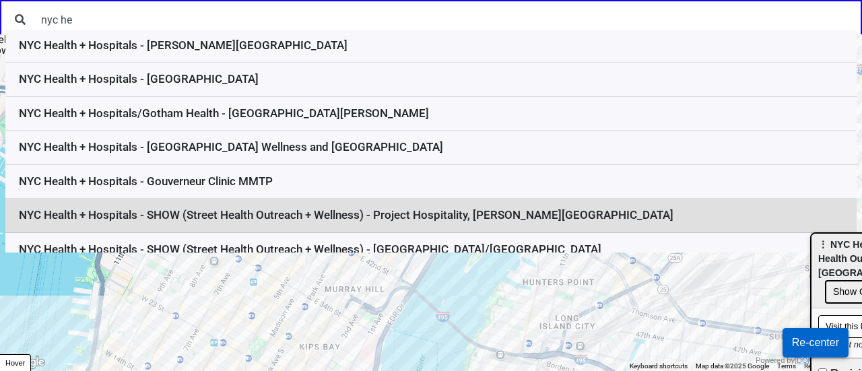
click at [500, 203] on li "NYC Health + Hospitals - SHOW (Street Health Outreach + Wellness) - Project Hos…" at bounding box center [430, 216] width 851 height 34
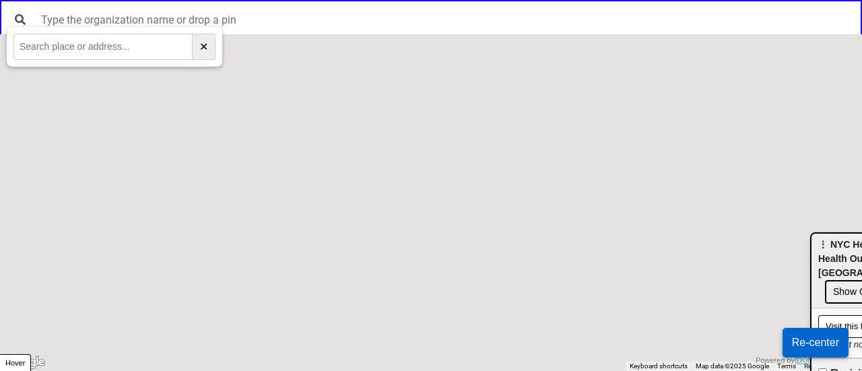
scroll to position [0, 0]
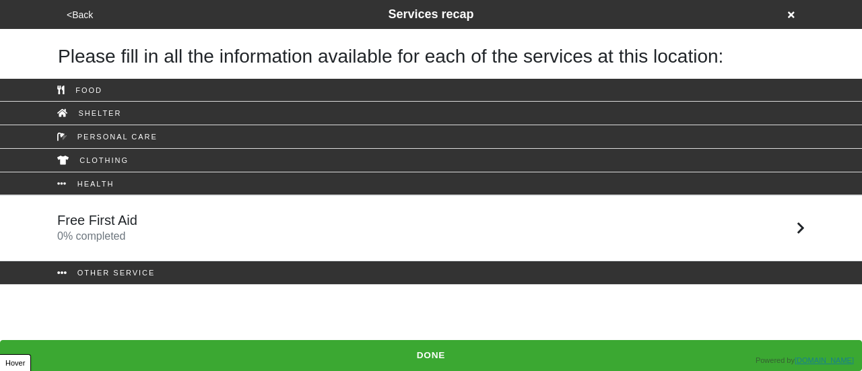
click at [214, 212] on div "Free First Aid 0 % completed" at bounding box center [431, 228] width 768 height 32
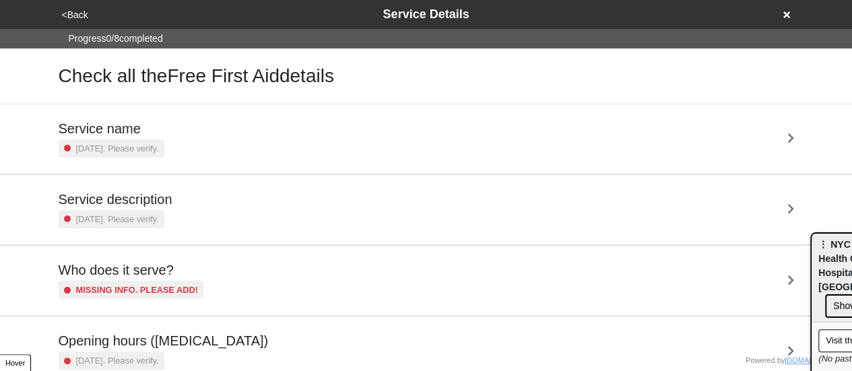
click at [77, 13] on button "<Back" at bounding box center [75, 14] width 34 height 15
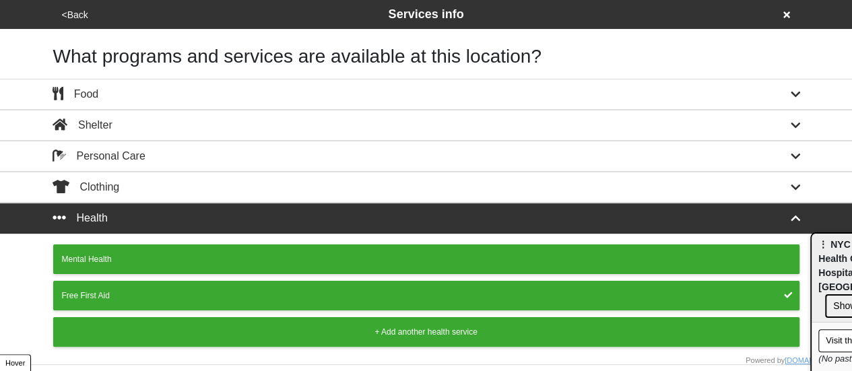
click at [218, 291] on div "Free First Aid" at bounding box center [426, 296] width 729 height 12
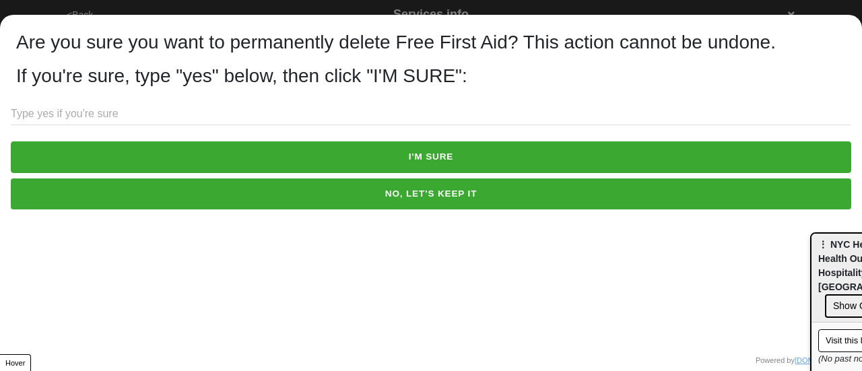
click at [129, 115] on input "text" at bounding box center [431, 114] width 841 height 22
type input "yes"
click at [195, 160] on button "I'M SURE" at bounding box center [431, 156] width 841 height 31
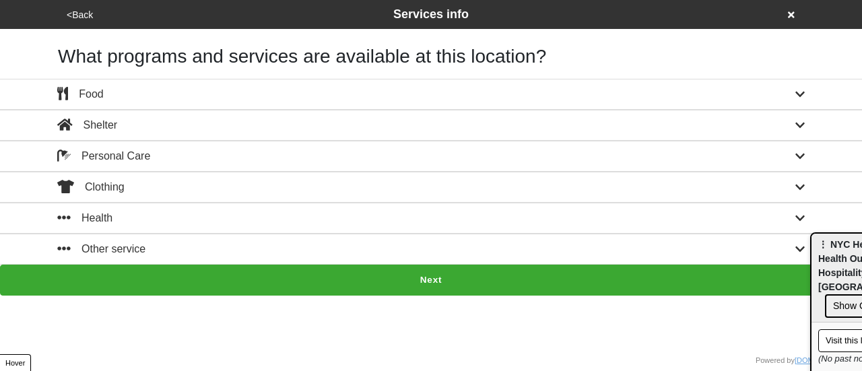
click at [794, 13] on icon at bounding box center [791, 14] width 7 height 7
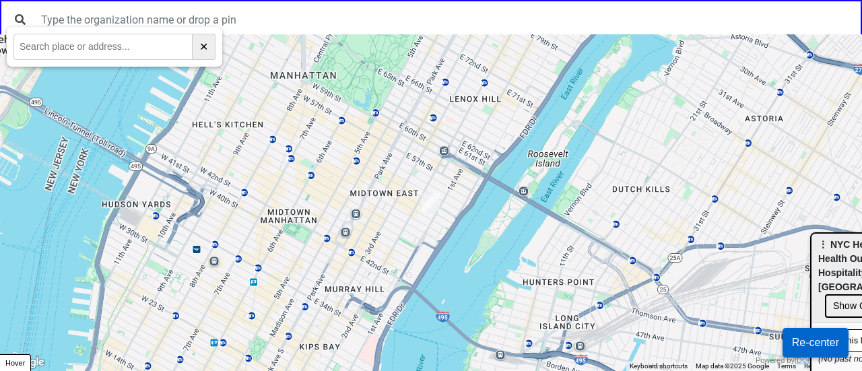
drag, startPoint x: 389, startPoint y: 321, endPoint x: 470, endPoint y: 98, distance: 238.0
click at [466, 110] on div at bounding box center [431, 202] width 862 height 337
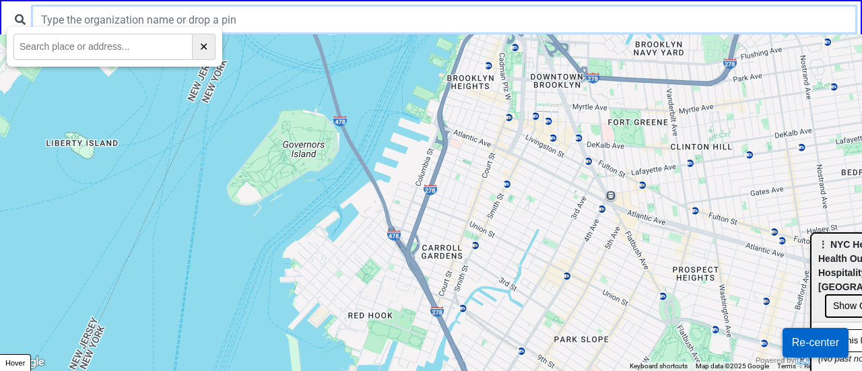
click at [309, 29] on input "text" at bounding box center [444, 20] width 822 height 26
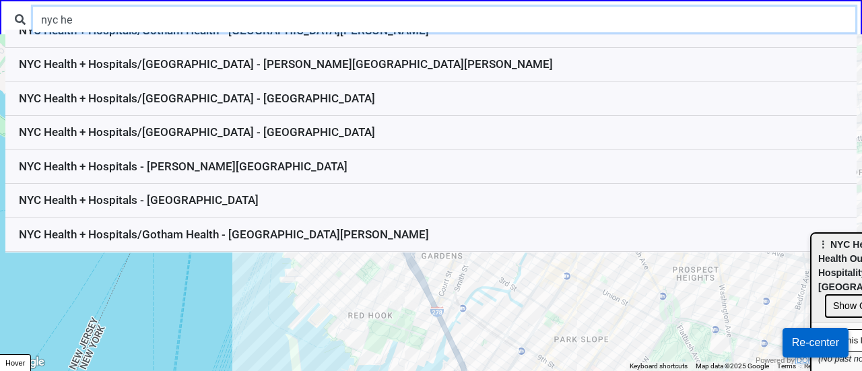
scroll to position [1770, 0]
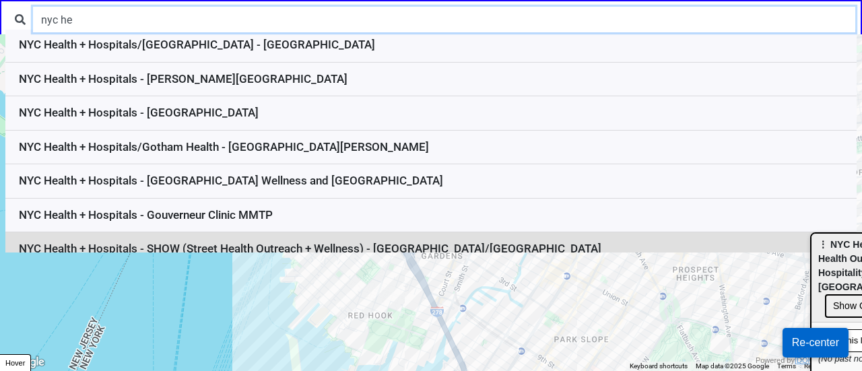
type input "nyc he"
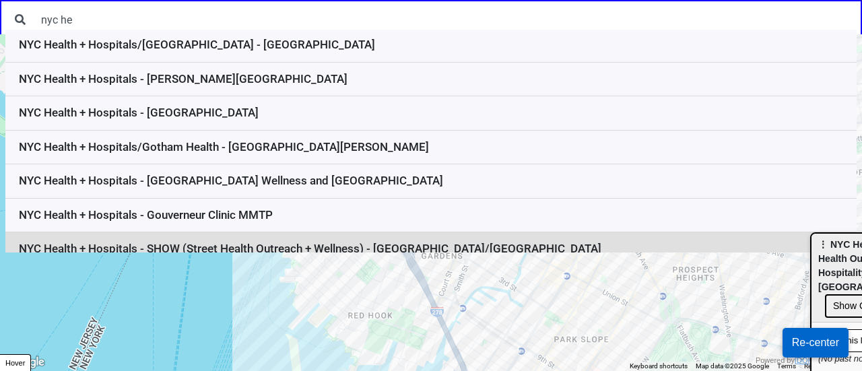
click at [505, 236] on li "NYC Health + Hospitals - SHOW (Street Health Outreach + Wellness) - [GEOGRAPHIC…" at bounding box center [430, 249] width 851 height 34
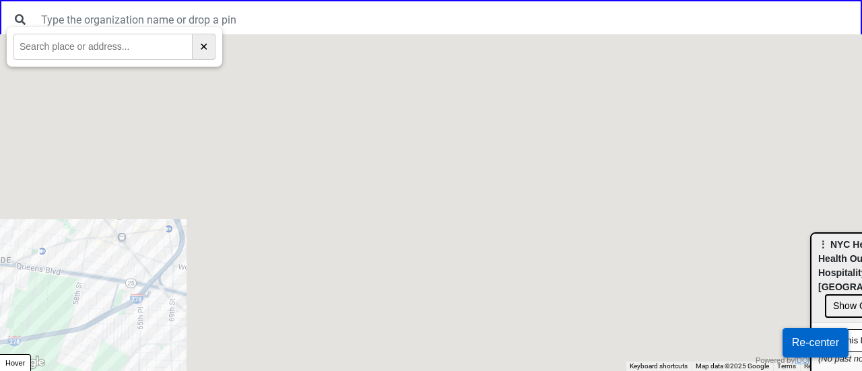
scroll to position [0, 0]
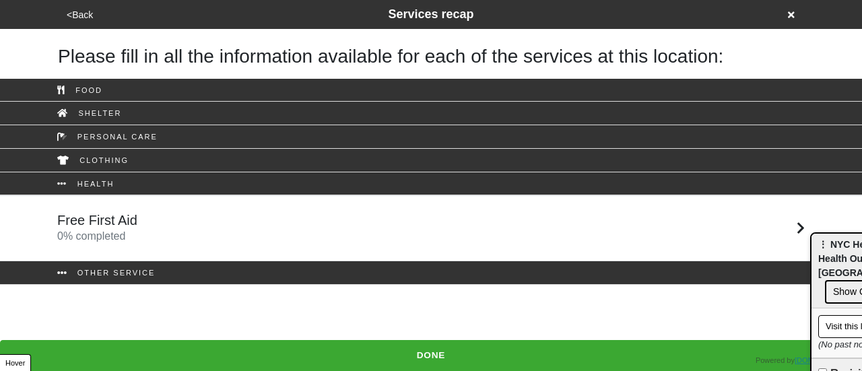
click at [465, 219] on div "Free First Aid 0 % completed" at bounding box center [431, 228] width 768 height 32
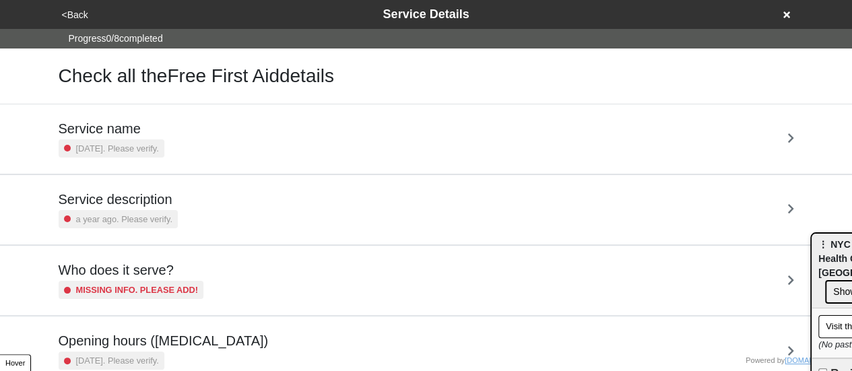
click at [77, 10] on button "<Back" at bounding box center [75, 14] width 34 height 15
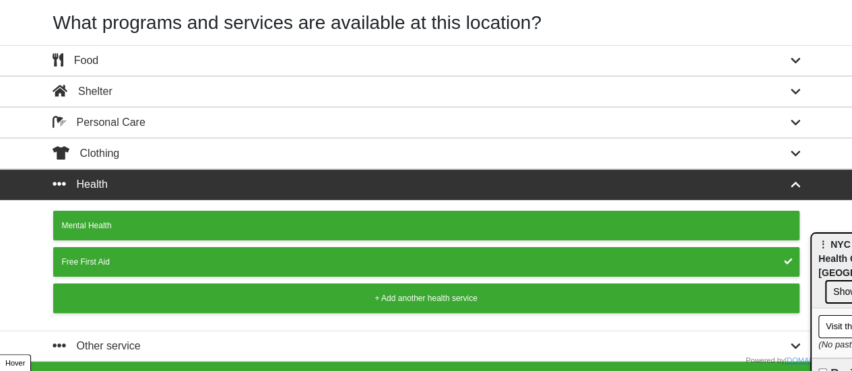
scroll to position [51, 0]
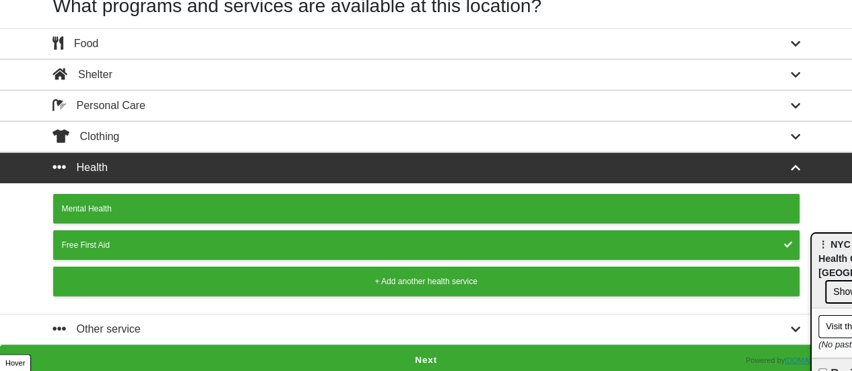
click at [185, 230] on button "Free First Aid" at bounding box center [426, 245] width 746 height 30
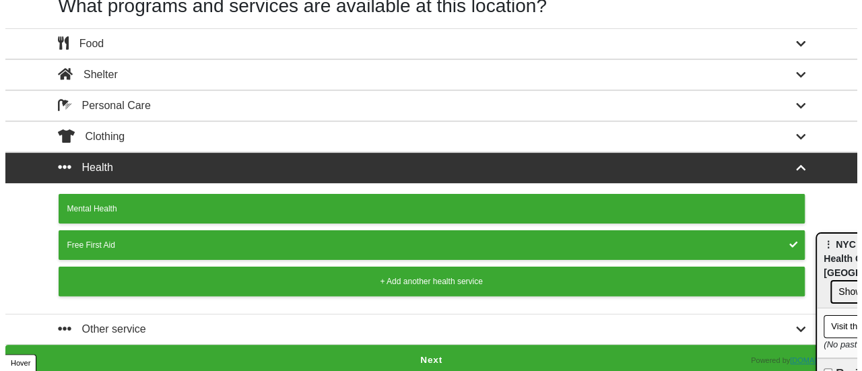
scroll to position [0, 0]
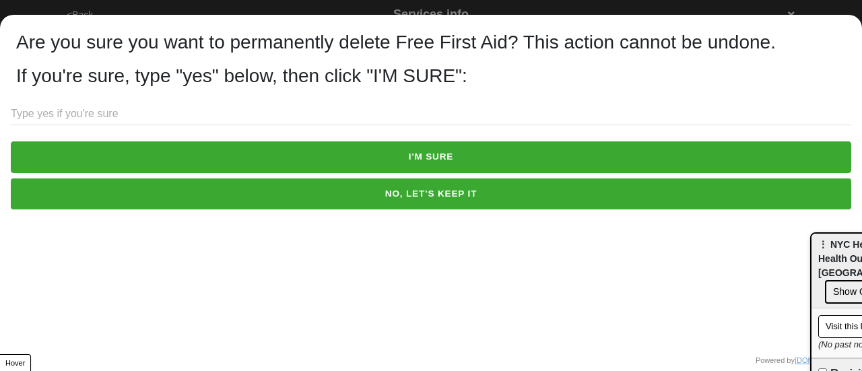
click at [131, 119] on input "text" at bounding box center [431, 114] width 841 height 22
type input "yes"
click at [245, 156] on button "I'M SURE" at bounding box center [431, 156] width 841 height 31
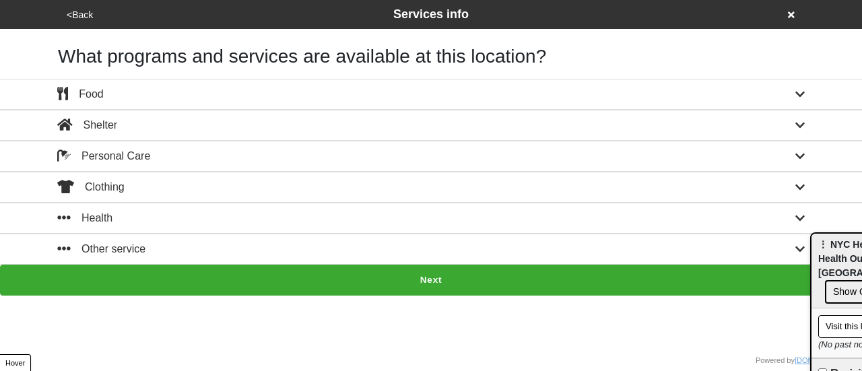
click at [794, 12] on icon at bounding box center [791, 14] width 7 height 7
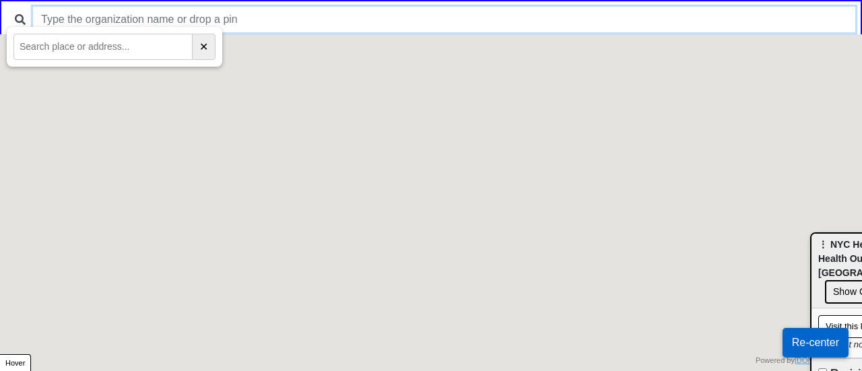
click at [517, 11] on input "text" at bounding box center [444, 20] width 822 height 26
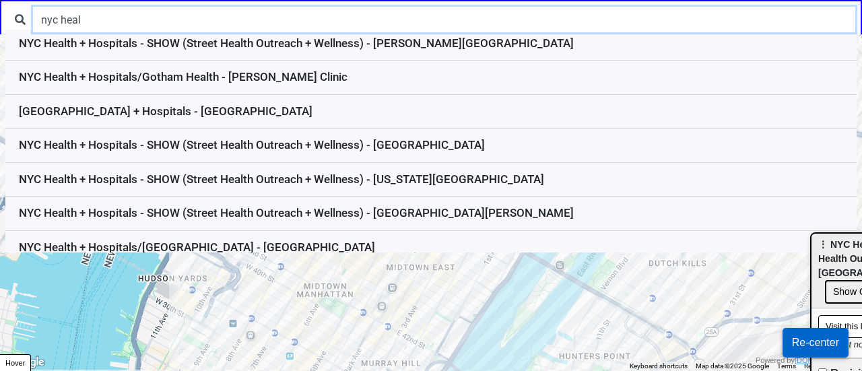
scroll to position [255, 0]
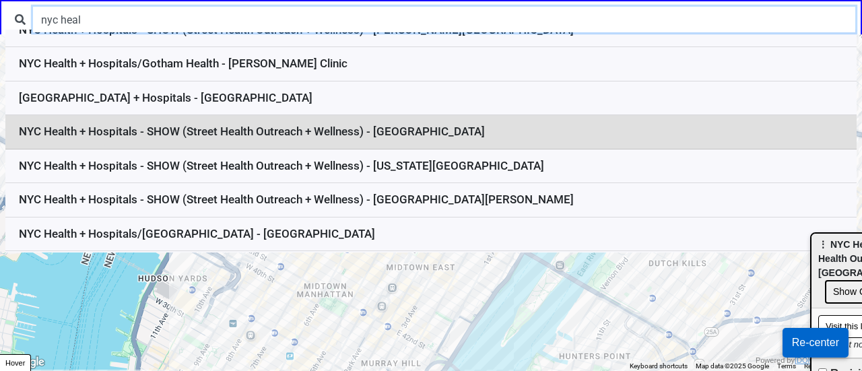
type input "nyc heal"
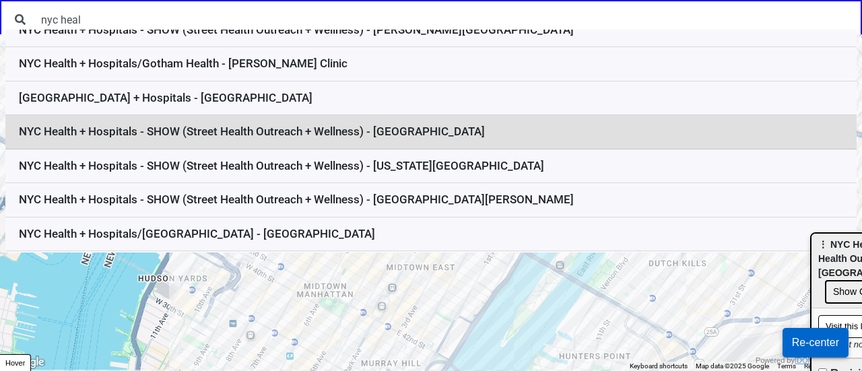
click at [407, 123] on li "NYC Health + Hospitals - SHOW (Street Health Outreach + Wellness) - East Harlem" at bounding box center [430, 132] width 851 height 34
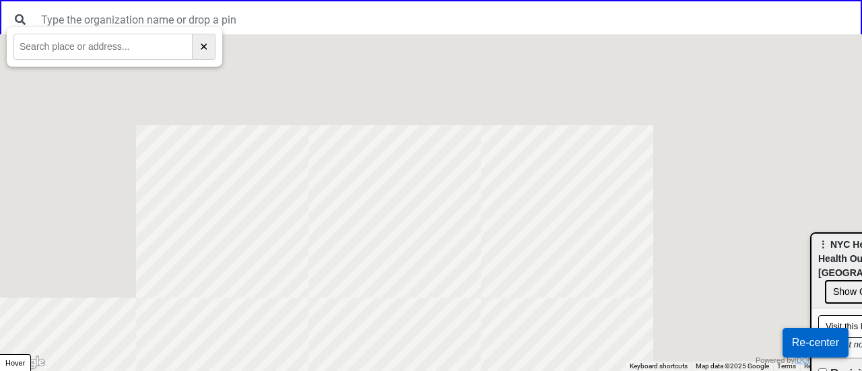
scroll to position [0, 0]
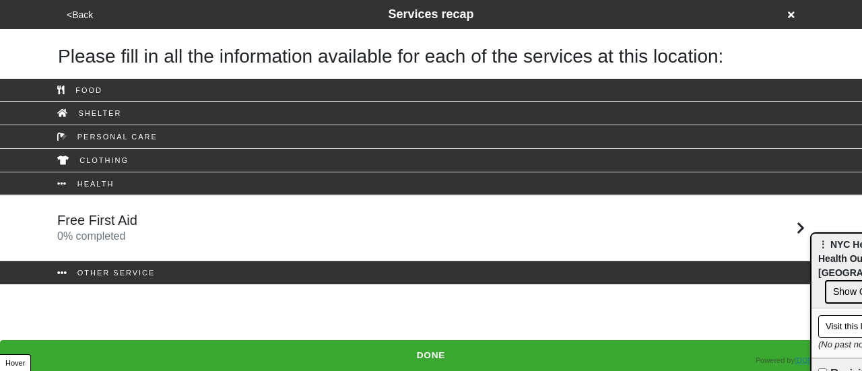
click at [380, 216] on div "Free First Aid 0 % completed" at bounding box center [431, 228] width 768 height 32
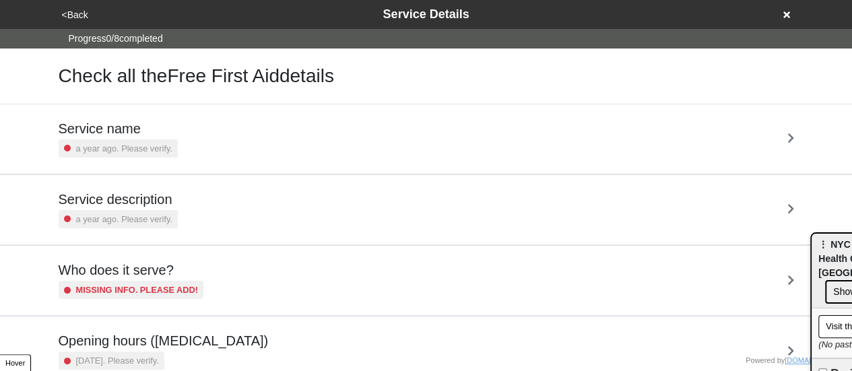
click at [78, 10] on button "<Back" at bounding box center [75, 14] width 34 height 15
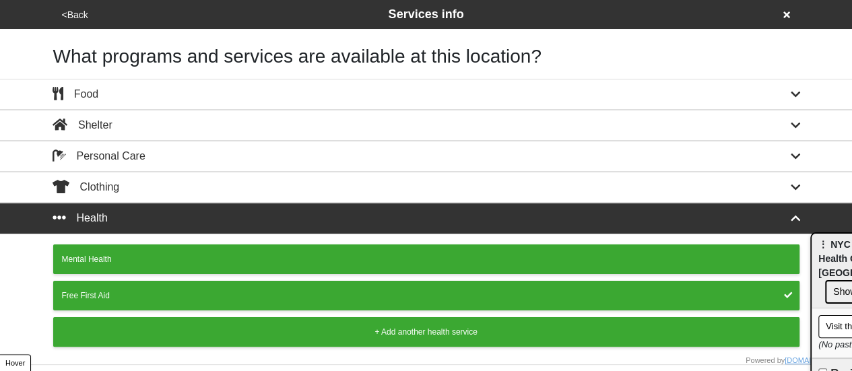
click at [583, 290] on div "Free First Aid" at bounding box center [426, 296] width 729 height 12
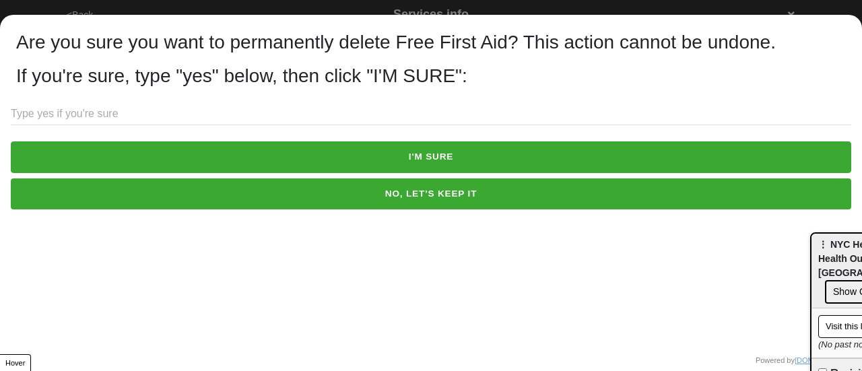
click at [214, 106] on input "text" at bounding box center [431, 114] width 841 height 22
type input "yes"
drag, startPoint x: 256, startPoint y: 162, endPoint x: 243, endPoint y: 168, distance: 14.8
click at [257, 161] on button "I'M SURE" at bounding box center [431, 156] width 841 height 31
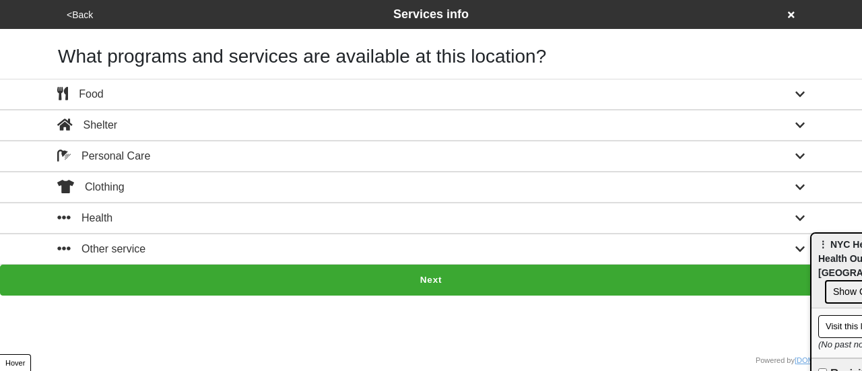
click at [791, 16] on icon at bounding box center [791, 14] width 7 height 7
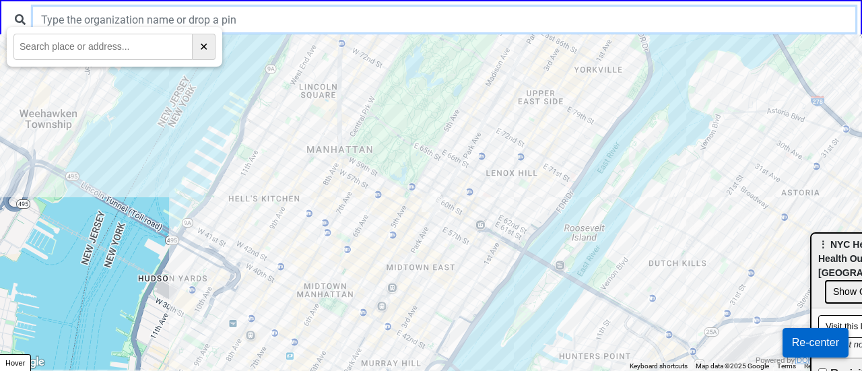
click at [375, 14] on input "text" at bounding box center [444, 20] width 822 height 26
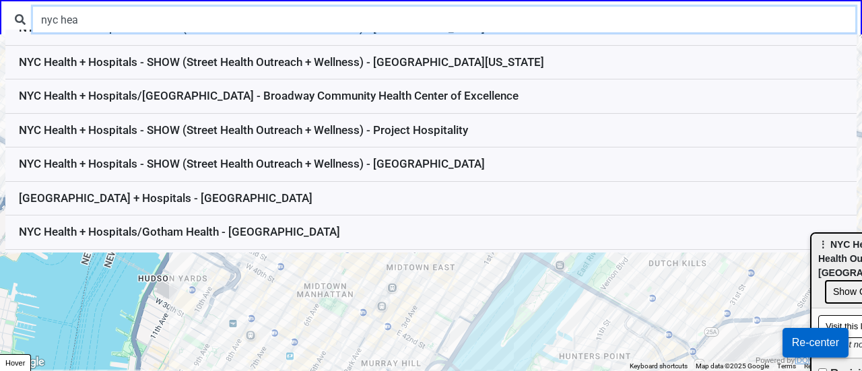
scroll to position [468, 0]
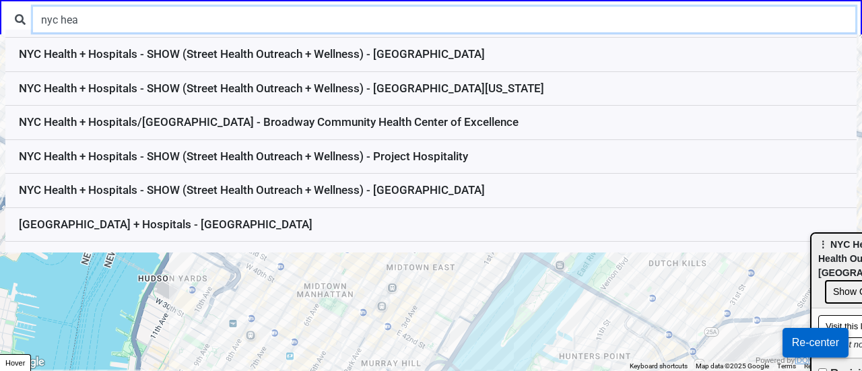
type input "nyc hea"
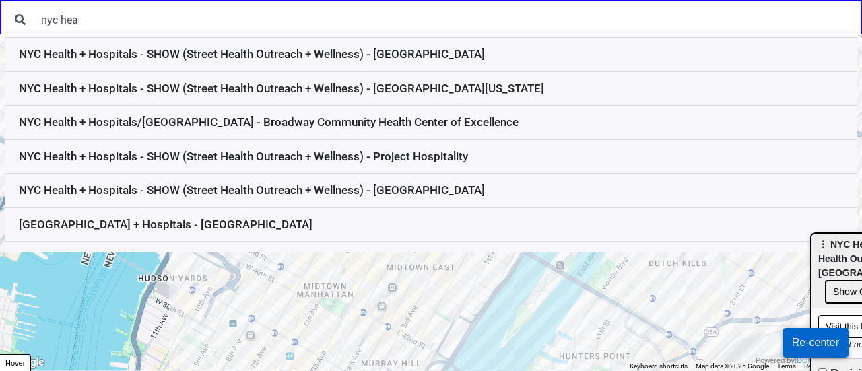
click at [486, 187] on li "NYC Health + Hospitals - SHOW (Street Health Outreach + Wellness) - [GEOGRAPHIC…" at bounding box center [430, 191] width 851 height 34
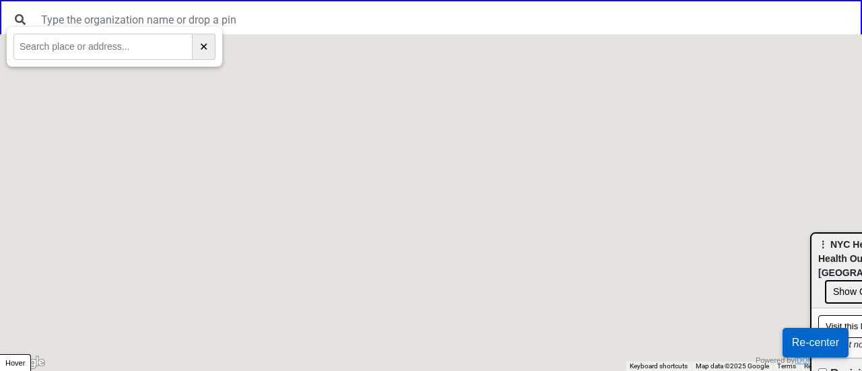
scroll to position [0, 0]
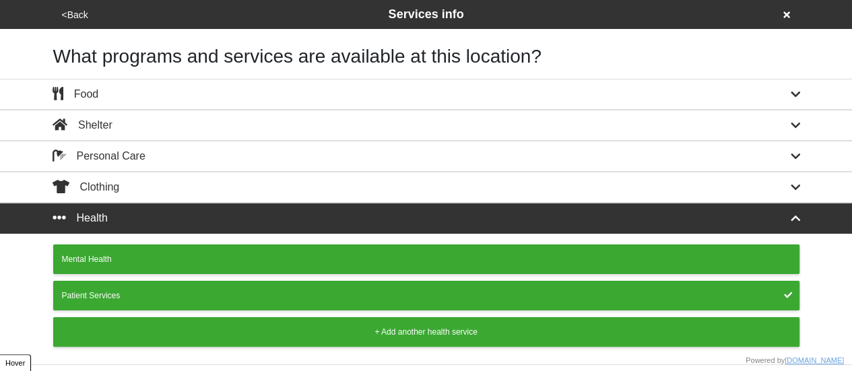
click at [548, 292] on div "Patient Services" at bounding box center [426, 296] width 729 height 12
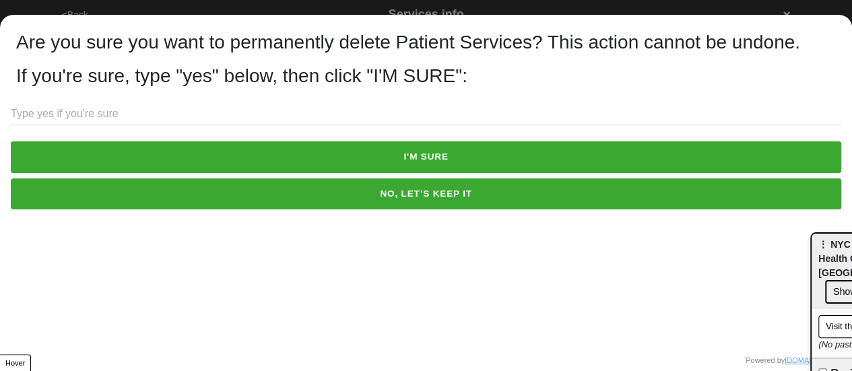
click at [839, 7] on div at bounding box center [426, 185] width 852 height 371
click at [245, 100] on div "Are you sure you want to permanently delete Patient Services? This action canno…" at bounding box center [426, 200] width 852 height 371
click at [220, 123] on input "text" at bounding box center [426, 114] width 831 height 22
type input "yes"
click at [300, 156] on button "I'M SURE" at bounding box center [426, 156] width 831 height 31
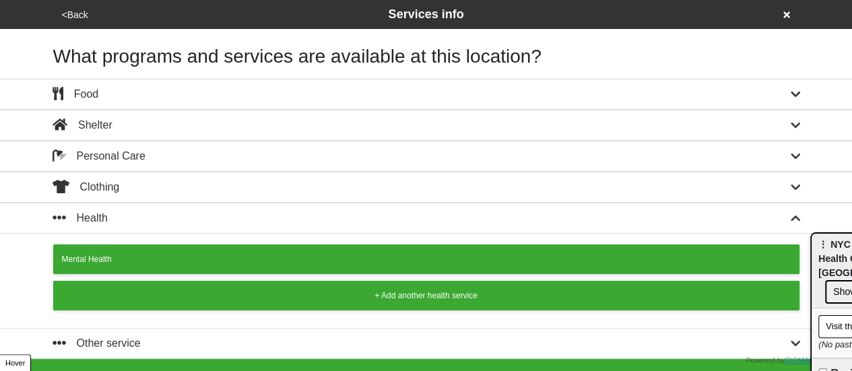
click at [784, 13] on icon at bounding box center [786, 14] width 7 height 7
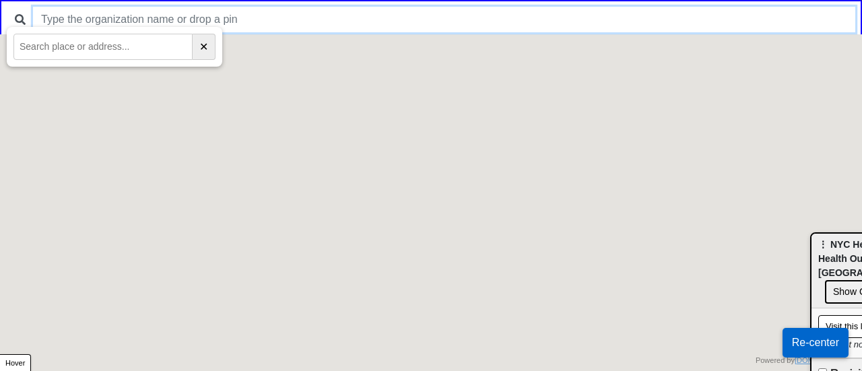
click at [593, 9] on input "text" at bounding box center [444, 20] width 822 height 26
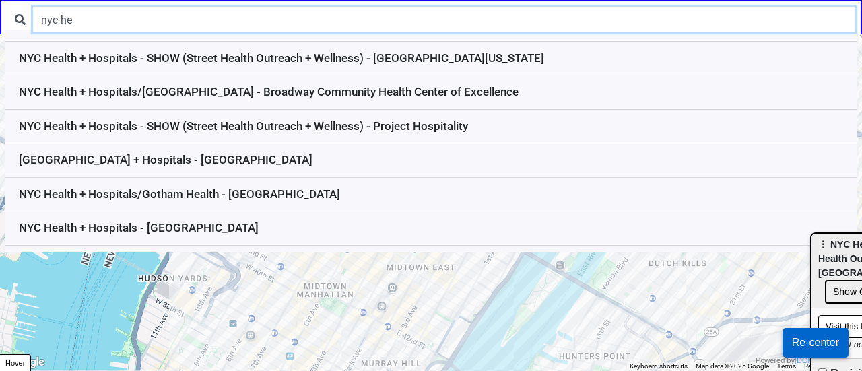
scroll to position [417, 0]
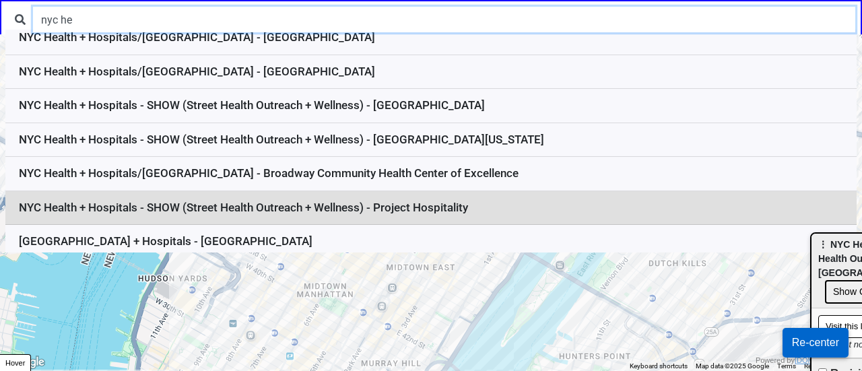
type input "nyc he"
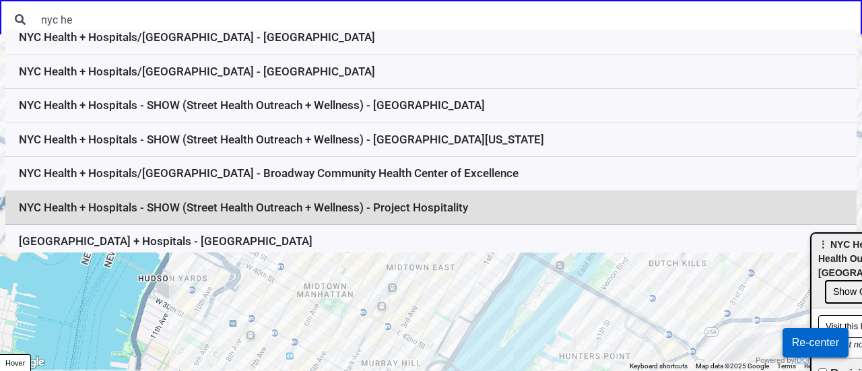
click at [377, 203] on li "NYC Health + Hospitals - SHOW (Street Health Outreach + Wellness) - Project Hos…" at bounding box center [430, 208] width 851 height 34
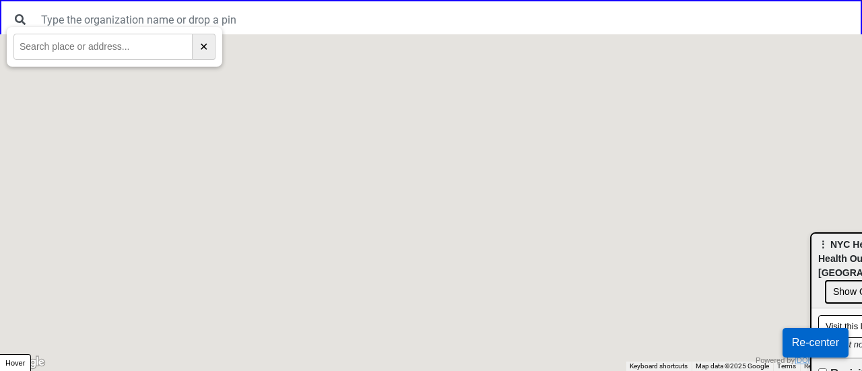
scroll to position [0, 0]
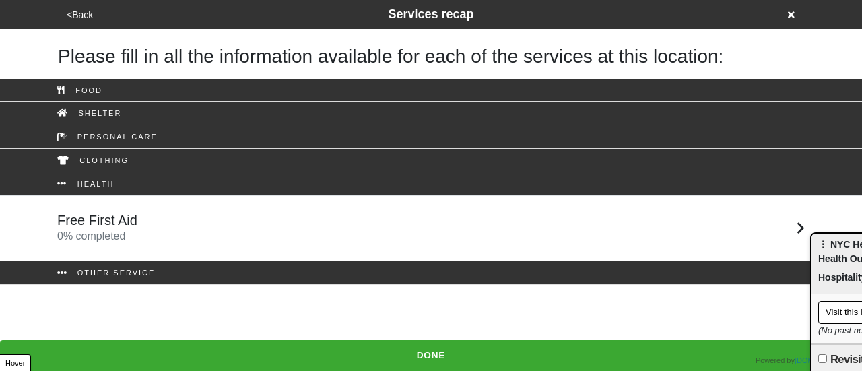
click at [368, 221] on div "Free First Aid 0 % completed" at bounding box center [431, 228] width 768 height 32
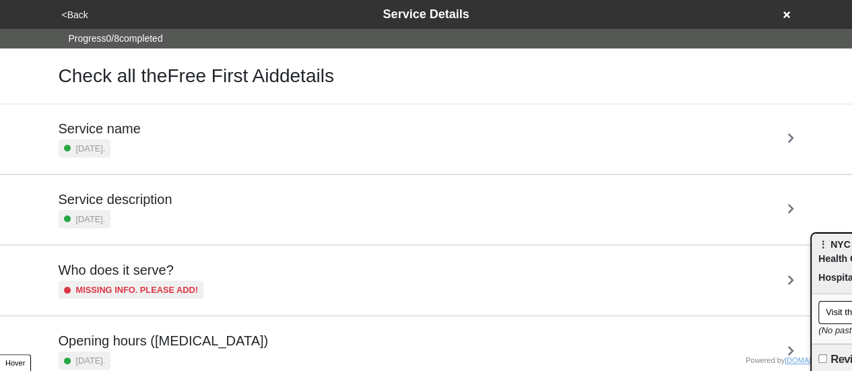
click at [783, 13] on icon at bounding box center [786, 14] width 7 height 9
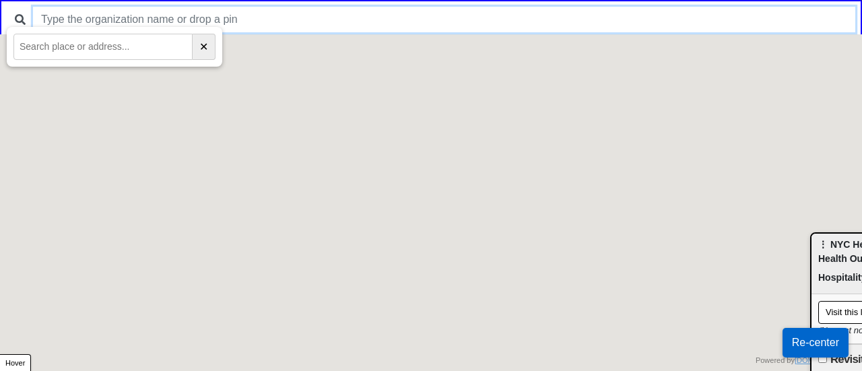
click at [461, 10] on input "text" at bounding box center [444, 20] width 822 height 26
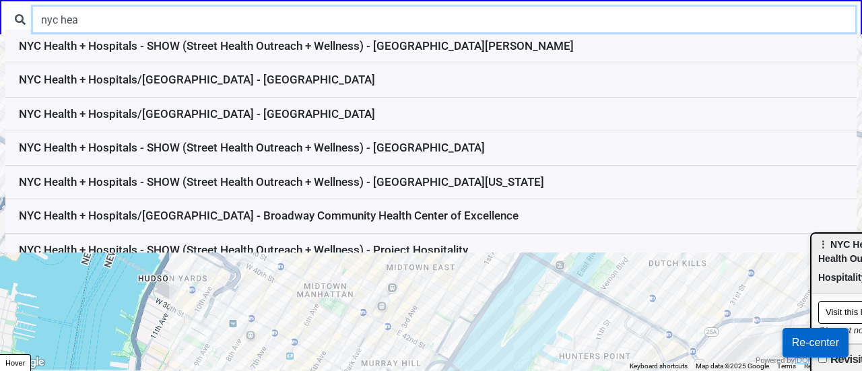
scroll to position [422, 0]
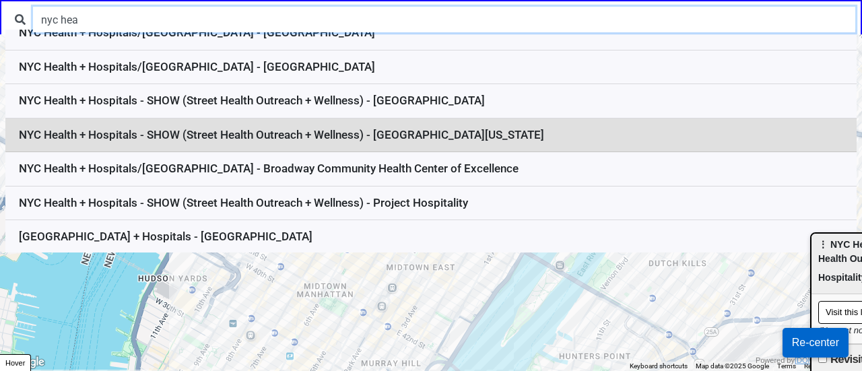
type input "nyc hea"
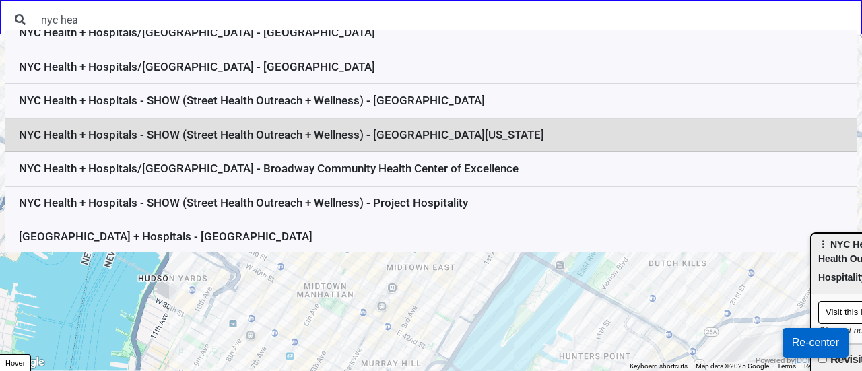
click at [423, 129] on li "NYC Health + Hospitals - SHOW (Street Health Outreach + Wellness) - [GEOGRAPHIC…" at bounding box center [430, 136] width 851 height 34
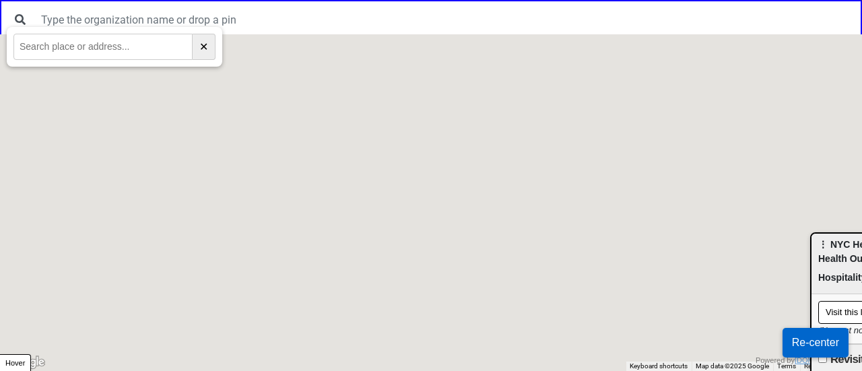
scroll to position [0, 0]
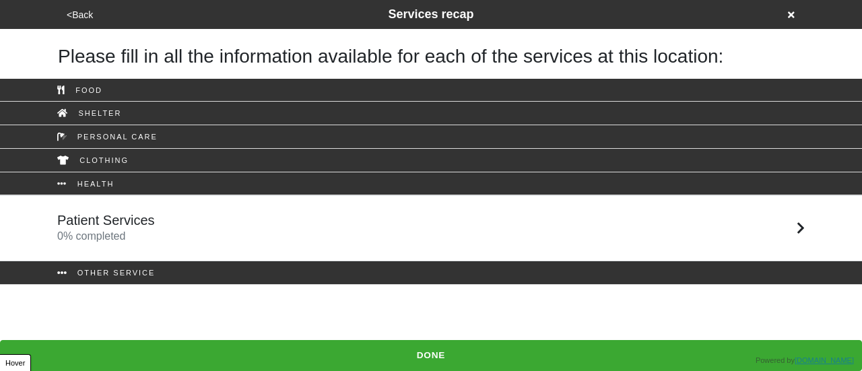
click at [348, 236] on div "Patient Services 0 % completed" at bounding box center [431, 228] width 768 height 32
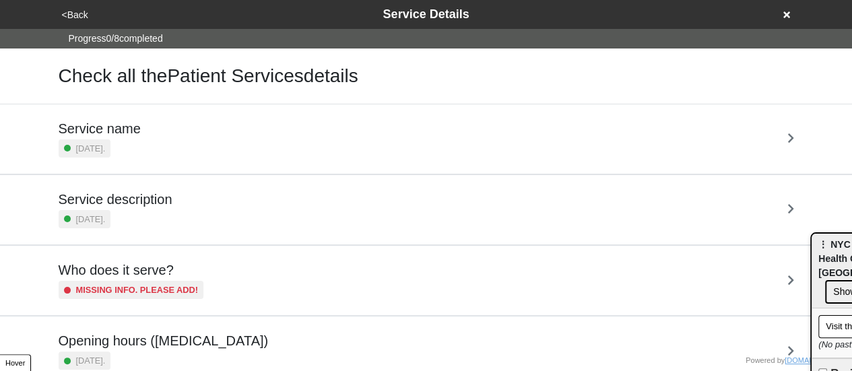
click at [783, 17] on icon at bounding box center [786, 14] width 7 height 7
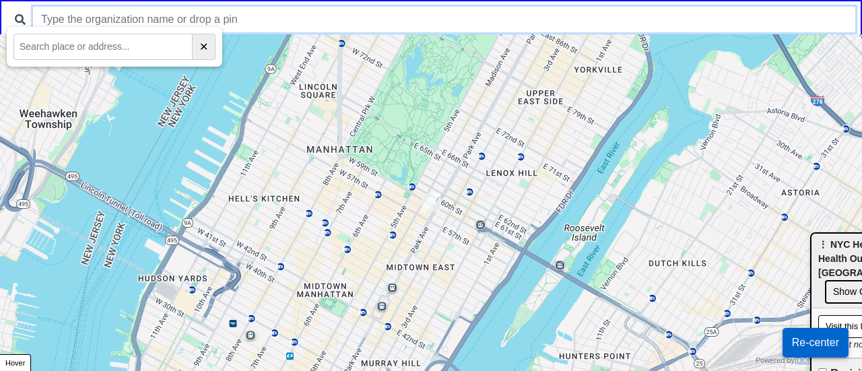
click at [454, 22] on input "text" at bounding box center [444, 20] width 822 height 26
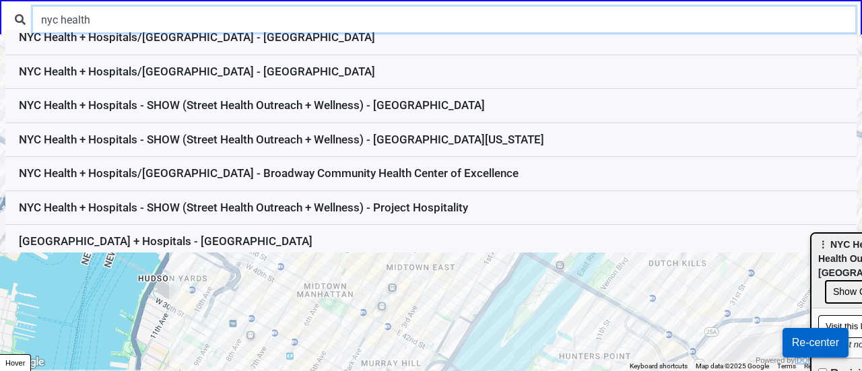
scroll to position [353, 0]
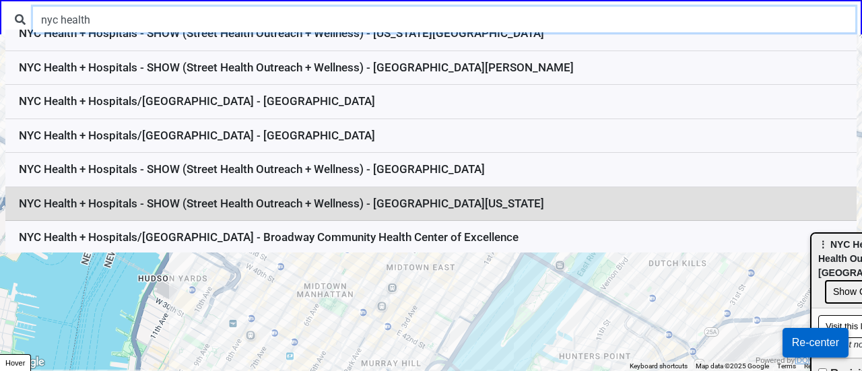
type input "nyc health"
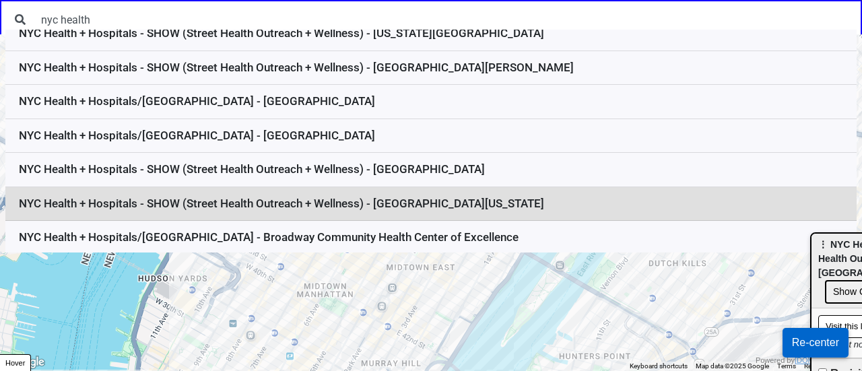
click at [407, 201] on li "NYC Health + Hospitals - SHOW (Street Health Outreach + Wellness) - East New Yo…" at bounding box center [430, 204] width 851 height 34
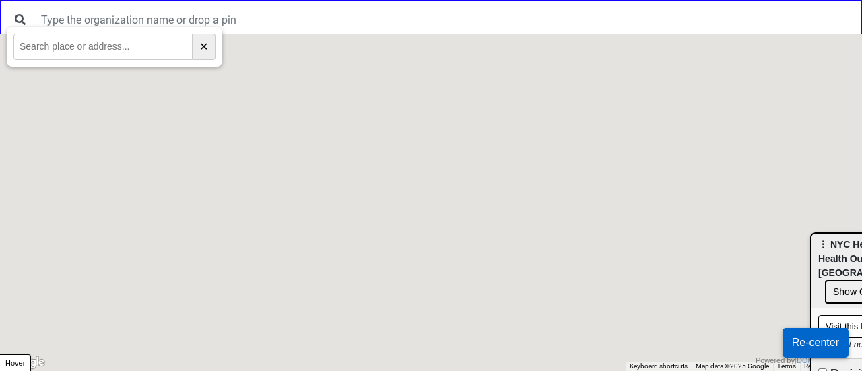
scroll to position [0, 0]
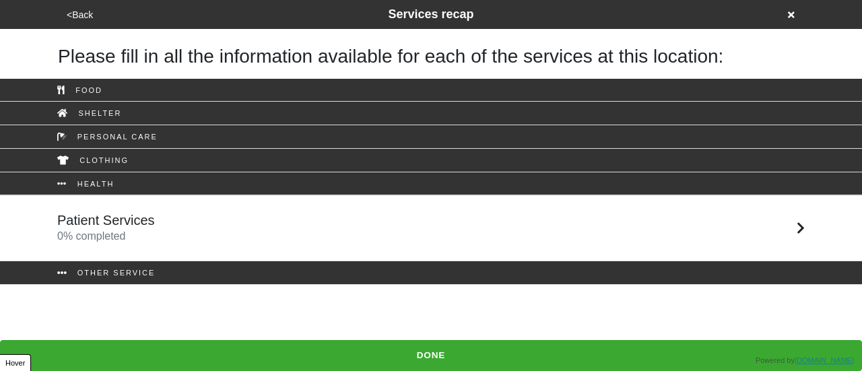
click at [230, 243] on div "Patient Services 0 % completed" at bounding box center [431, 228] width 768 height 32
